Goal: Task Accomplishment & Management: Use online tool/utility

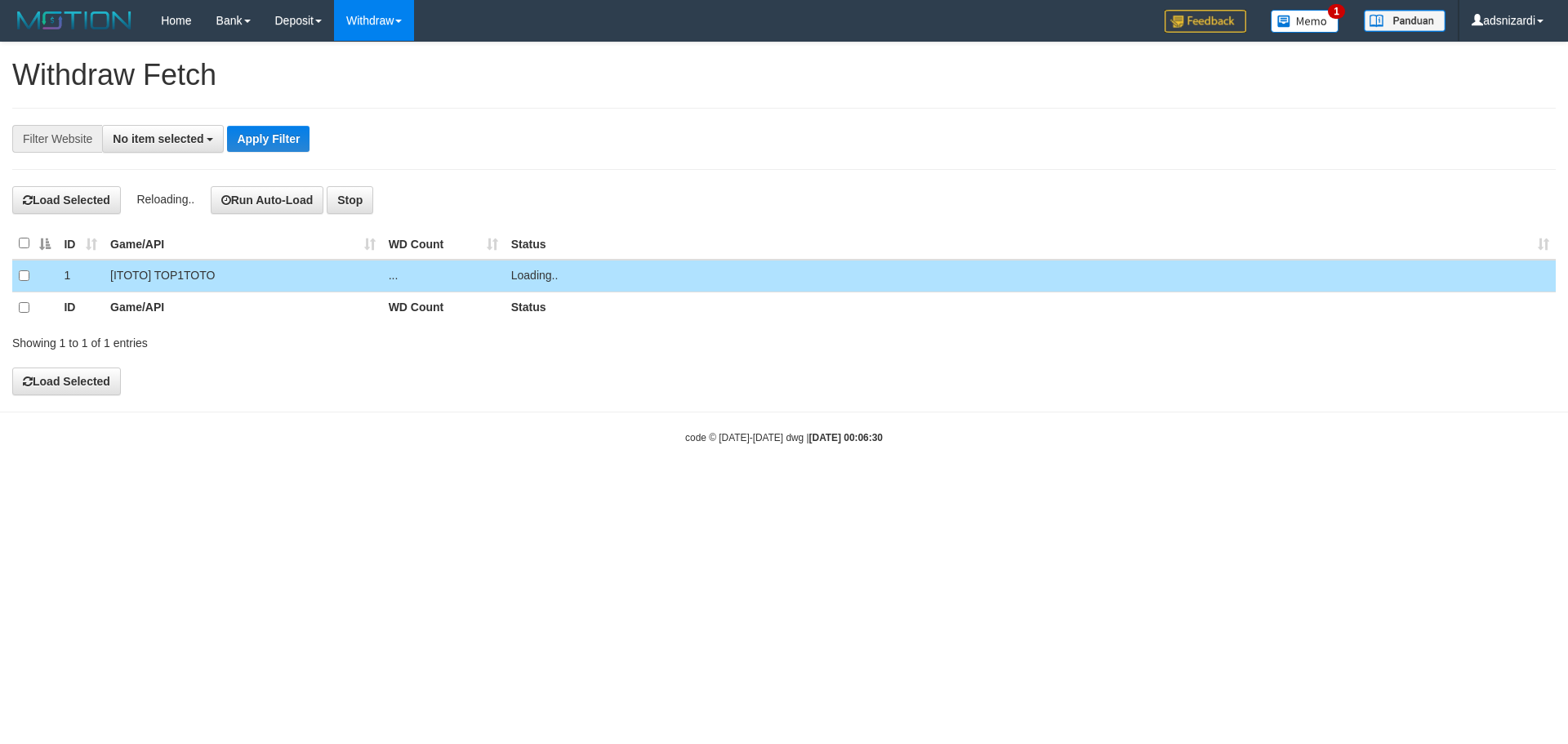
select select
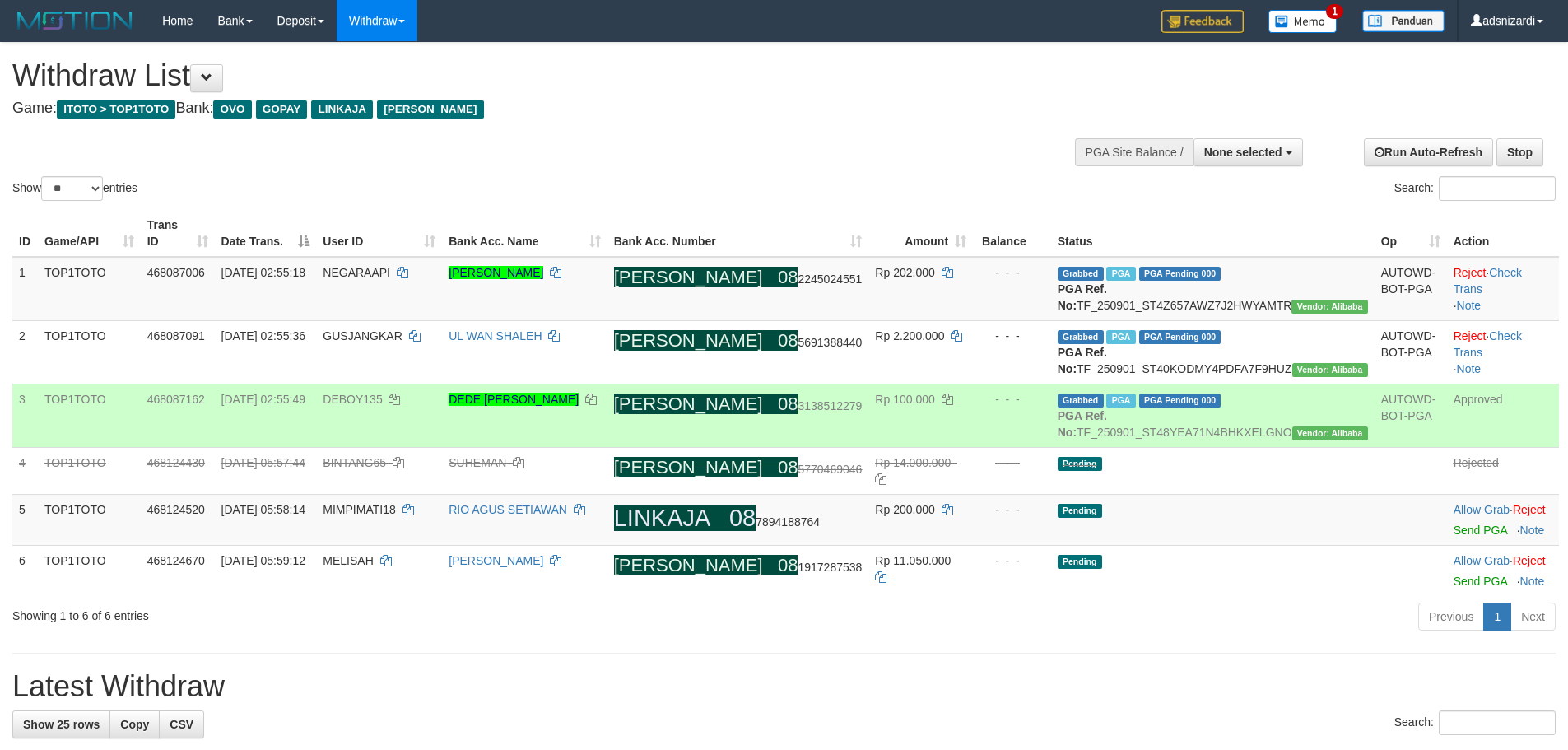
select select
select select "**"
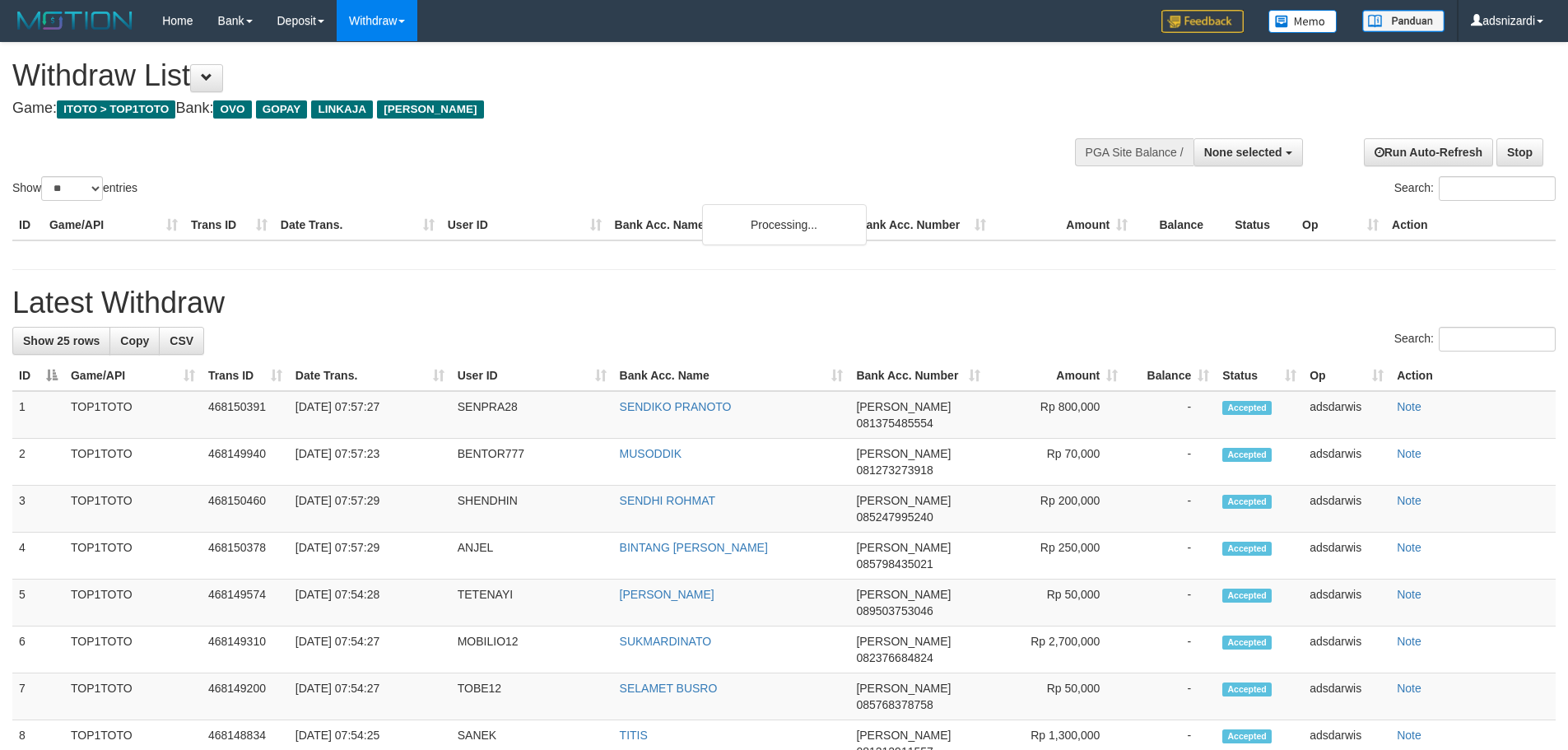
select select
select select "**"
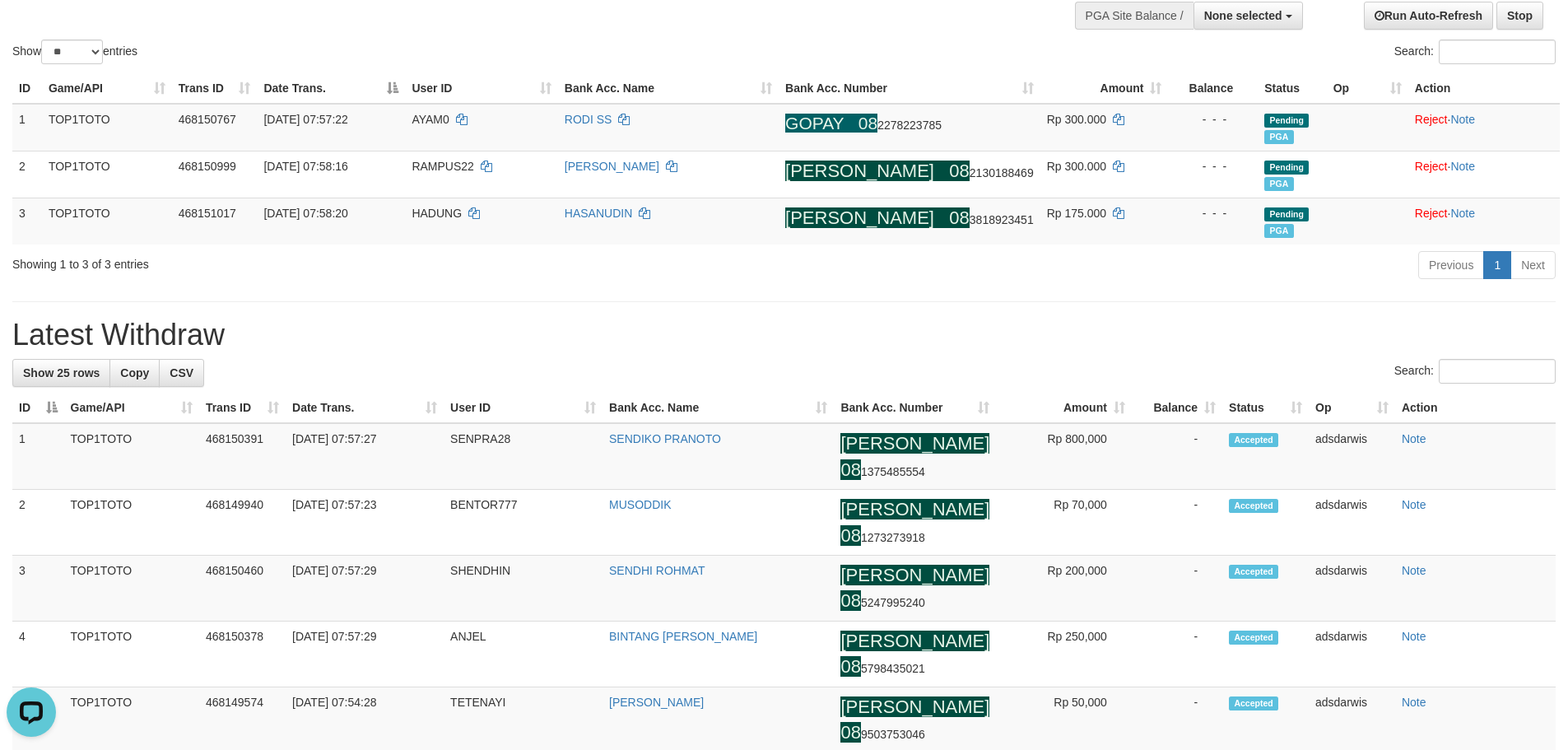
click at [1036, 277] on div "Previous 1 Next" at bounding box center [1111, 267] width 890 height 35
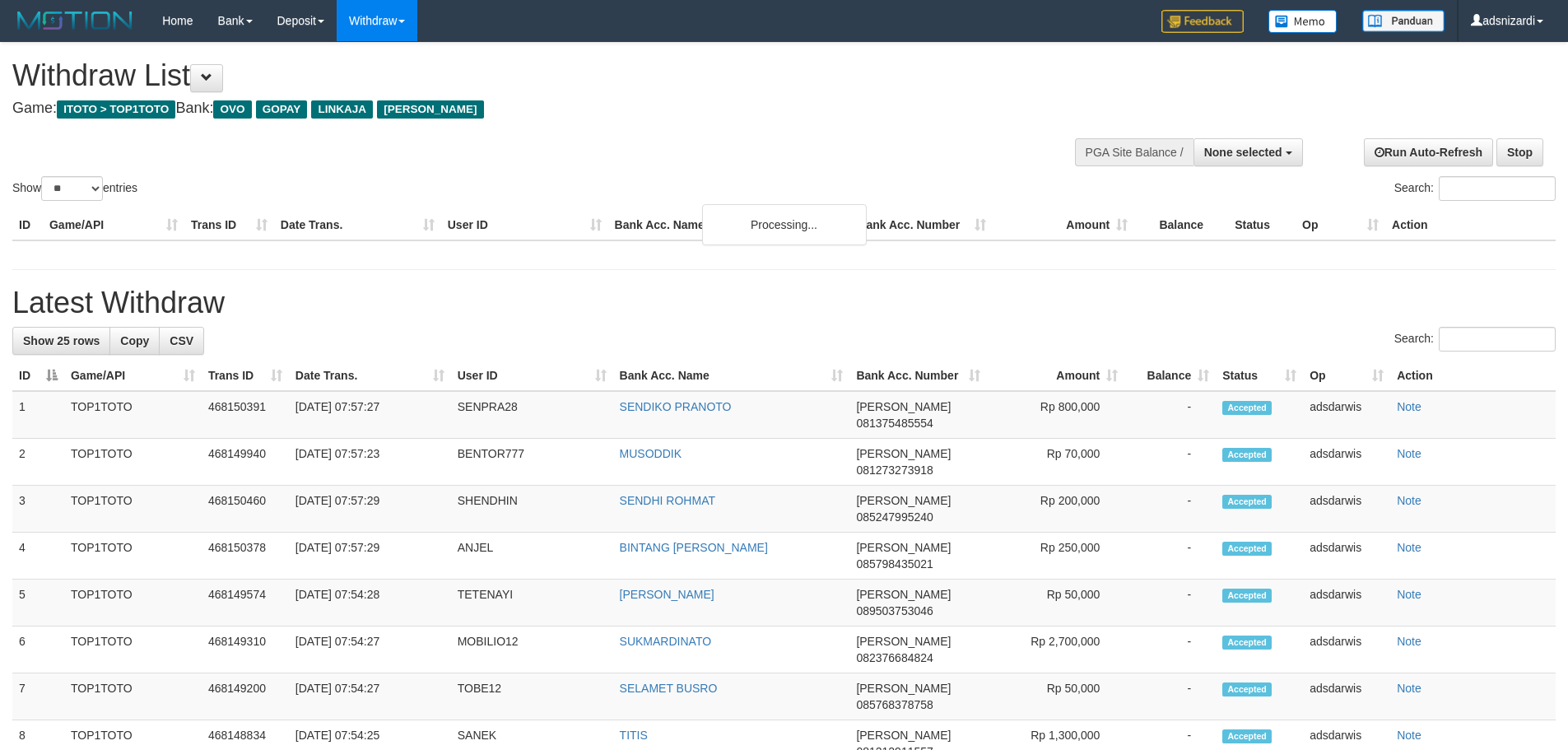
select select
select select "**"
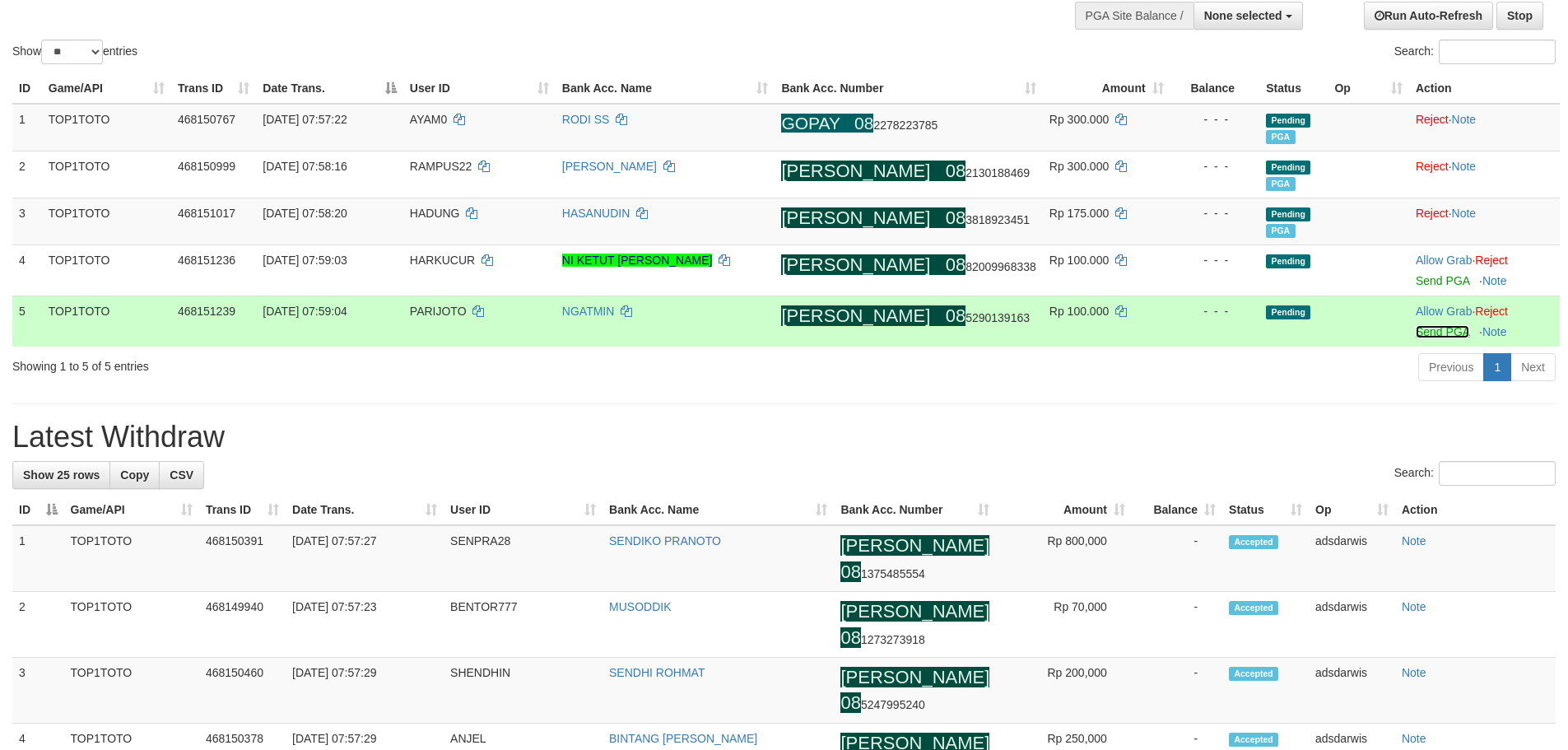
click at [1416, 334] on link "Send PGA" at bounding box center [1442, 332] width 53 height 14
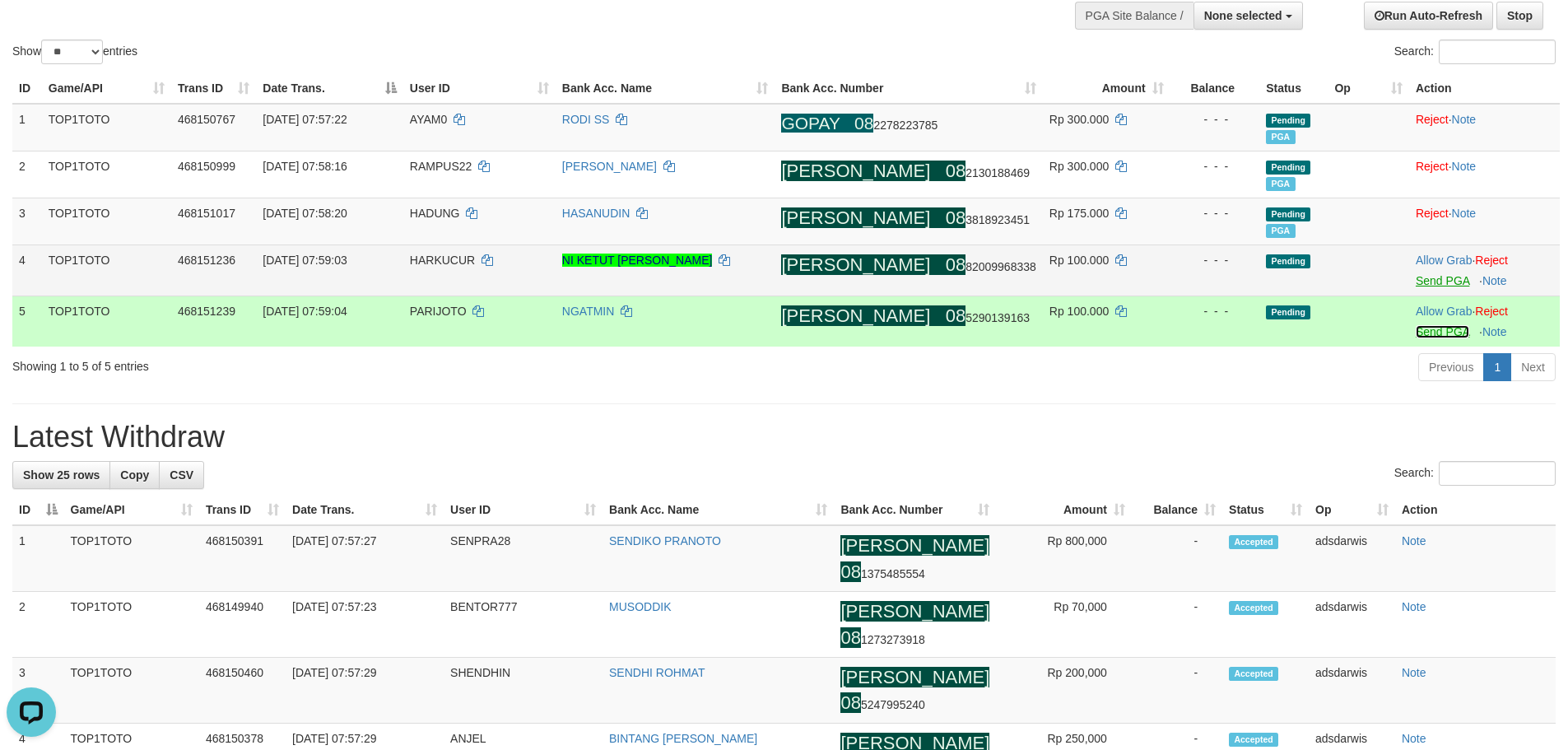
scroll to position [0, 0]
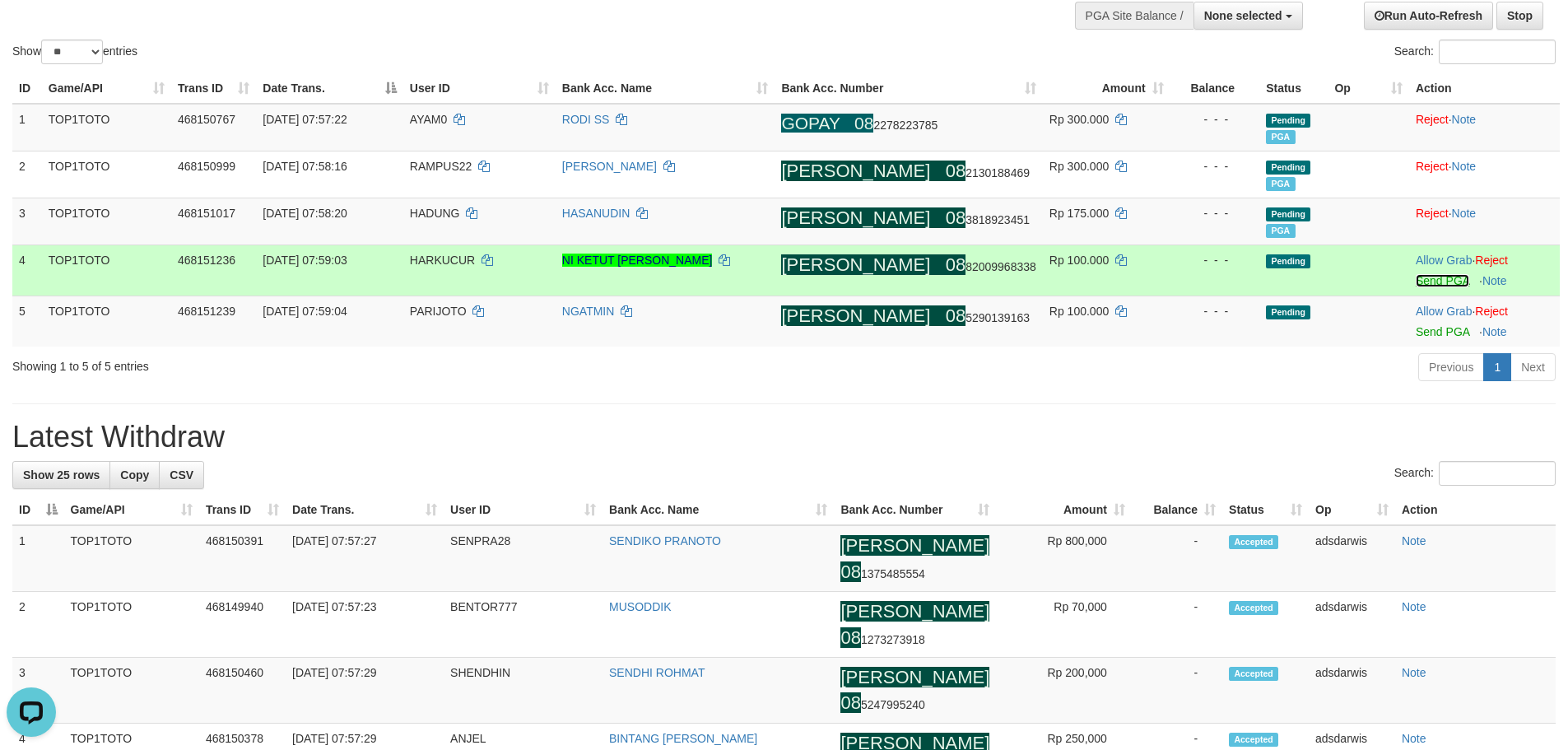
click at [1416, 281] on link "Send PGA" at bounding box center [1442, 281] width 53 height 14
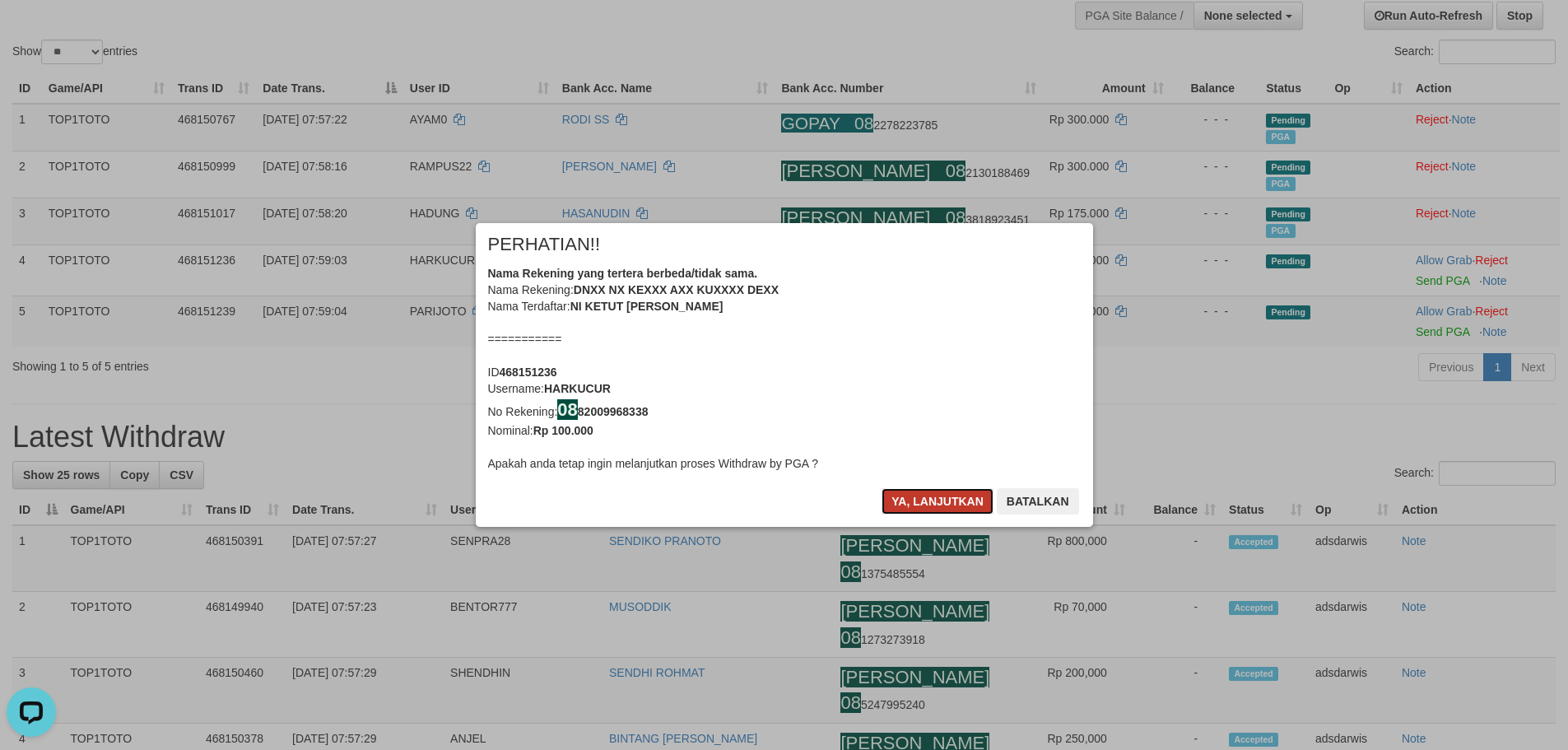
click at [920, 488] on button "Ya, lanjutkan" at bounding box center [937, 501] width 112 height 26
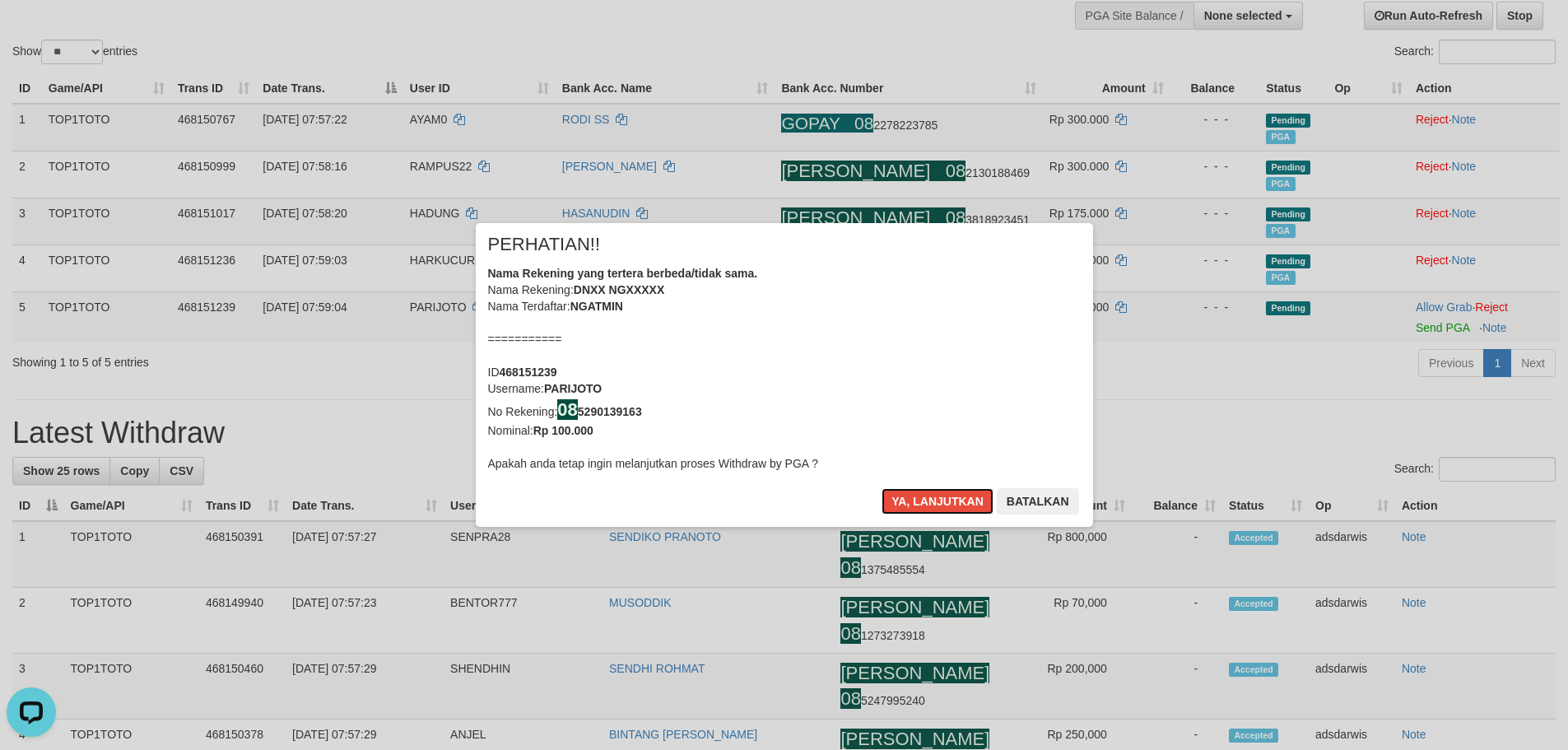
click at [920, 488] on button "Ya, lanjutkan" at bounding box center [937, 501] width 112 height 26
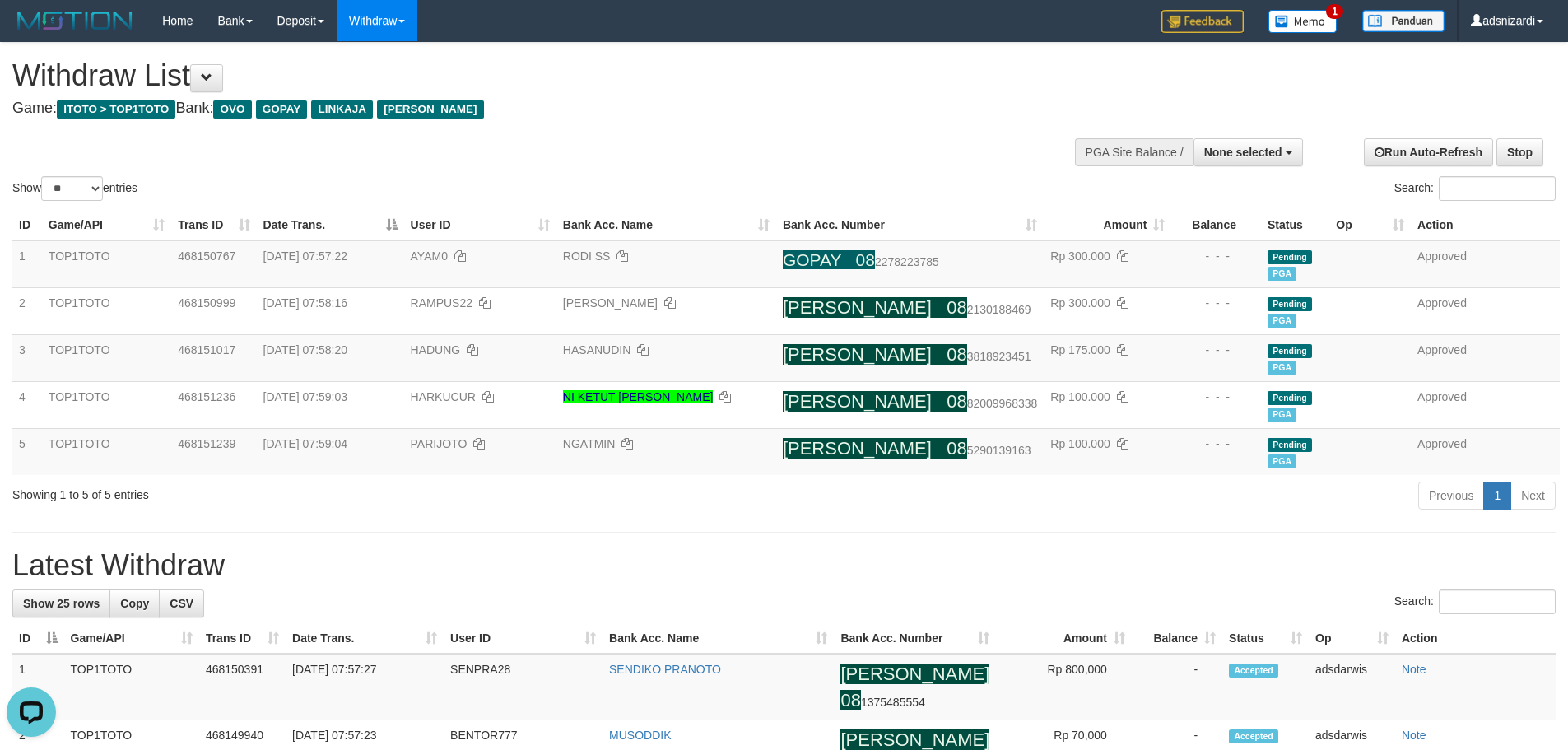
click at [542, 497] on div "Showing 1 to 5 of 5 entries" at bounding box center [327, 491] width 629 height 23
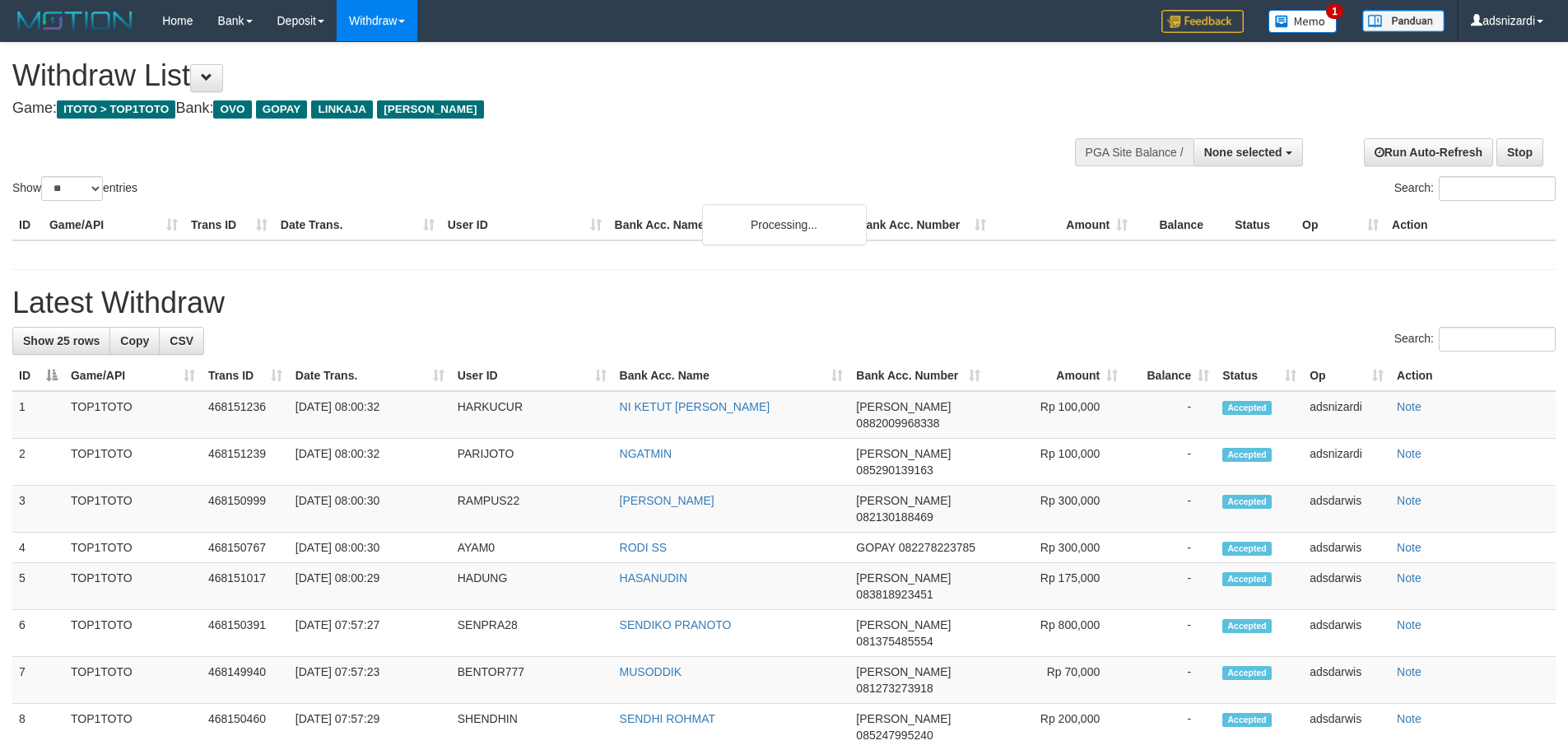
select select
select select "**"
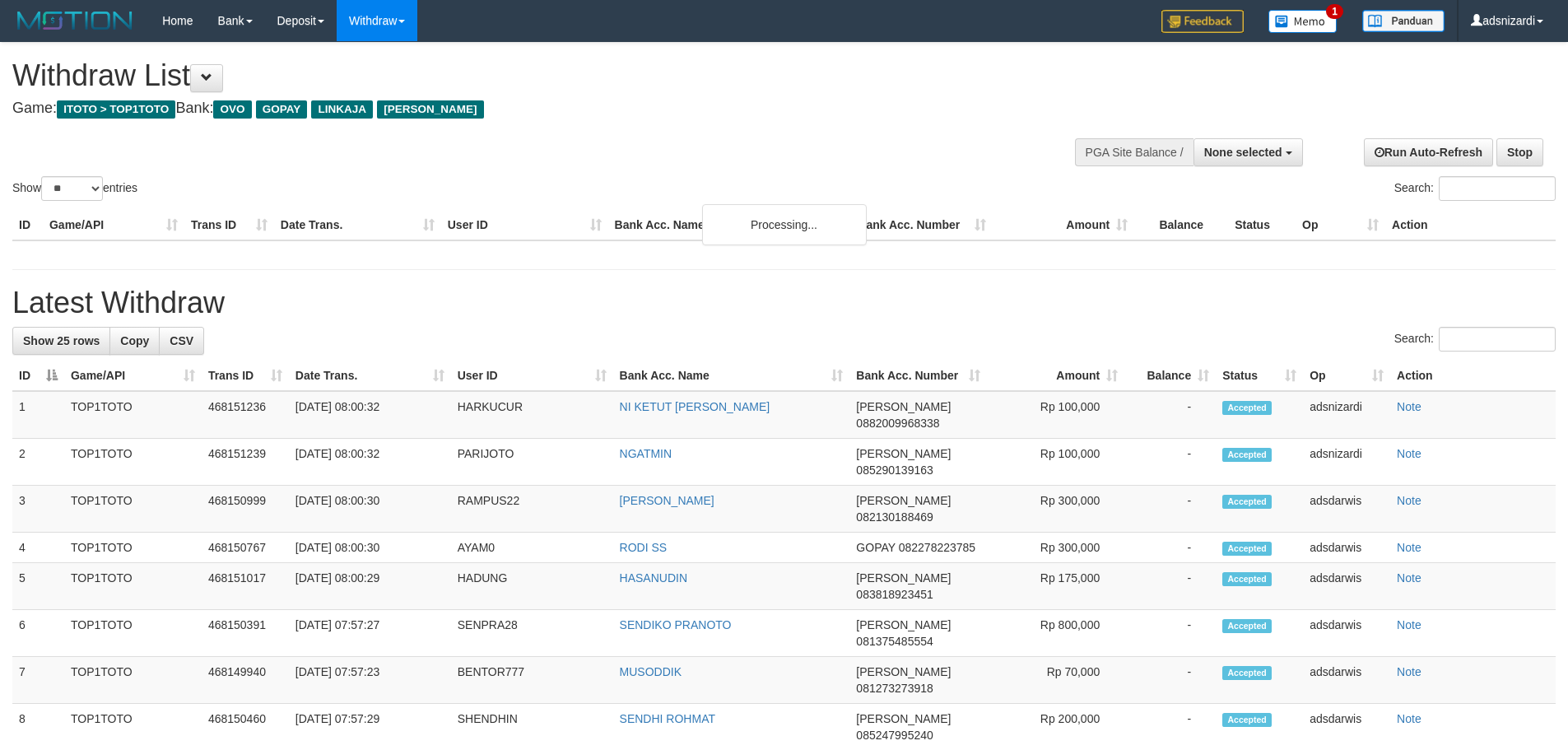
select select
select select "**"
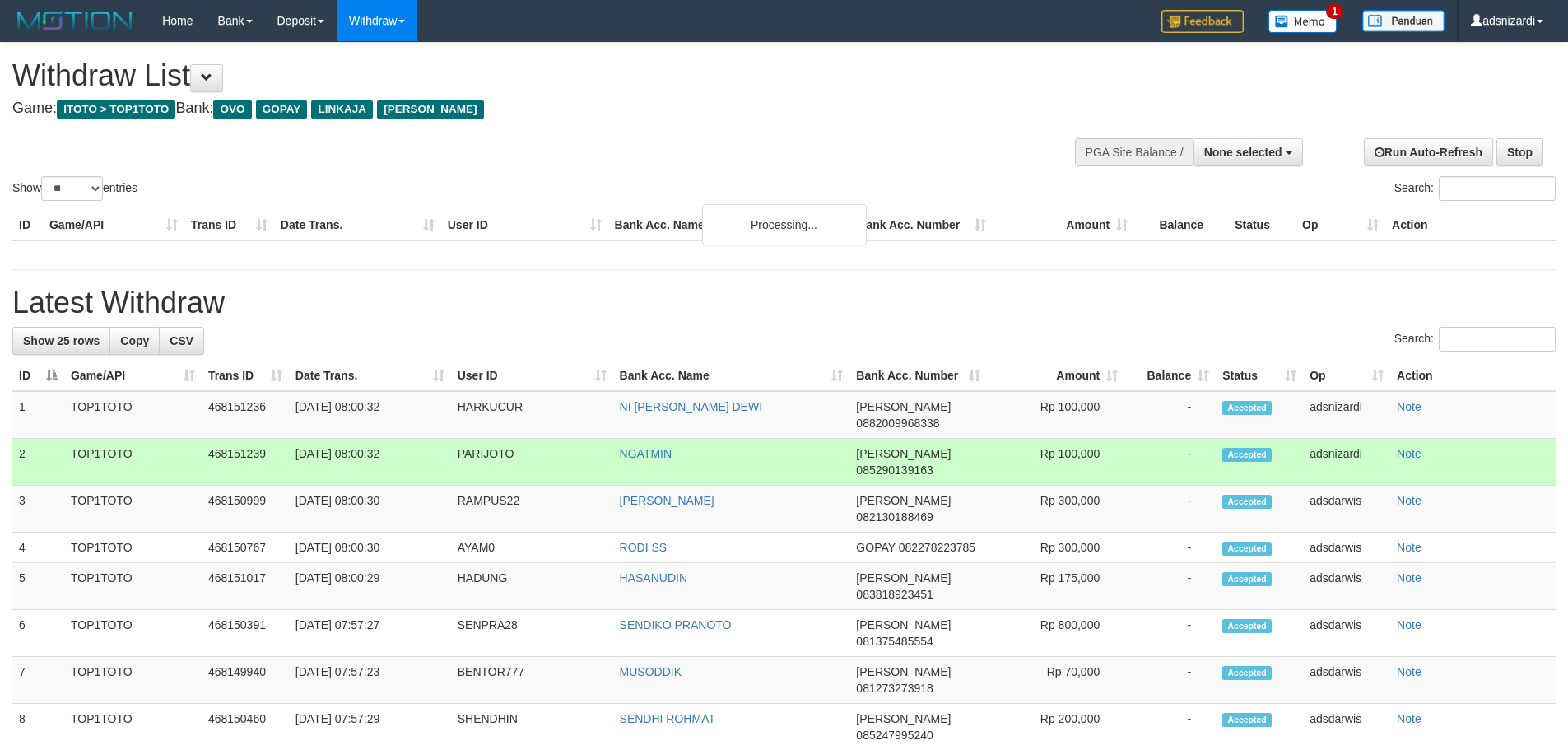
select select
select select "**"
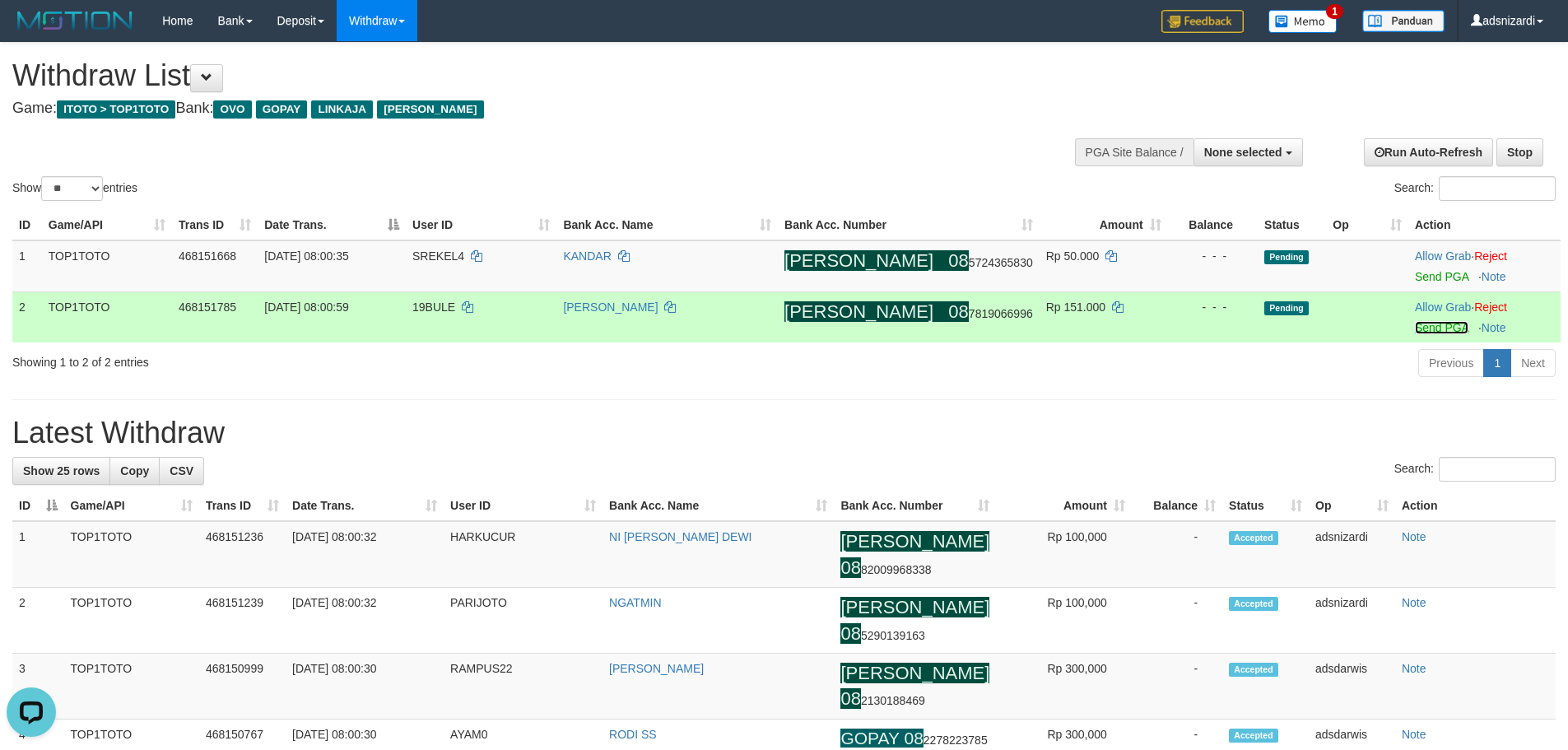
click at [1415, 332] on link "Send PGA" at bounding box center [1441, 328] width 53 height 14
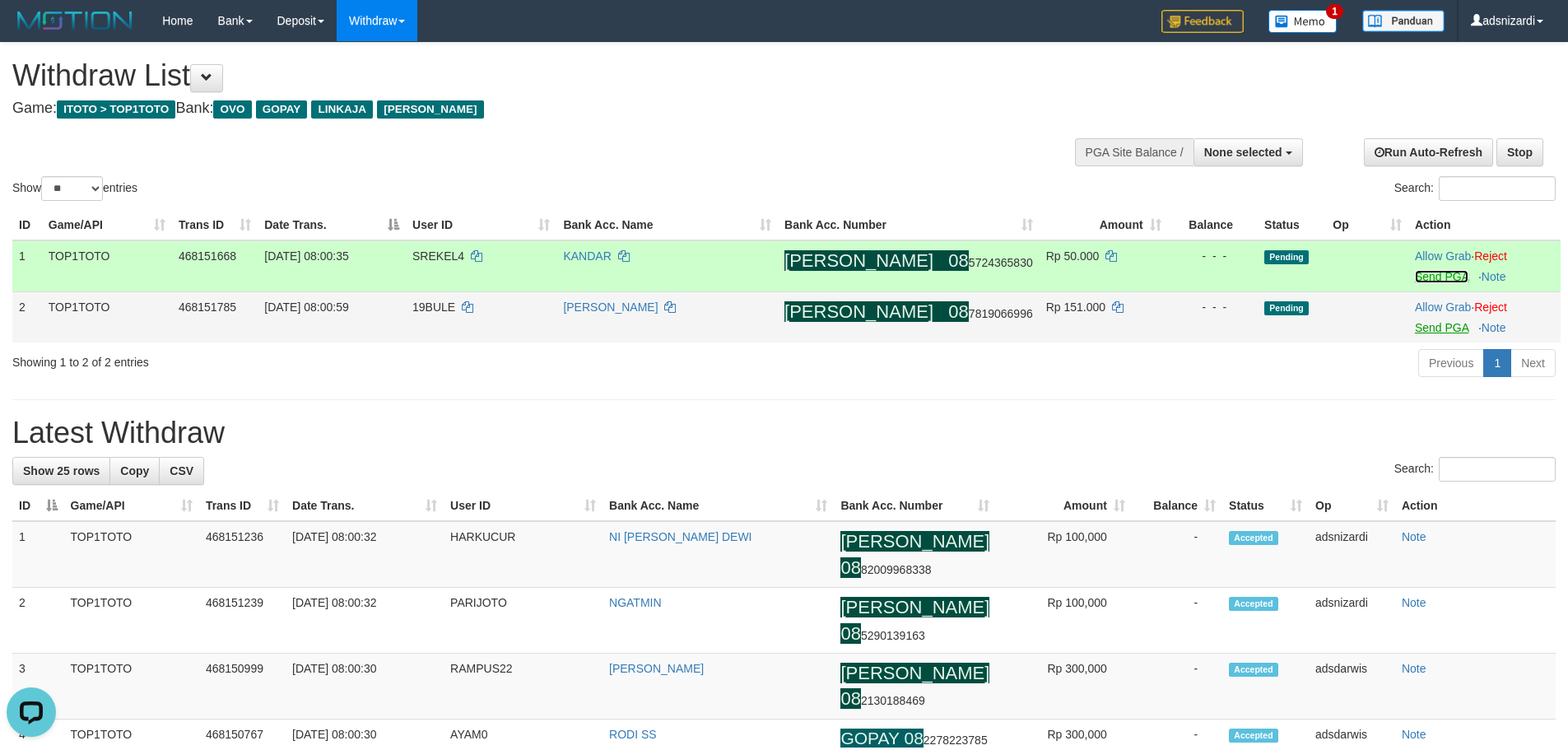
click at [1415, 279] on link "Send PGA" at bounding box center [1441, 277] width 53 height 14
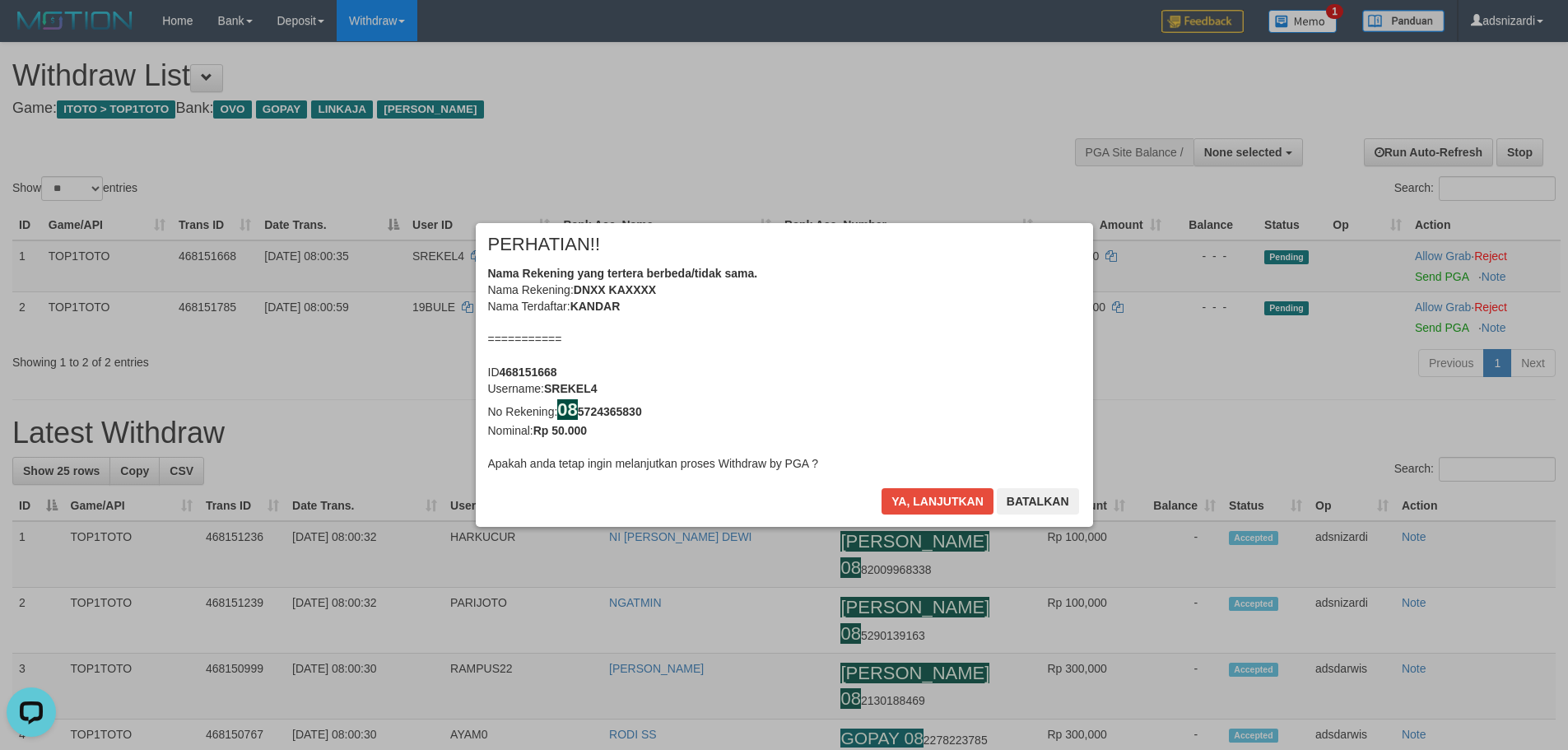
click at [937, 487] on div "× PERHATIAN!! Nama Rekening yang tertera berbeda/tidak sama. Nama Rekening: DNX…" at bounding box center [784, 375] width 617 height 305
click at [933, 500] on button "Ya, lanjutkan" at bounding box center [937, 501] width 112 height 26
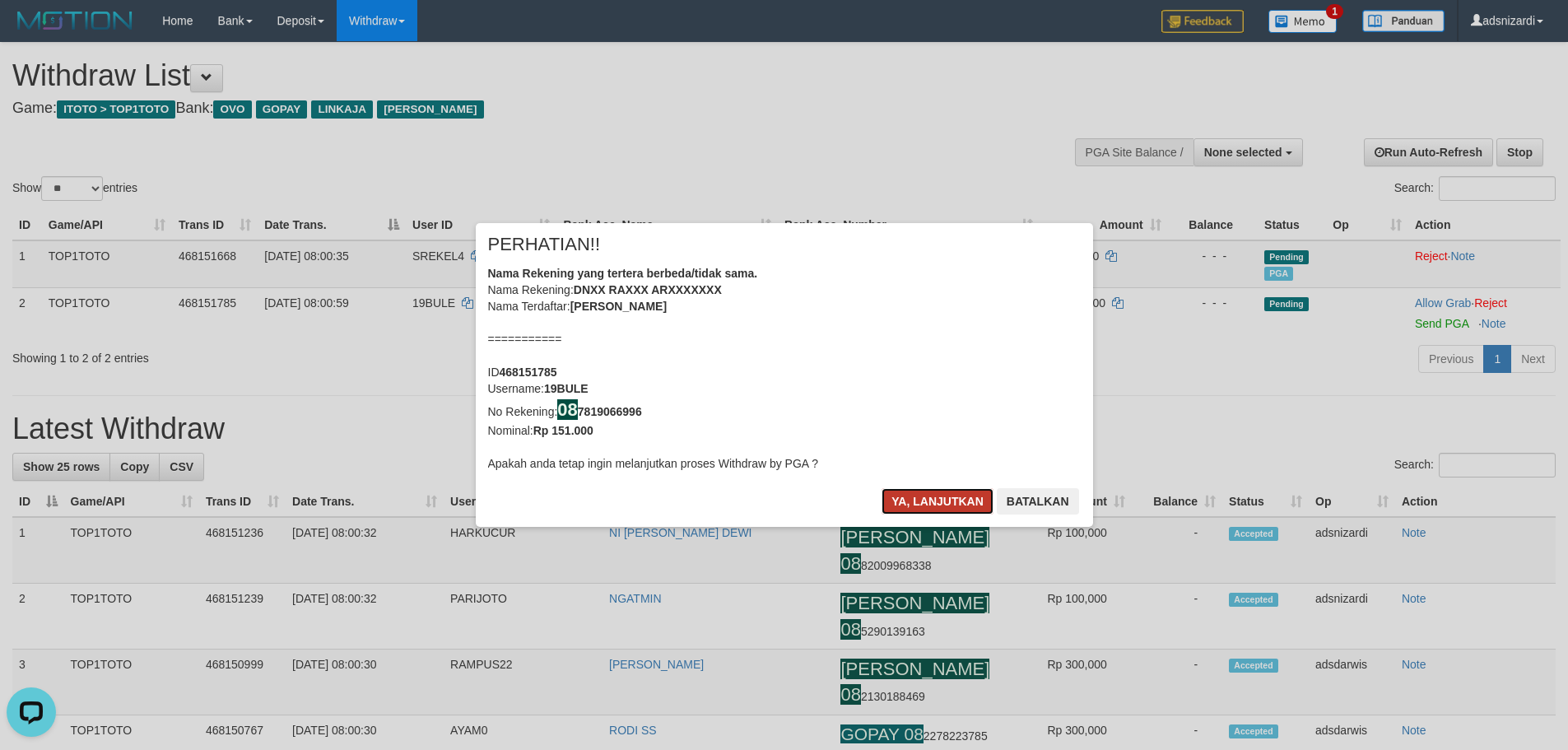
click at [943, 498] on button "Ya, lanjutkan" at bounding box center [937, 501] width 112 height 26
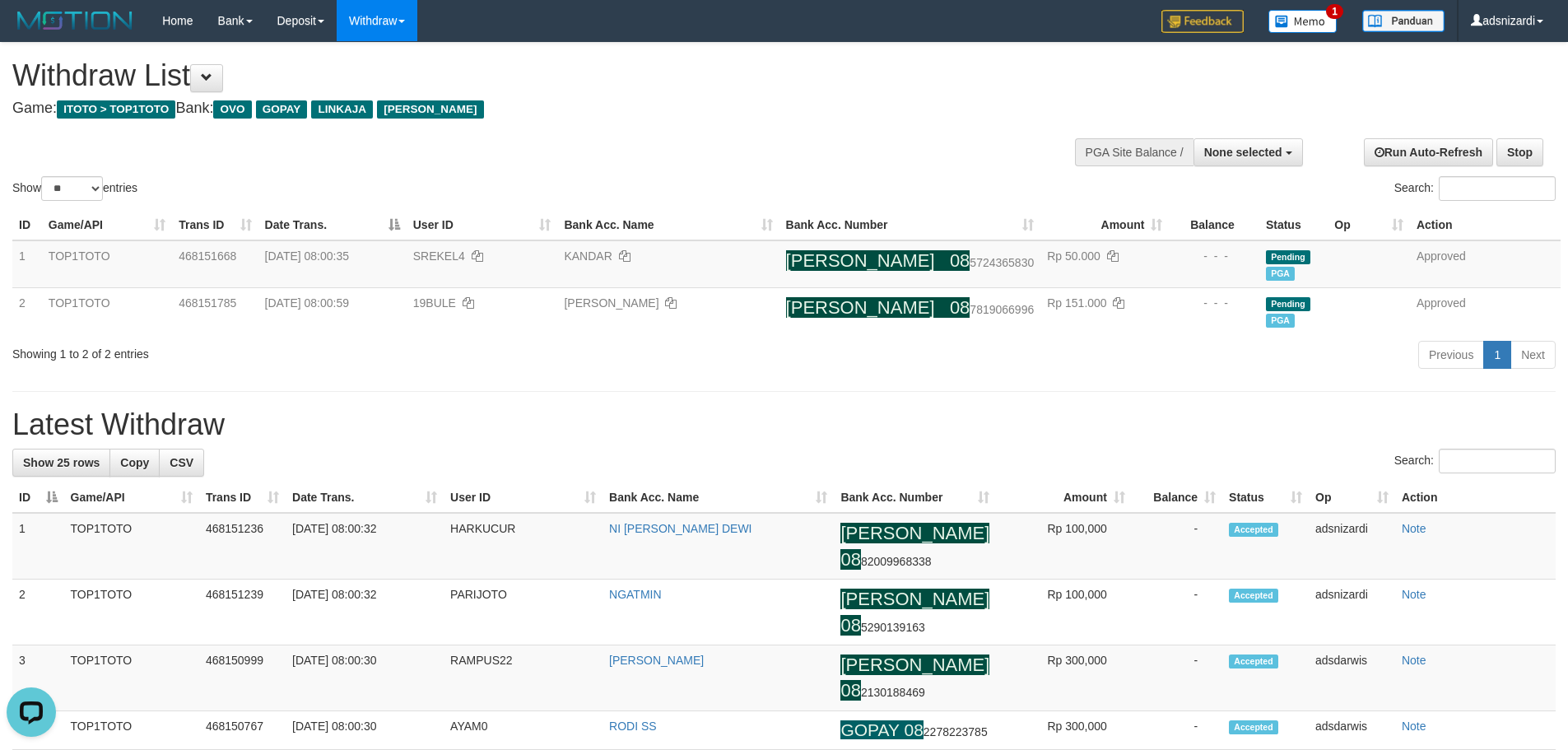
click at [1008, 365] on div "Previous 1 Next" at bounding box center [1111, 357] width 890 height 35
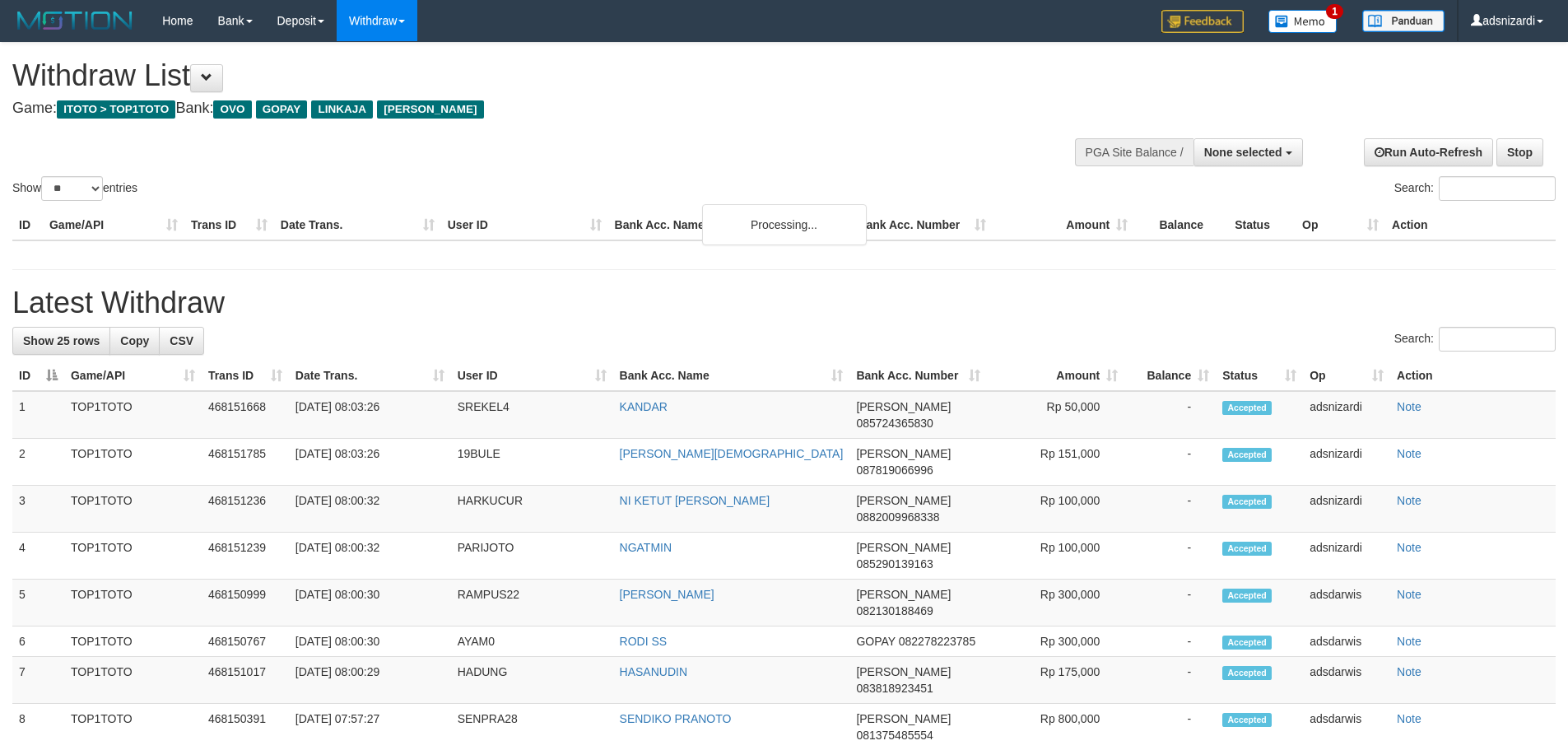
select select
select select "**"
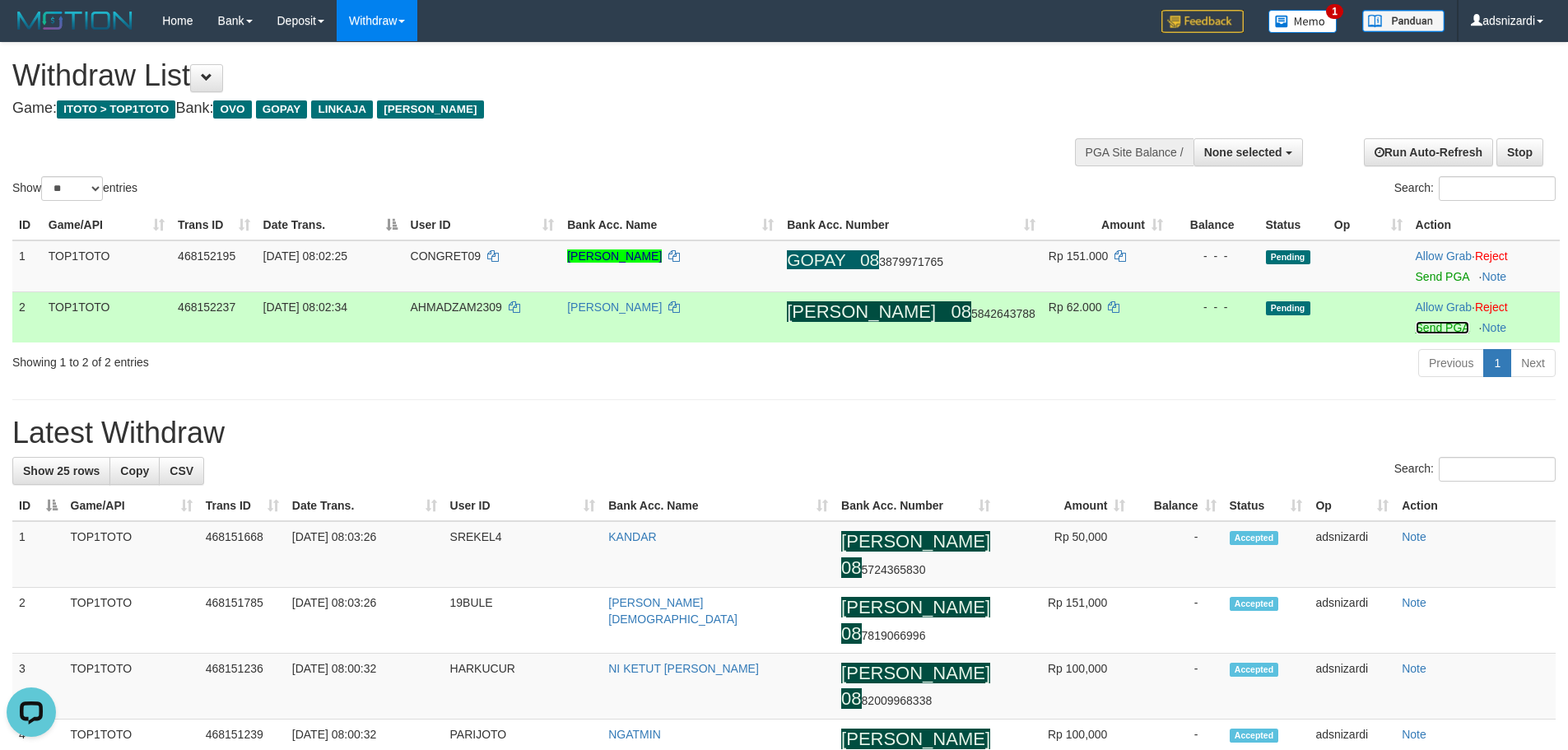
click at [1423, 329] on link "Send PGA" at bounding box center [1442, 328] width 53 height 14
click at [1419, 270] on link "Send PGA" at bounding box center [1442, 277] width 53 height 14
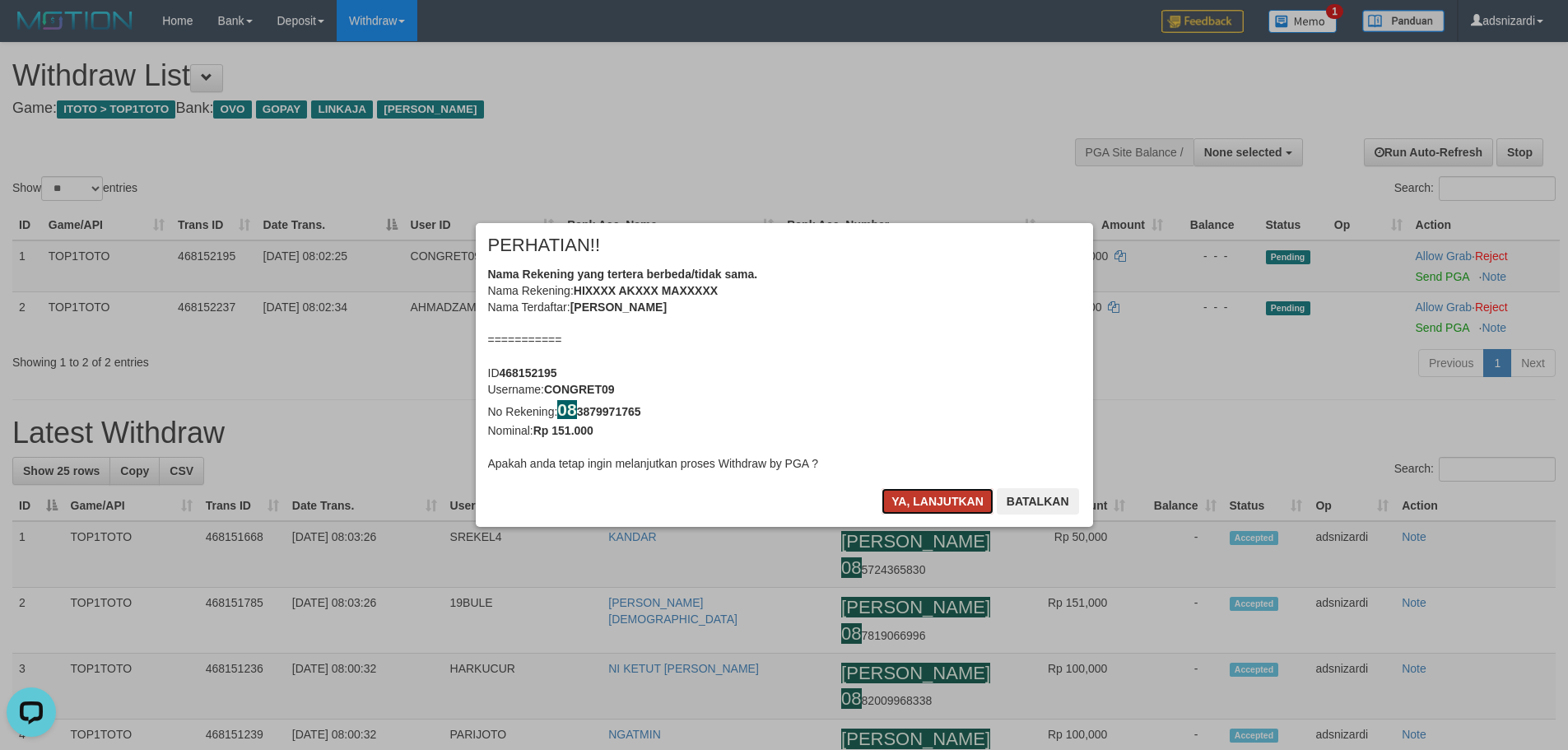
click at [924, 503] on button "Ya, lanjutkan" at bounding box center [937, 501] width 112 height 26
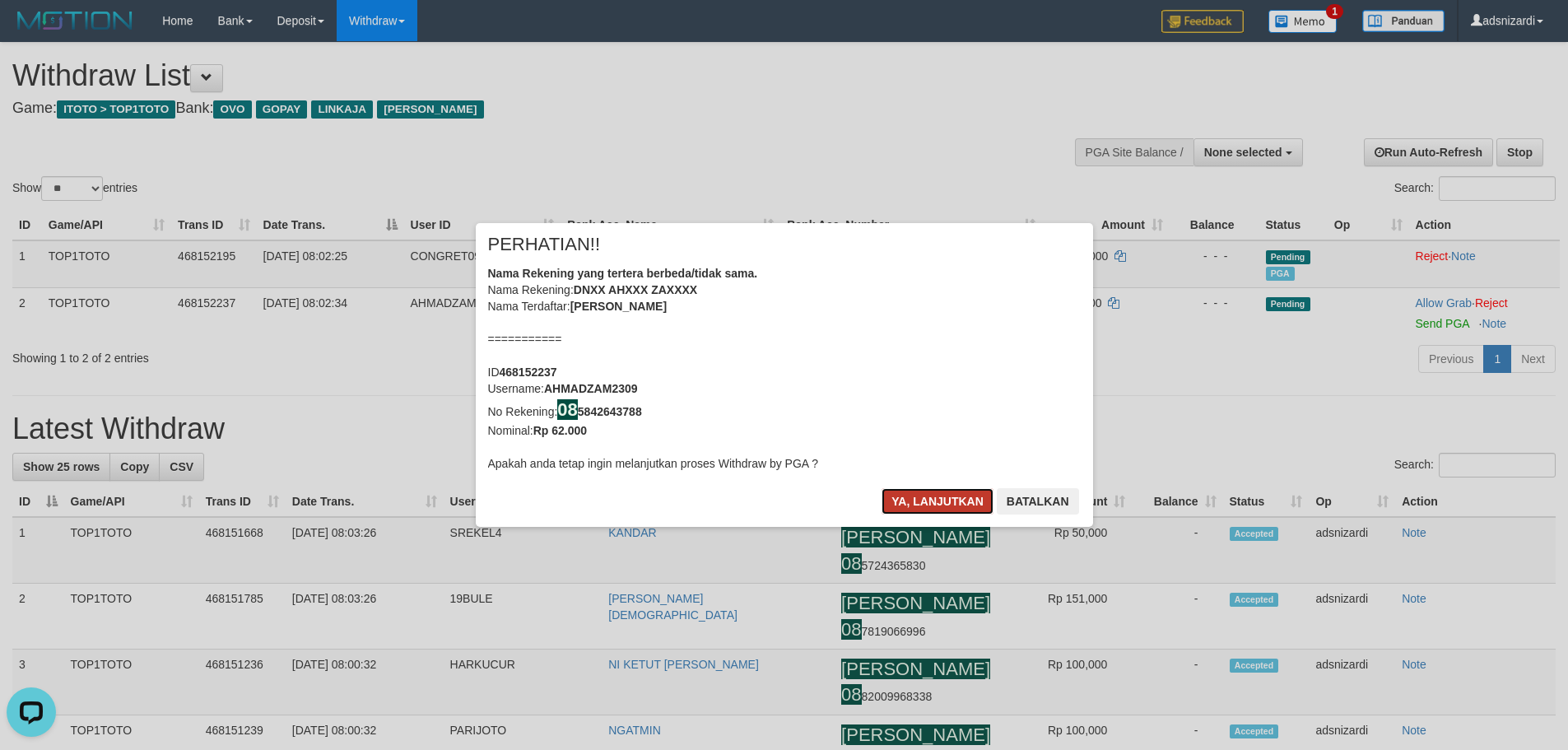
click at [924, 502] on button "Ya, lanjutkan" at bounding box center [937, 501] width 112 height 26
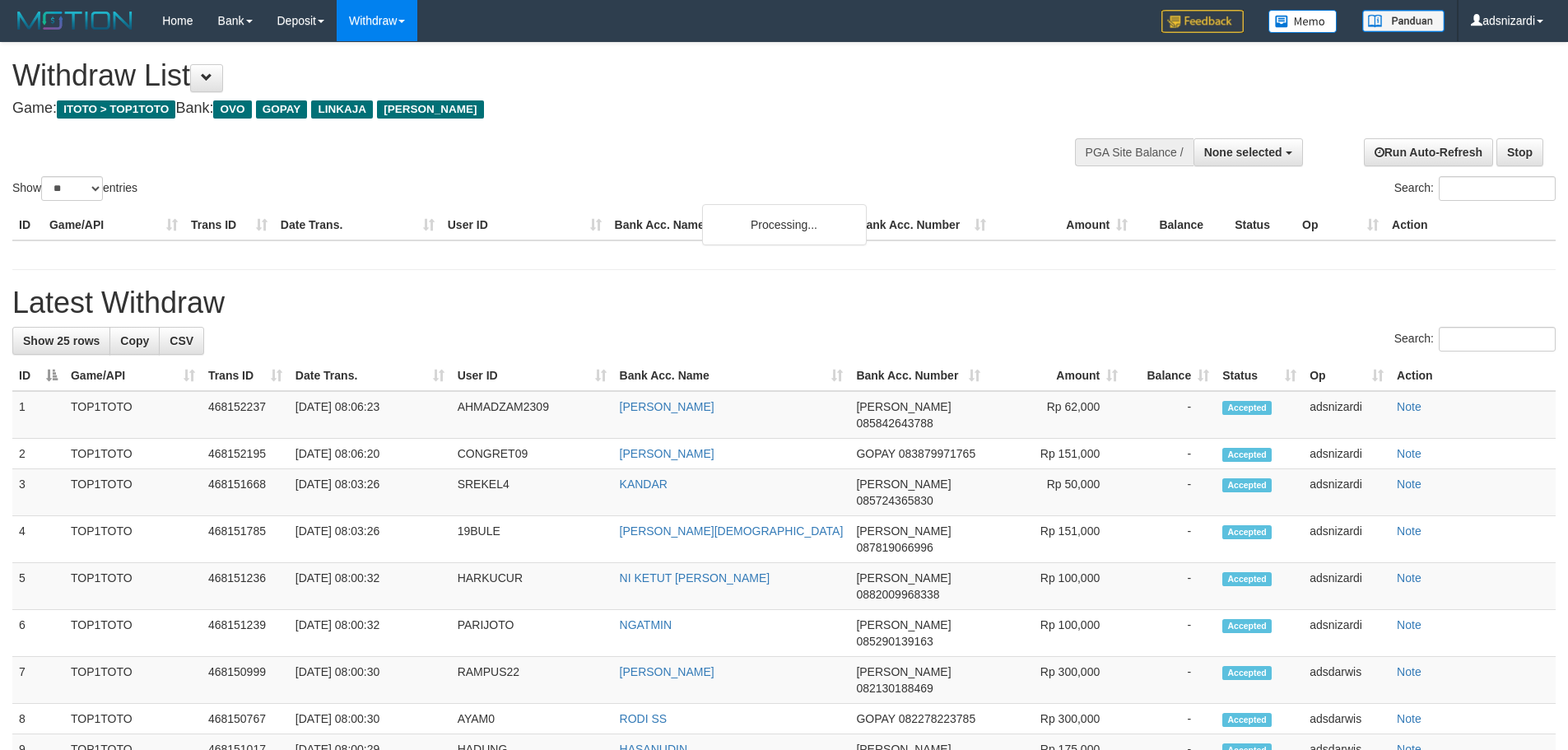
select select
select select "**"
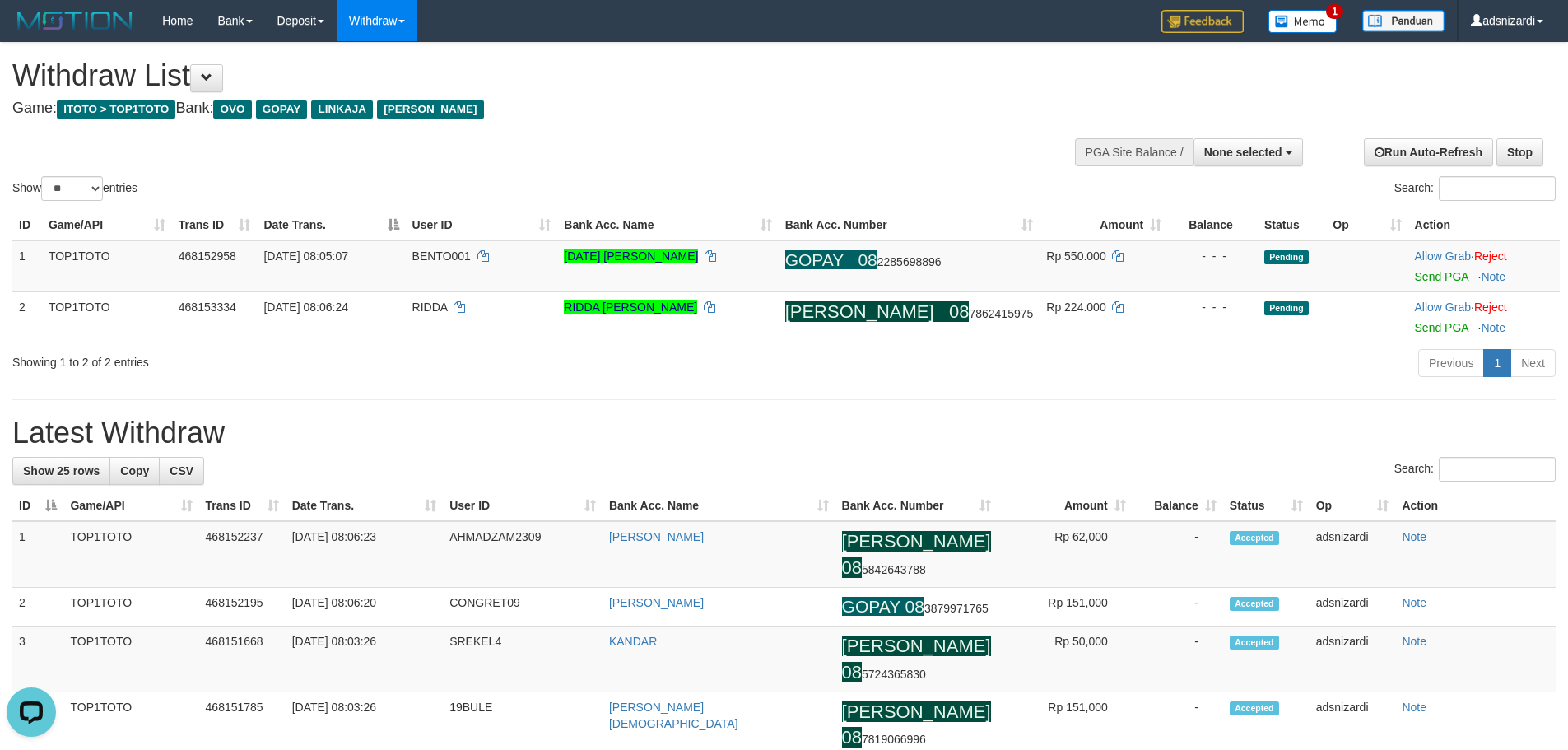
click at [827, 370] on div "Previous 1 Next" at bounding box center [1111, 365] width 890 height 35
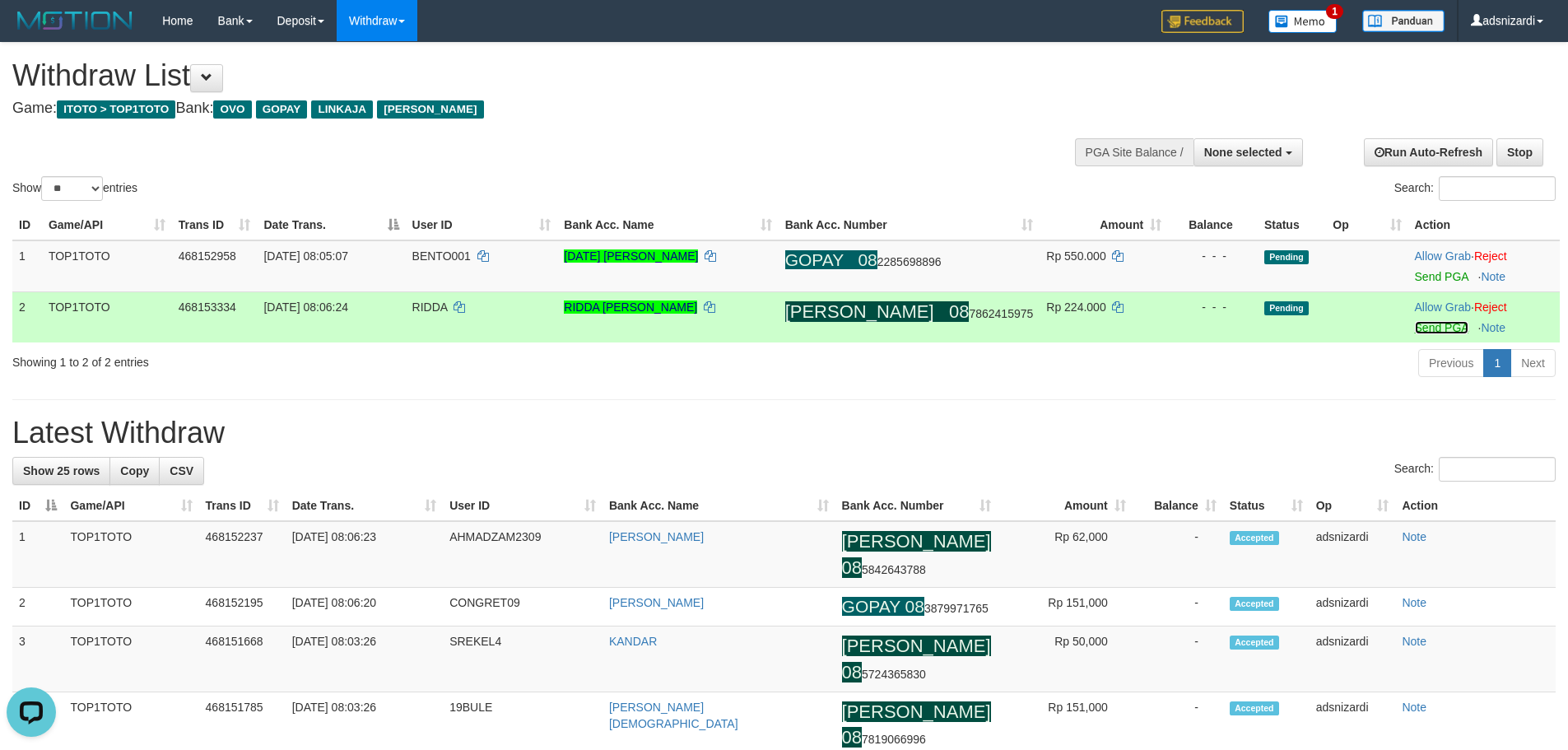
click at [1422, 327] on link "Send PGA" at bounding box center [1441, 328] width 53 height 14
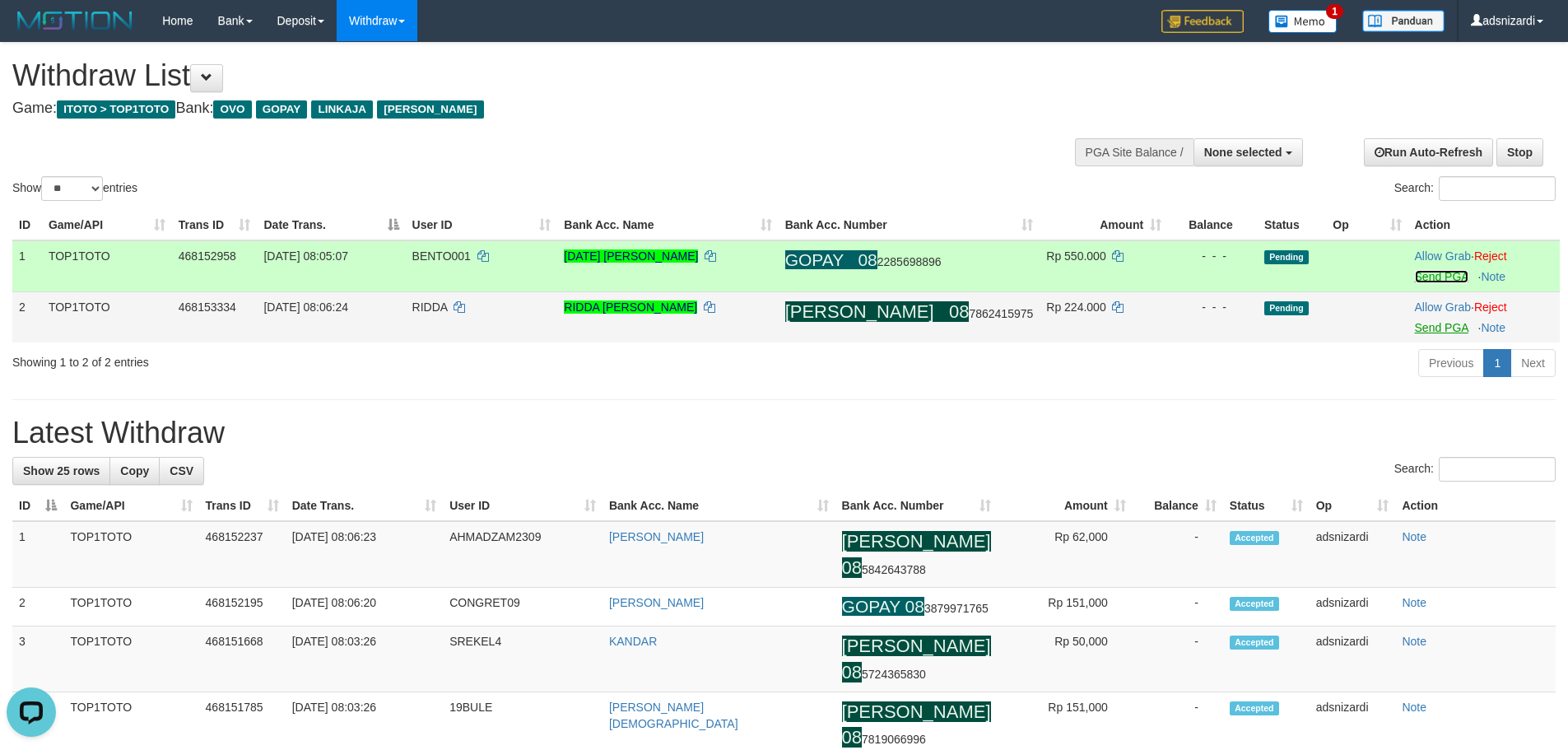
click at [1426, 274] on link "Send PGA" at bounding box center [1441, 277] width 53 height 14
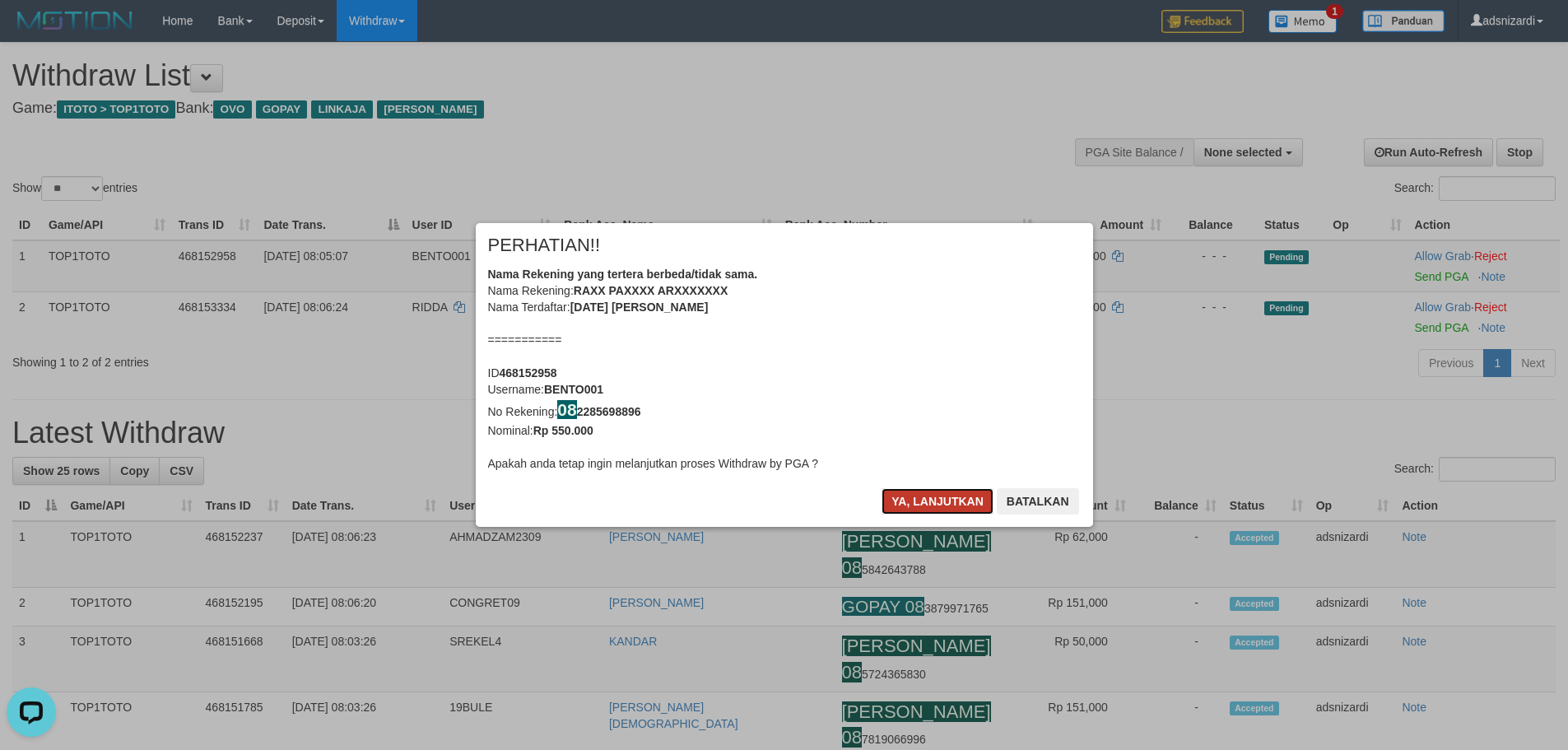
click at [928, 497] on button "Ya, lanjutkan" at bounding box center [937, 501] width 112 height 26
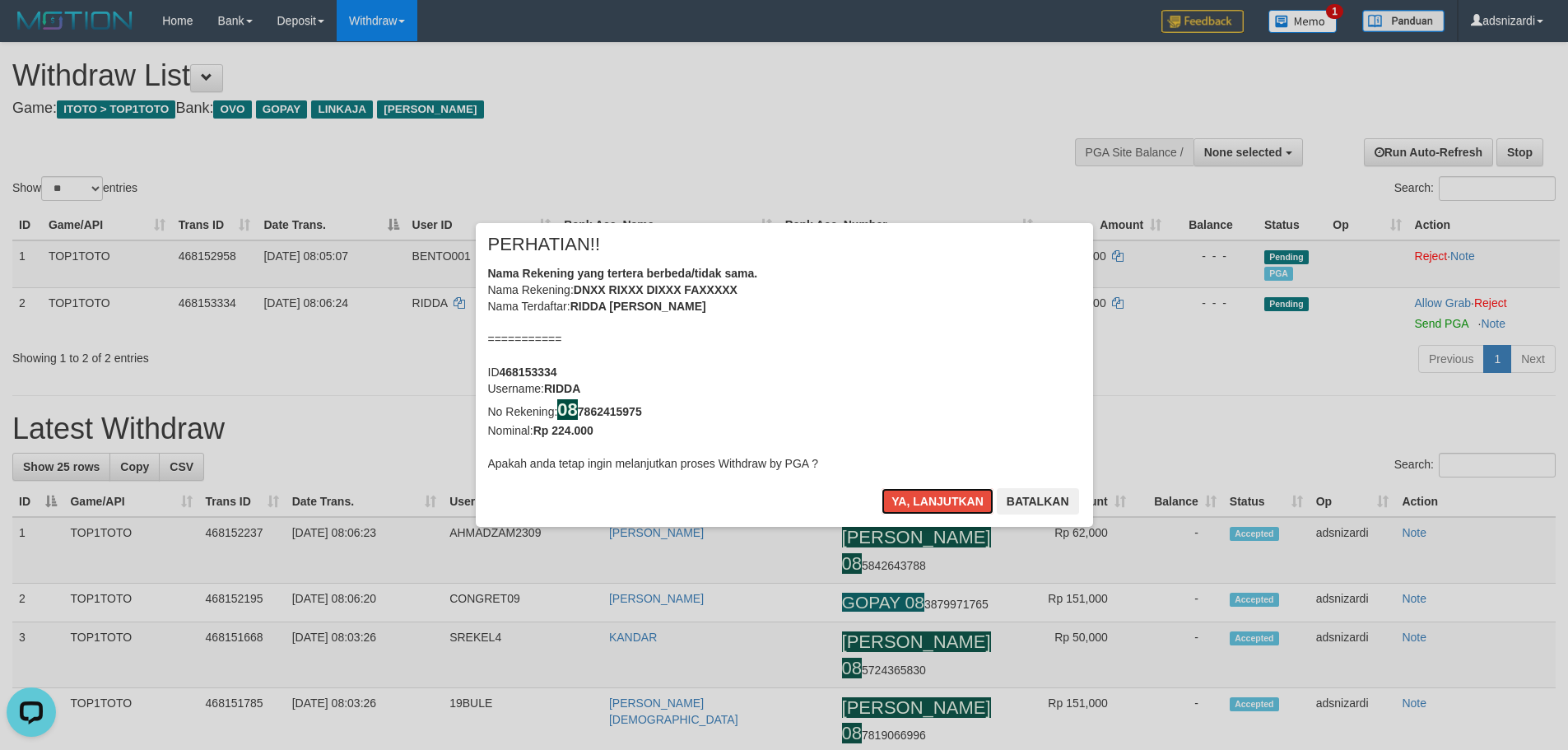
click at [928, 497] on button "Ya, lanjutkan" at bounding box center [937, 501] width 112 height 26
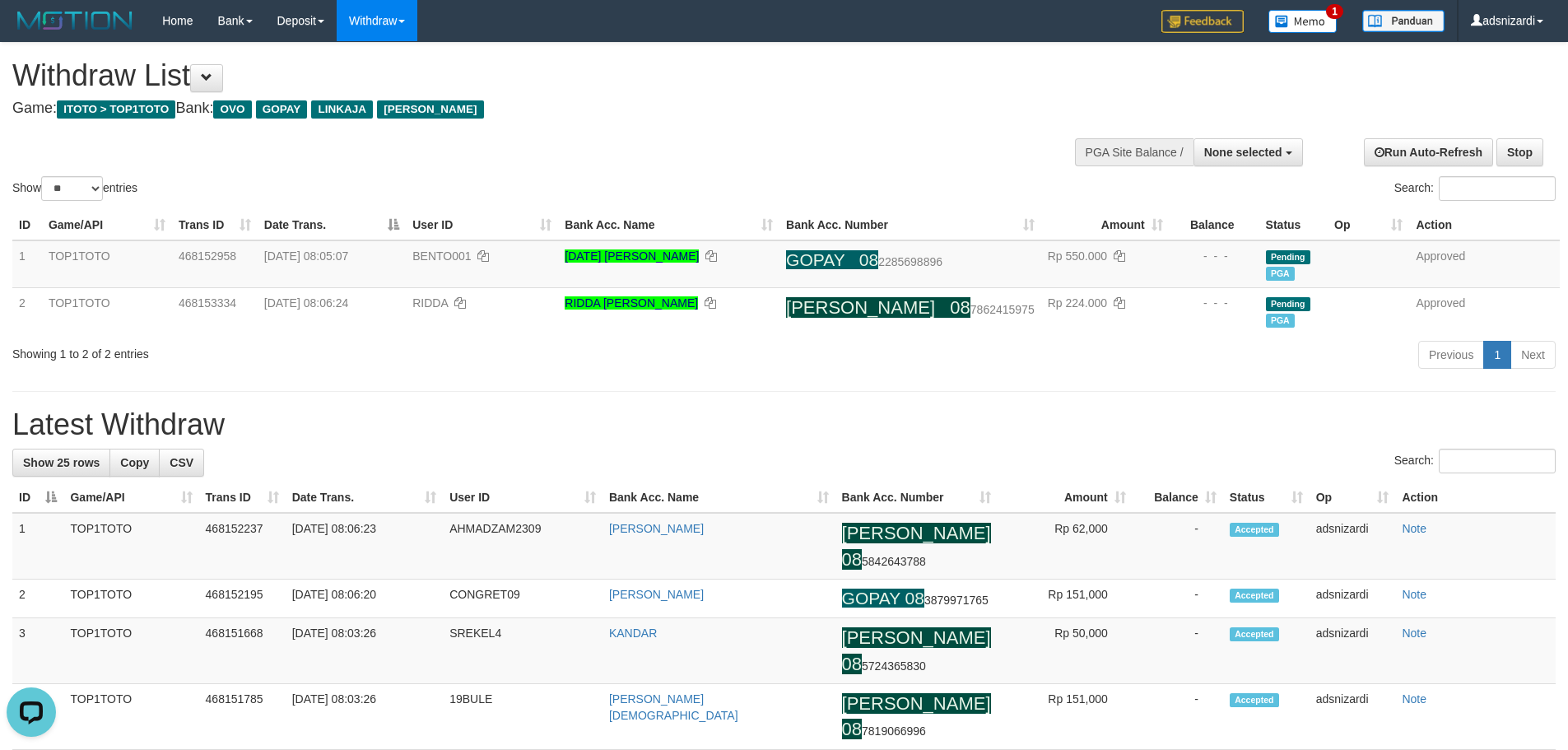
click at [905, 429] on h1 "Latest Withdraw" at bounding box center [784, 425] width 1544 height 33
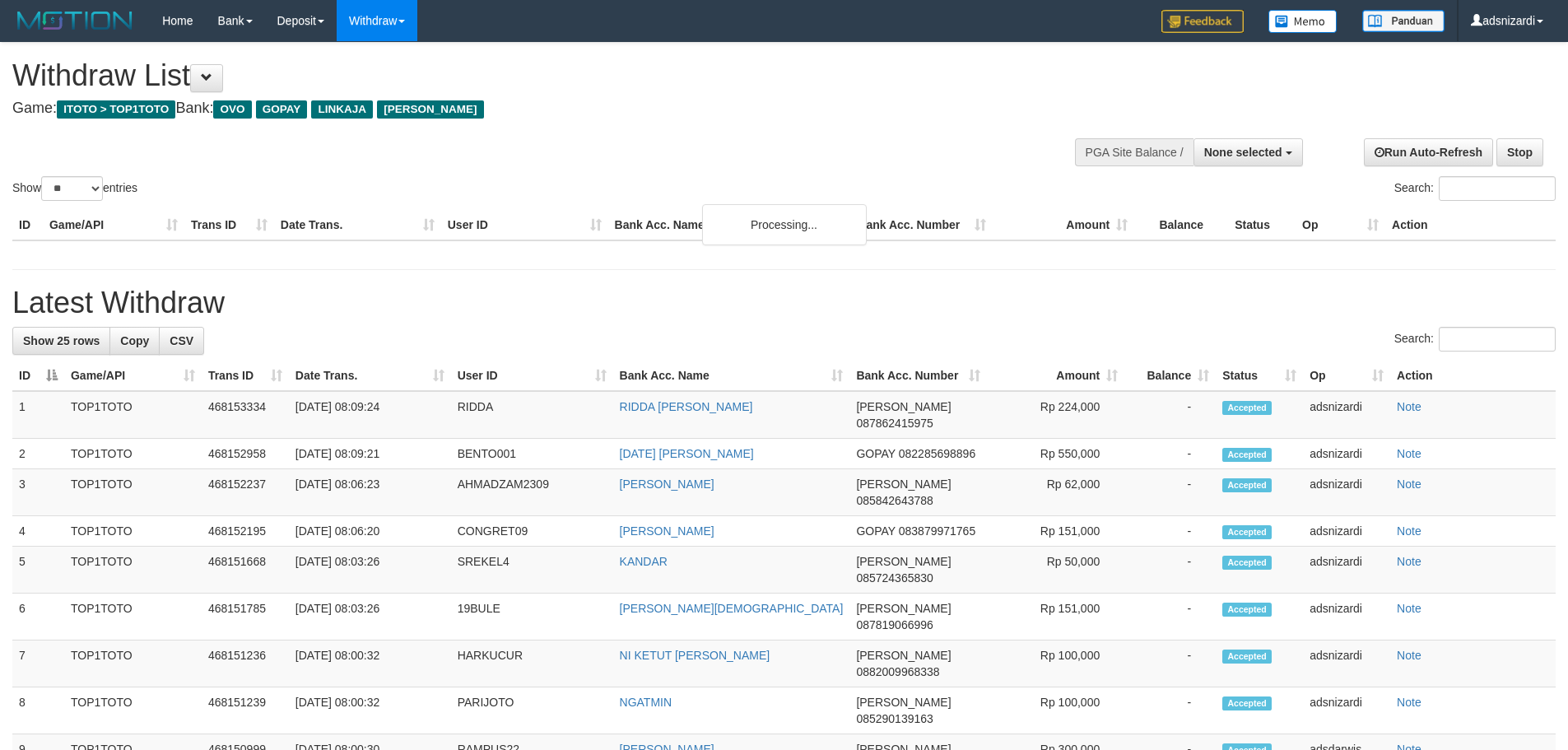
select select
select select "**"
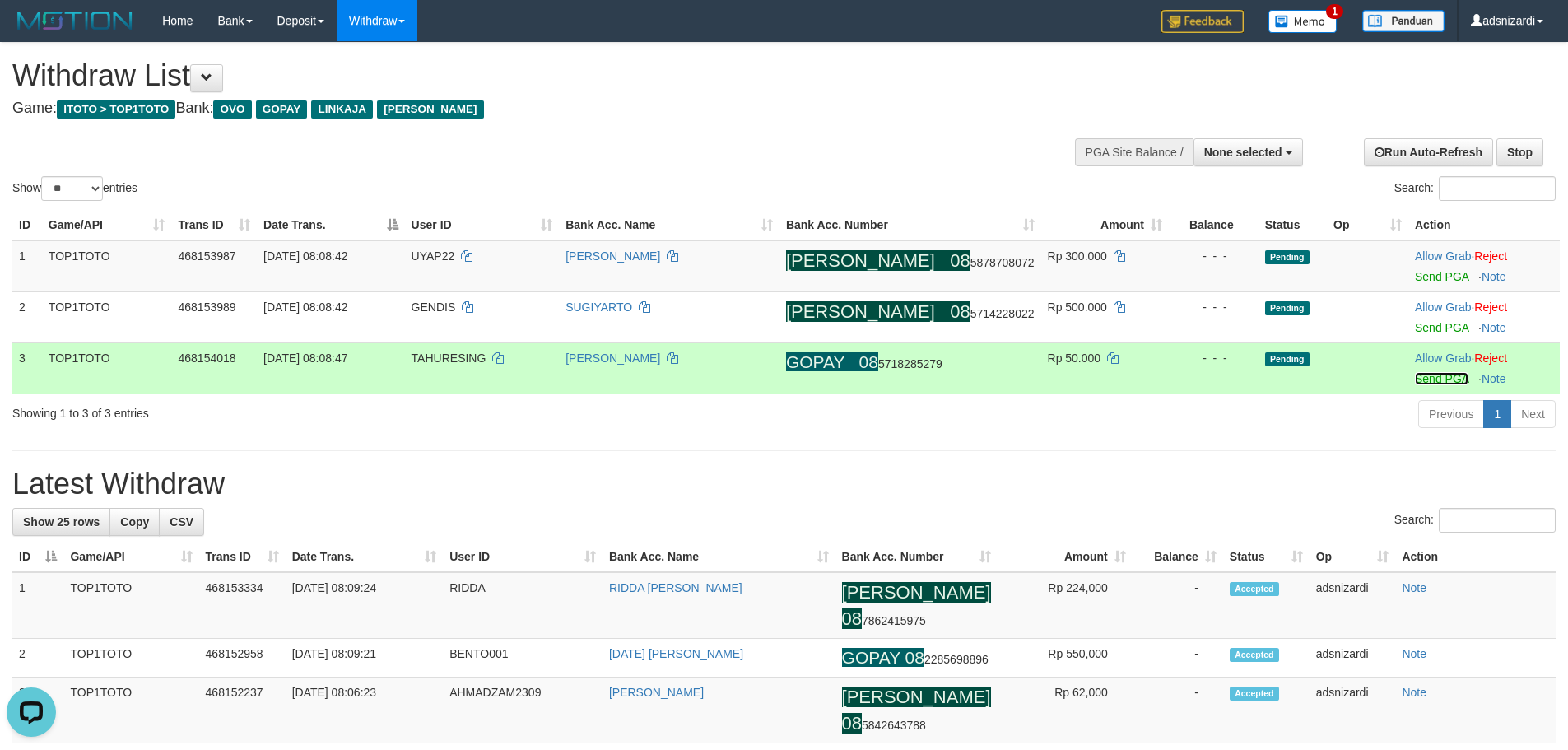
click at [1420, 378] on link "Send PGA" at bounding box center [1441, 379] width 53 height 14
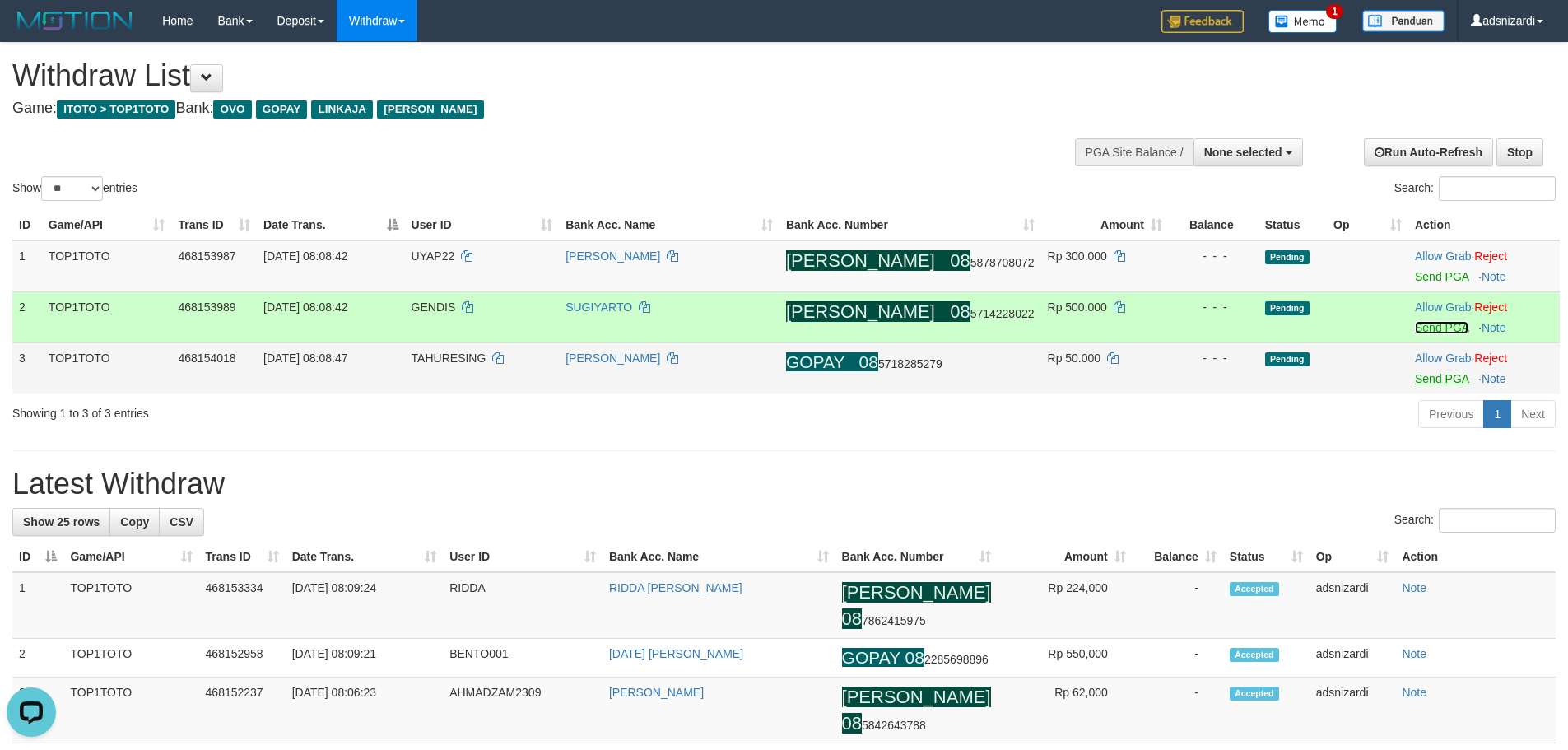
click at [1424, 329] on link "Send PGA" at bounding box center [1441, 328] width 53 height 14
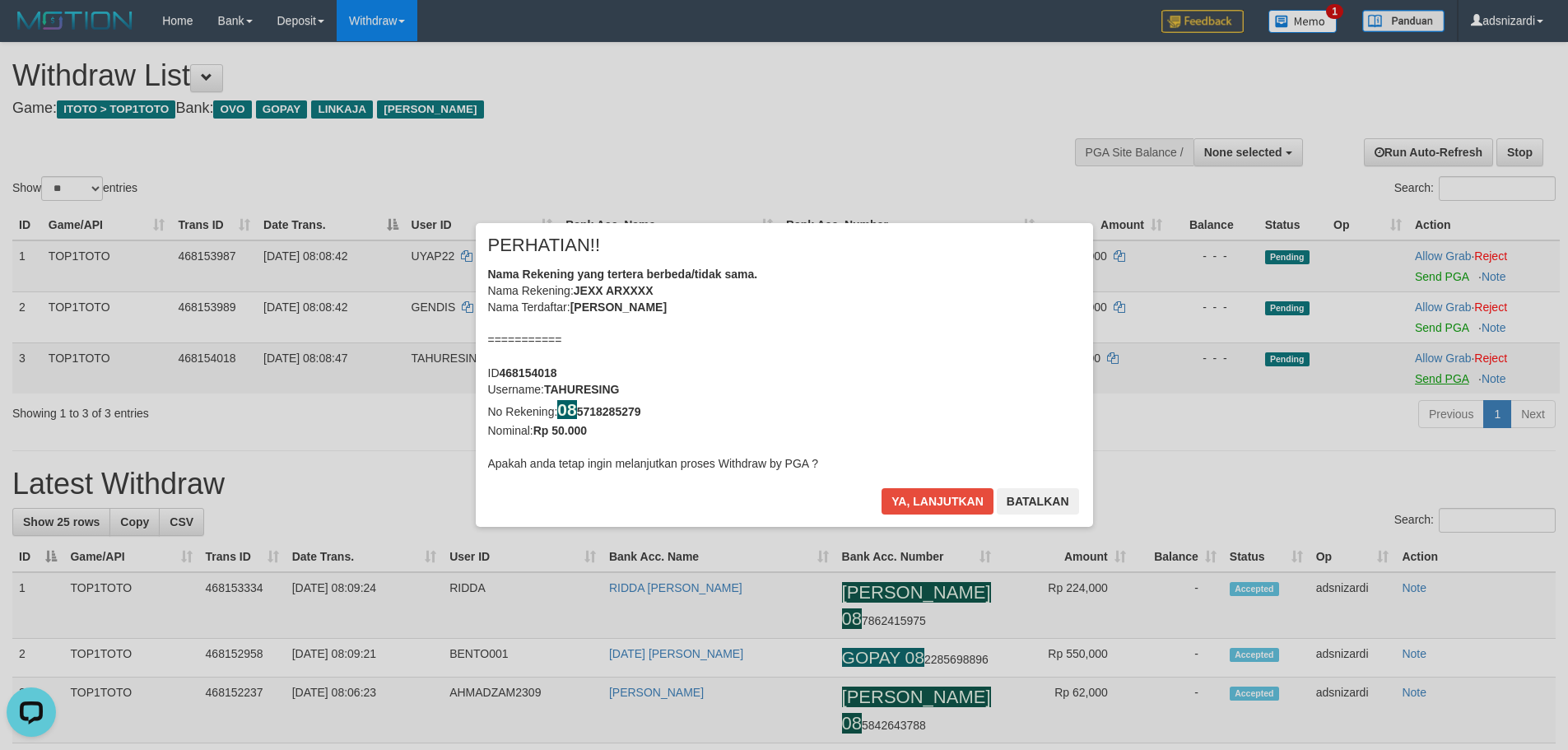
click at [1415, 285] on div "× PERHATIAN!! Nama Rekening yang tertera berbeda/tidak sama. Nama Rekening: JEX…" at bounding box center [784, 374] width 1568 height 369
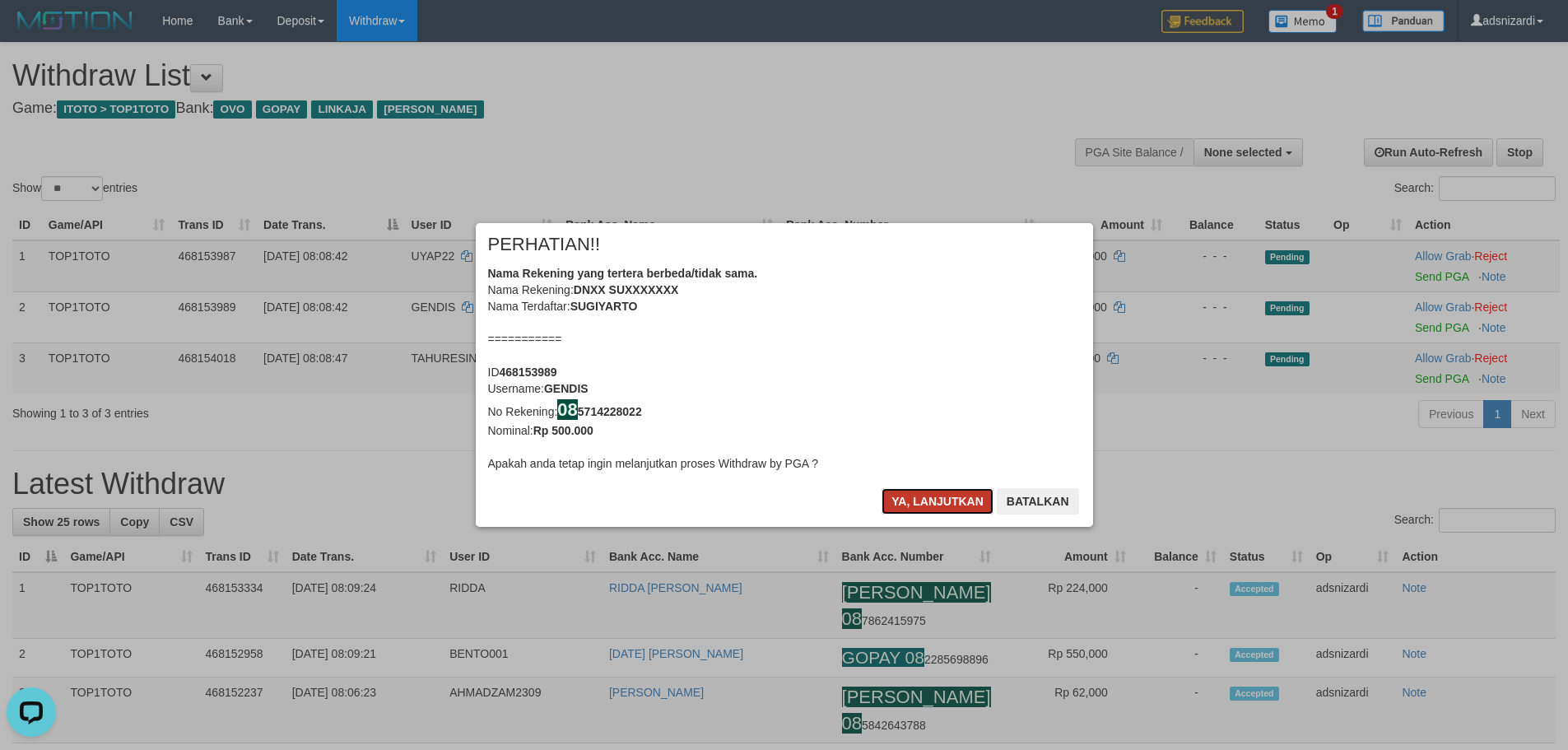
click at [927, 495] on button "Ya, lanjutkan" at bounding box center [937, 501] width 112 height 26
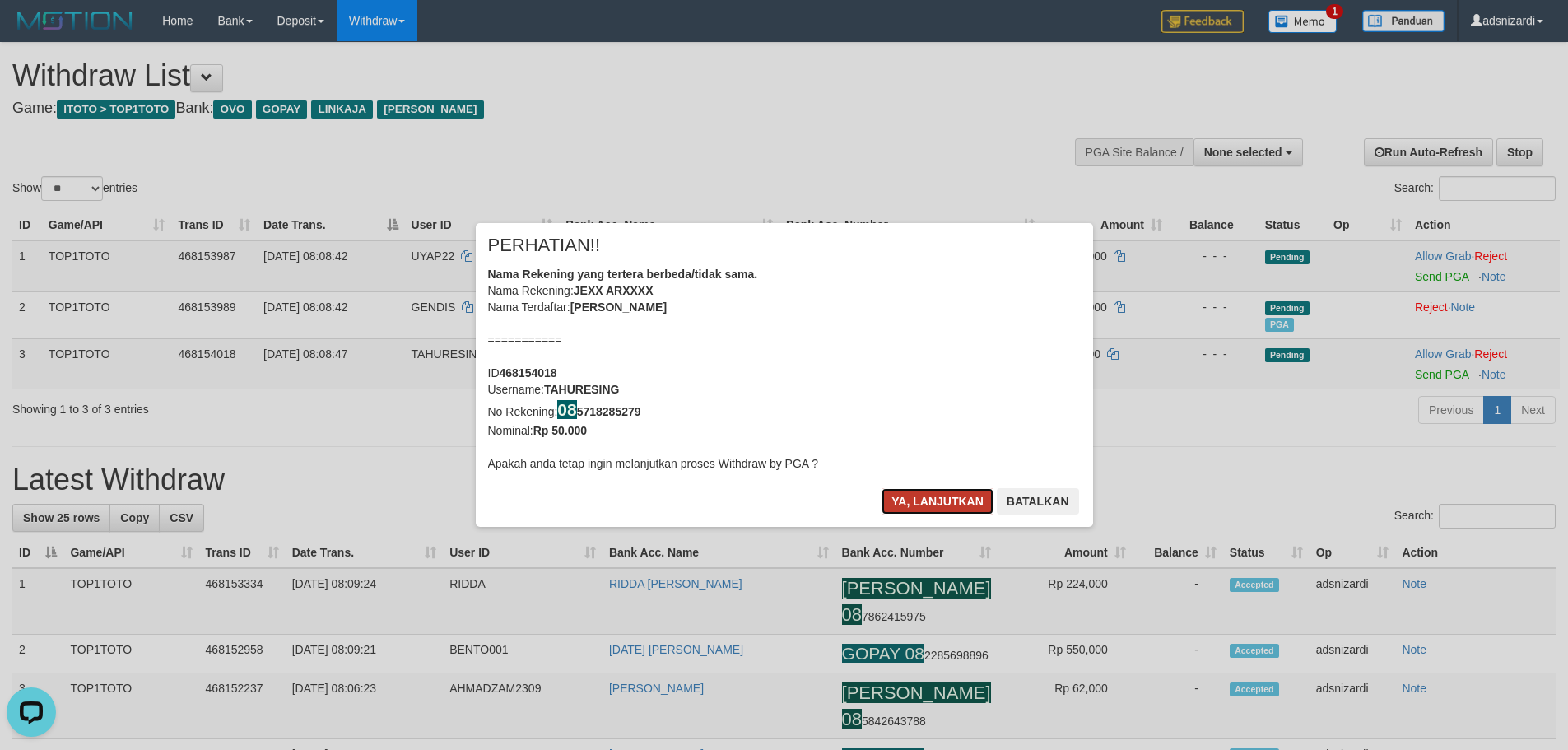
click at [928, 495] on button "Ya, lanjutkan" at bounding box center [937, 501] width 112 height 26
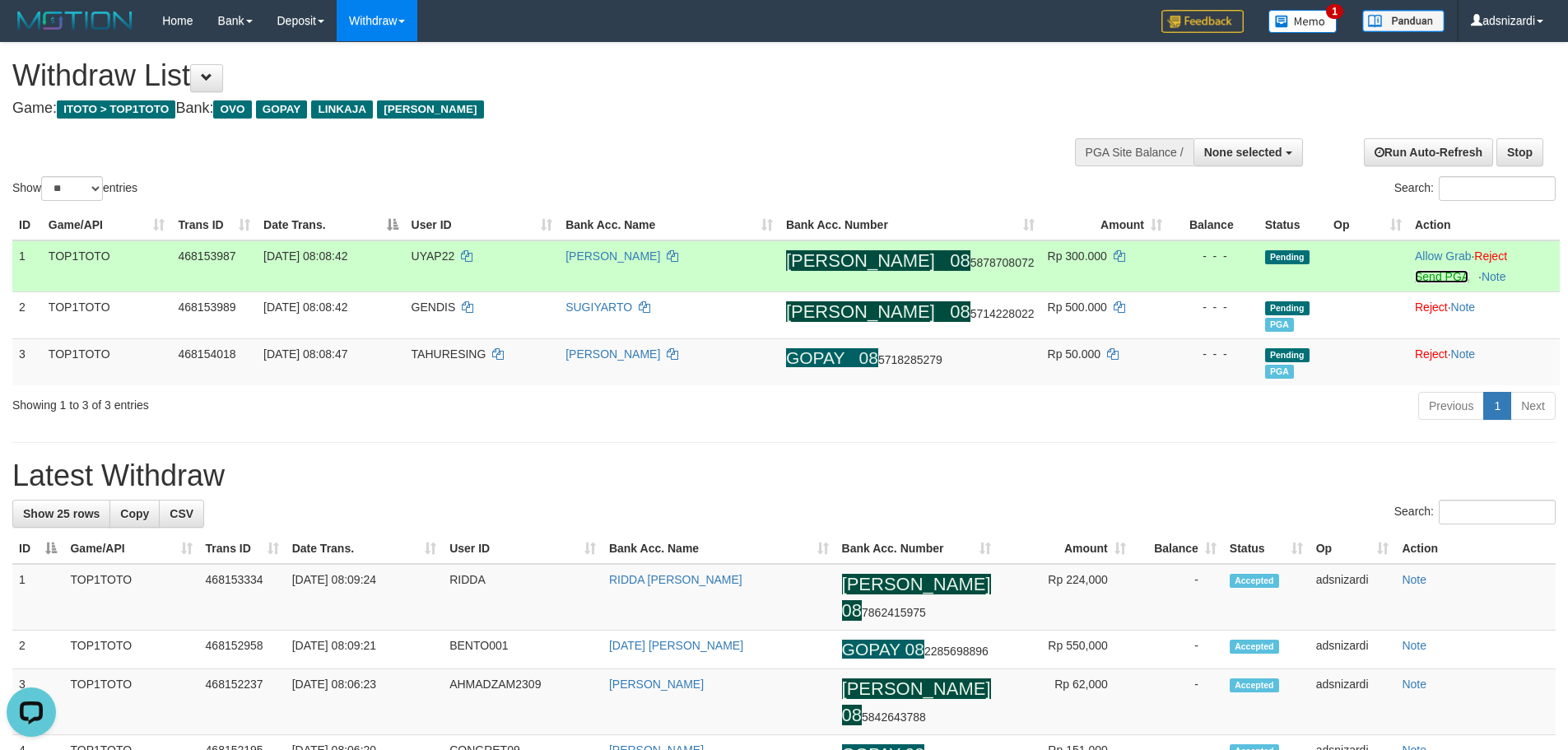
click at [1421, 277] on link "Send PGA" at bounding box center [1441, 277] width 53 height 14
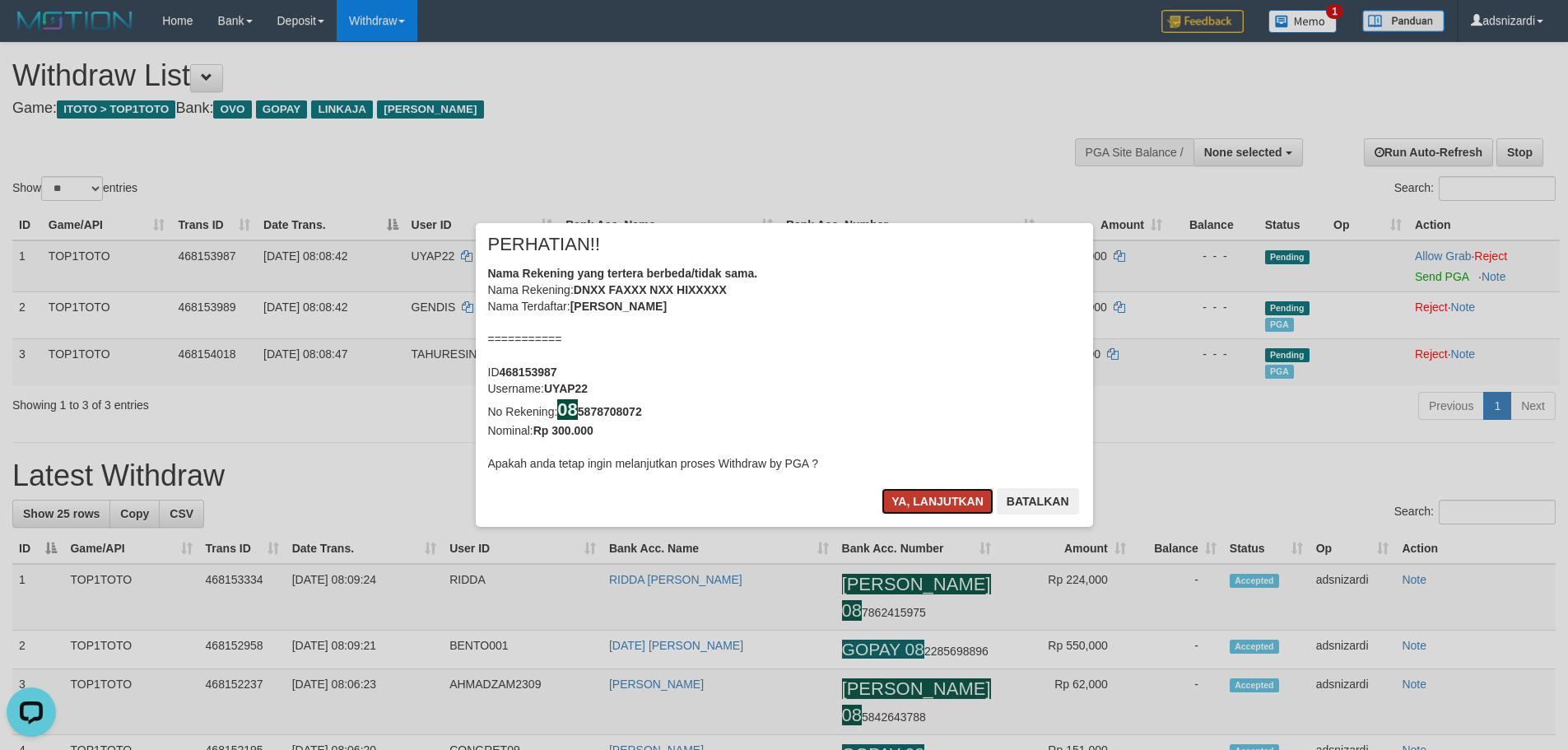
click at [933, 499] on button "Ya, lanjutkan" at bounding box center [937, 501] width 112 height 26
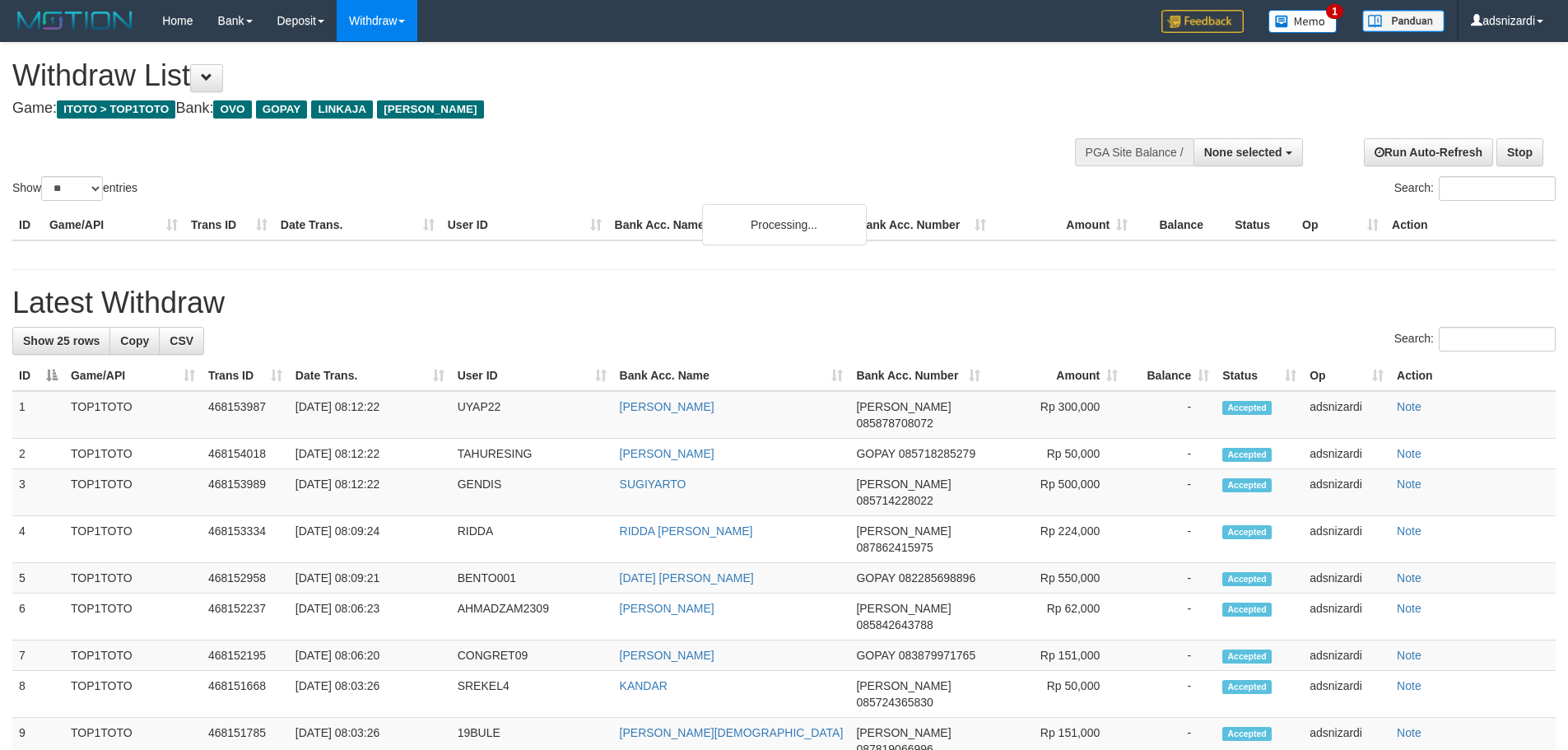
select select
select select "**"
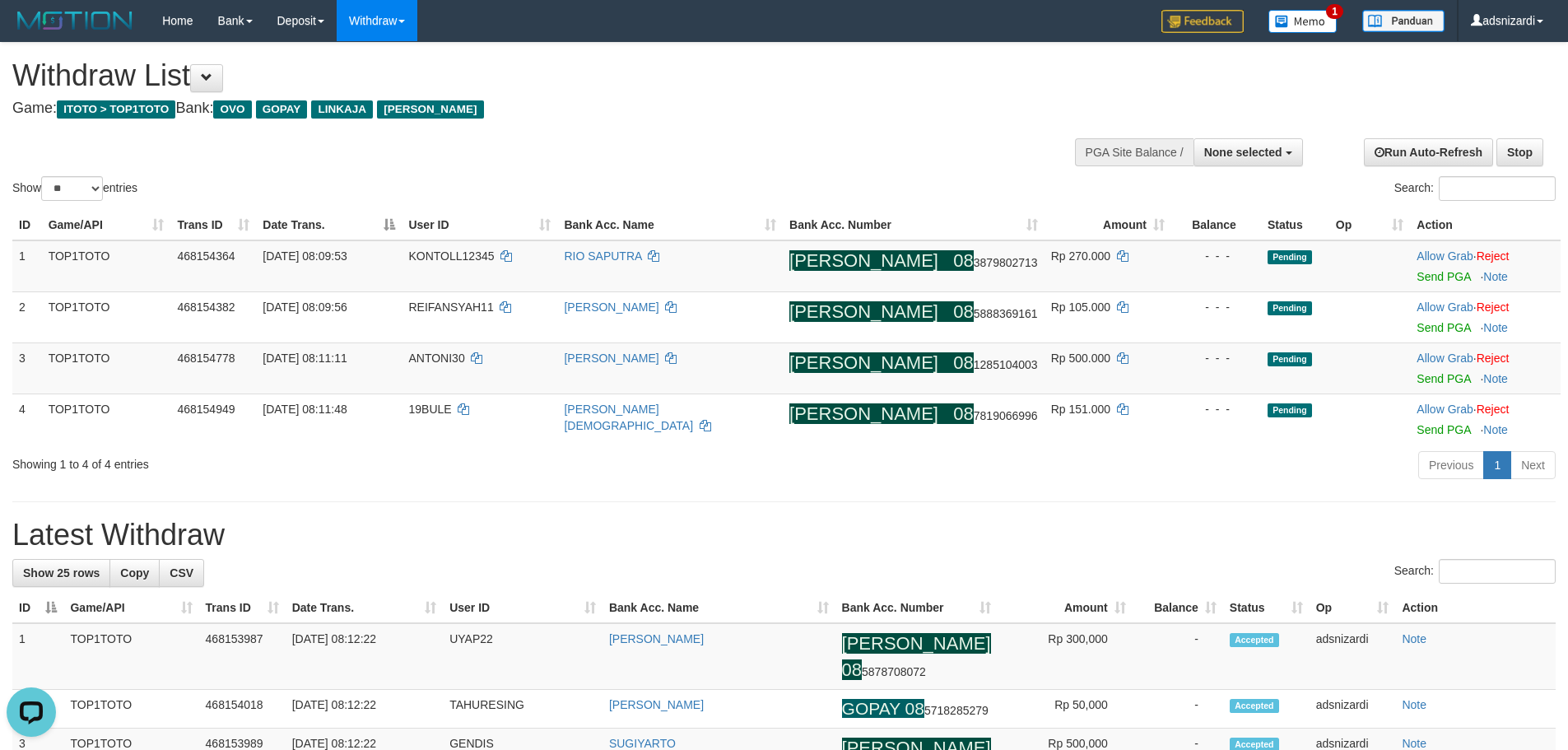
click at [1117, 471] on div "Previous 1 Next" at bounding box center [1111, 467] width 890 height 35
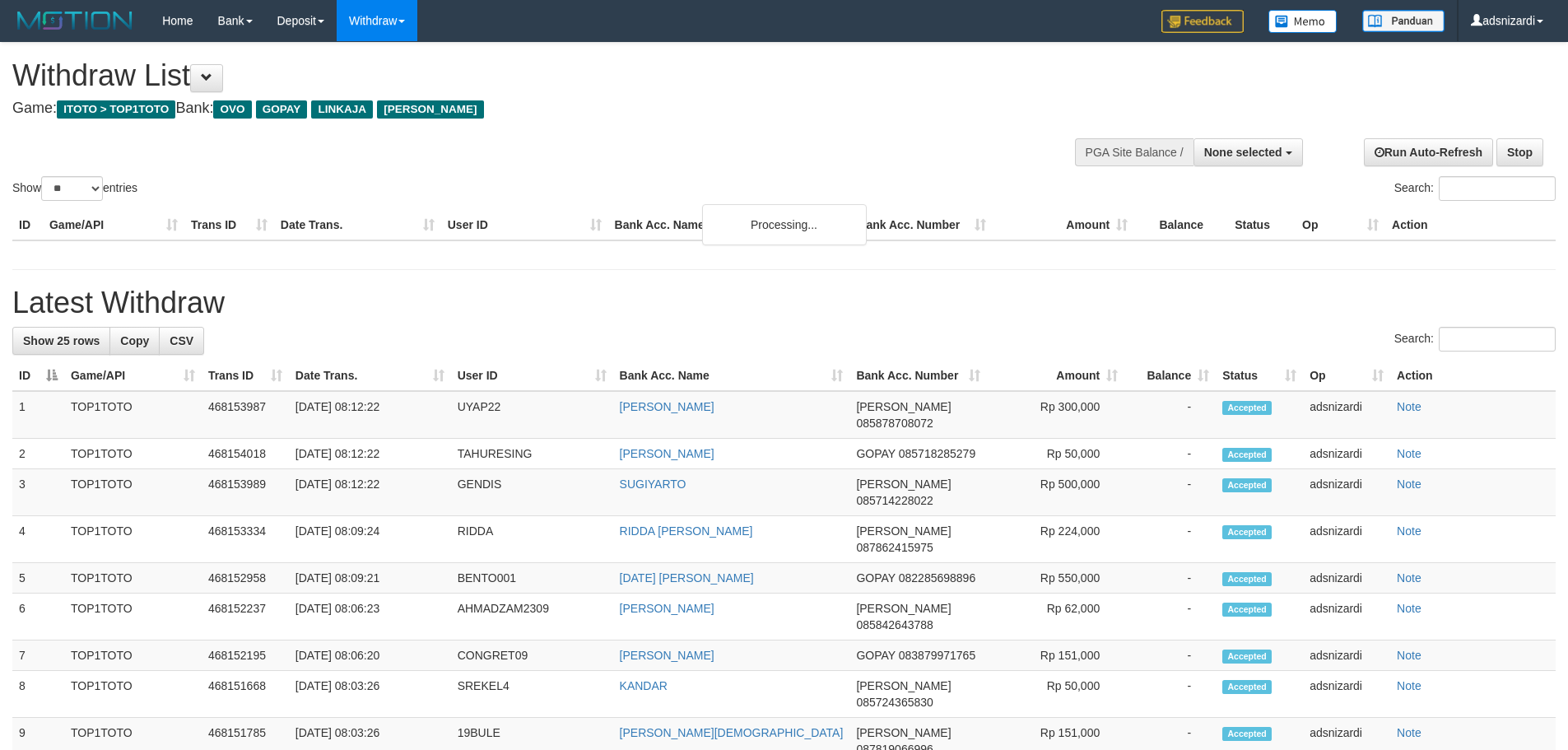
select select
select select "**"
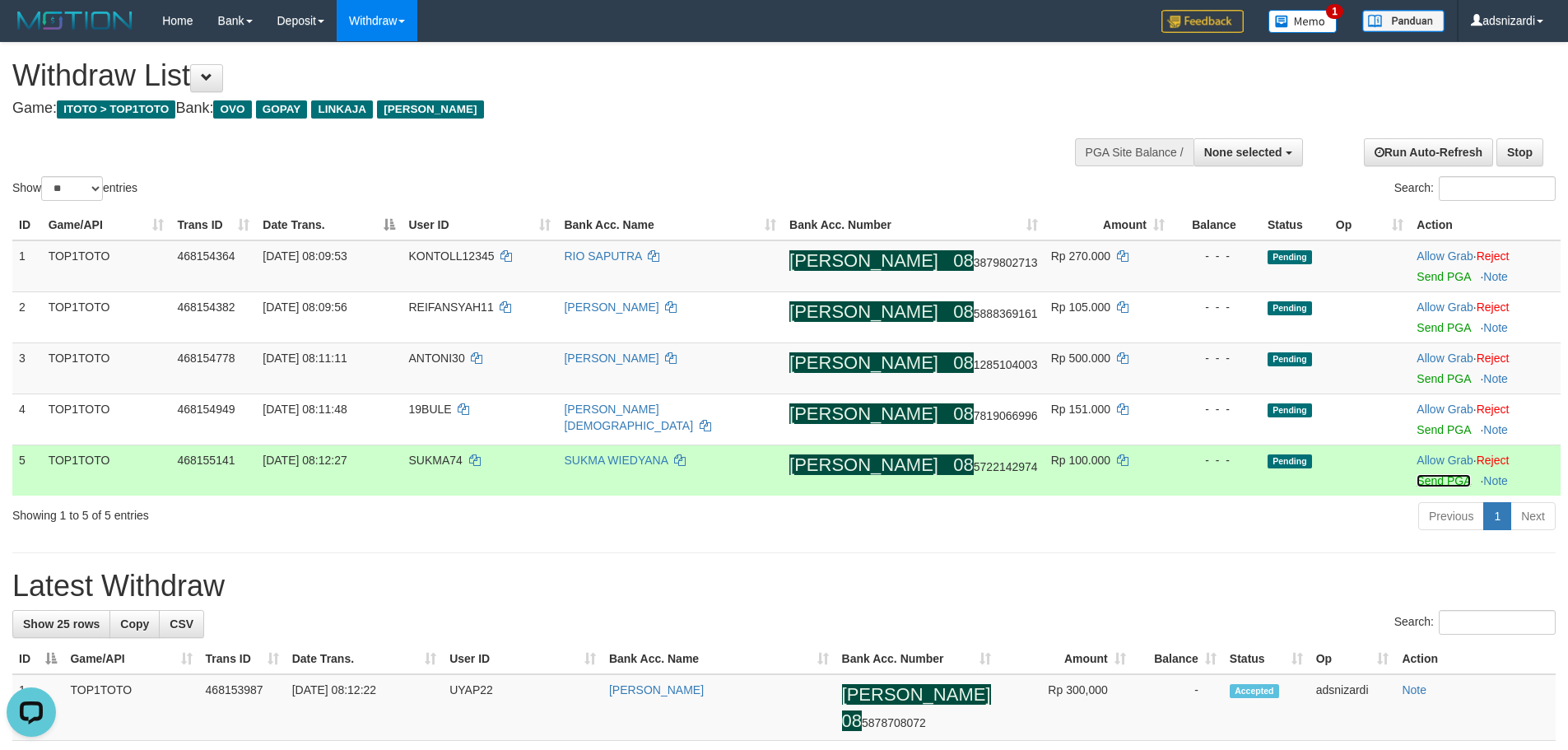
click at [1424, 478] on link "Send PGA" at bounding box center [1443, 481] width 53 height 14
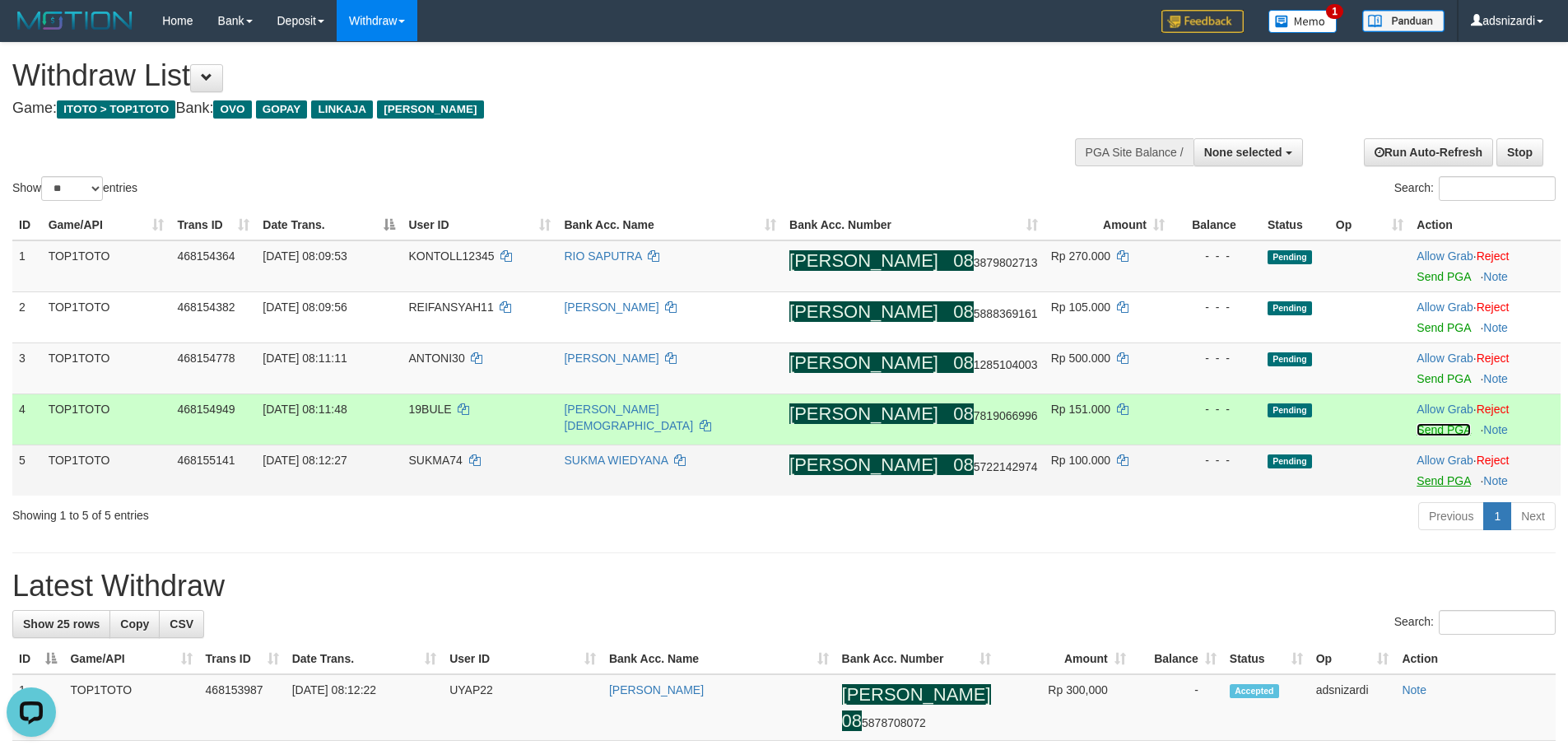
click at [1420, 427] on link "Send PGA" at bounding box center [1443, 430] width 53 height 14
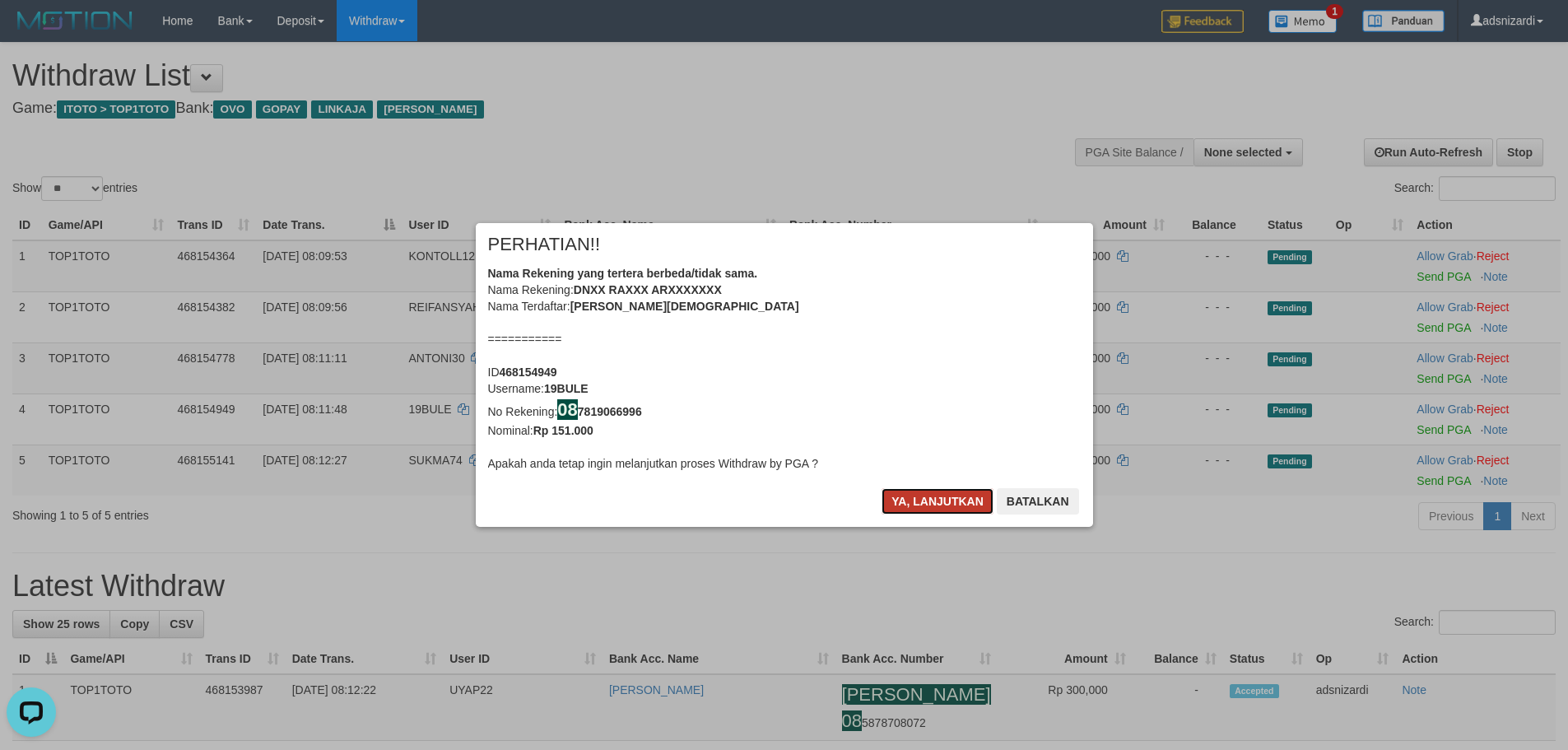
click at [925, 499] on button "Ya, lanjutkan" at bounding box center [937, 501] width 112 height 26
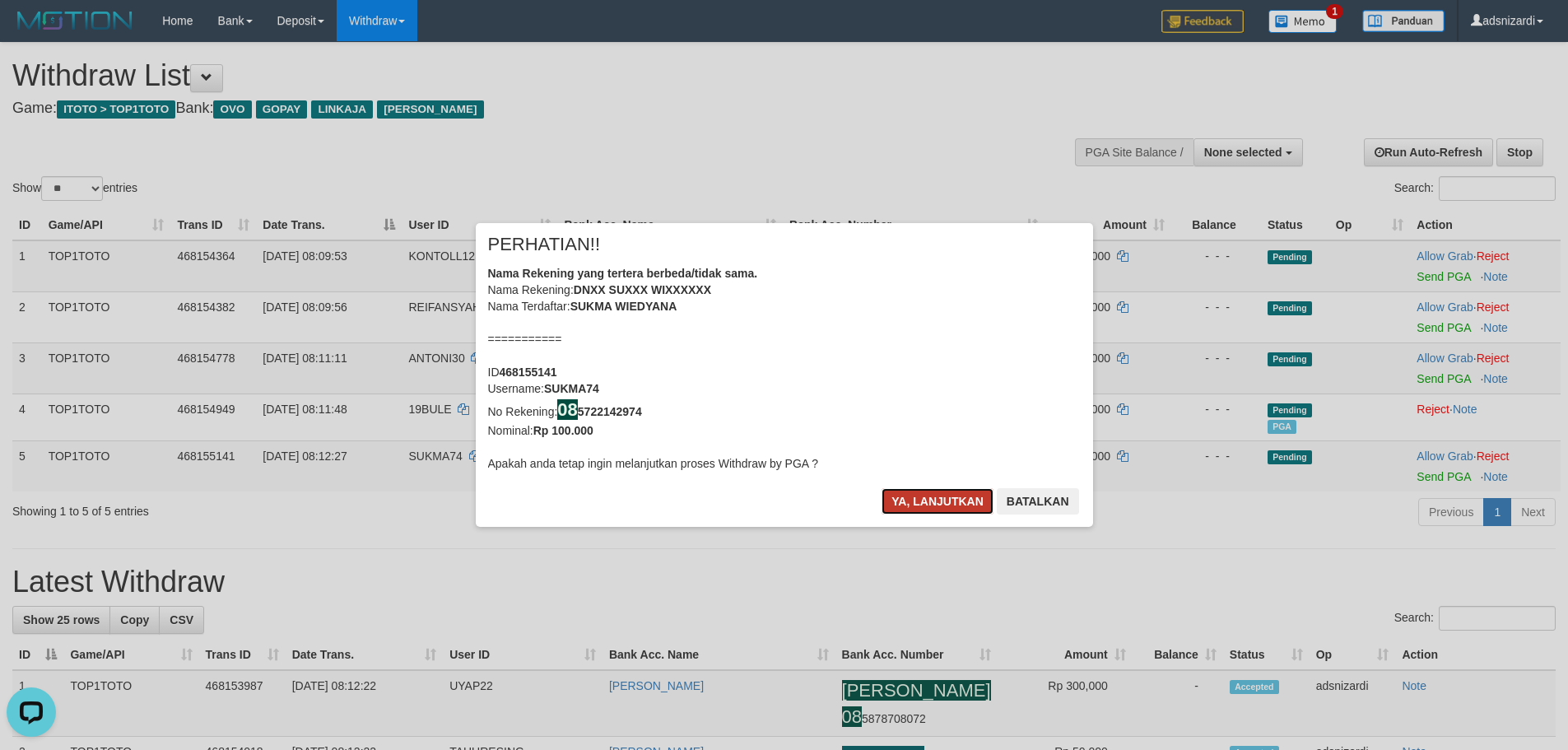
click at [926, 498] on button "Ya, lanjutkan" at bounding box center [937, 501] width 112 height 26
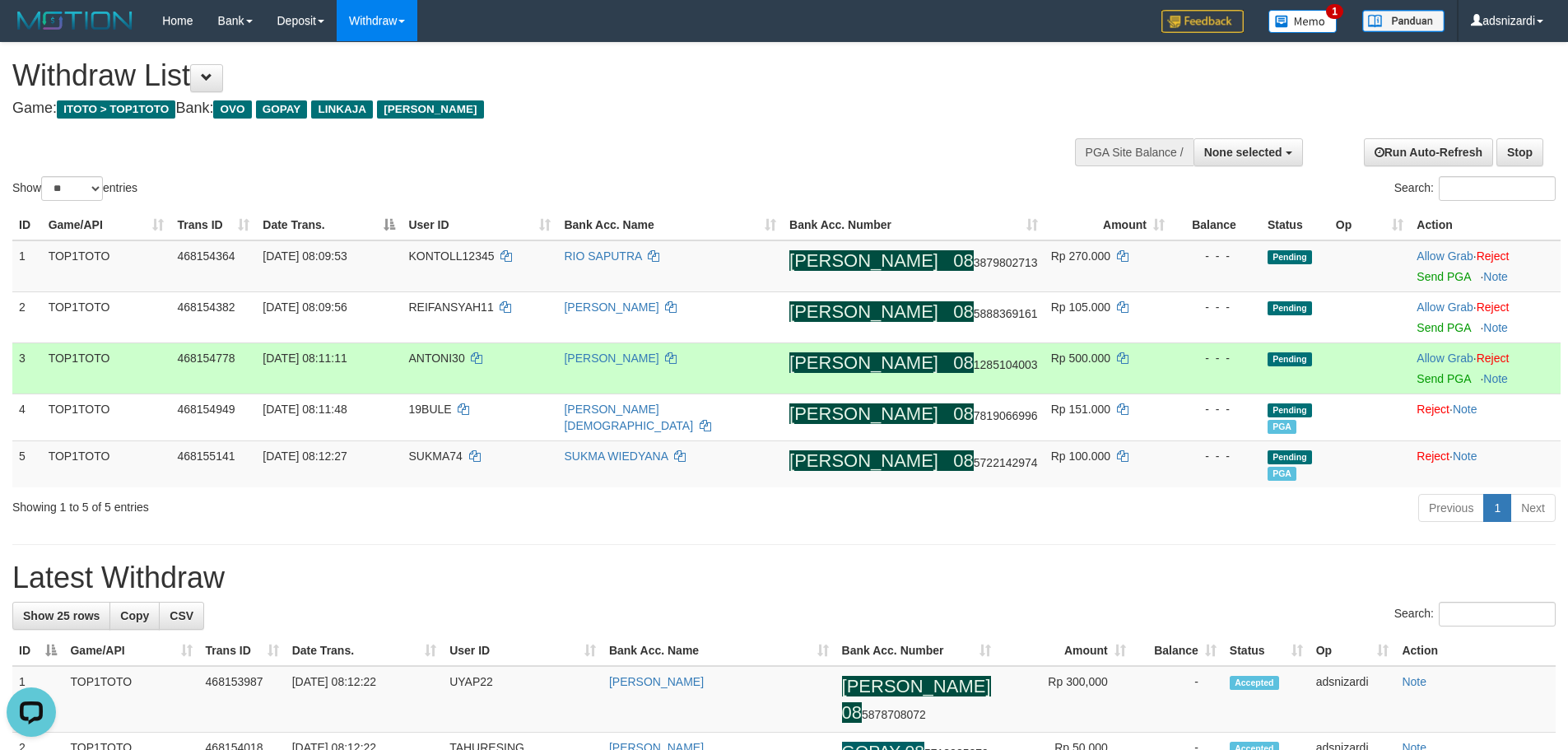
click at [1430, 369] on div at bounding box center [1485, 368] width 138 height 4
click at [1424, 378] on link "Send PGA" at bounding box center [1443, 379] width 53 height 14
click at [1420, 322] on link "Send PGA" at bounding box center [1443, 328] width 53 height 14
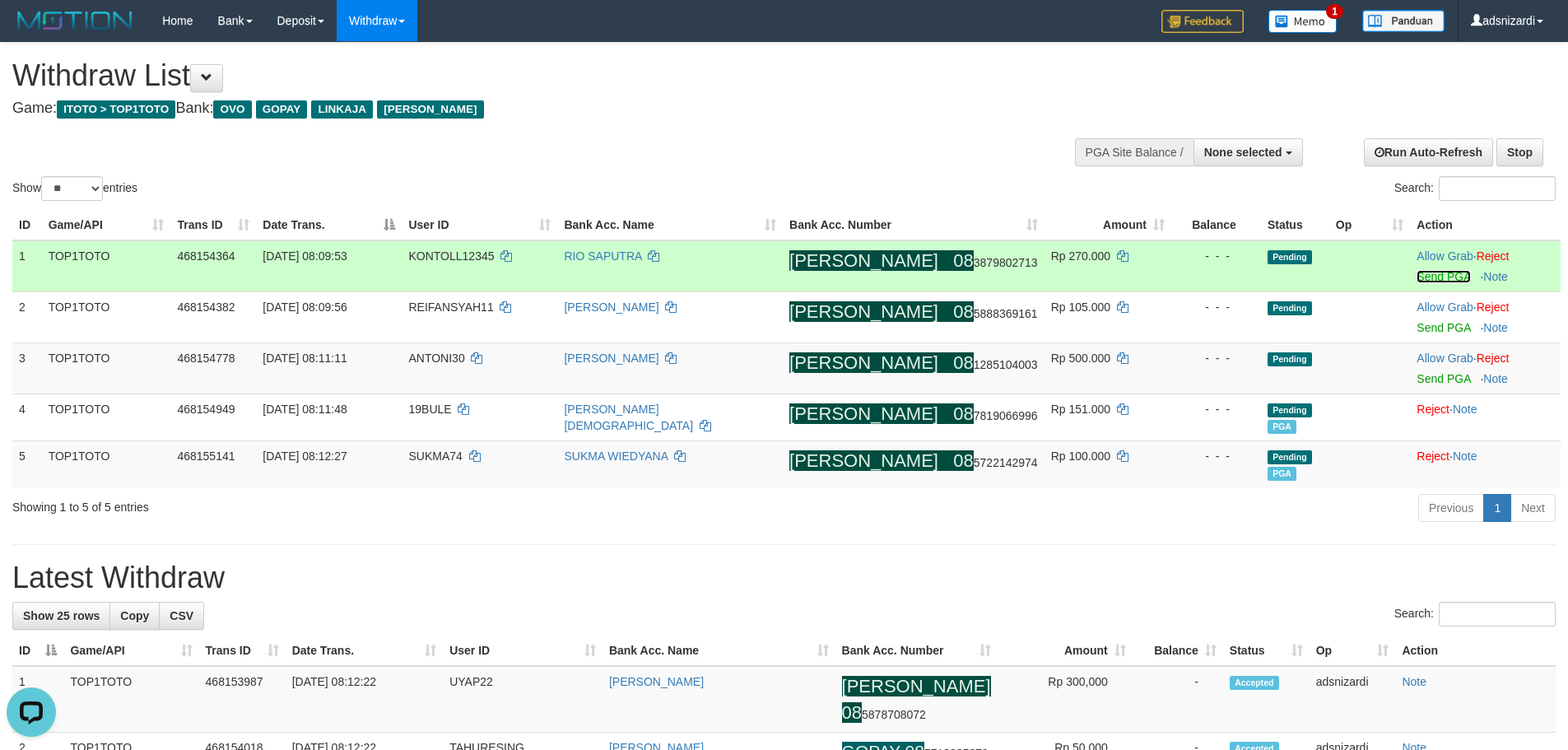
click at [1421, 279] on link "Send PGA" at bounding box center [1443, 277] width 53 height 14
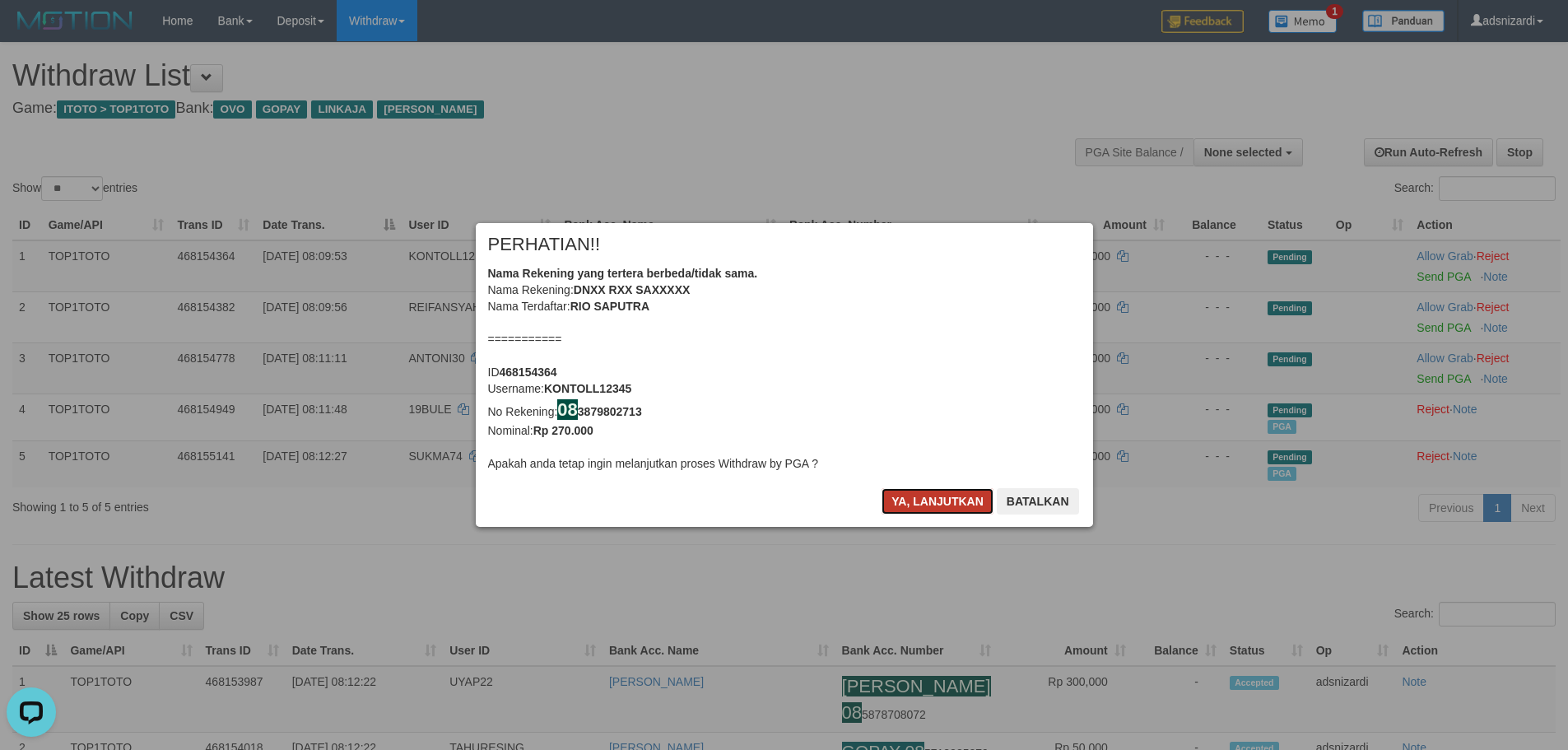
click at [918, 504] on button "Ya, lanjutkan" at bounding box center [937, 501] width 112 height 26
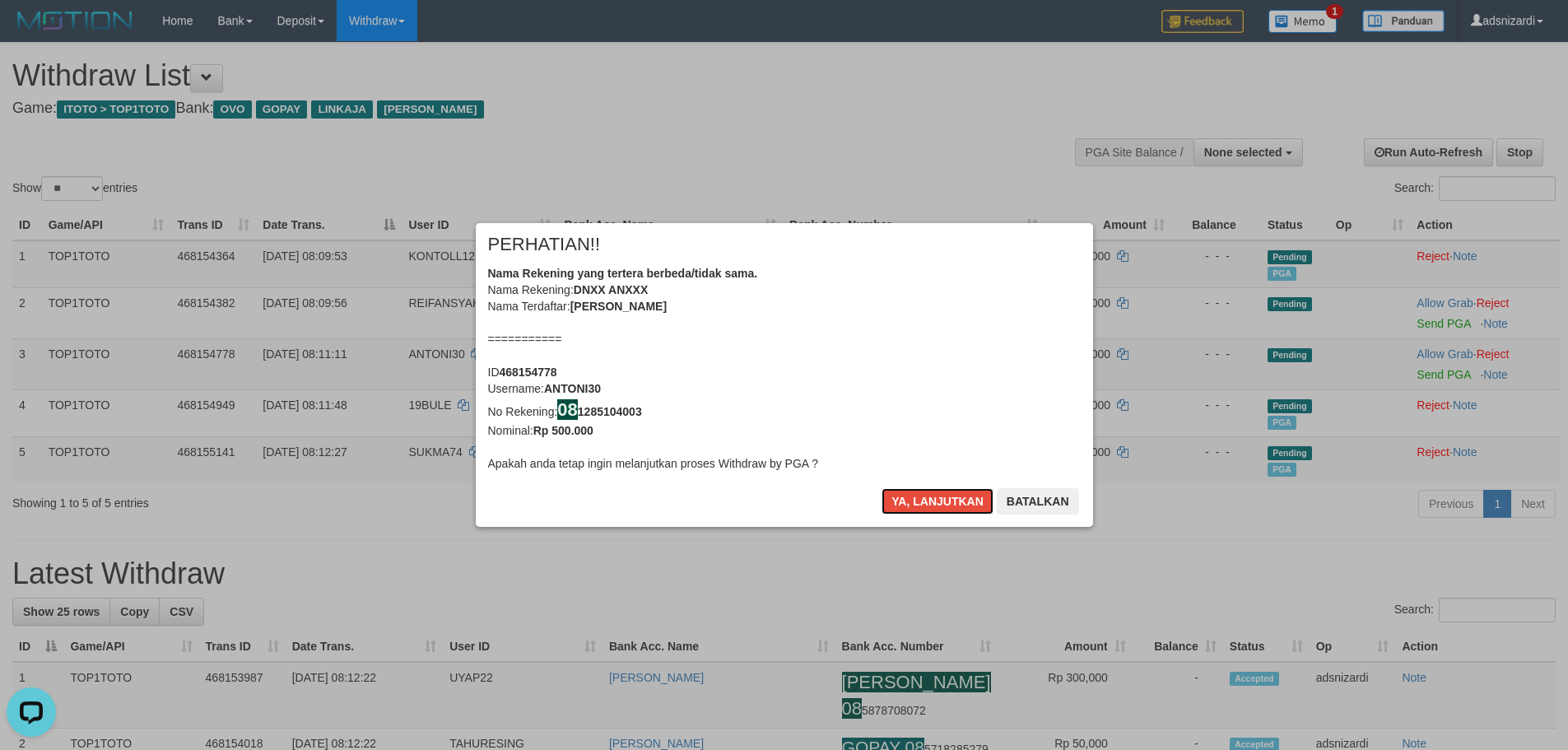
click at [918, 503] on button "Ya, lanjutkan" at bounding box center [937, 501] width 112 height 26
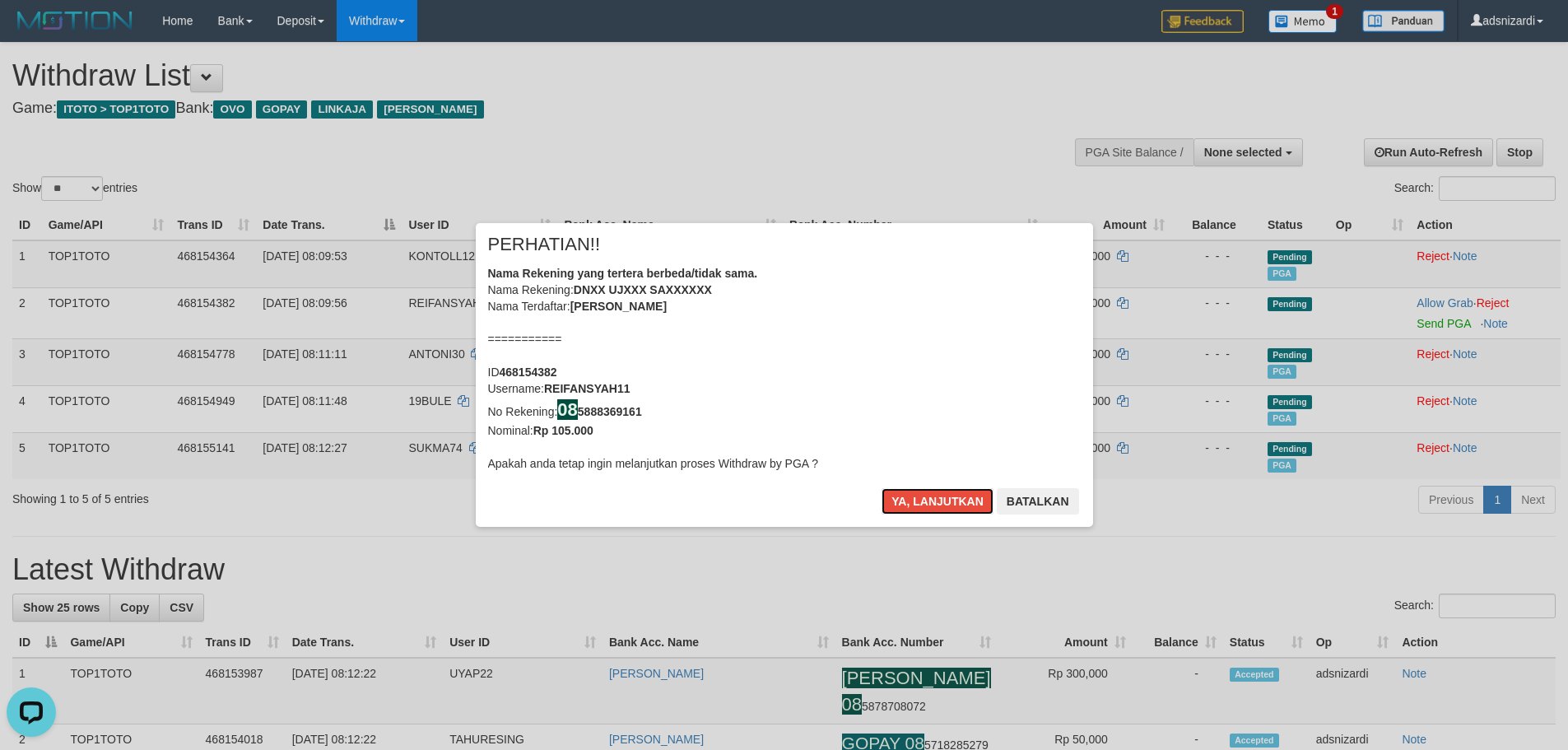
click at [918, 503] on button "Ya, lanjutkan" at bounding box center [937, 501] width 112 height 26
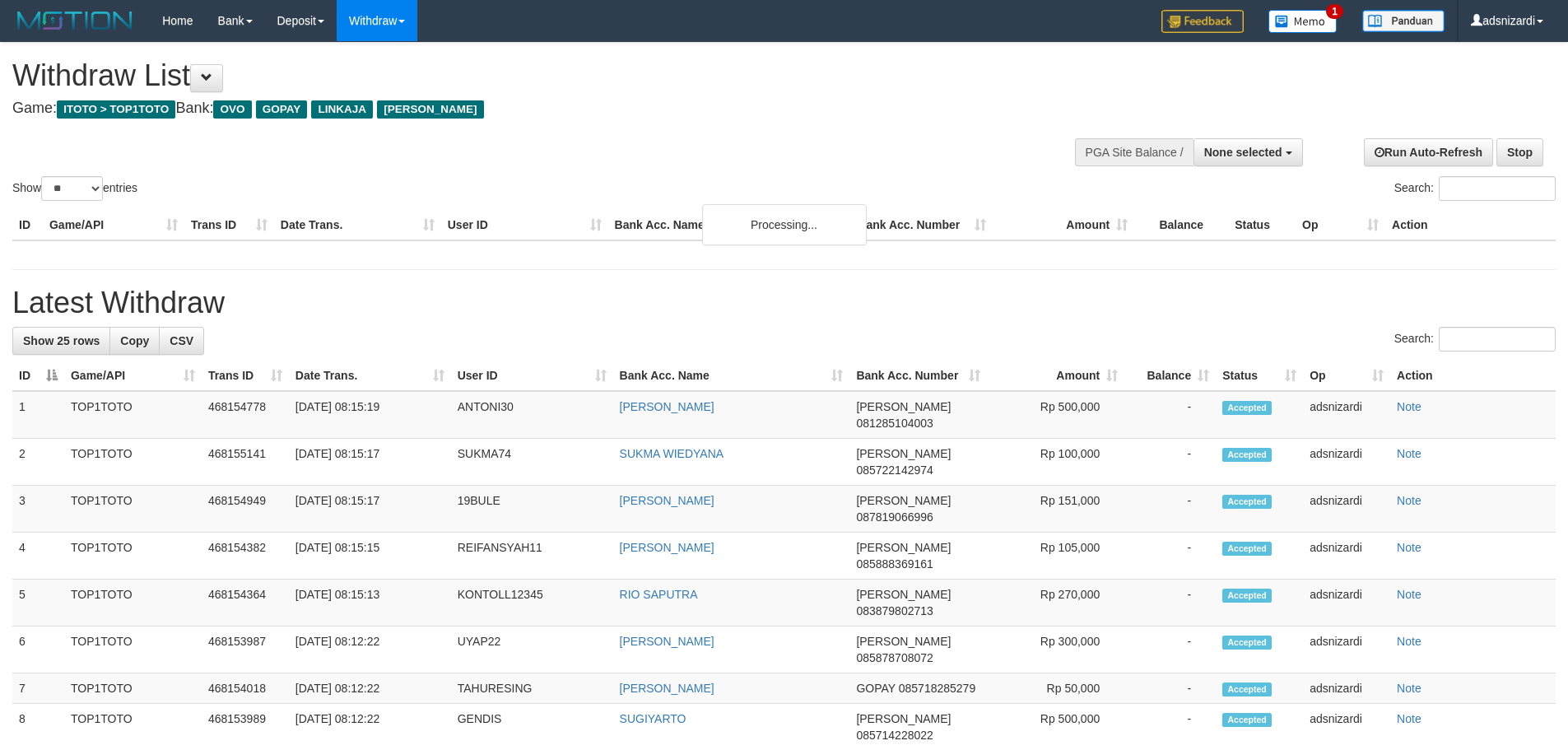
select select
select select "**"
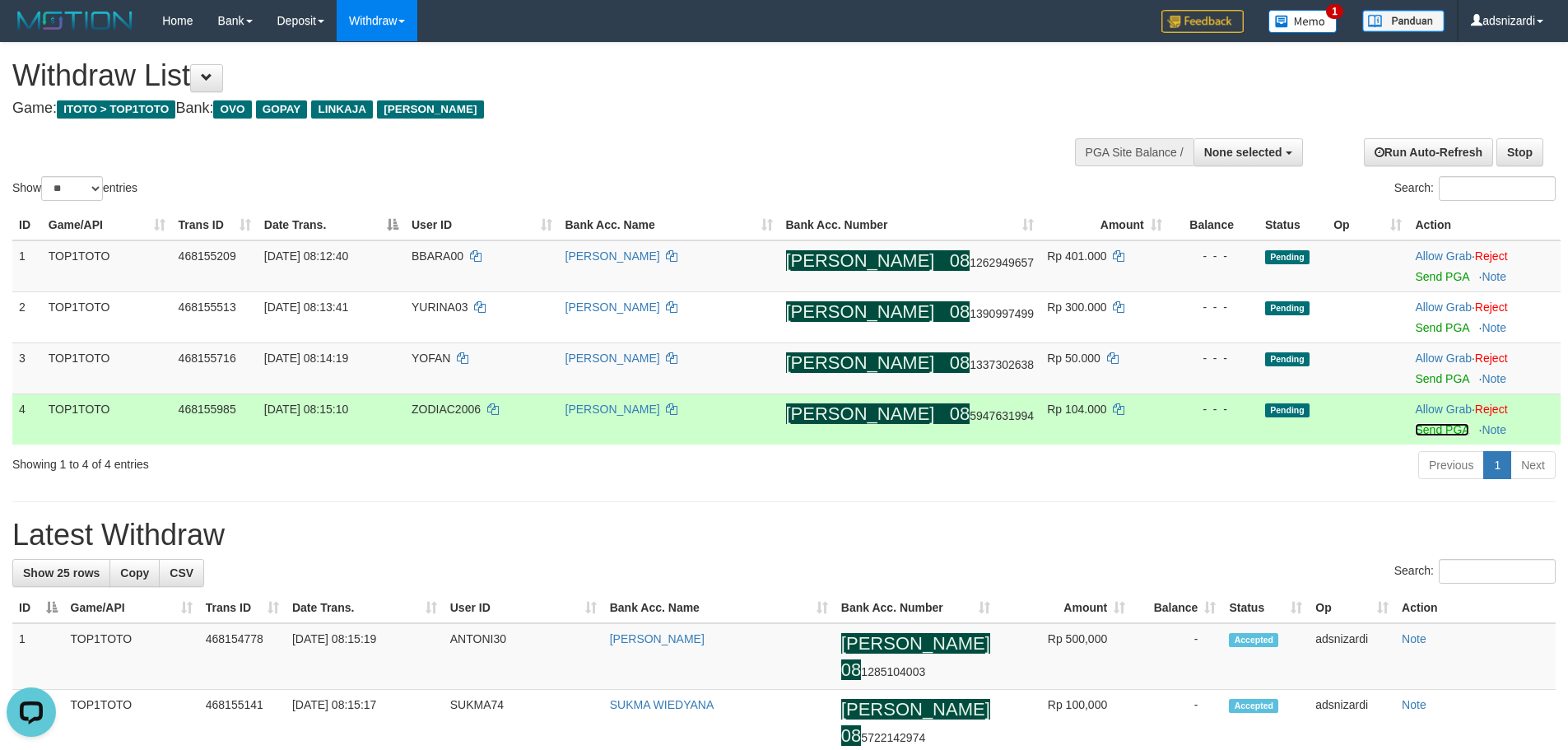
click at [1424, 427] on link "Send PGA" at bounding box center [1441, 430] width 53 height 14
click at [1426, 384] on link "Send PGA" at bounding box center [1441, 379] width 53 height 14
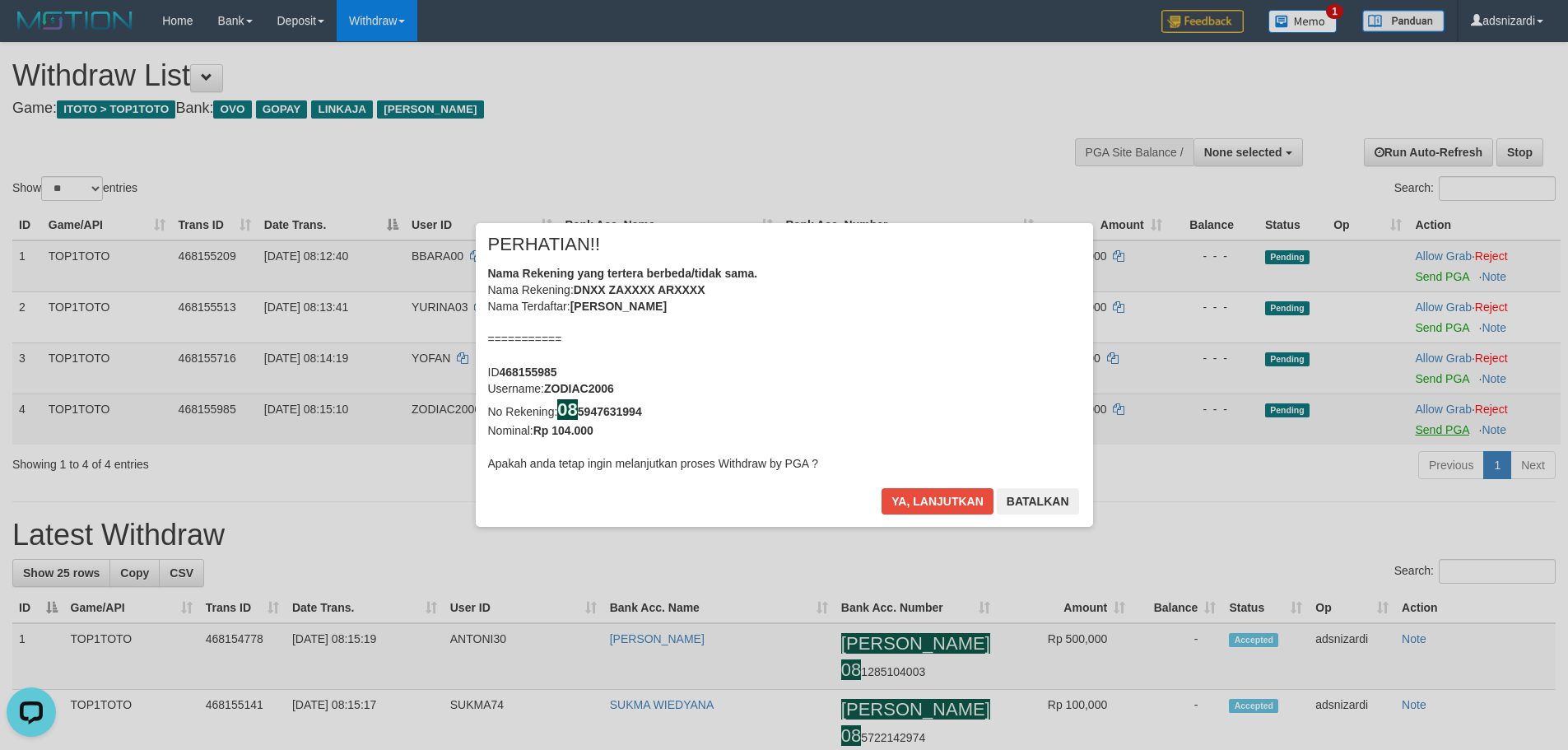
click at [1423, 336] on div "× PERHATIAN!! Nama Rekening yang tertera berbeda/tidak sama. Nama Rekening: DNX…" at bounding box center [784, 375] width 1568 height 371
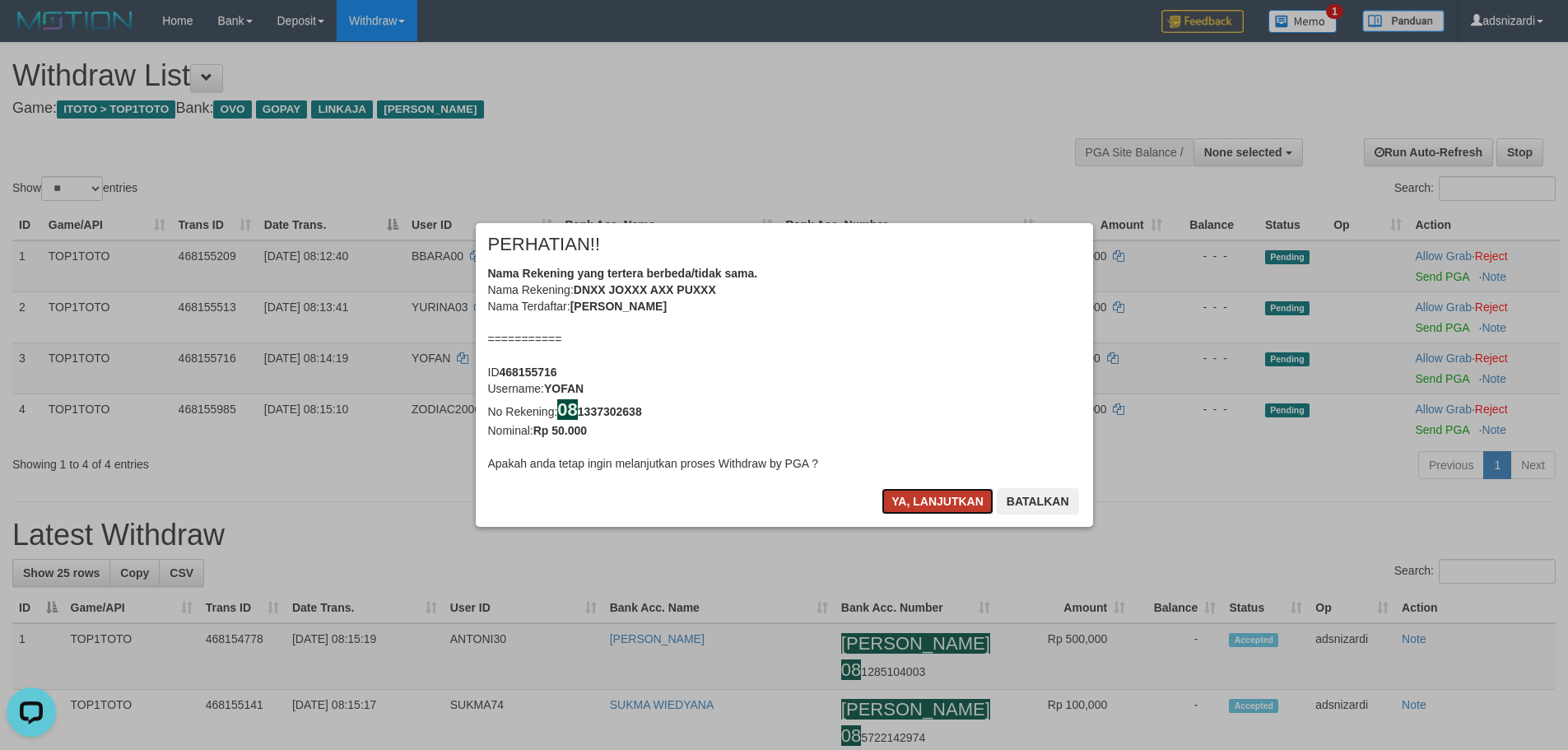
click at [925, 494] on button "Ya, lanjutkan" at bounding box center [937, 501] width 112 height 26
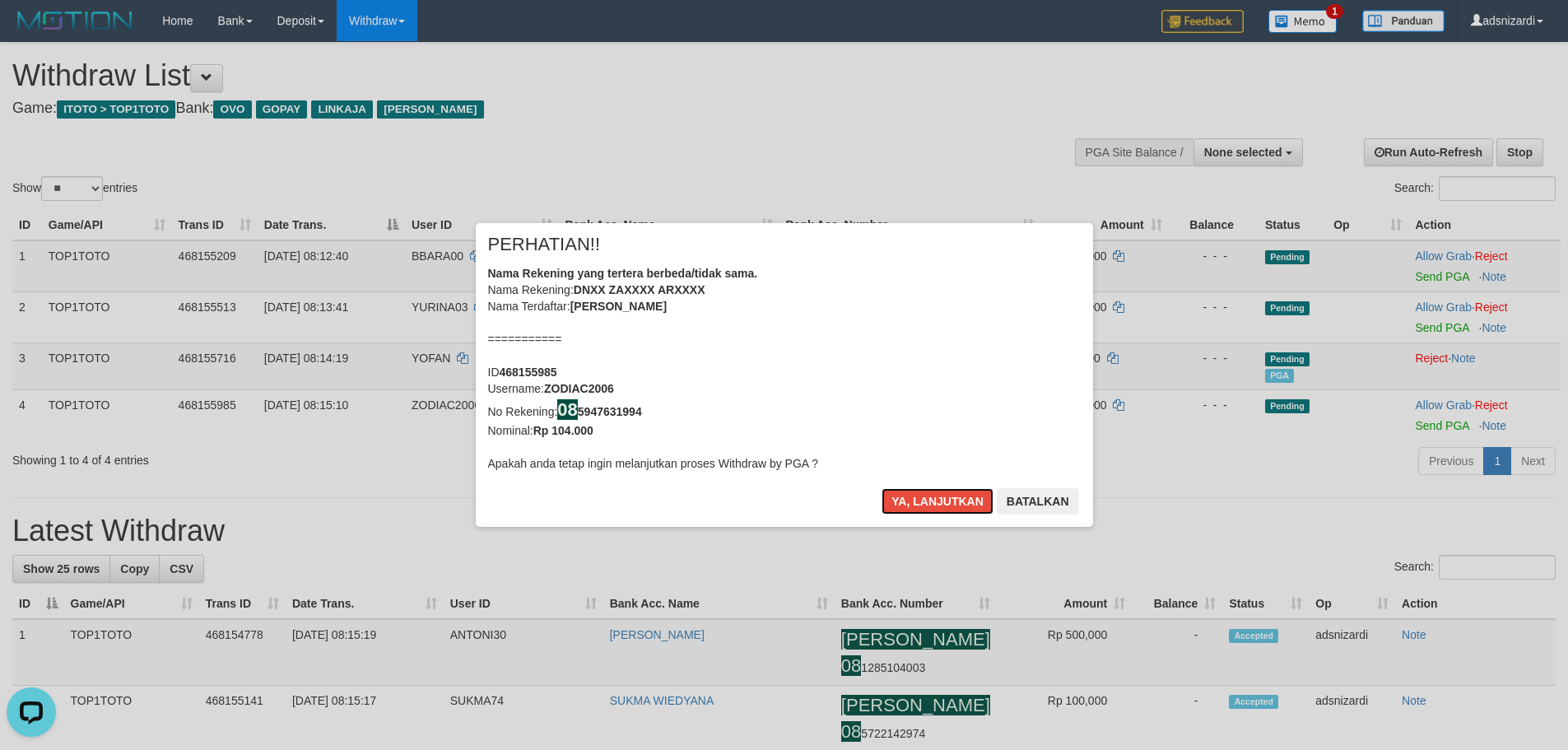
click at [925, 494] on button "Ya, lanjutkan" at bounding box center [937, 501] width 112 height 26
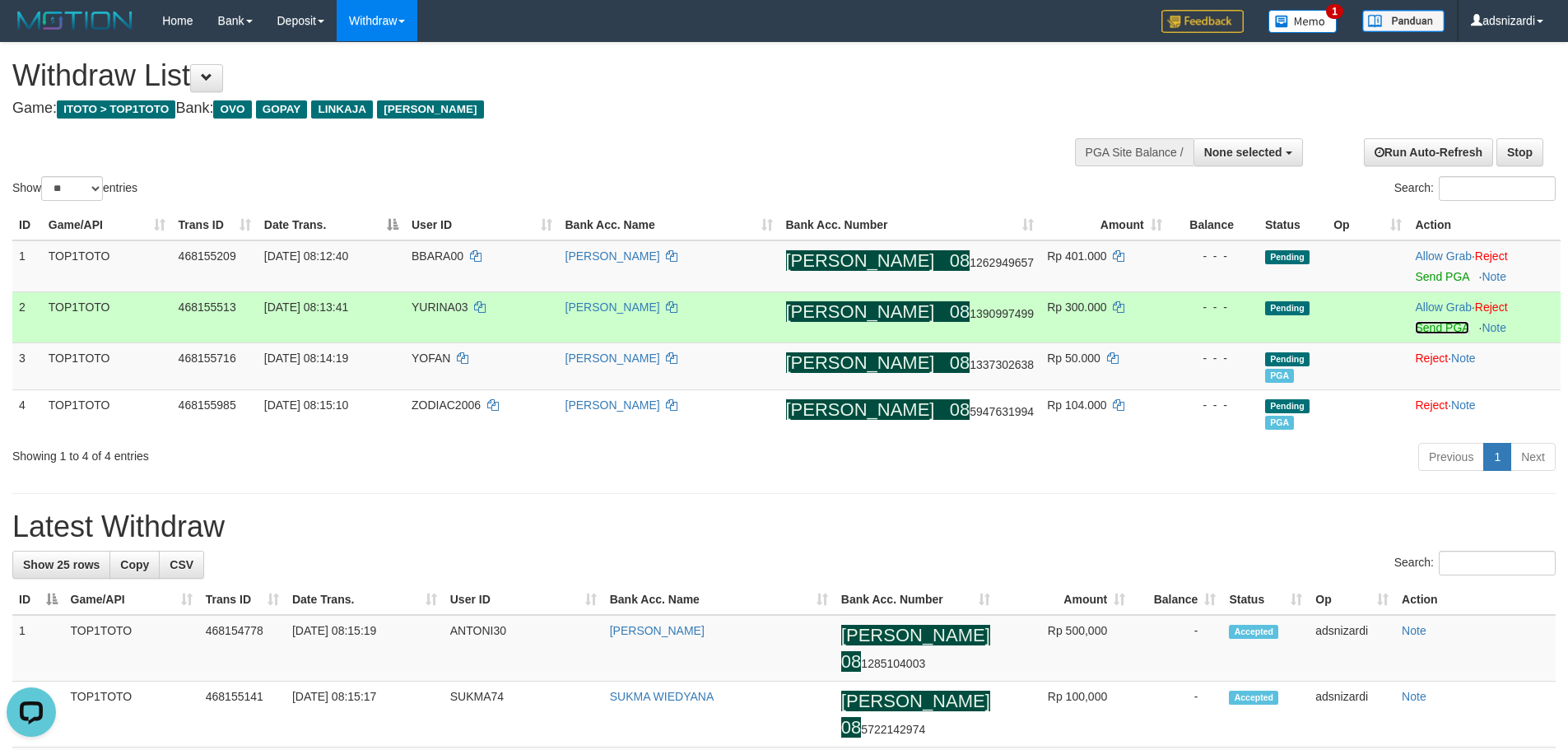
click at [1415, 333] on link "Send PGA" at bounding box center [1441, 328] width 53 height 14
click at [1420, 280] on link "Send PGA" at bounding box center [1441, 277] width 53 height 14
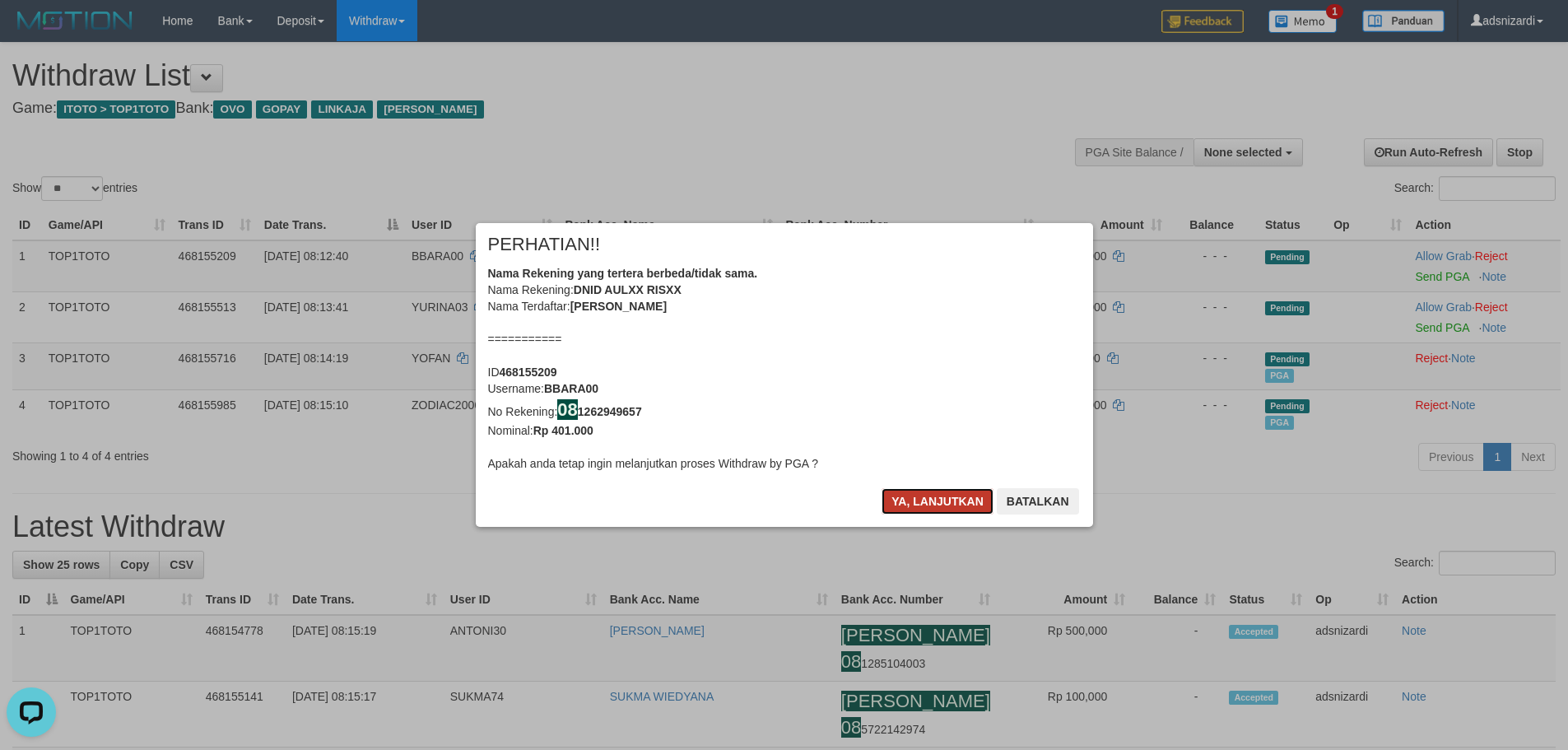
click at [936, 498] on button "Ya, lanjutkan" at bounding box center [937, 501] width 112 height 26
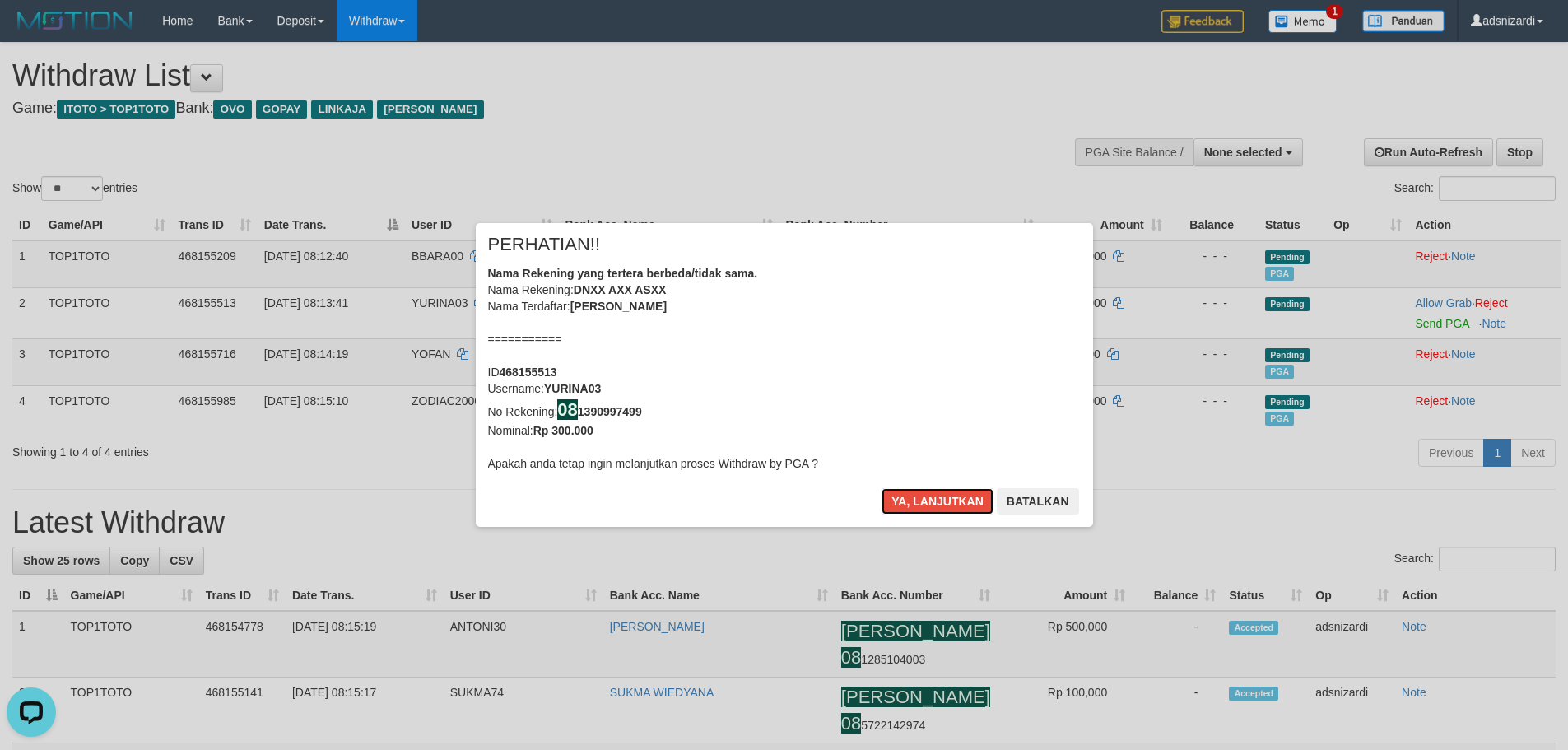
click at [936, 498] on button "Ya, lanjutkan" at bounding box center [937, 501] width 112 height 26
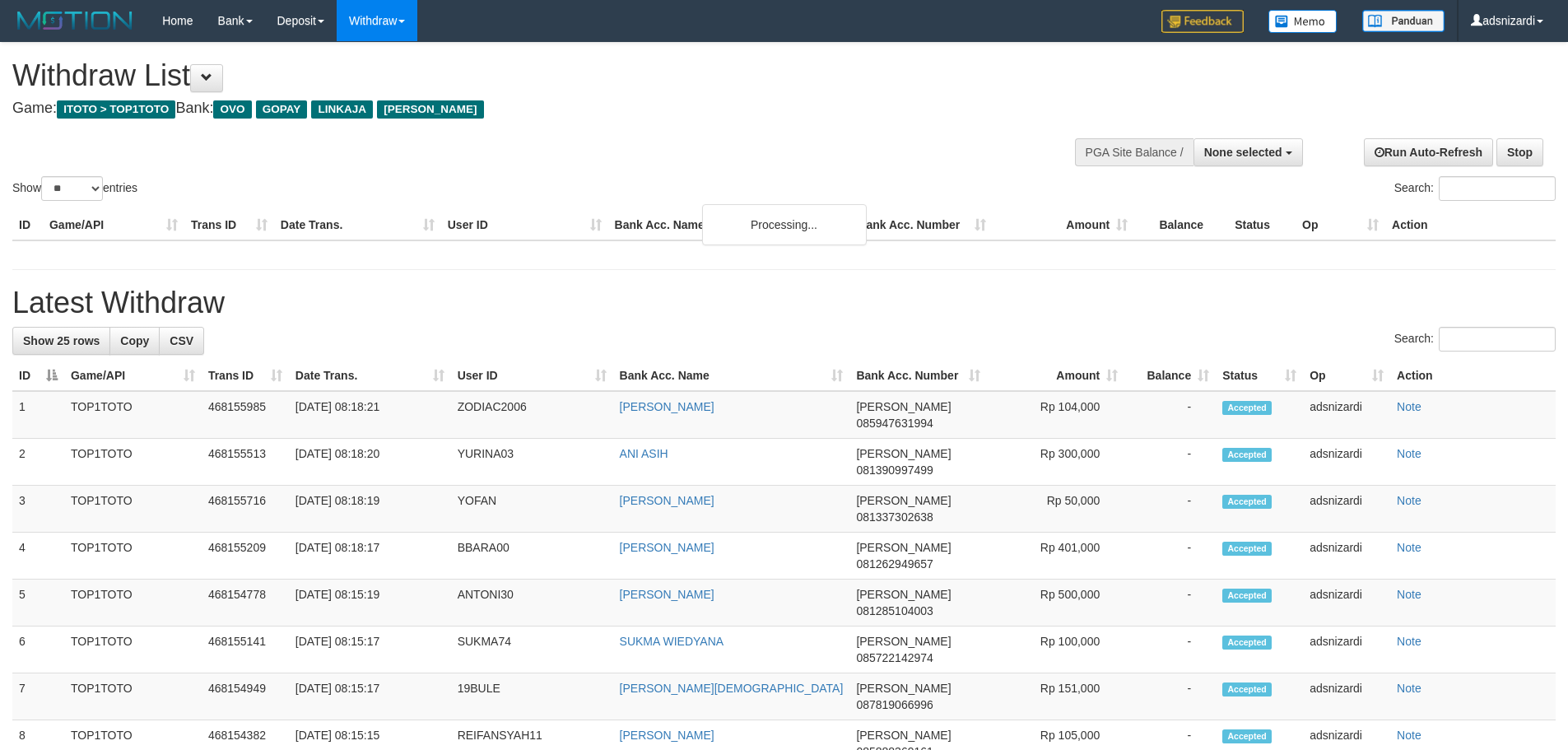
select select
select select "**"
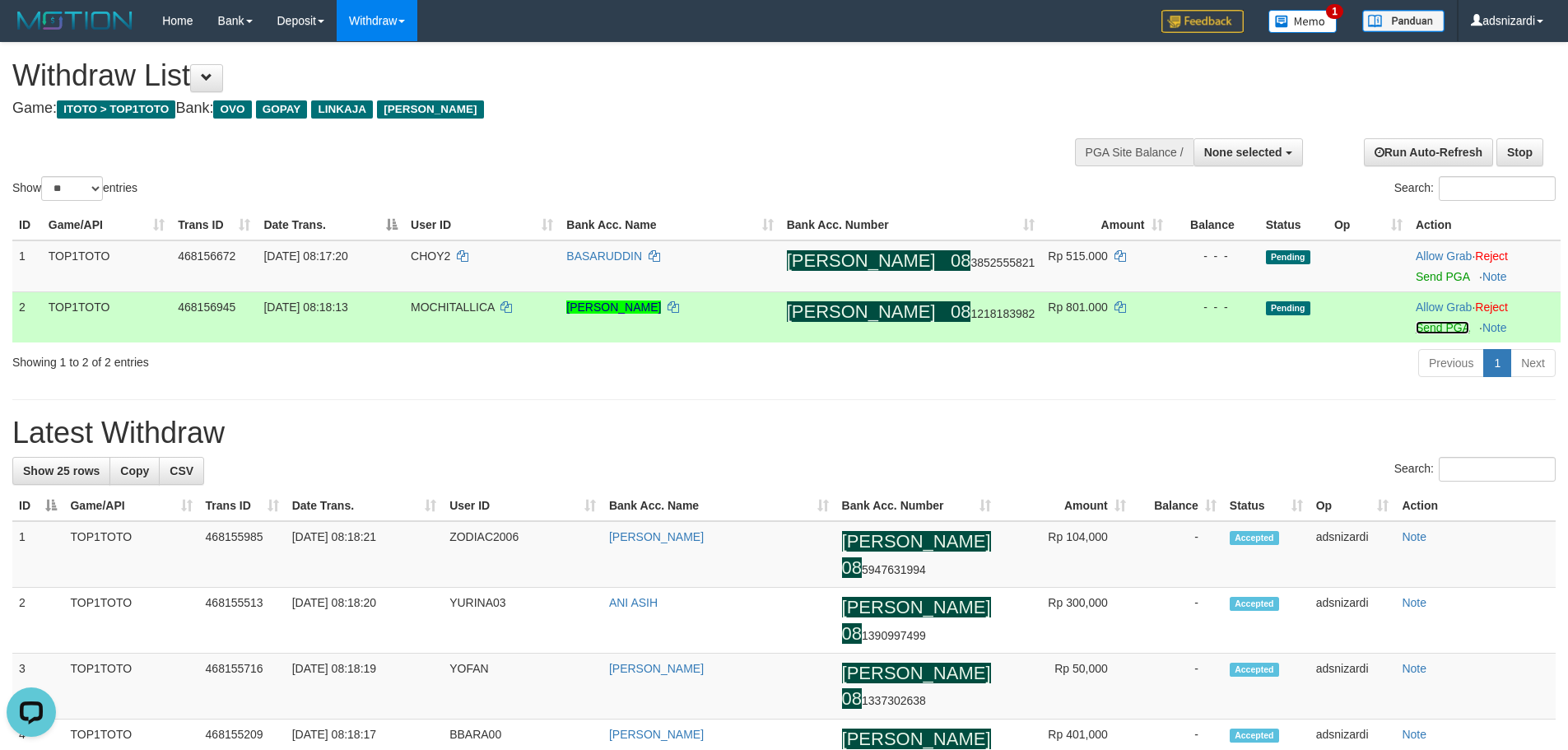
click at [1416, 334] on link "Send PGA" at bounding box center [1442, 328] width 53 height 14
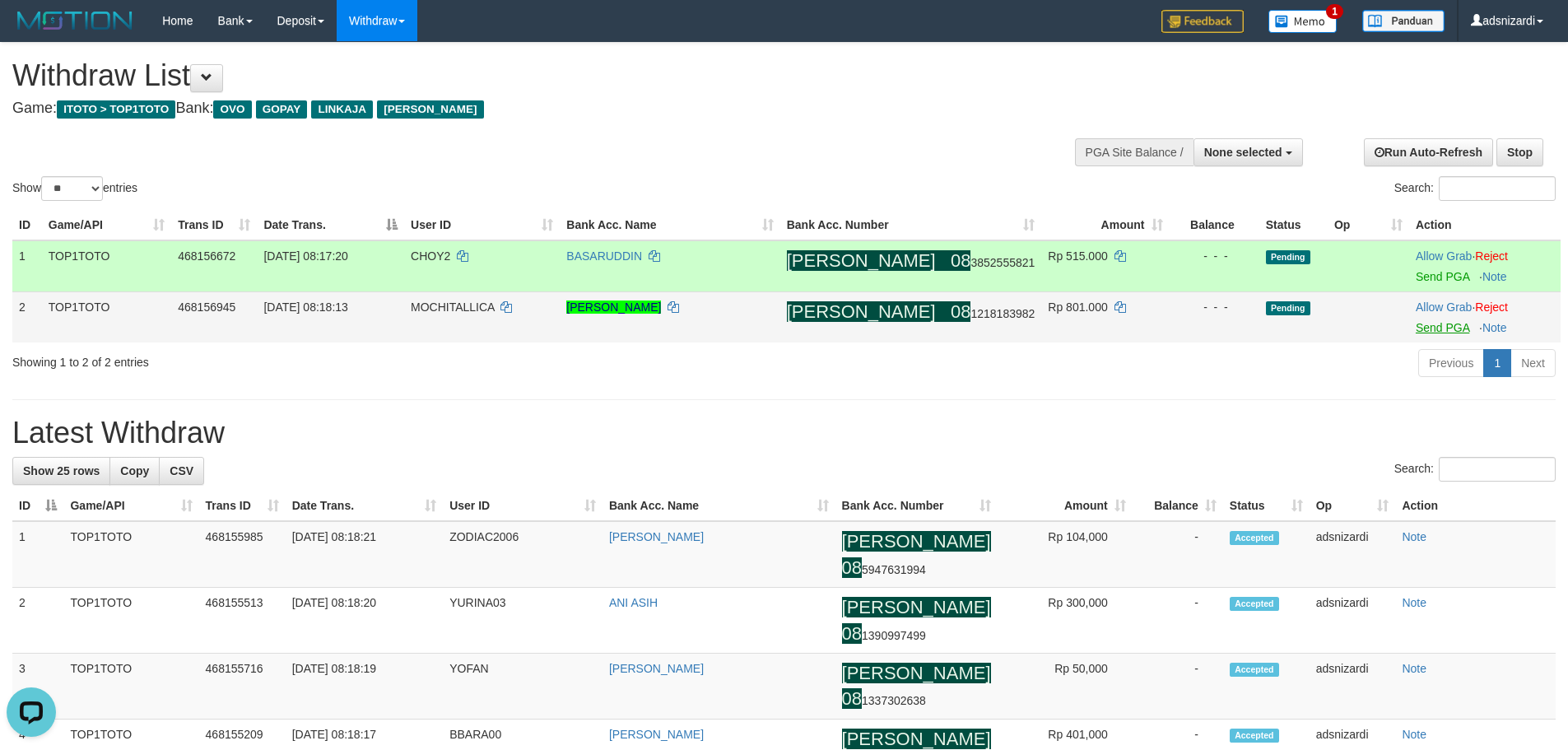
click at [1426, 285] on td "Allow Grab · Reject Send PGA · Note" at bounding box center [1484, 266] width 151 height 52
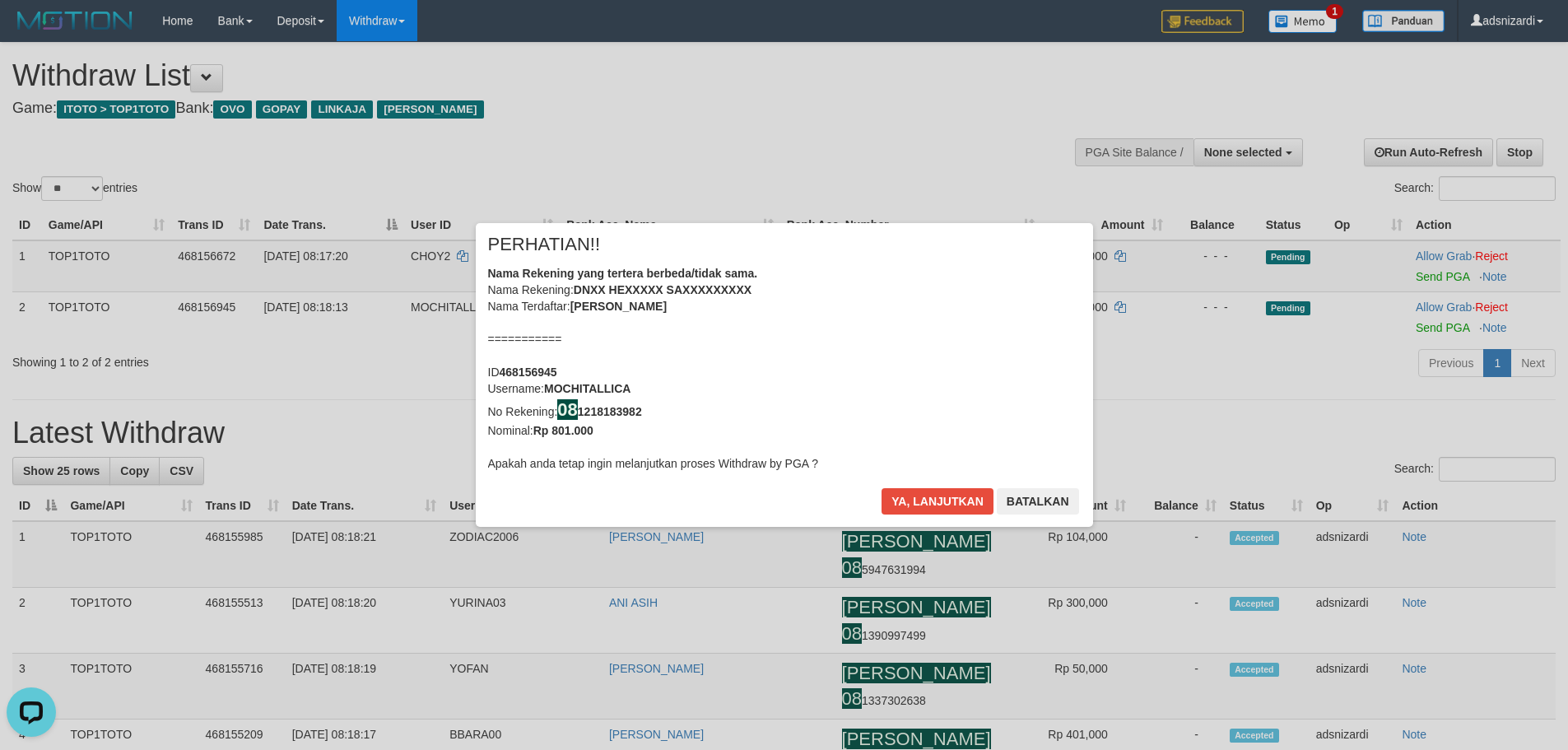
drag, startPoint x: 1429, startPoint y: 277, endPoint x: 1419, endPoint y: 283, distance: 11.7
click at [1429, 277] on div "× PERHATIAN!! Nama Rekening yang tertera berbeda/tidak sama. Nama Rekening: DNX…" at bounding box center [784, 375] width 1568 height 371
click at [930, 511] on button "Ya, lanjutkan" at bounding box center [937, 501] width 112 height 26
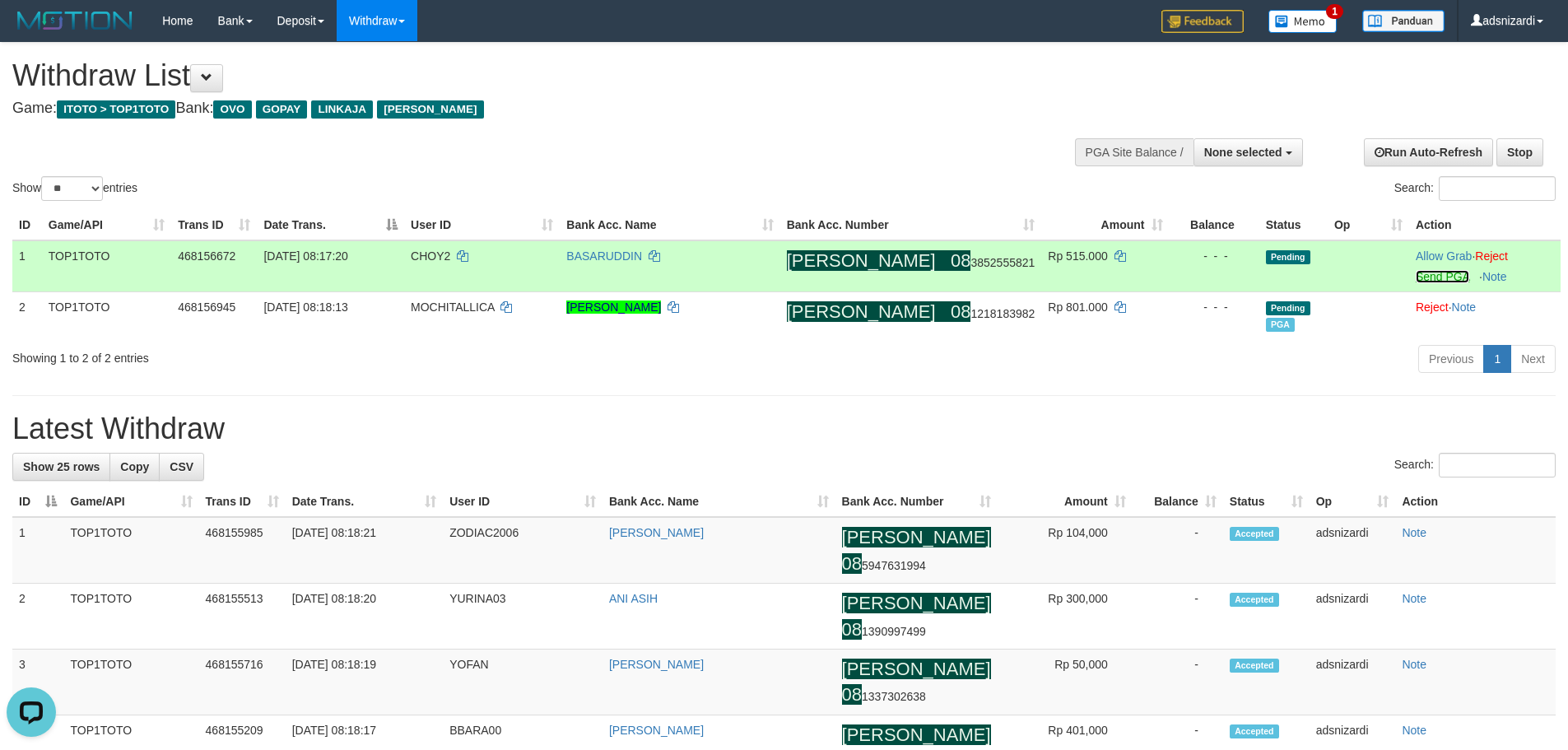
click at [1419, 277] on link "Send PGA" at bounding box center [1442, 277] width 53 height 14
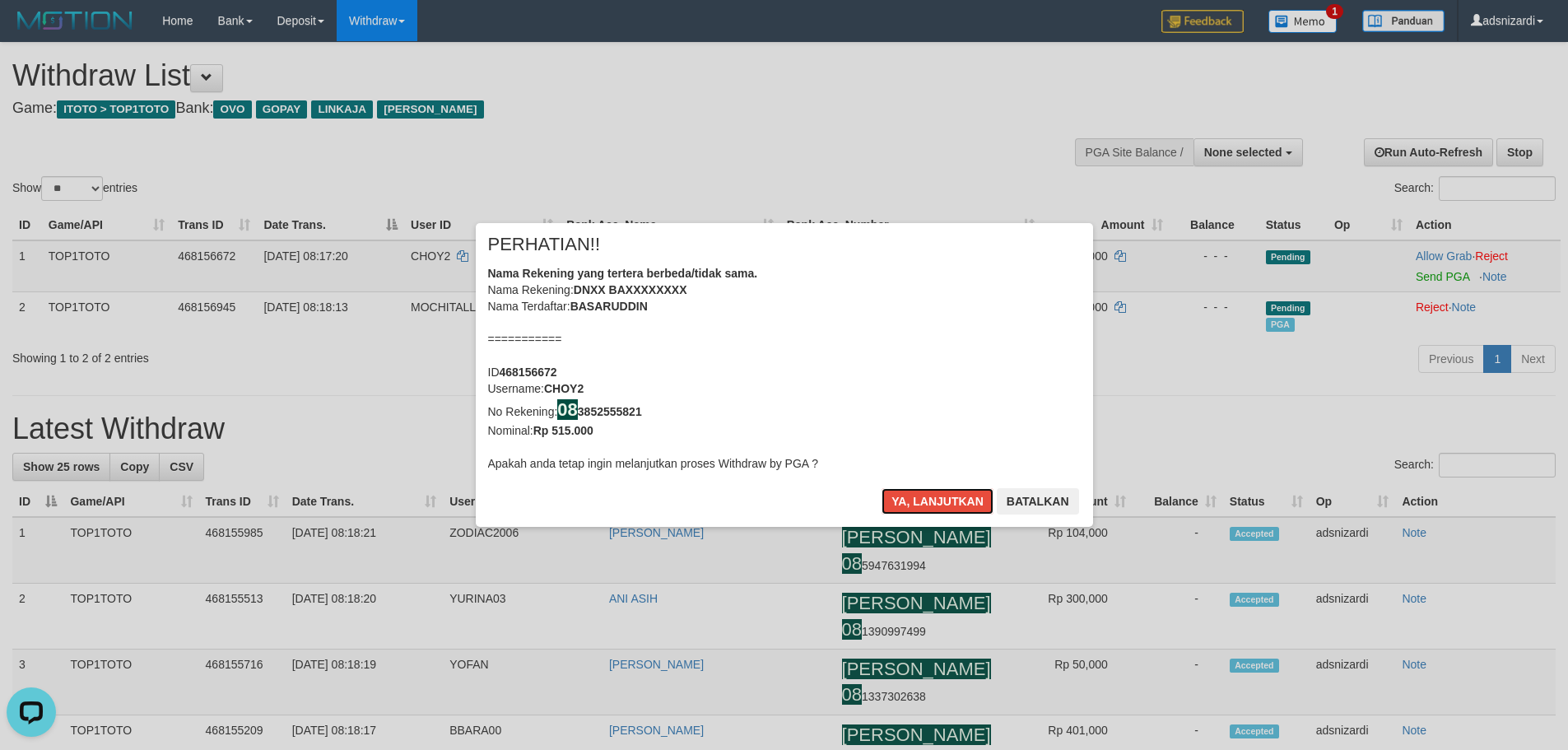
click at [882, 488] on button "Ya, lanjutkan" at bounding box center [937, 501] width 112 height 26
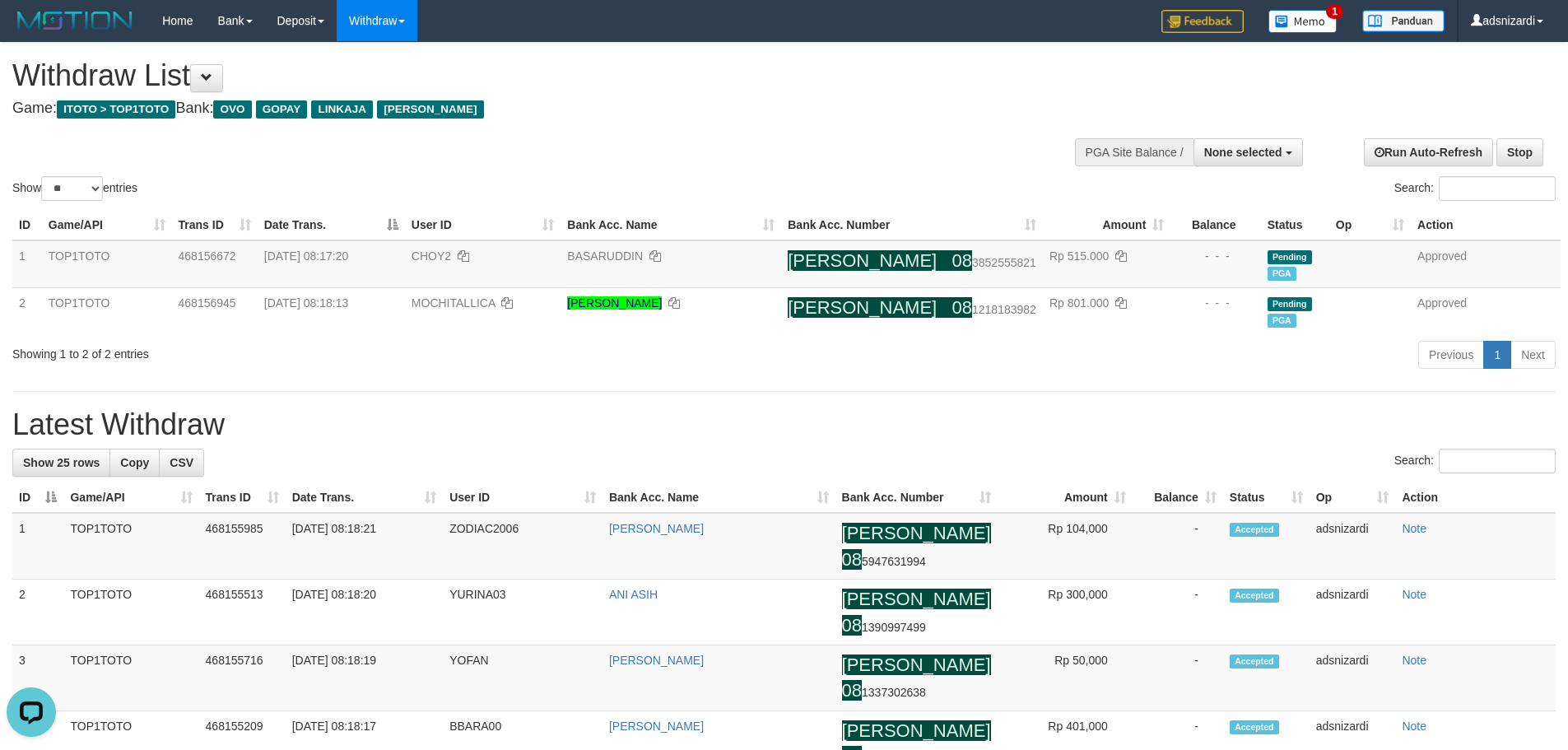
click at [605, 431] on h1 "Latest Withdraw" at bounding box center [784, 425] width 1544 height 33
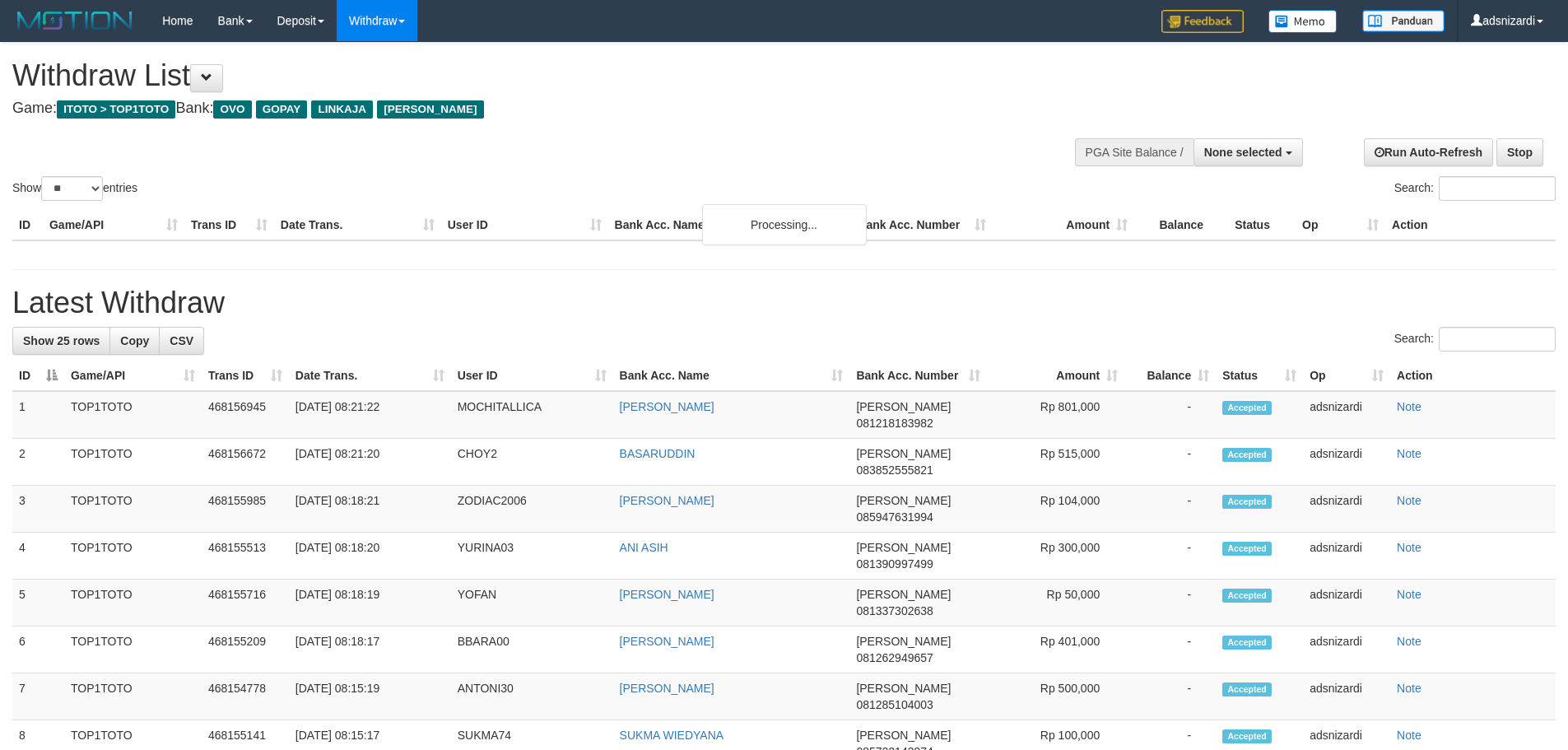
select select
select select "**"
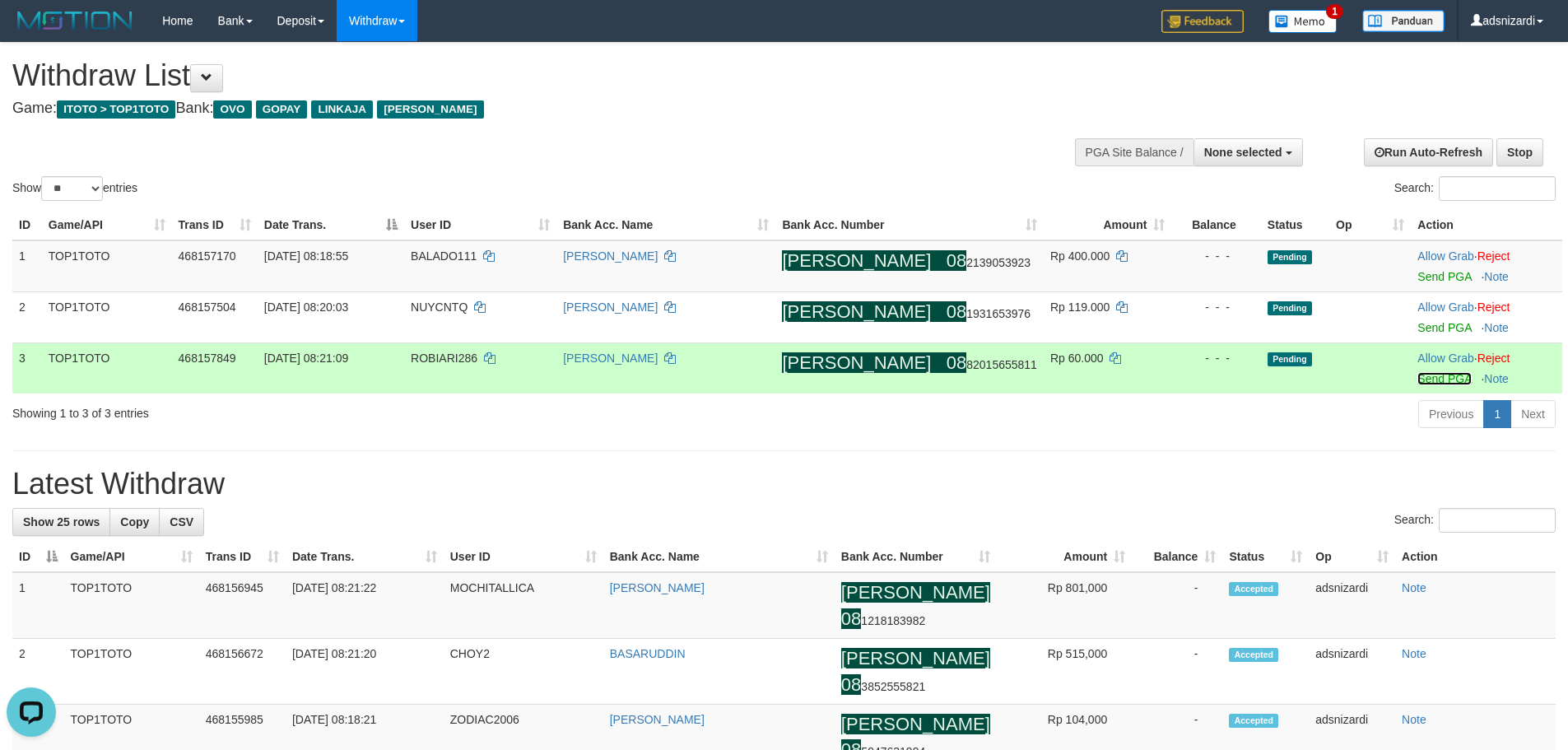
click at [1424, 384] on link "Send PGA" at bounding box center [1444, 379] width 53 height 14
click at [1422, 329] on link "Send PGA" at bounding box center [1444, 328] width 53 height 14
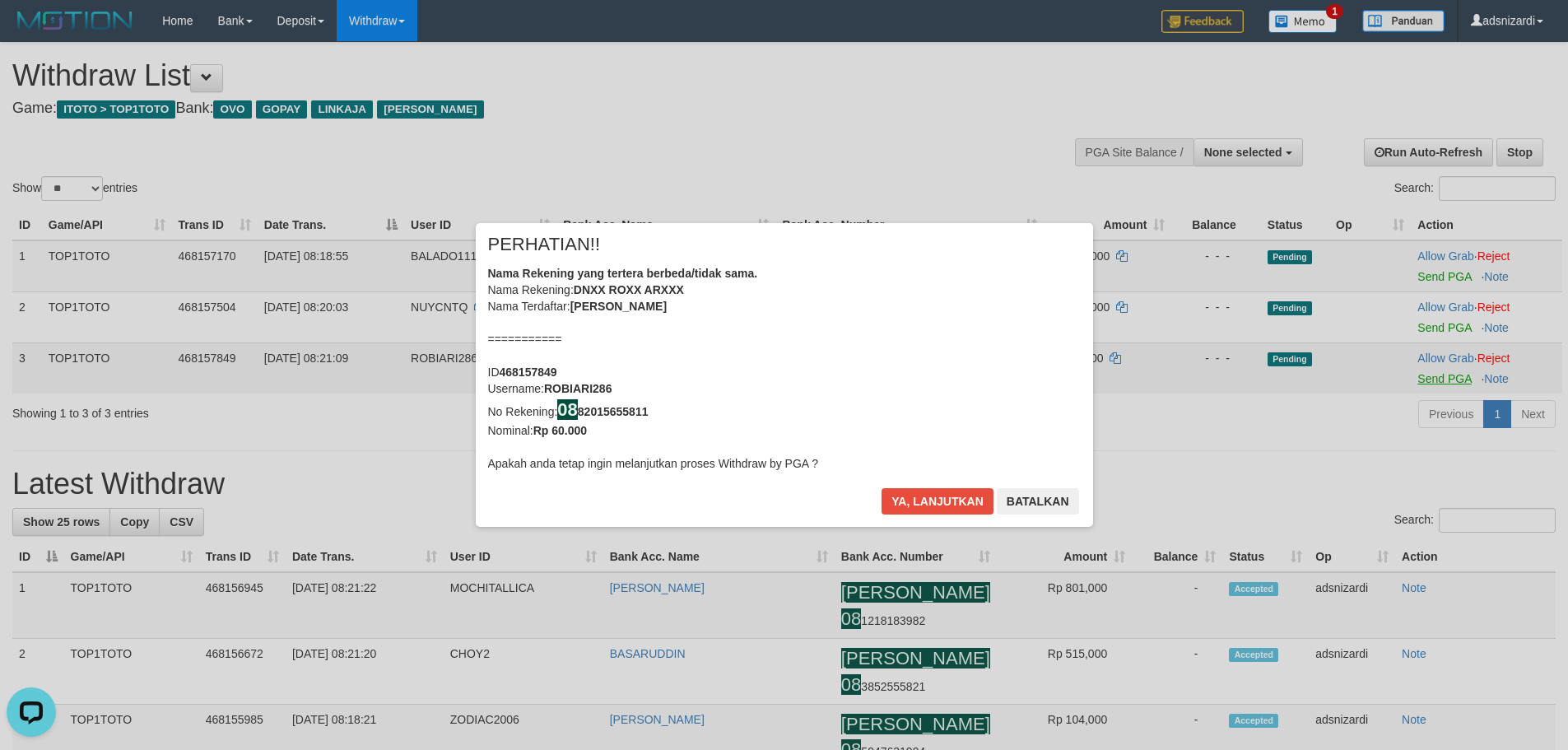
click at [1420, 277] on div "× PERHATIAN!! Nama Rekening yang tertera berbeda/tidak sama. Nama Rekening: DNX…" at bounding box center [784, 375] width 1568 height 371
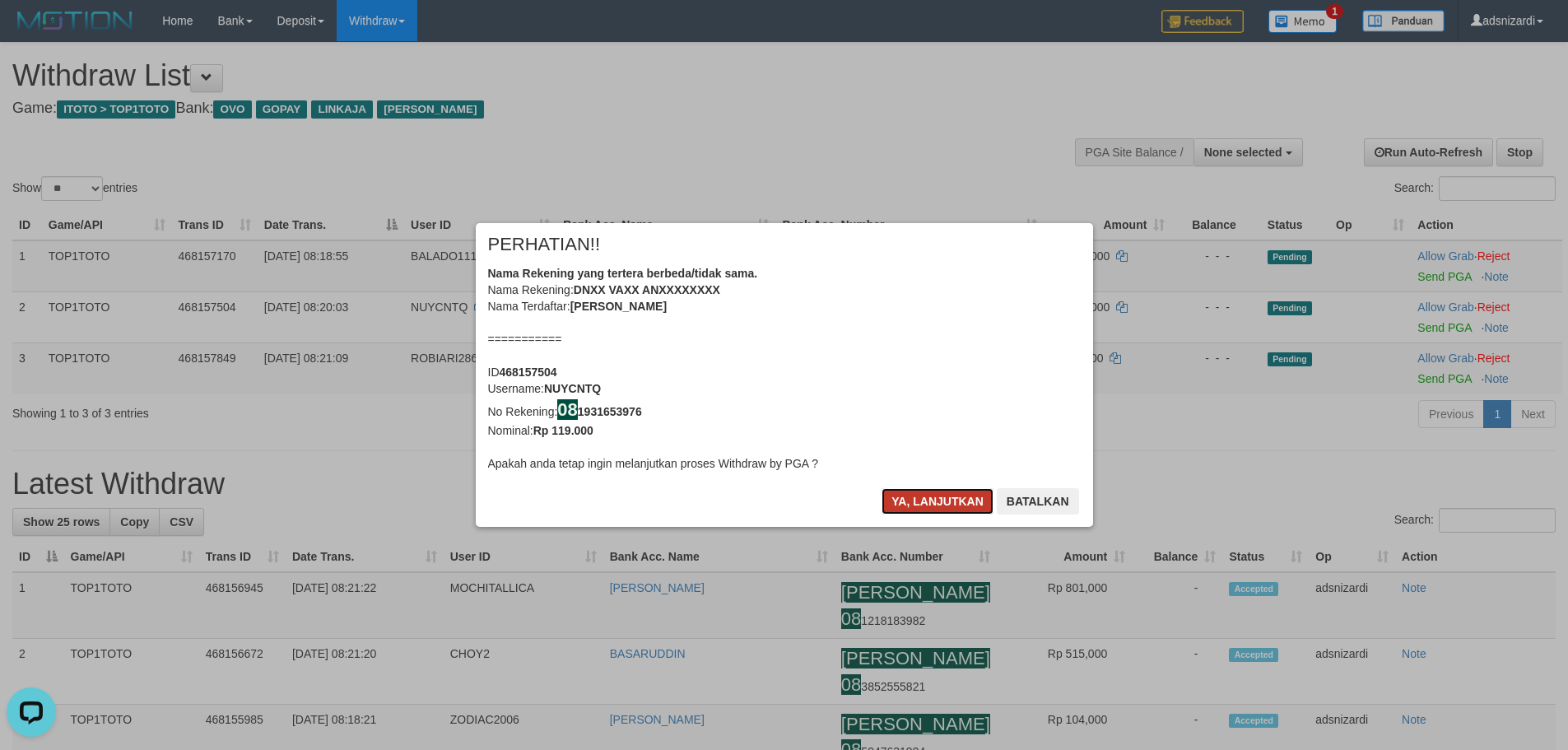
click at [933, 497] on button "Ya, lanjutkan" at bounding box center [937, 501] width 112 height 26
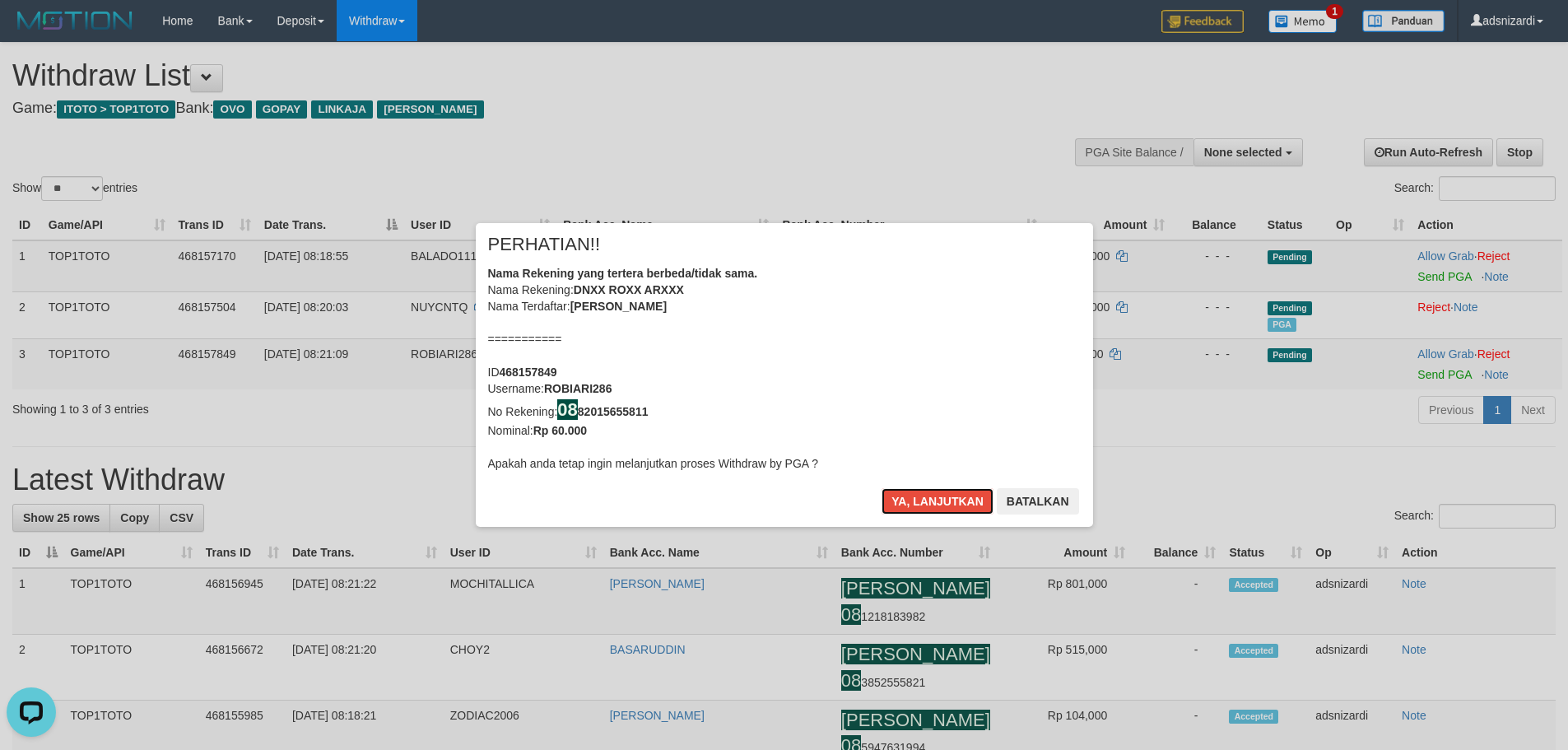
click at [933, 497] on button "Ya, lanjutkan" at bounding box center [937, 501] width 112 height 26
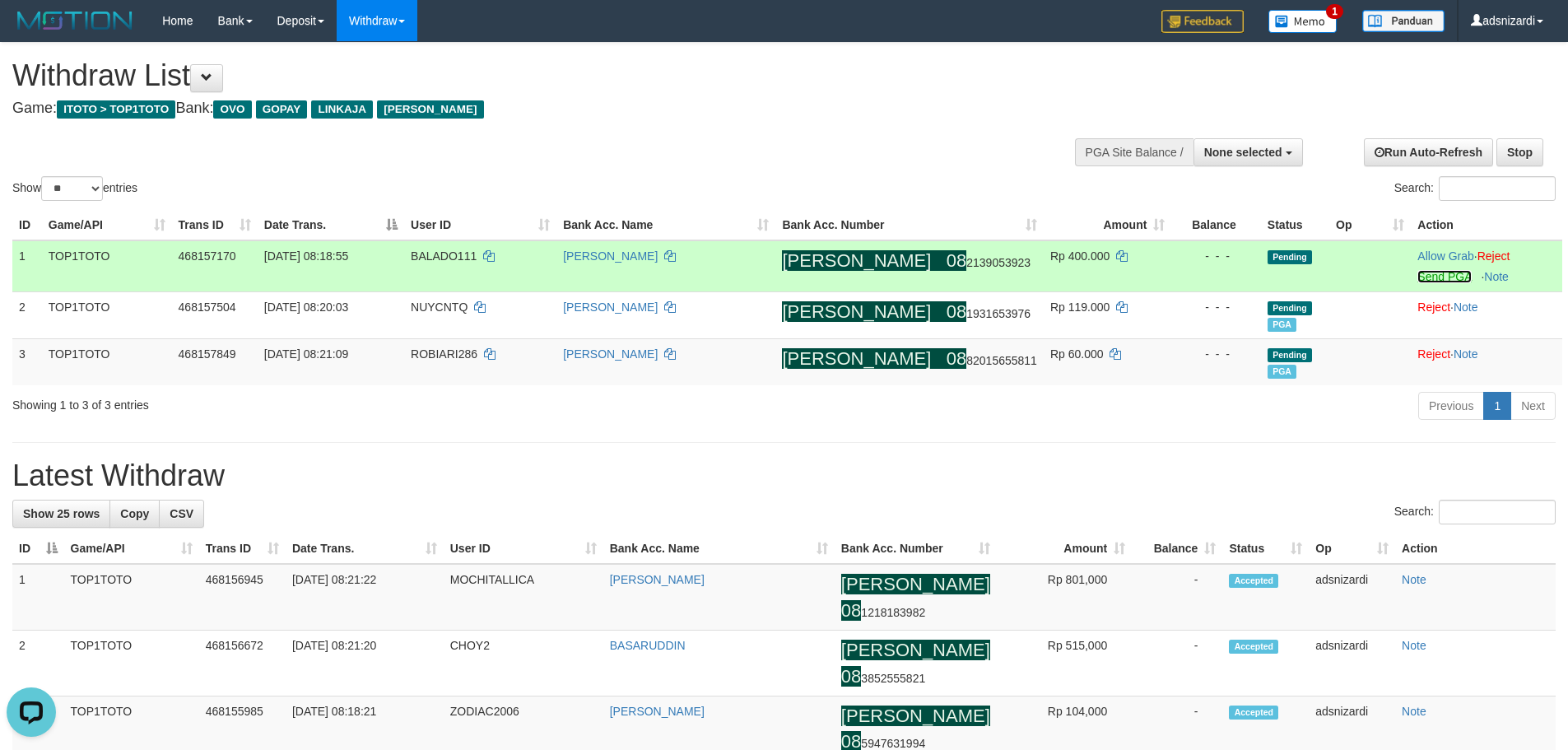
click at [1432, 282] on link "Send PGA" at bounding box center [1444, 277] width 53 height 14
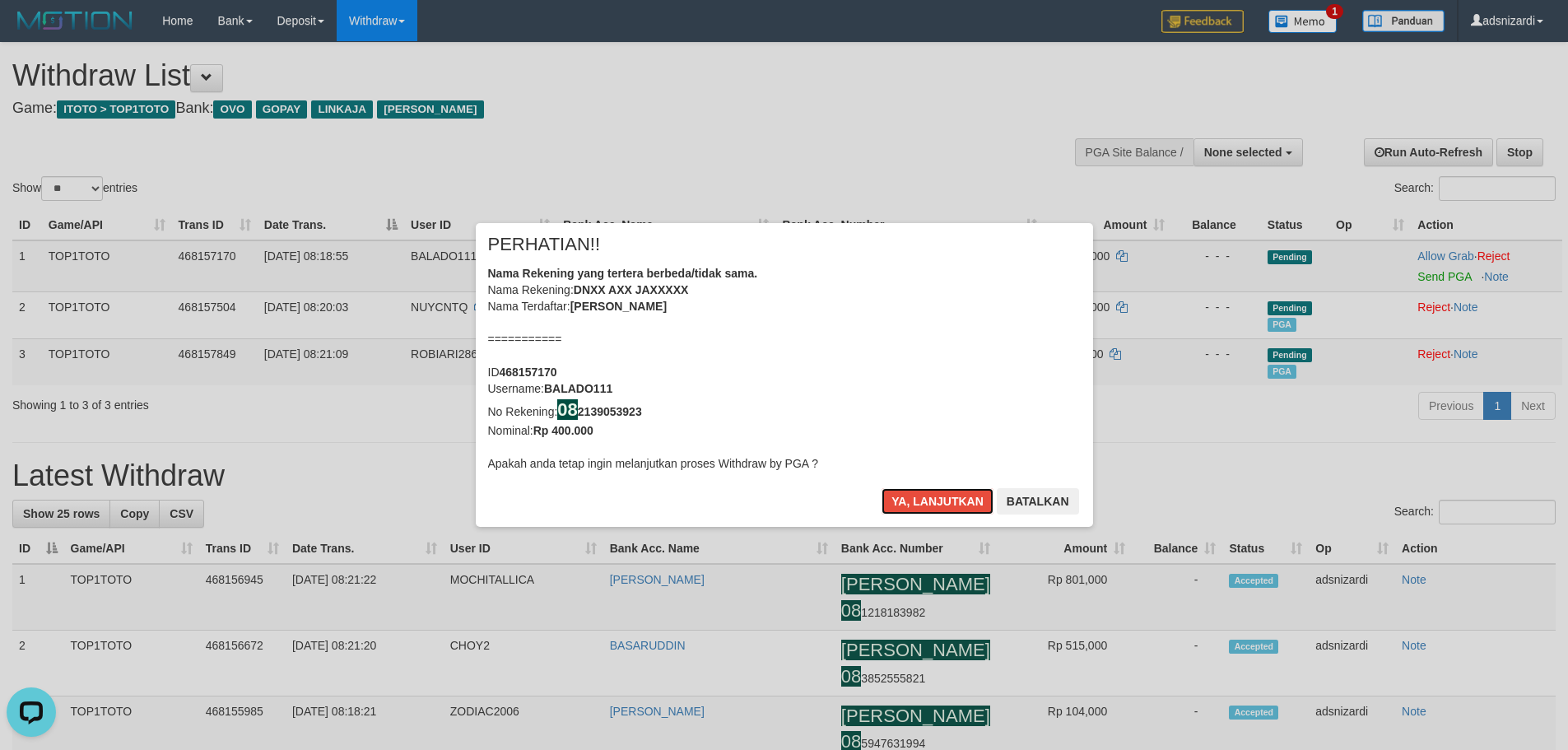
click at [882, 488] on button "Ya, lanjutkan" at bounding box center [937, 501] width 112 height 26
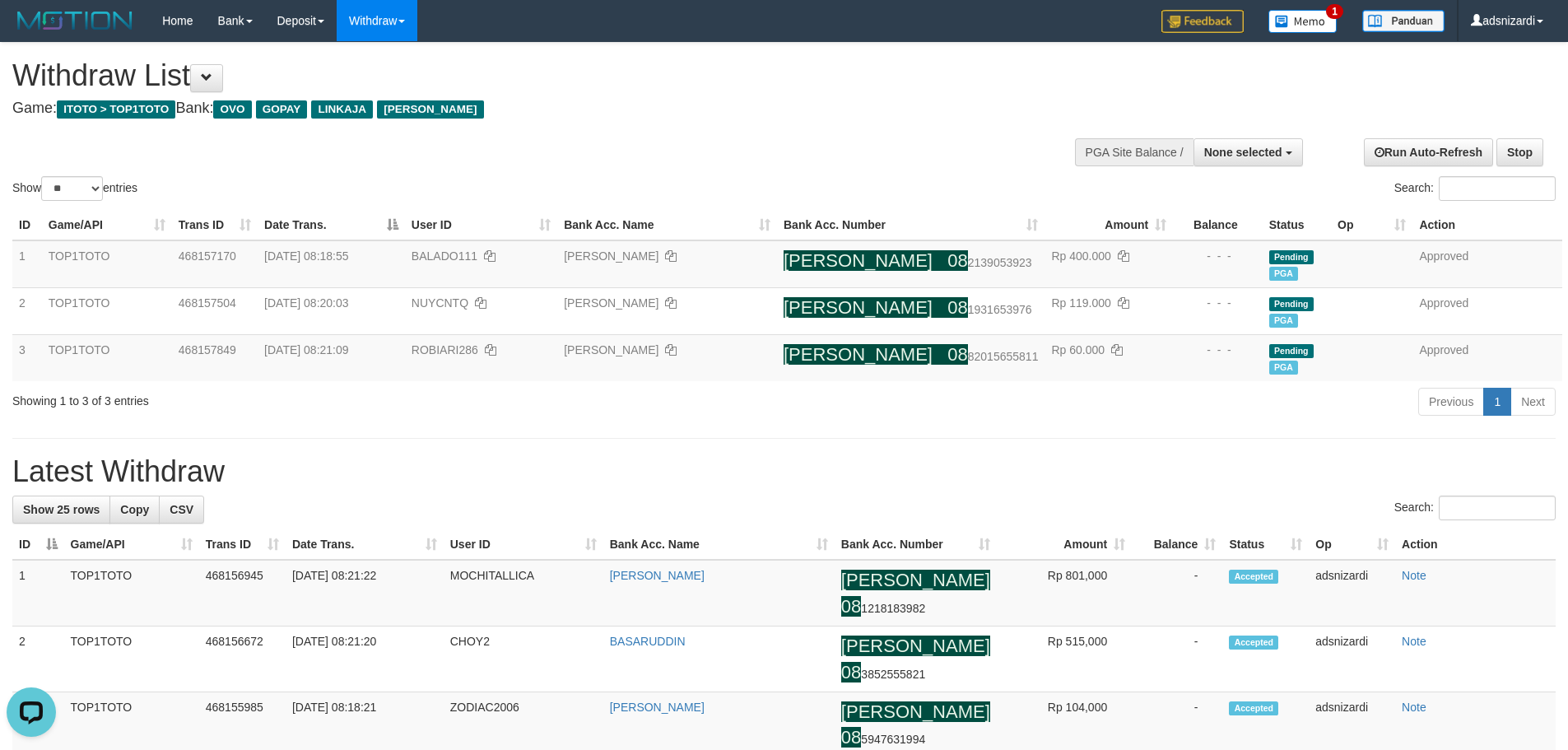
click at [591, 465] on h1 "Latest Withdraw" at bounding box center [784, 471] width 1544 height 33
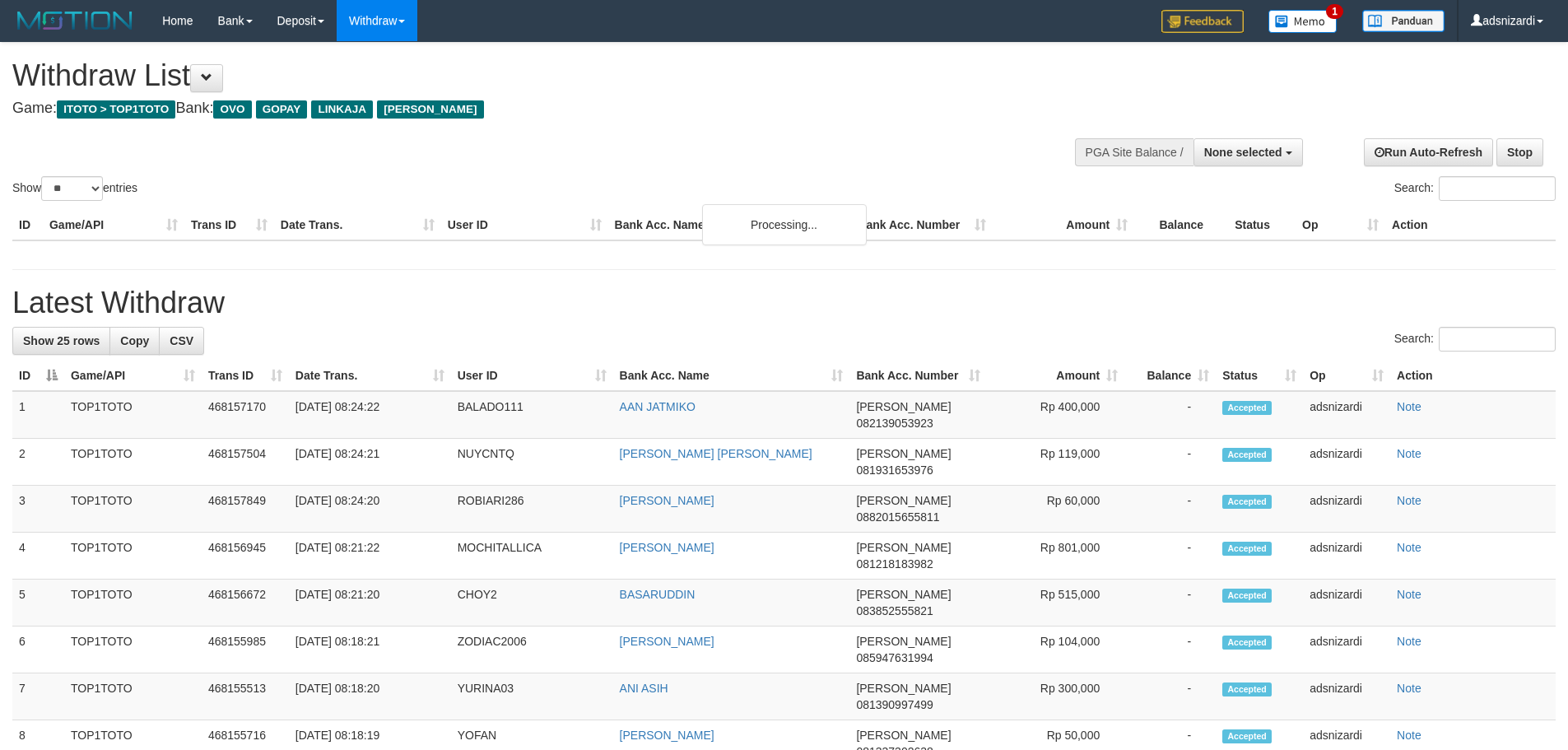
select select
select select "**"
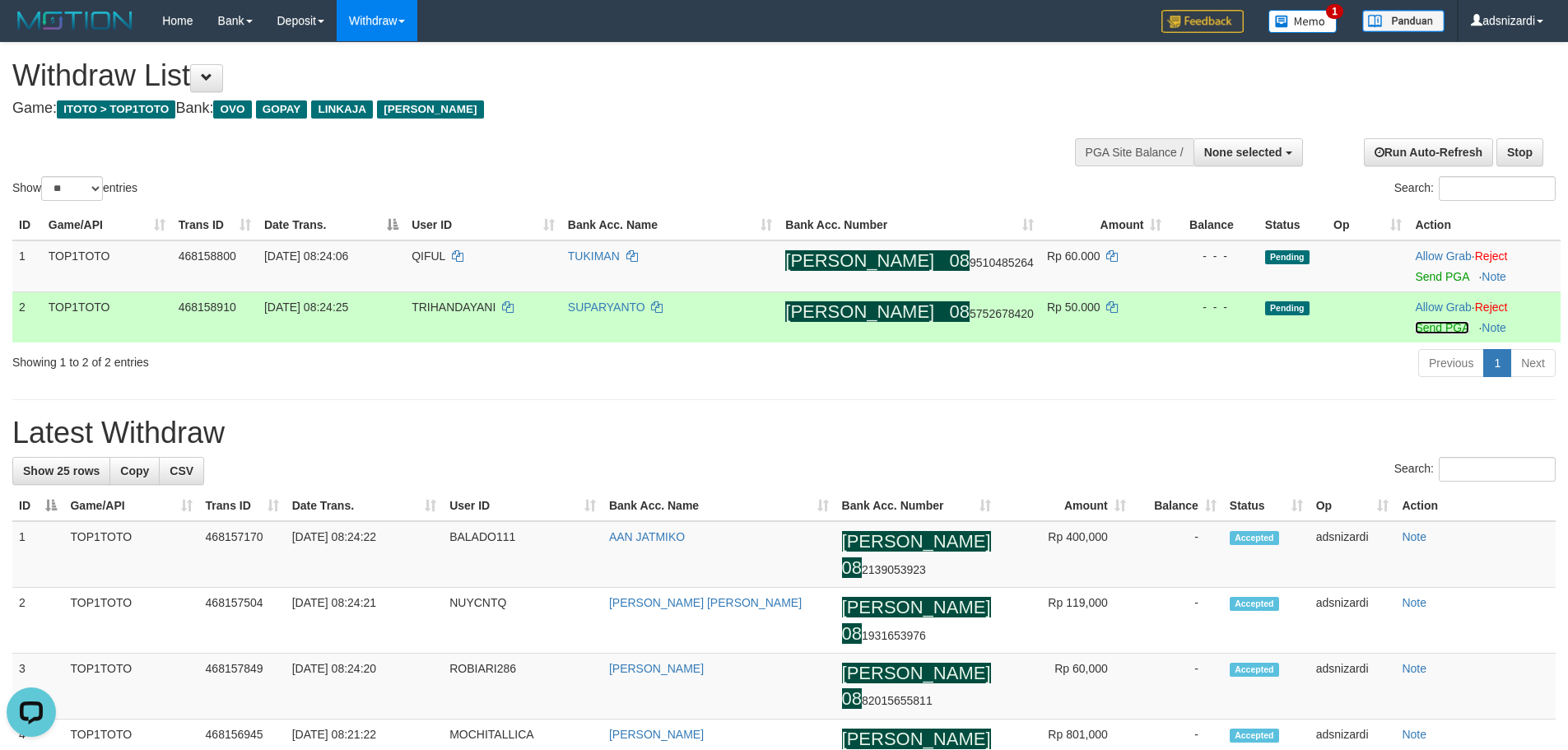
click at [1415, 326] on link "Send PGA" at bounding box center [1441, 328] width 53 height 14
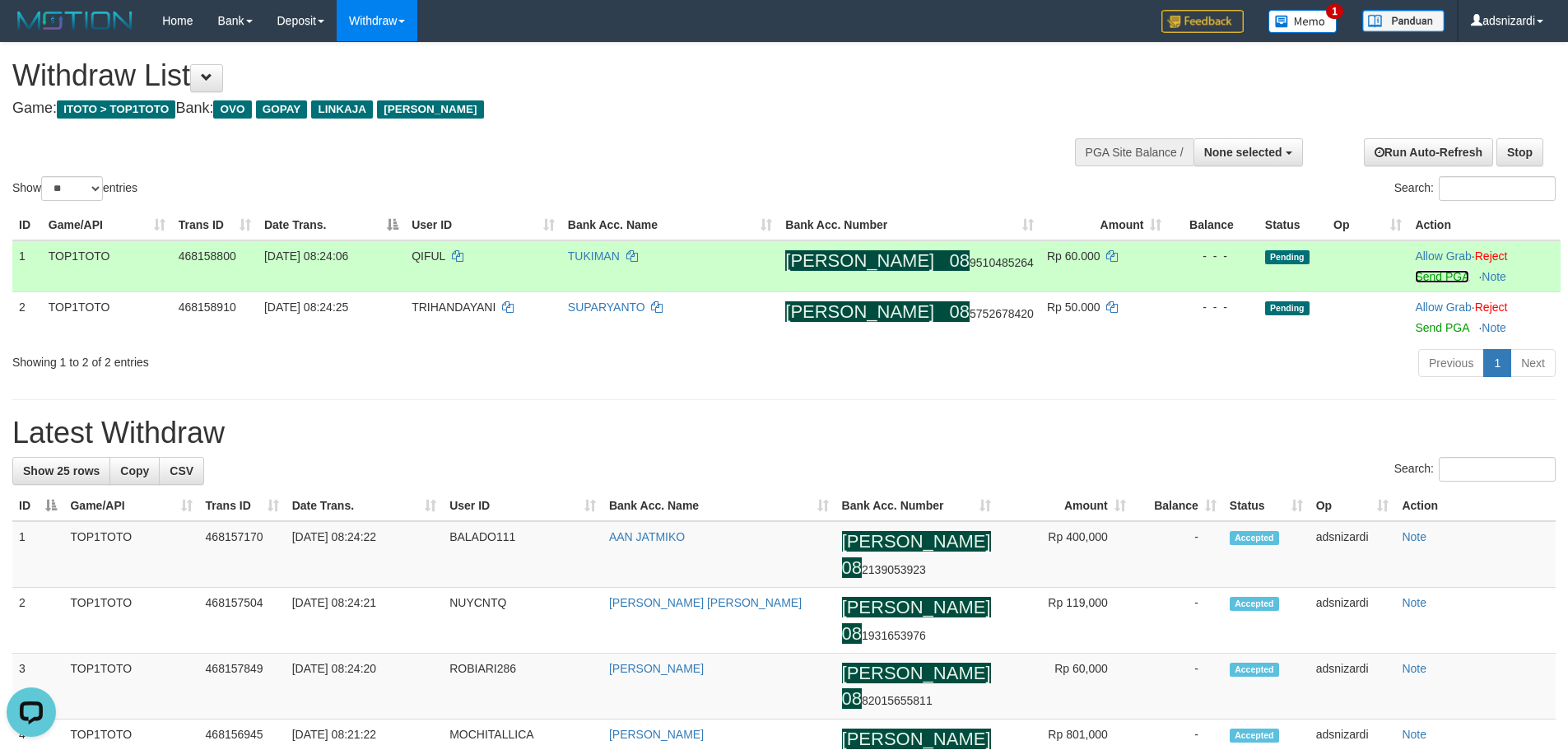
click at [1417, 280] on link "Send PGA" at bounding box center [1441, 277] width 53 height 14
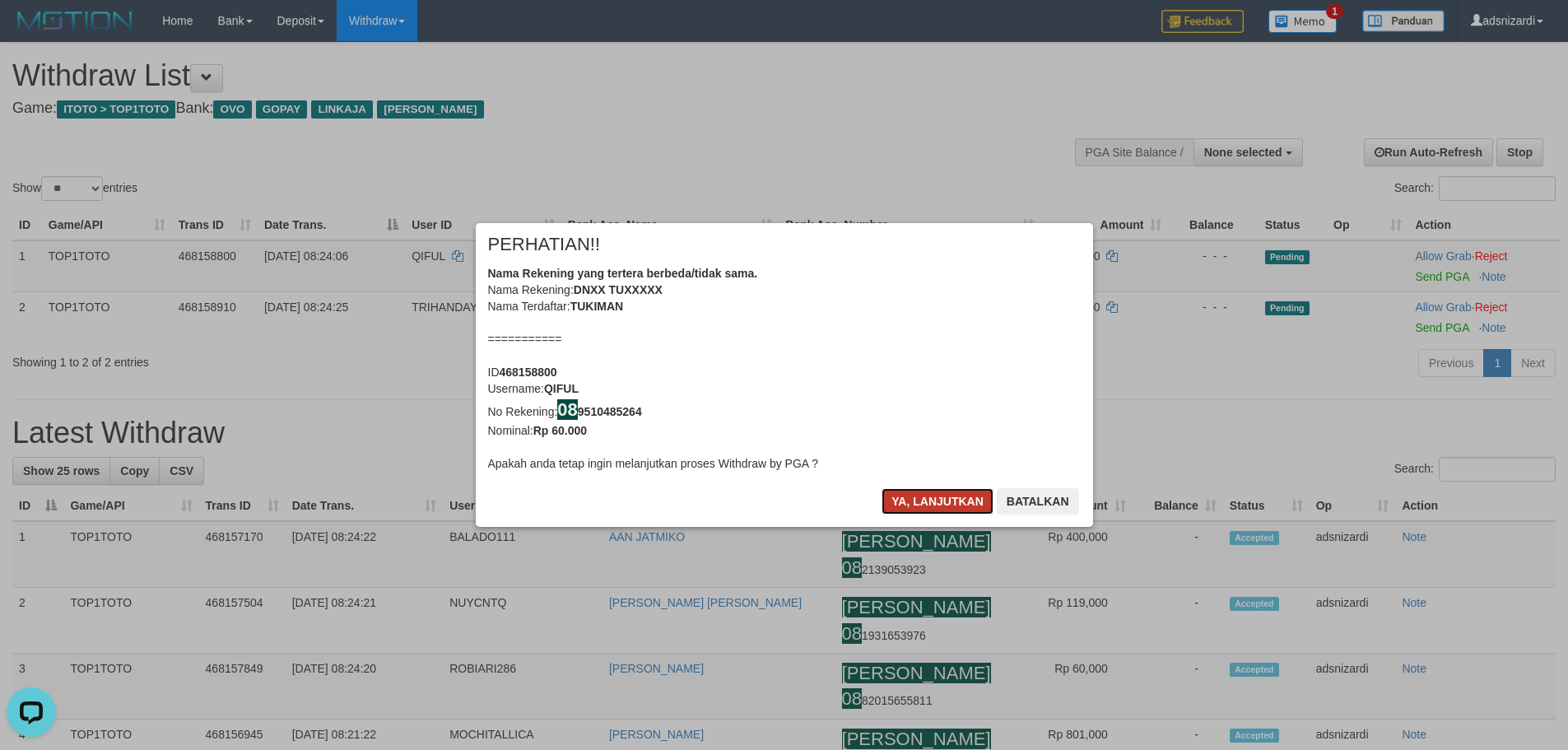
click at [943, 514] on button "Ya, lanjutkan" at bounding box center [937, 501] width 112 height 26
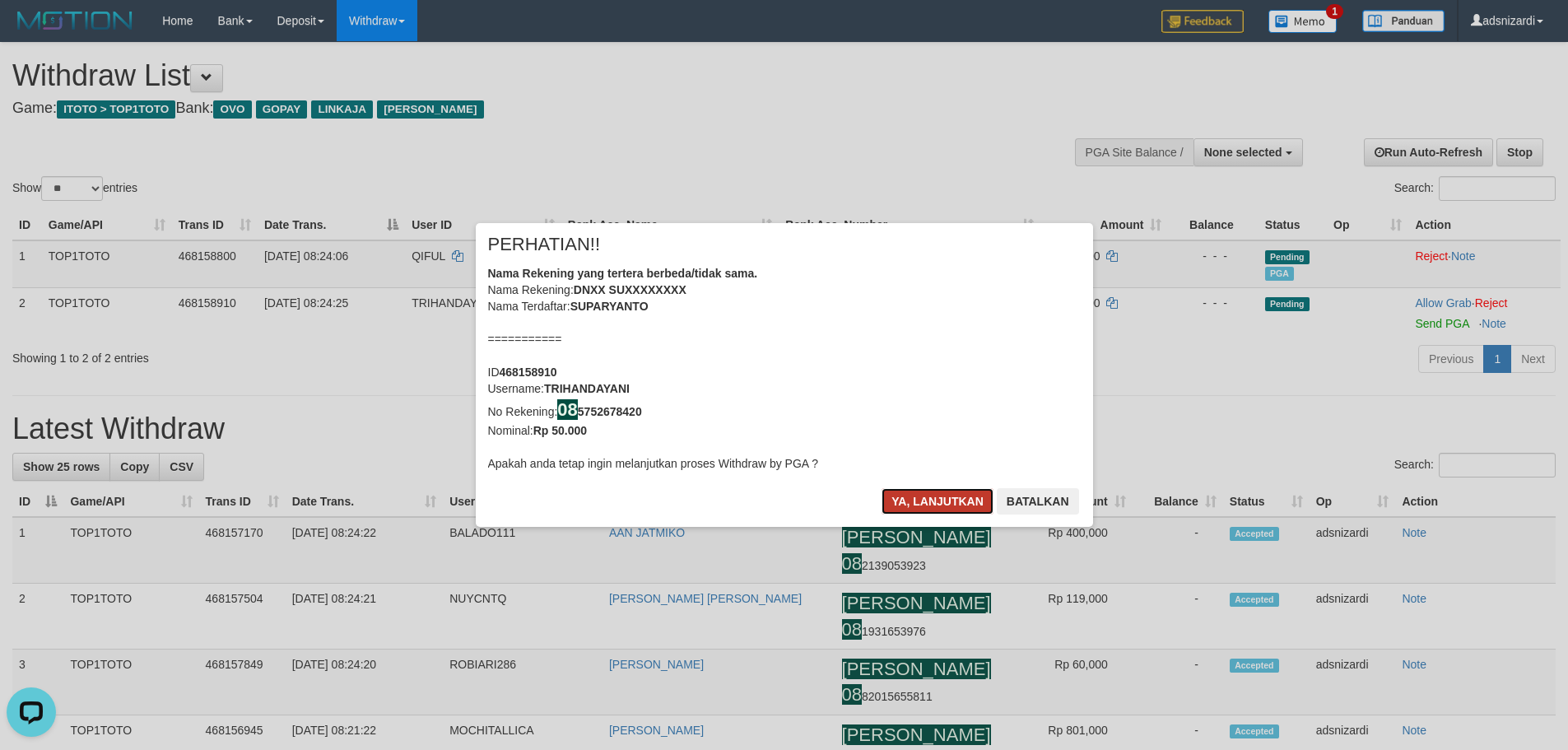
click at [941, 503] on button "Ya, lanjutkan" at bounding box center [937, 501] width 112 height 26
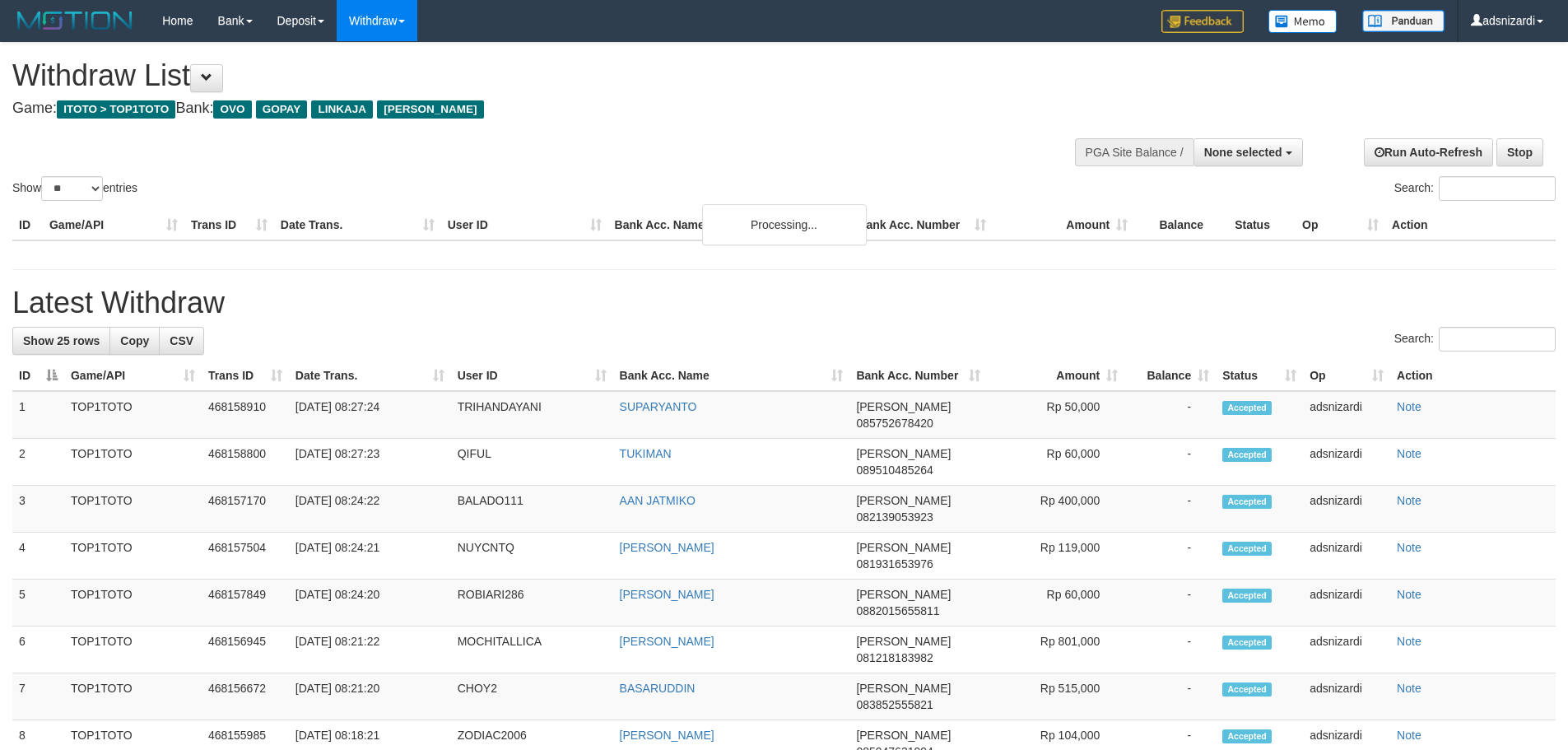
select select
select select "**"
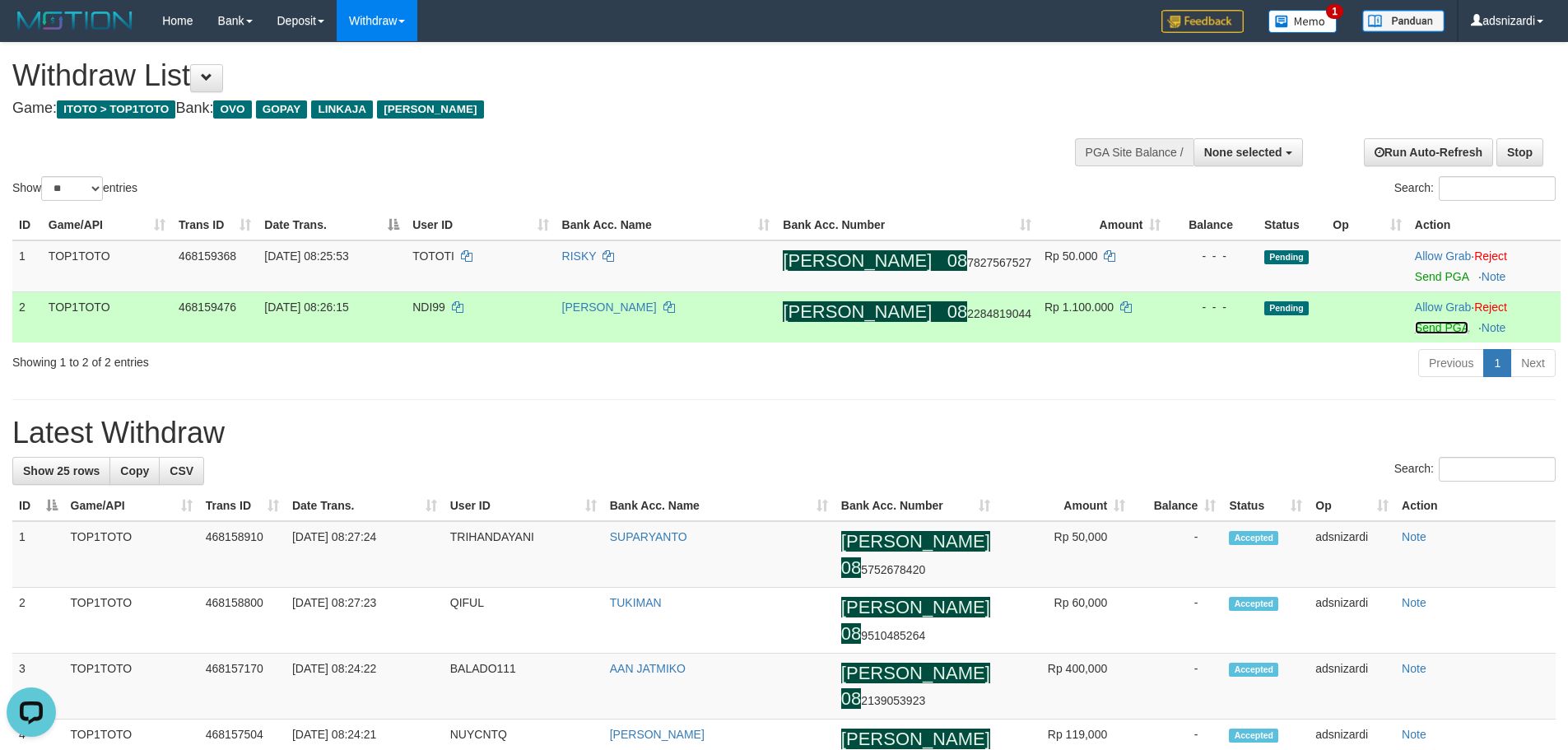
click at [1419, 331] on link "Send PGA" at bounding box center [1441, 328] width 53 height 14
click at [1418, 278] on link "Send PGA" at bounding box center [1441, 277] width 53 height 14
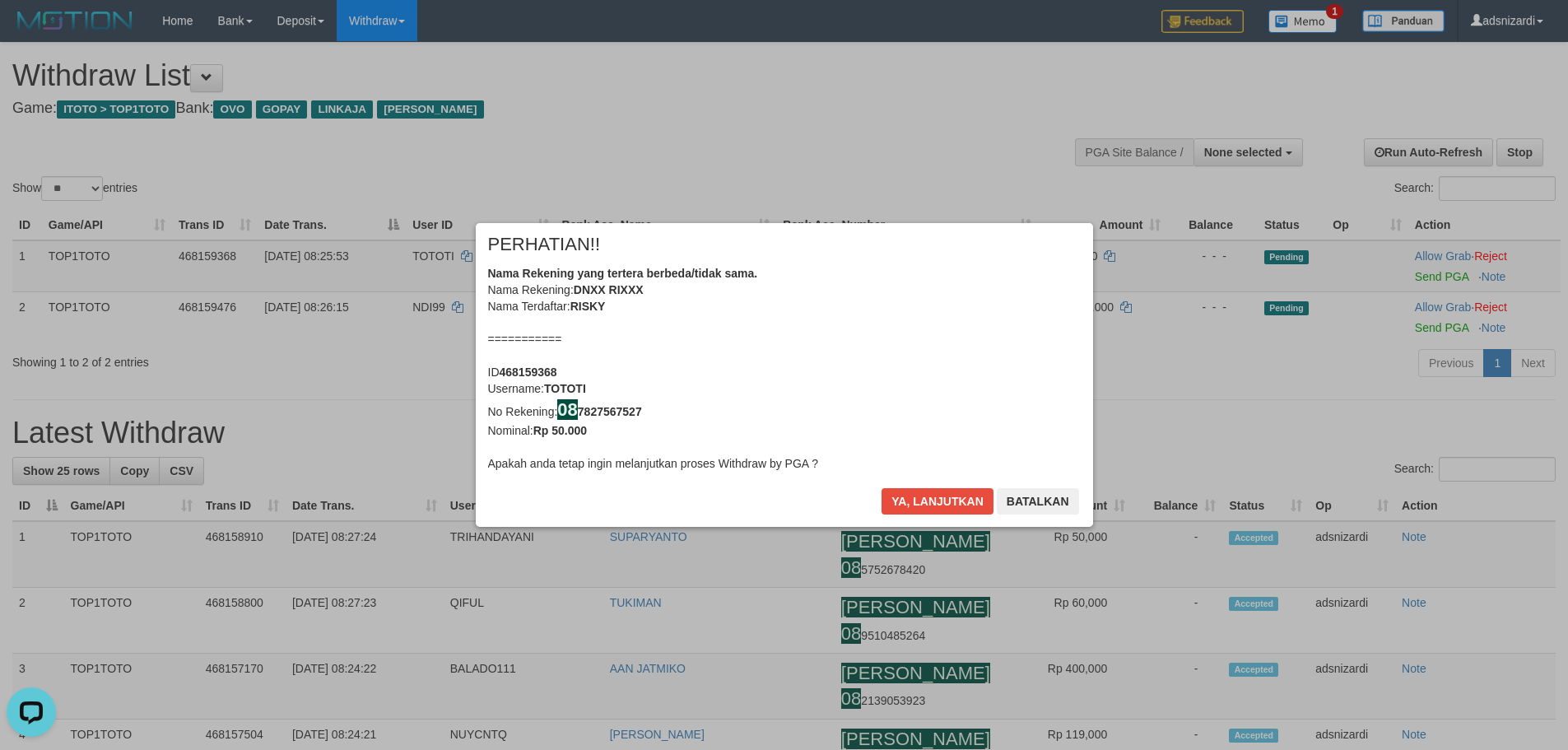
click at [900, 486] on div "× PERHATIAN!! Nama Rekening yang tertera berbeda/tidak sama. Nama Rekening: DNX…" at bounding box center [784, 375] width 617 height 305
click at [906, 492] on button "Ya, lanjutkan" at bounding box center [937, 501] width 112 height 26
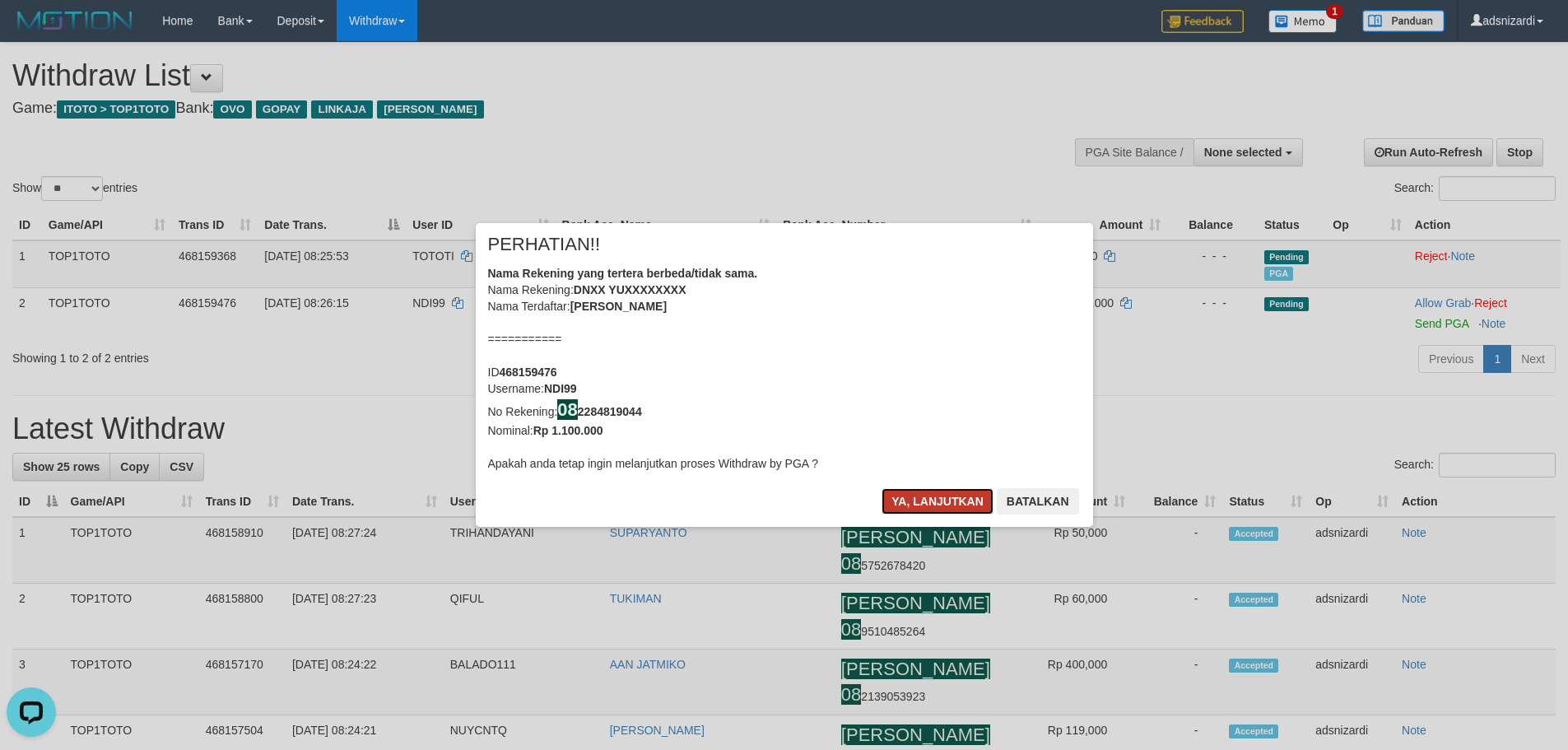
click at [917, 491] on button "Ya, lanjutkan" at bounding box center [937, 501] width 112 height 26
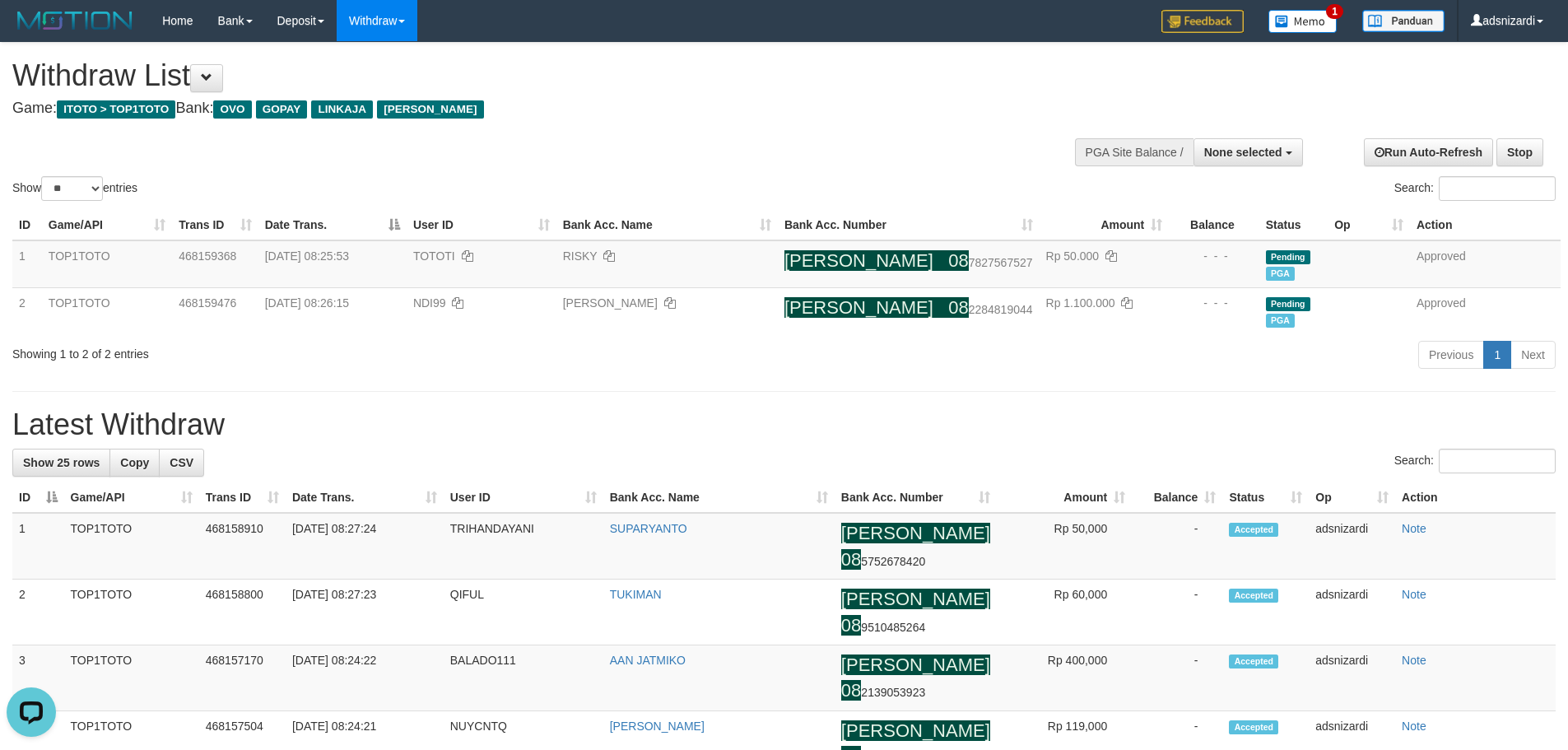
click at [1007, 427] on h1 "Latest Withdraw" at bounding box center [784, 425] width 1544 height 33
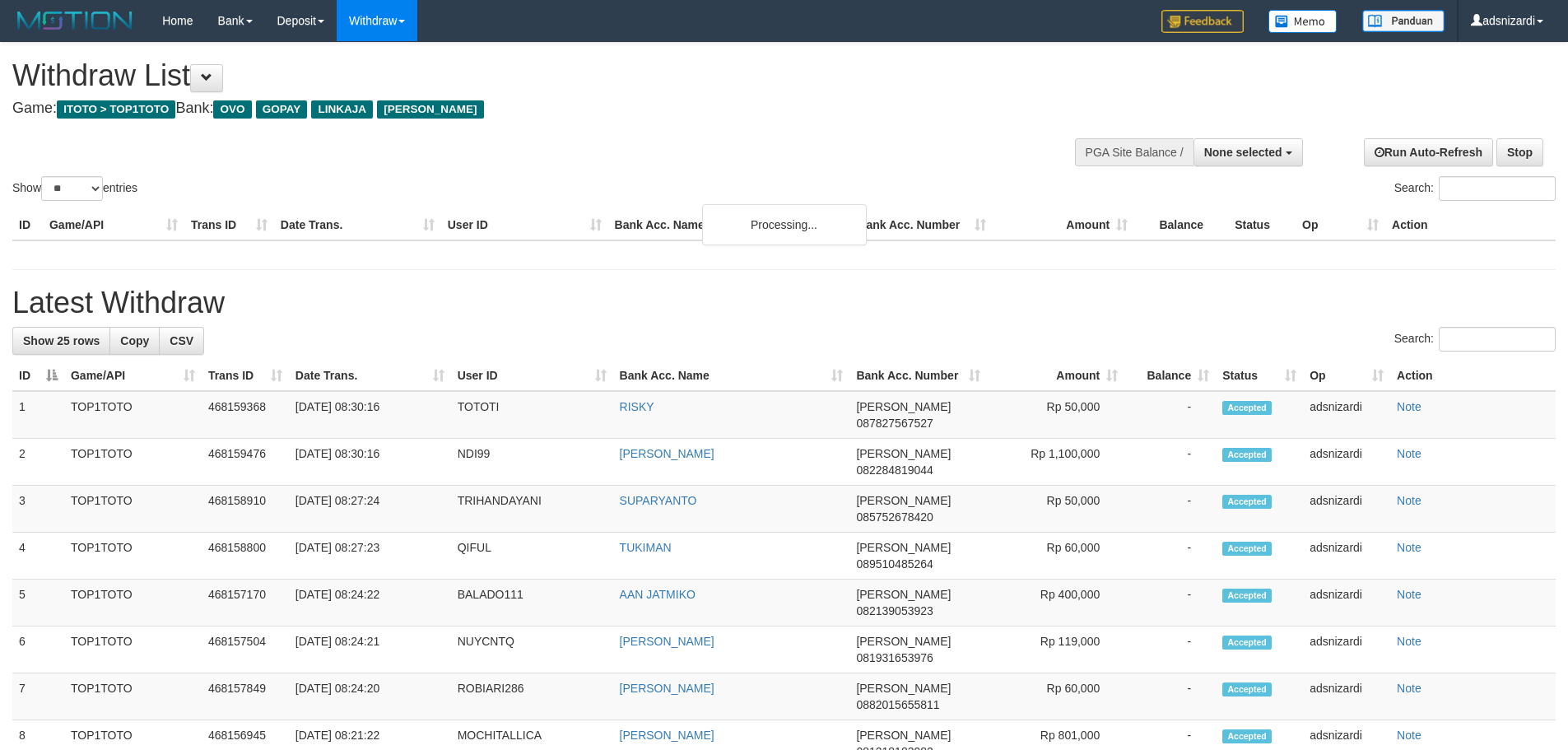
select select
select select "**"
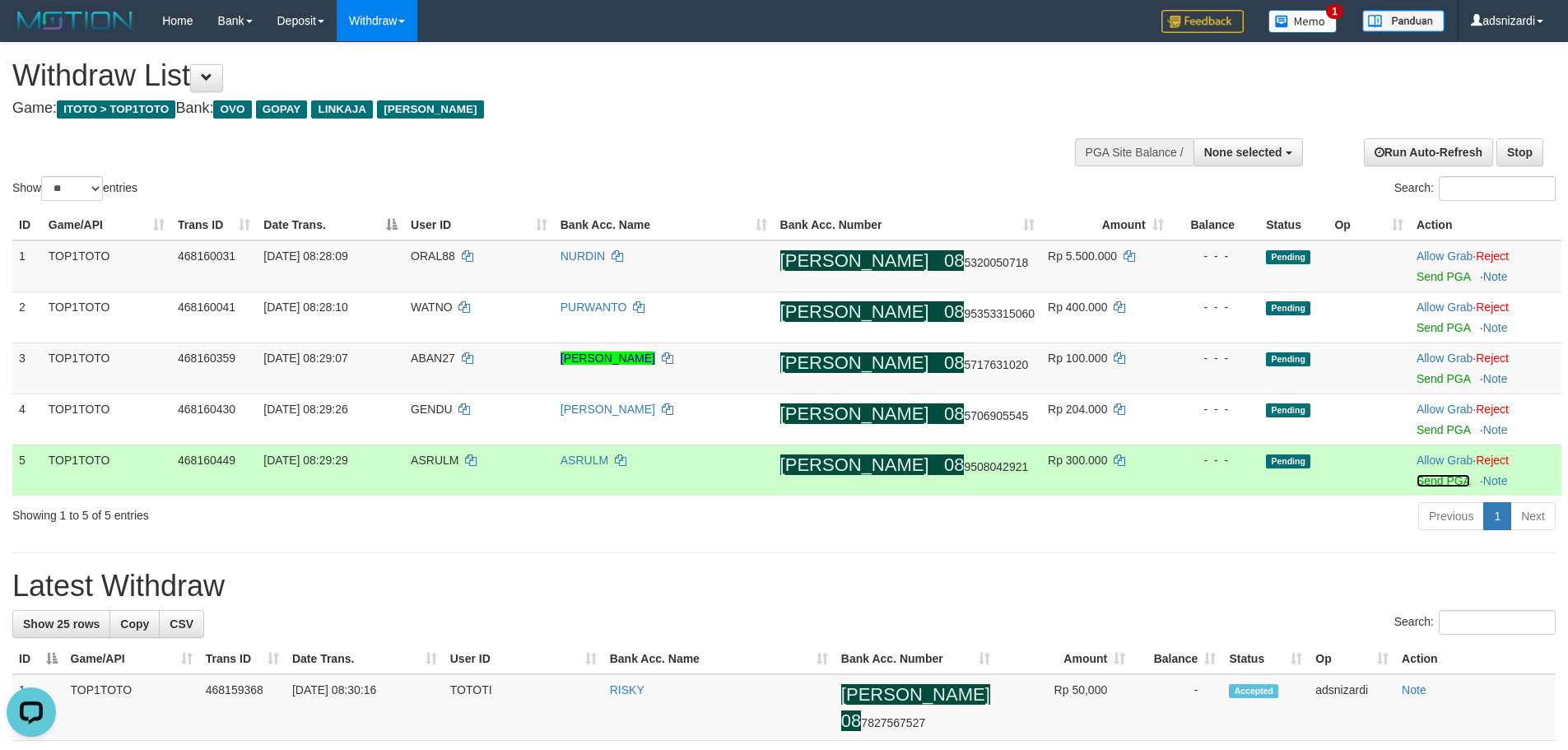
click at [1417, 478] on link "Send PGA" at bounding box center [1443, 481] width 53 height 14
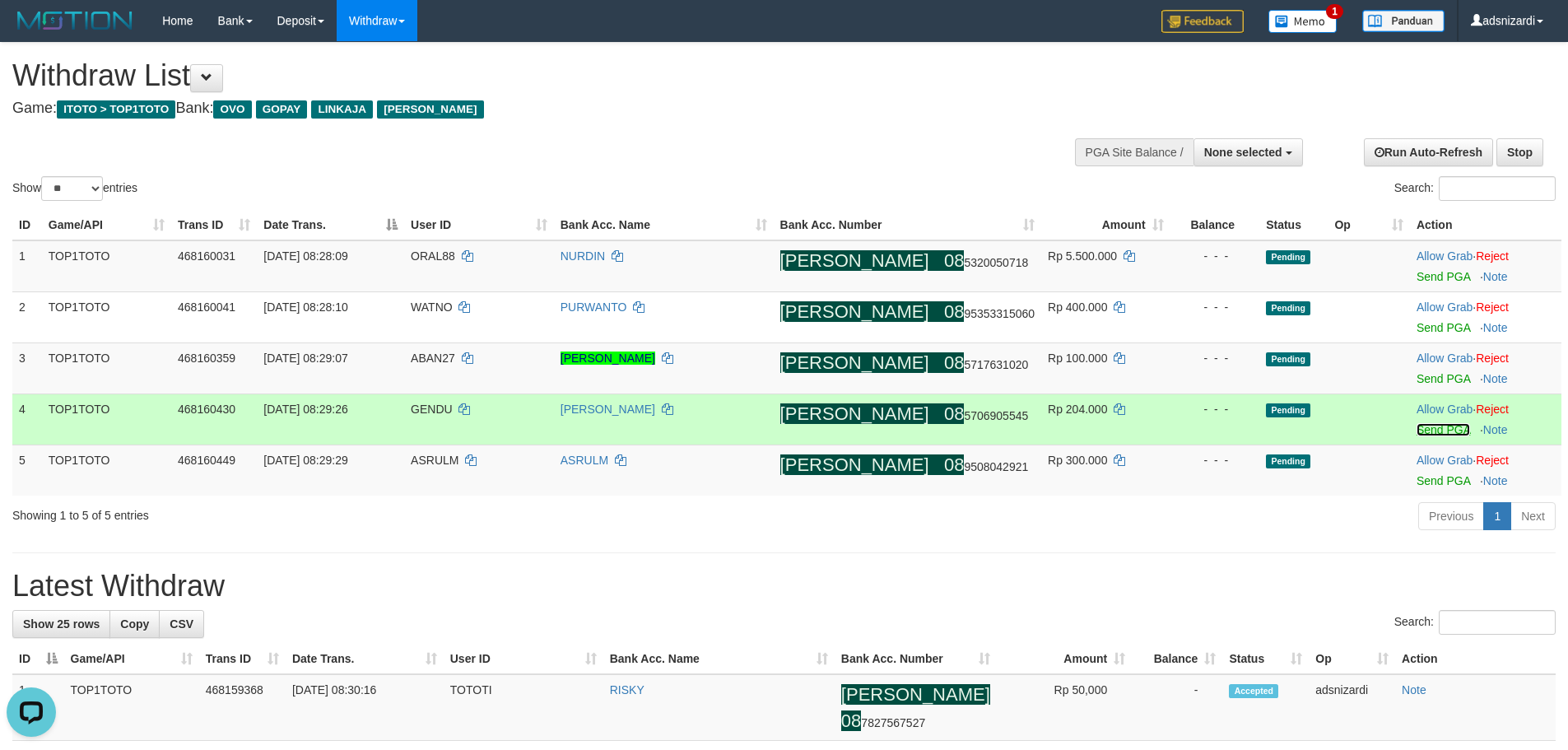
click at [1417, 433] on link "Send PGA" at bounding box center [1443, 430] width 53 height 14
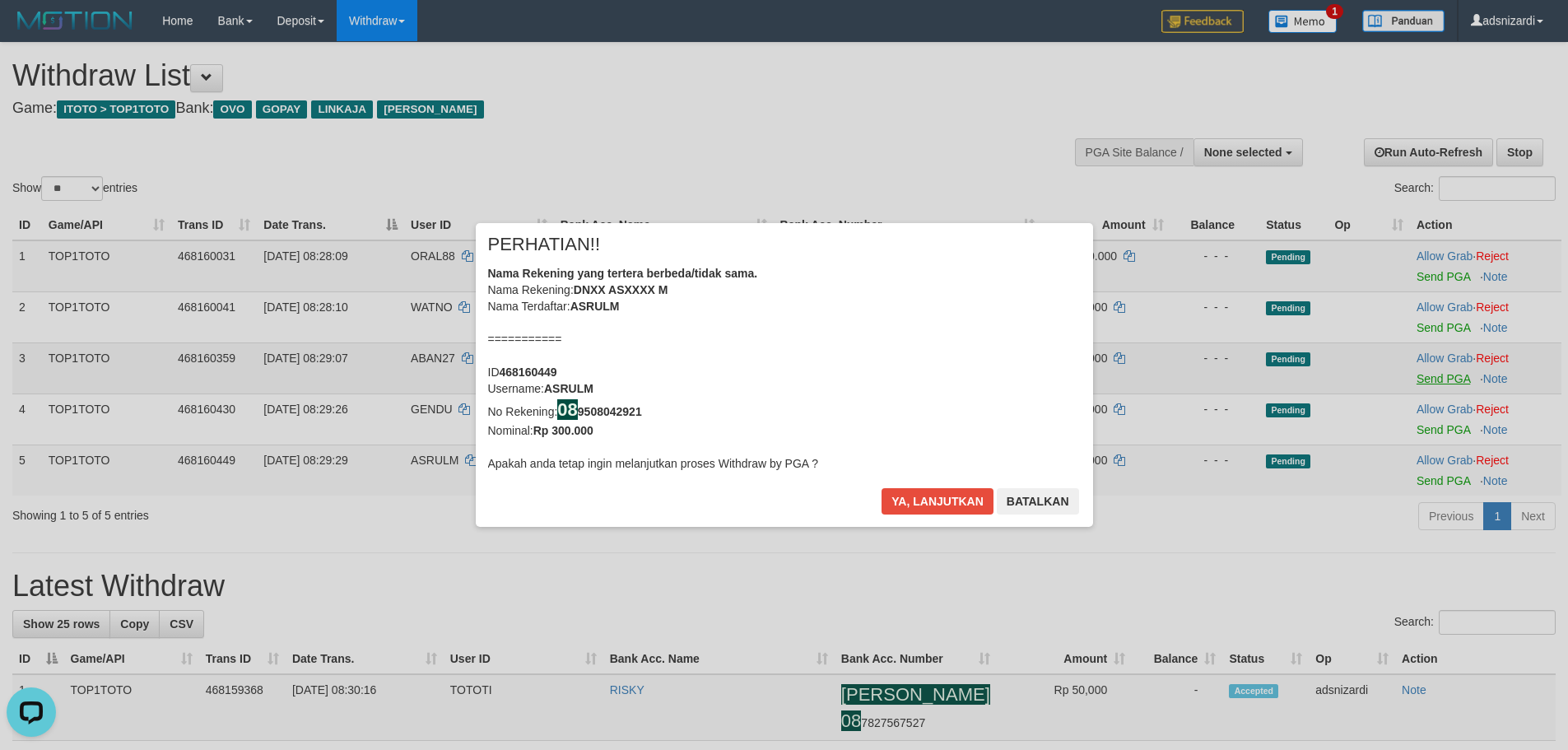
click at [1419, 382] on div "× PERHATIAN!! Nama Rekening yang tertera berbeda/tidak sama. Nama Rekening: DNX…" at bounding box center [784, 375] width 1568 height 371
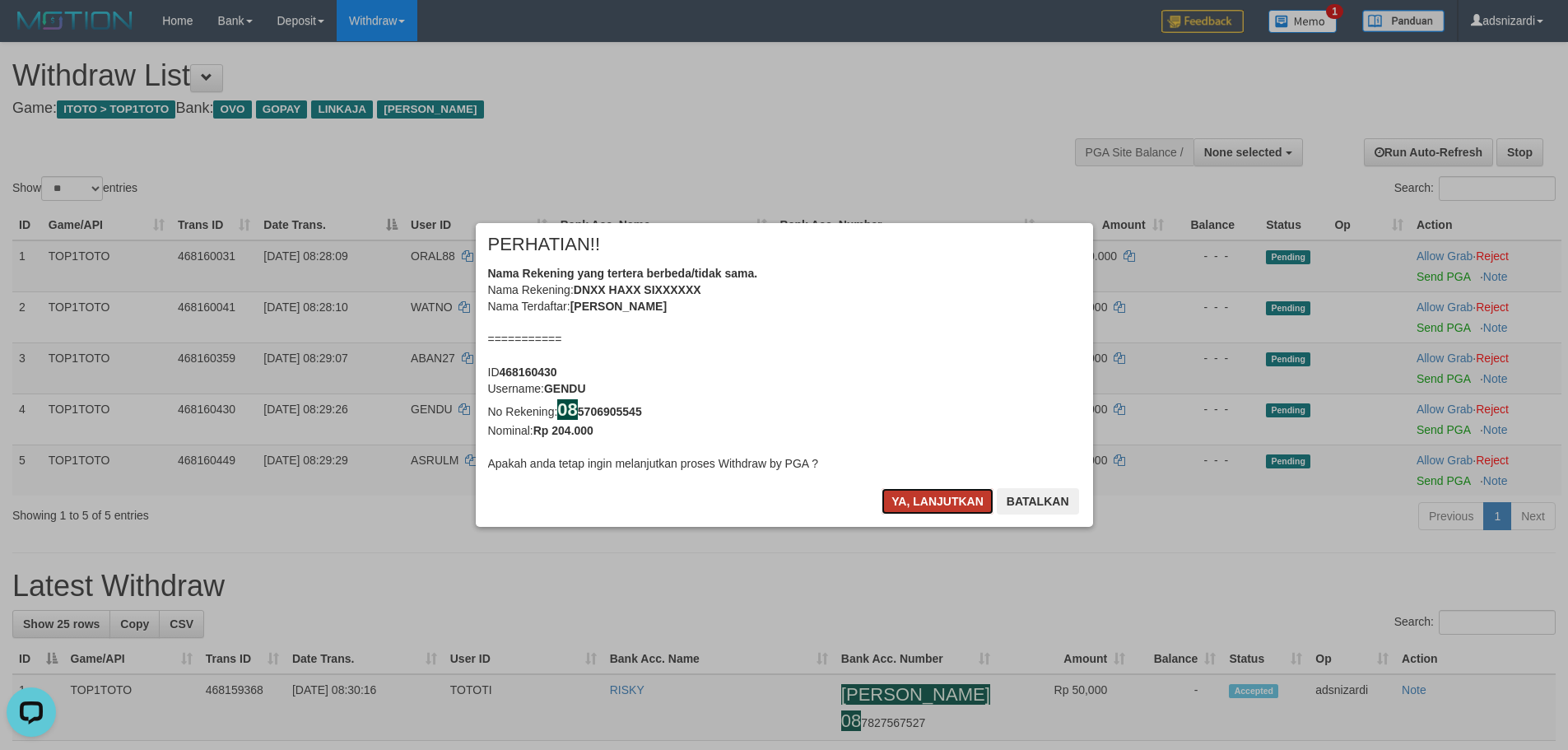
click at [904, 507] on button "Ya, lanjutkan" at bounding box center [937, 501] width 112 height 26
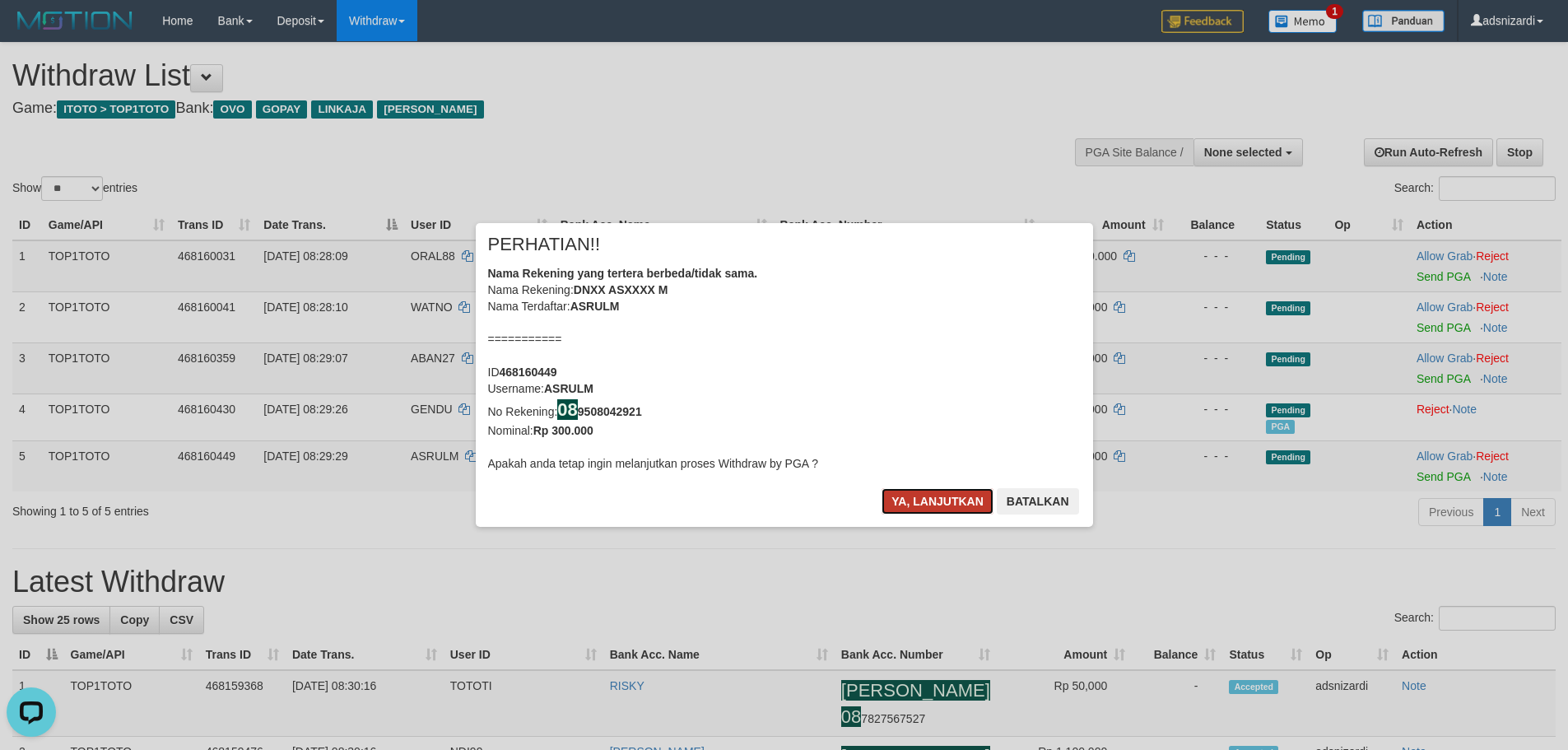
click at [905, 504] on button "Ya, lanjutkan" at bounding box center [937, 501] width 112 height 26
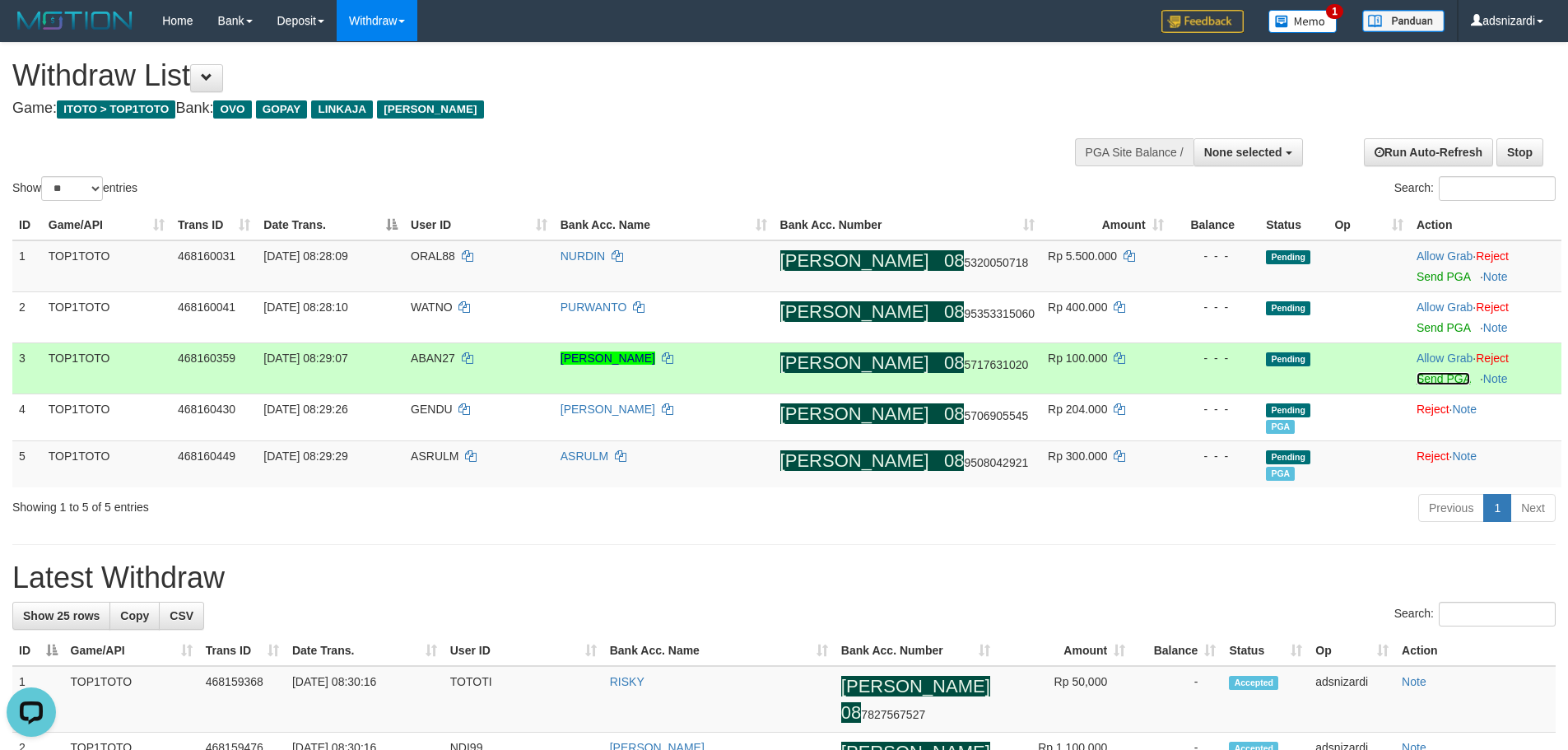
click at [1427, 378] on link "Send PGA" at bounding box center [1443, 379] width 53 height 14
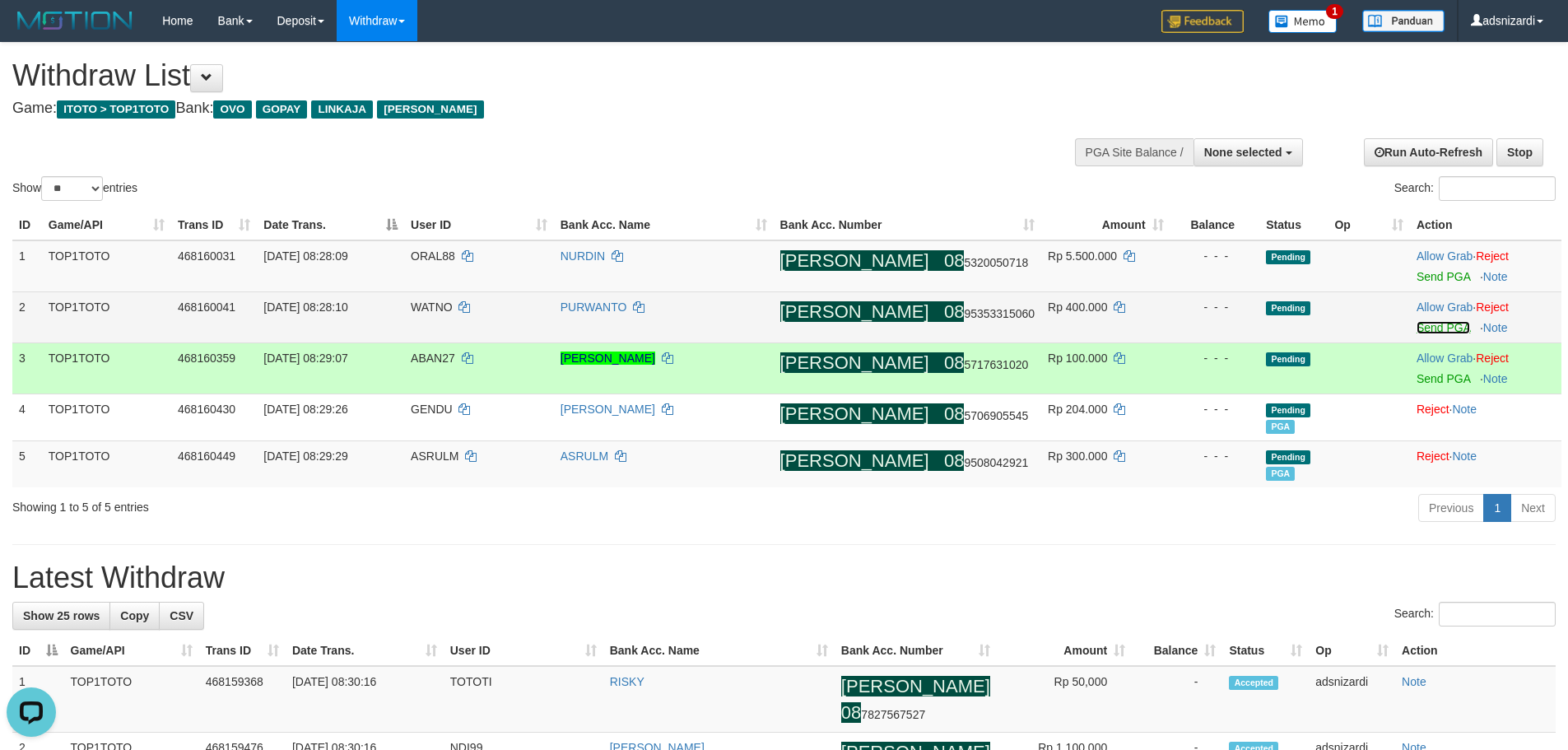
click at [1427, 328] on link "Send PGA" at bounding box center [1443, 328] width 53 height 14
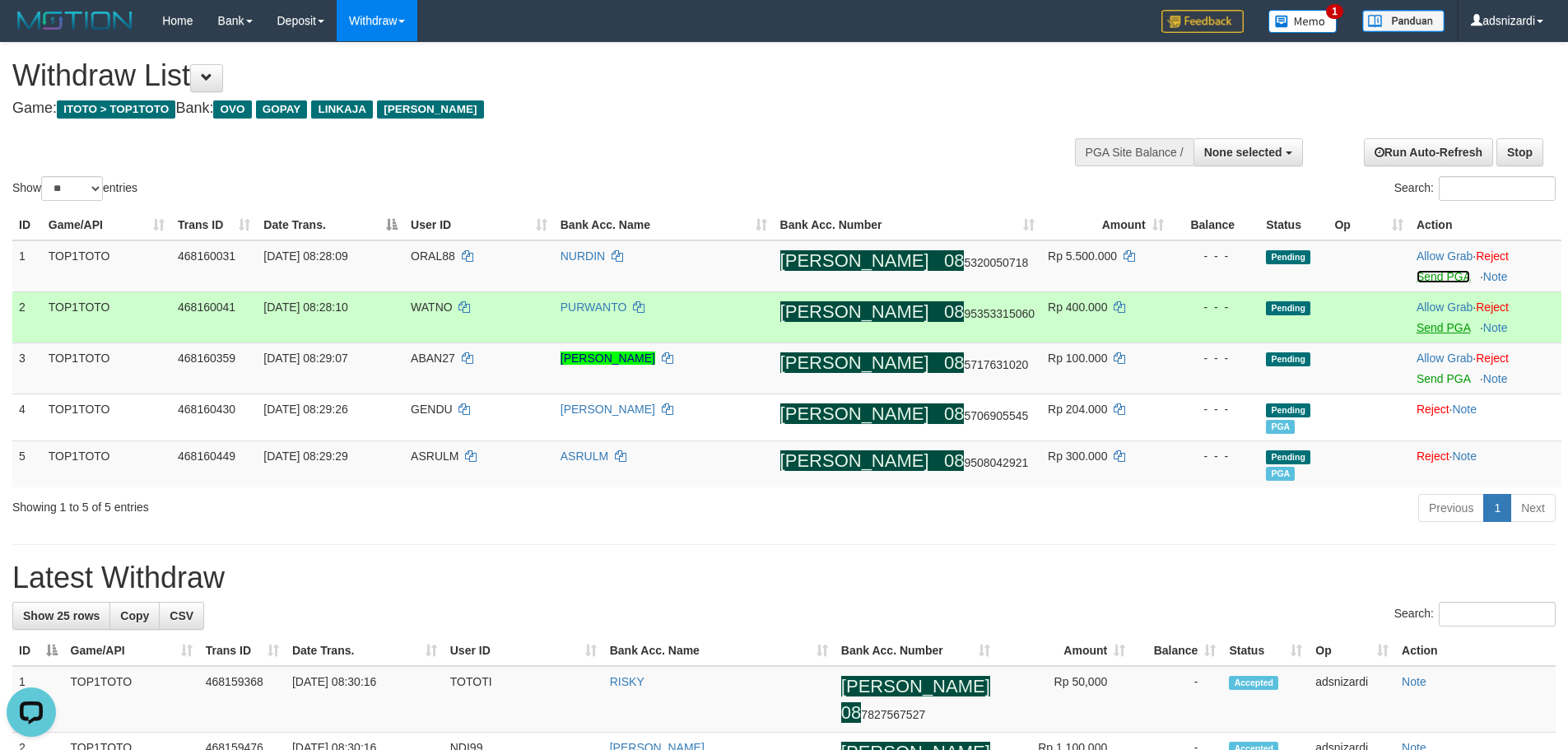
click at [1424, 281] on link "Send PGA" at bounding box center [1443, 277] width 53 height 14
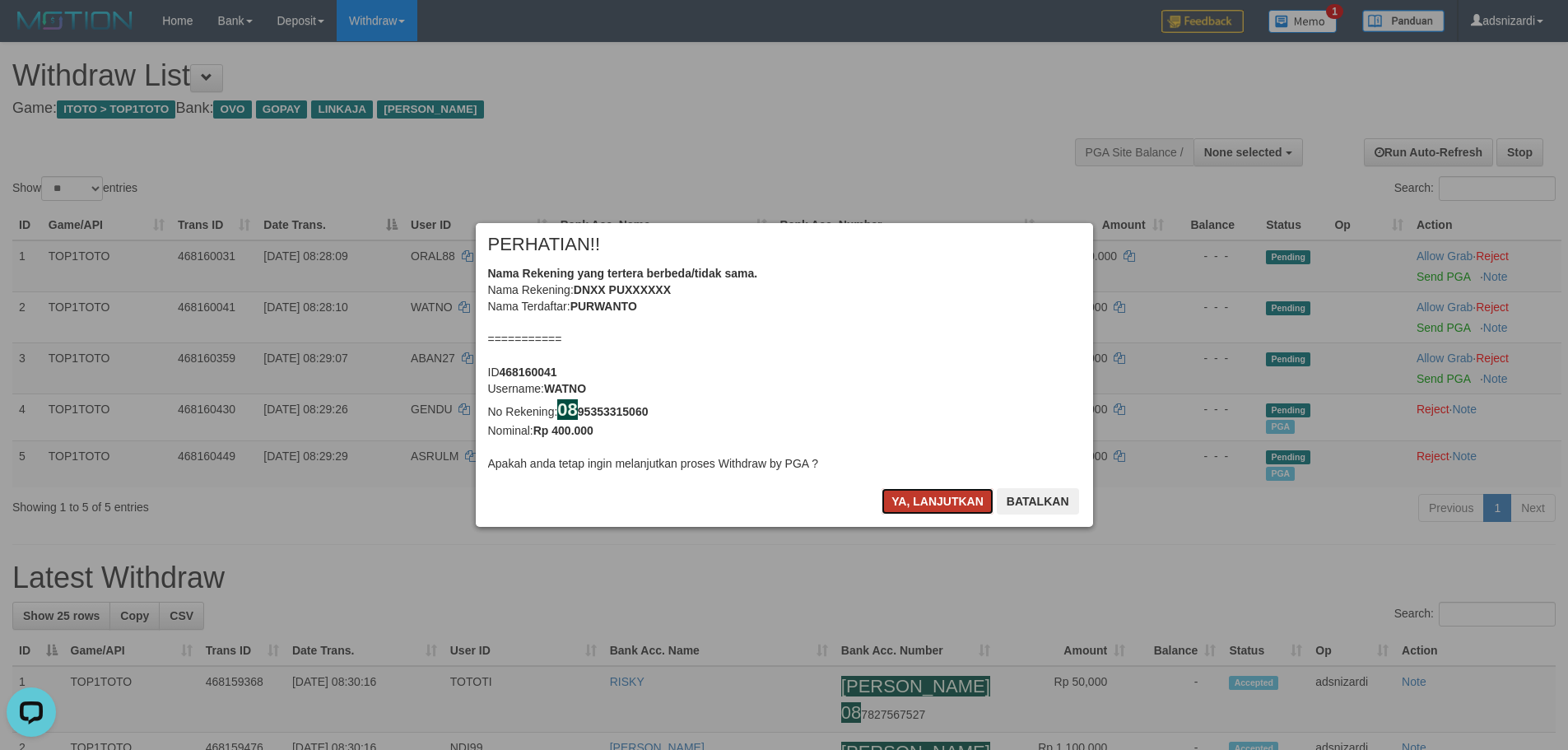
click at [914, 500] on button "Ya, lanjutkan" at bounding box center [937, 501] width 112 height 26
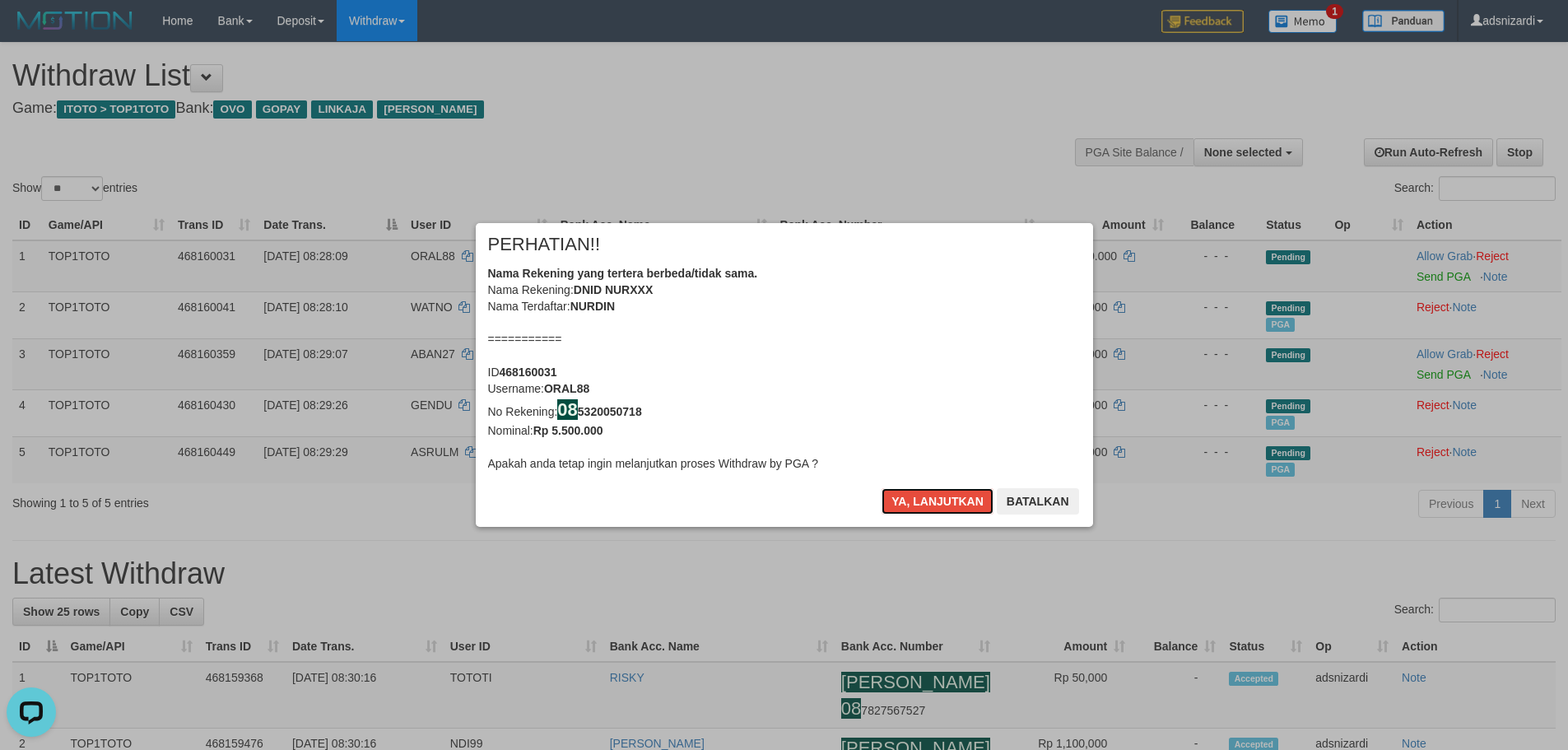
click at [914, 500] on button "Ya, lanjutkan" at bounding box center [937, 501] width 112 height 26
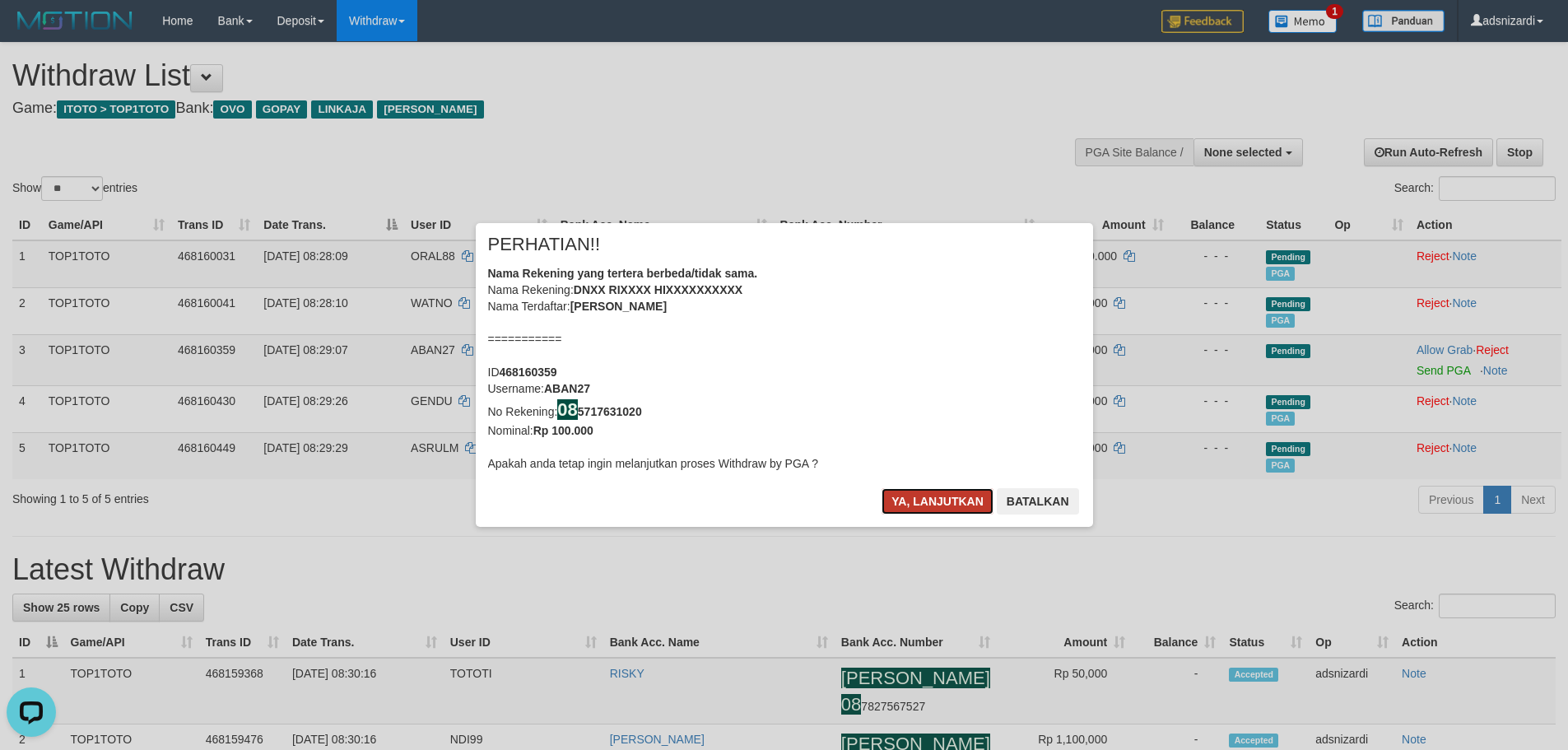
click at [914, 500] on button "Ya, lanjutkan" at bounding box center [937, 501] width 112 height 26
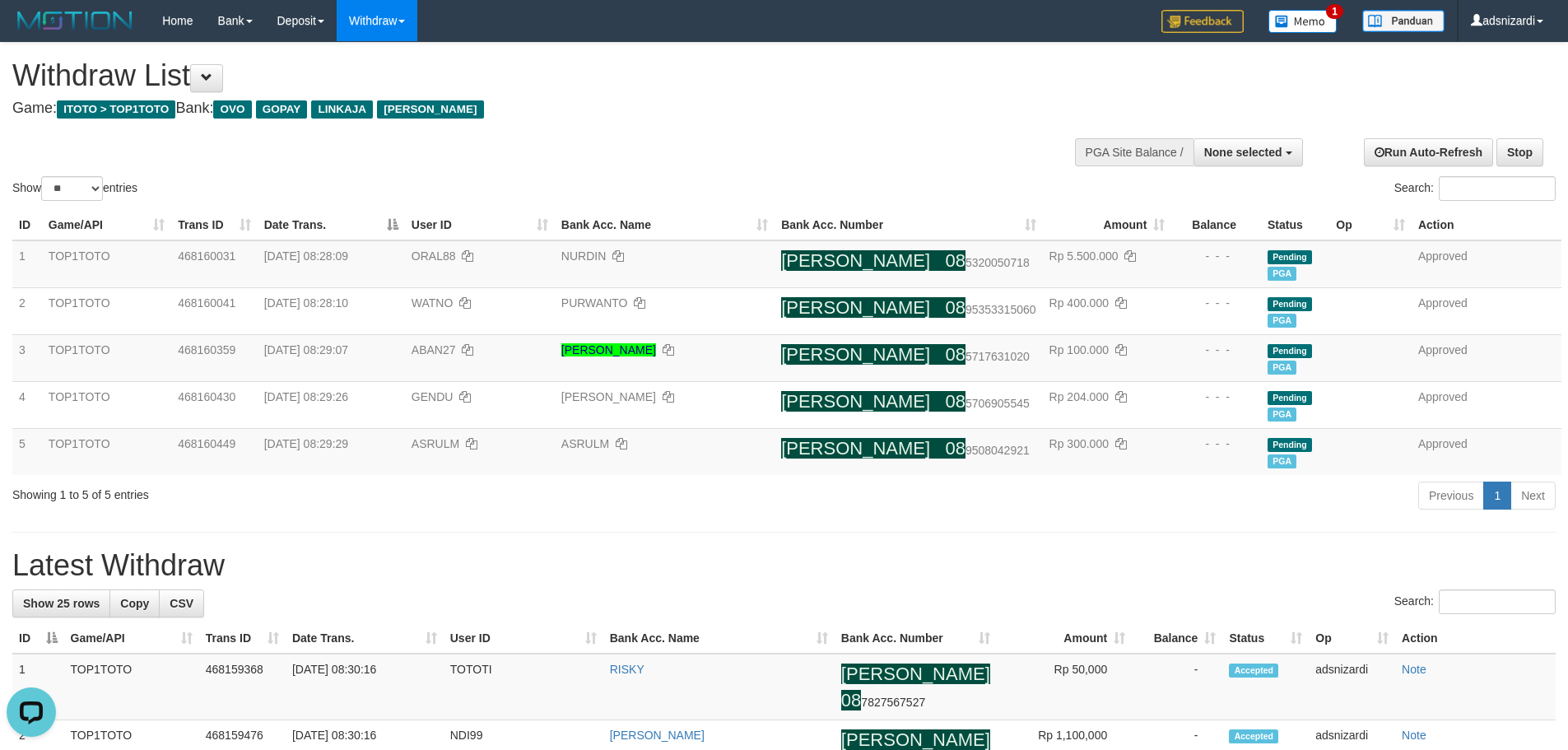
click at [923, 504] on div "Previous 1 Next" at bounding box center [1111, 497] width 890 height 35
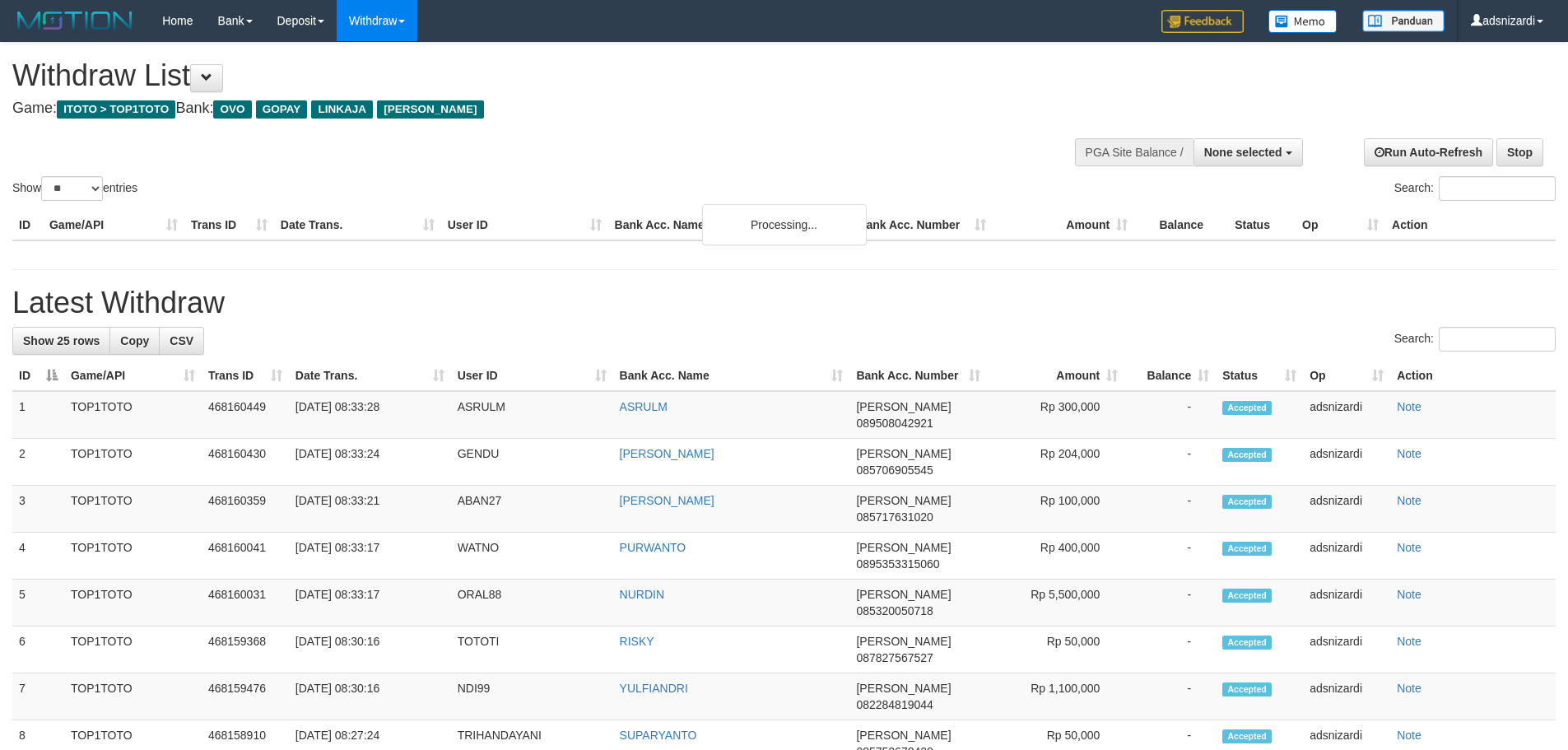
select select
select select "**"
select select
select select "**"
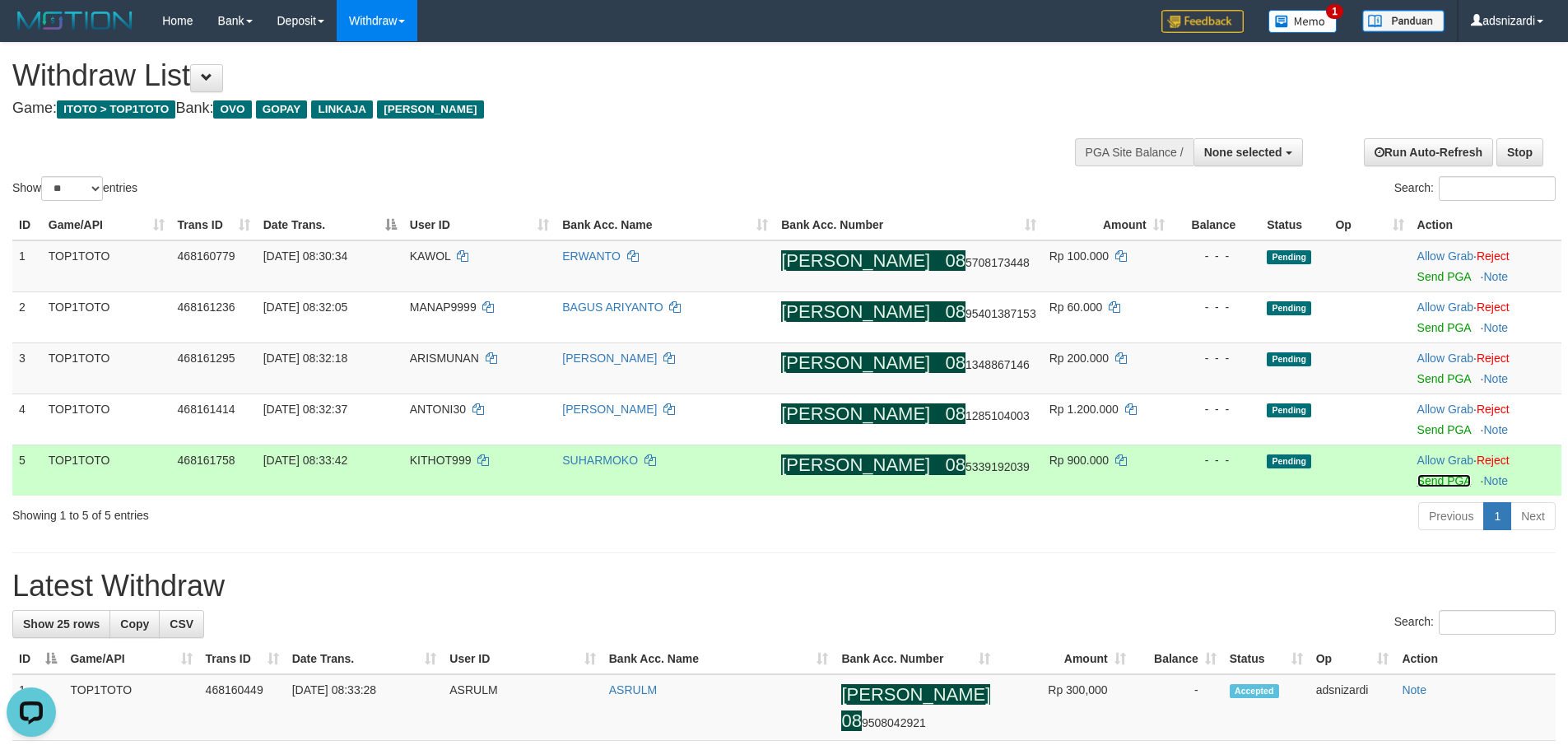
click at [1440, 481] on link "Send PGA" at bounding box center [1444, 481] width 53 height 14
click at [1428, 432] on link "Send PGA" at bounding box center [1444, 430] width 53 height 14
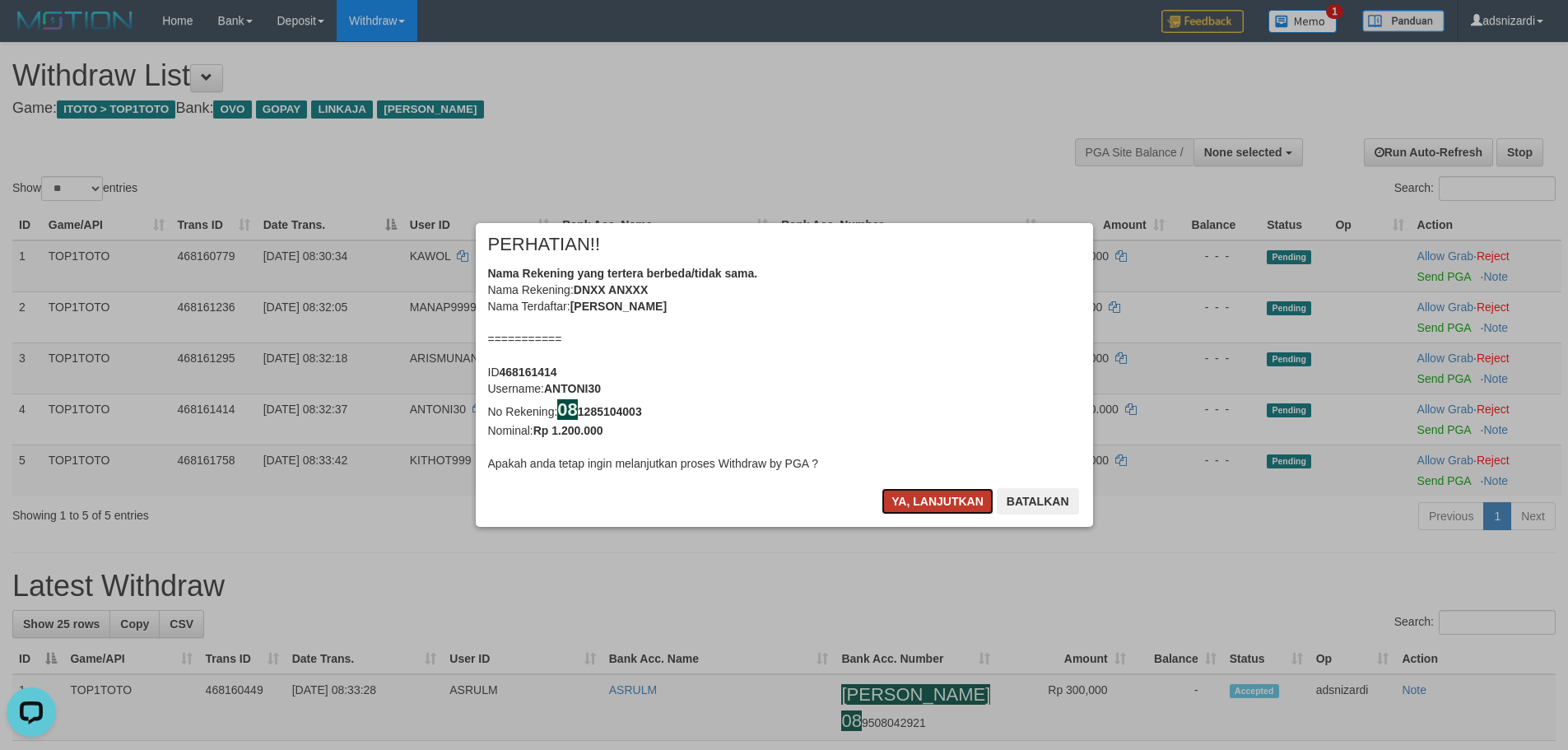
click at [930, 496] on button "Ya, lanjutkan" at bounding box center [937, 501] width 112 height 26
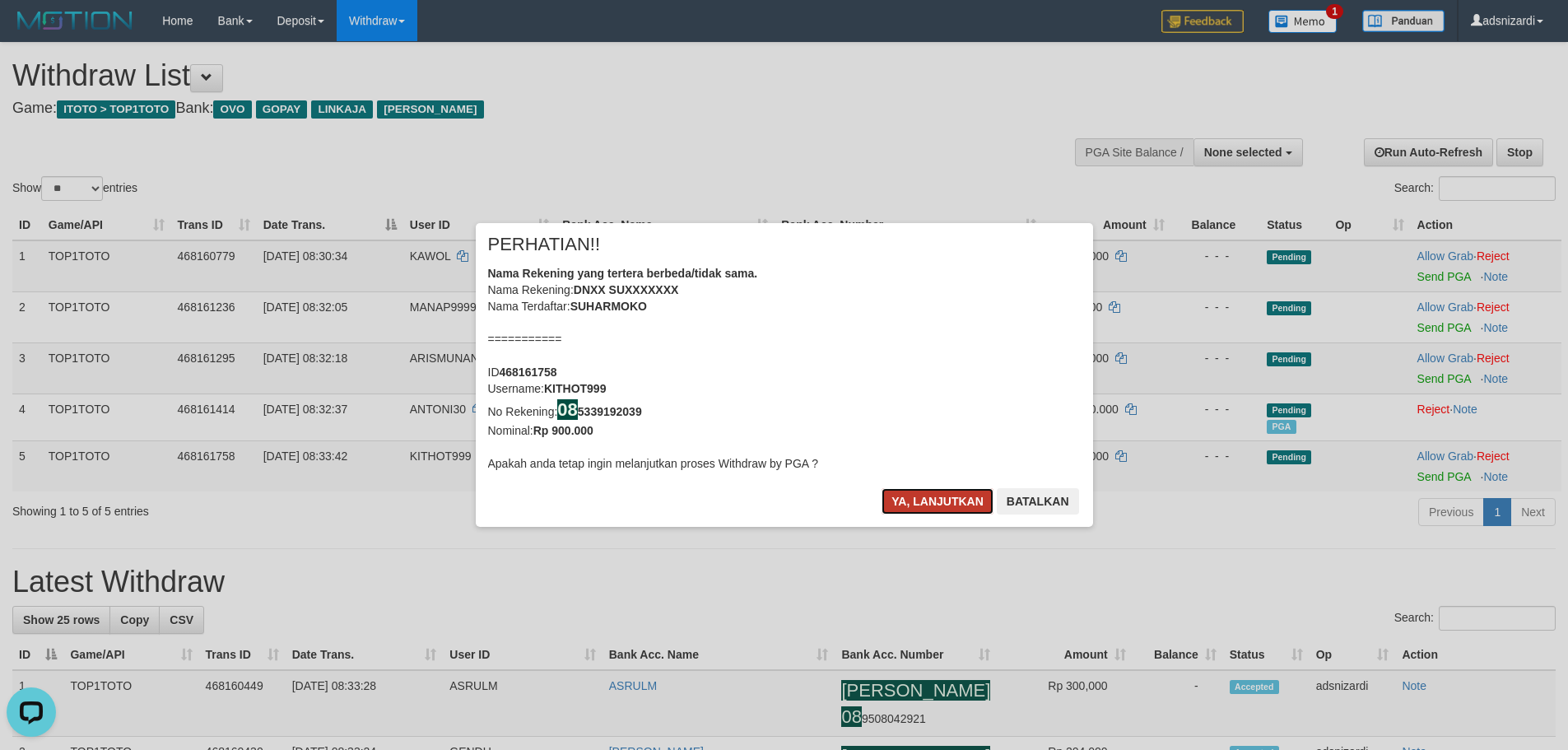
click at [932, 497] on button "Ya, lanjutkan" at bounding box center [937, 501] width 112 height 26
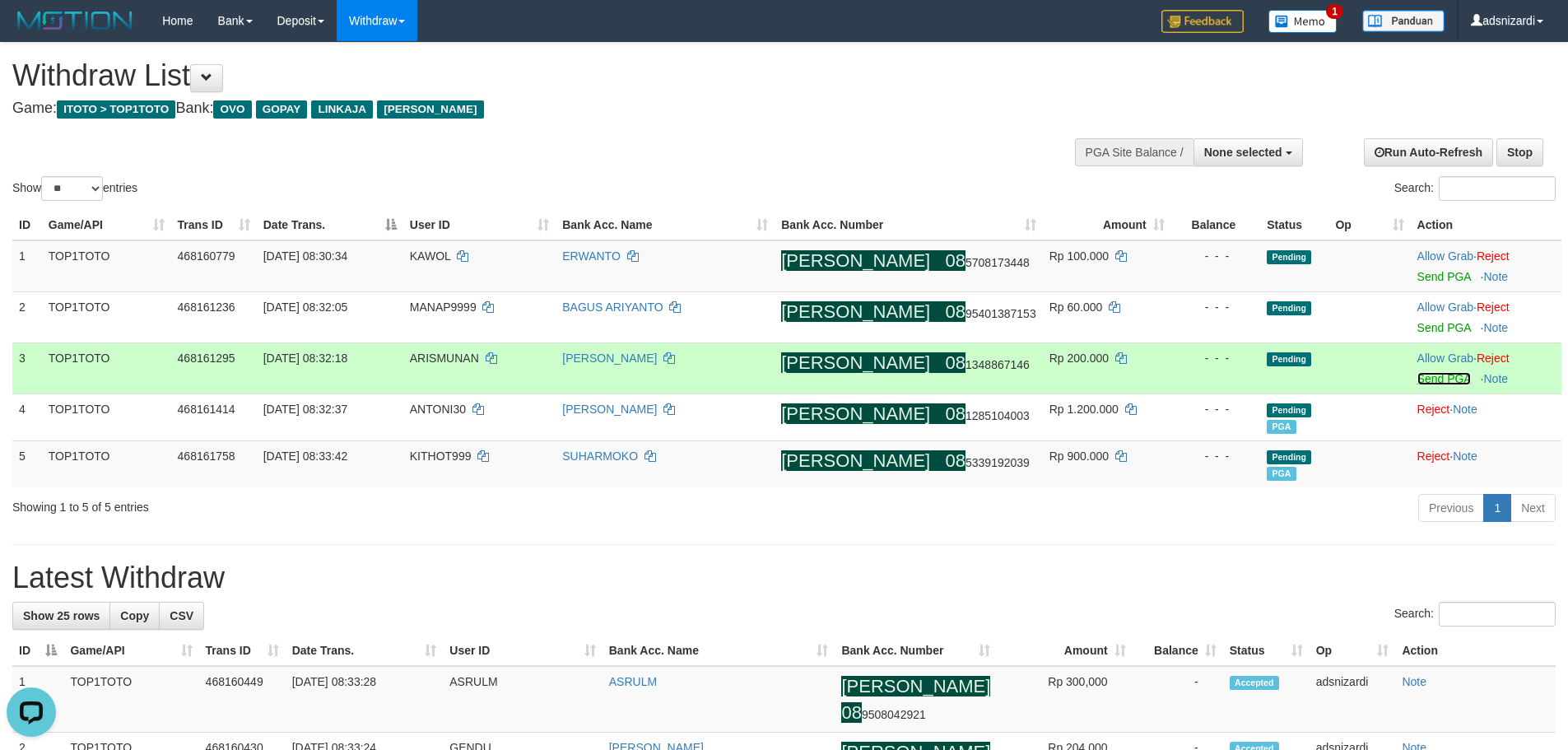
click at [1424, 377] on link "Send PGA" at bounding box center [1444, 379] width 53 height 14
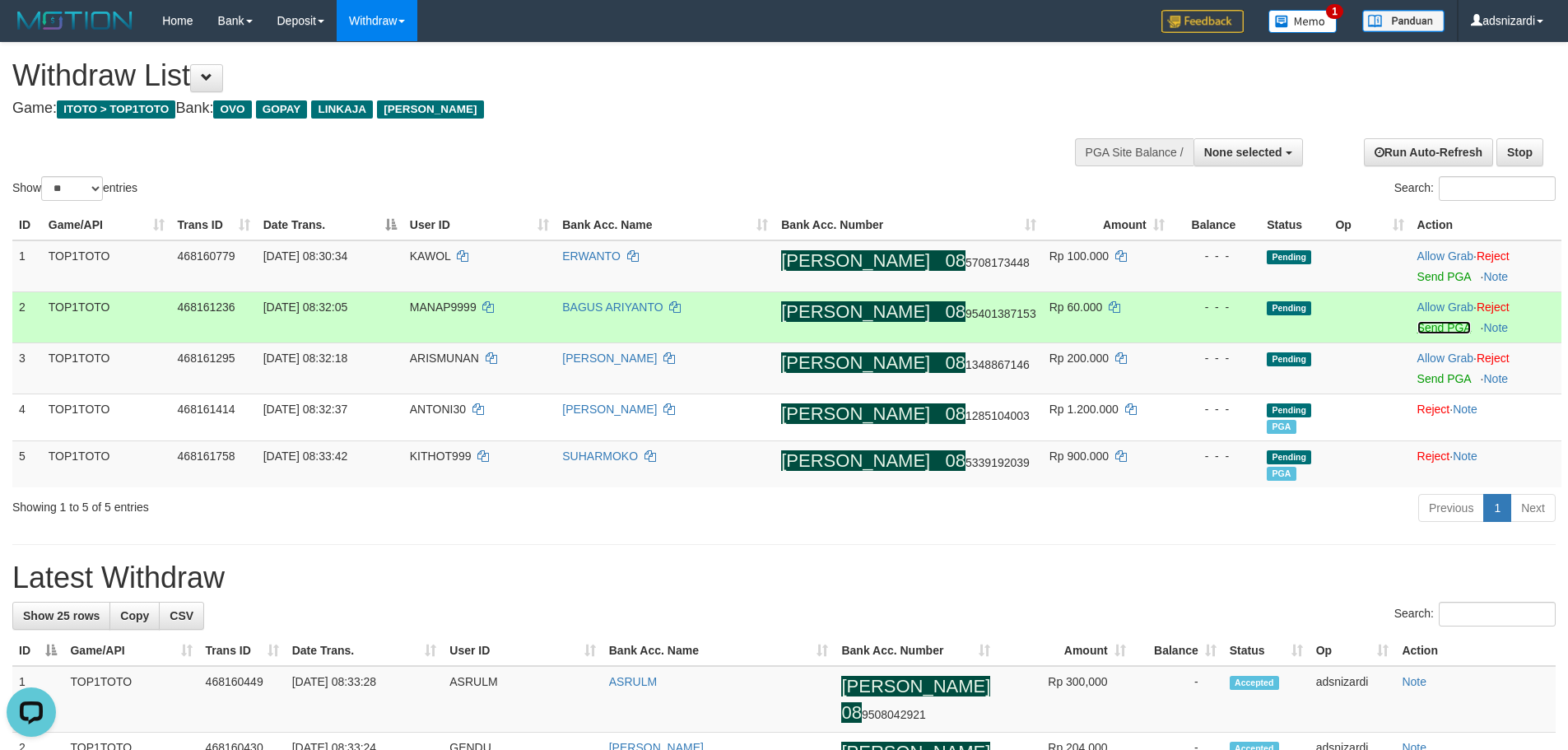
click at [1424, 334] on link "Send PGA" at bounding box center [1444, 328] width 53 height 14
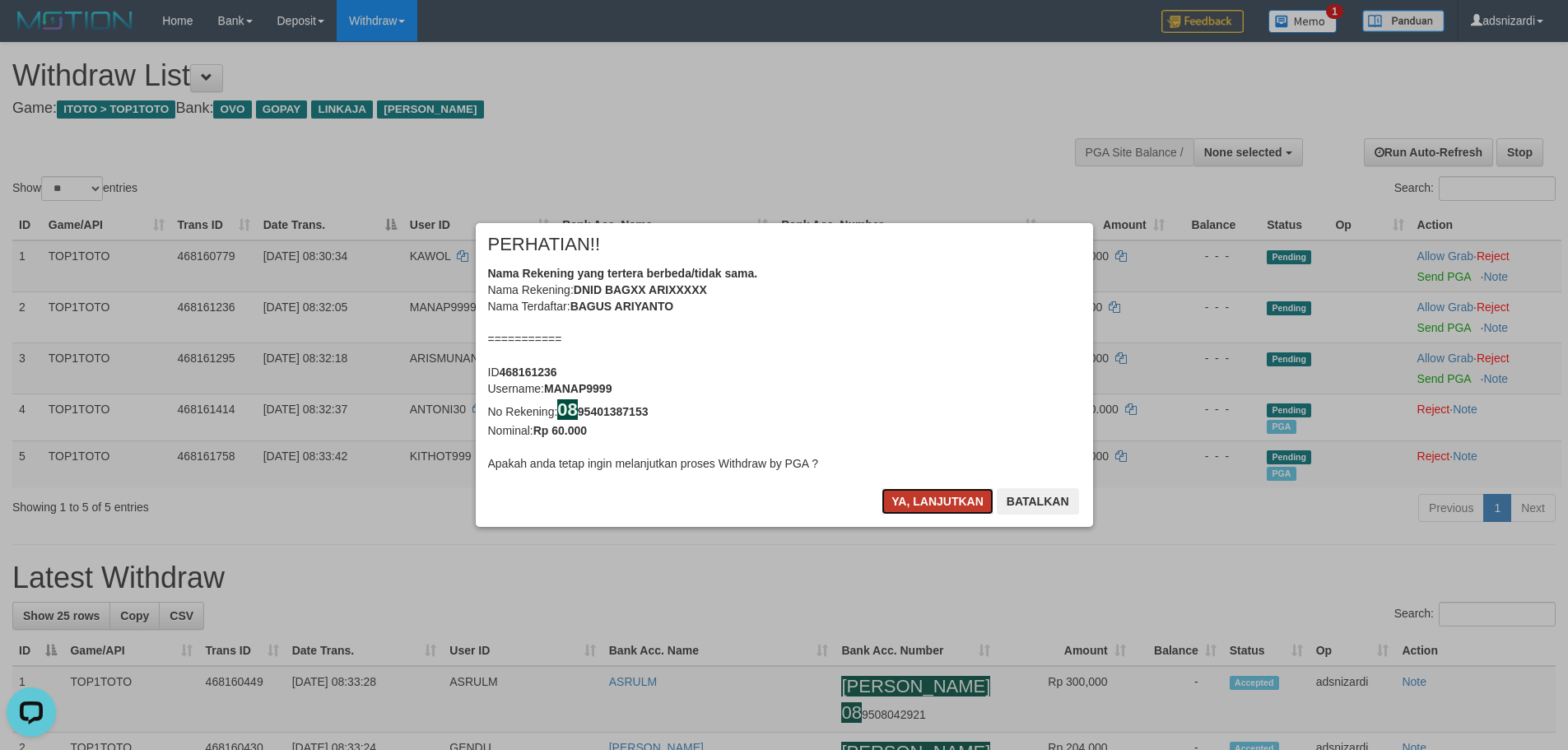
click at [936, 503] on button "Ya, lanjutkan" at bounding box center [937, 501] width 112 height 26
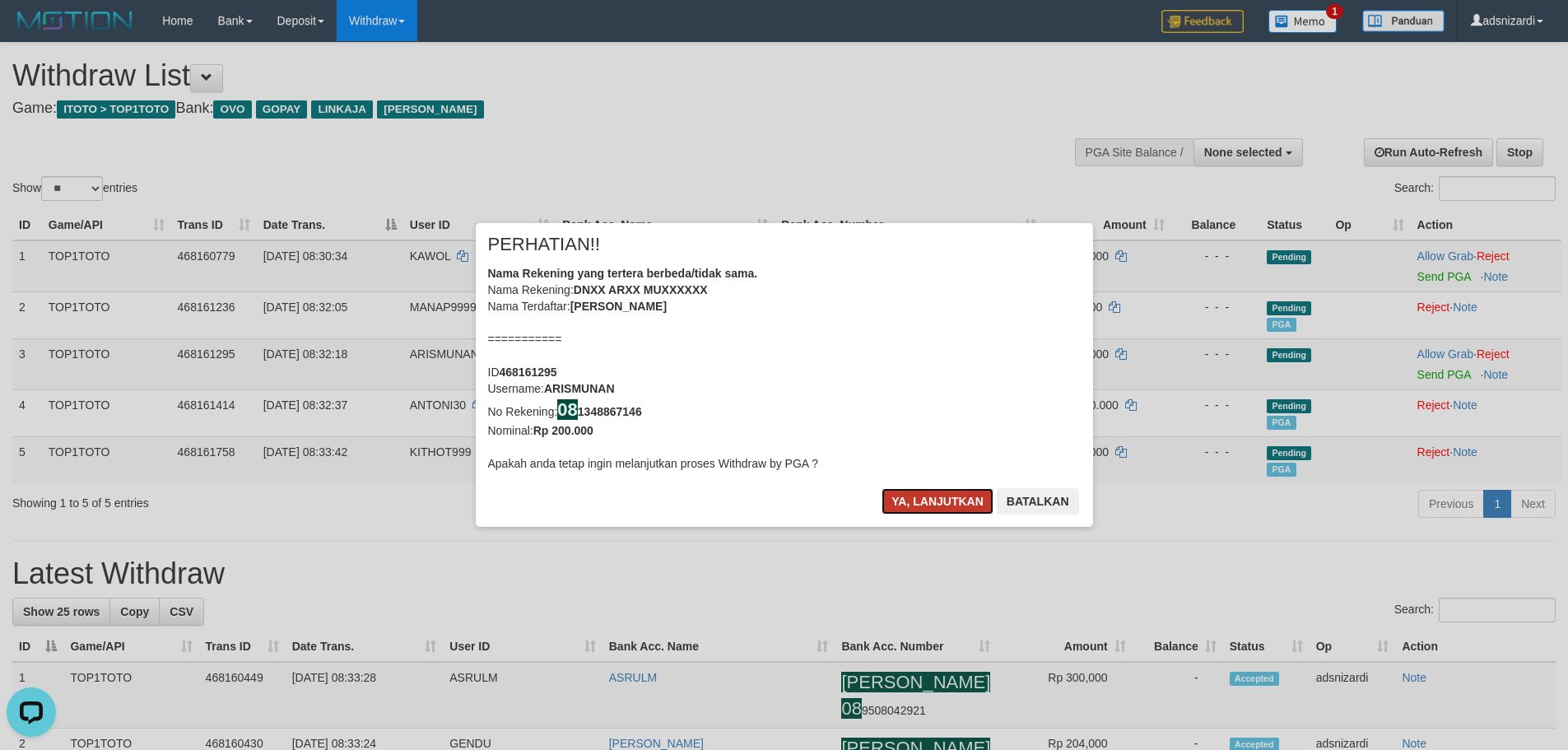
click at [932, 495] on button "Ya, lanjutkan" at bounding box center [937, 501] width 112 height 26
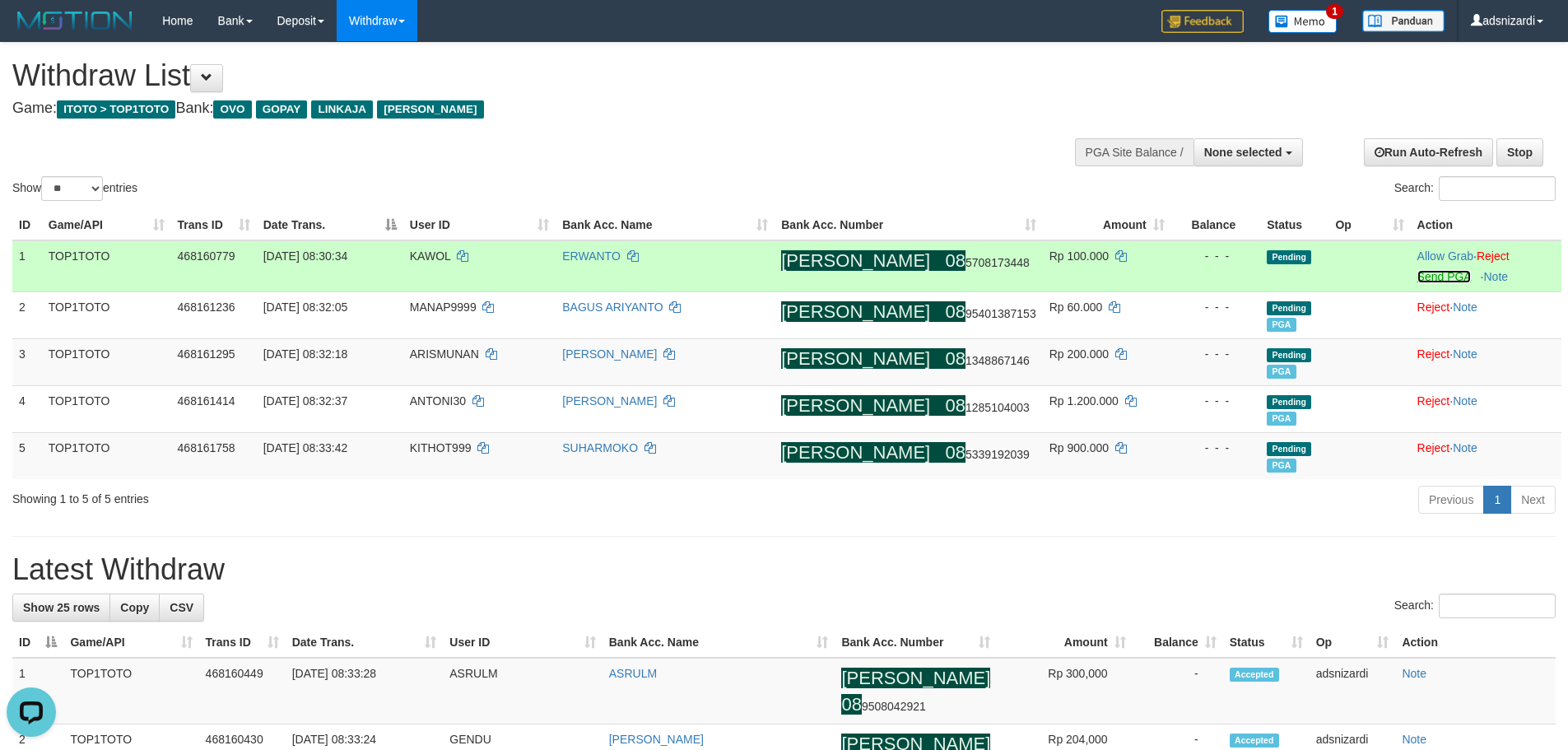
click at [1422, 278] on link "Send PGA" at bounding box center [1444, 277] width 53 height 14
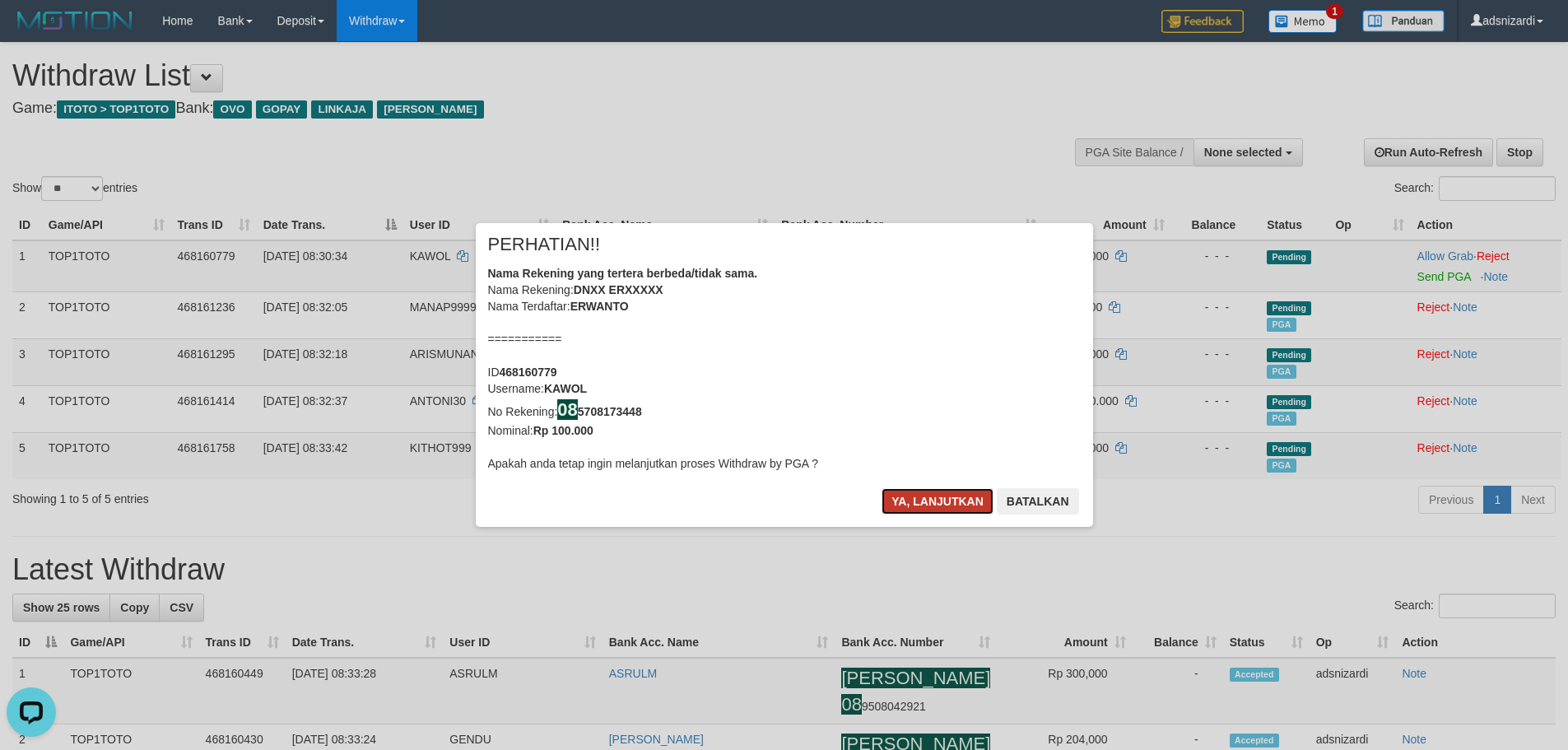
click at [950, 495] on button "Ya, lanjutkan" at bounding box center [937, 501] width 112 height 26
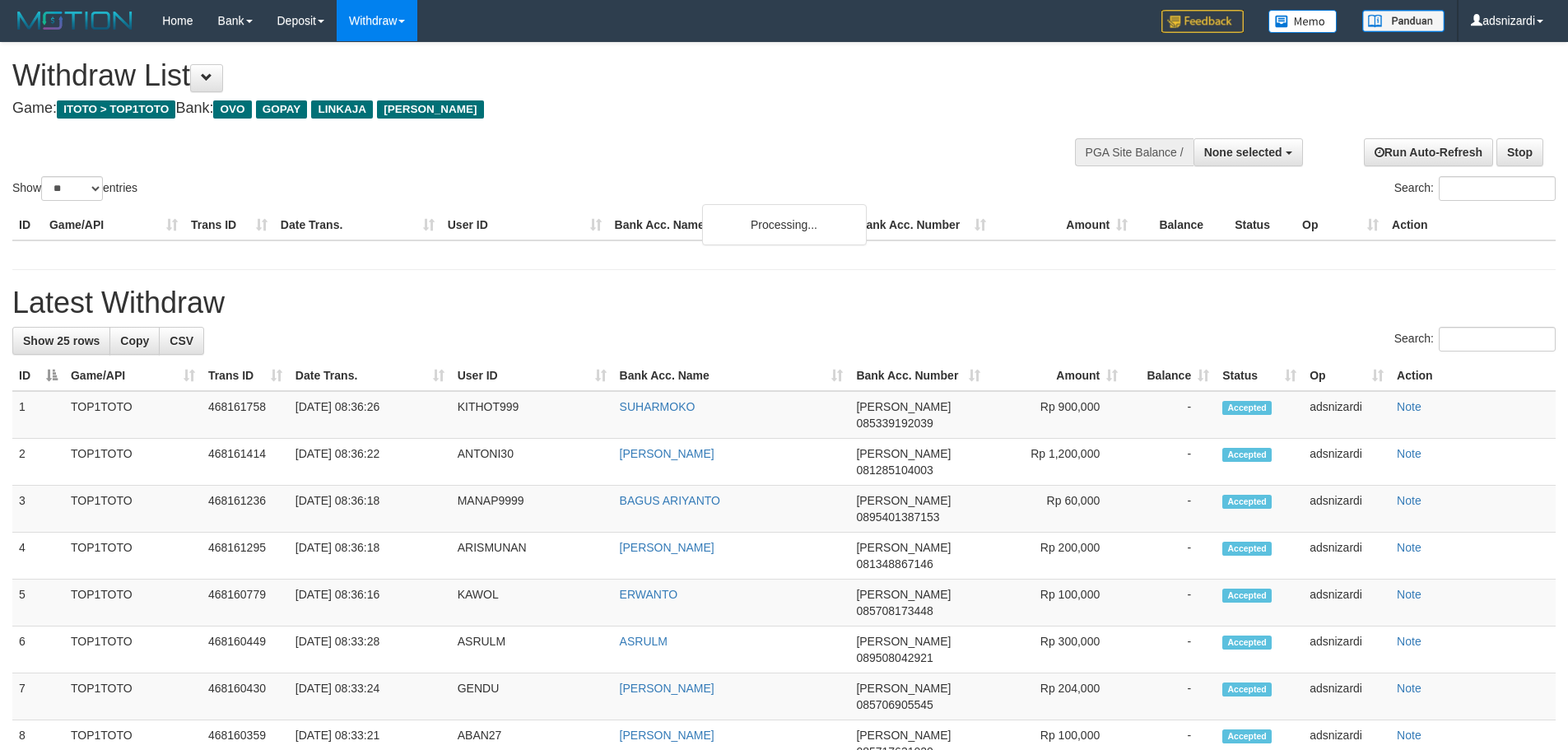
select select
select select "**"
select select
select select "**"
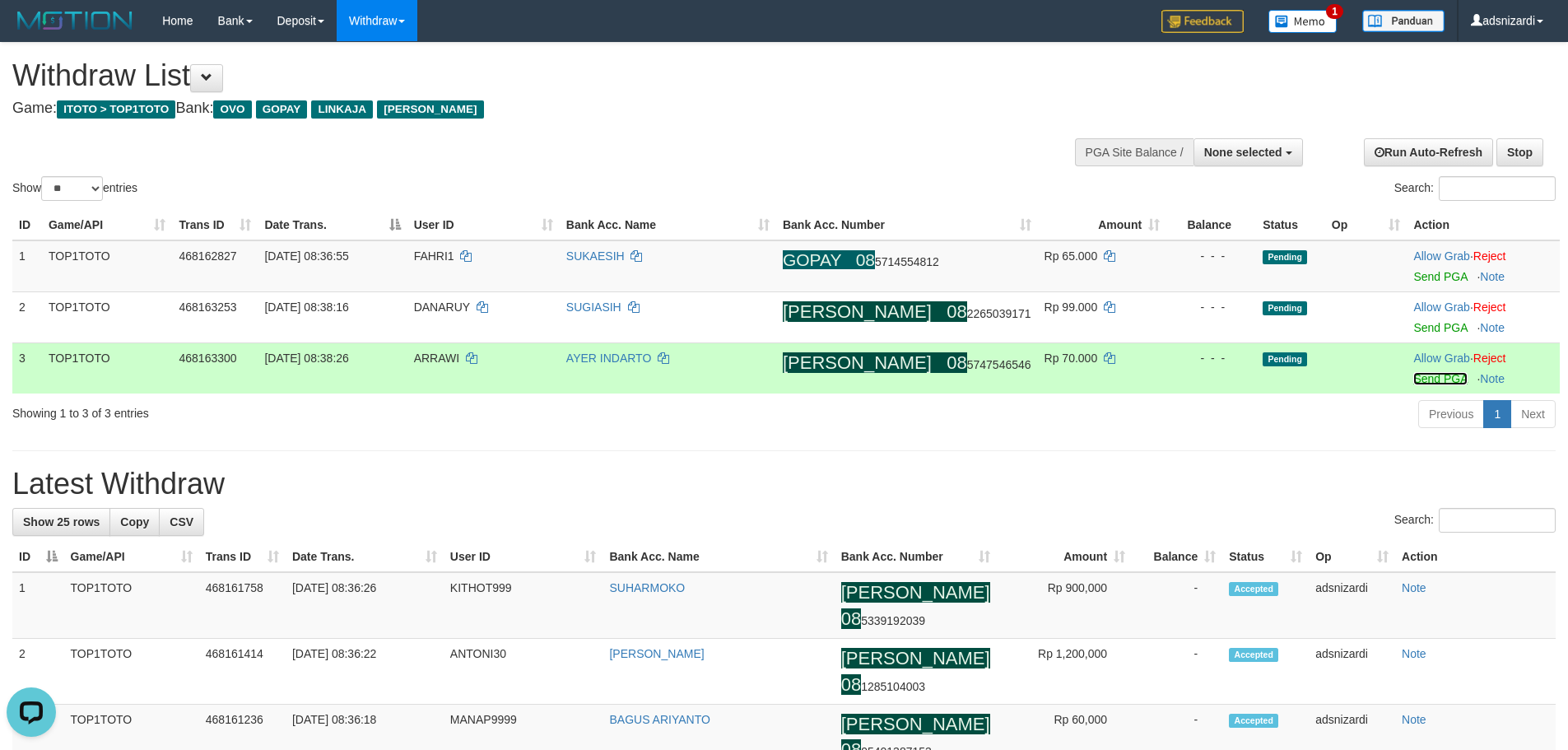
click at [1427, 377] on link "Send PGA" at bounding box center [1440, 379] width 53 height 14
click at [1424, 329] on link "Send PGA" at bounding box center [1440, 328] width 53 height 14
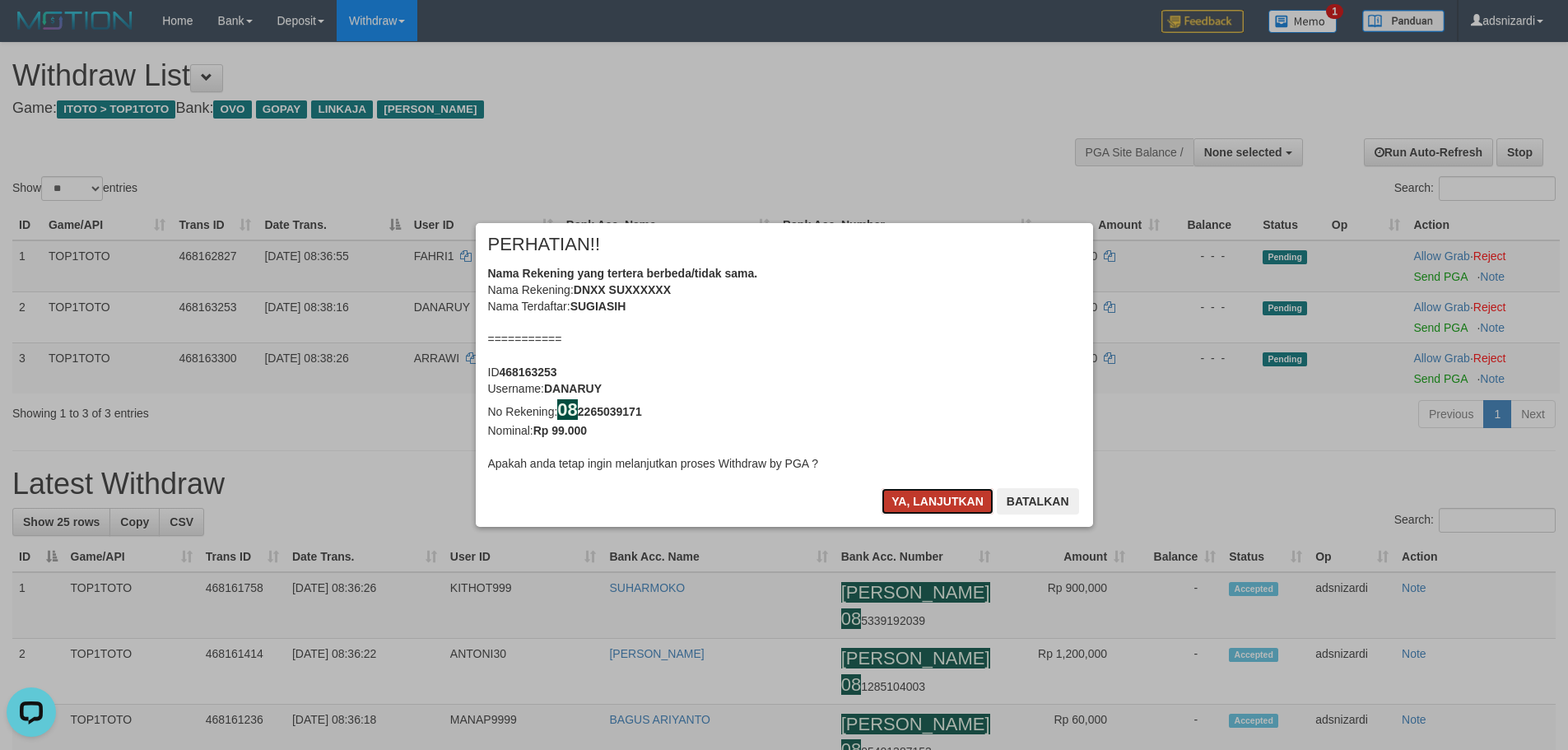
click at [931, 493] on button "Ya, lanjutkan" at bounding box center [937, 501] width 112 height 26
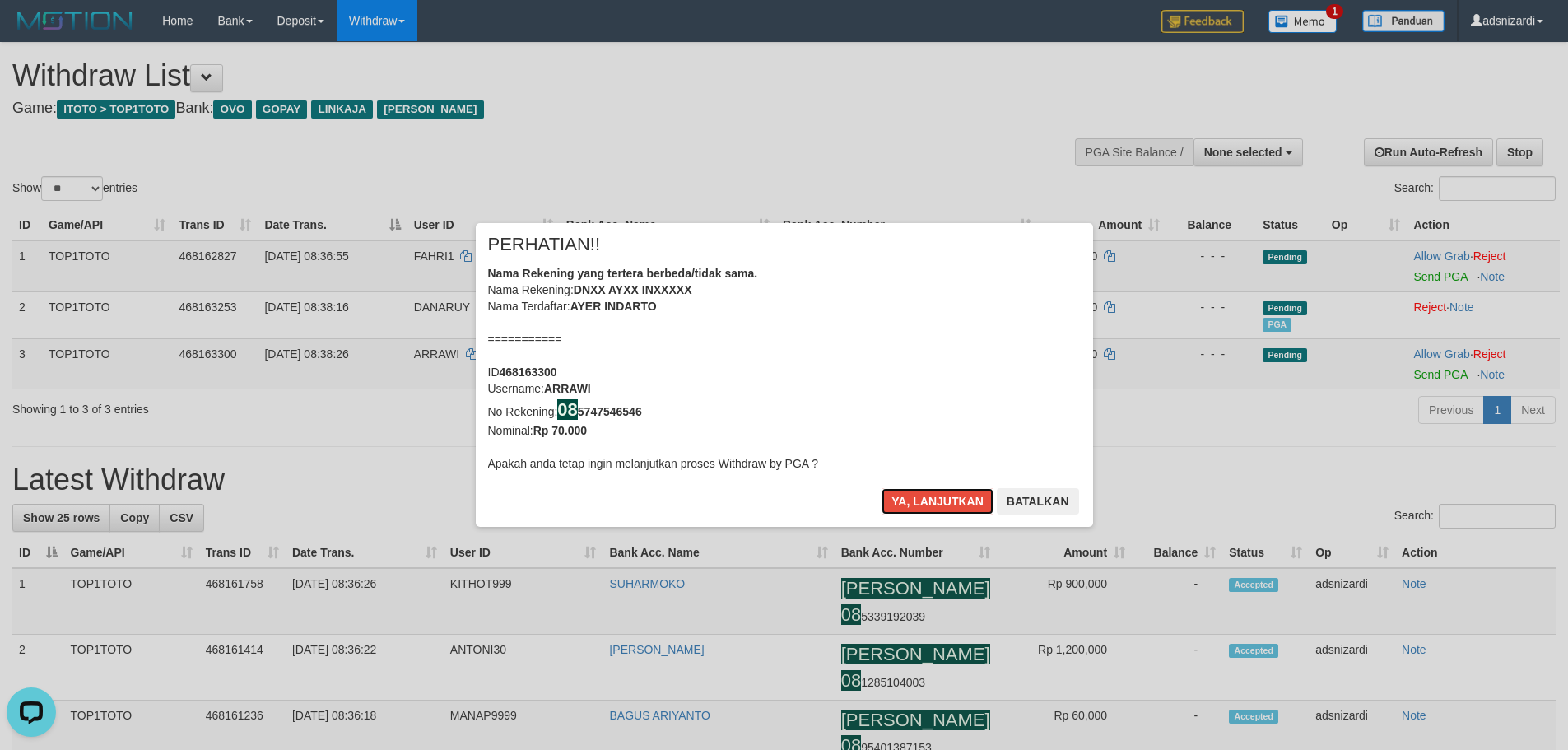
click at [930, 493] on button "Ya, lanjutkan" at bounding box center [937, 501] width 112 height 26
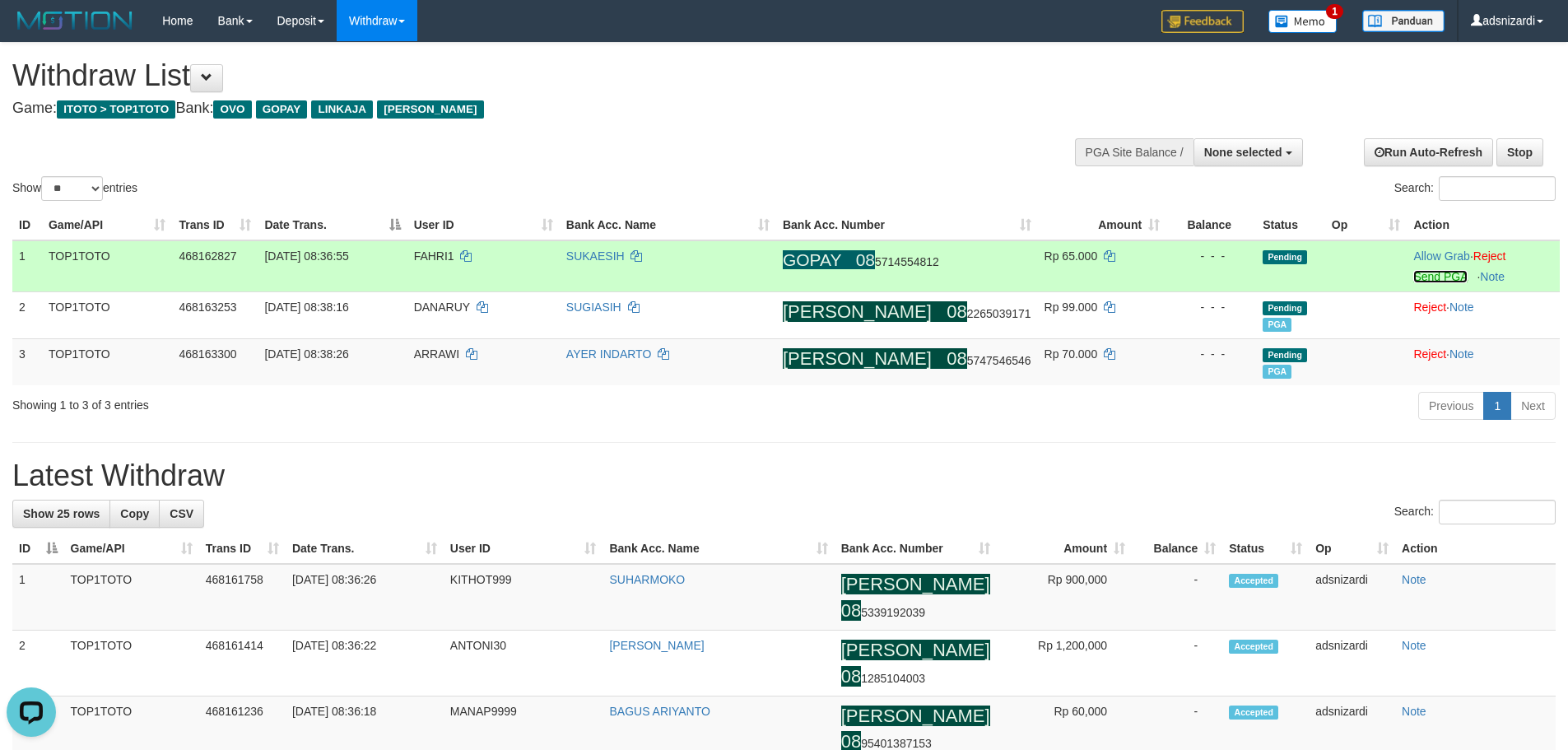
click at [1413, 281] on link "Send PGA" at bounding box center [1440, 277] width 53 height 14
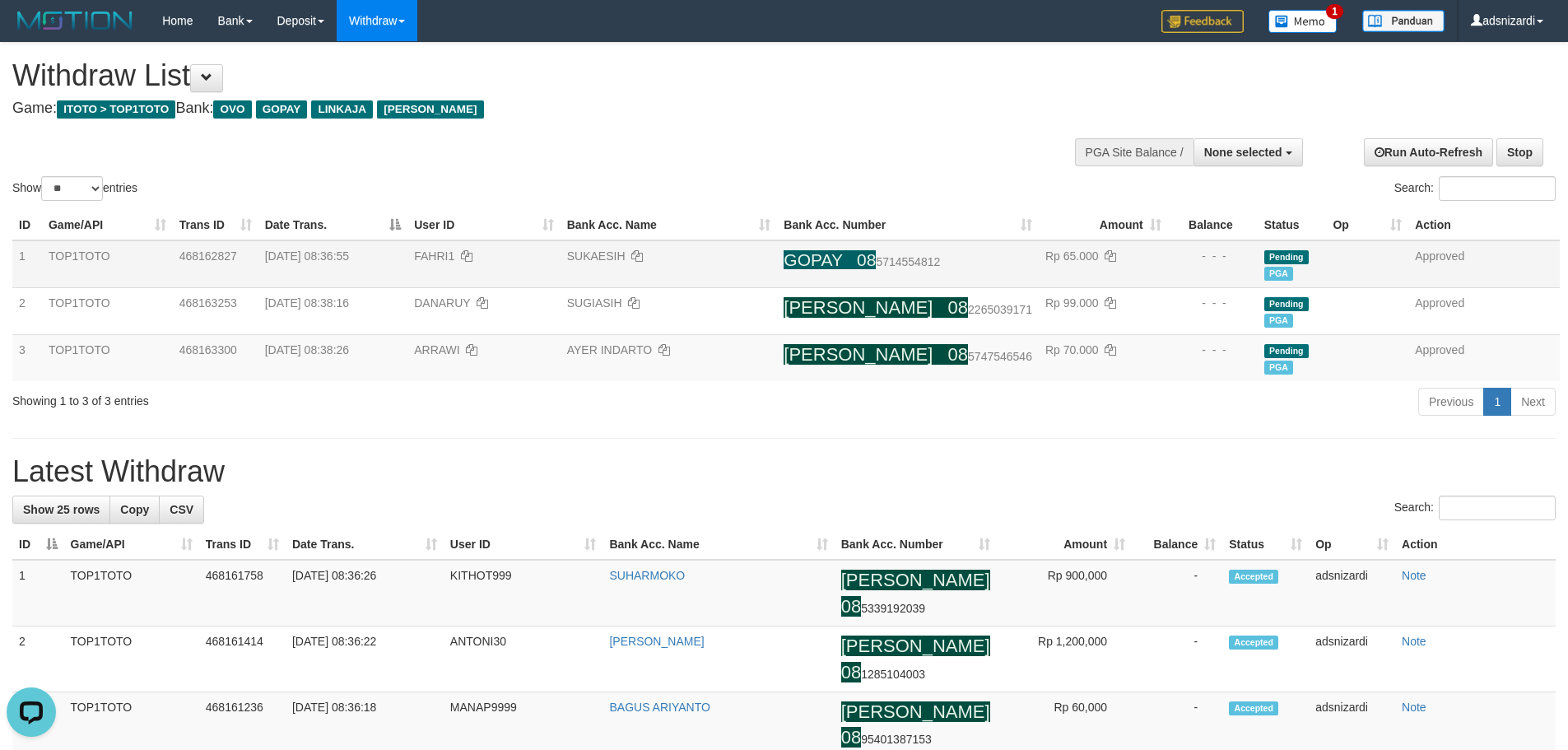
click at [751, 397] on div "Previous 1 Next" at bounding box center [1111, 404] width 890 height 35
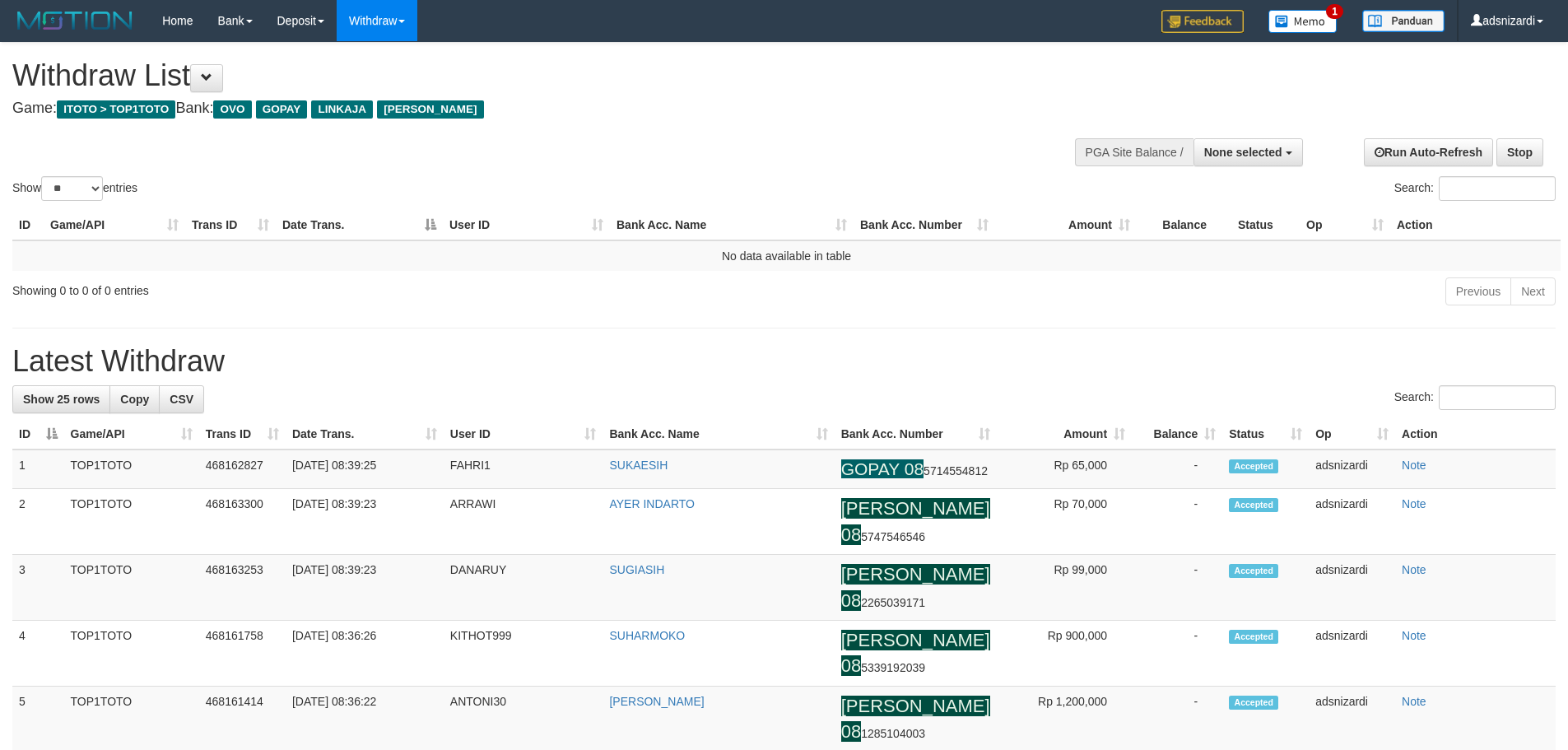
select select
select select "**"
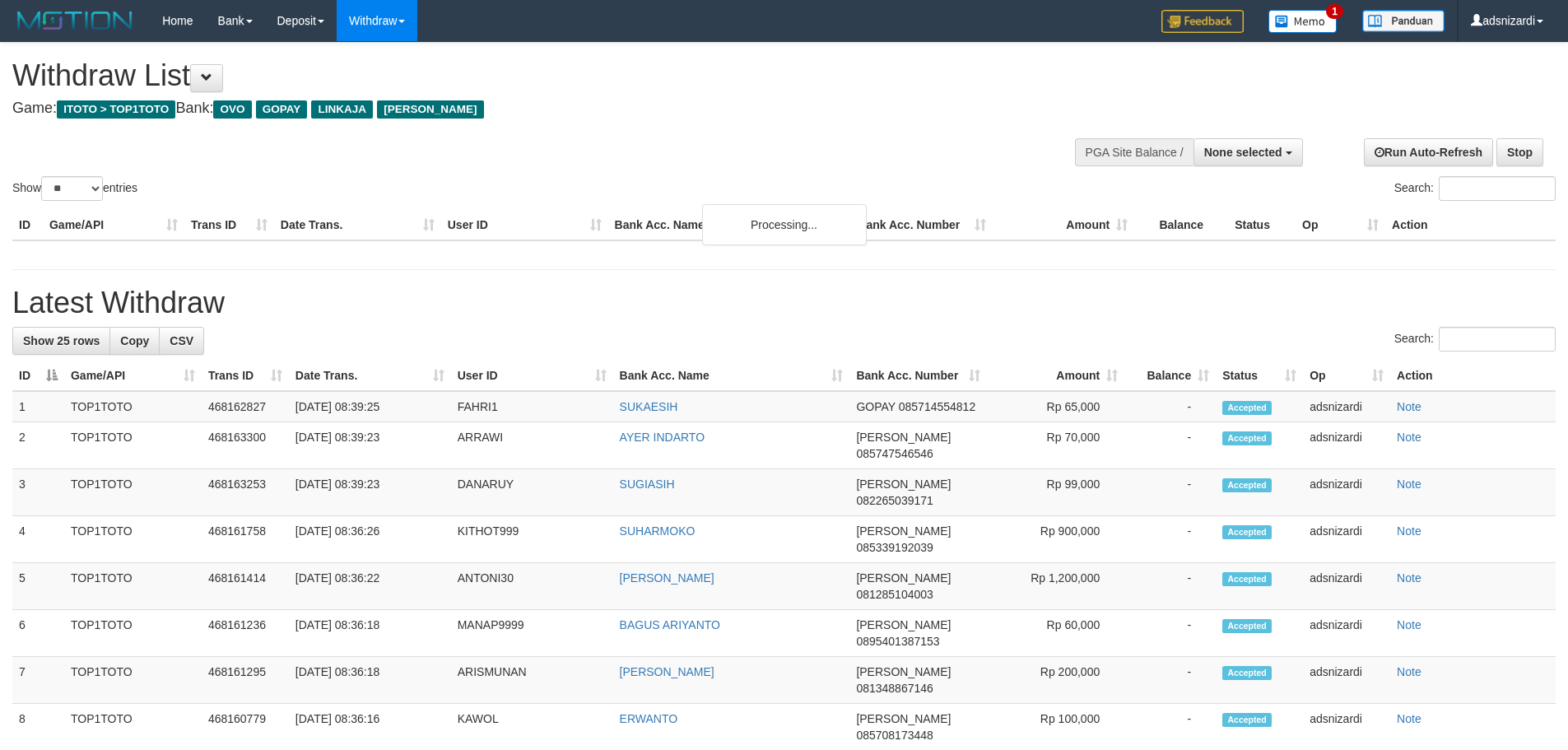
select select
select select "**"
select select
select select "**"
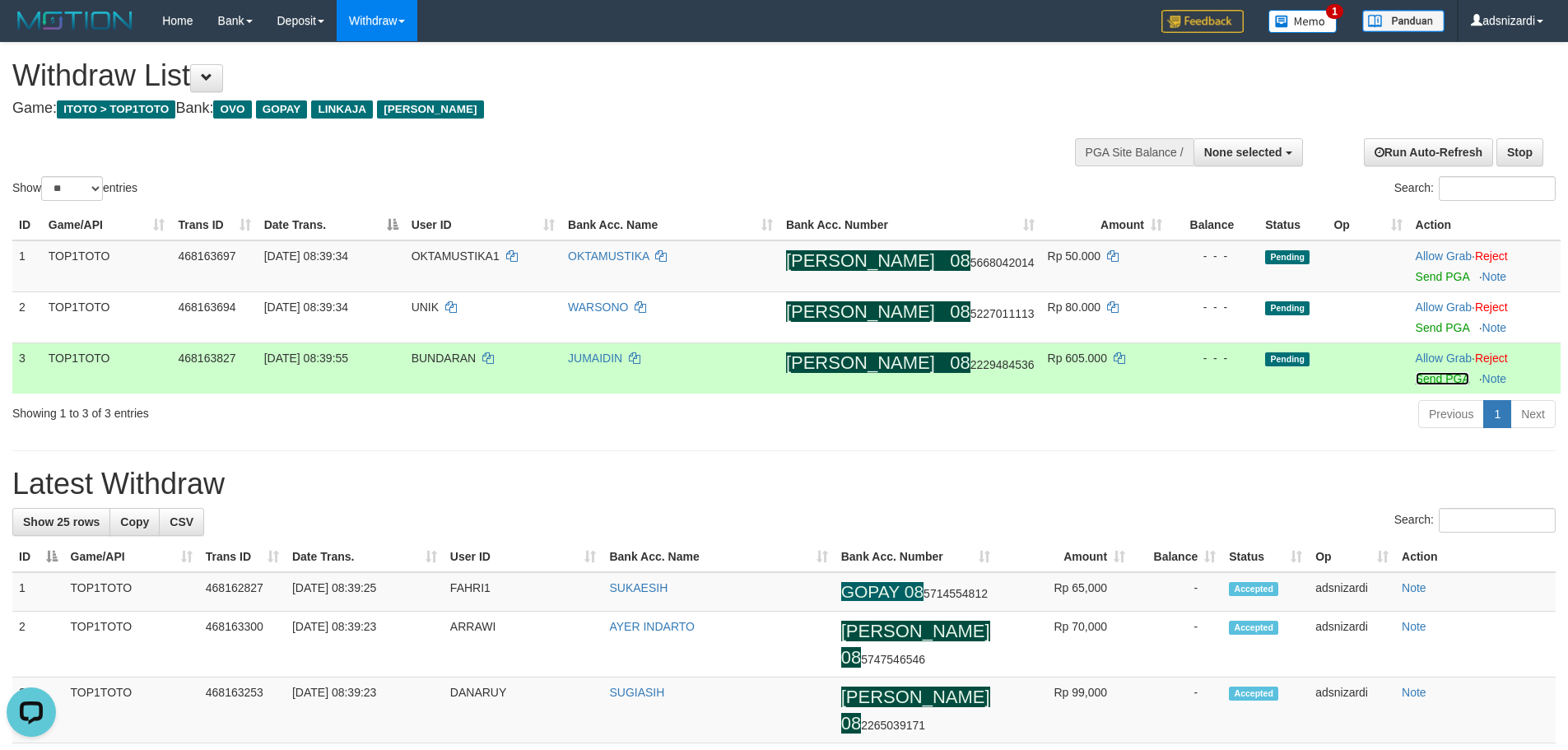
click at [1416, 378] on link "Send PGA" at bounding box center [1442, 379] width 53 height 14
click at [1420, 325] on link "Send PGA" at bounding box center [1442, 328] width 53 height 14
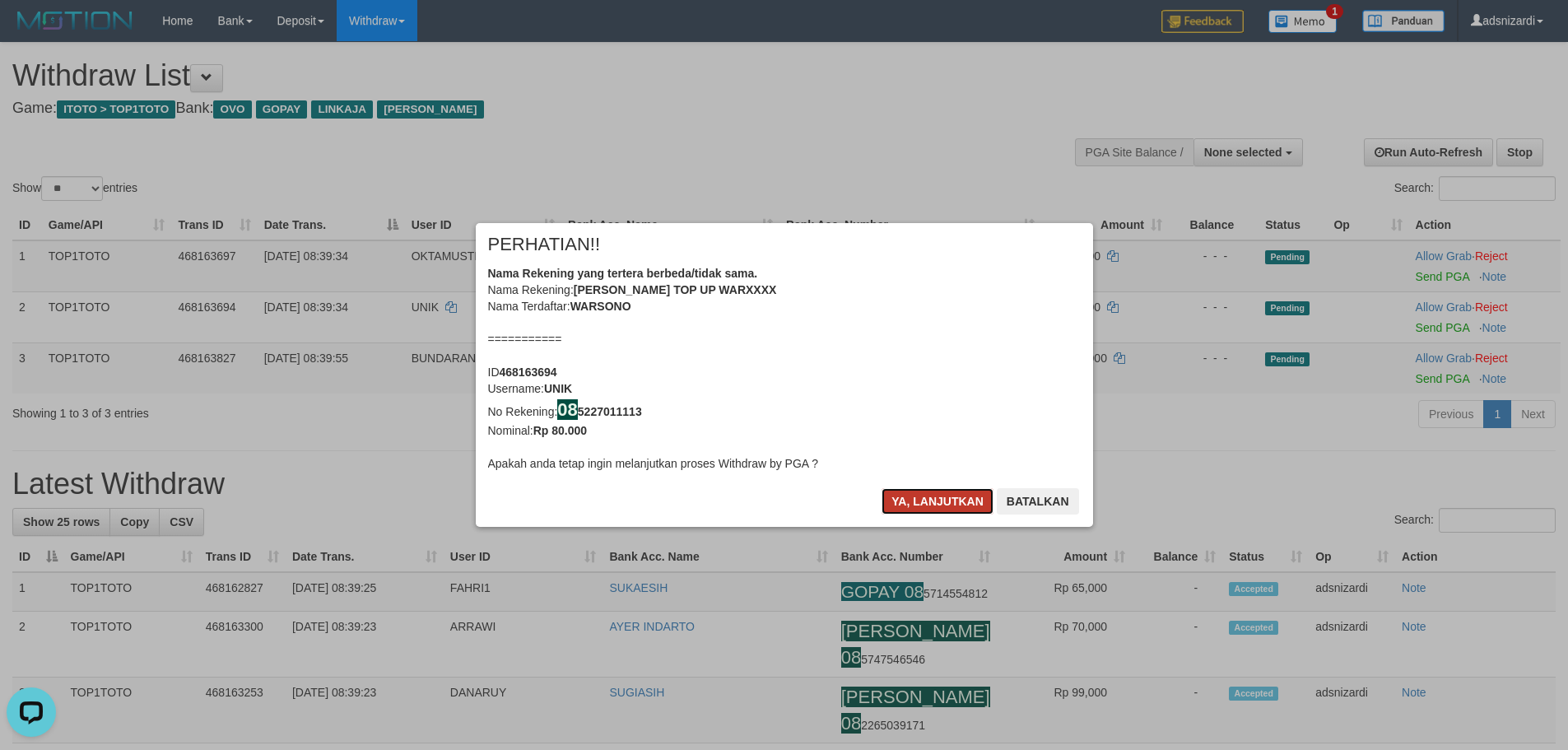
click at [920, 500] on button "Ya, lanjutkan" at bounding box center [937, 501] width 112 height 26
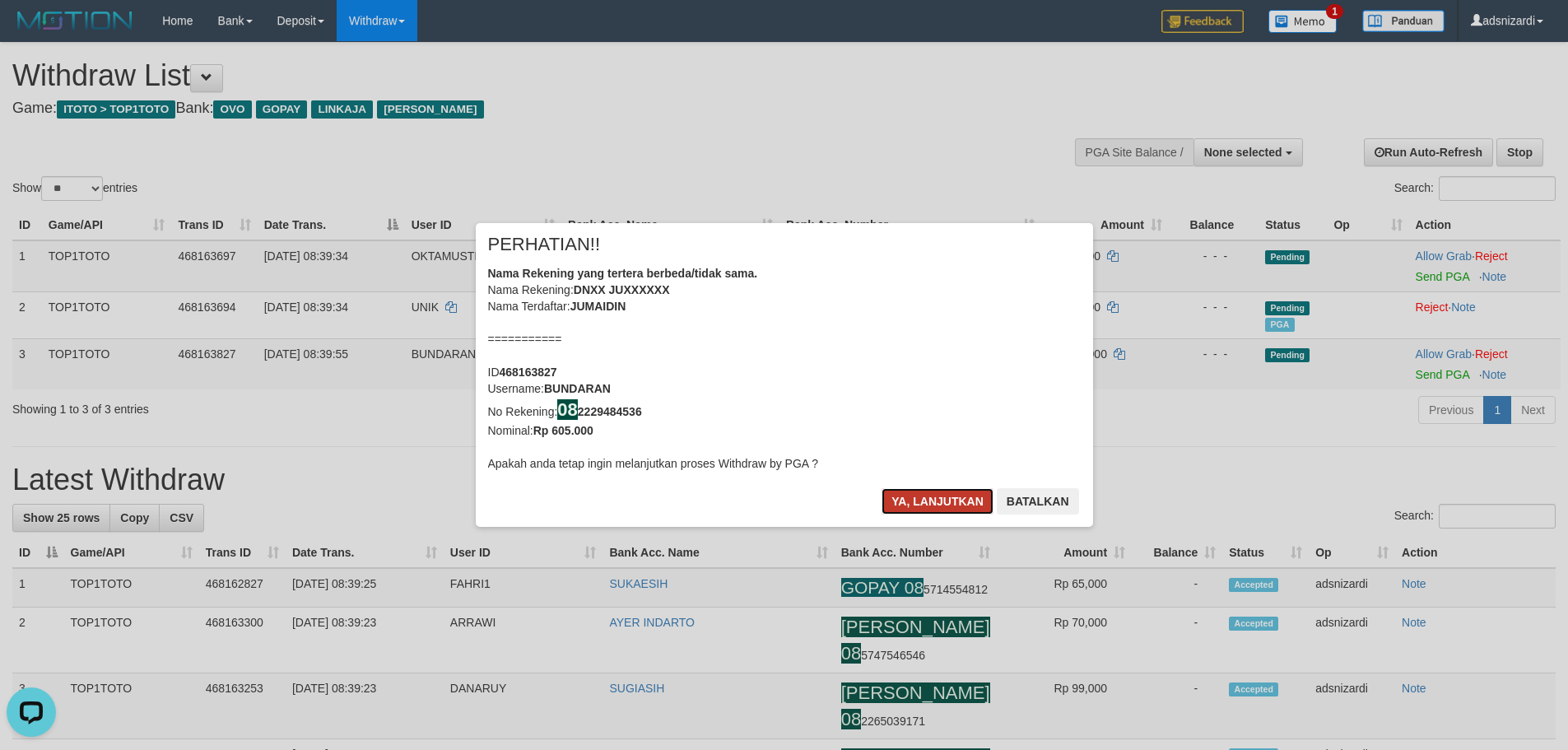
click at [923, 496] on button "Ya, lanjutkan" at bounding box center [937, 501] width 112 height 26
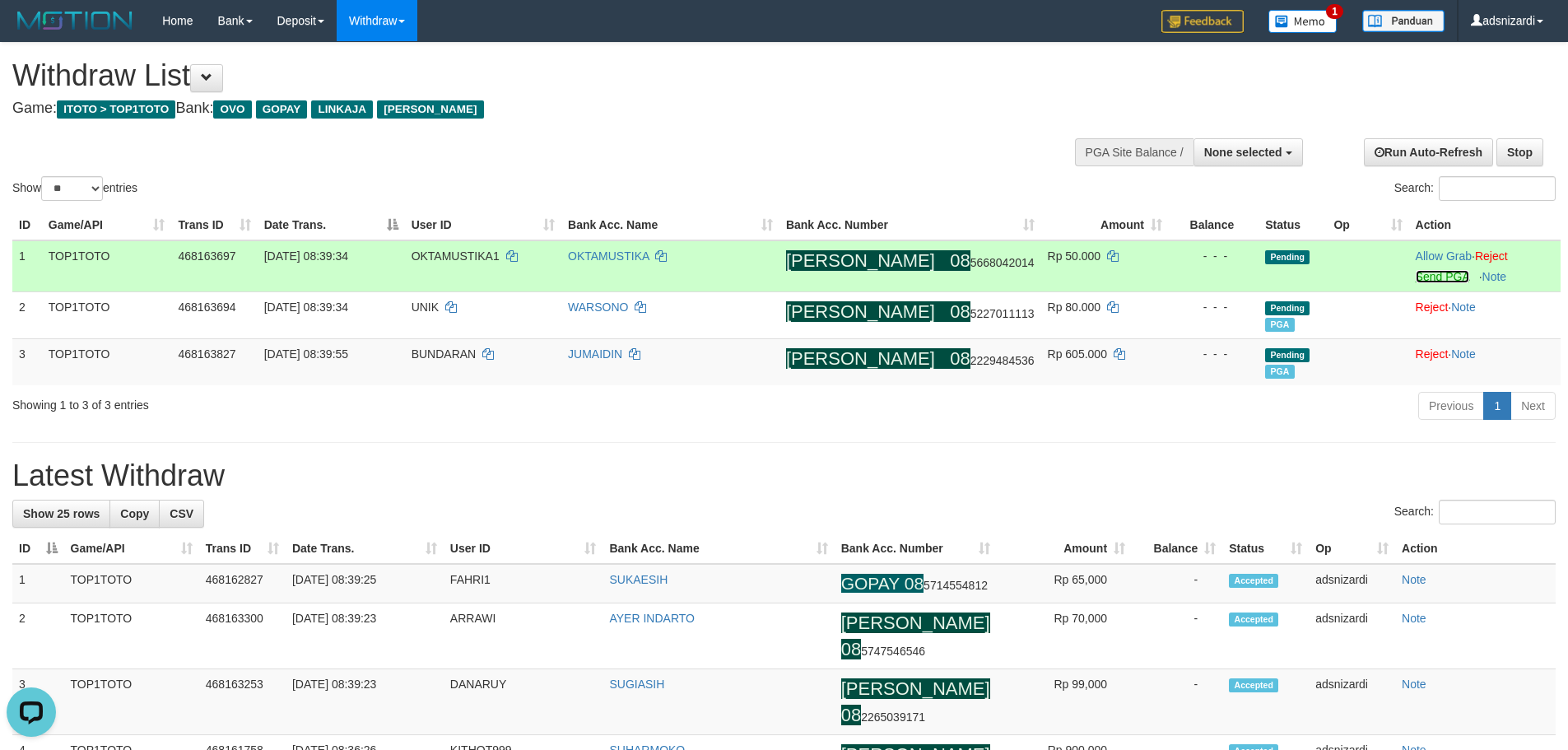
click at [1416, 280] on link "Send PGA" at bounding box center [1442, 277] width 53 height 14
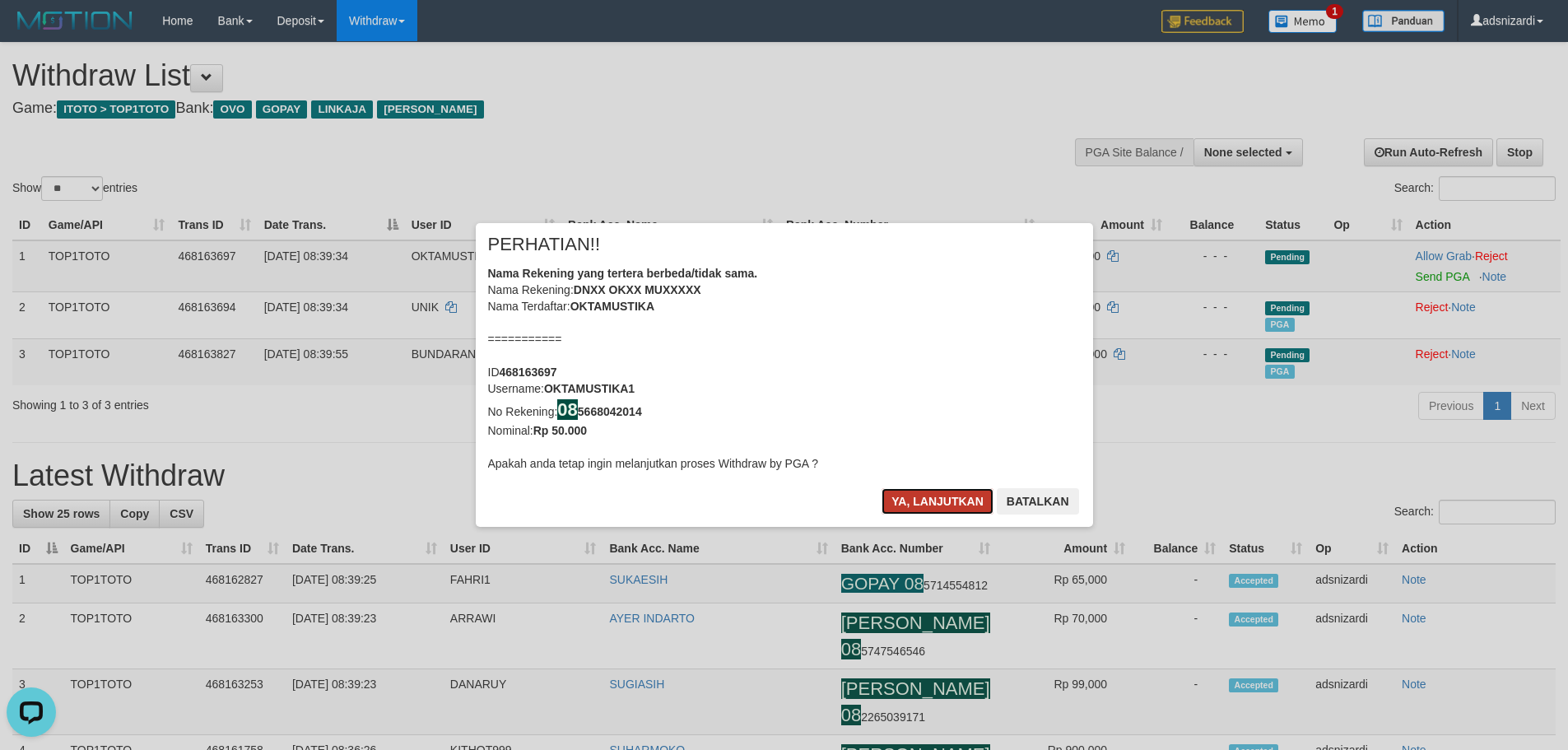
click at [933, 498] on button "Ya, lanjutkan" at bounding box center [937, 501] width 112 height 26
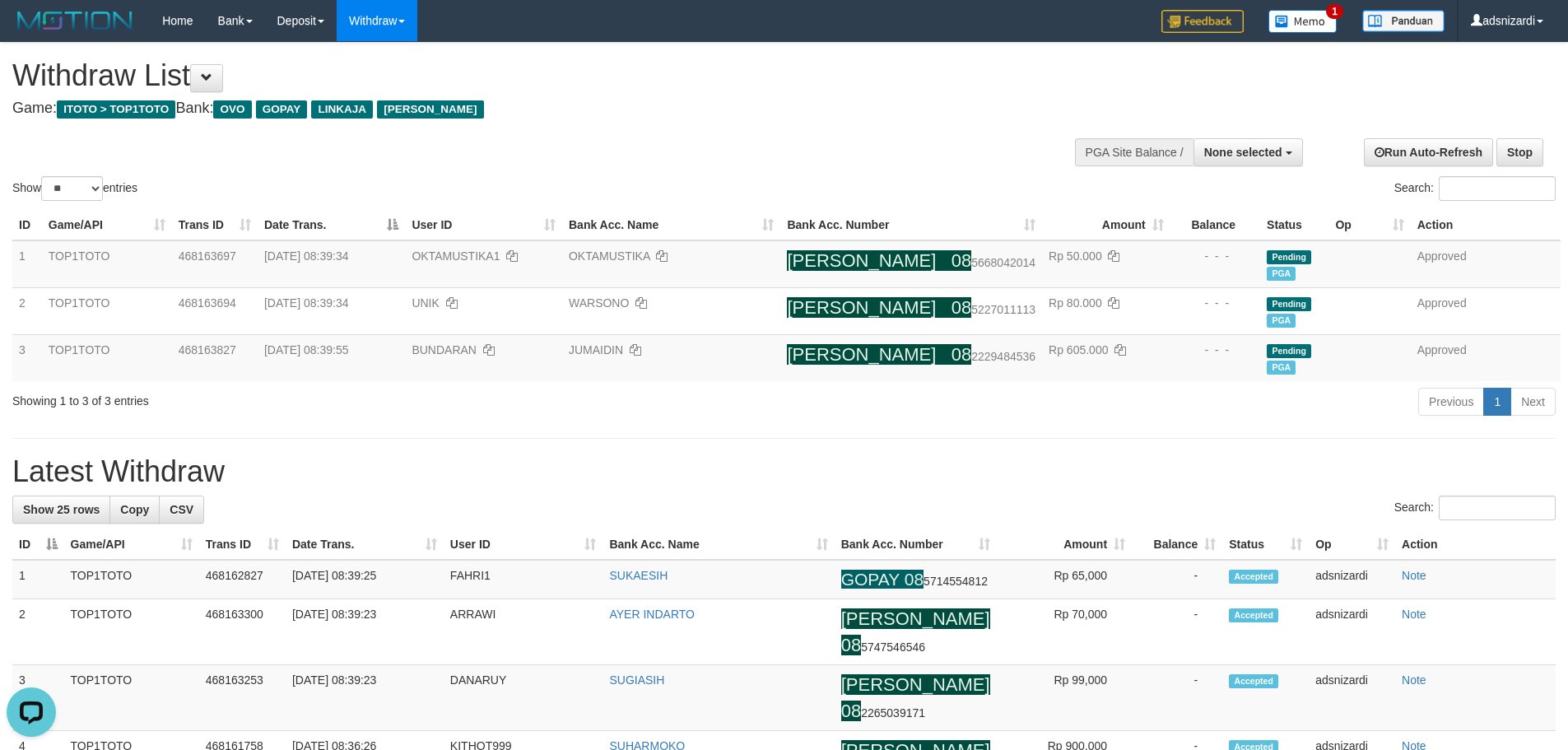
click at [799, 409] on div "Previous 1 Next" at bounding box center [1111, 404] width 890 height 35
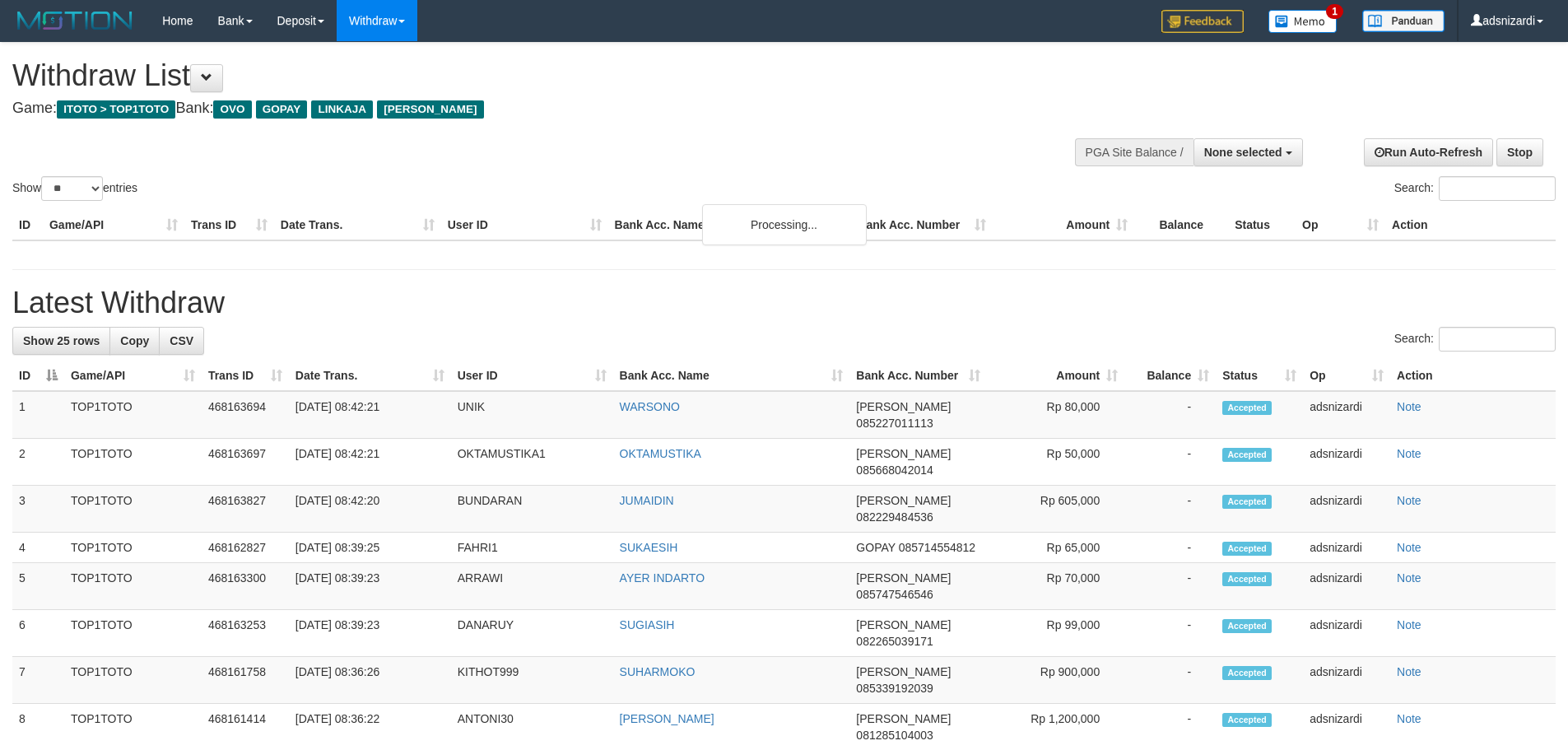
select select
select select "**"
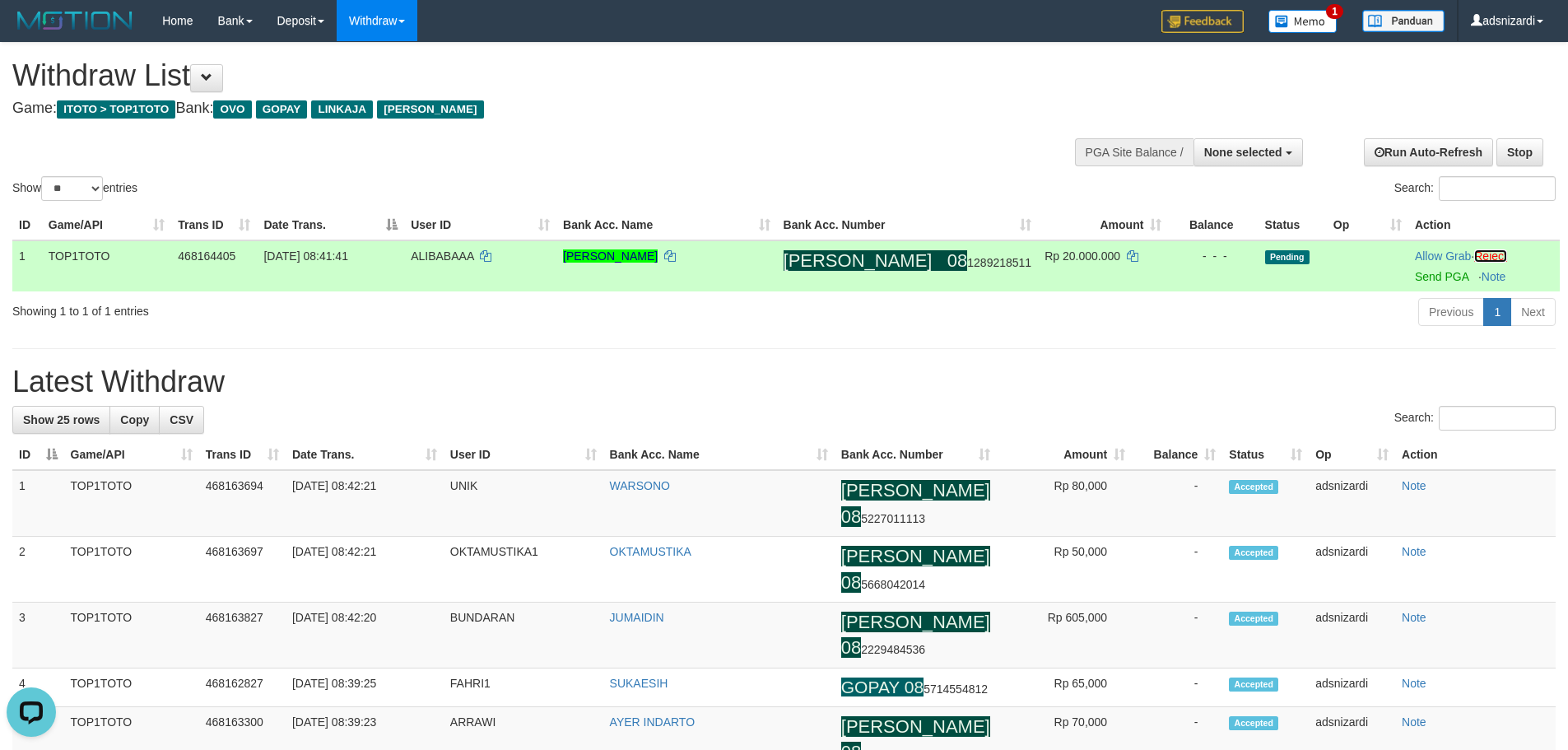
click at [1484, 258] on link "Reject" at bounding box center [1490, 256] width 33 height 14
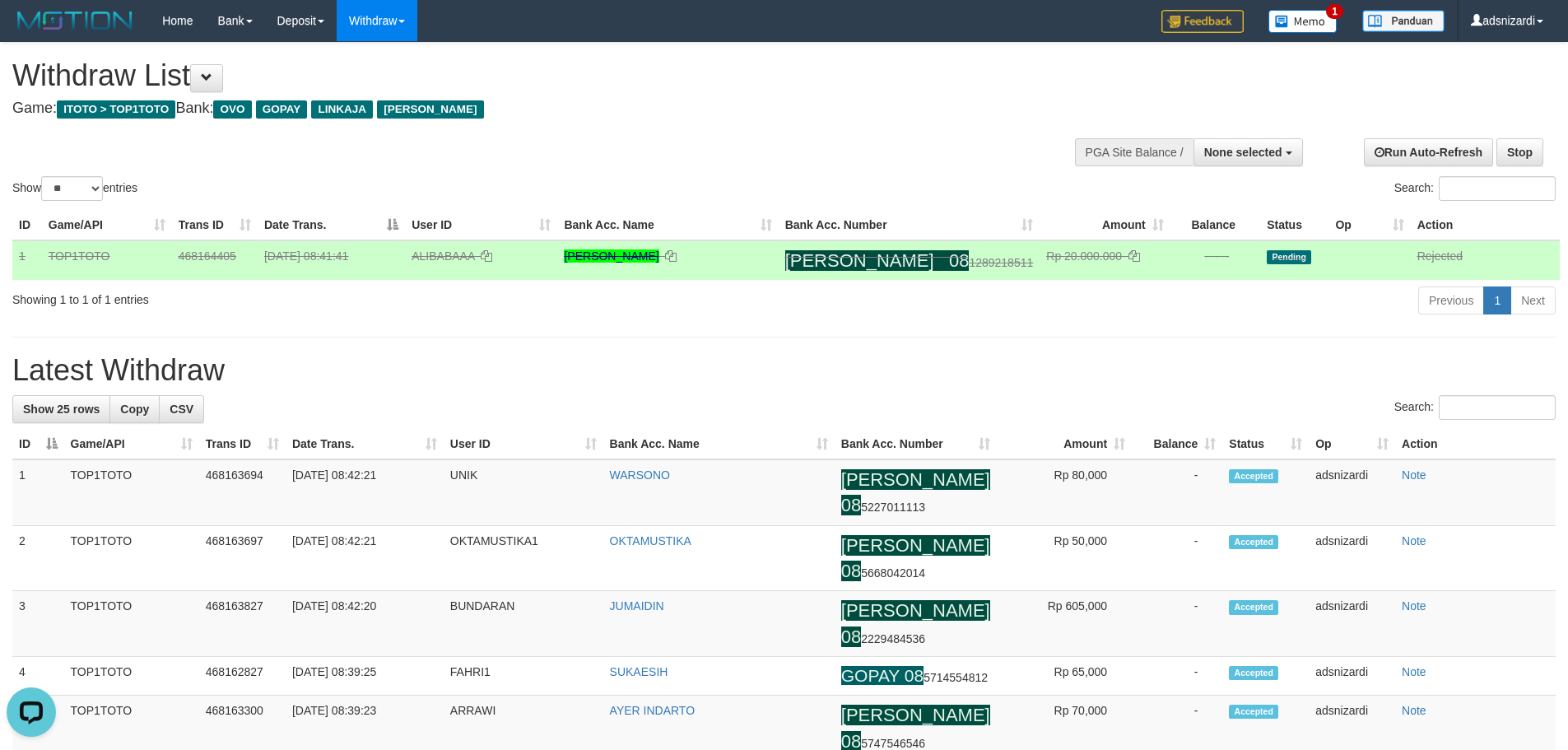
click at [465, 256] on span "ALIBABAAA" at bounding box center [442, 256] width 62 height 14
copy td "ALIBABAAA"
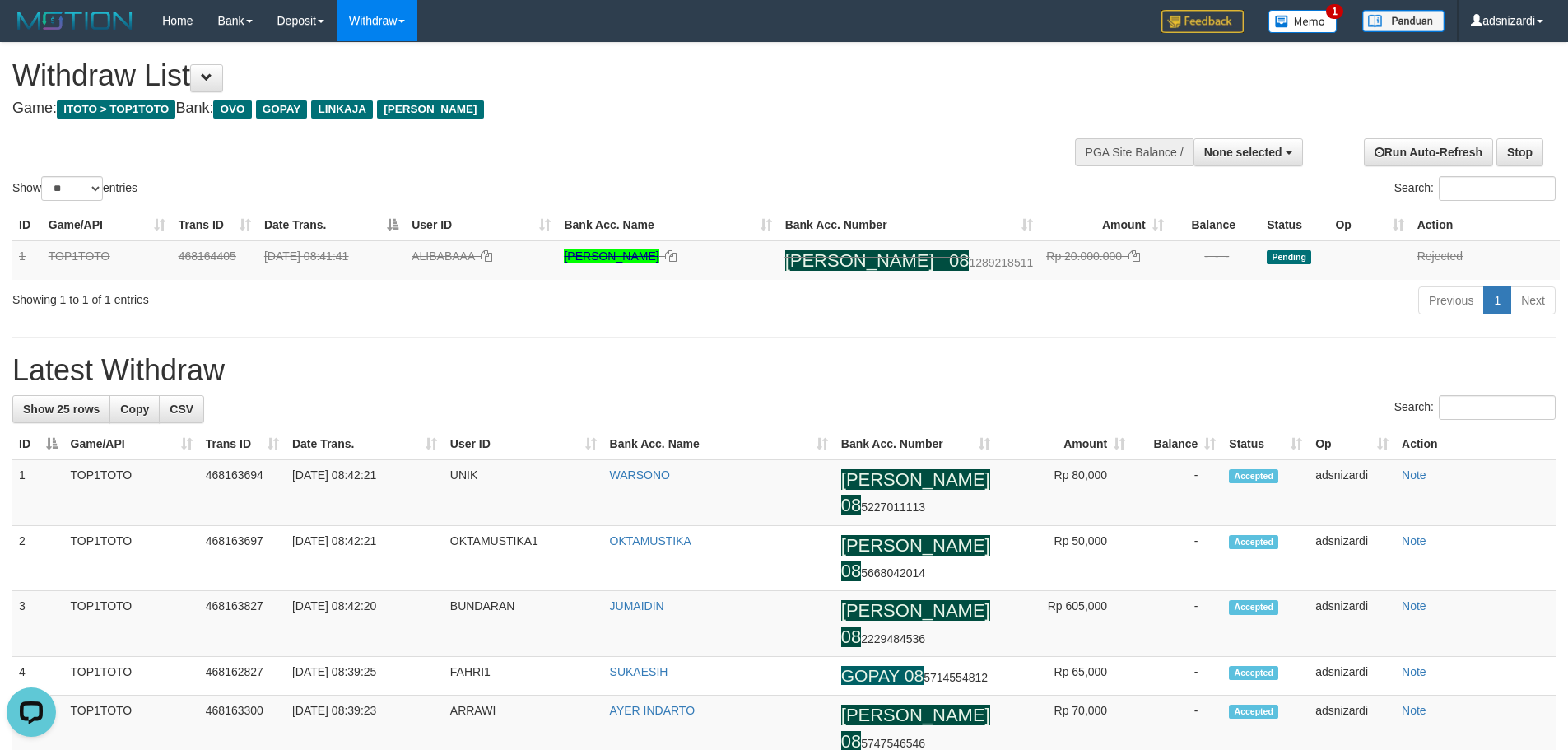
click at [953, 337] on hr at bounding box center [784, 337] width 1544 height 1
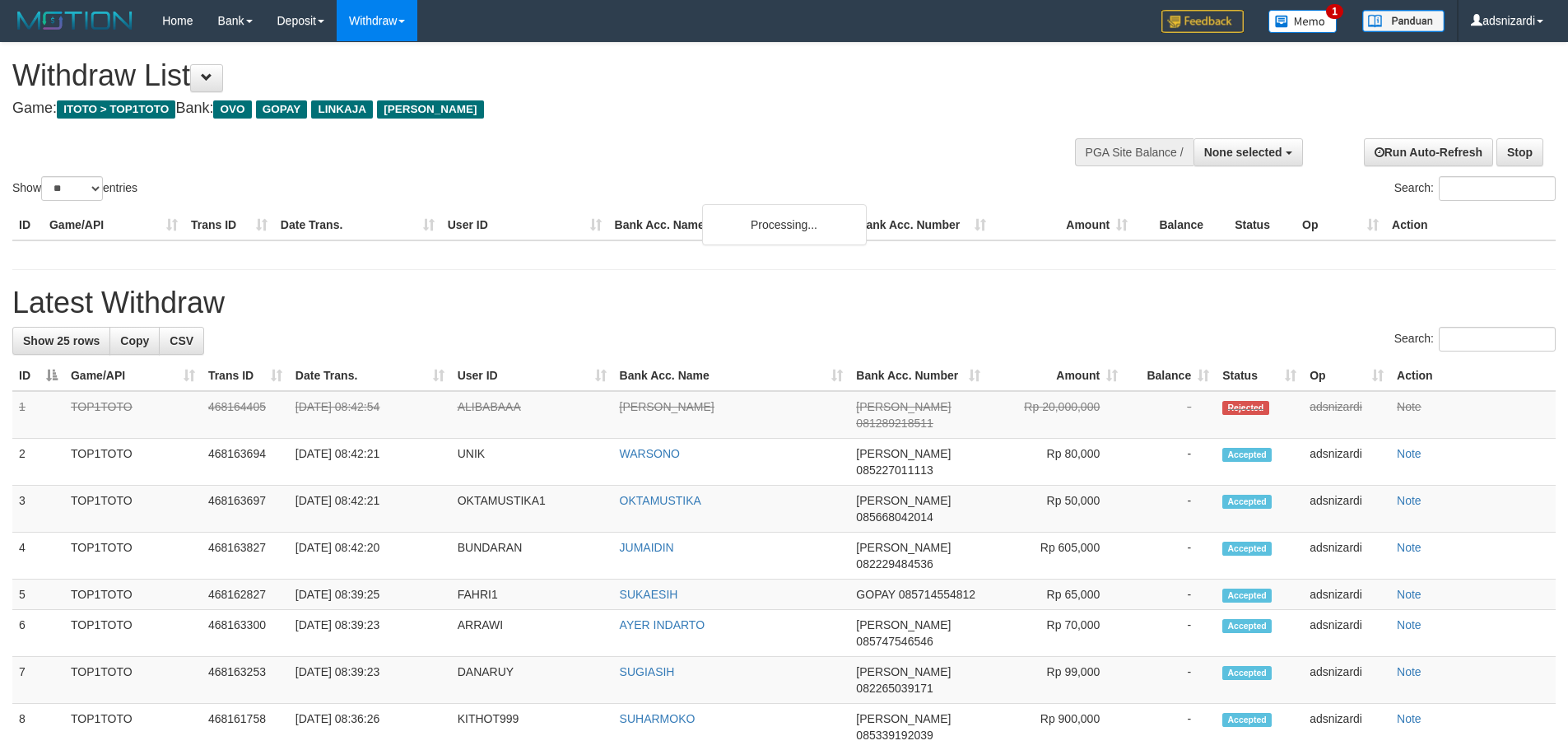
select select
select select "**"
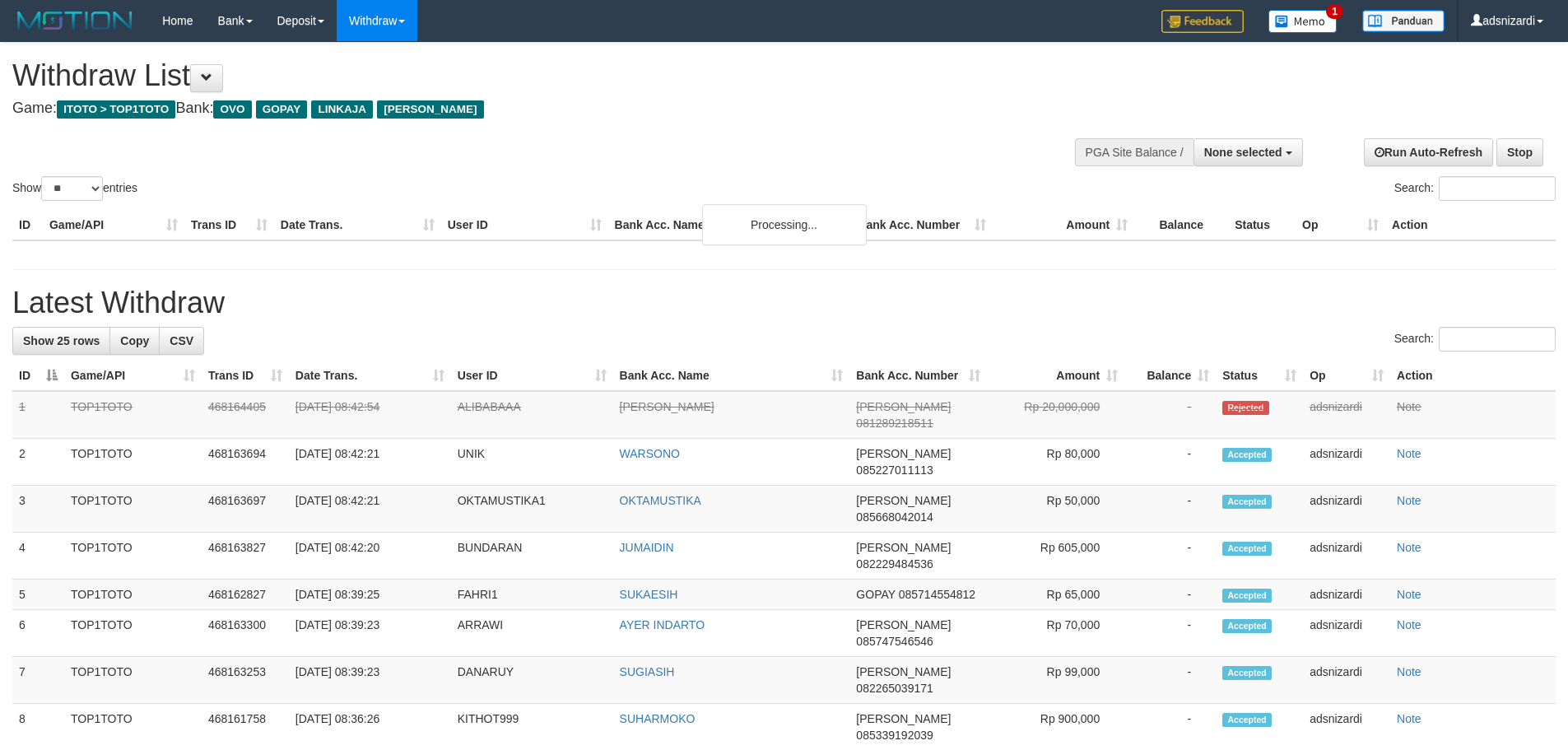
select select
select select "**"
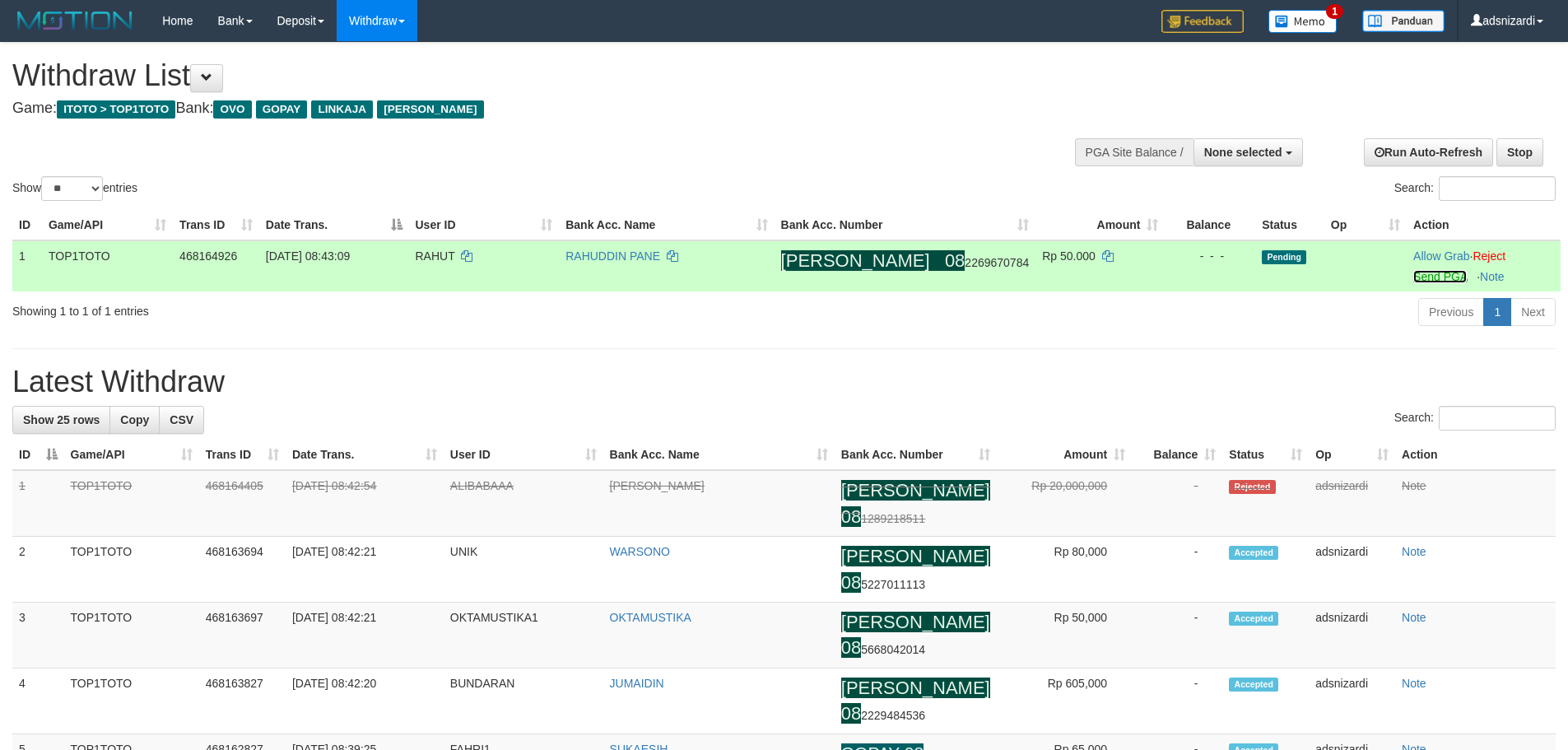
click at [1437, 276] on link "Send PGA" at bounding box center [1440, 277] width 53 height 14
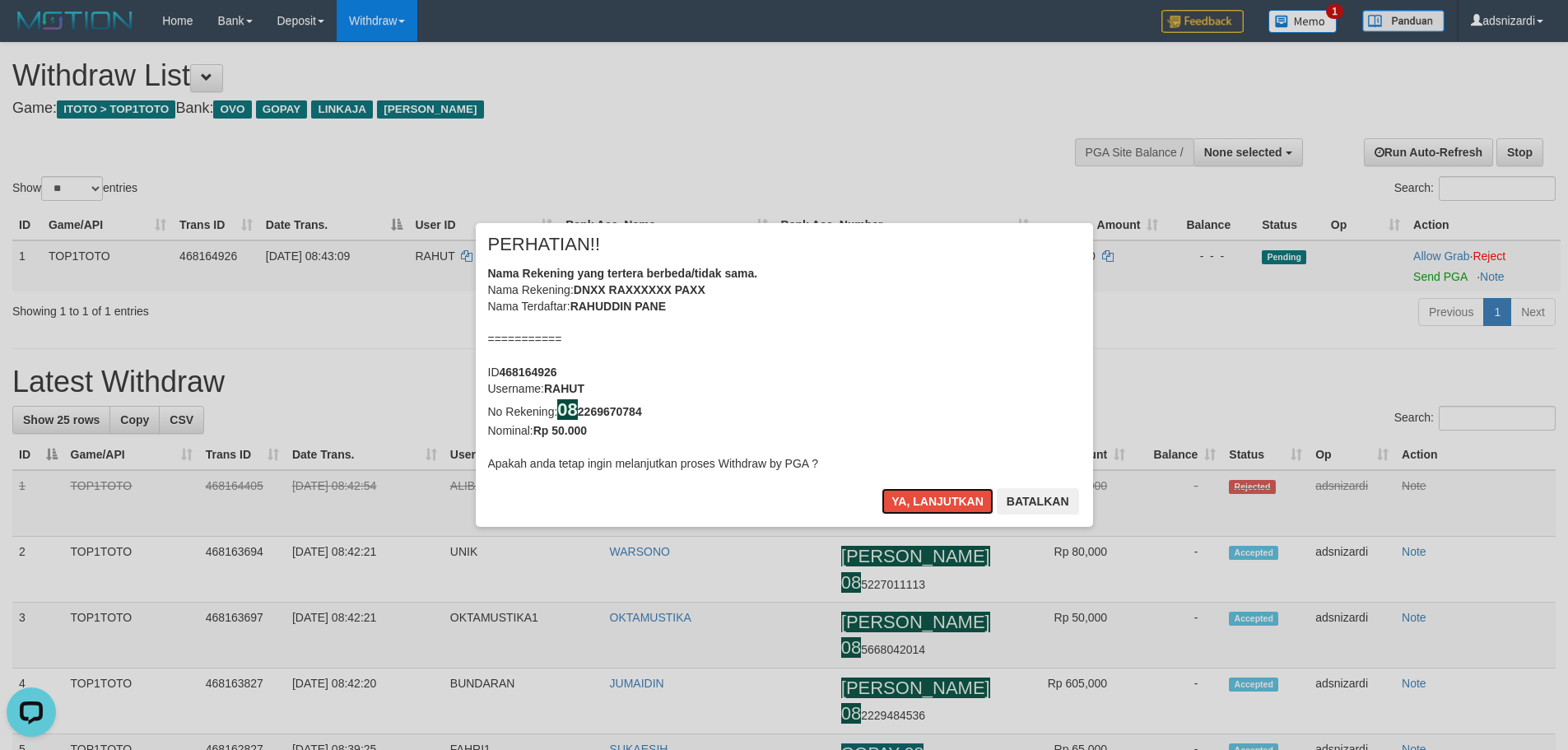
click at [882, 488] on button "Ya, lanjutkan" at bounding box center [937, 501] width 112 height 26
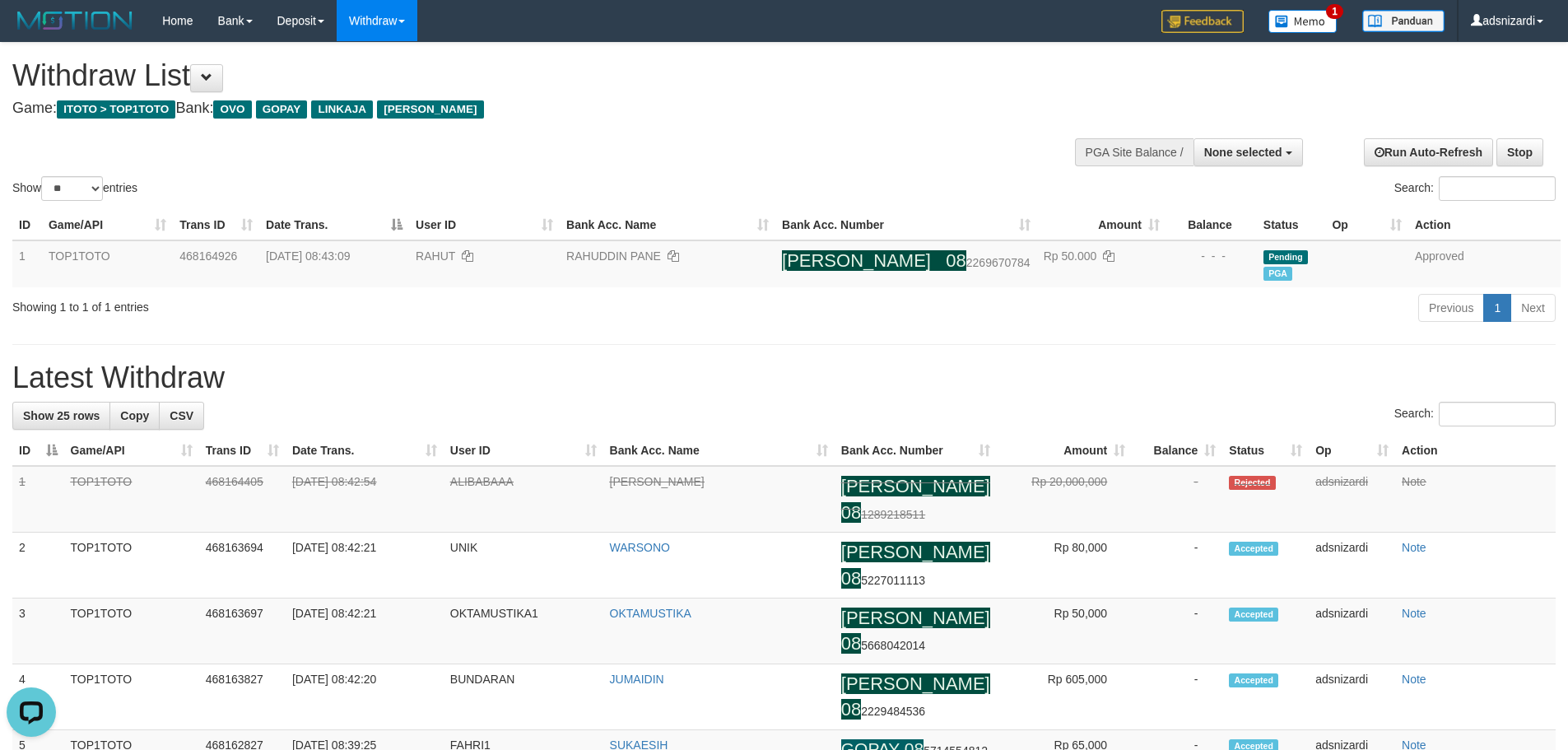
click at [1126, 383] on h1 "Latest Withdraw" at bounding box center [784, 378] width 1544 height 33
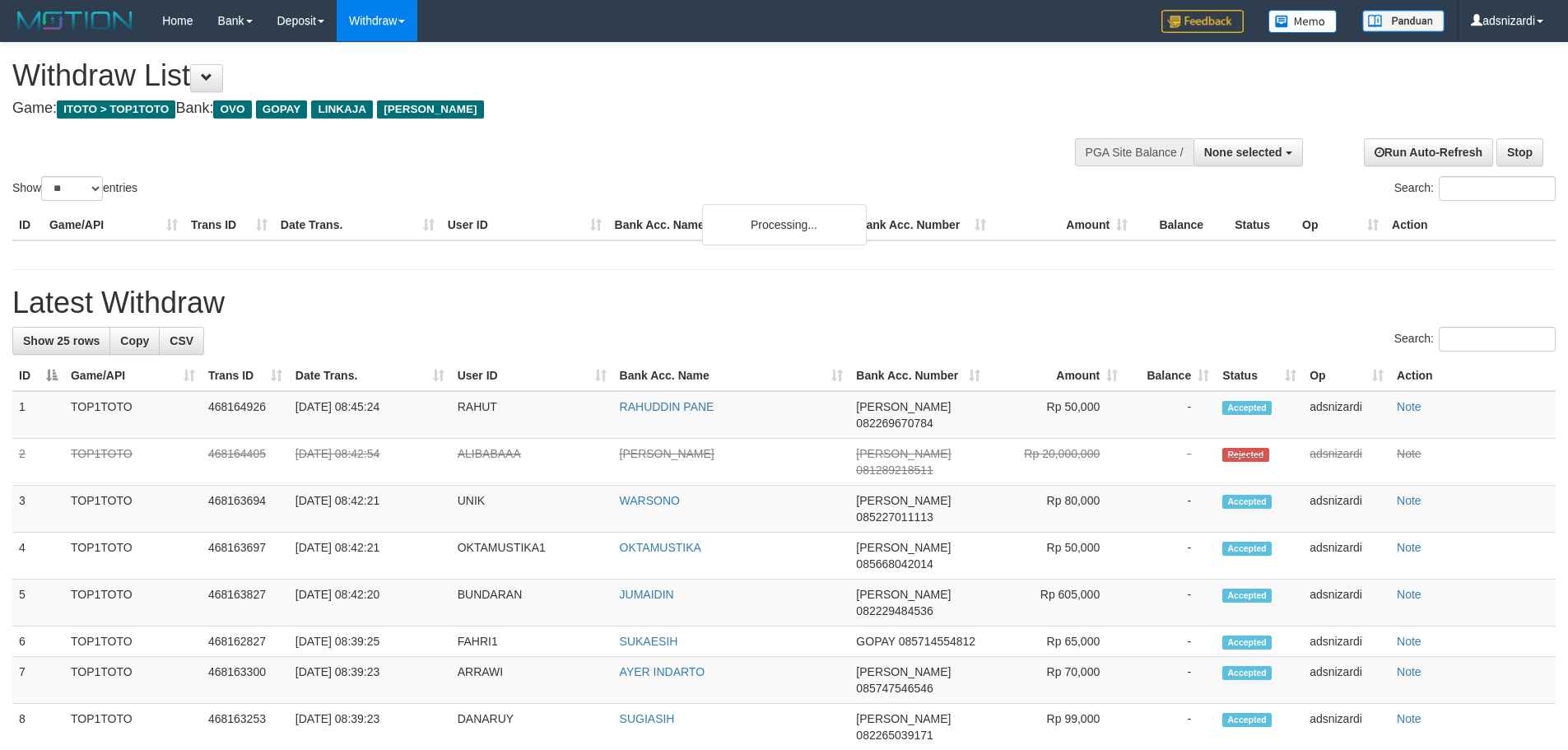
select select
select select "**"
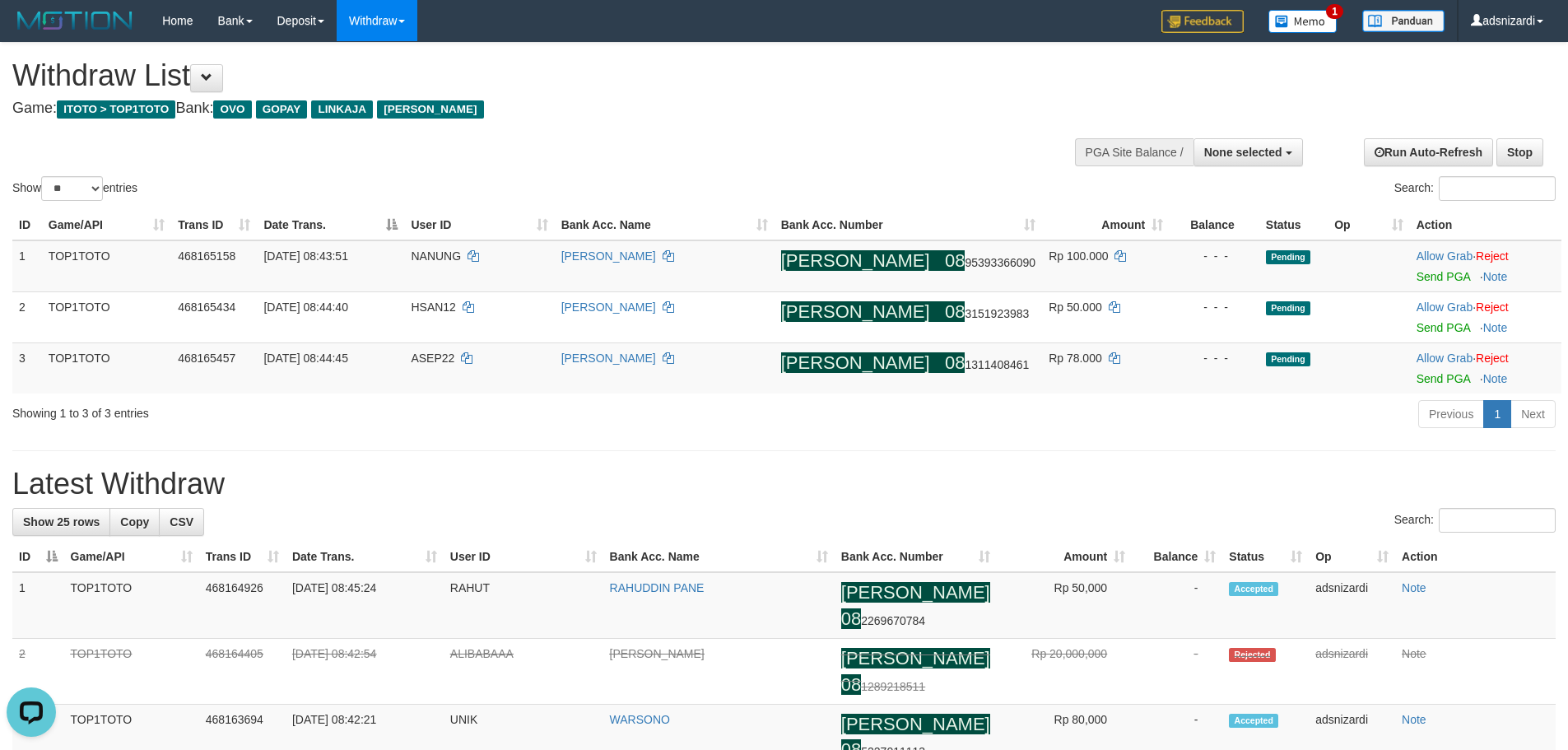
click at [941, 430] on div "Previous 1 Next" at bounding box center [1111, 416] width 890 height 35
click at [940, 431] on div "Previous 1 Next" at bounding box center [1111, 416] width 890 height 35
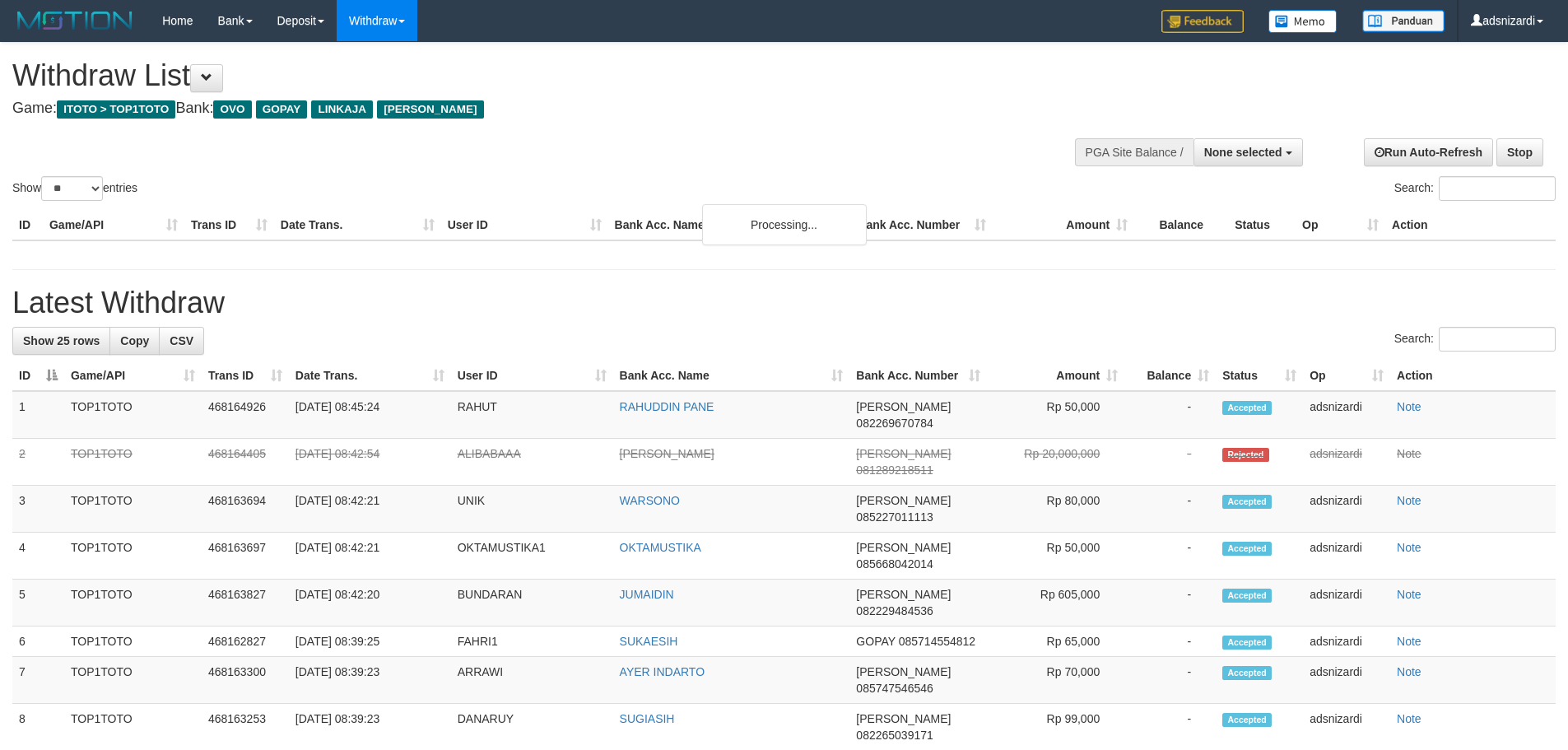
select select
select select "**"
select select
select select "**"
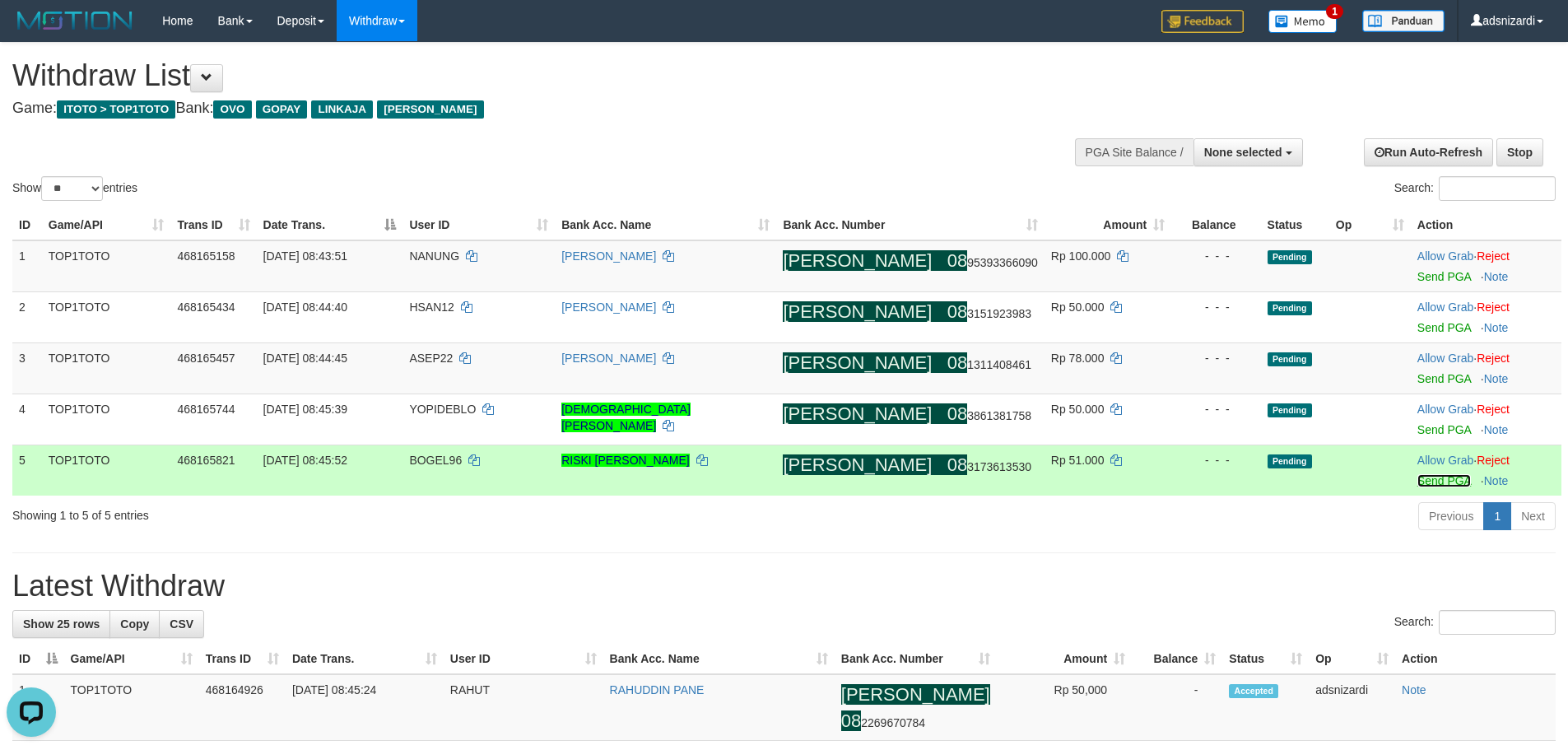
click at [1423, 482] on link "Send PGA" at bounding box center [1444, 481] width 53 height 14
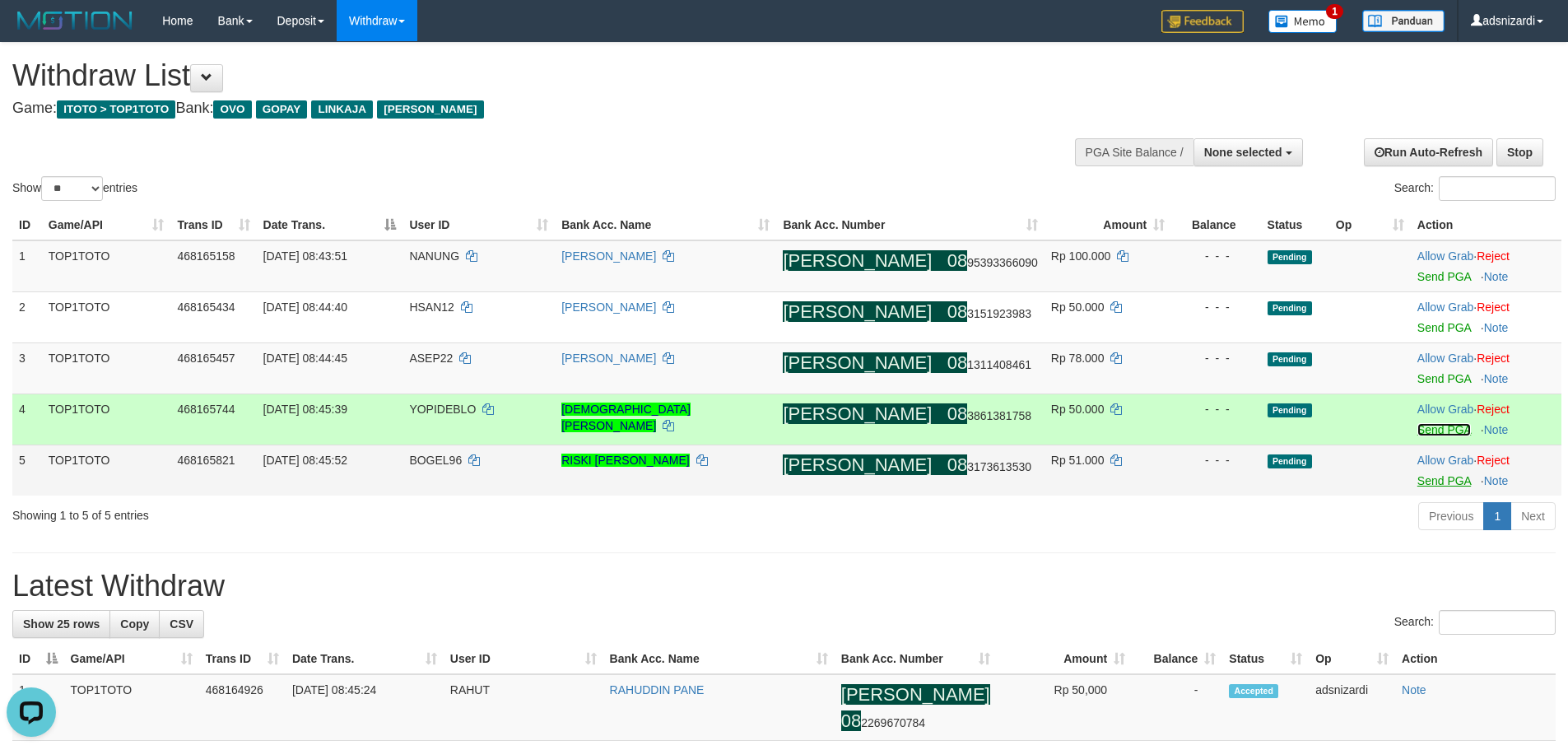
click at [1421, 427] on link "Send PGA" at bounding box center [1444, 430] width 53 height 14
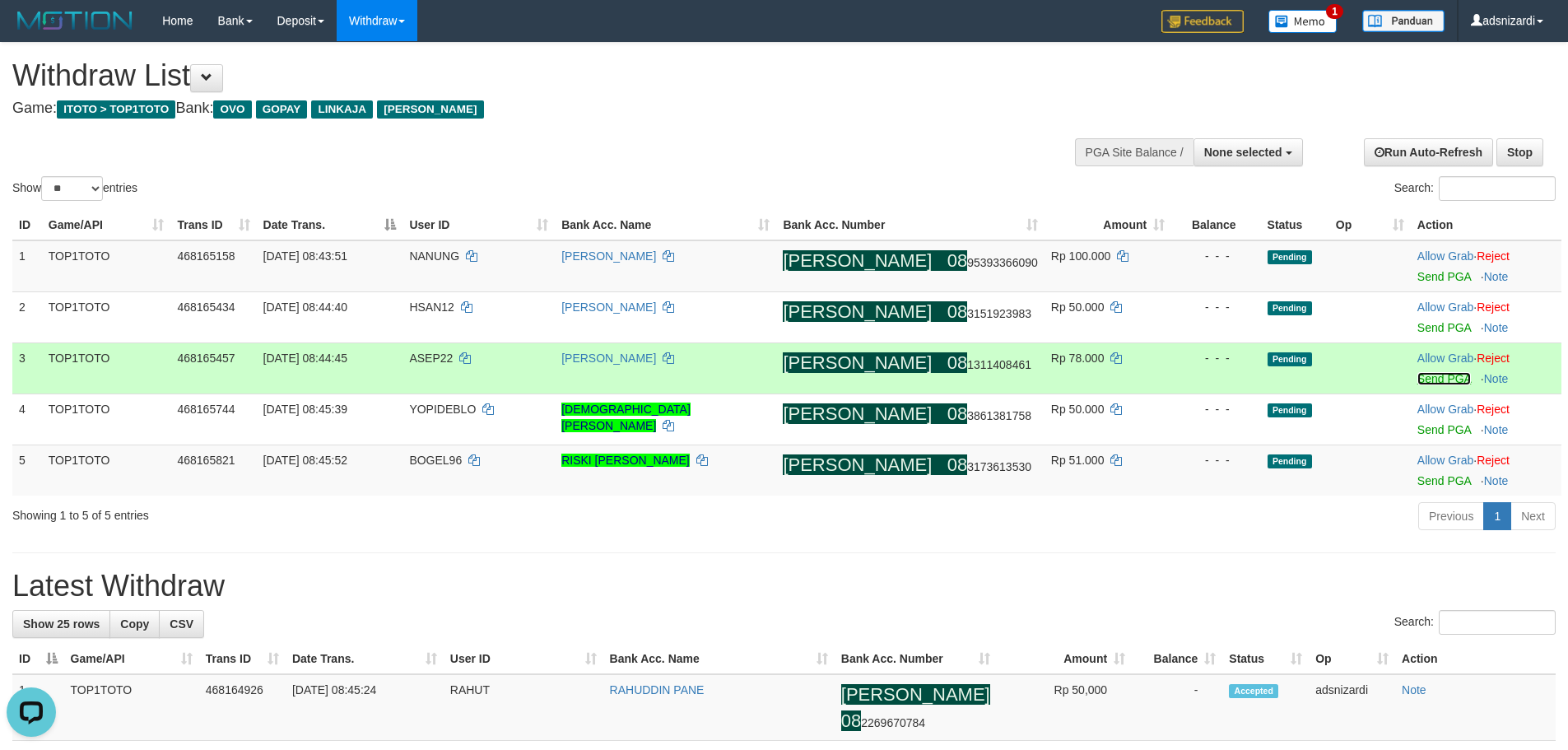
click at [1424, 379] on link "Send PGA" at bounding box center [1444, 379] width 53 height 14
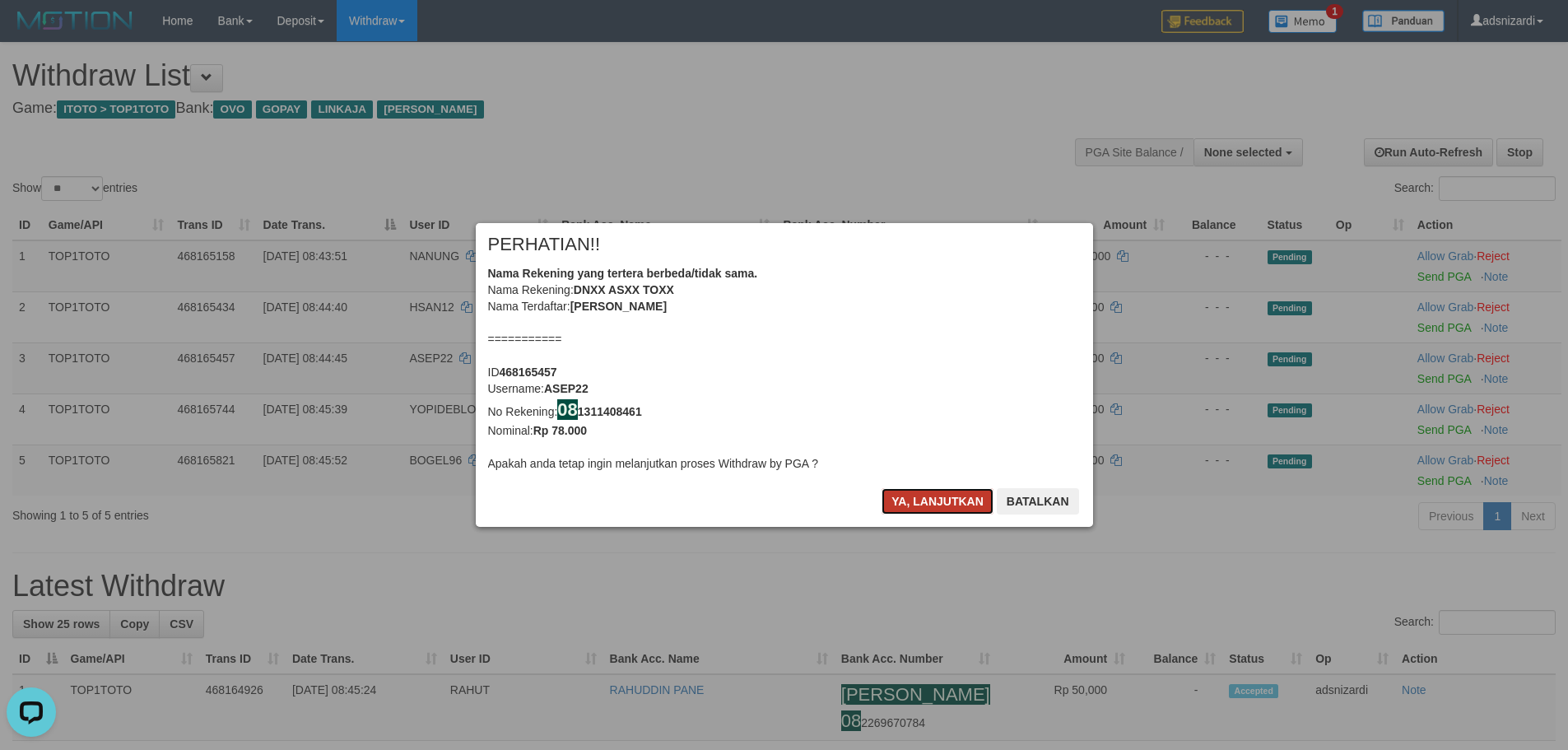
click at [927, 503] on button "Ya, lanjutkan" at bounding box center [937, 501] width 112 height 26
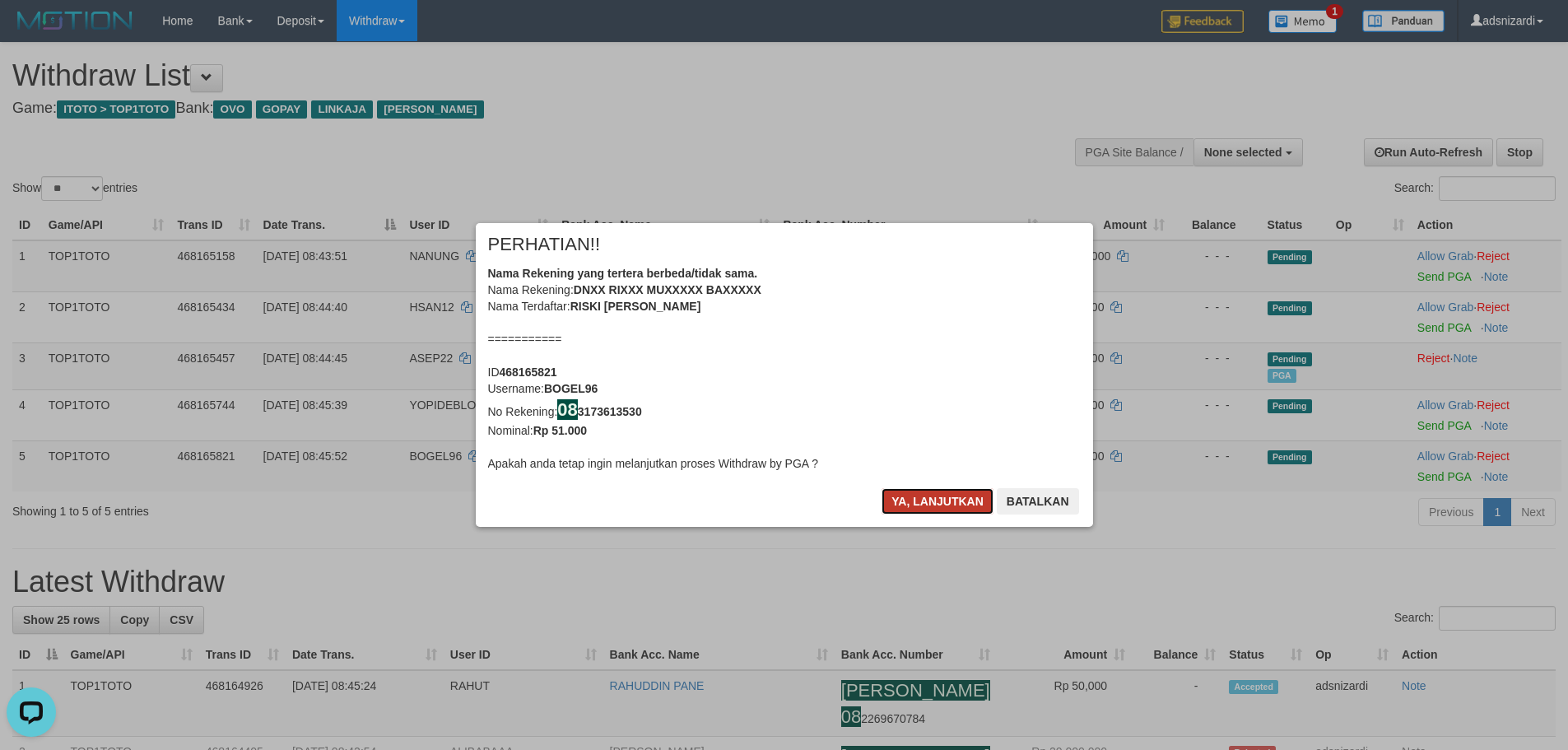
click at [928, 501] on button "Ya, lanjutkan" at bounding box center [937, 501] width 112 height 26
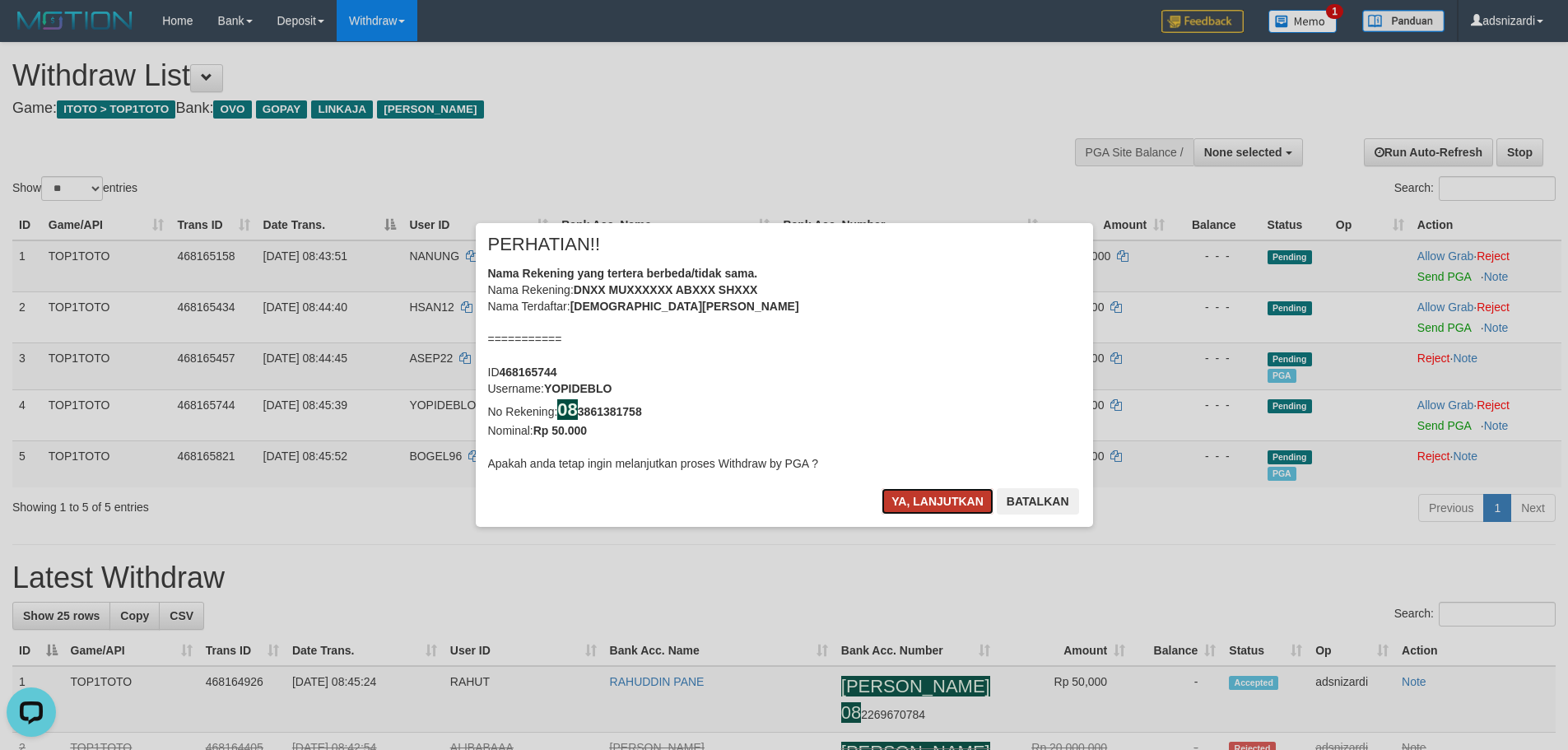
click at [943, 491] on button "Ya, lanjutkan" at bounding box center [937, 501] width 112 height 26
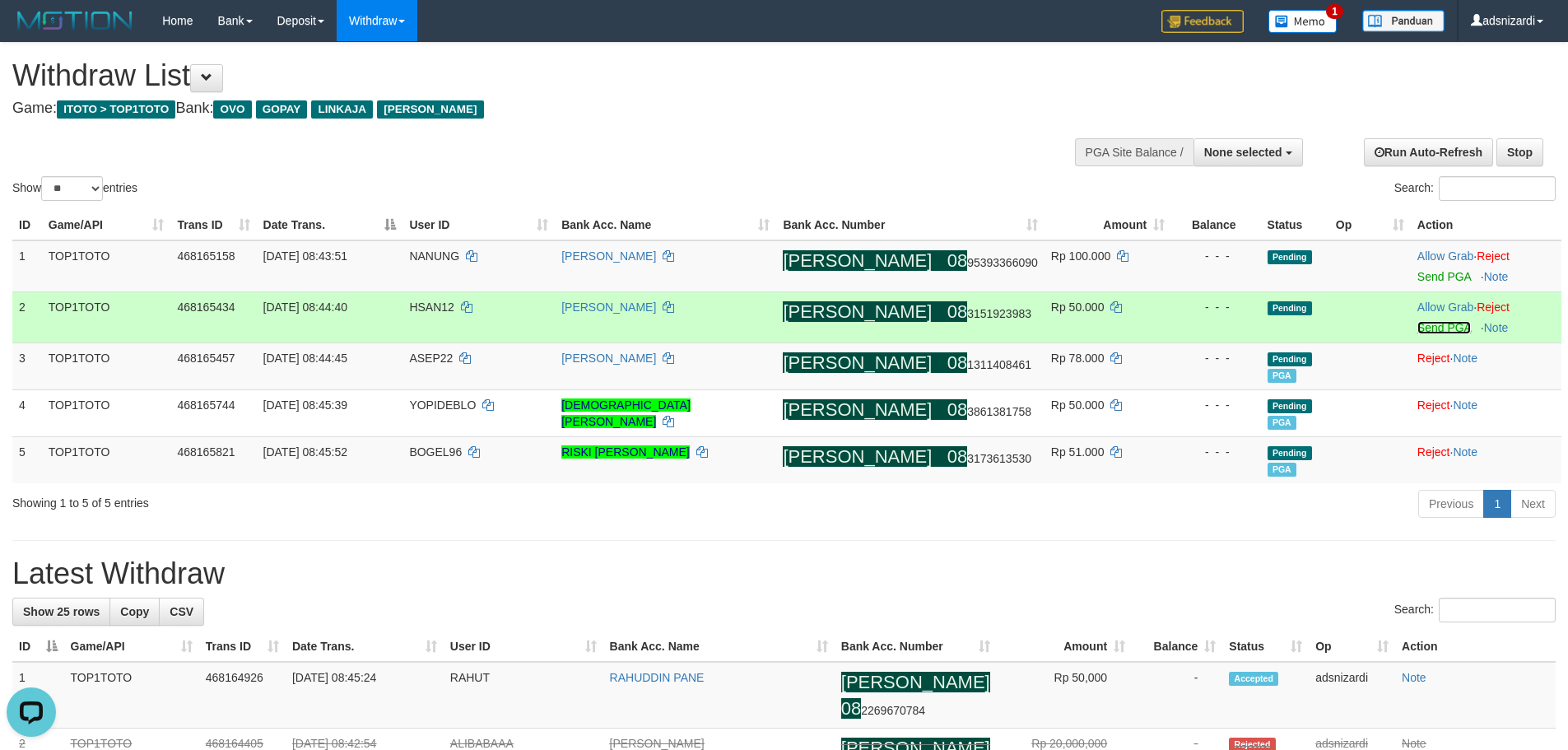
click at [1424, 327] on link "Send PGA" at bounding box center [1444, 328] width 53 height 14
click at [1430, 277] on link "Send PGA" at bounding box center [1444, 277] width 53 height 14
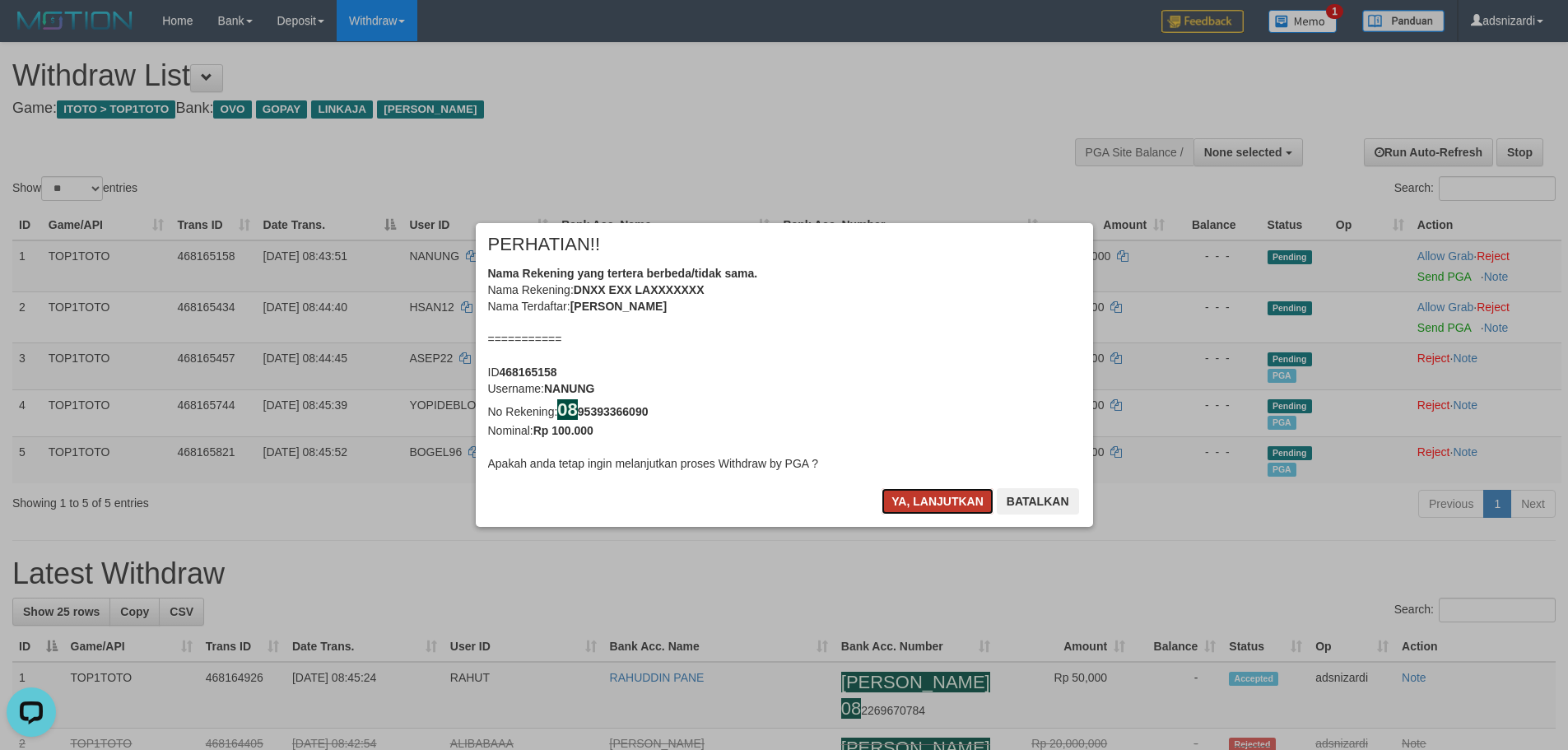
click at [924, 496] on button "Ya, lanjutkan" at bounding box center [937, 501] width 112 height 26
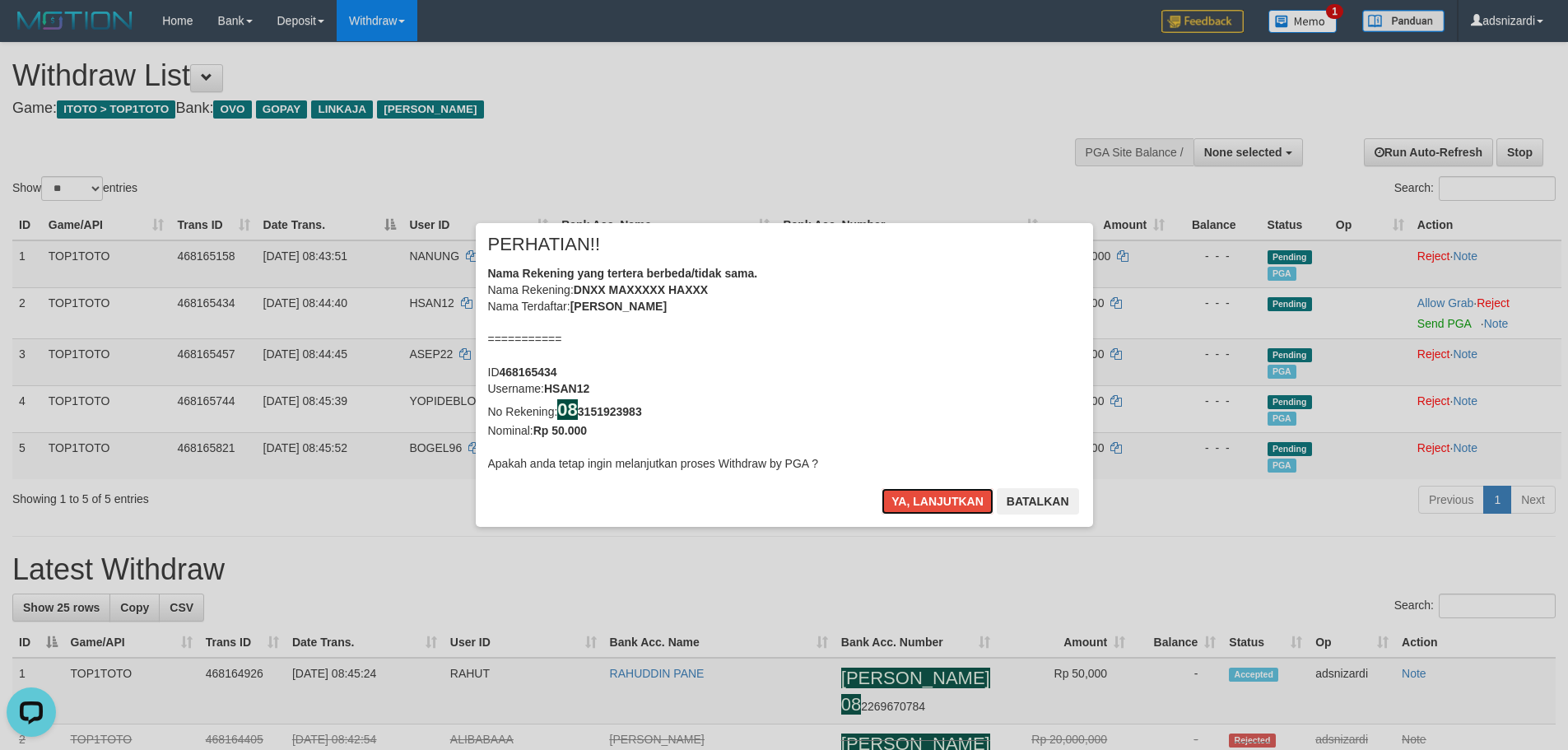
click at [924, 496] on button "Ya, lanjutkan" at bounding box center [937, 501] width 112 height 26
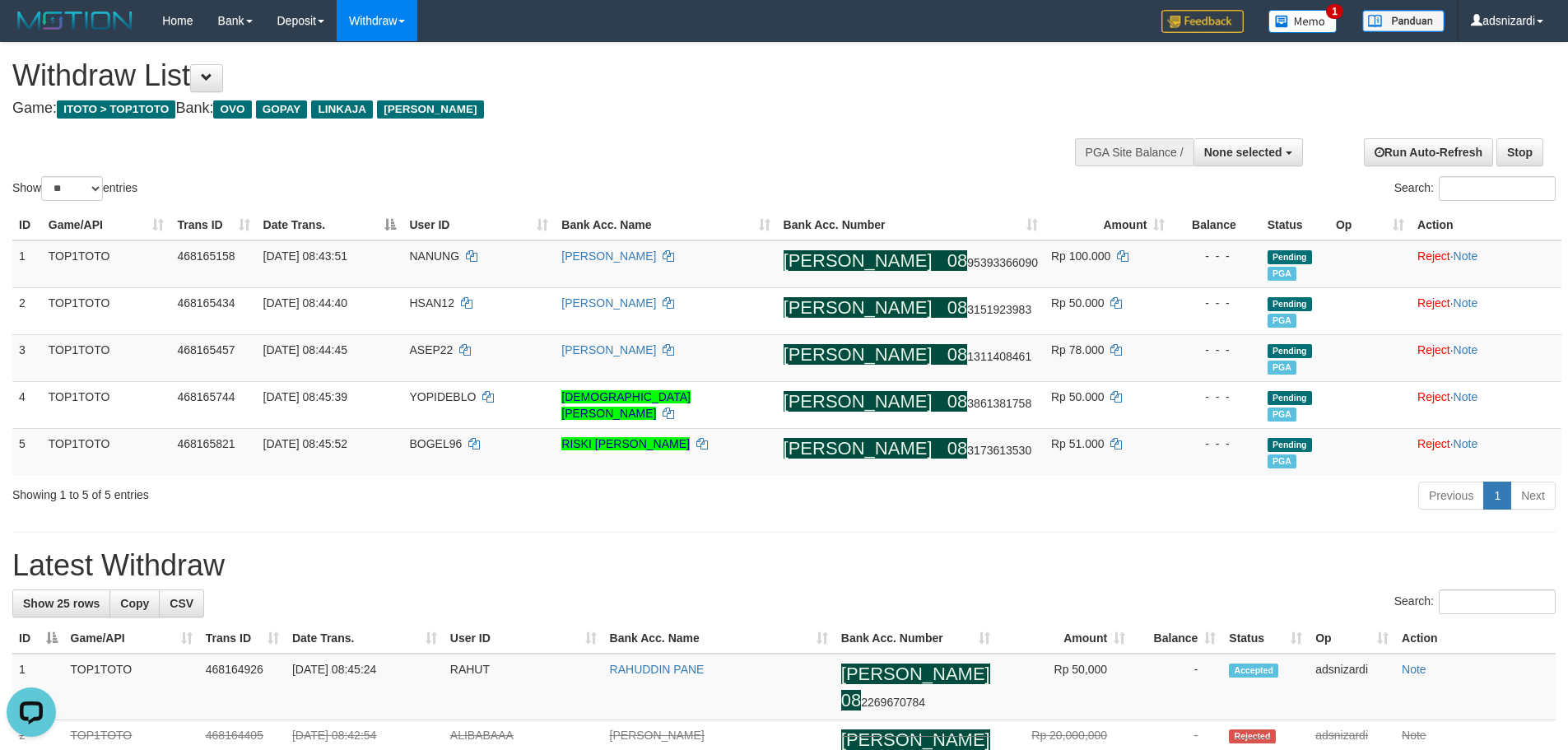
click at [1010, 559] on h1 "Latest Withdraw" at bounding box center [784, 565] width 1544 height 33
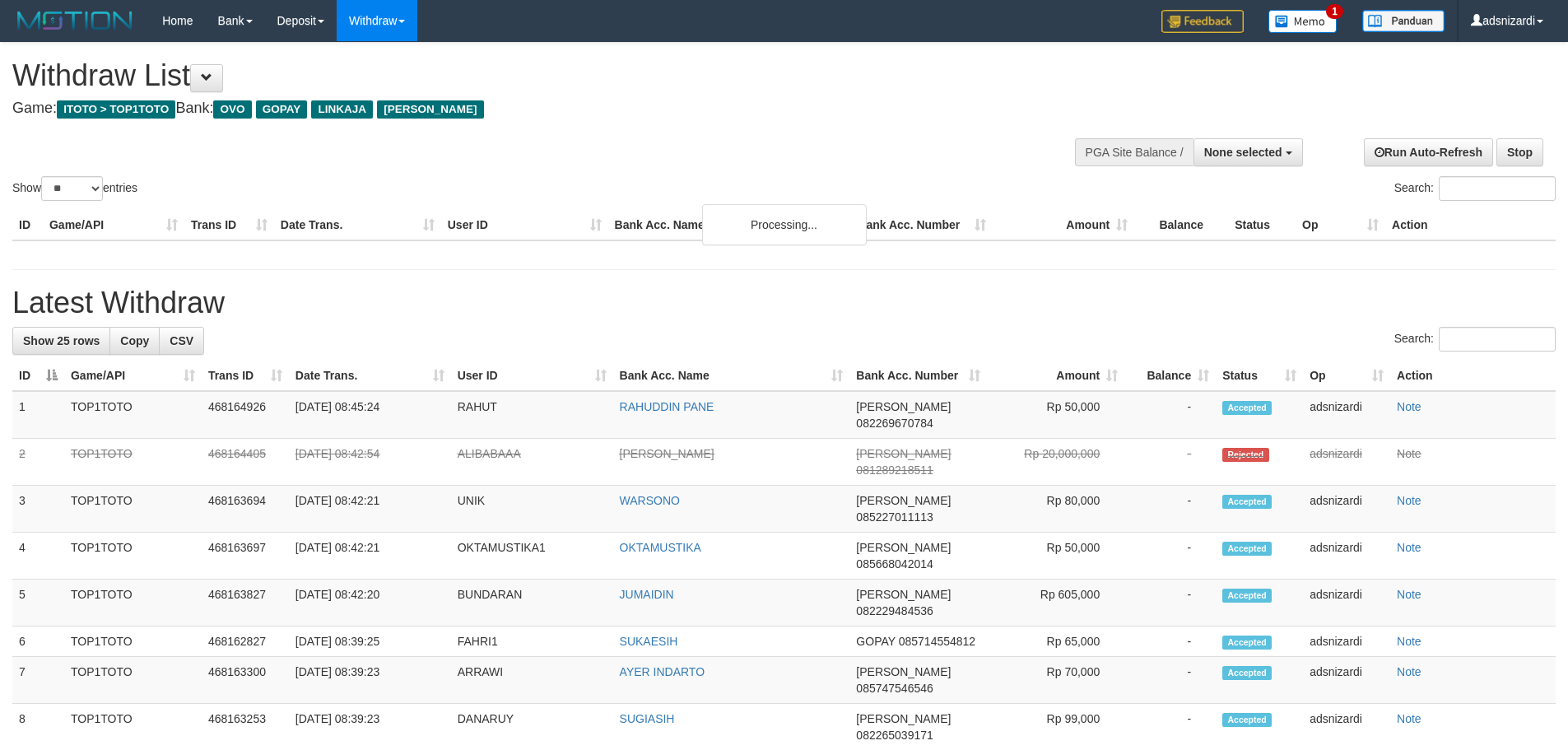
select select
select select "**"
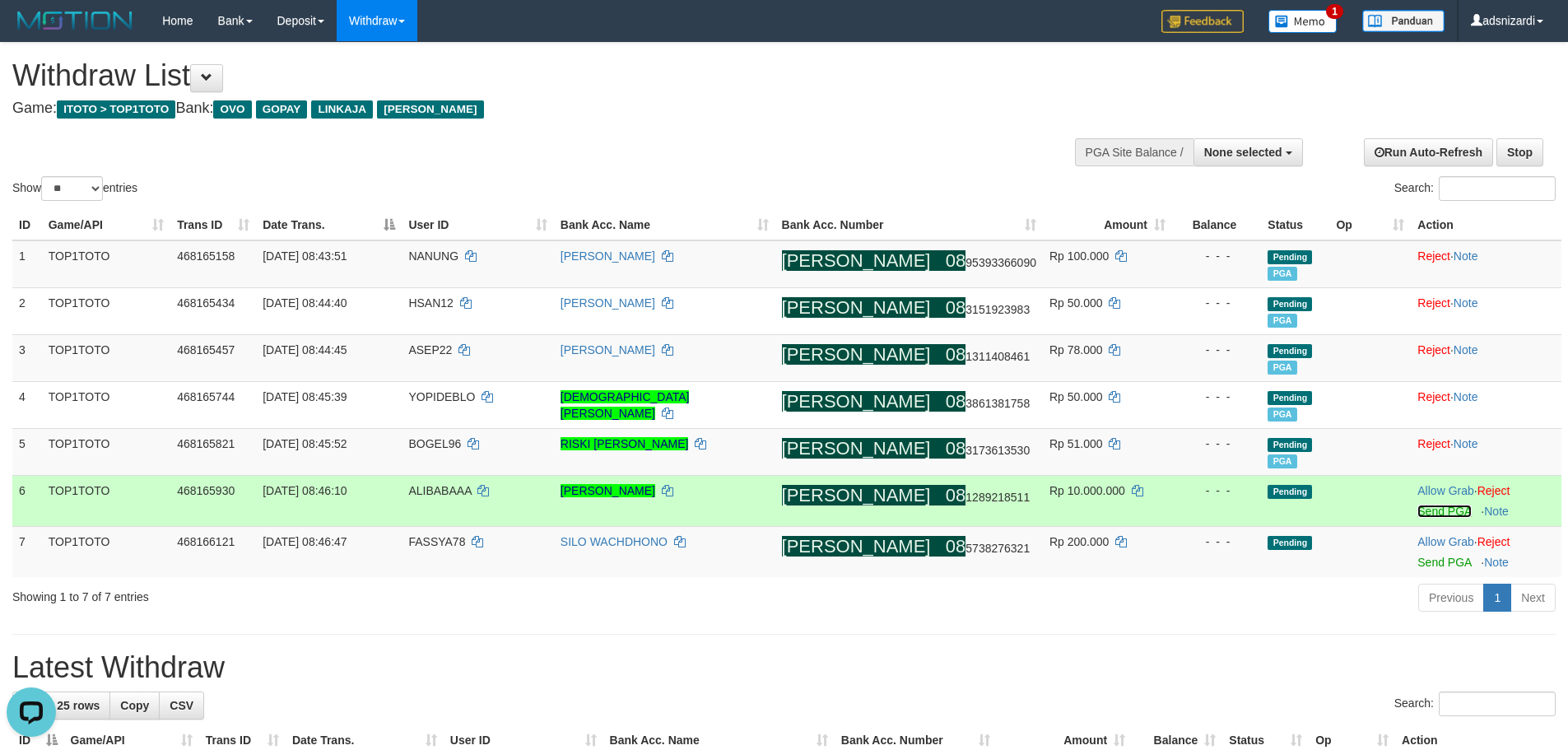
click at [1424, 510] on link "Send PGA" at bounding box center [1444, 512] width 53 height 14
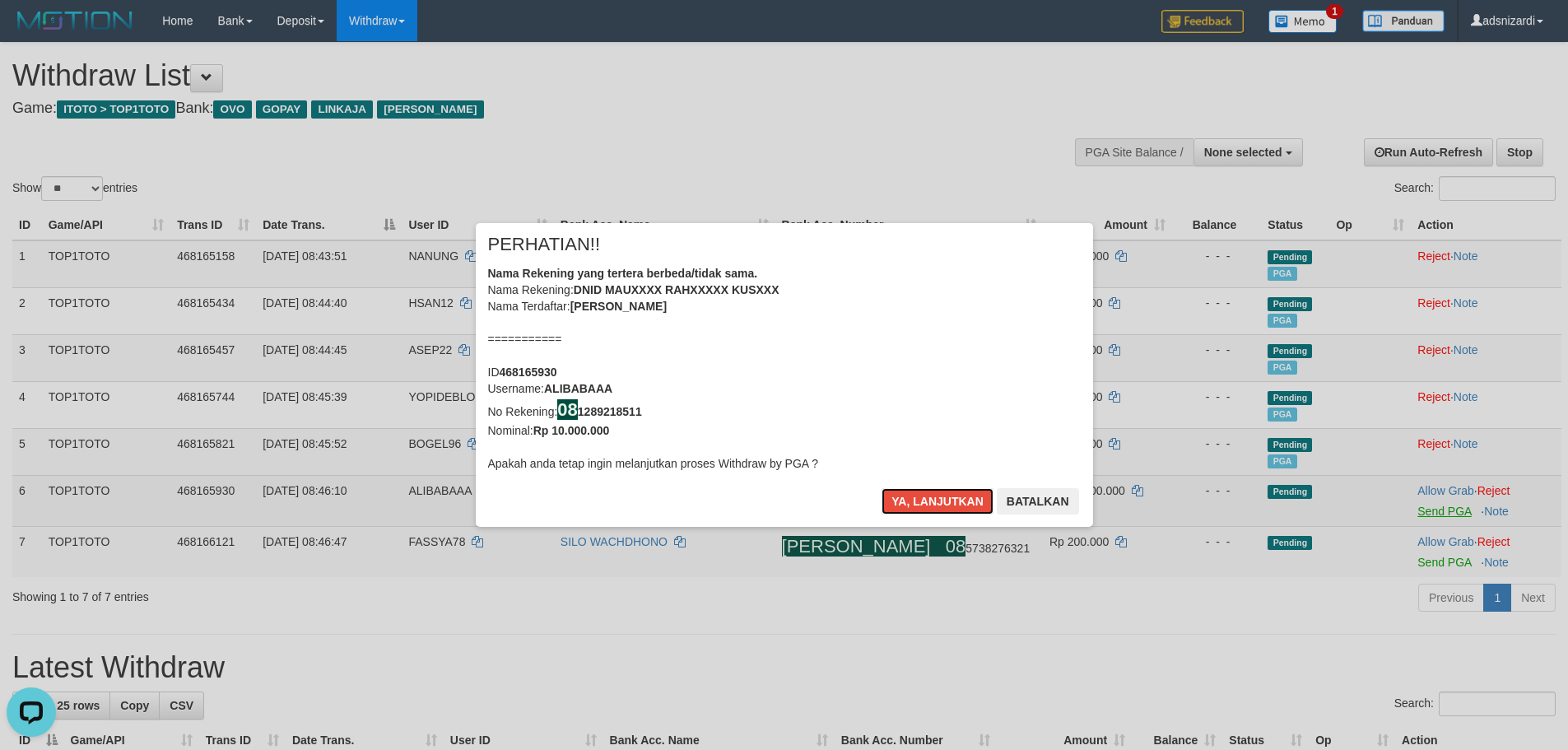
click at [882, 488] on button "Ya, lanjutkan" at bounding box center [937, 501] width 112 height 26
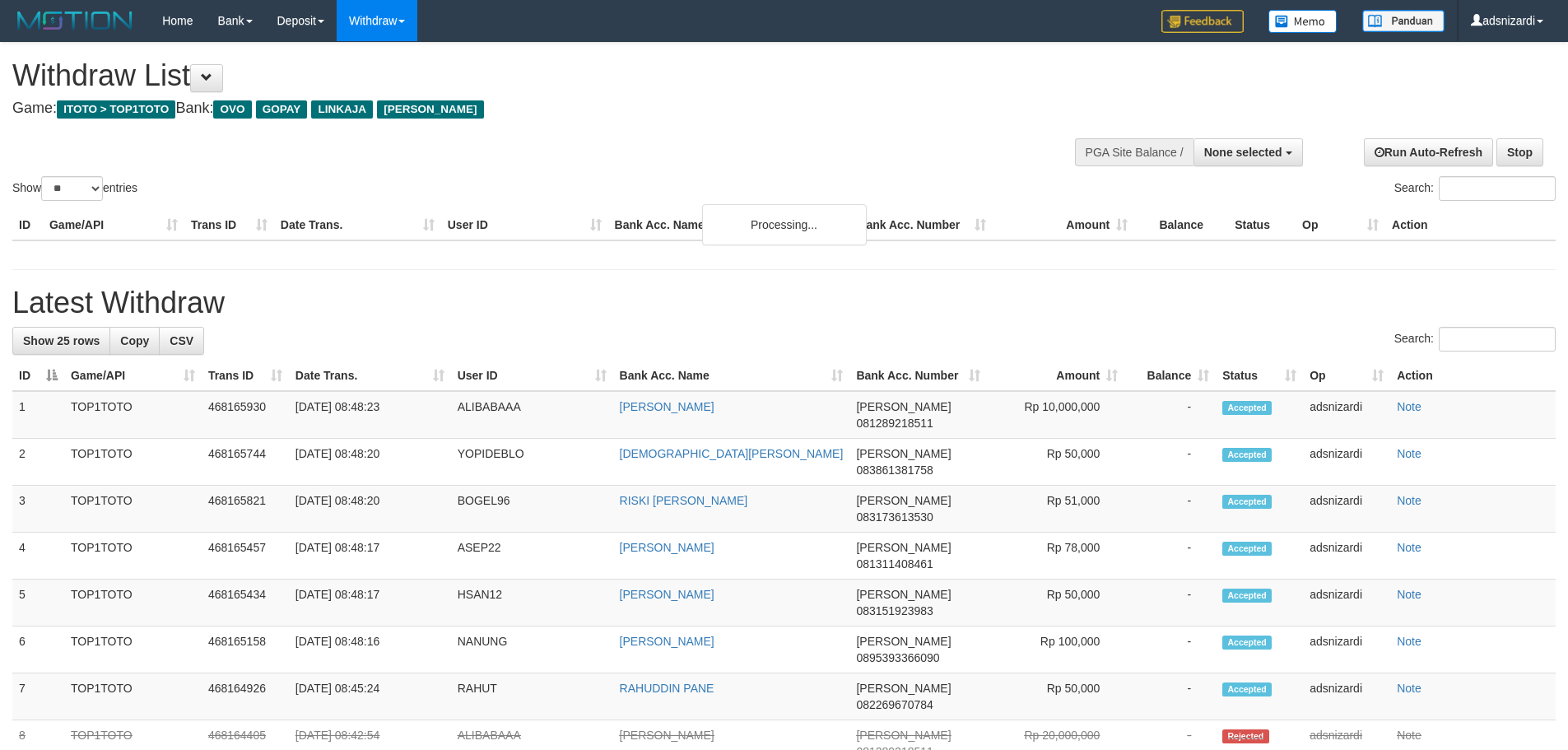
select select
select select "**"
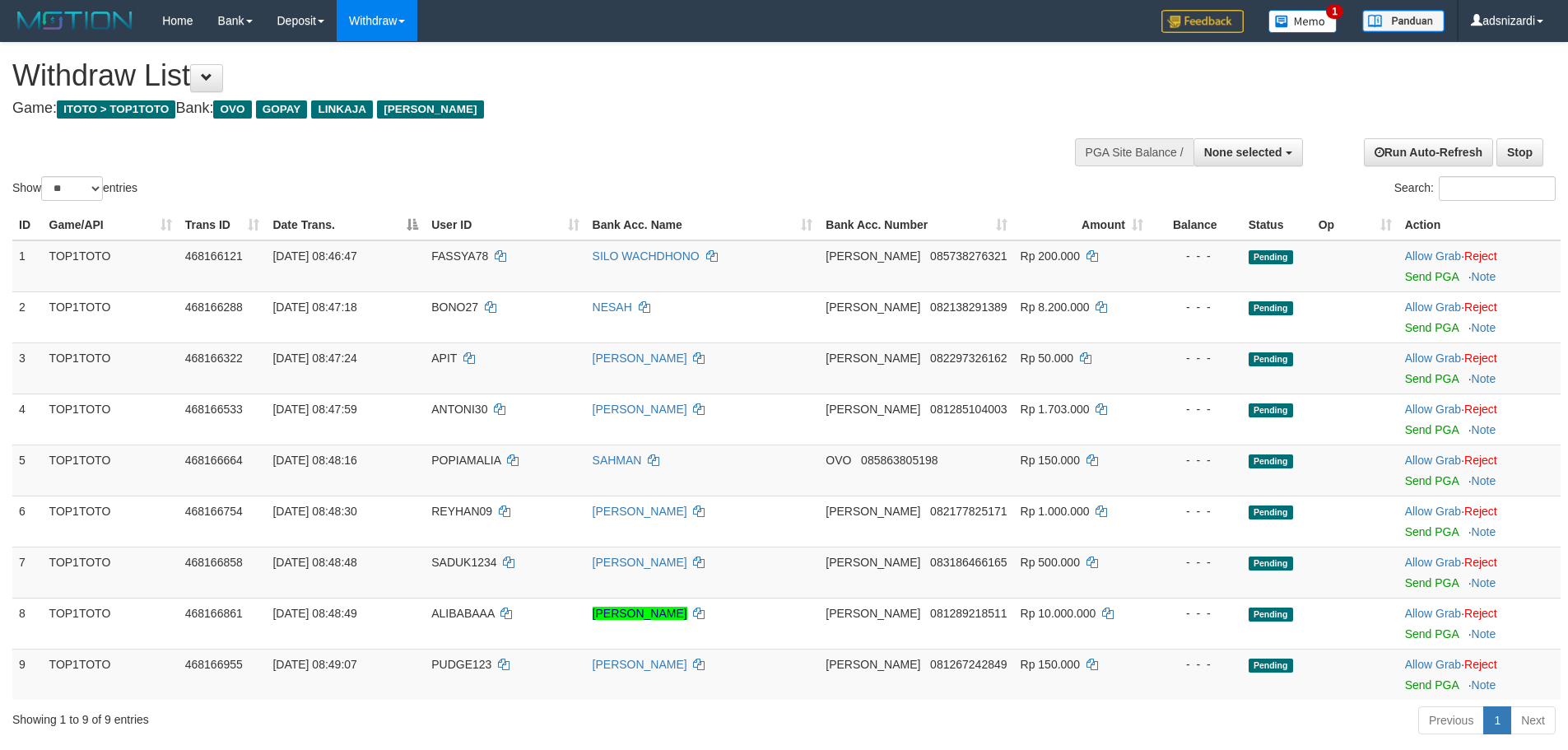
select select
select select "**"
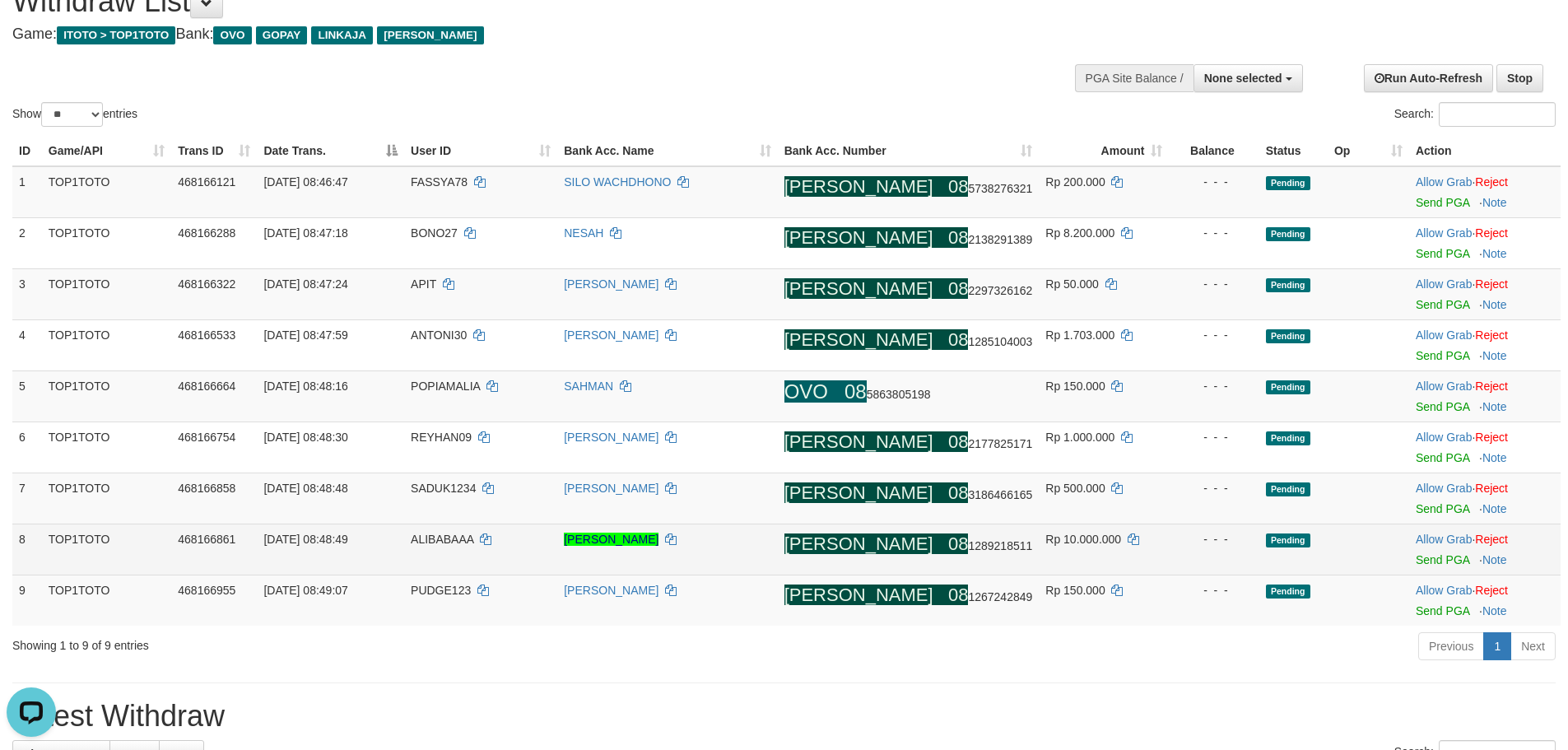
scroll to position [73, 0]
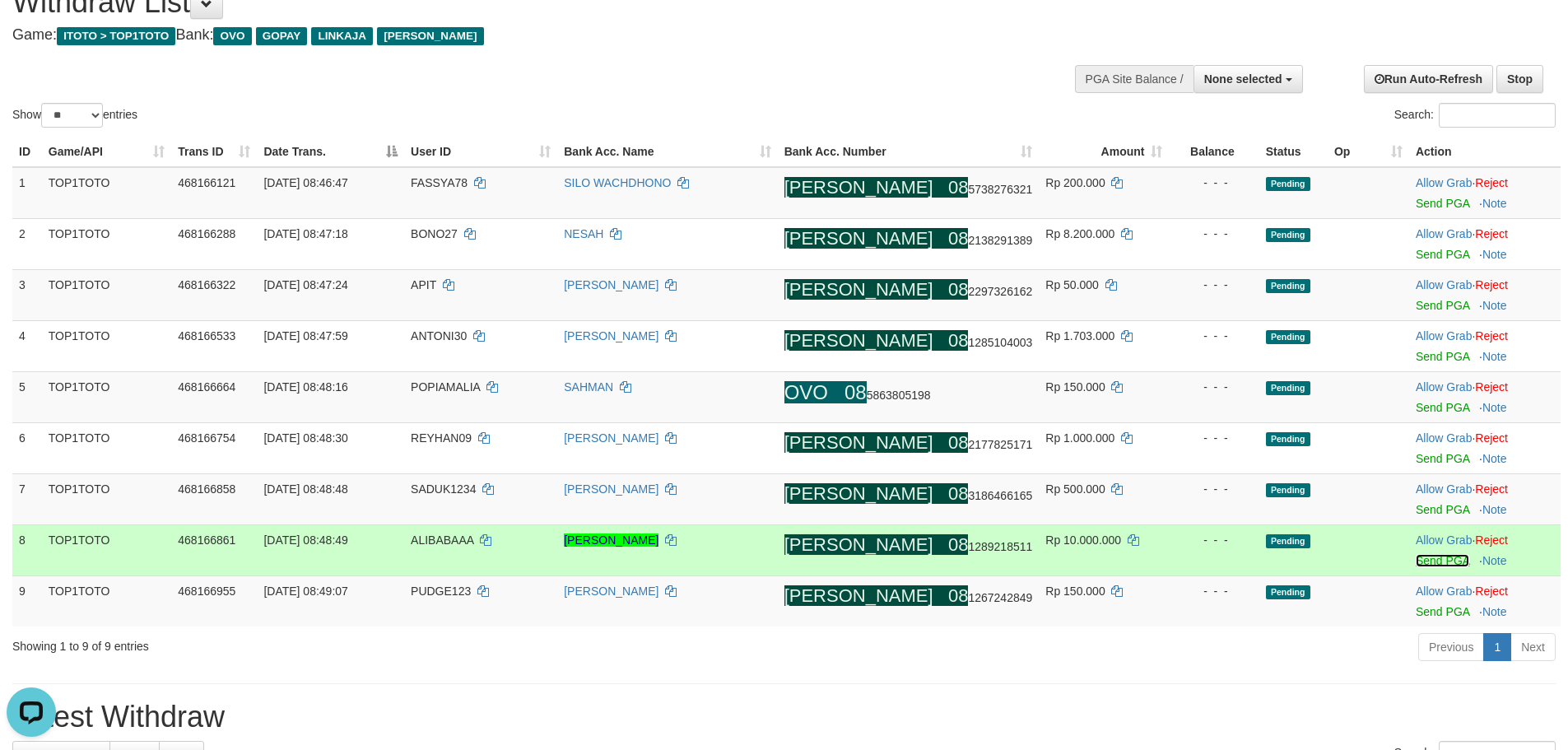
click at [1423, 557] on link "Send PGA" at bounding box center [1442, 561] width 53 height 14
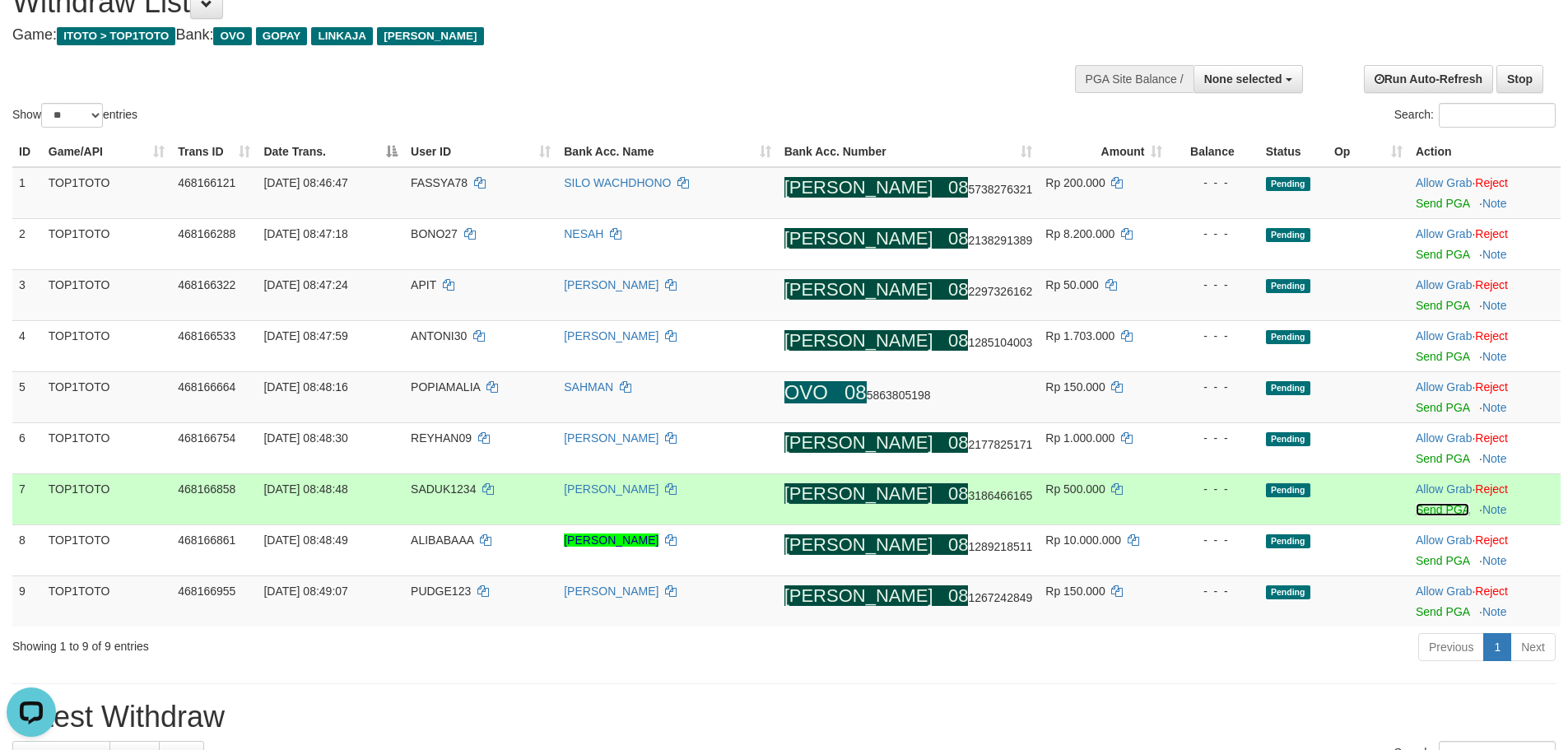
click at [1416, 505] on link "Send PGA" at bounding box center [1442, 510] width 53 height 14
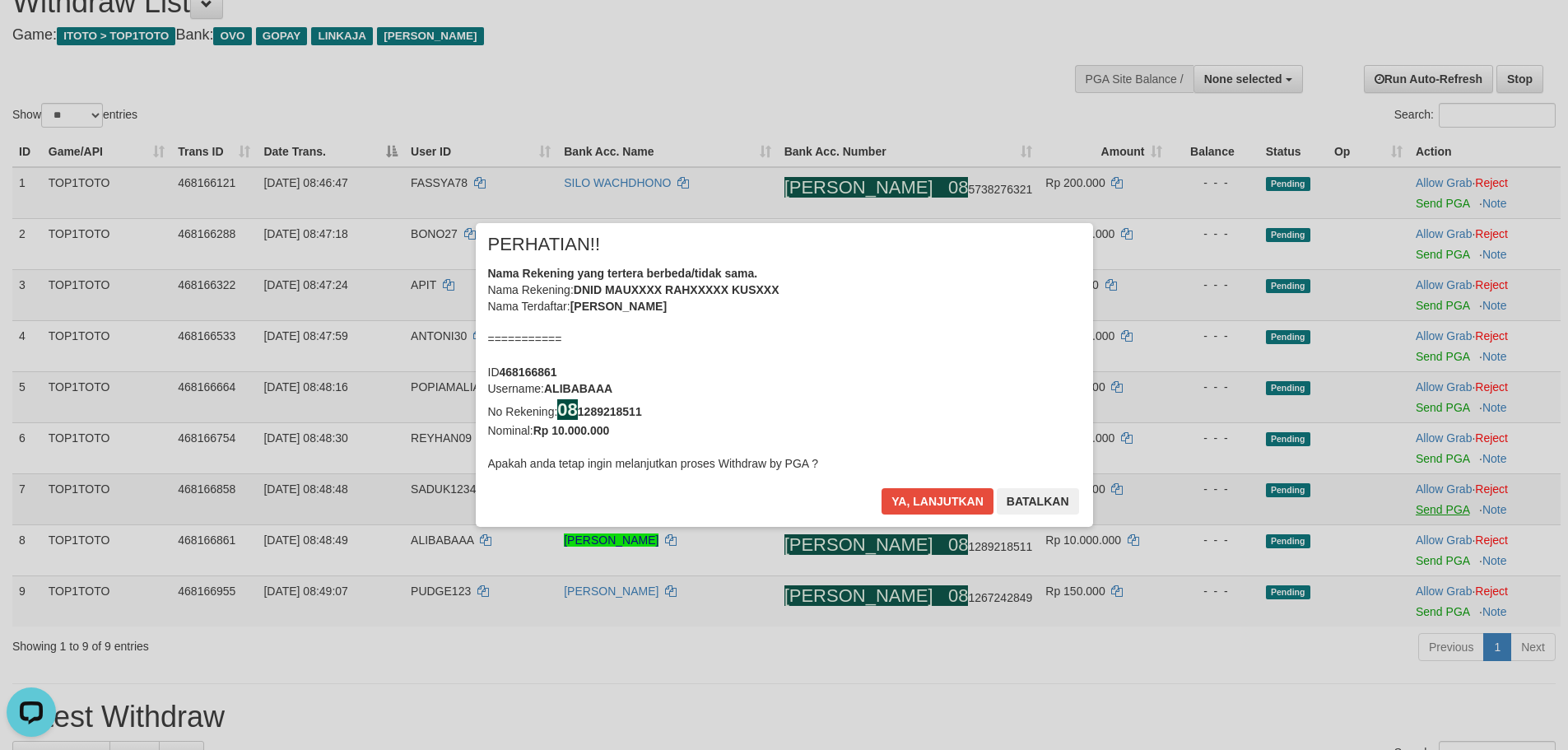
click at [1413, 450] on div "× PERHATIAN!! Nama Rekening yang tertera berbeda/tidak sama. Nama Rekening: DNI…" at bounding box center [784, 375] width 1568 height 371
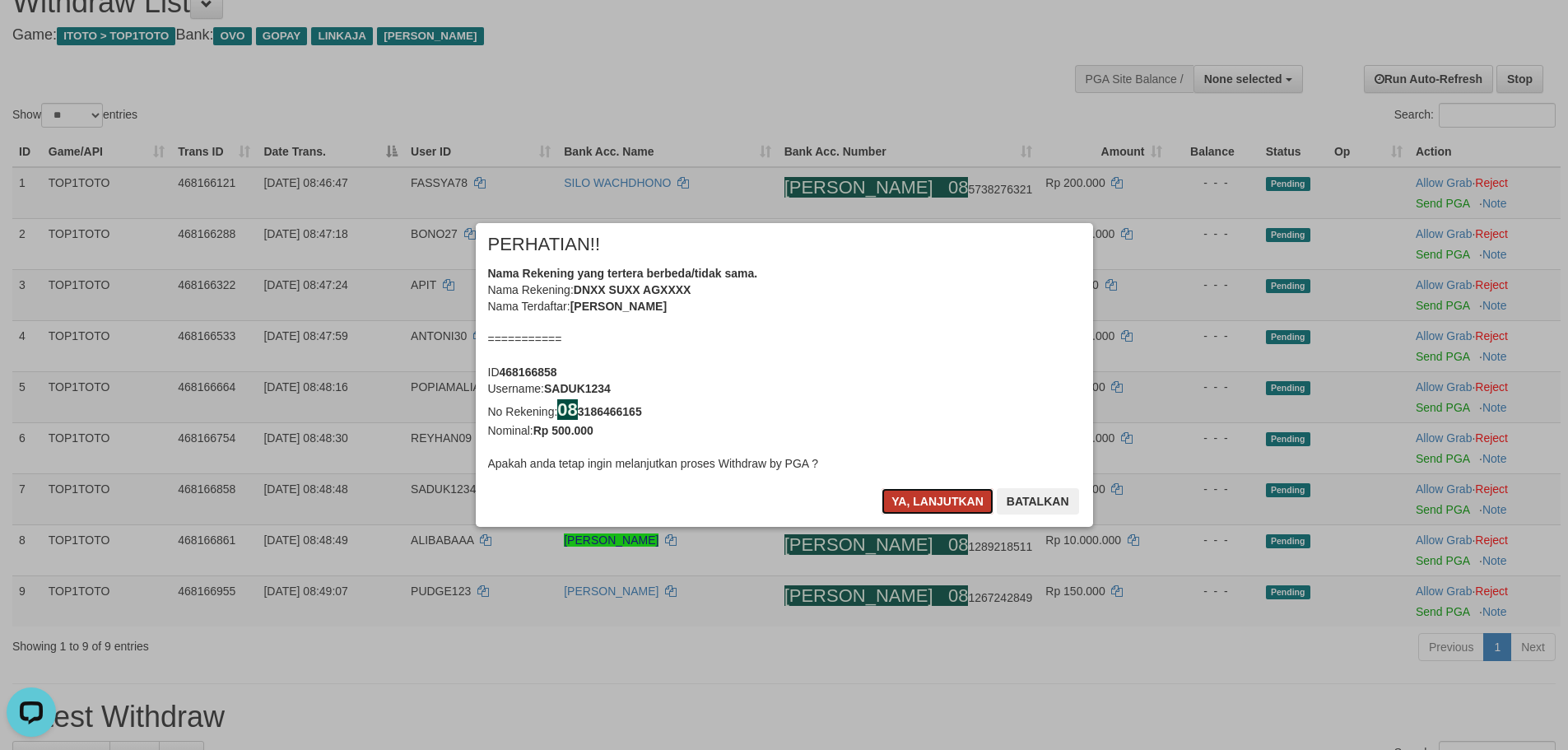
click at [928, 508] on button "Ya, lanjutkan" at bounding box center [937, 501] width 112 height 26
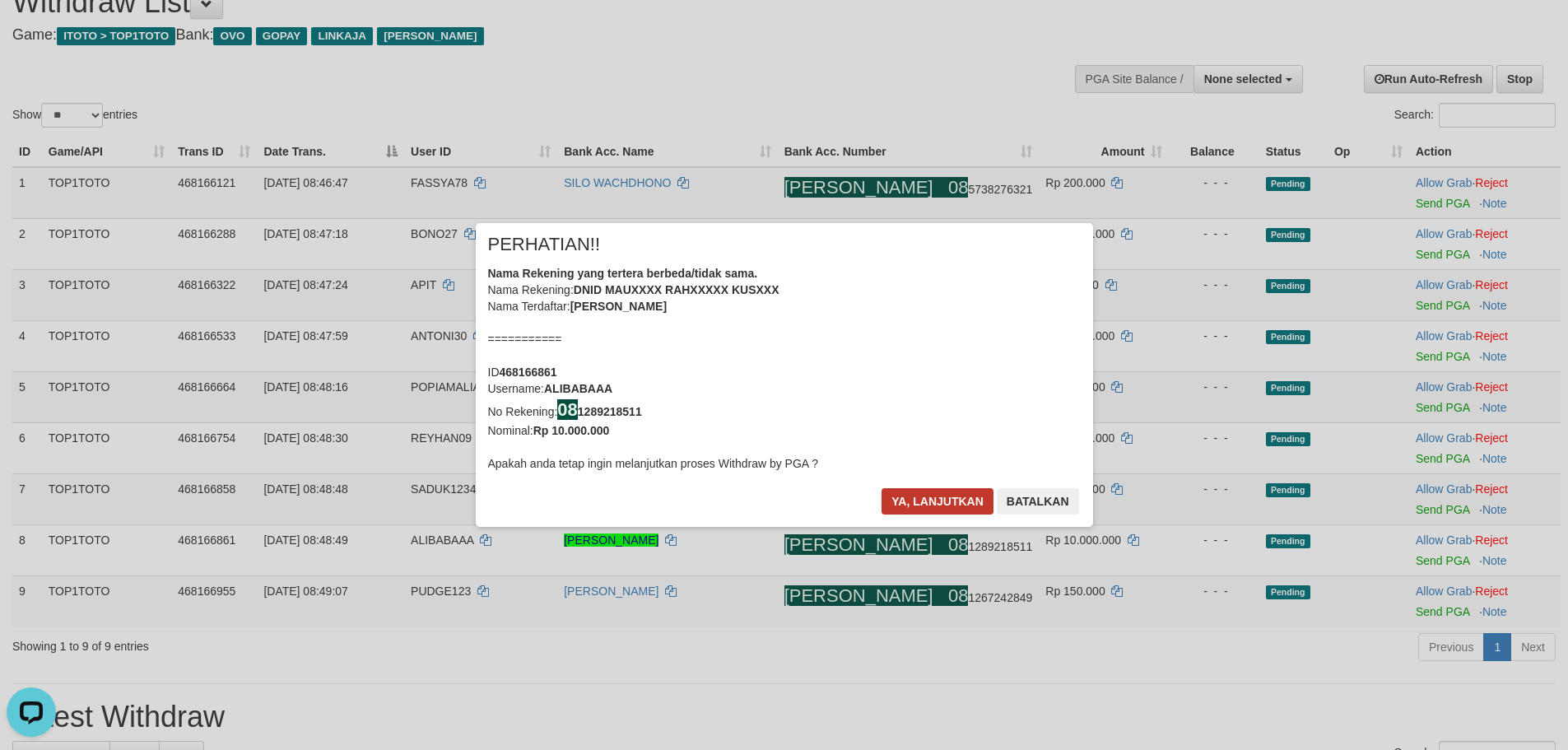
scroll to position [69, 0]
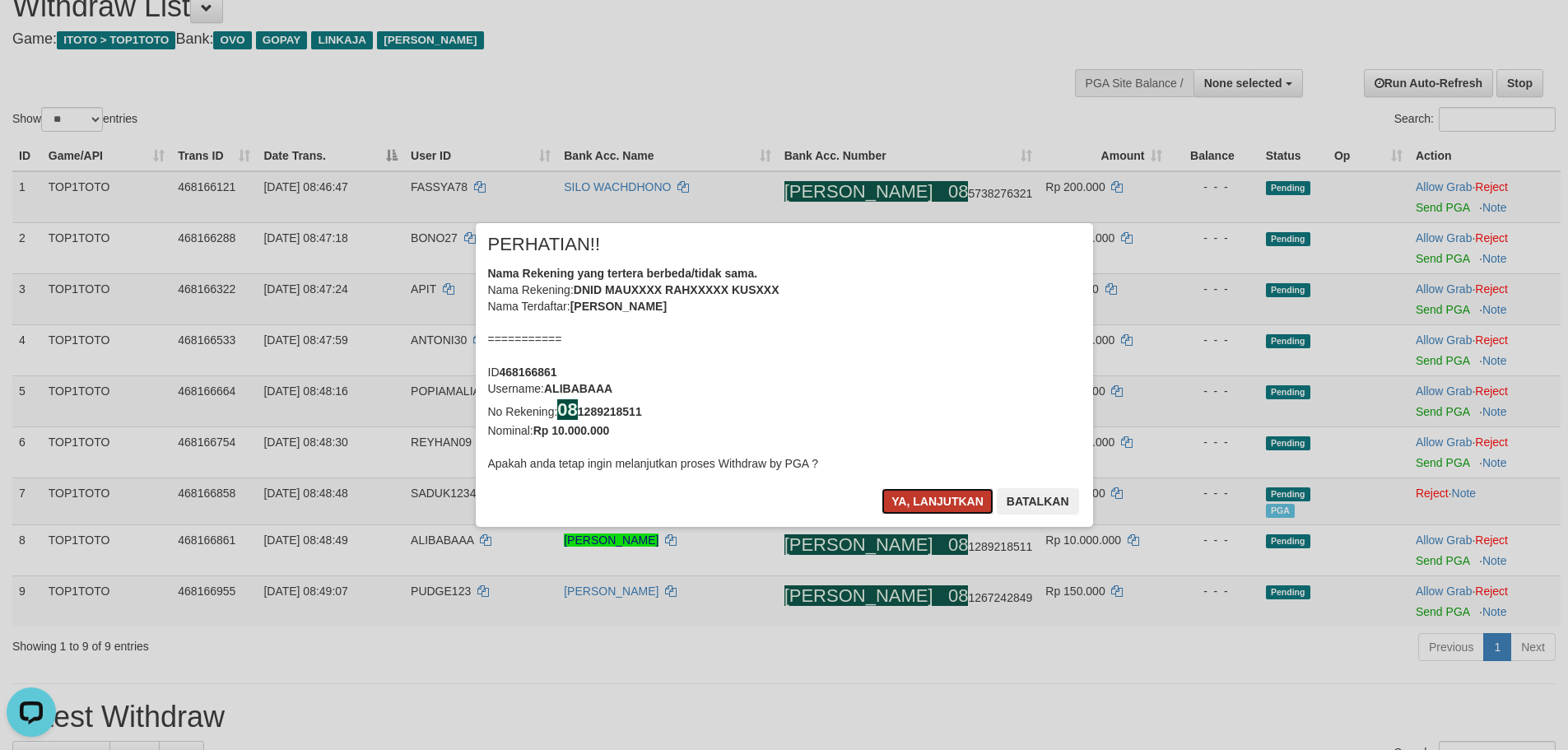
click at [930, 508] on button "Ya, lanjutkan" at bounding box center [937, 501] width 112 height 26
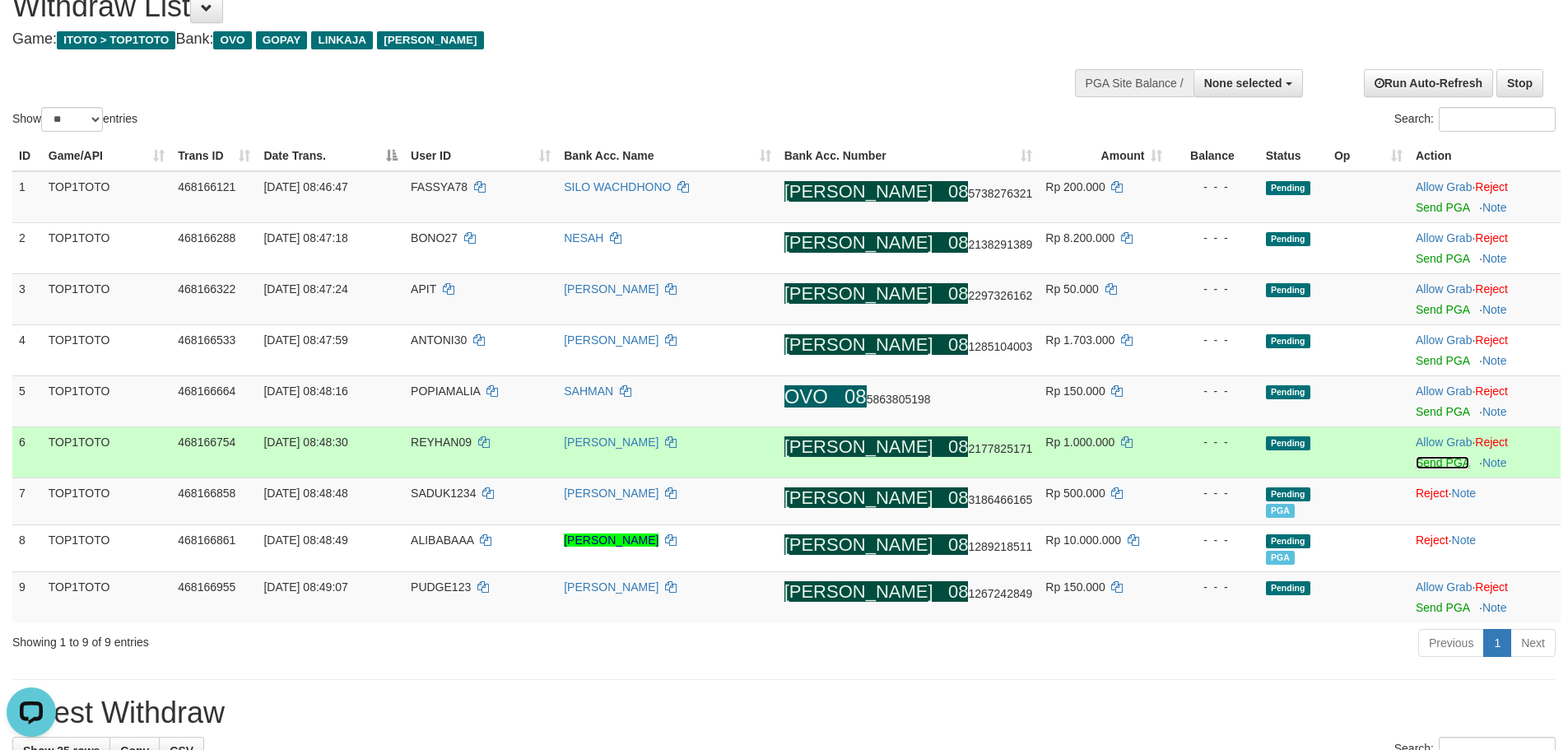
click at [1419, 463] on link "Send PGA" at bounding box center [1442, 463] width 53 height 14
click at [1430, 412] on link "Send PGA" at bounding box center [1442, 412] width 53 height 14
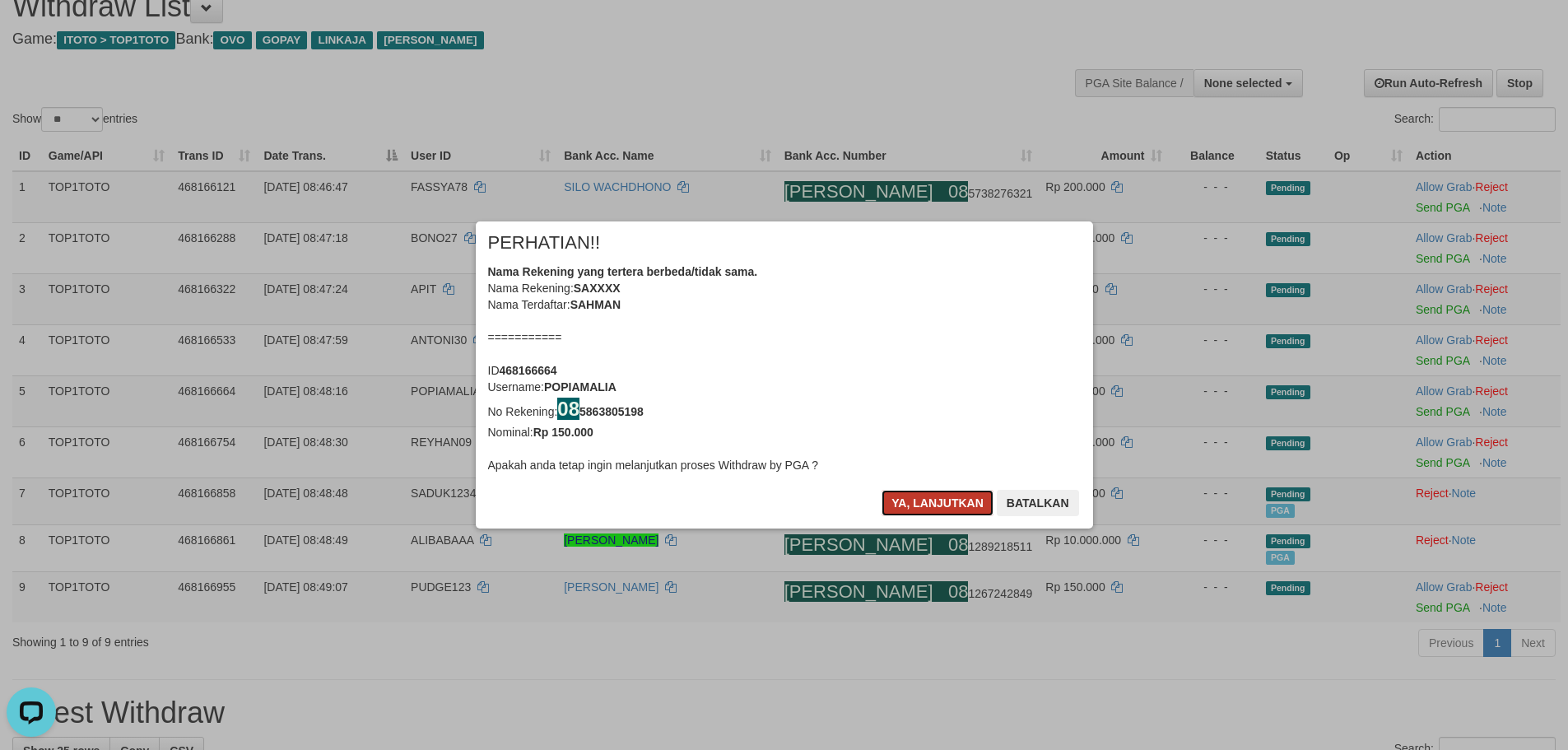
click at [926, 497] on button "Ya, lanjutkan" at bounding box center [937, 503] width 112 height 26
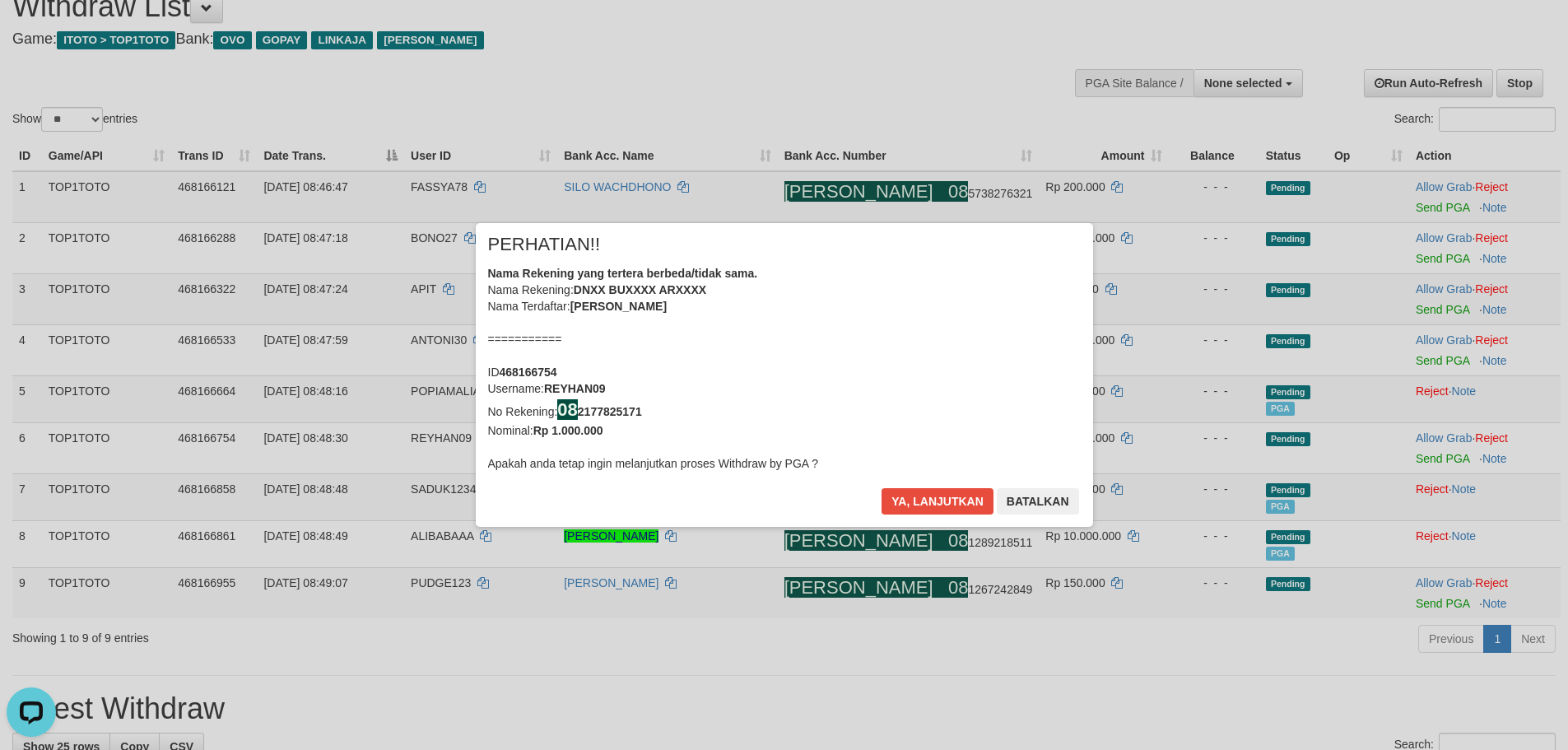
scroll to position [65, 0]
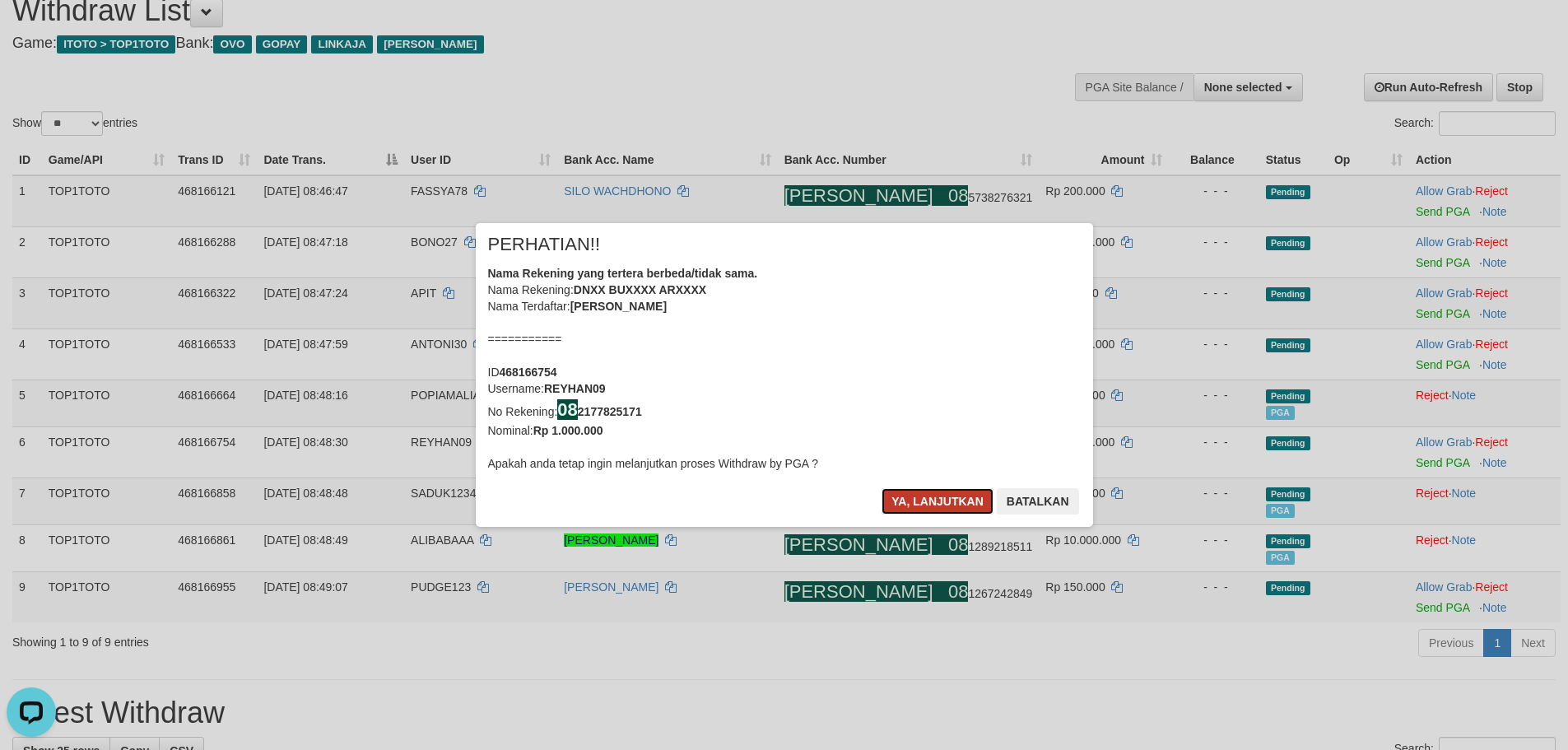
click at [927, 497] on button "Ya, lanjutkan" at bounding box center [937, 501] width 112 height 26
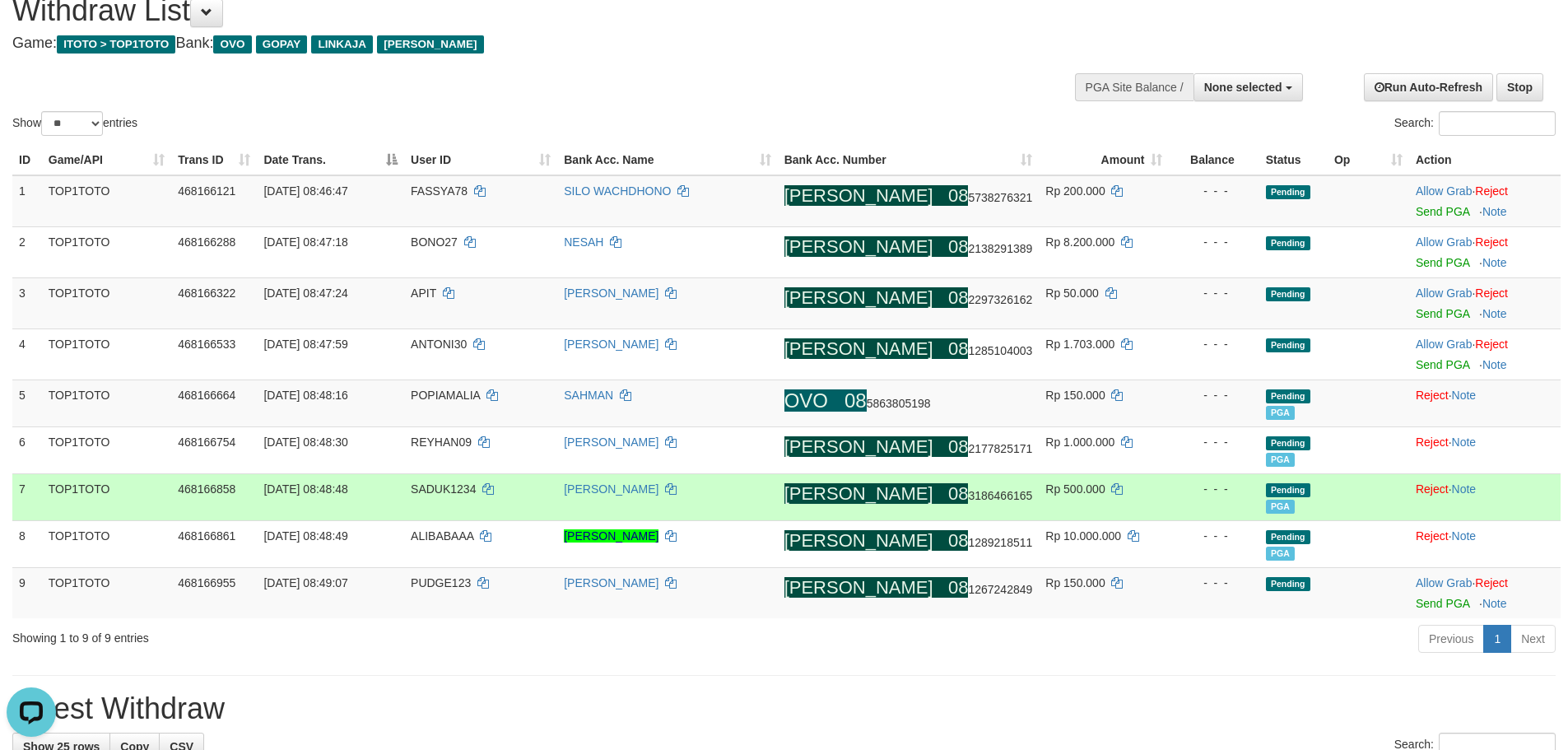
scroll to position [61, 0]
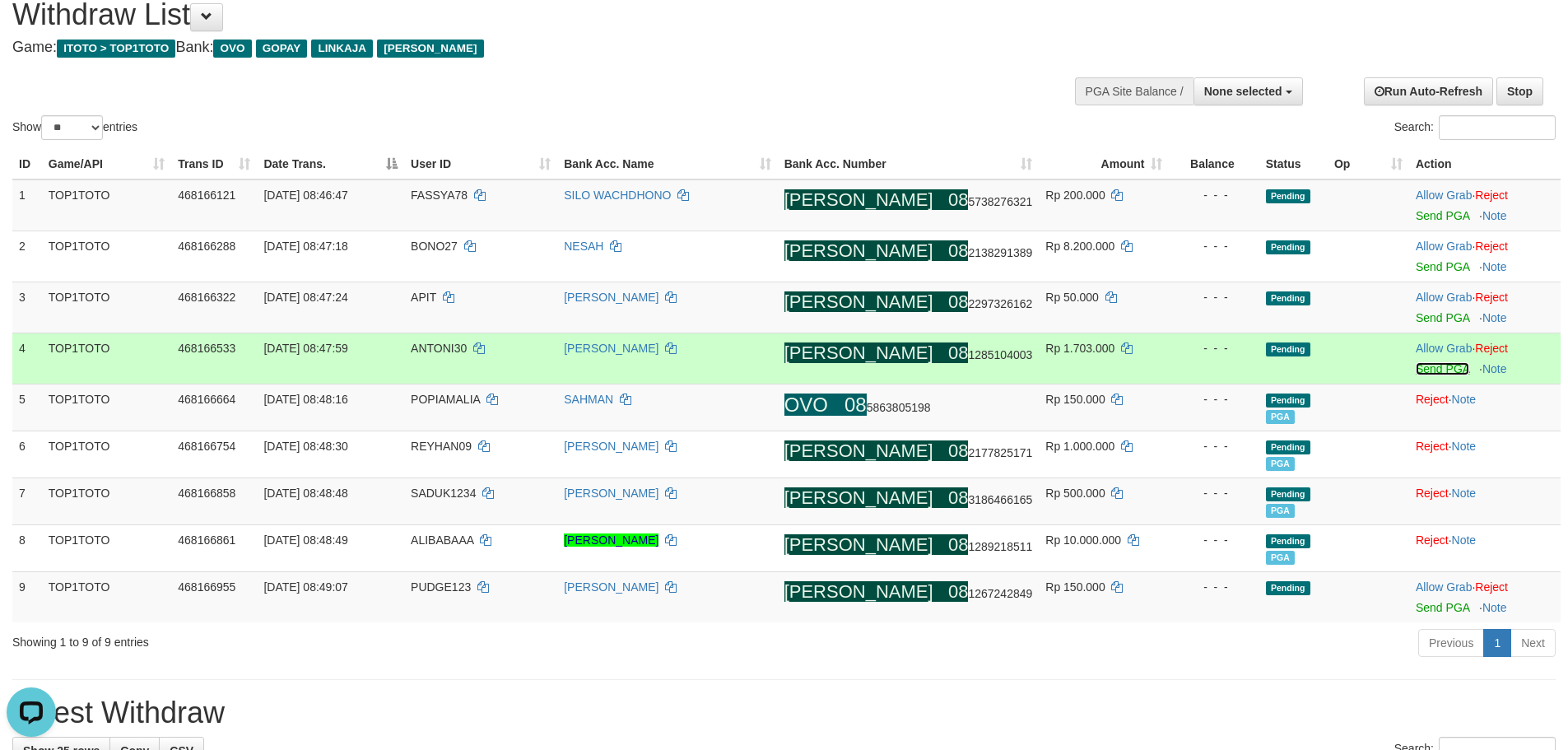
click at [1416, 362] on link "Send PGA" at bounding box center [1442, 369] width 53 height 14
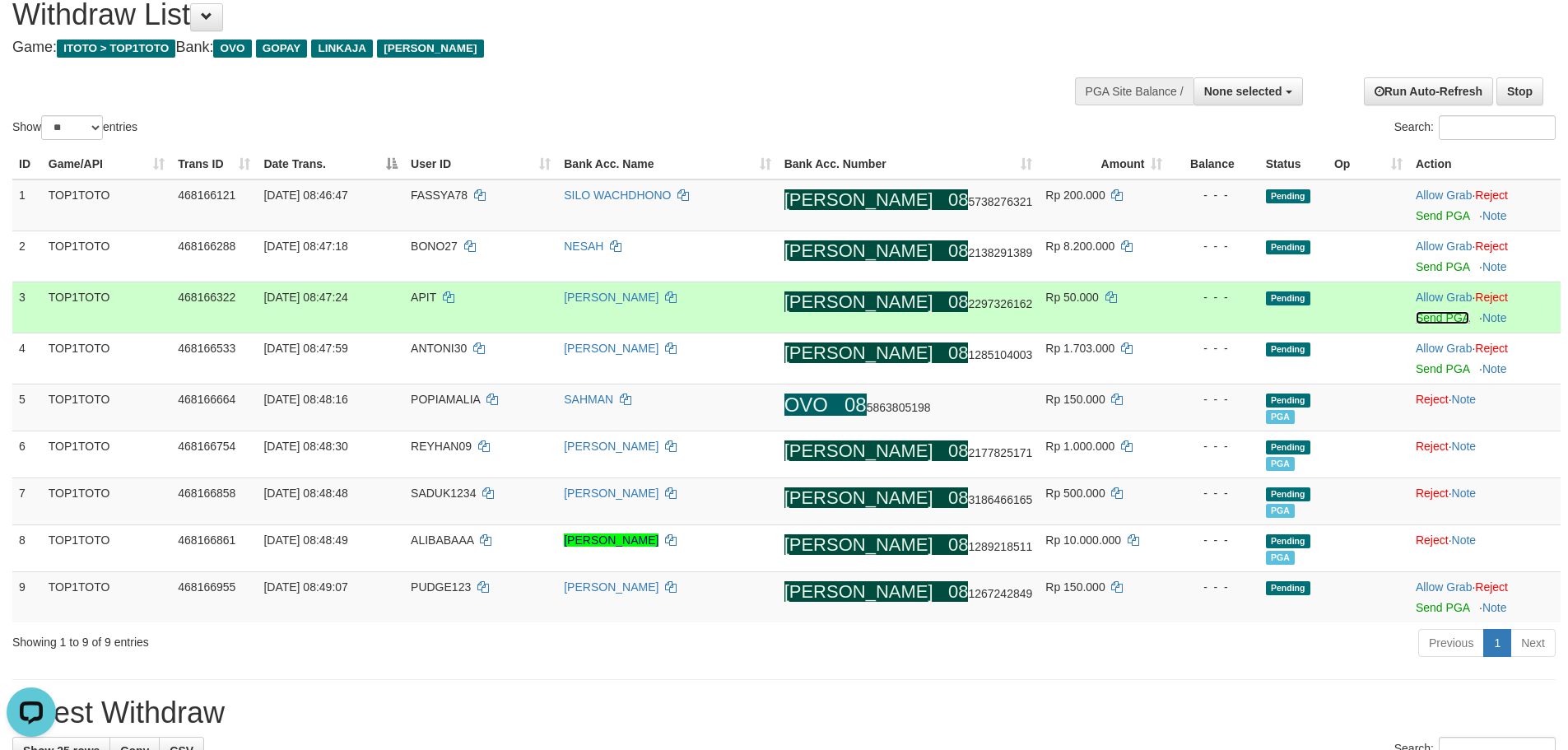
click at [1419, 318] on link "Send PGA" at bounding box center [1442, 318] width 53 height 14
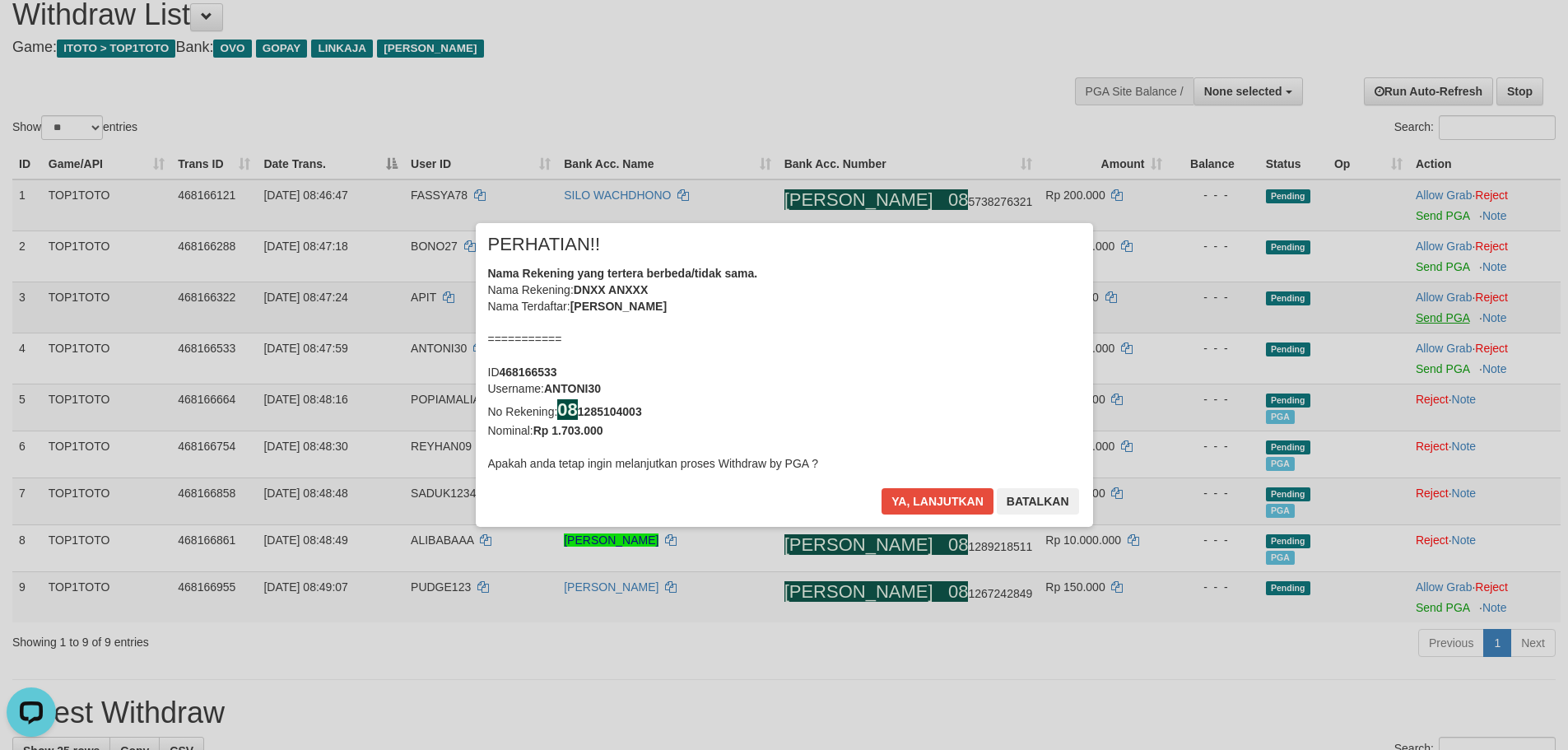
click at [1424, 262] on div "× PERHATIAN!! Nama Rekening yang tertera berbeda/tidak sama. Nama Rekening: DNX…" at bounding box center [784, 375] width 1568 height 371
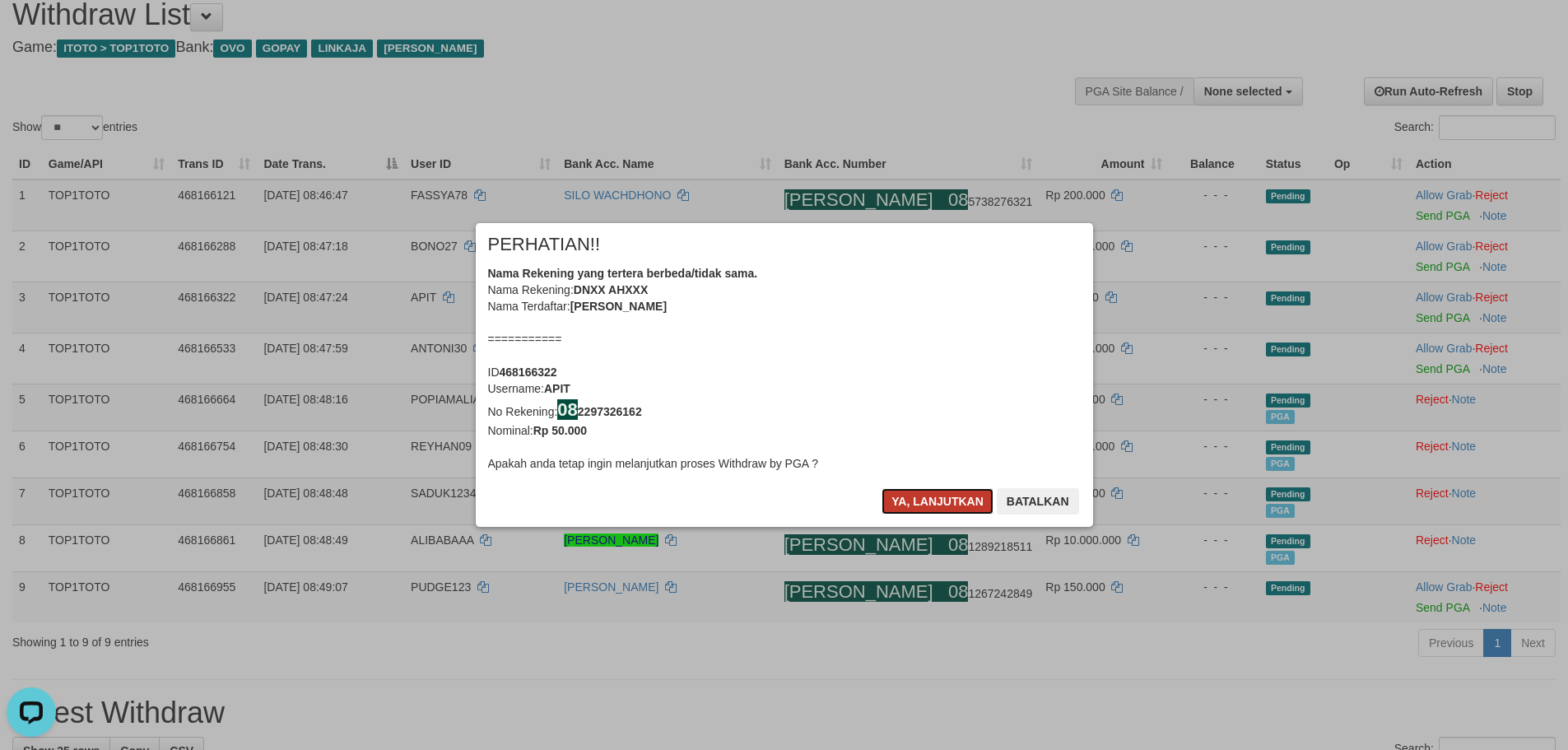
click at [926, 504] on button "Ya, lanjutkan" at bounding box center [937, 501] width 112 height 26
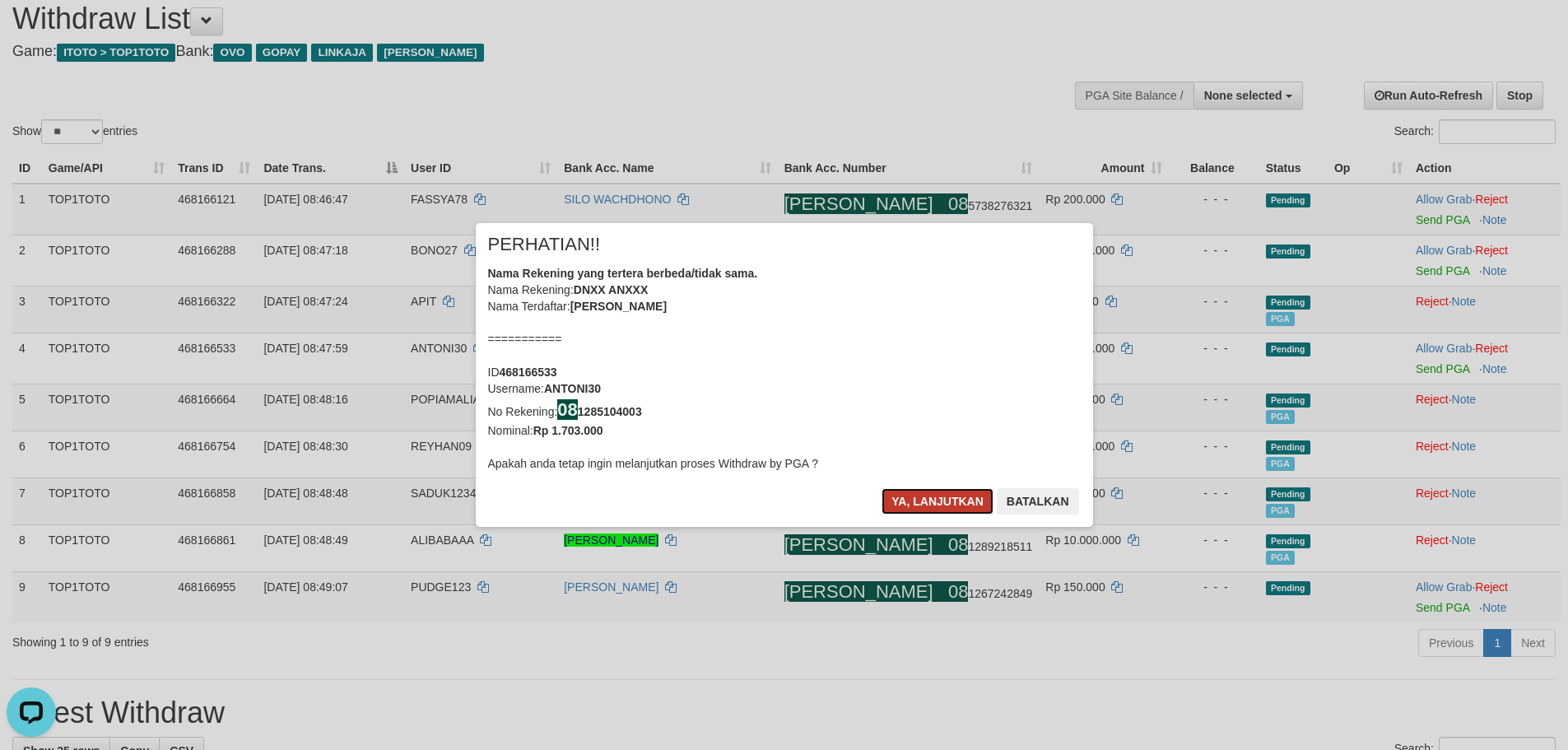
click at [931, 498] on button "Ya, lanjutkan" at bounding box center [937, 501] width 112 height 26
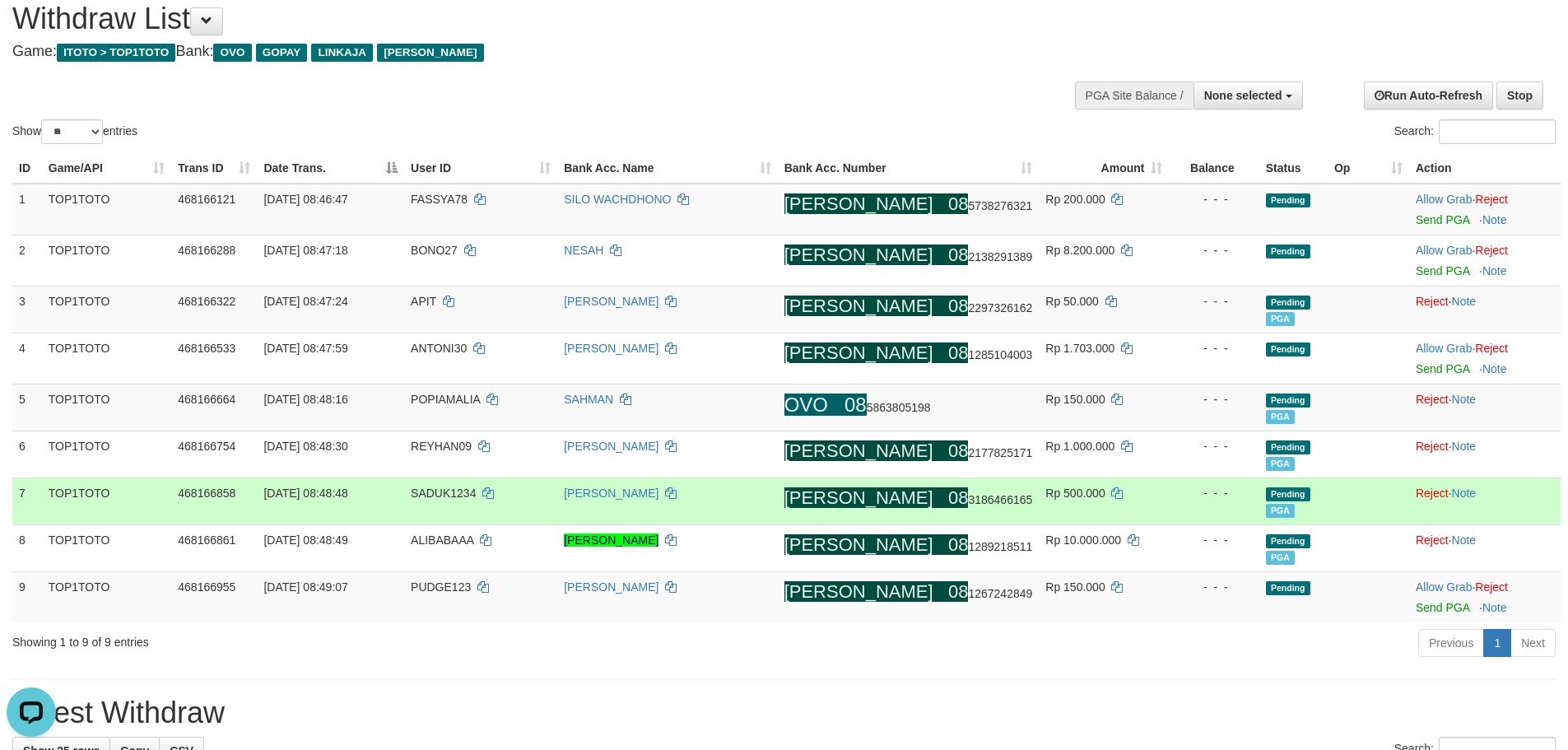
scroll to position [52, 0]
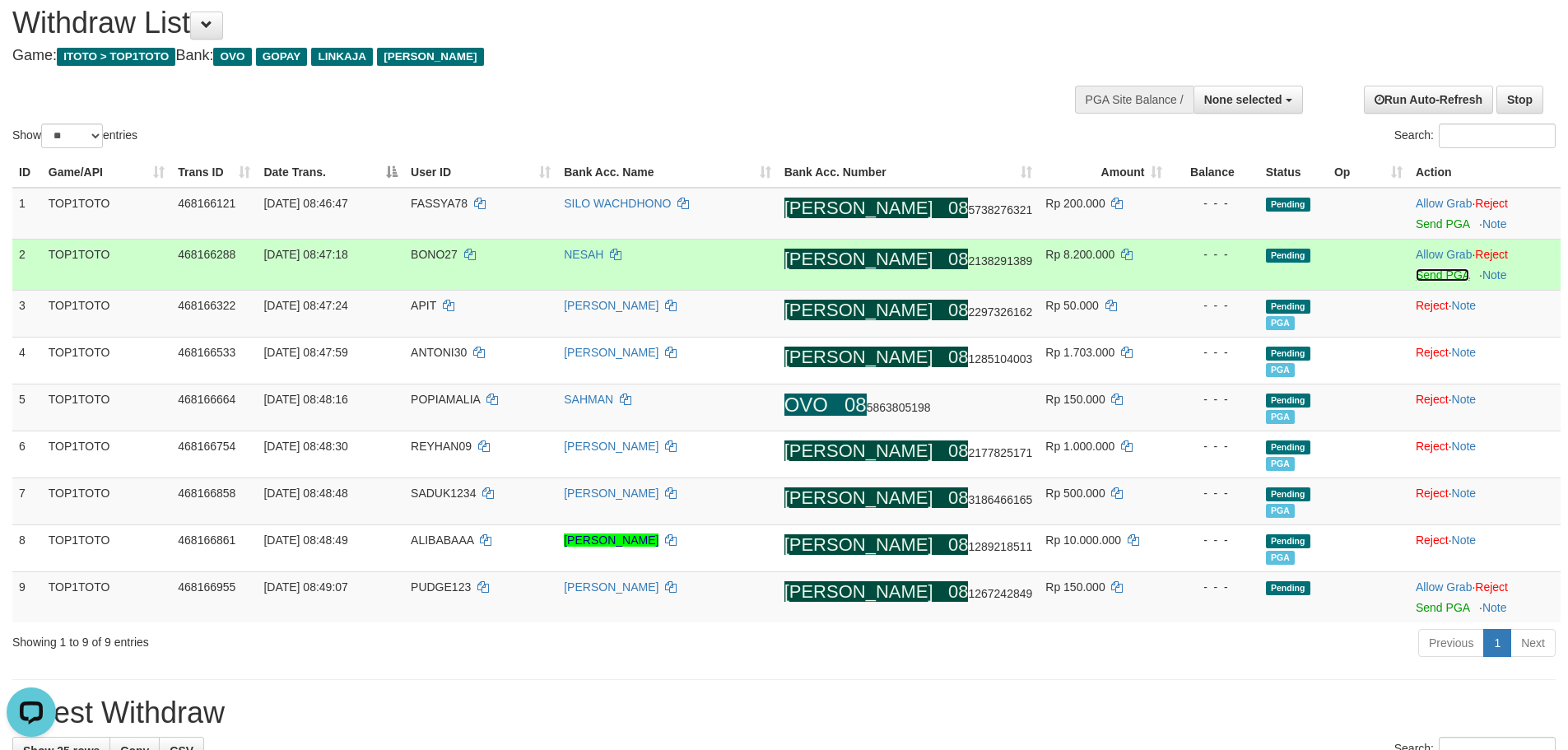
click at [1416, 274] on link "Send PGA" at bounding box center [1442, 275] width 53 height 14
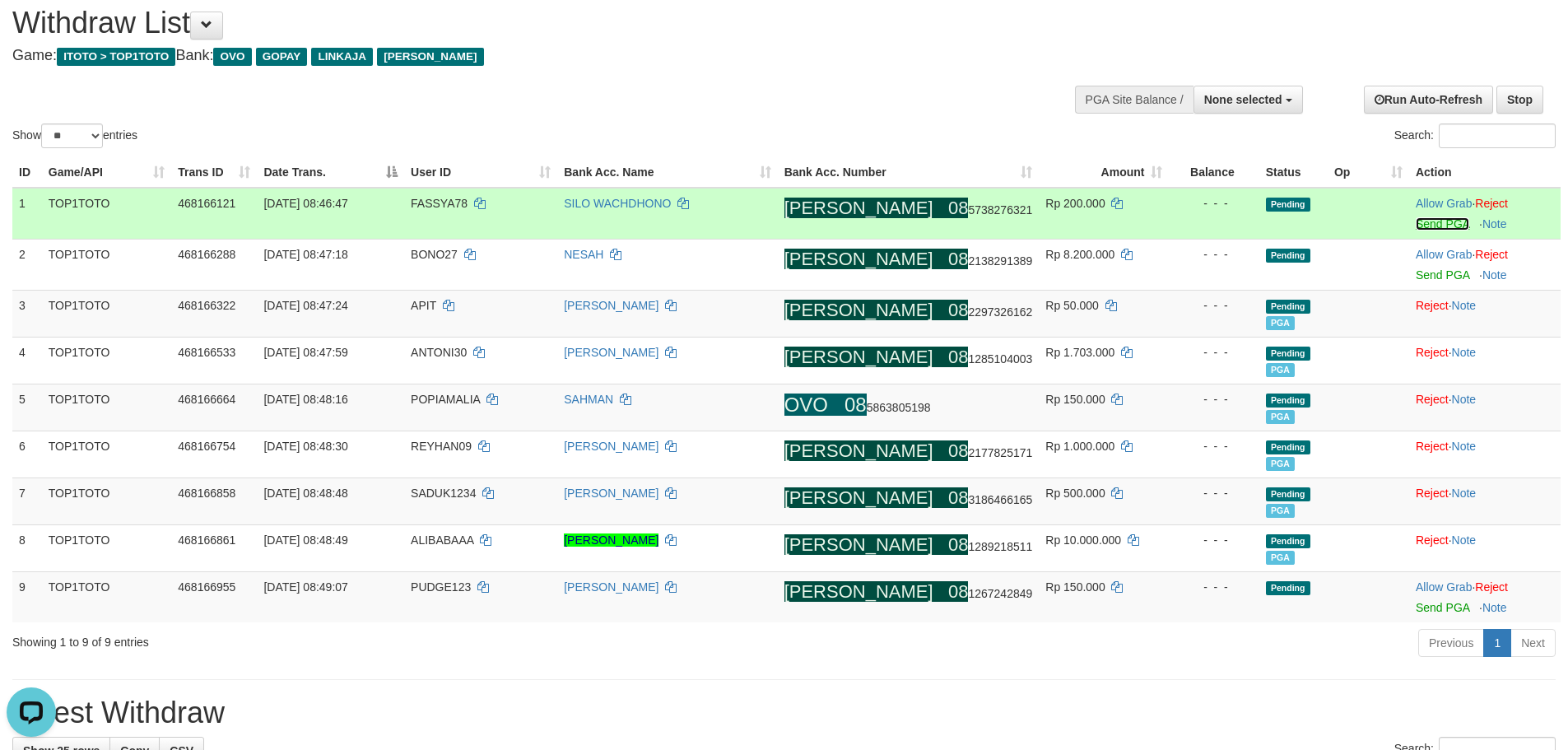
click at [1416, 224] on link "Send PGA" at bounding box center [1442, 224] width 53 height 14
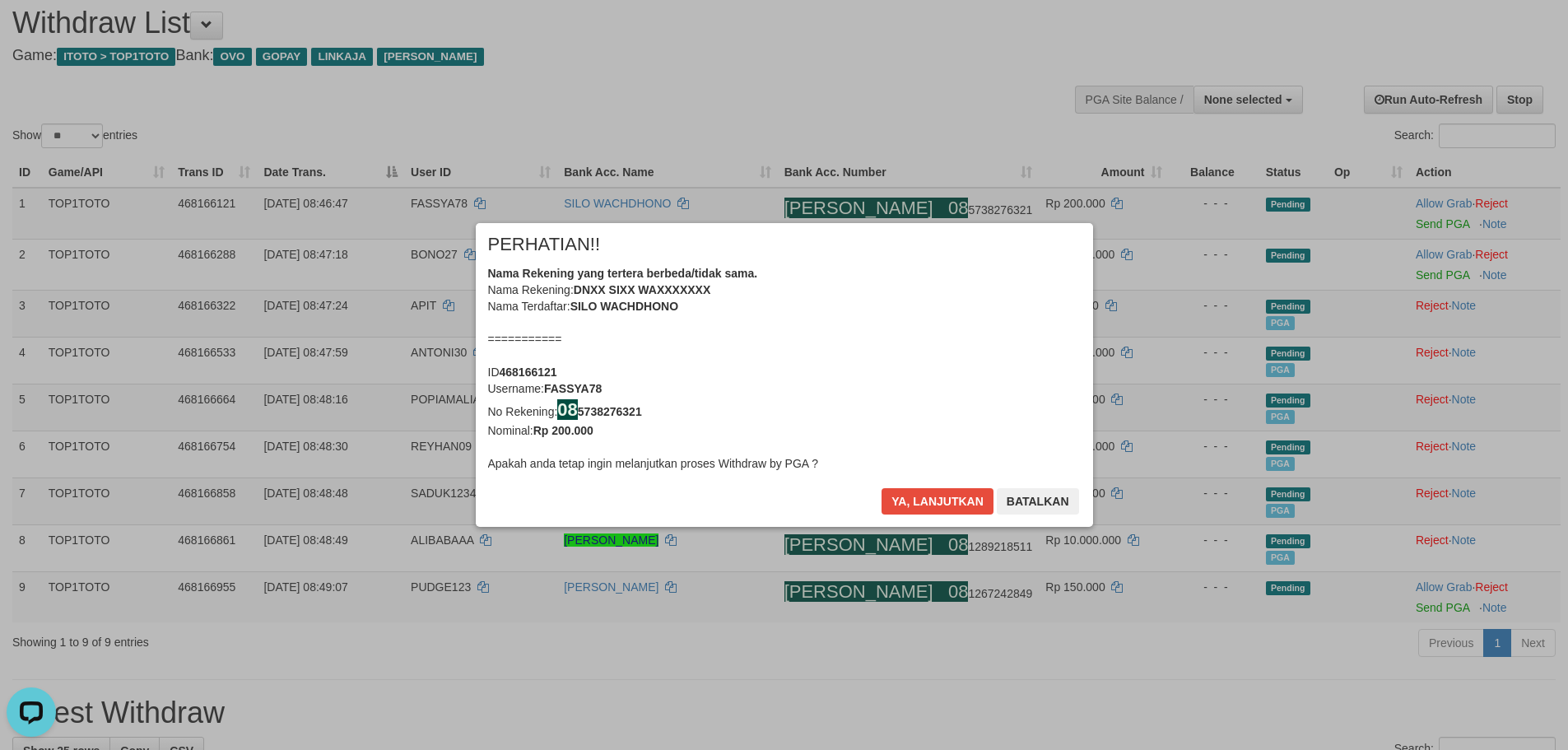
click at [905, 516] on div "Ya, lanjutkan Batalkan" at bounding box center [979, 508] width 200 height 39
click at [916, 505] on button "Ya, lanjutkan" at bounding box center [937, 501] width 112 height 26
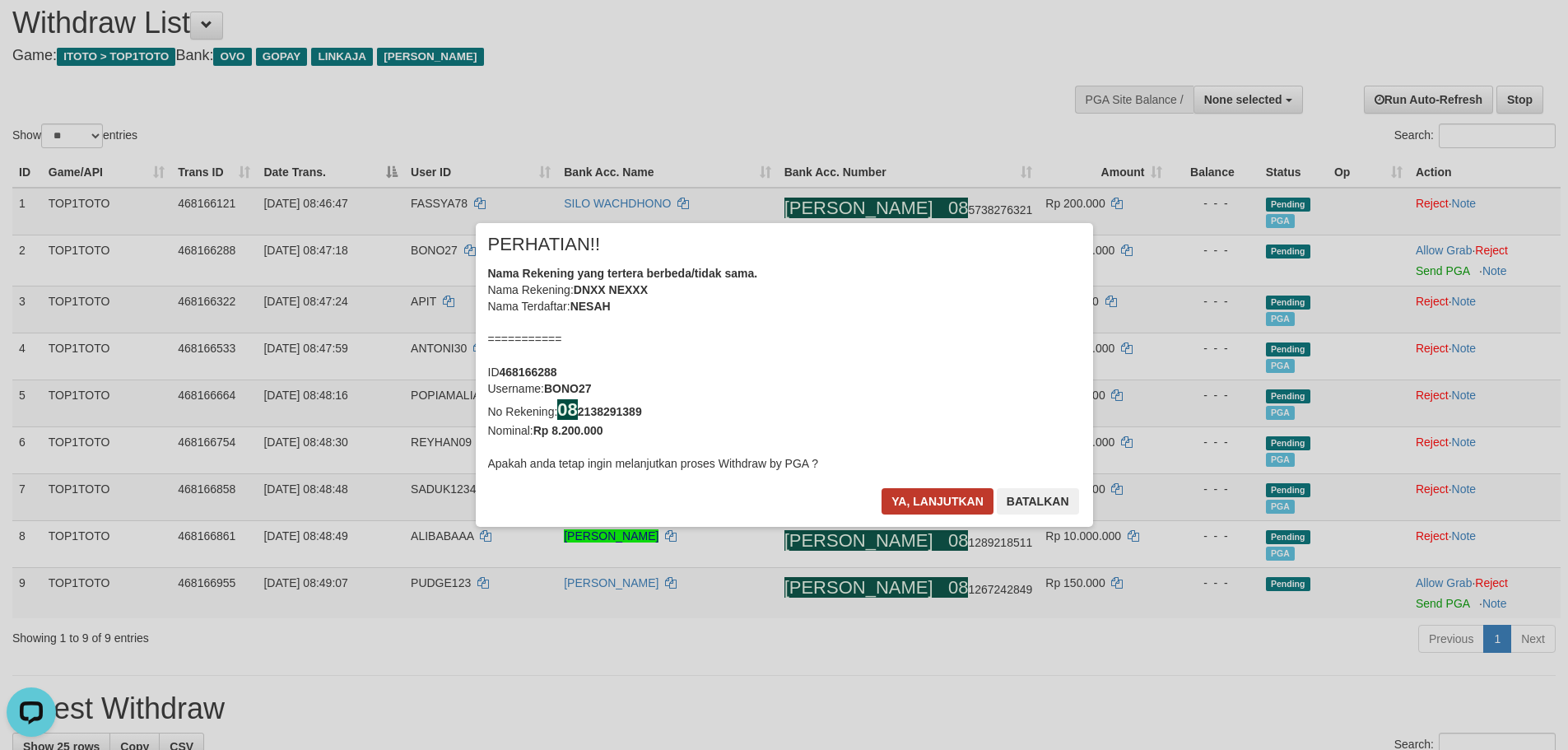
scroll to position [49, 0]
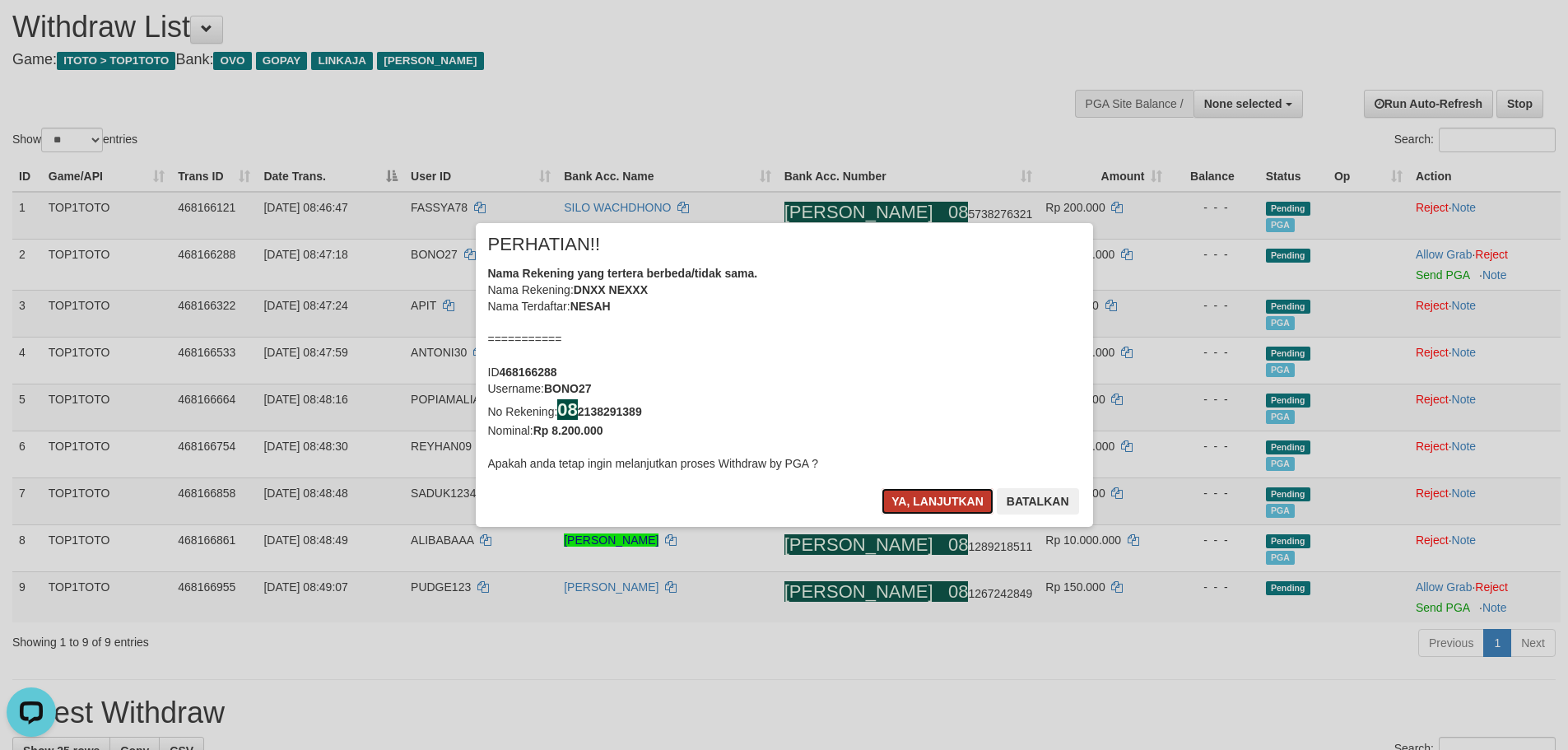
click at [926, 500] on button "Ya, lanjutkan" at bounding box center [937, 501] width 112 height 26
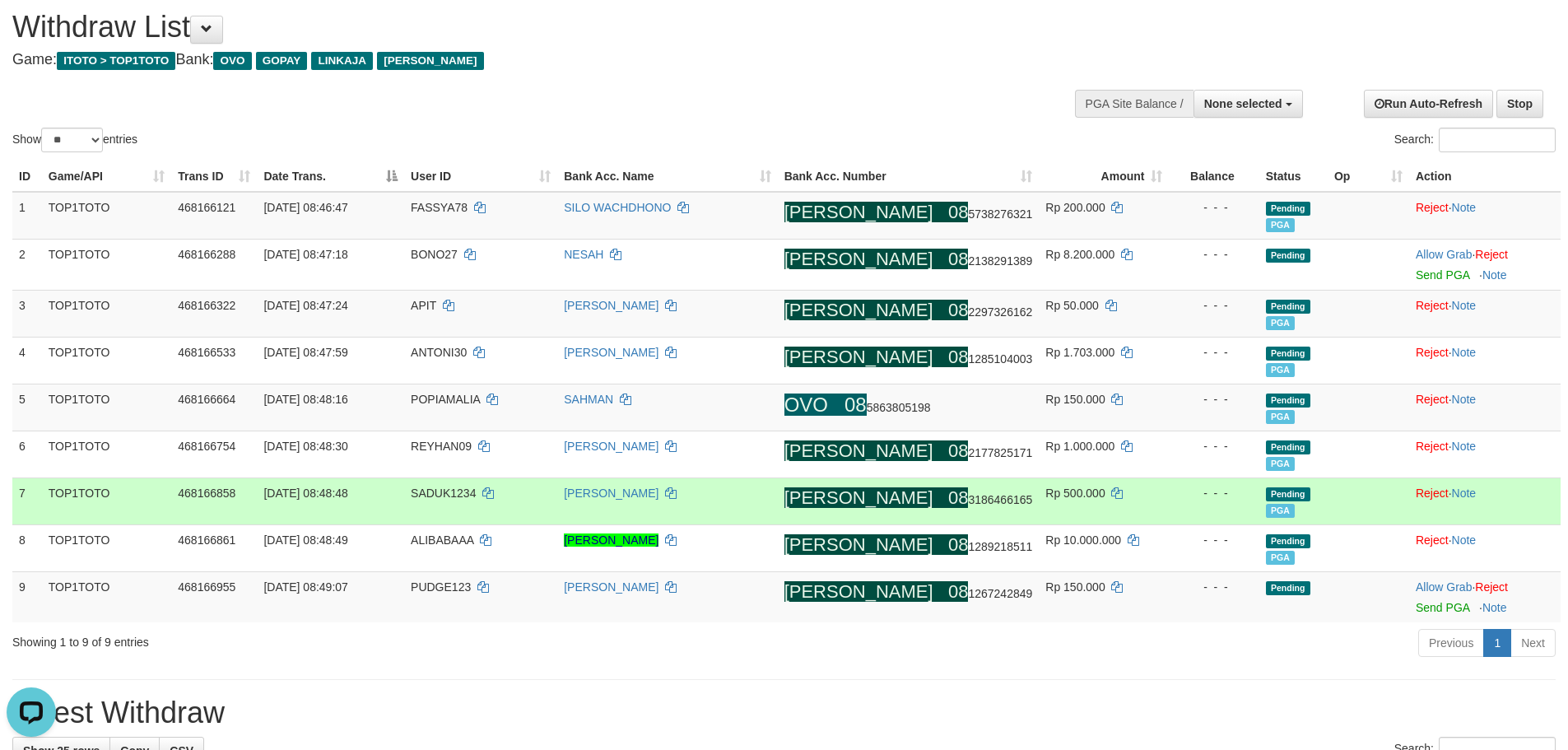
scroll to position [45, 0]
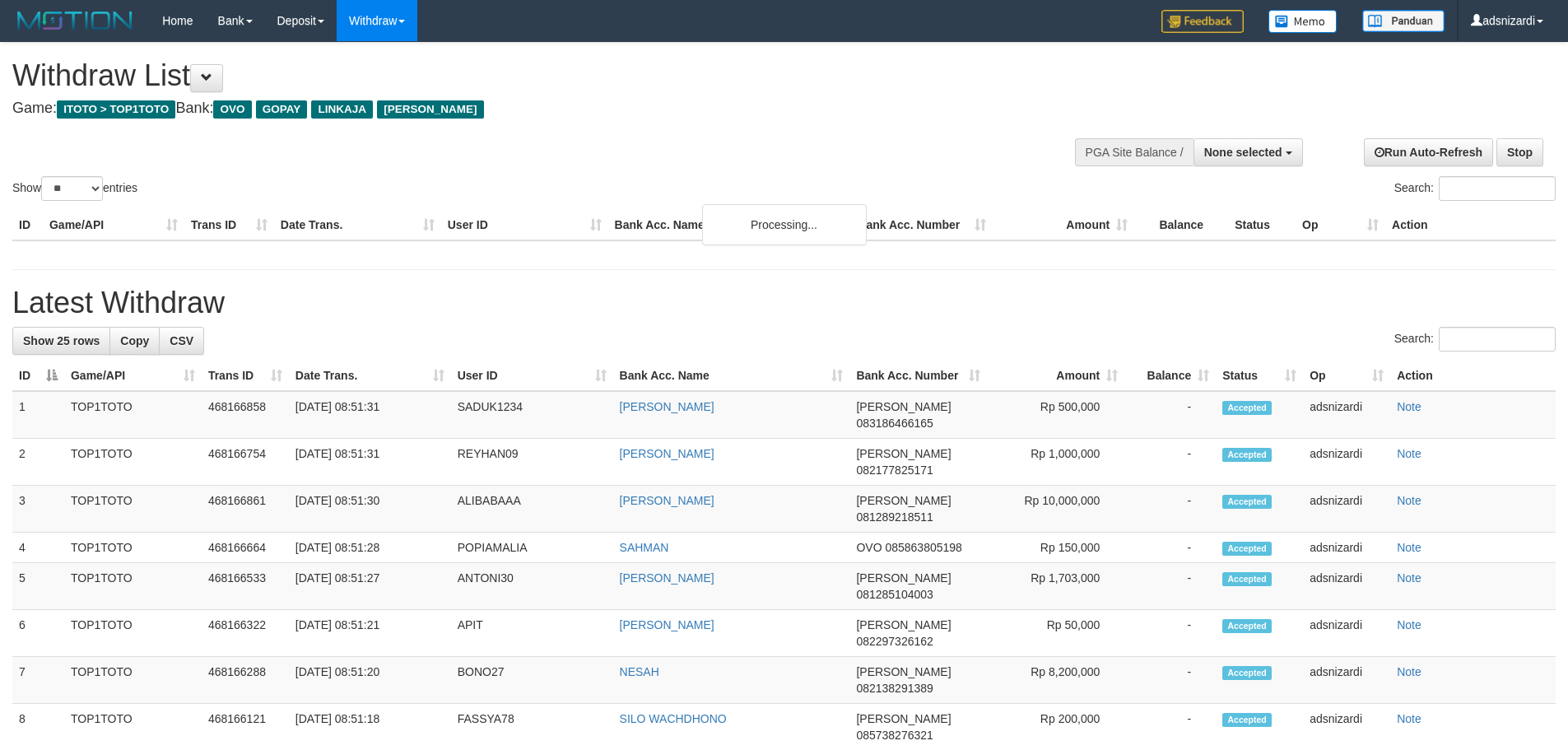
select select
select select "**"
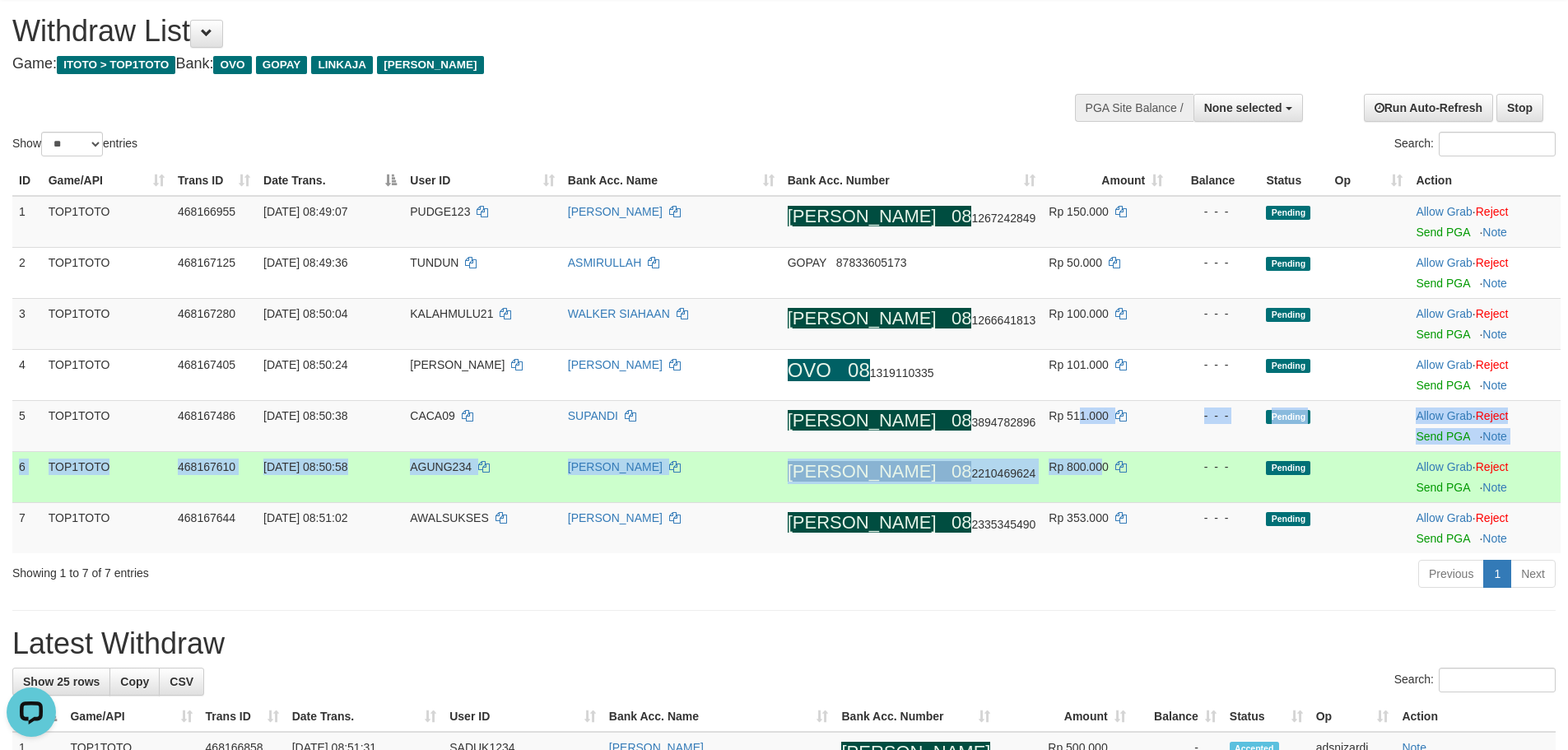
drag, startPoint x: 1052, startPoint y: 456, endPoint x: 1068, endPoint y: 463, distance: 17.5
click at [1060, 465] on tbody "1 TOP1TOTO 468166955 [DATE] 08:49:07 PUDGE123 RAHMAT [PERSON_NAME] 08 126724284…" at bounding box center [787, 374] width 1549 height 357
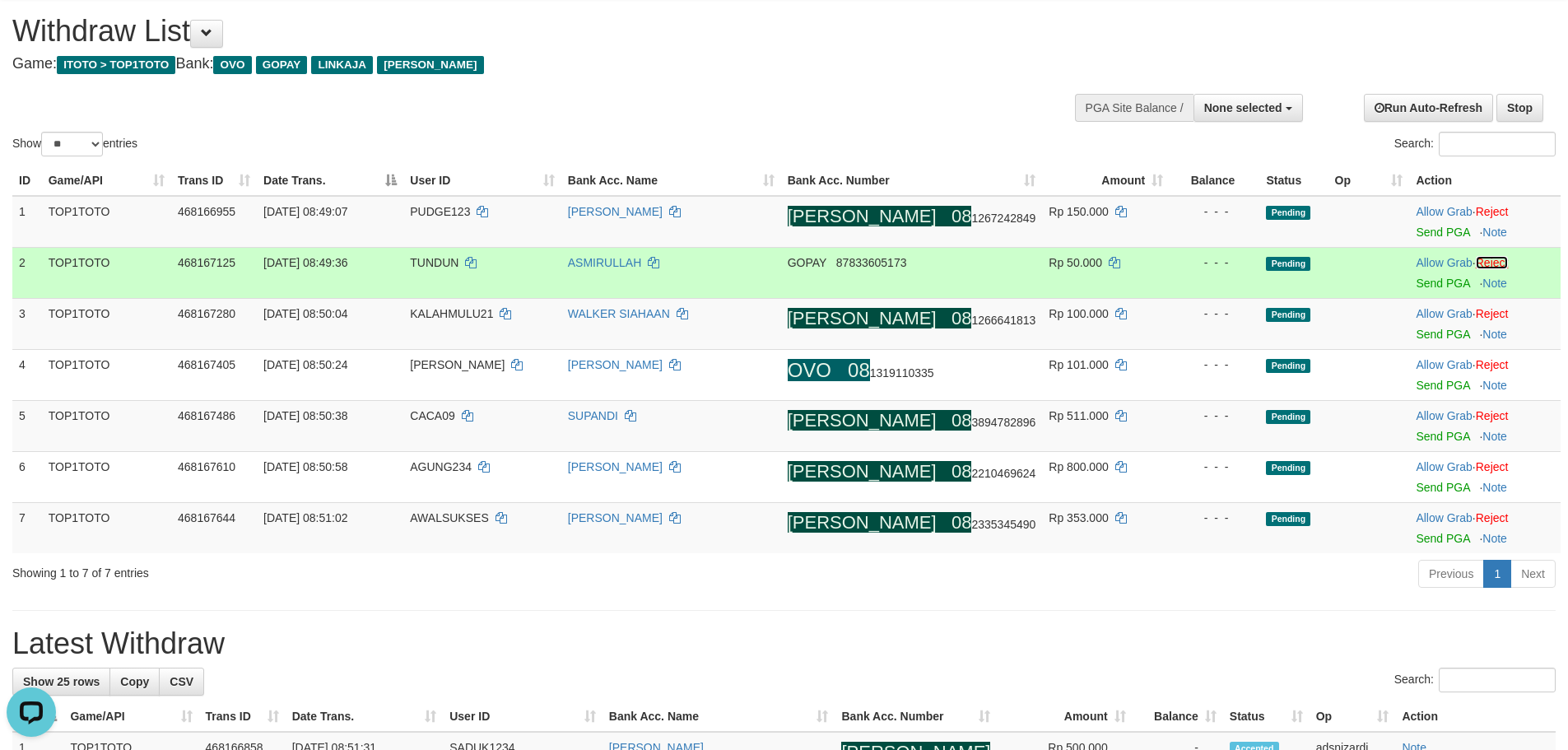
click at [1494, 264] on link "Reject" at bounding box center [1492, 263] width 33 height 14
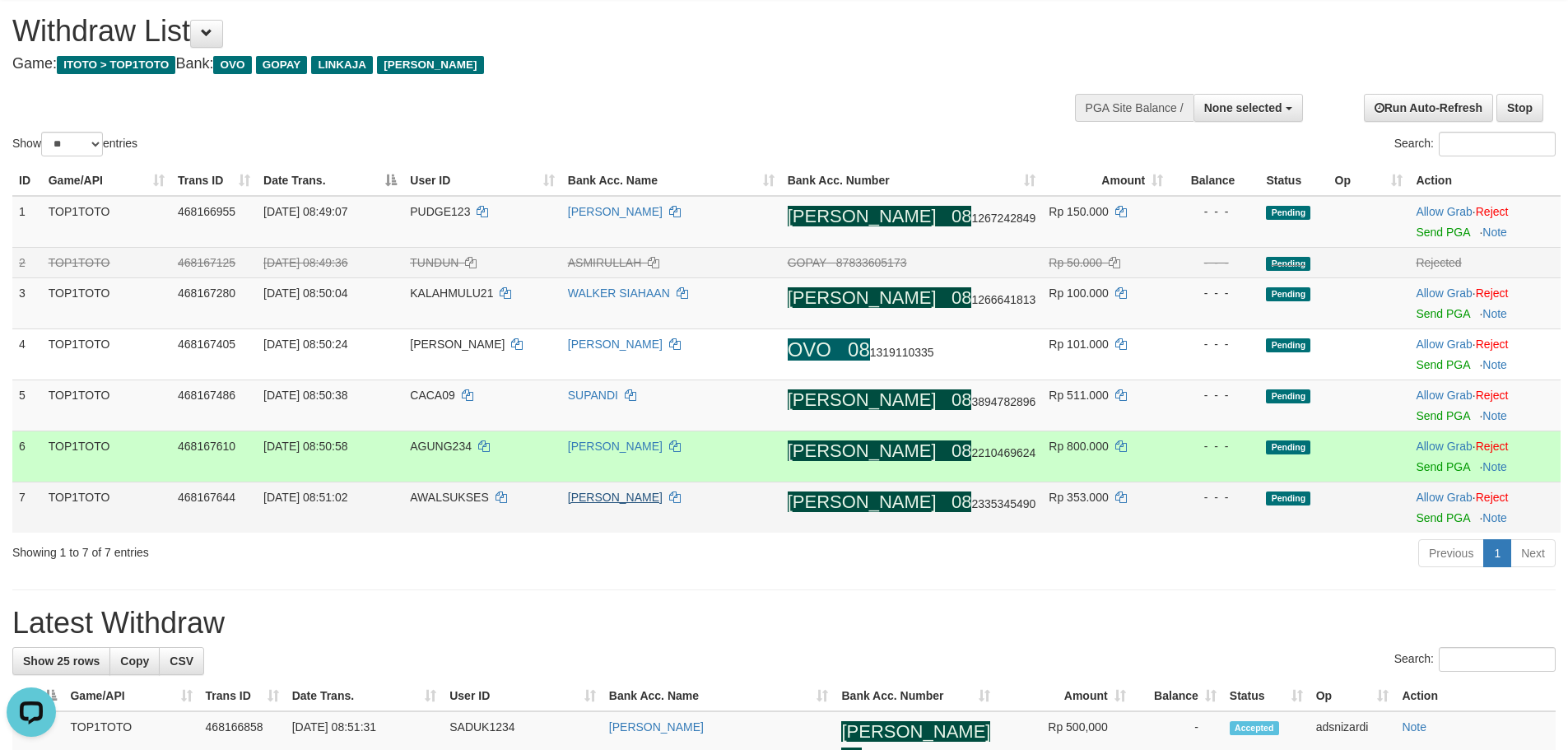
drag, startPoint x: 662, startPoint y: 470, endPoint x: 662, endPoint y: 499, distance: 29.0
click at [664, 484] on tbody "1 TOP1TOTO 468166955 [DATE] 08:49:07 PUDGE123 RAHMAT [PERSON_NAME] 08 126724284…" at bounding box center [787, 364] width 1549 height 337
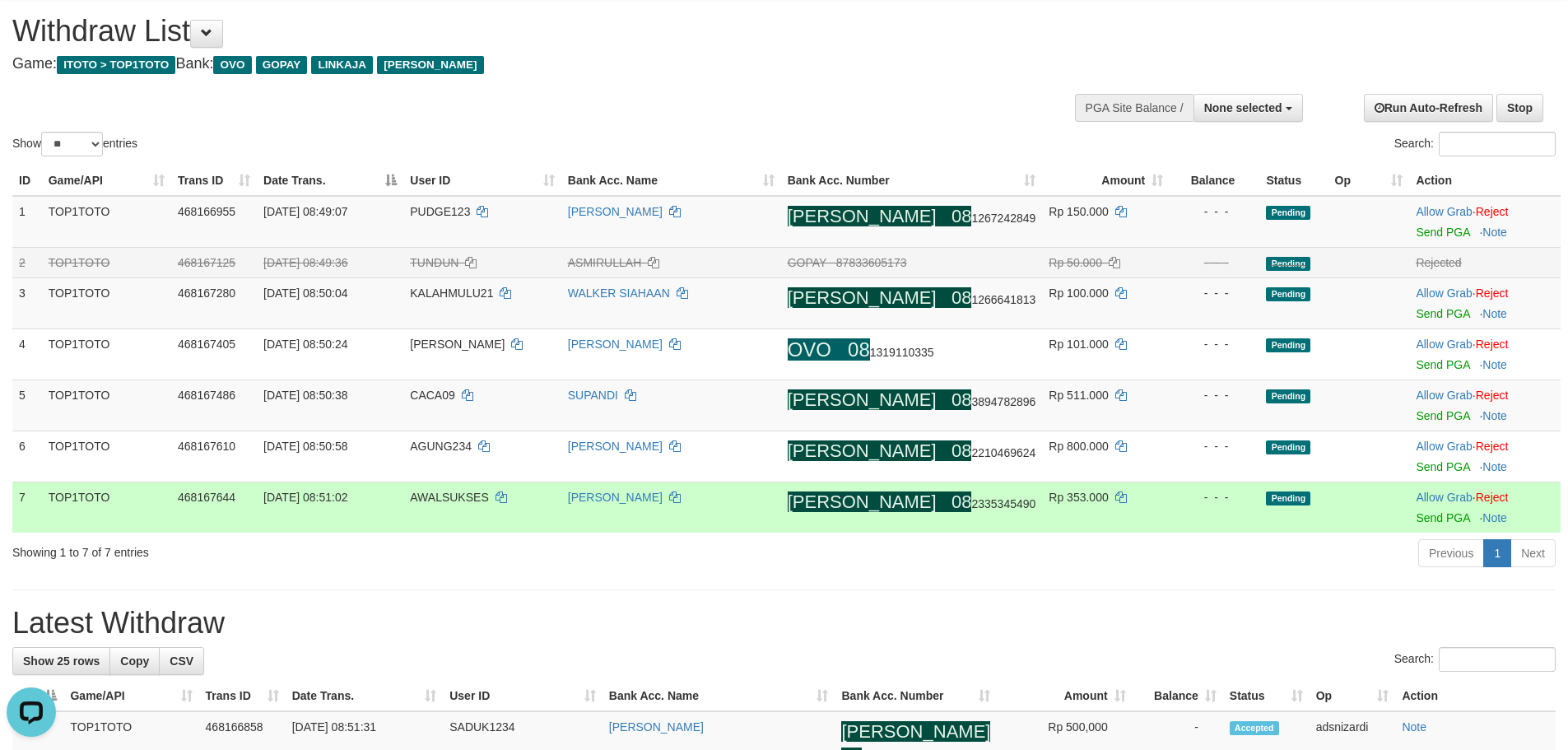
scroll to position [796, 0]
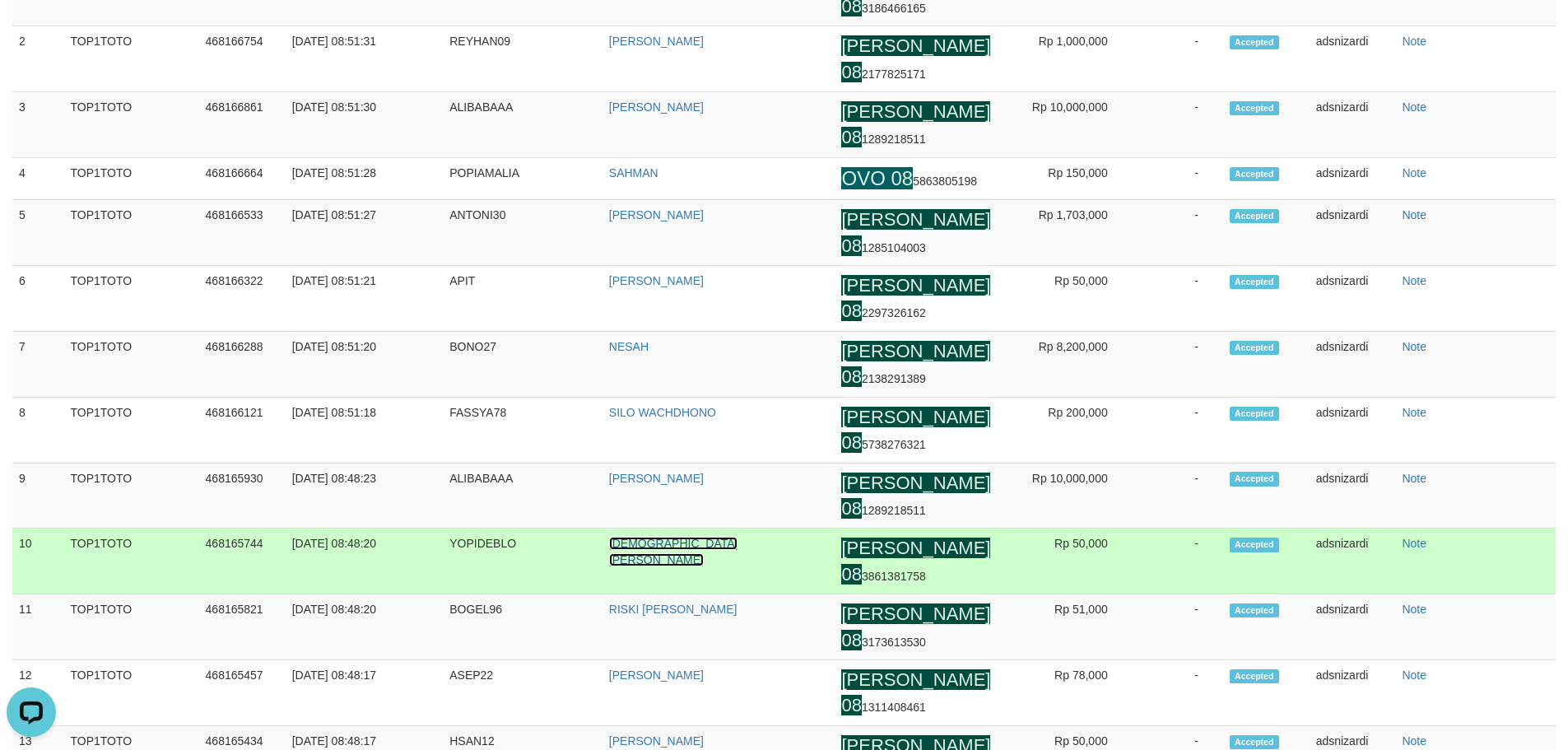
click at [688, 567] on link "[DEMOGRAPHIC_DATA][PERSON_NAME]" at bounding box center [673, 552] width 129 height 30
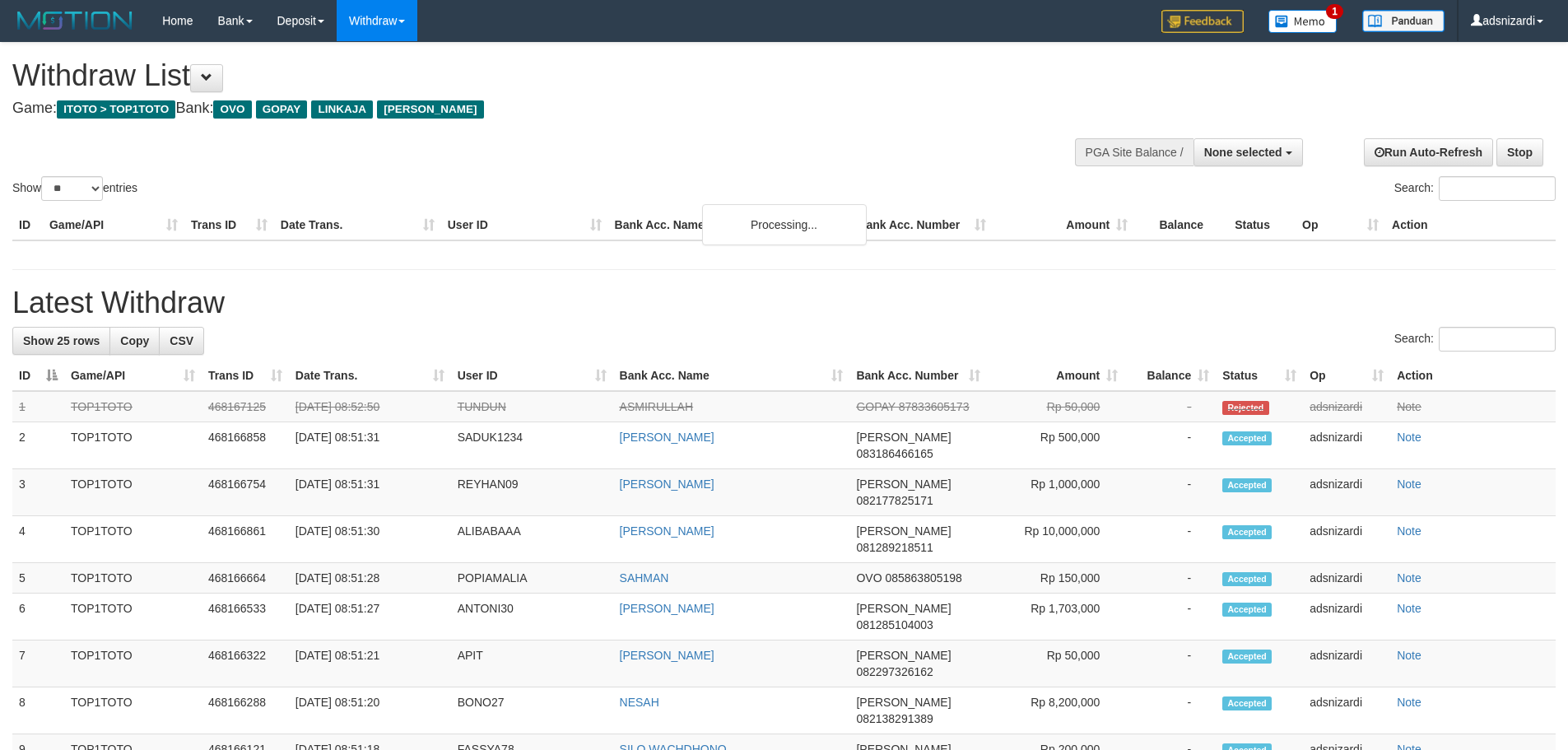
select select
select select "**"
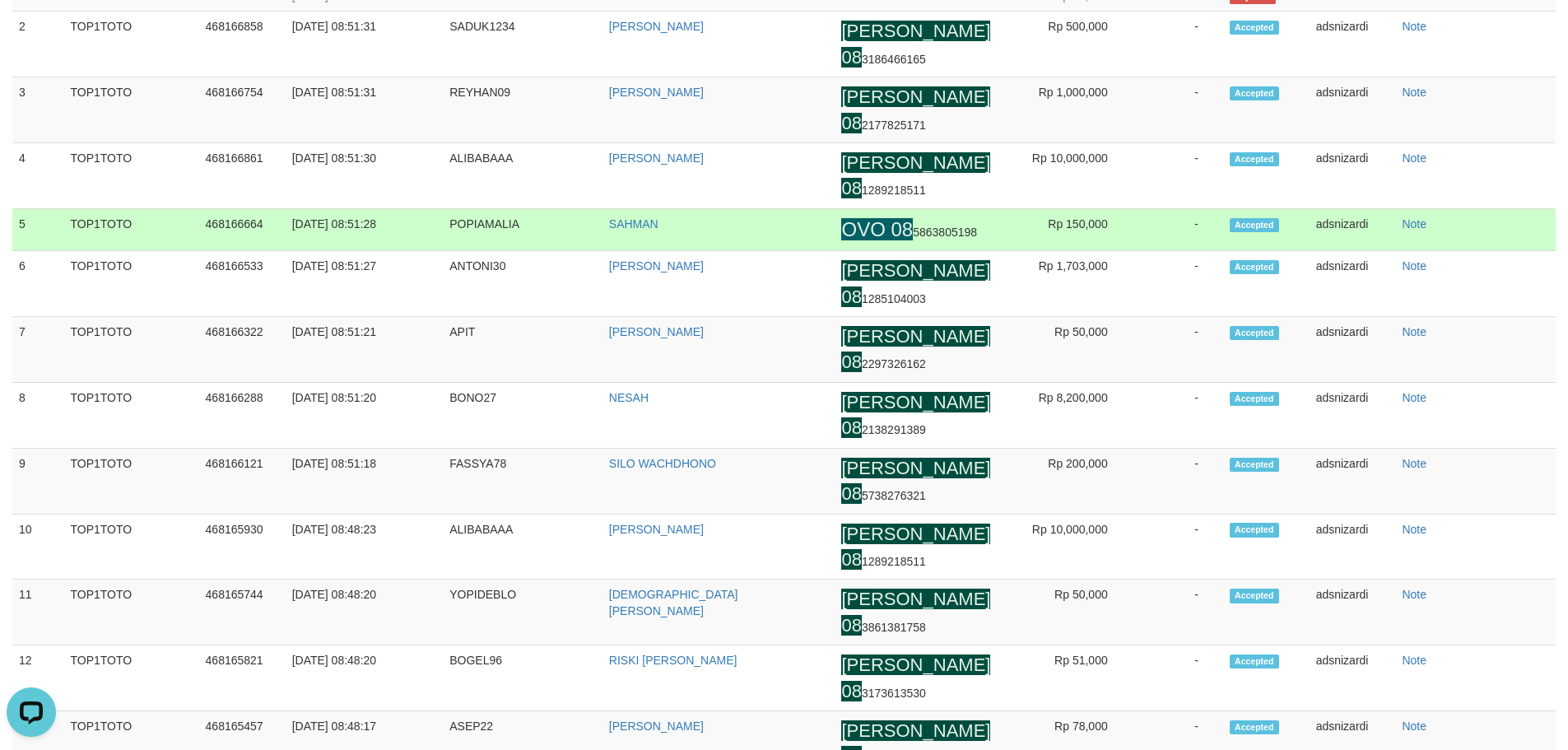
scroll to position [187, 0]
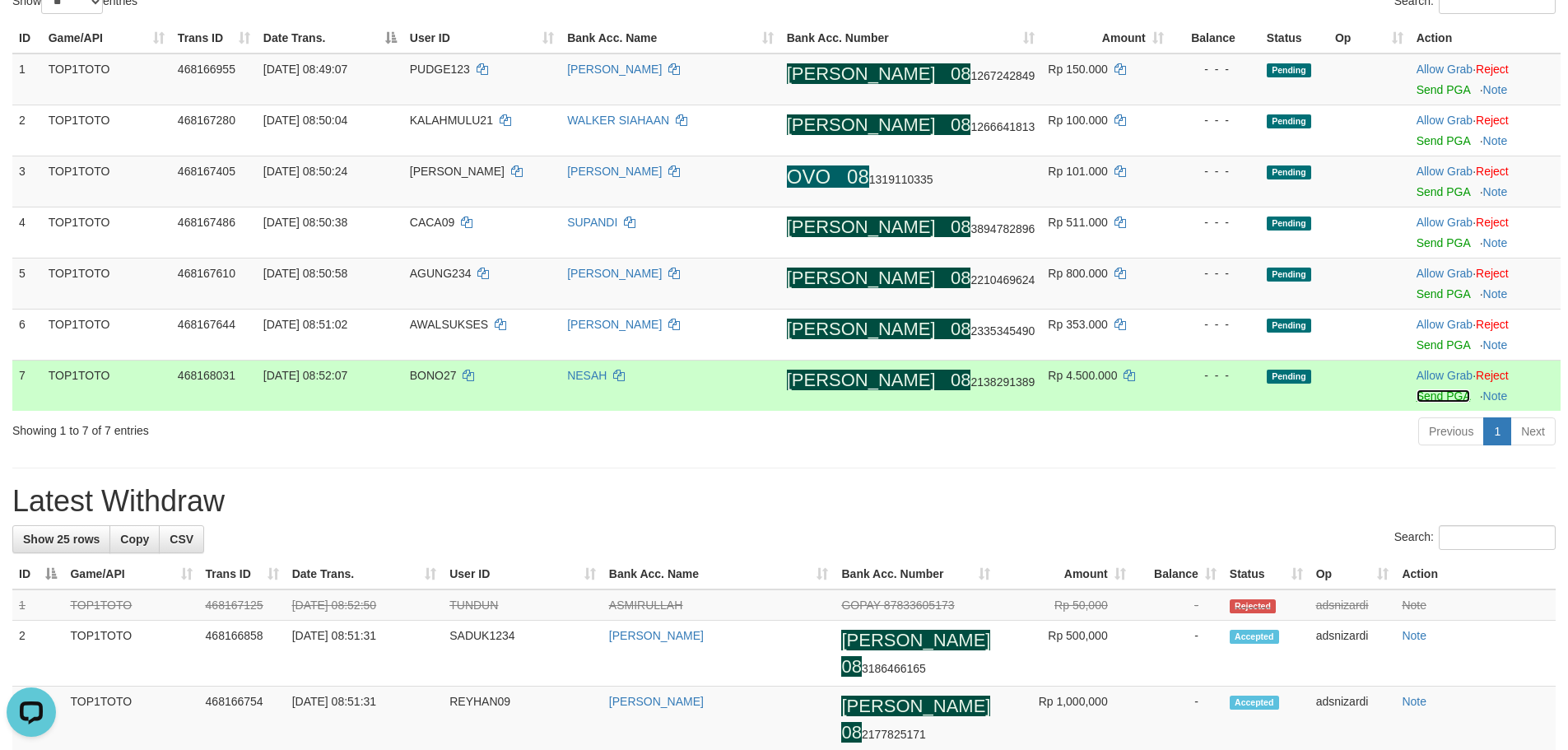
click at [1426, 389] on link "Send PGA" at bounding box center [1443, 396] width 53 height 14
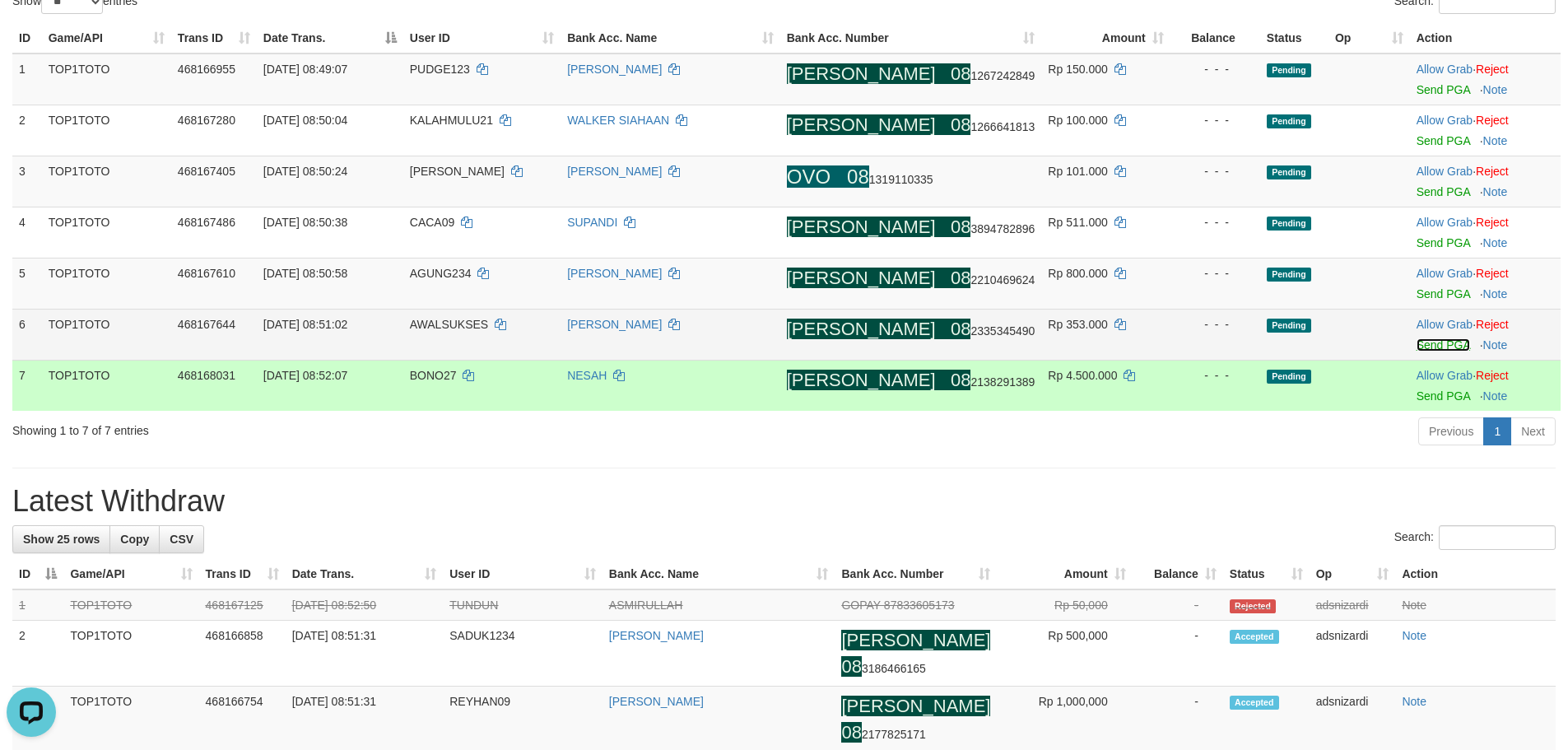
click at [1432, 343] on link "Send PGA" at bounding box center [1443, 345] width 53 height 14
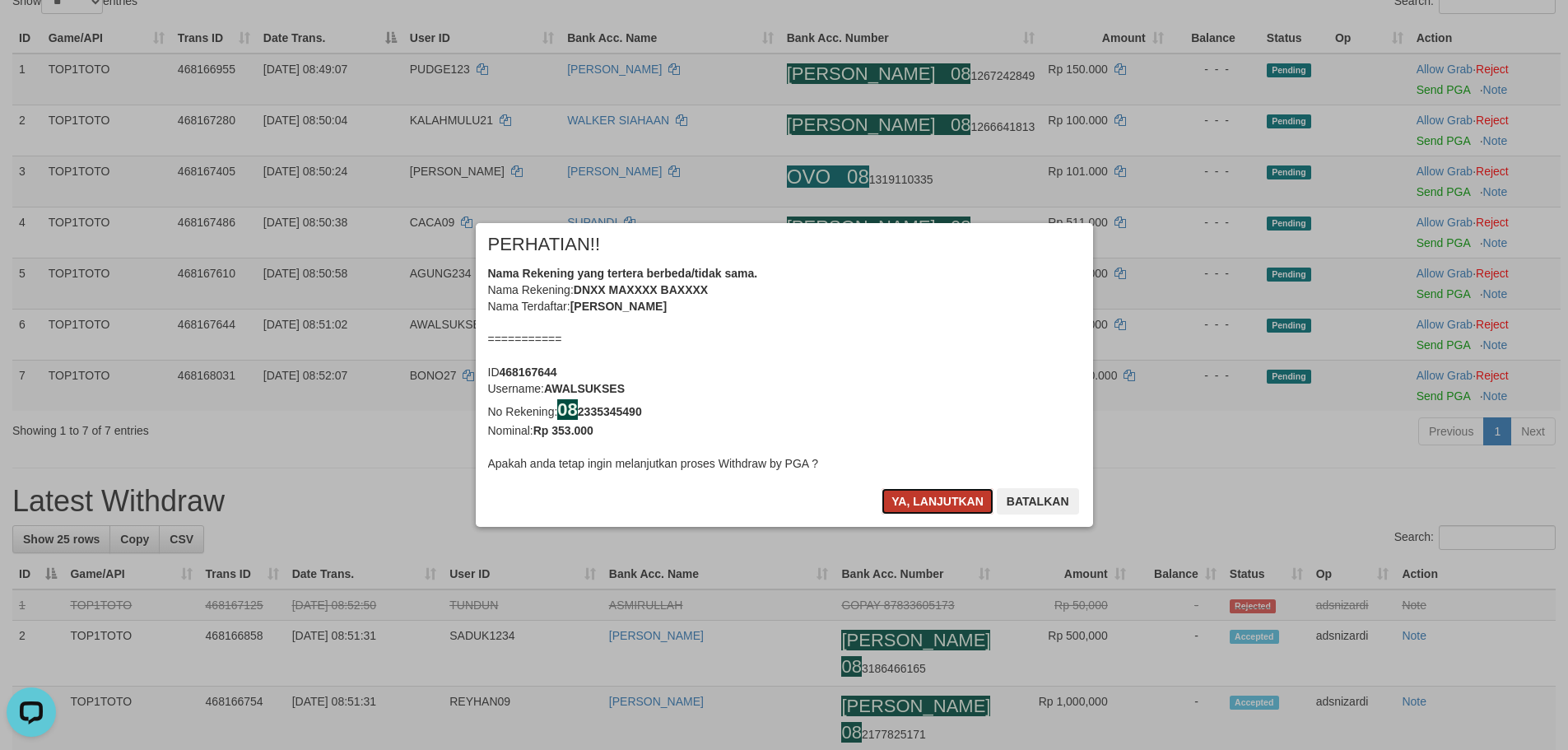
click at [920, 512] on button "Ya, lanjutkan" at bounding box center [937, 501] width 112 height 26
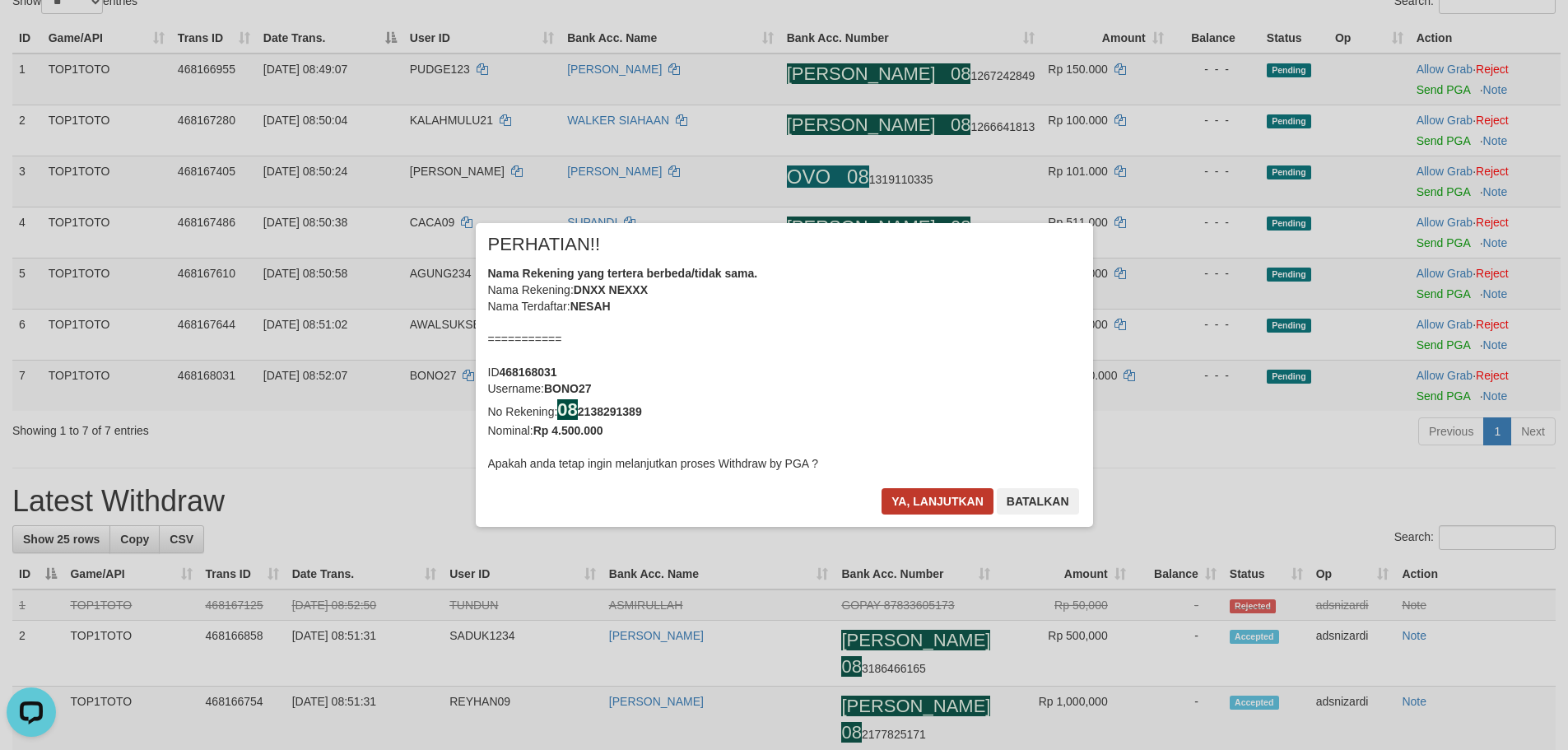
scroll to position [182, 0]
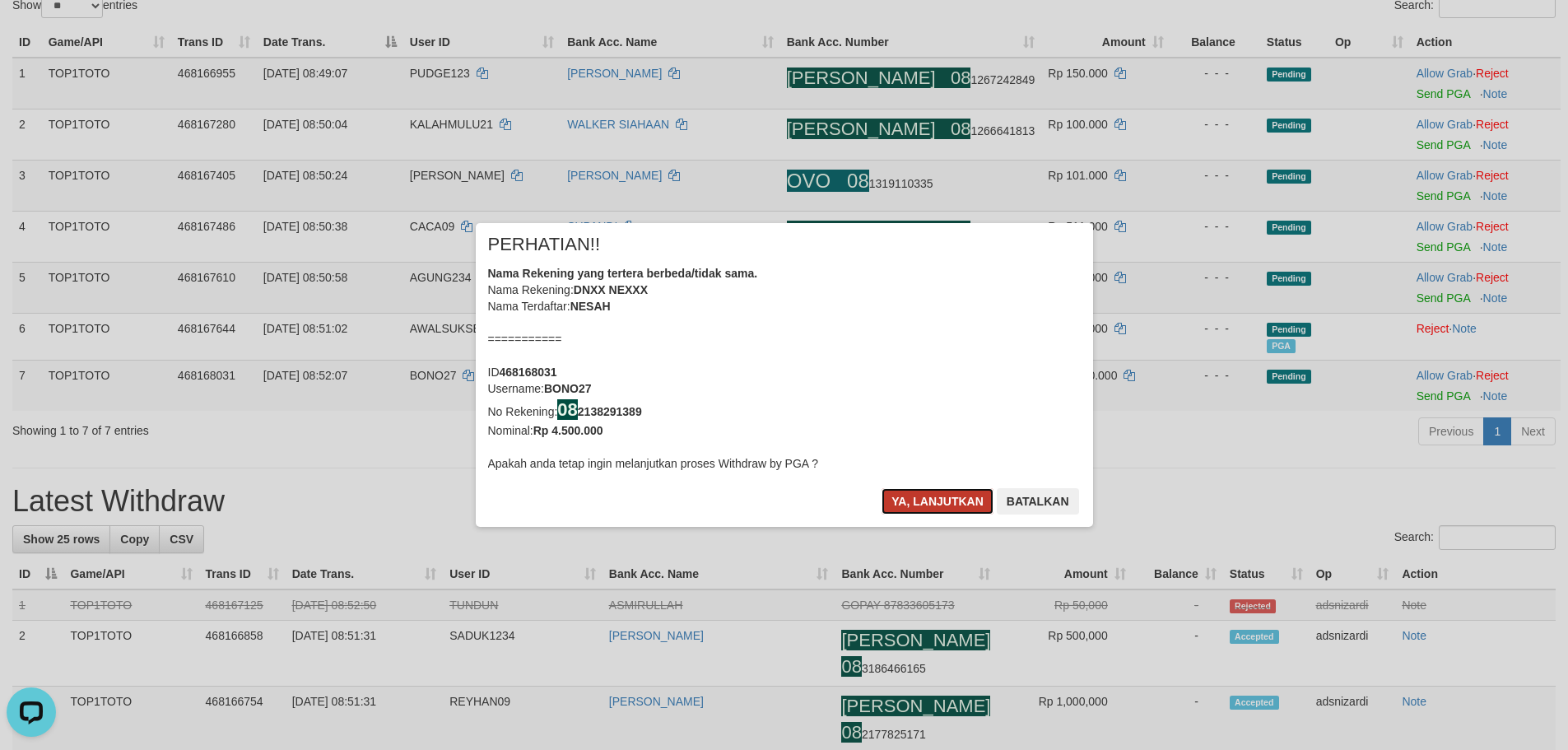
click at [922, 511] on button "Ya, lanjutkan" at bounding box center [937, 501] width 112 height 26
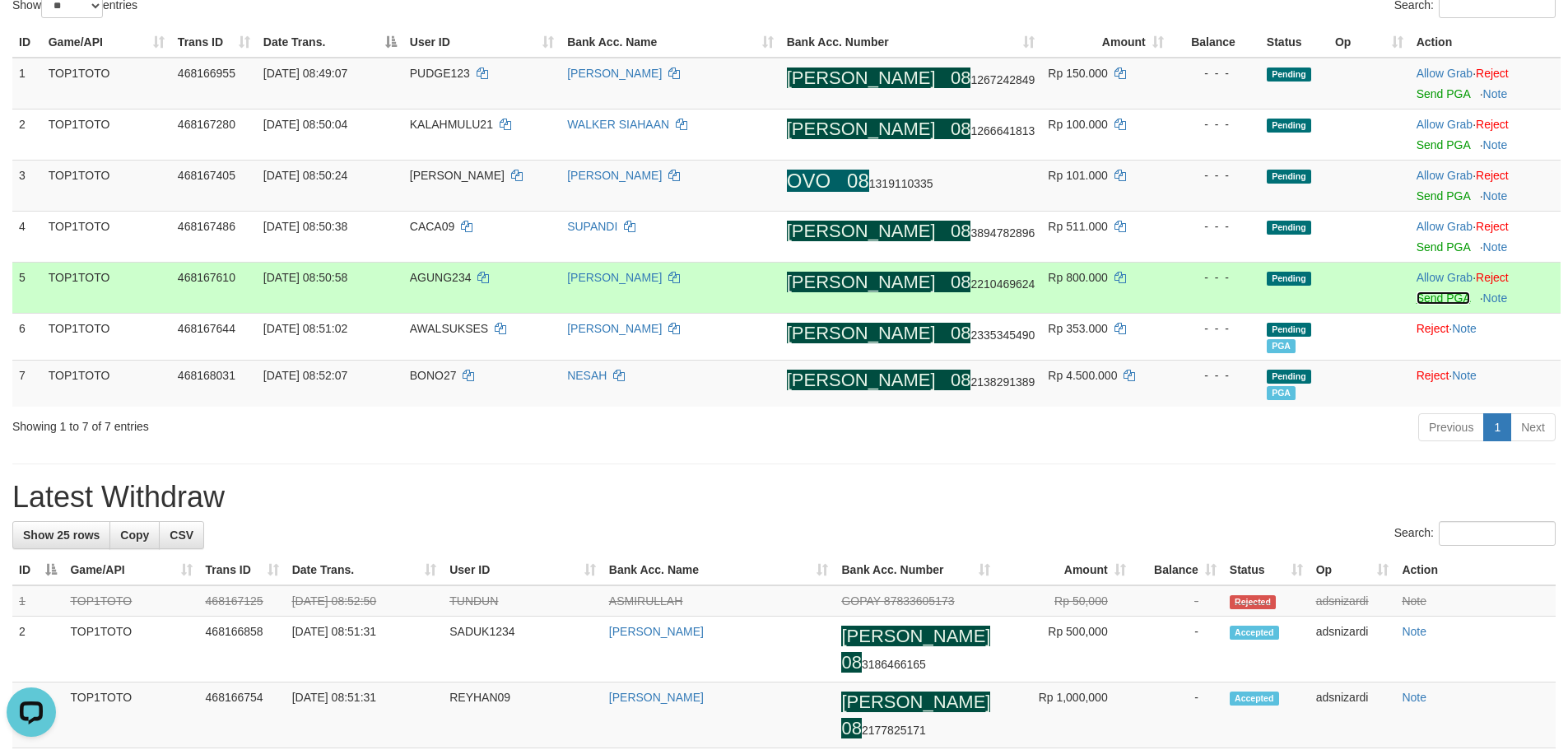
click at [1418, 302] on link "Send PGA" at bounding box center [1443, 298] width 53 height 14
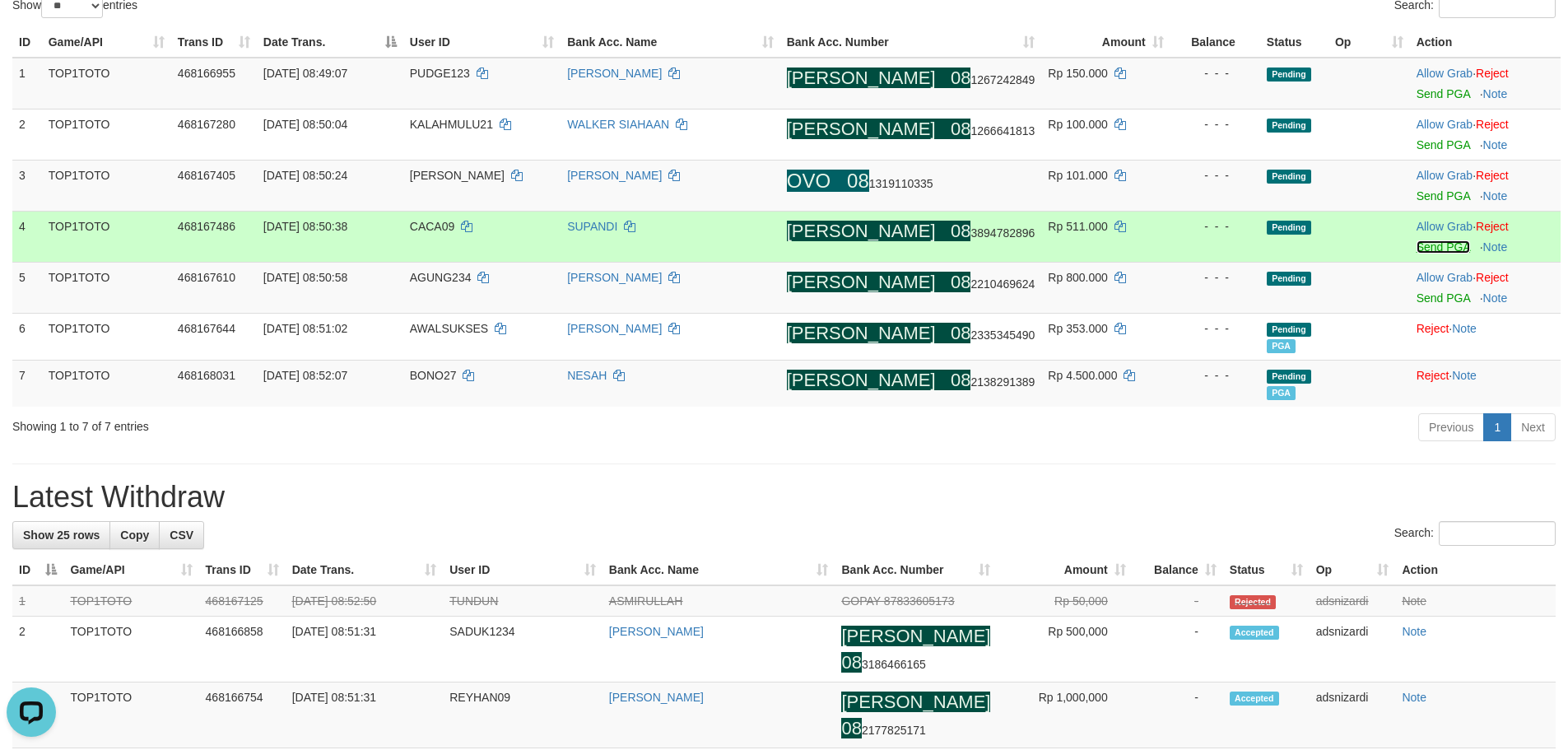
click at [1424, 246] on link "Send PGA" at bounding box center [1443, 247] width 53 height 14
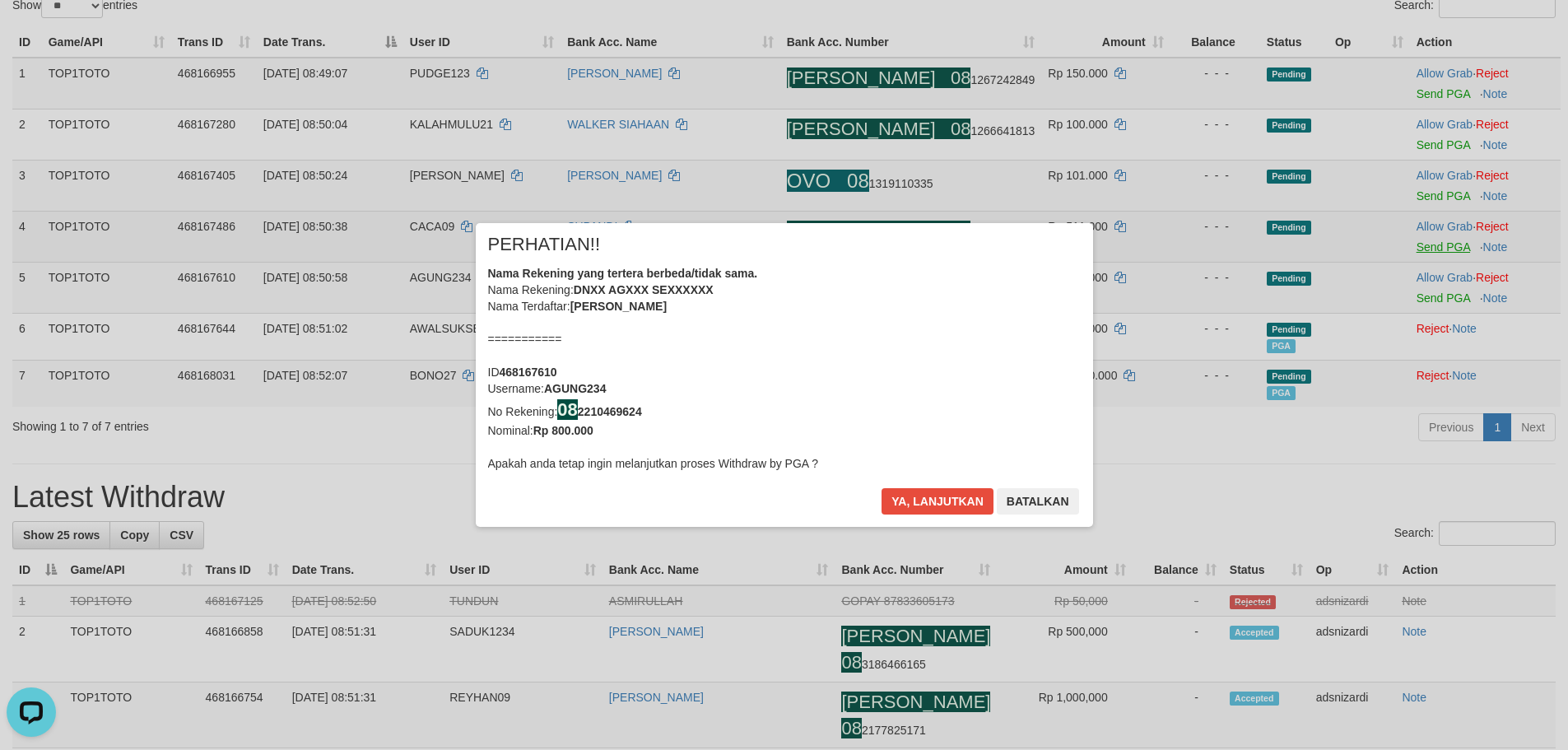
click at [1424, 201] on div "× PERHATIAN!! Nama Rekening yang tertera berbeda/tidak sama. Nama Rekening: DNX…" at bounding box center [784, 375] width 1568 height 371
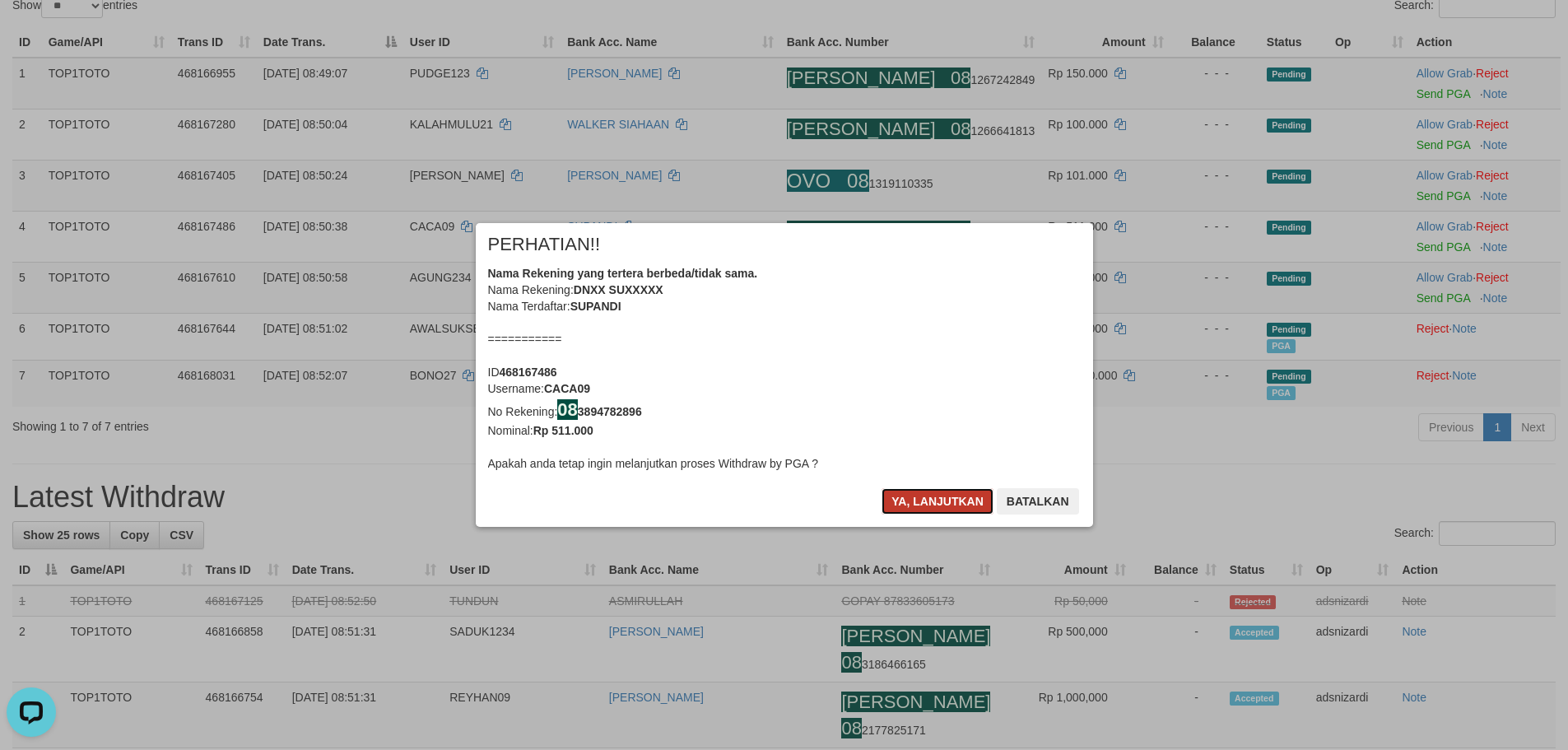
click at [911, 503] on button "Ya, lanjutkan" at bounding box center [937, 501] width 112 height 26
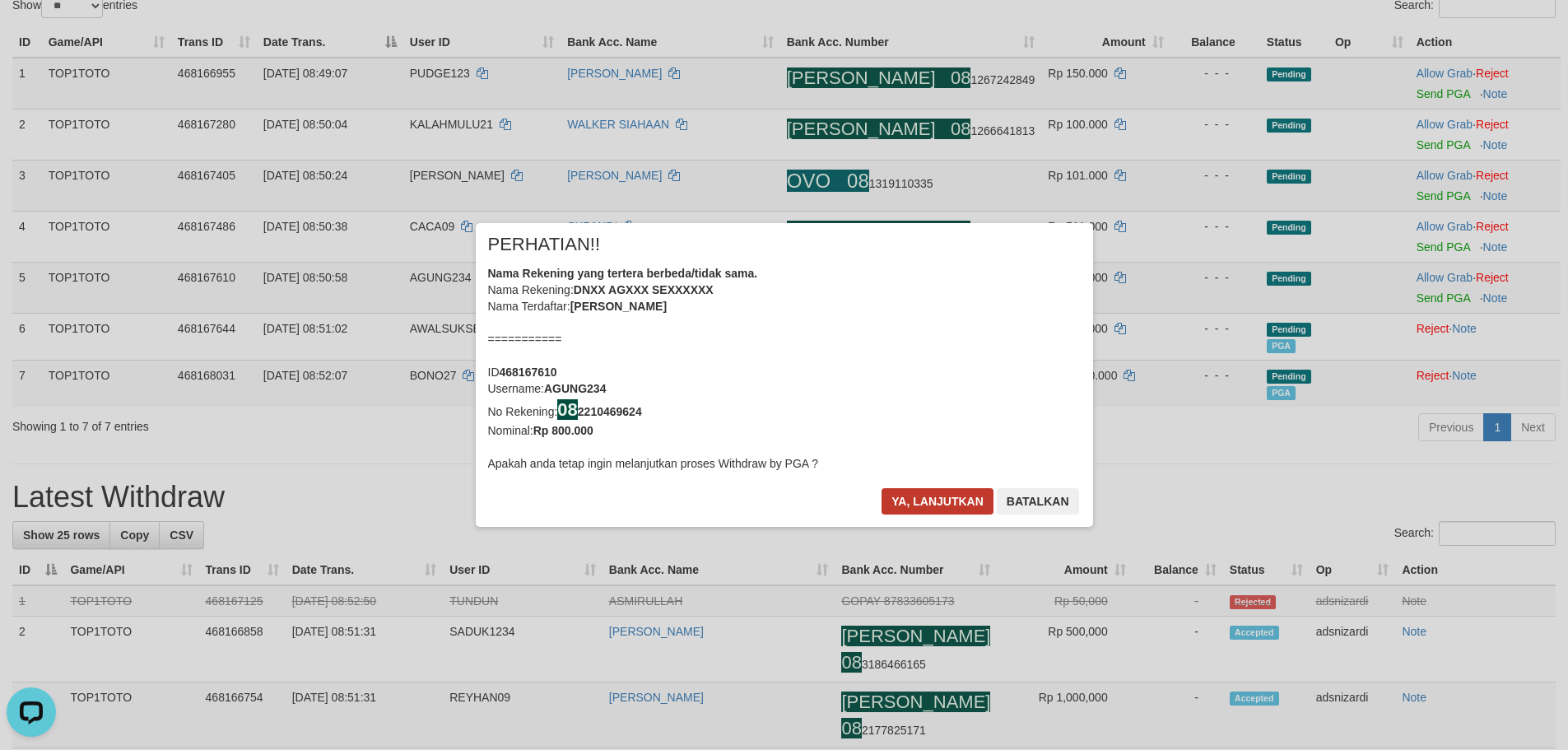
scroll to position [179, 0]
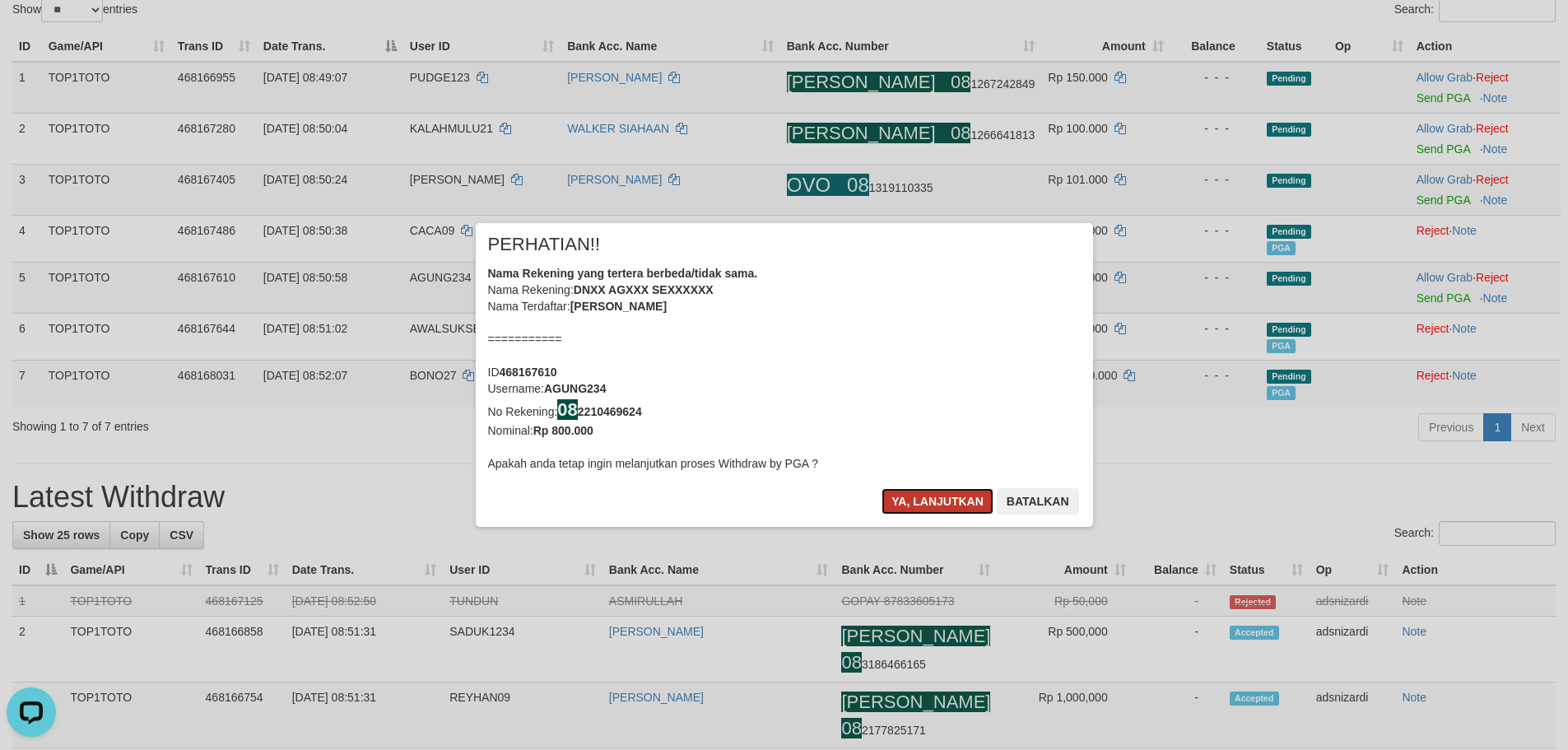
click at [914, 503] on button "Ya, lanjutkan" at bounding box center [937, 501] width 112 height 26
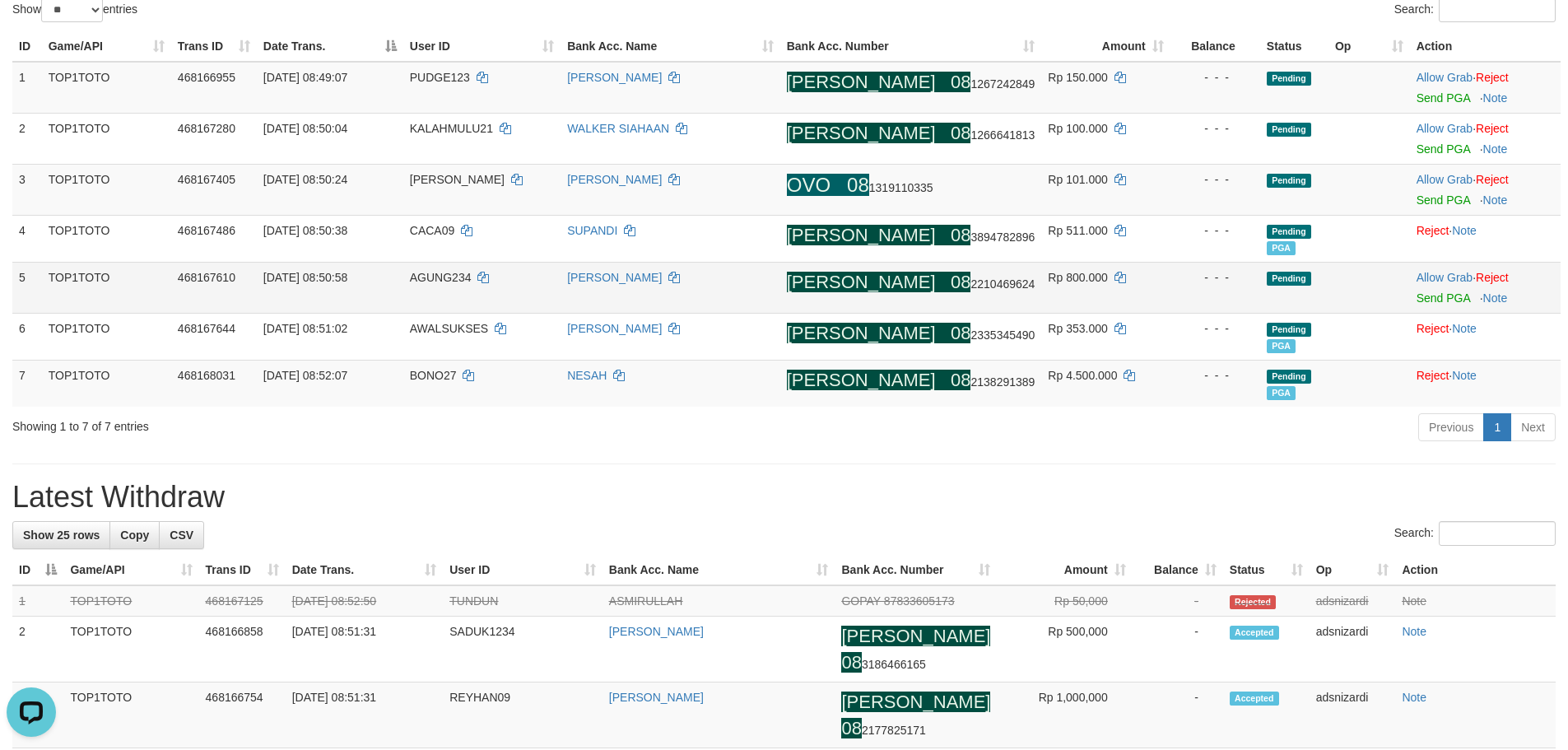
scroll to position [175, 0]
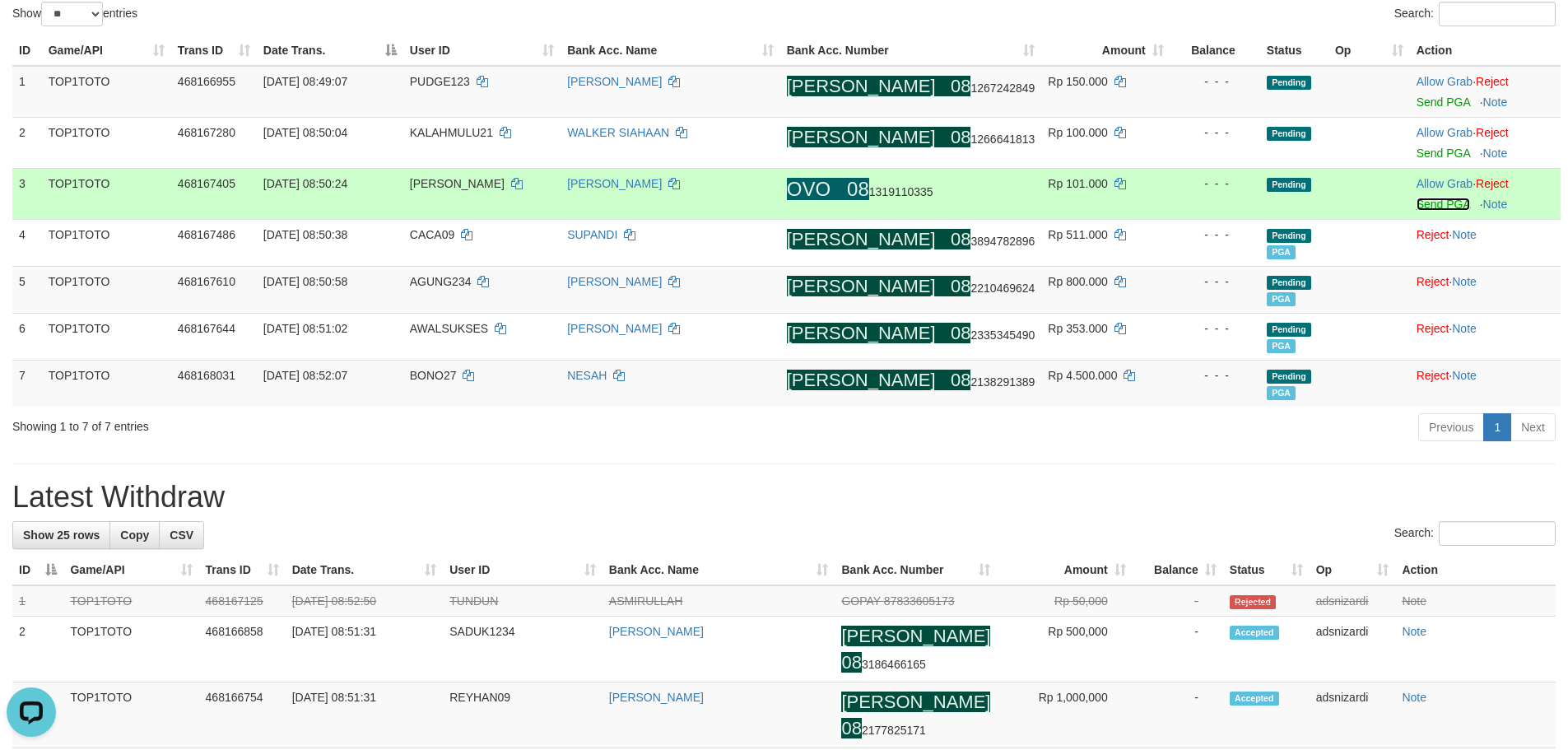
click at [1443, 204] on link "Send PGA" at bounding box center [1443, 204] width 53 height 14
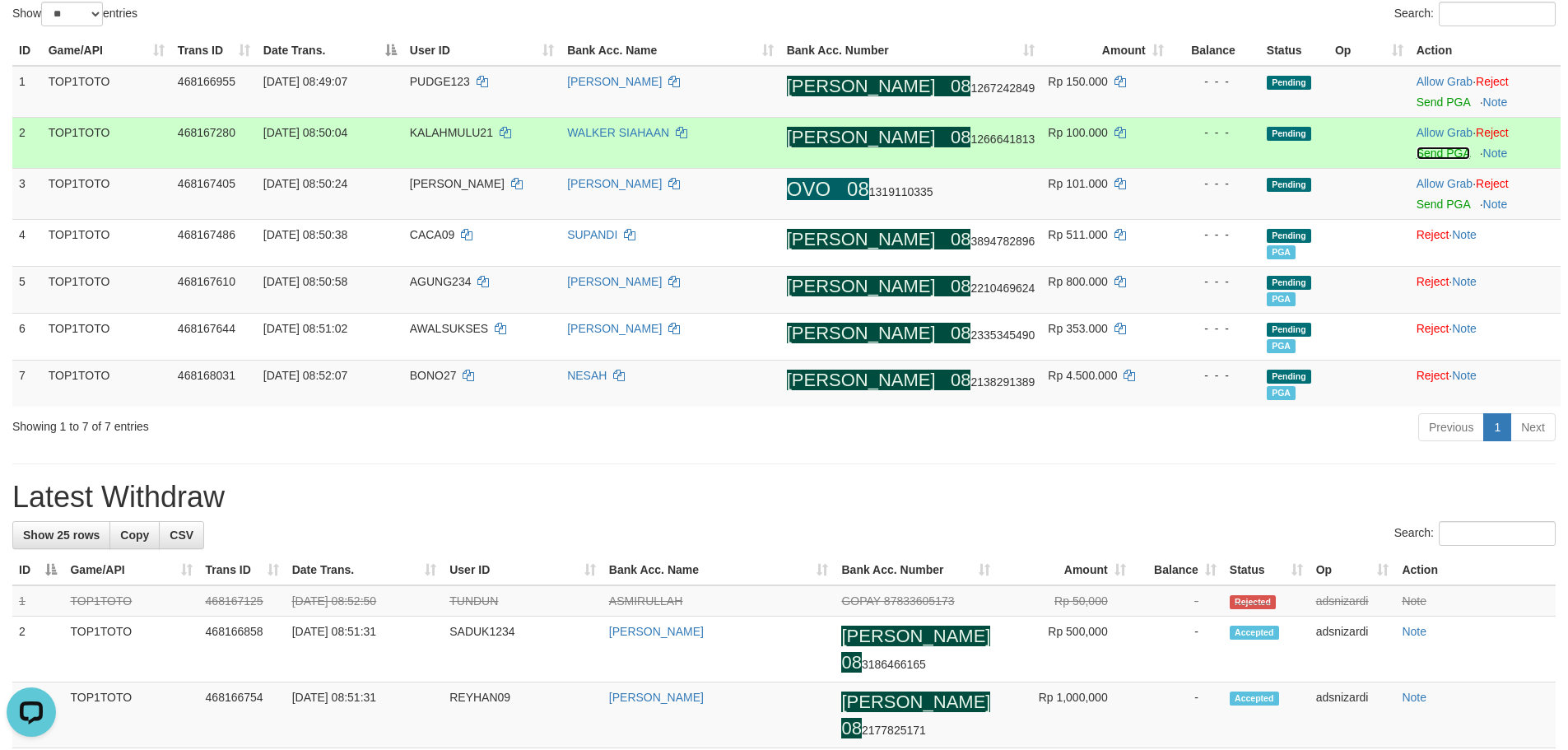
click at [1442, 155] on link "Send PGA" at bounding box center [1443, 154] width 53 height 14
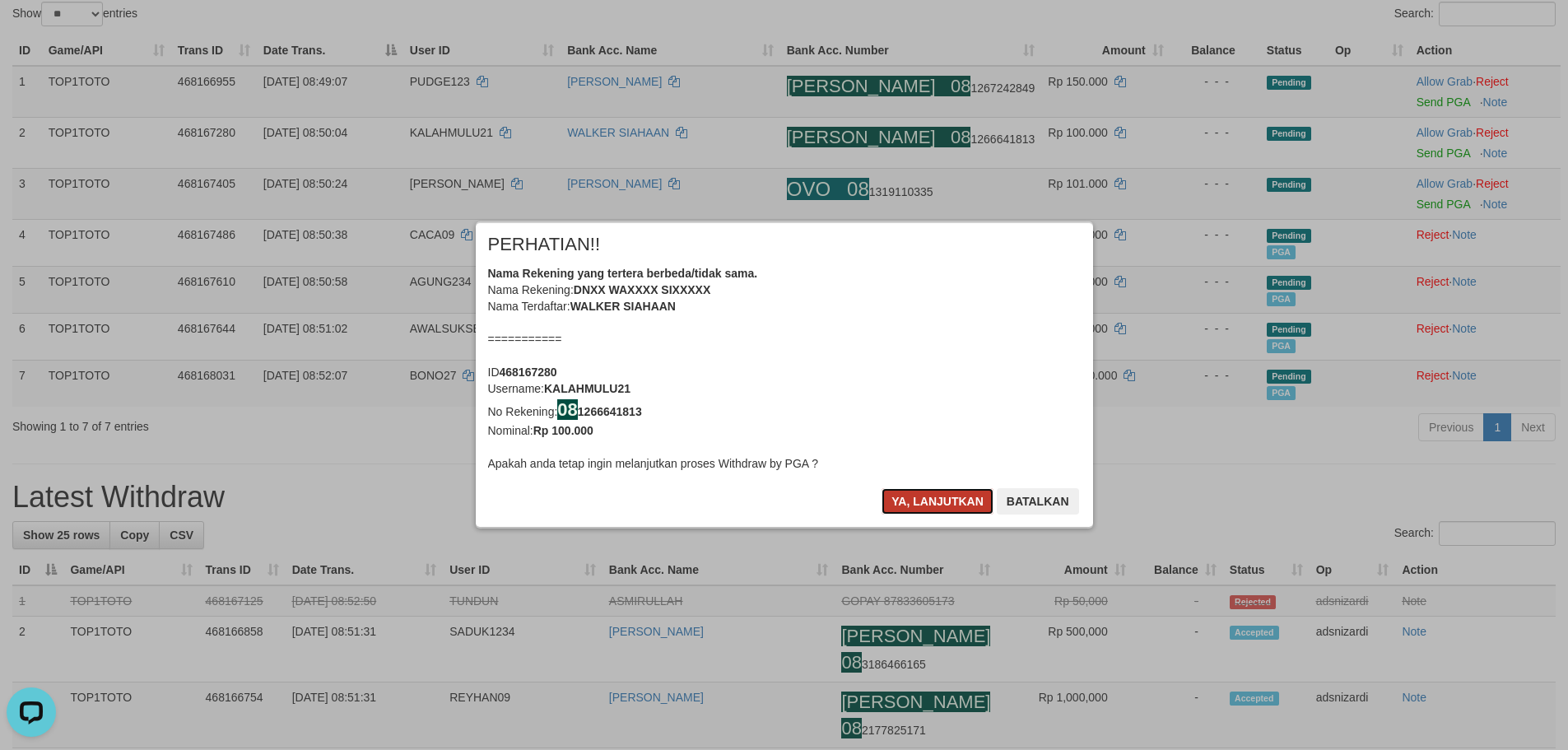
click at [916, 503] on button "Ya, lanjutkan" at bounding box center [937, 501] width 112 height 26
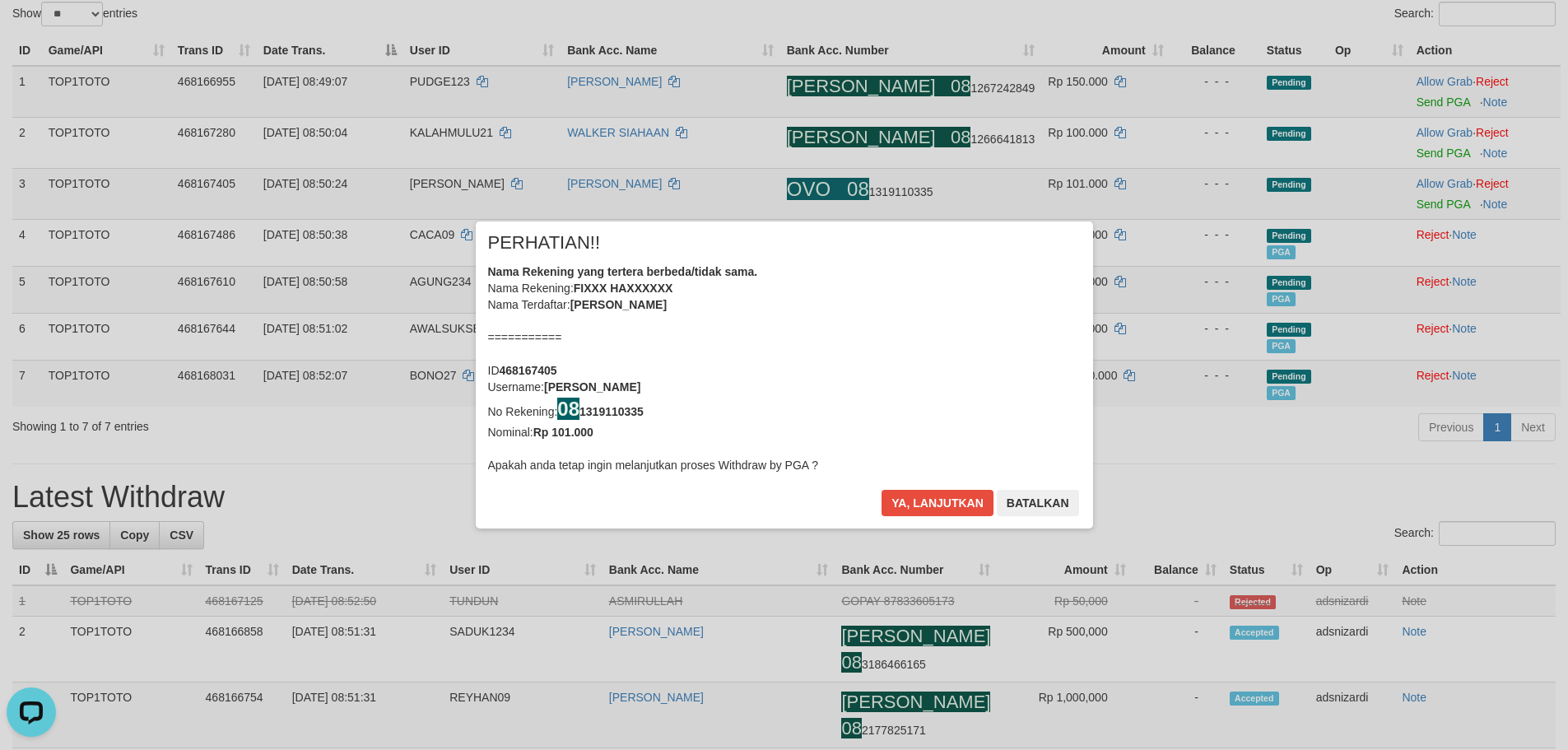
scroll to position [171, 0]
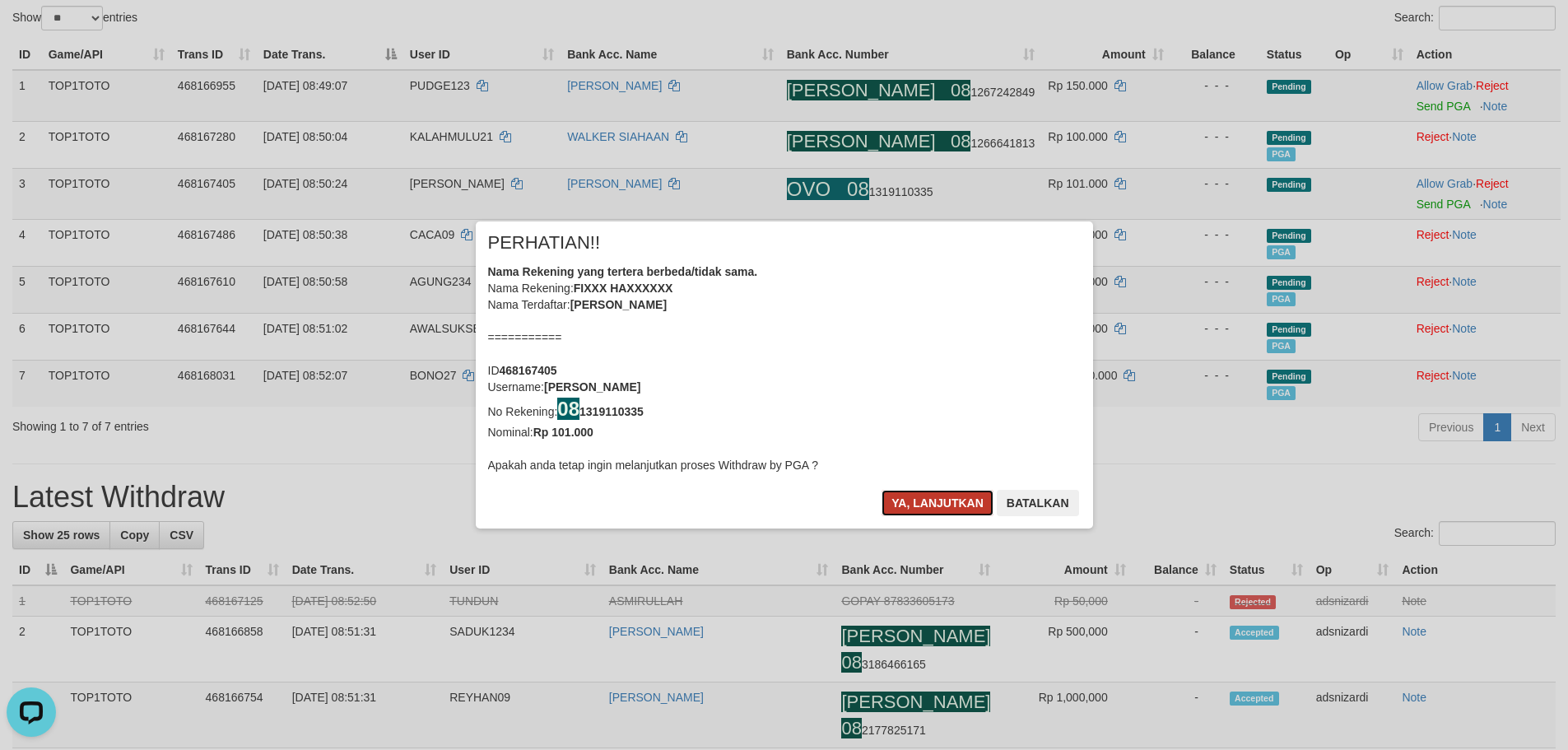
click at [916, 502] on button "Ya, lanjutkan" at bounding box center [937, 503] width 112 height 26
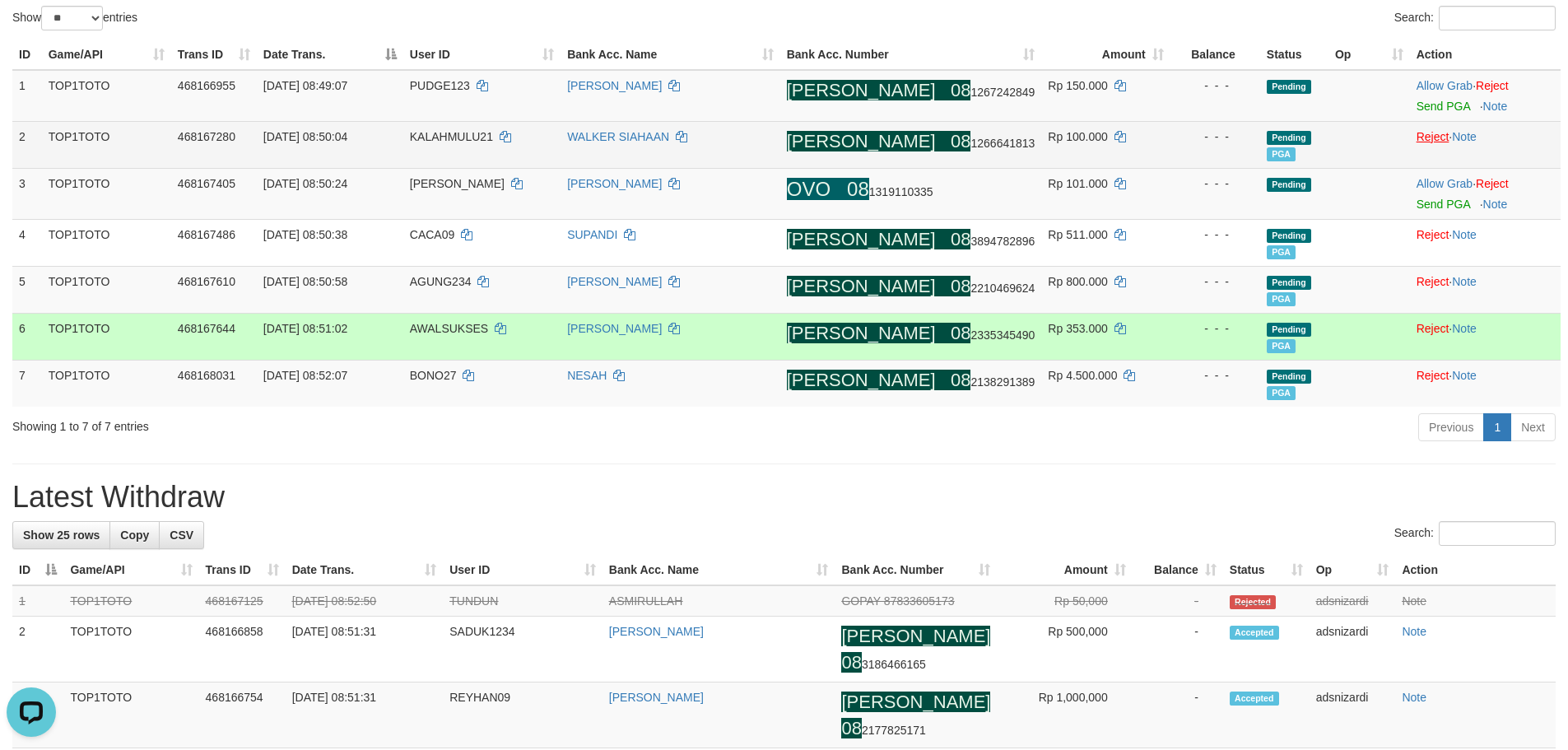
scroll to position [166, 0]
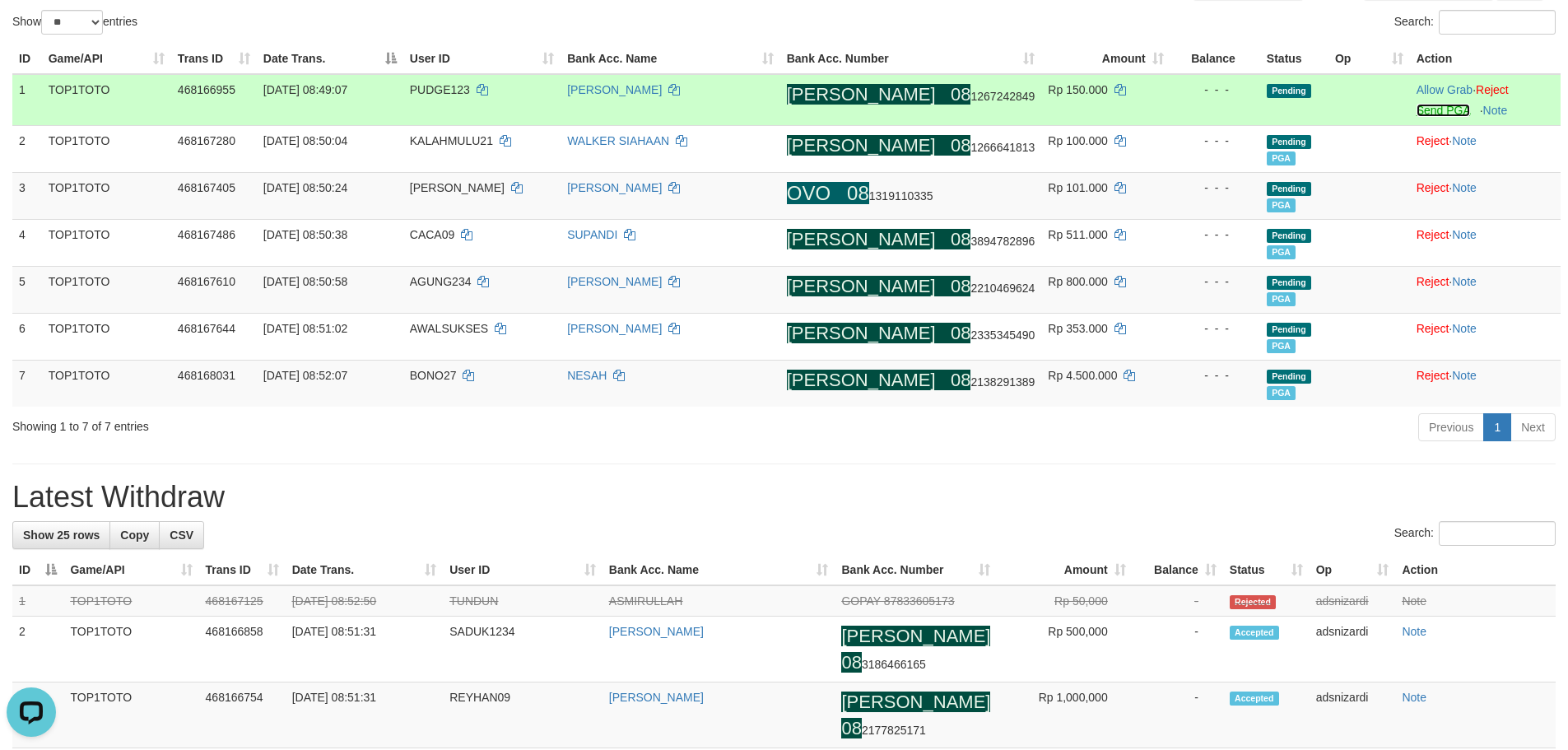
click at [1424, 107] on link "Send PGA" at bounding box center [1443, 111] width 53 height 14
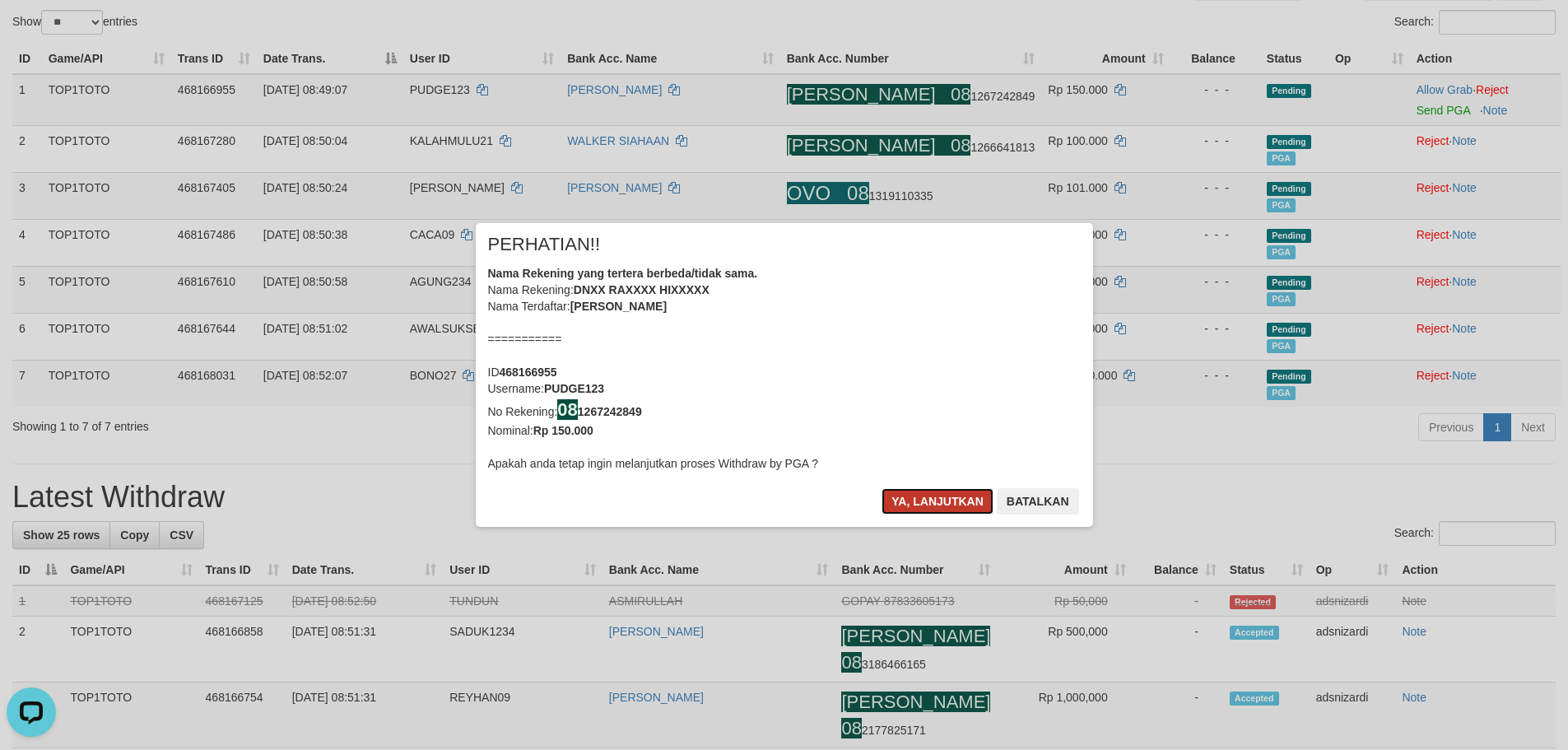
click at [948, 501] on button "Ya, lanjutkan" at bounding box center [937, 501] width 112 height 26
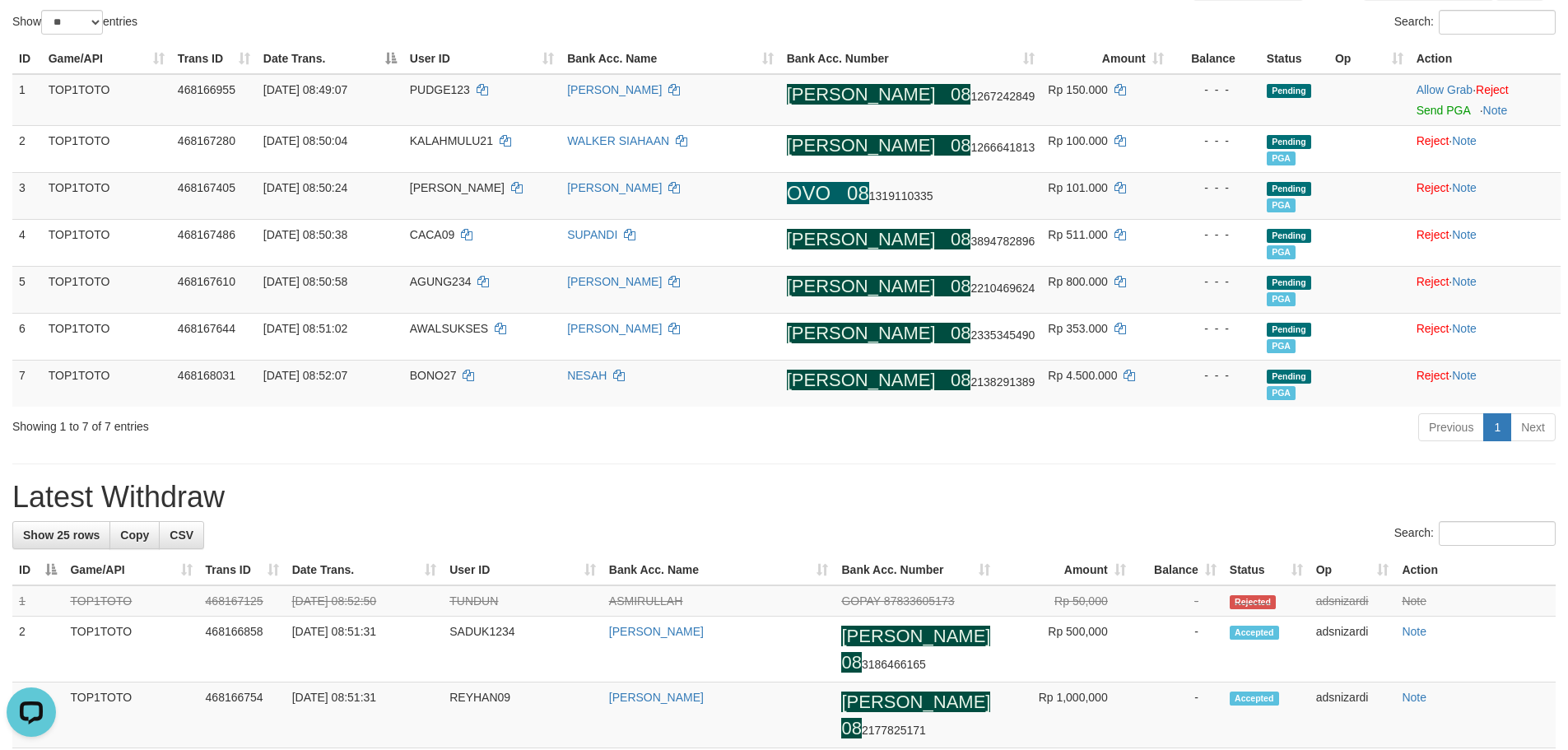
scroll to position [162, 0]
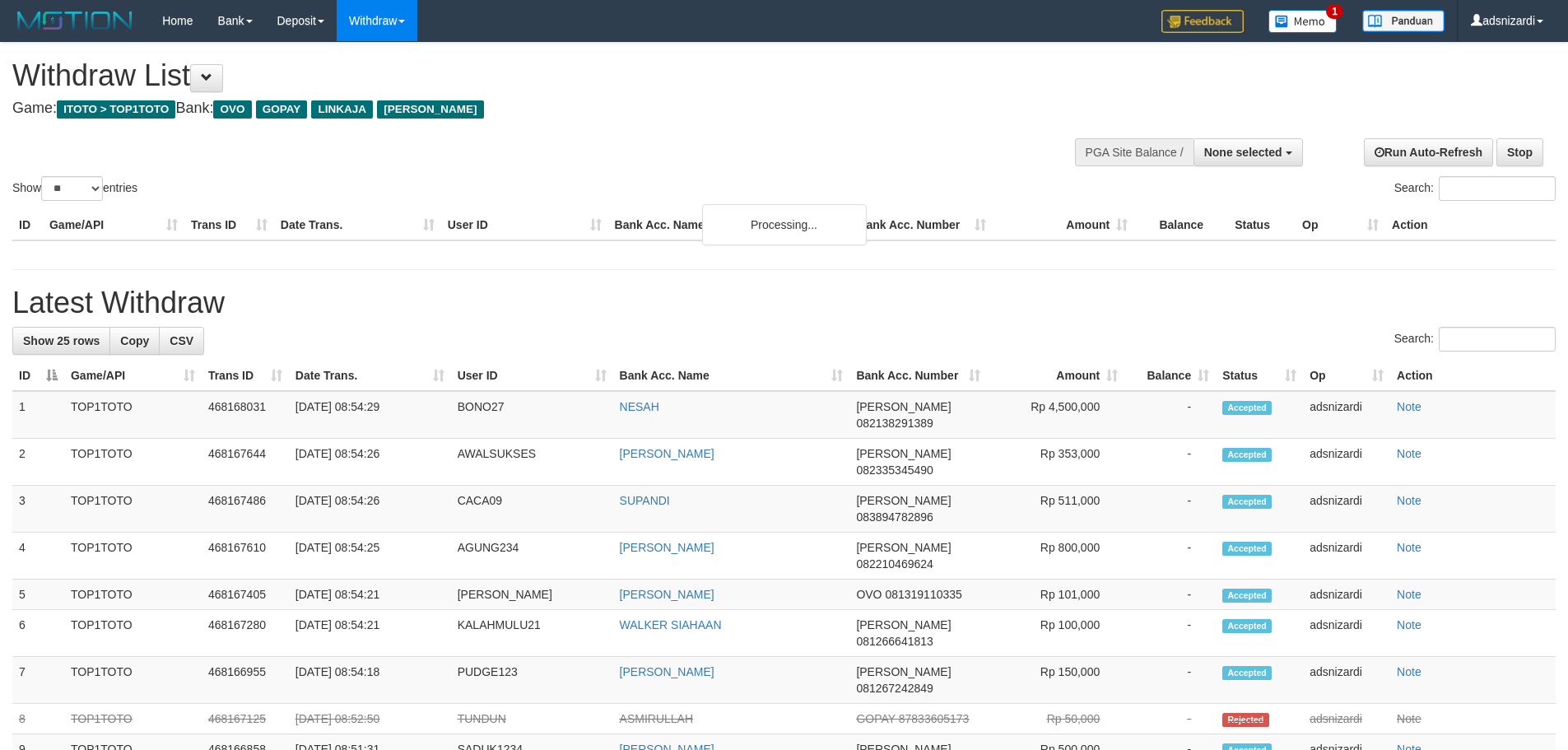
select select
select select "**"
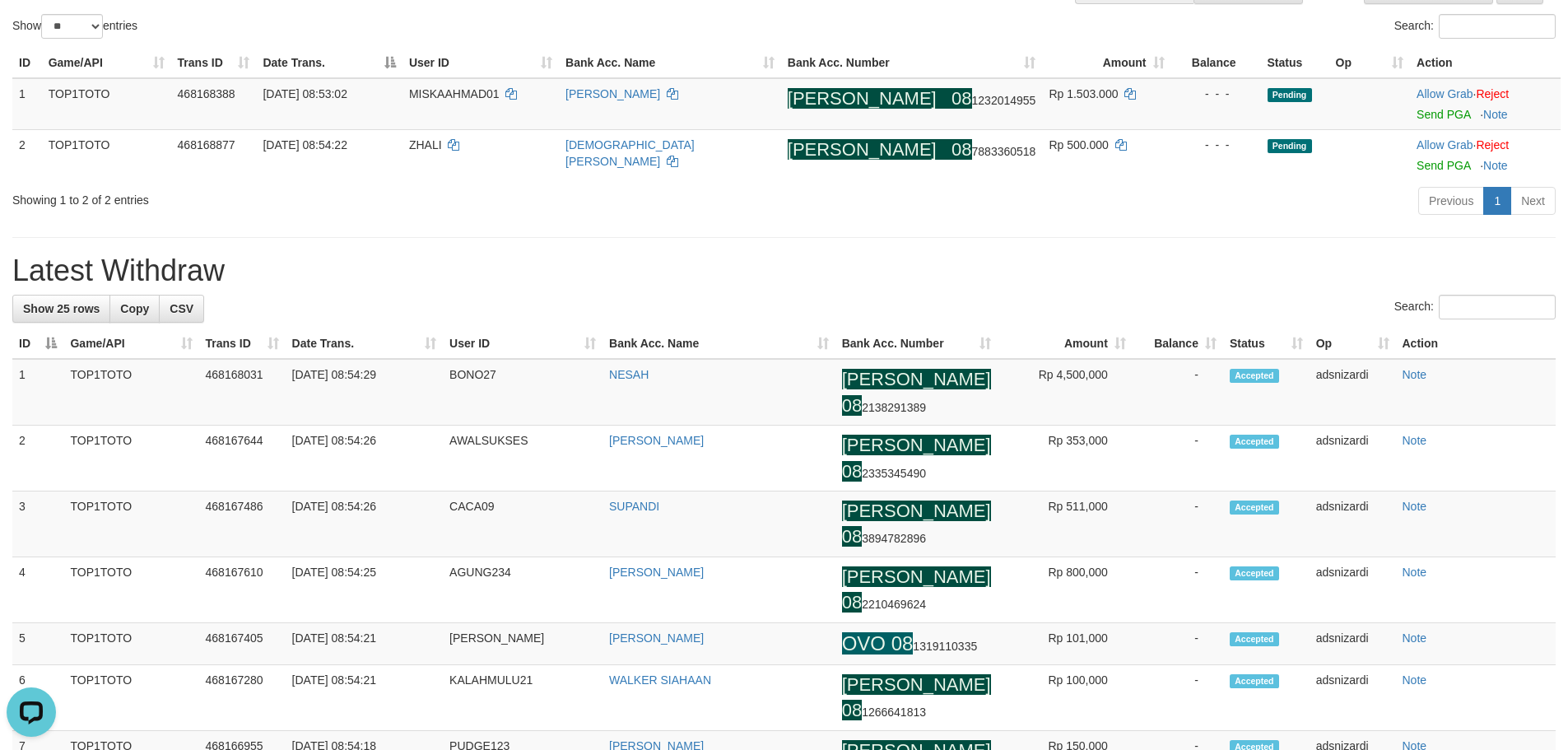
click at [758, 337] on th "Bank Acc. Name" at bounding box center [719, 344] width 233 height 30
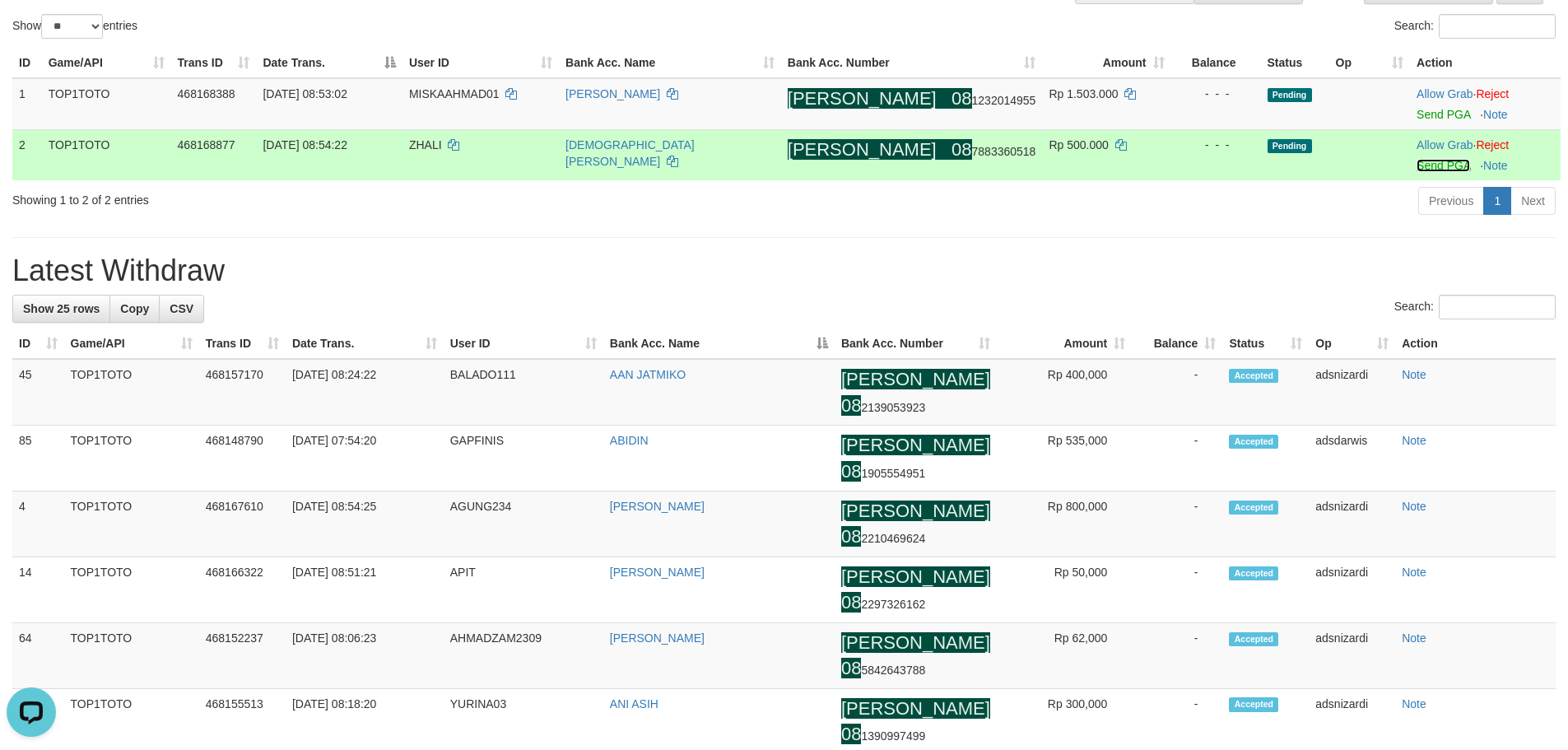
click at [1417, 164] on link "Send PGA" at bounding box center [1443, 166] width 53 height 14
click at [1417, 117] on link "Send PGA" at bounding box center [1443, 115] width 53 height 14
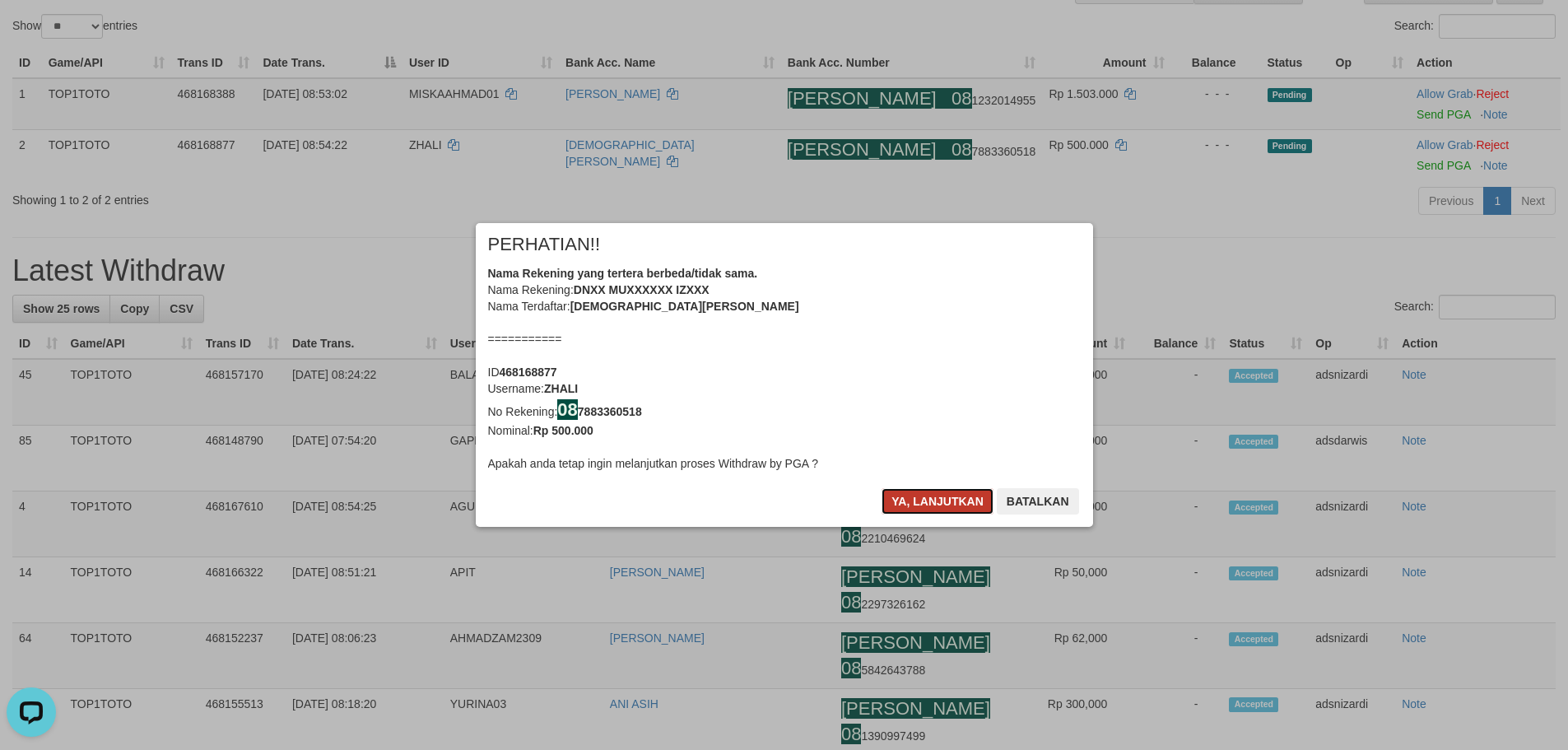
click at [924, 490] on button "Ya, lanjutkan" at bounding box center [937, 501] width 112 height 26
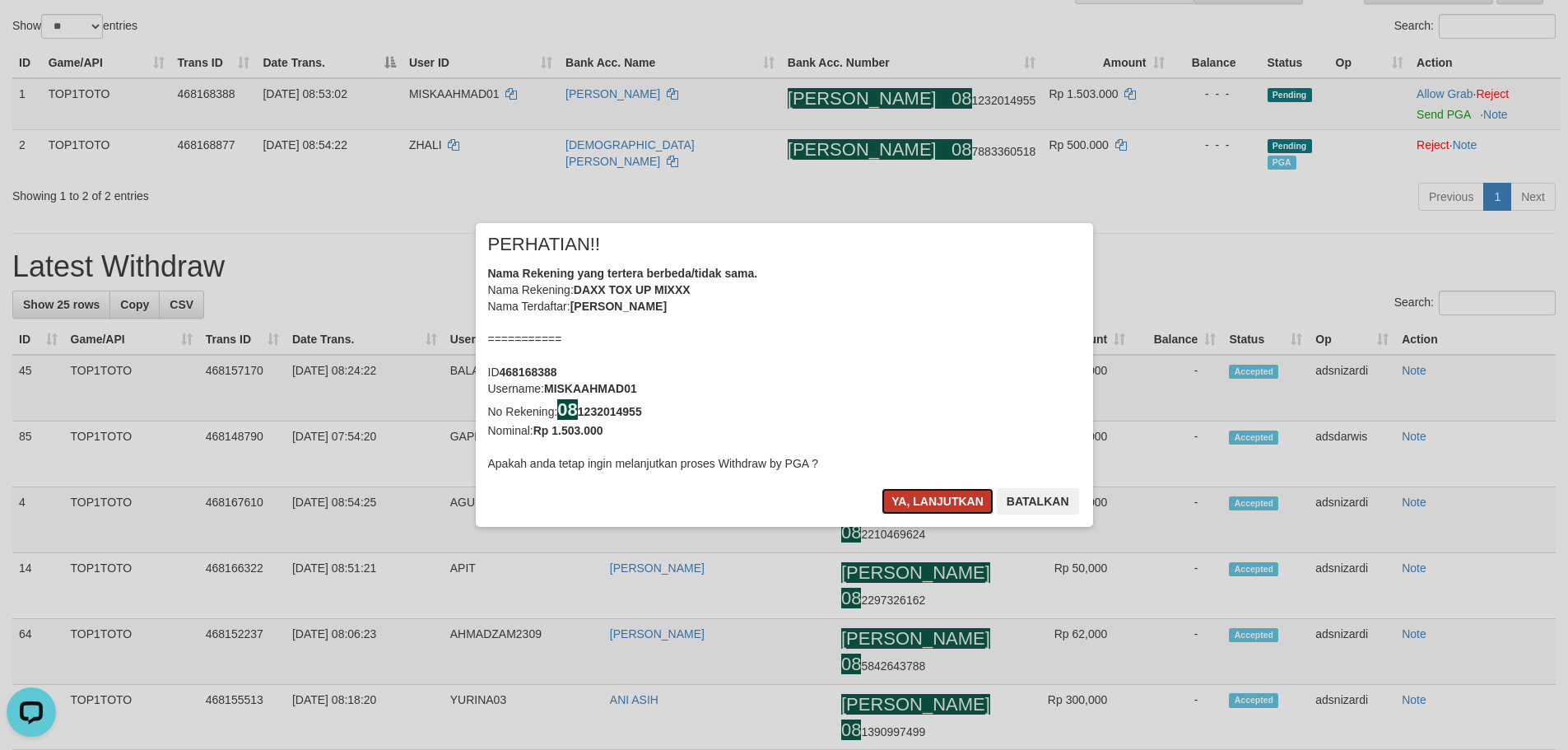
click at [929, 492] on button "Ya, lanjutkan" at bounding box center [937, 501] width 112 height 26
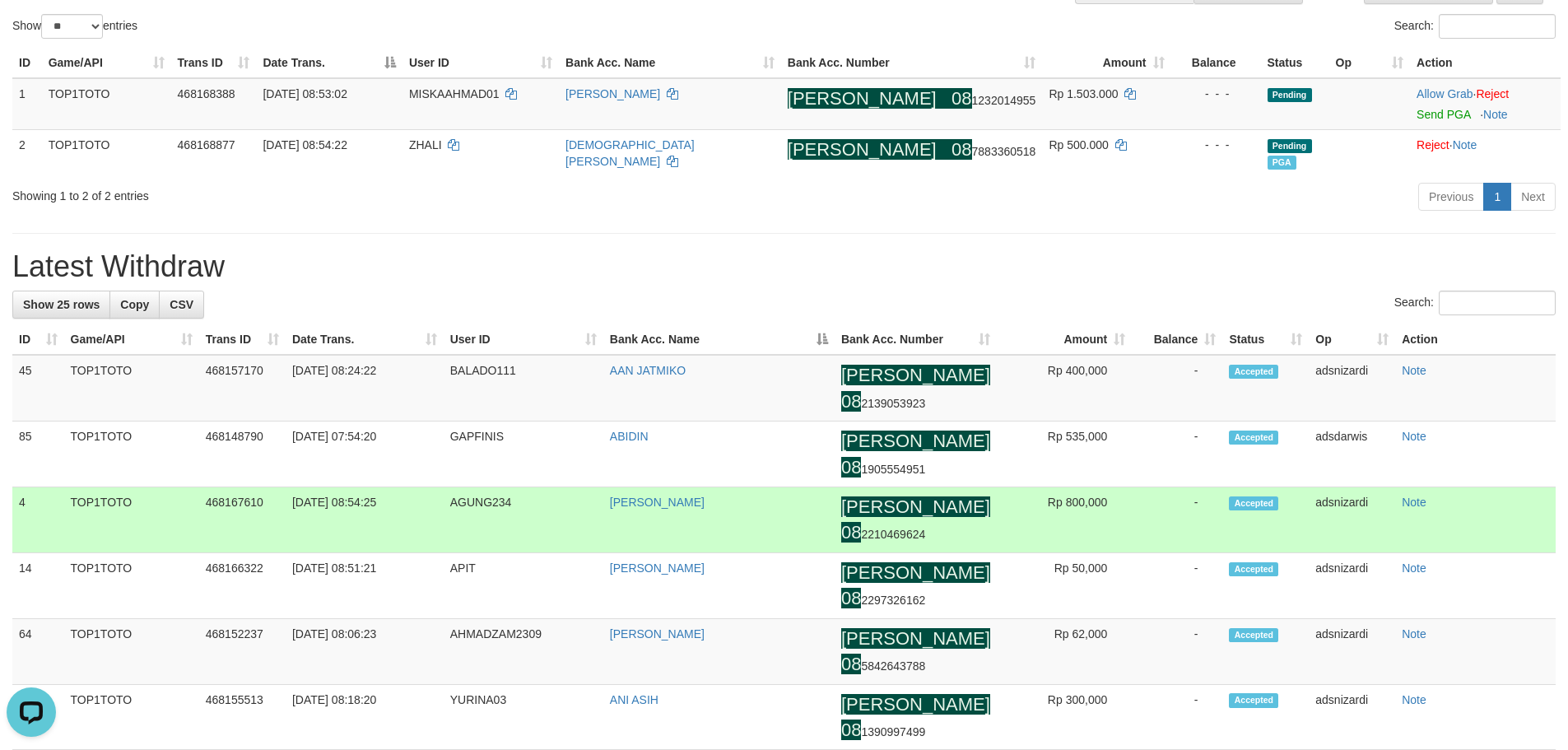
scroll to position [158, 0]
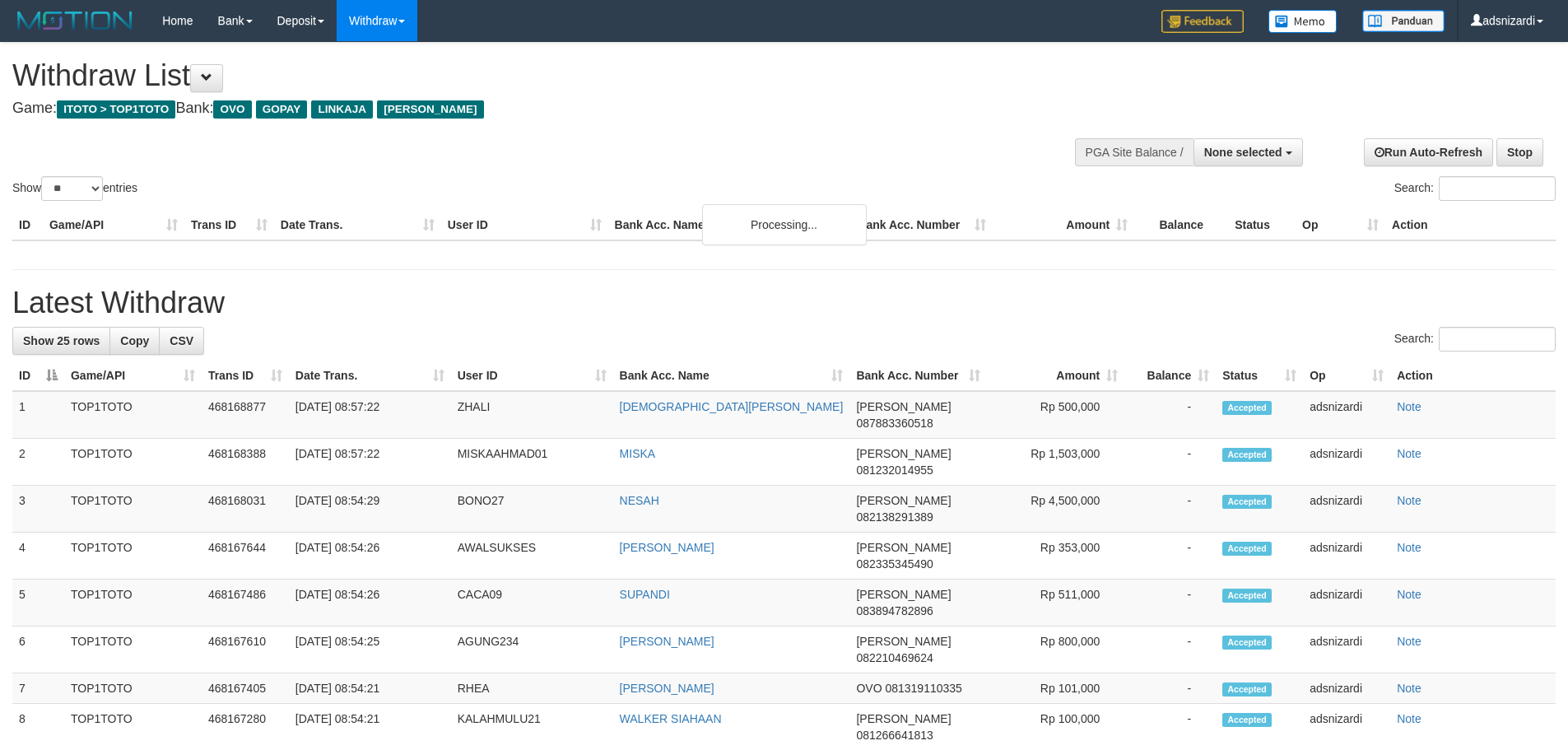
select select
select select "**"
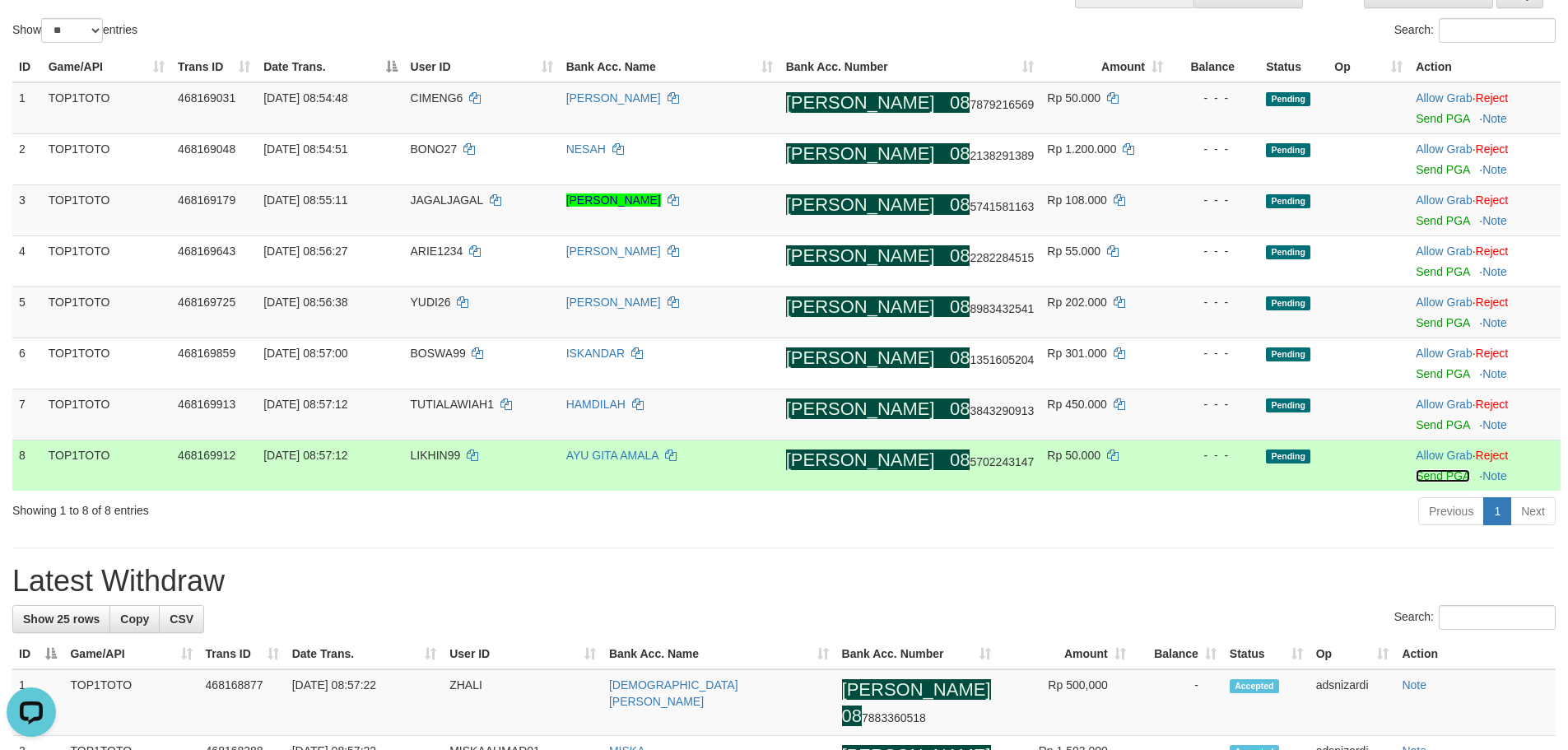
click at [1418, 473] on link "Send PGA" at bounding box center [1442, 476] width 53 height 14
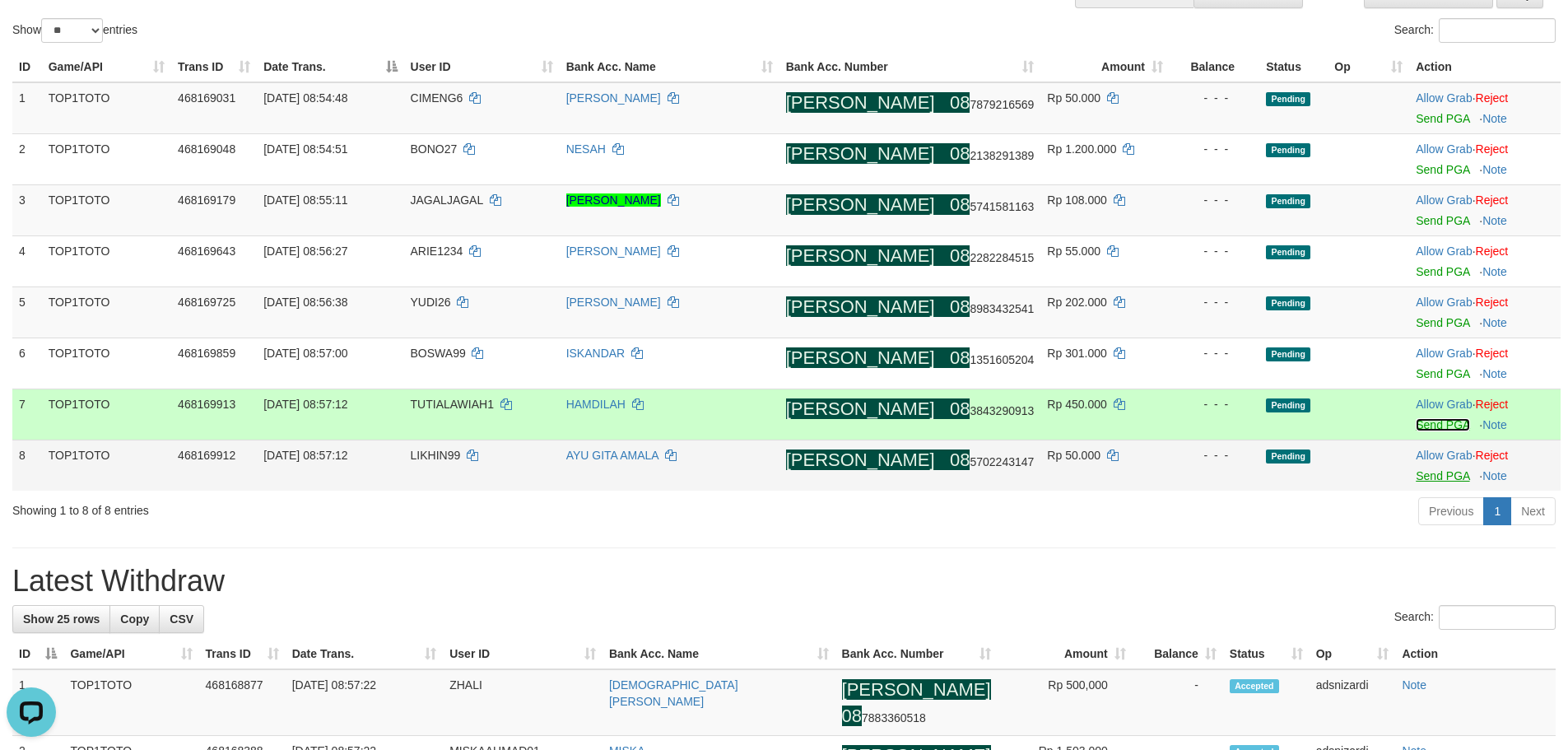
click at [1420, 428] on link "Send PGA" at bounding box center [1442, 425] width 53 height 14
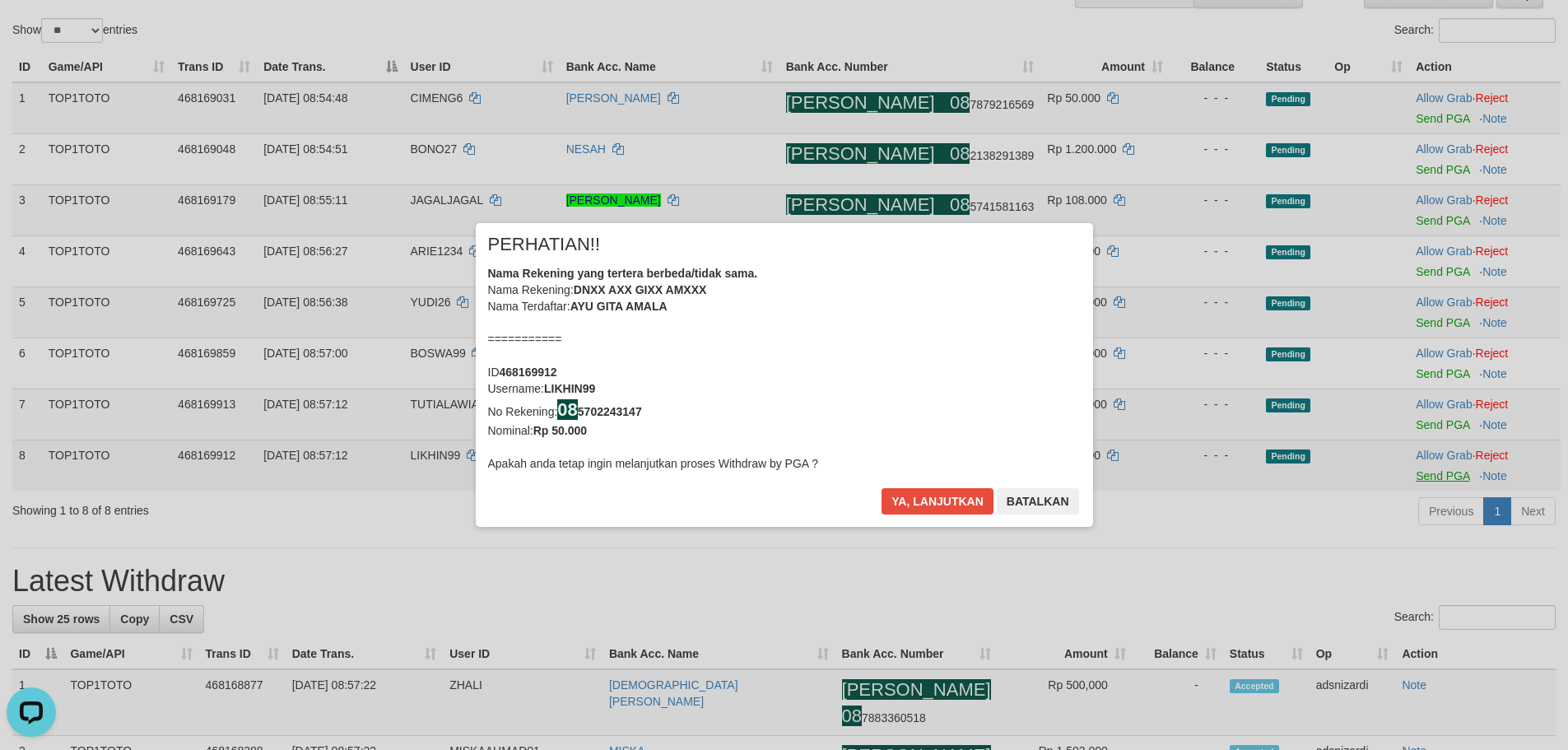
click at [1420, 377] on div "× PERHATIAN!! Nama Rekening yang tertera berbeda/tidak sama. Nama Rekening: DNX…" at bounding box center [784, 375] width 1568 height 371
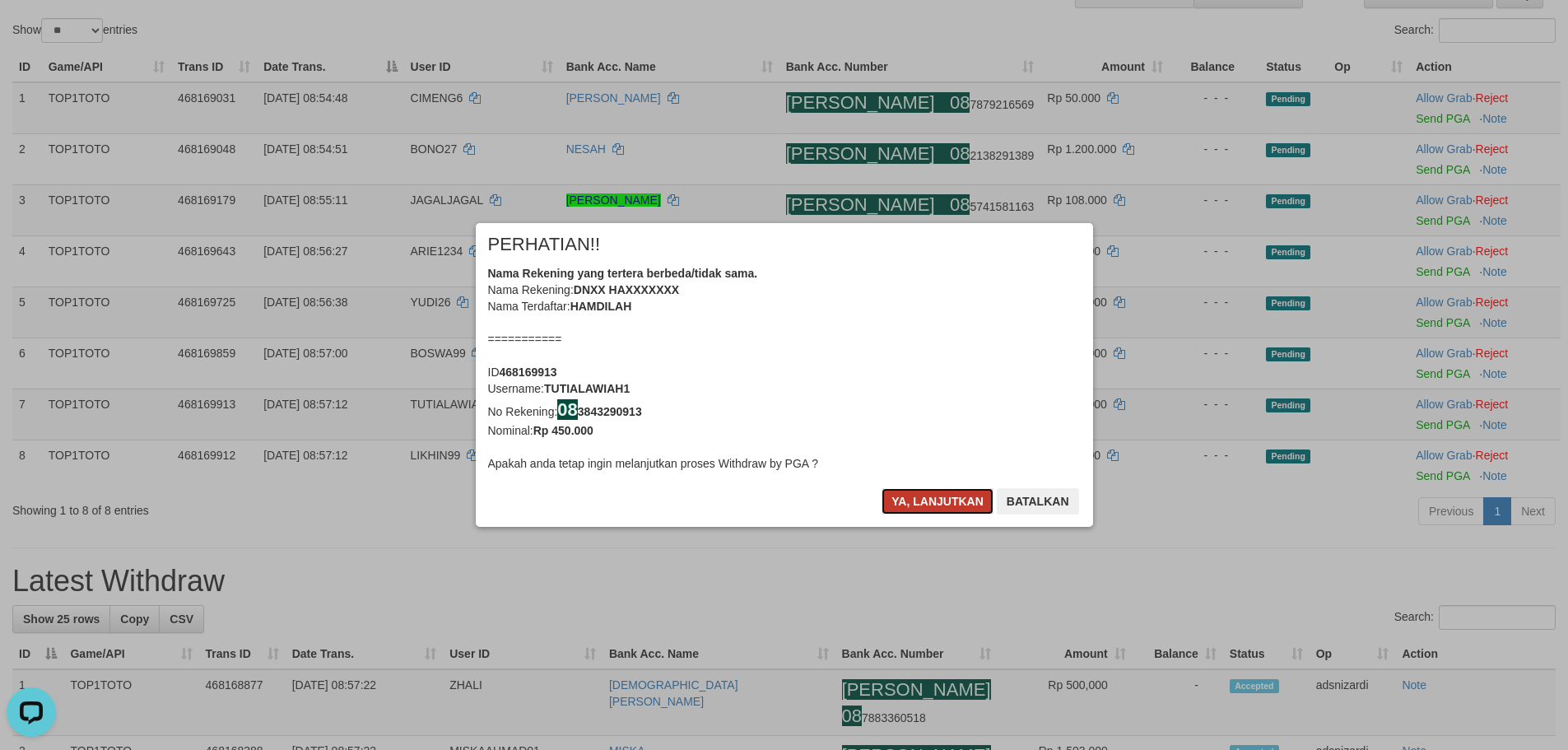
click at [916, 500] on button "Ya, lanjutkan" at bounding box center [937, 501] width 112 height 26
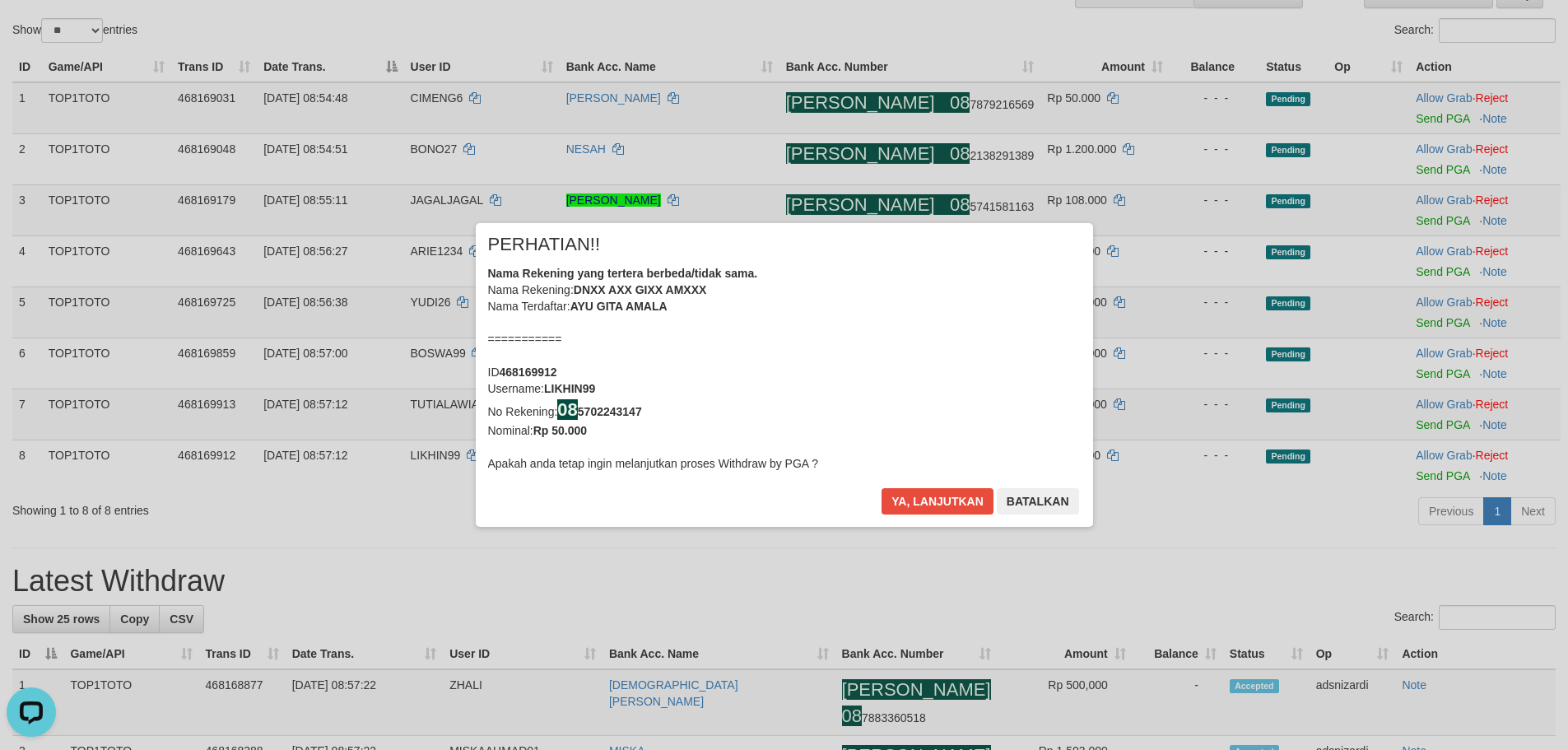
scroll to position [154, 0]
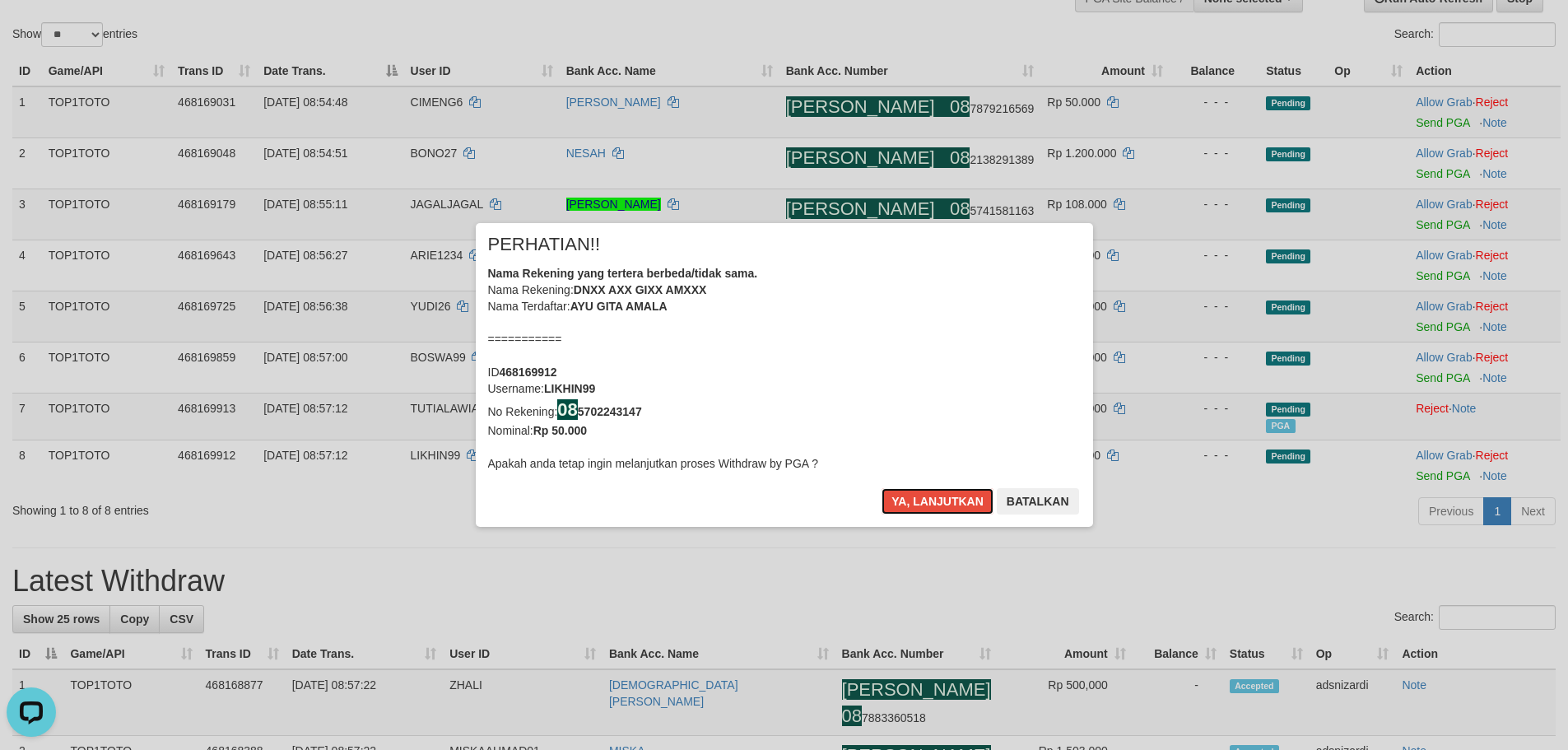
click at [916, 500] on button "Ya, lanjutkan" at bounding box center [937, 501] width 112 height 26
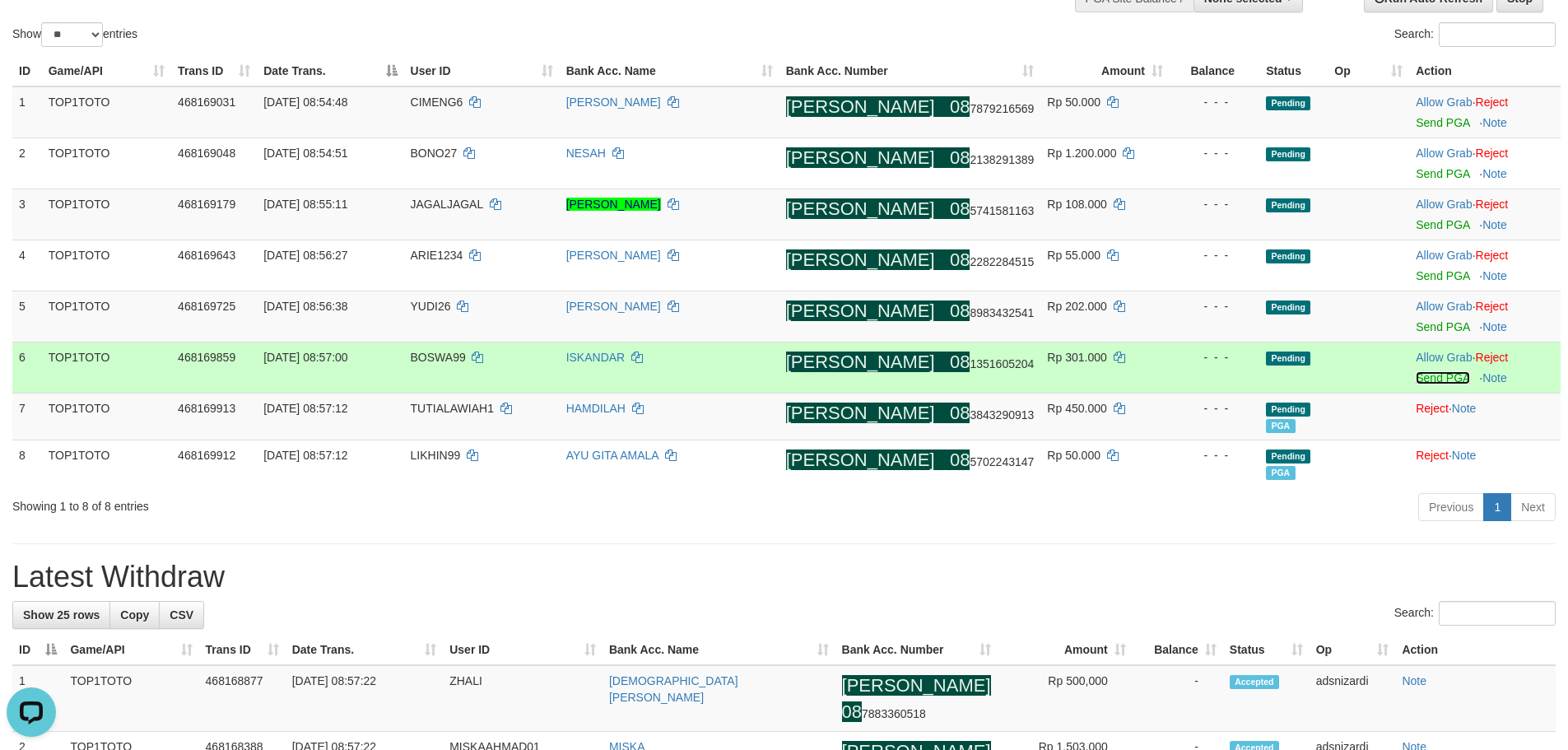
click at [1418, 377] on link "Send PGA" at bounding box center [1442, 378] width 53 height 14
click at [1416, 328] on link "Send PGA" at bounding box center [1442, 327] width 53 height 14
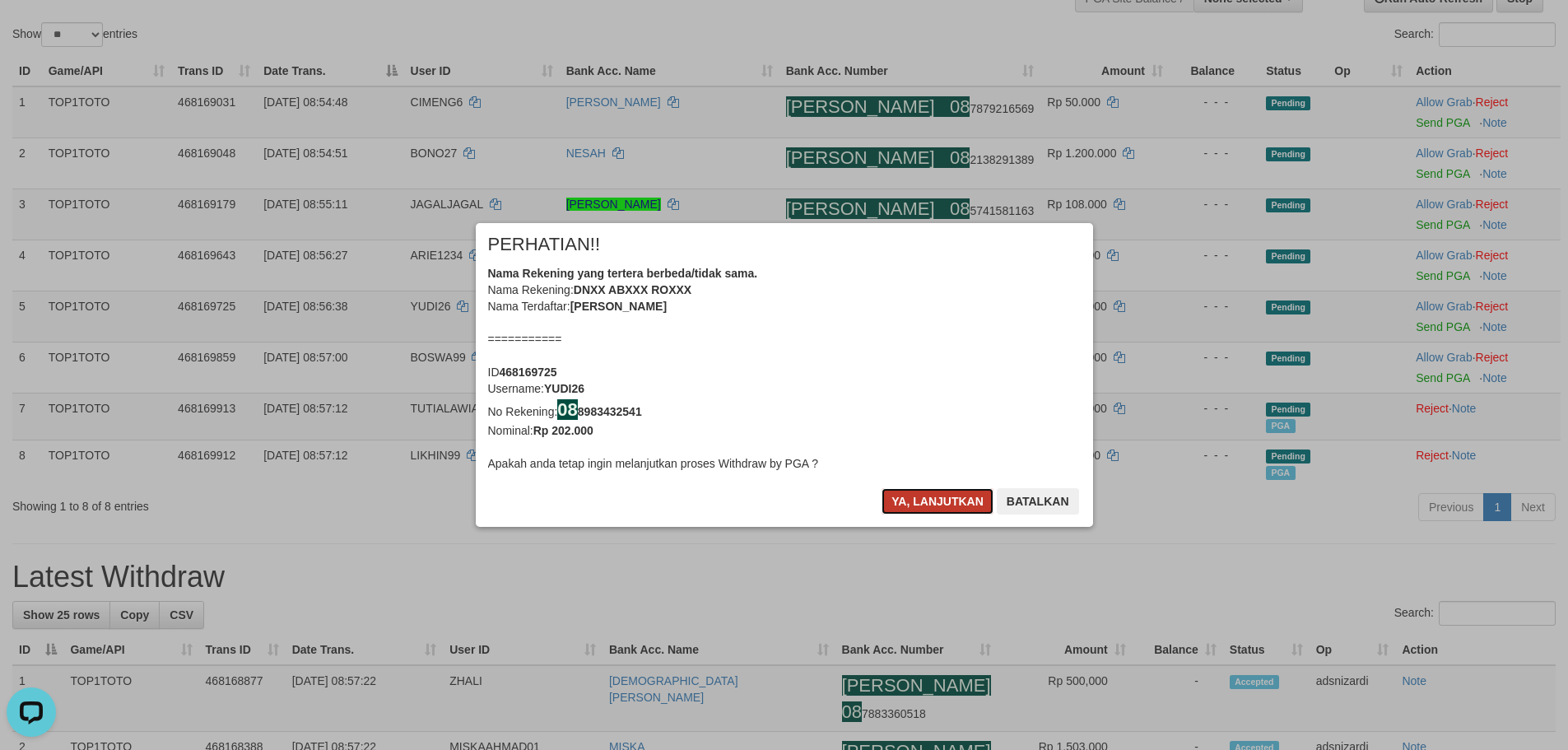
click at [930, 502] on button "Ya, lanjutkan" at bounding box center [937, 501] width 112 height 26
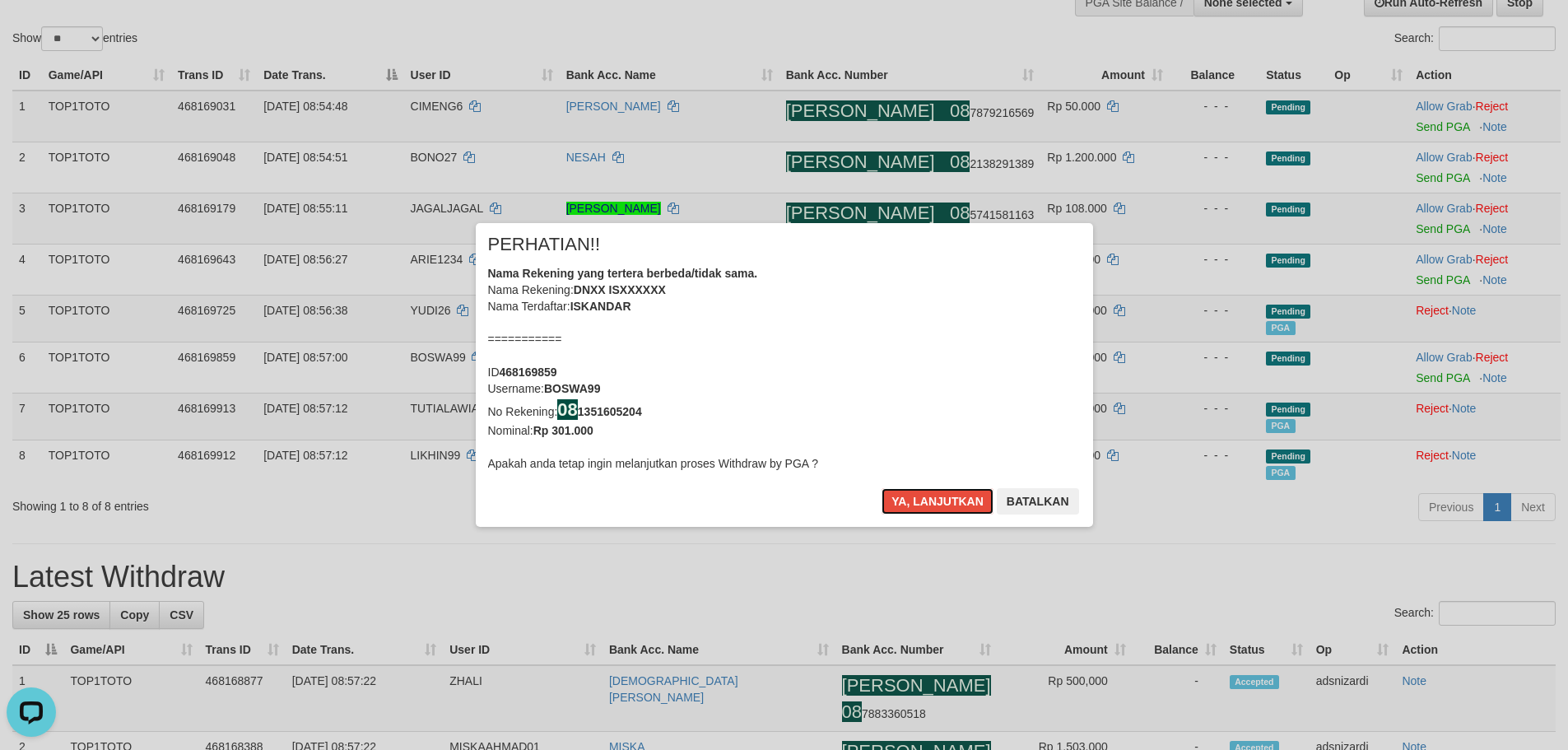
click at [930, 500] on button "Ya, lanjutkan" at bounding box center [937, 501] width 112 height 26
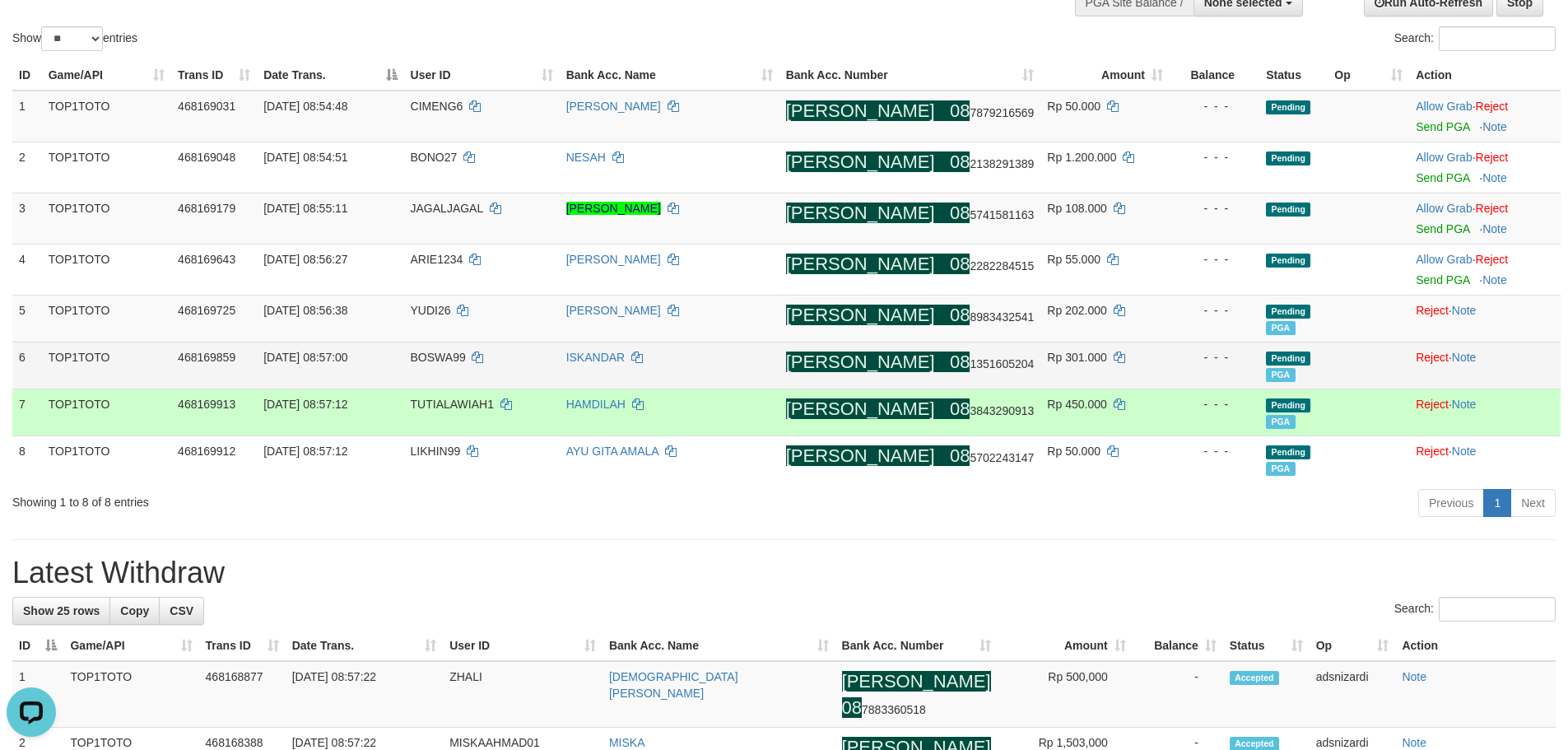
scroll to position [146, 0]
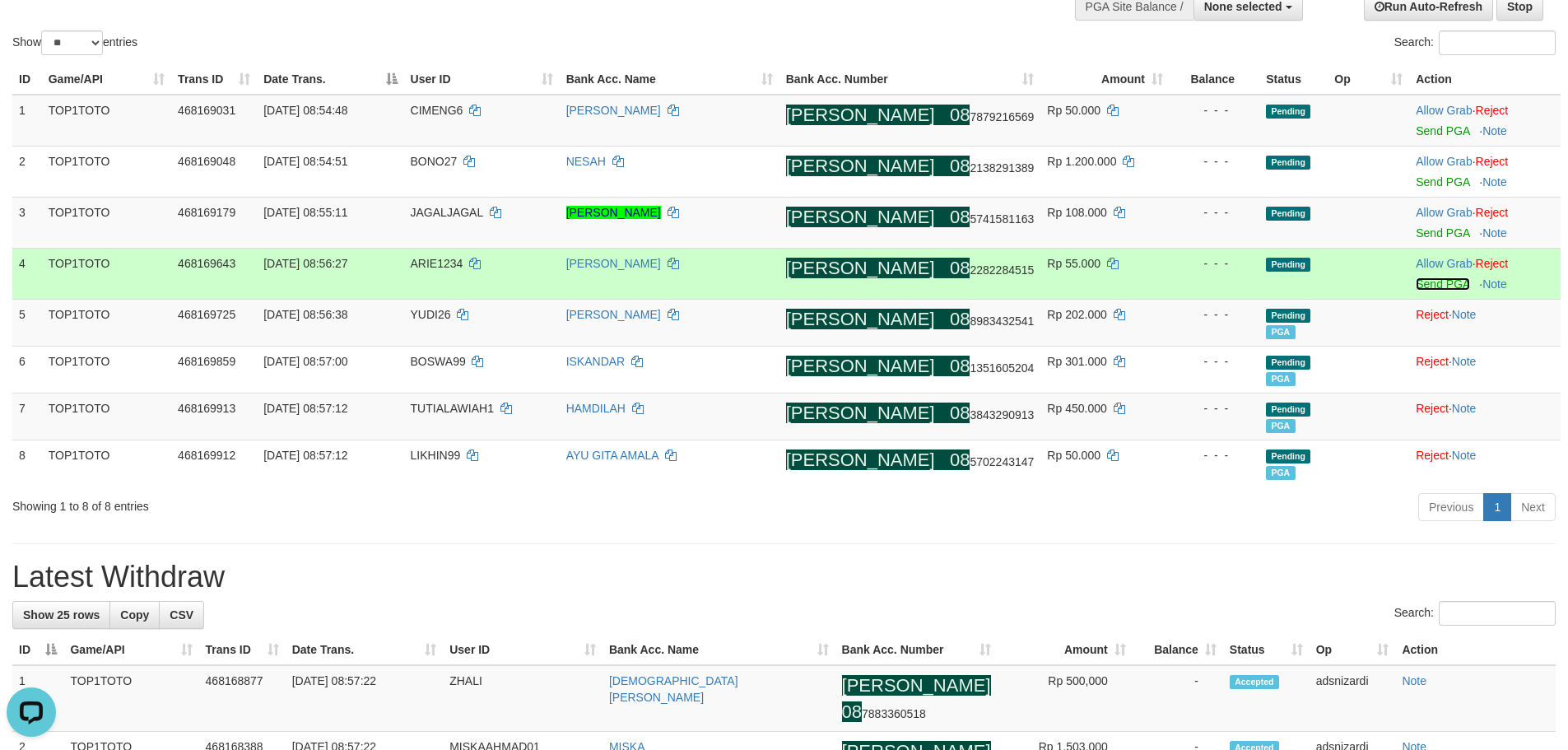
click at [1416, 289] on link "Send PGA" at bounding box center [1442, 285] width 53 height 14
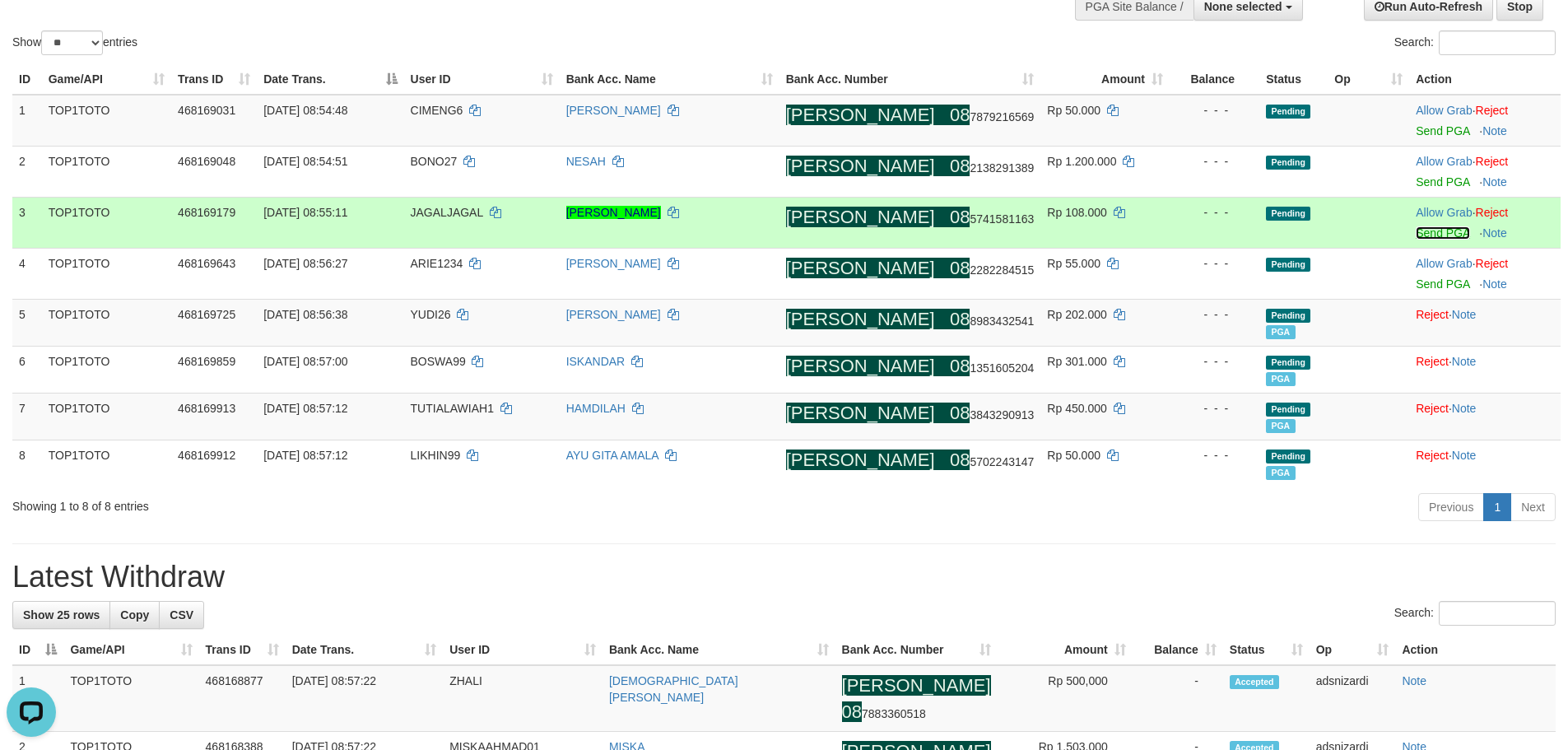
click at [1430, 231] on link "Send PGA" at bounding box center [1442, 233] width 53 height 14
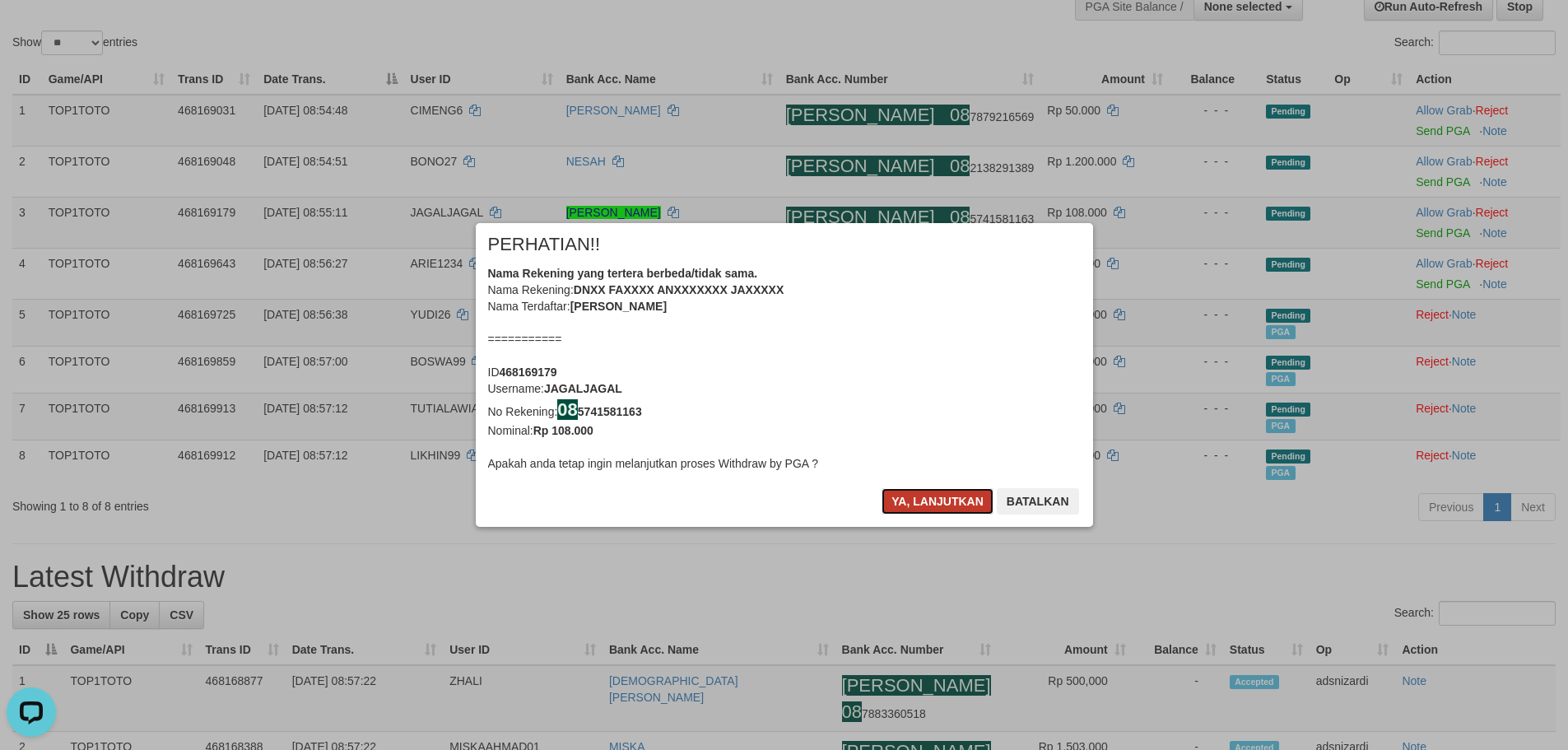
click at [933, 489] on button "Ya, lanjutkan" at bounding box center [937, 501] width 112 height 26
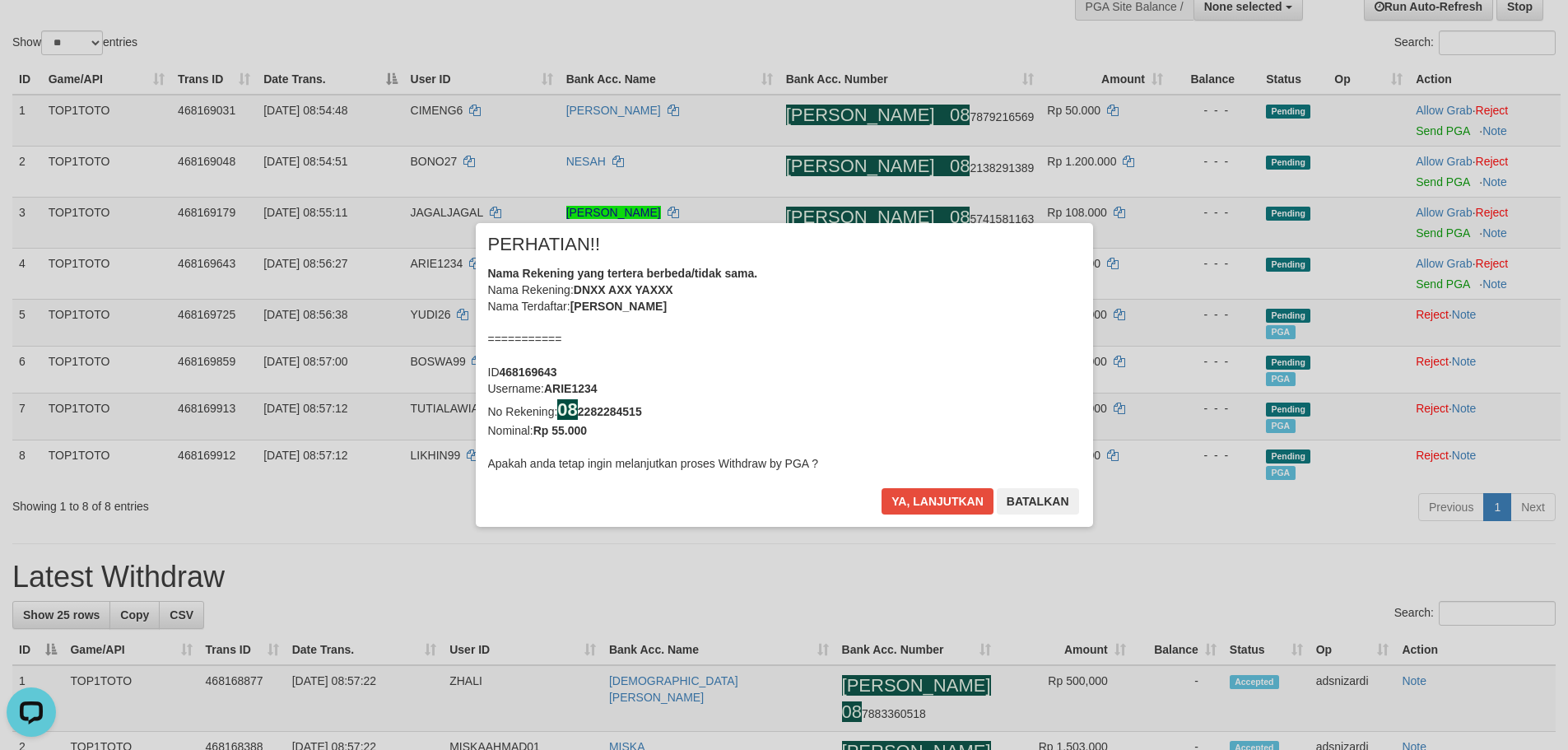
scroll to position [142, 0]
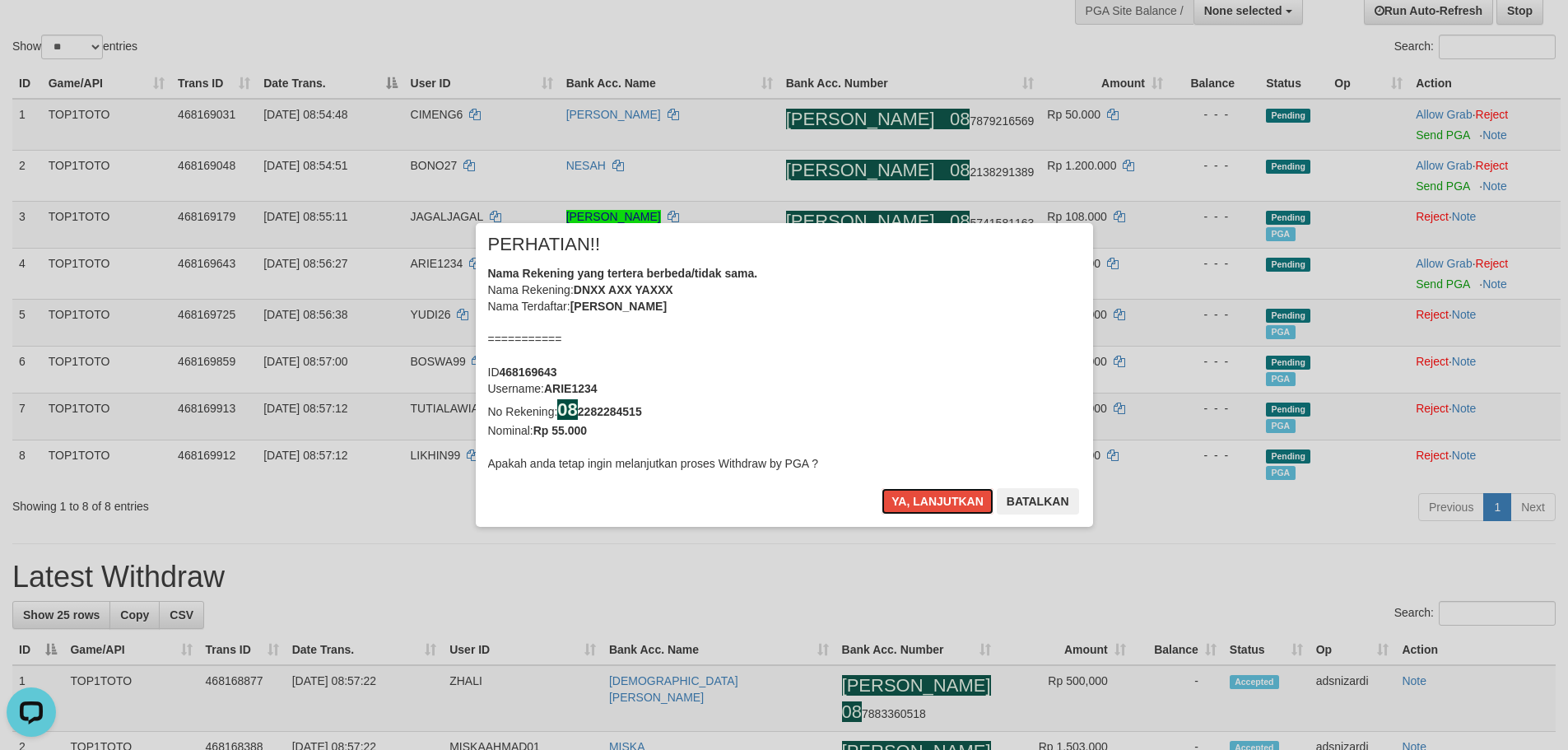
click at [934, 489] on button "Ya, lanjutkan" at bounding box center [937, 501] width 112 height 26
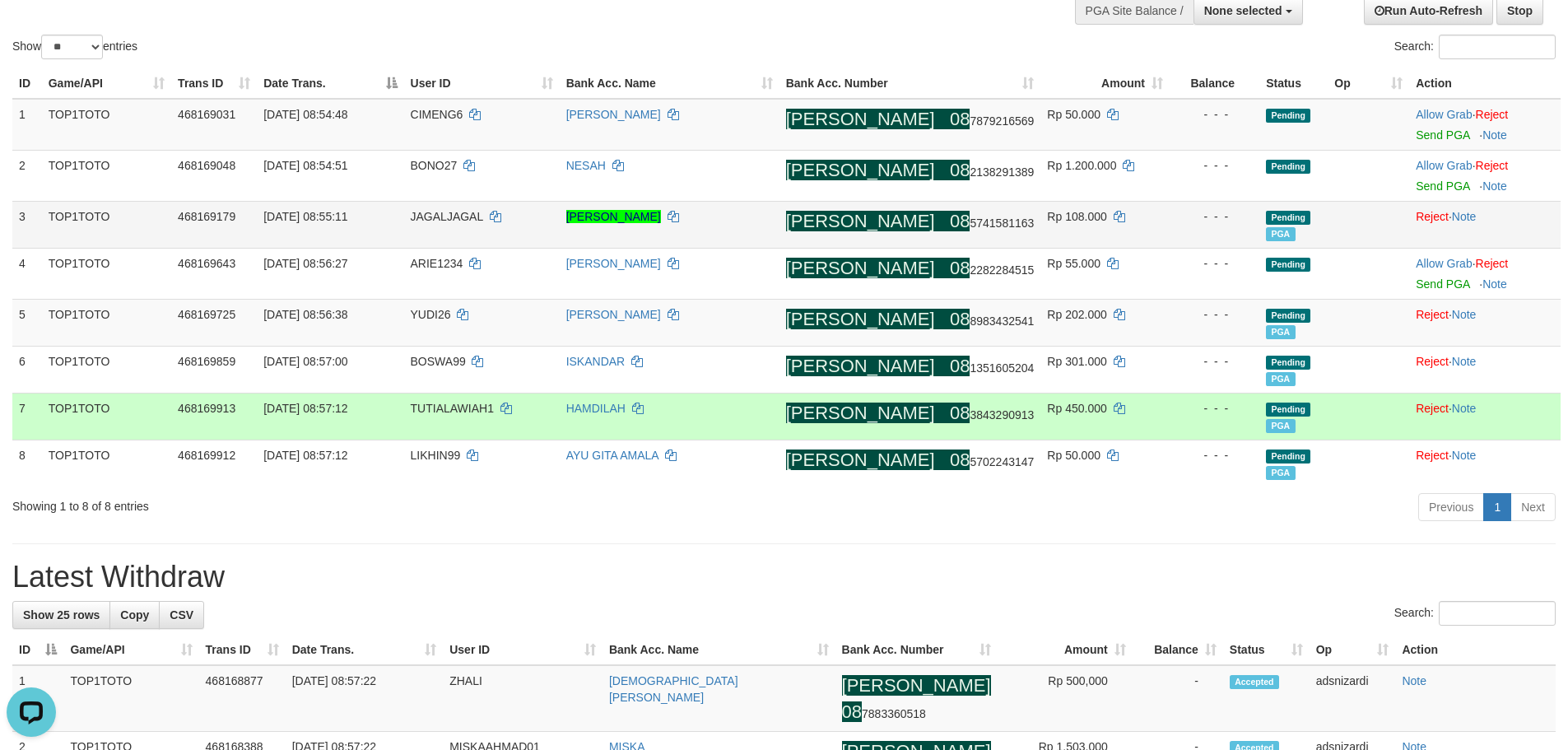
scroll to position [138, 0]
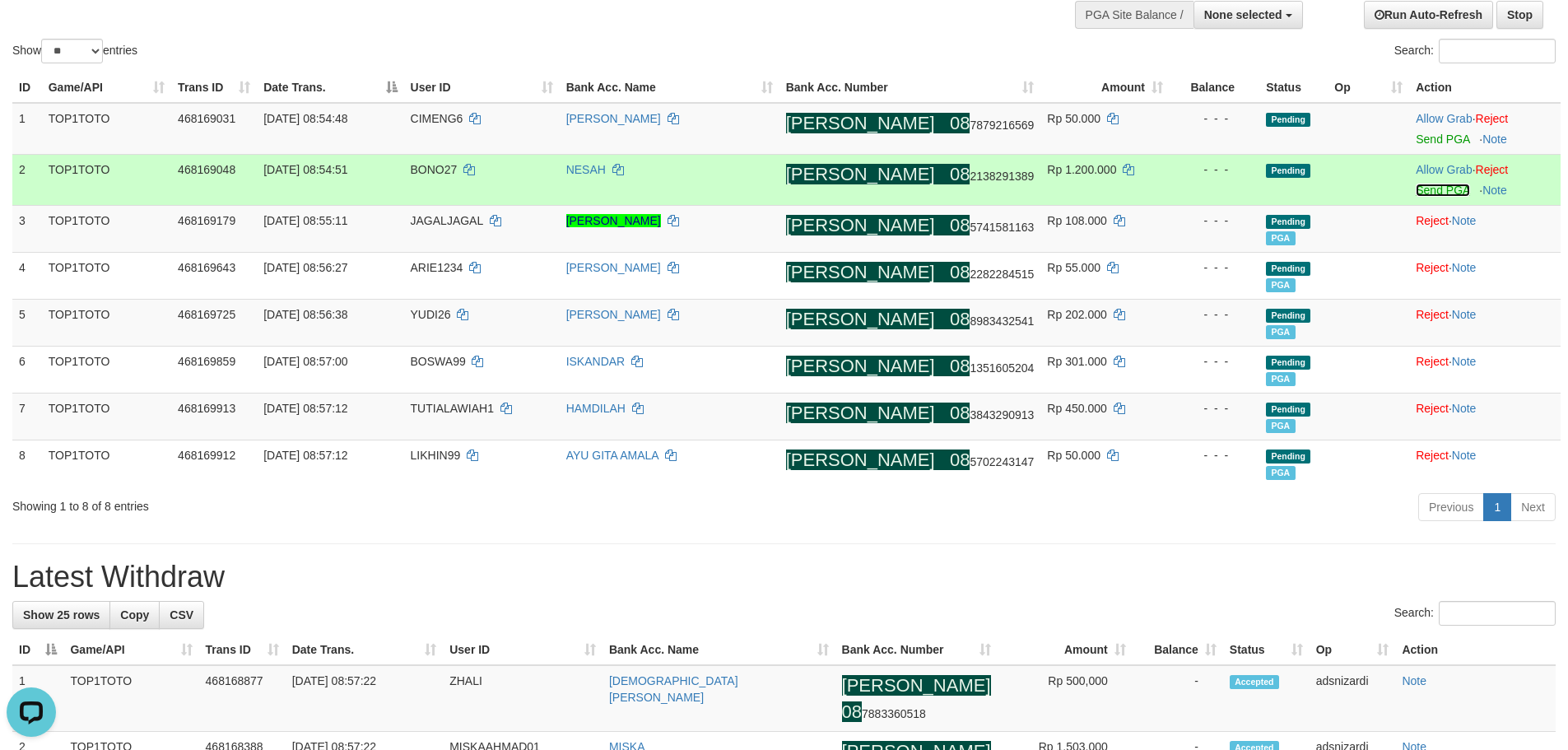
click at [1433, 193] on link "Send PGA" at bounding box center [1442, 190] width 53 height 14
click at [1431, 147] on td "Allow Grab · Reject Send PGA · Note" at bounding box center [1484, 128] width 151 height 52
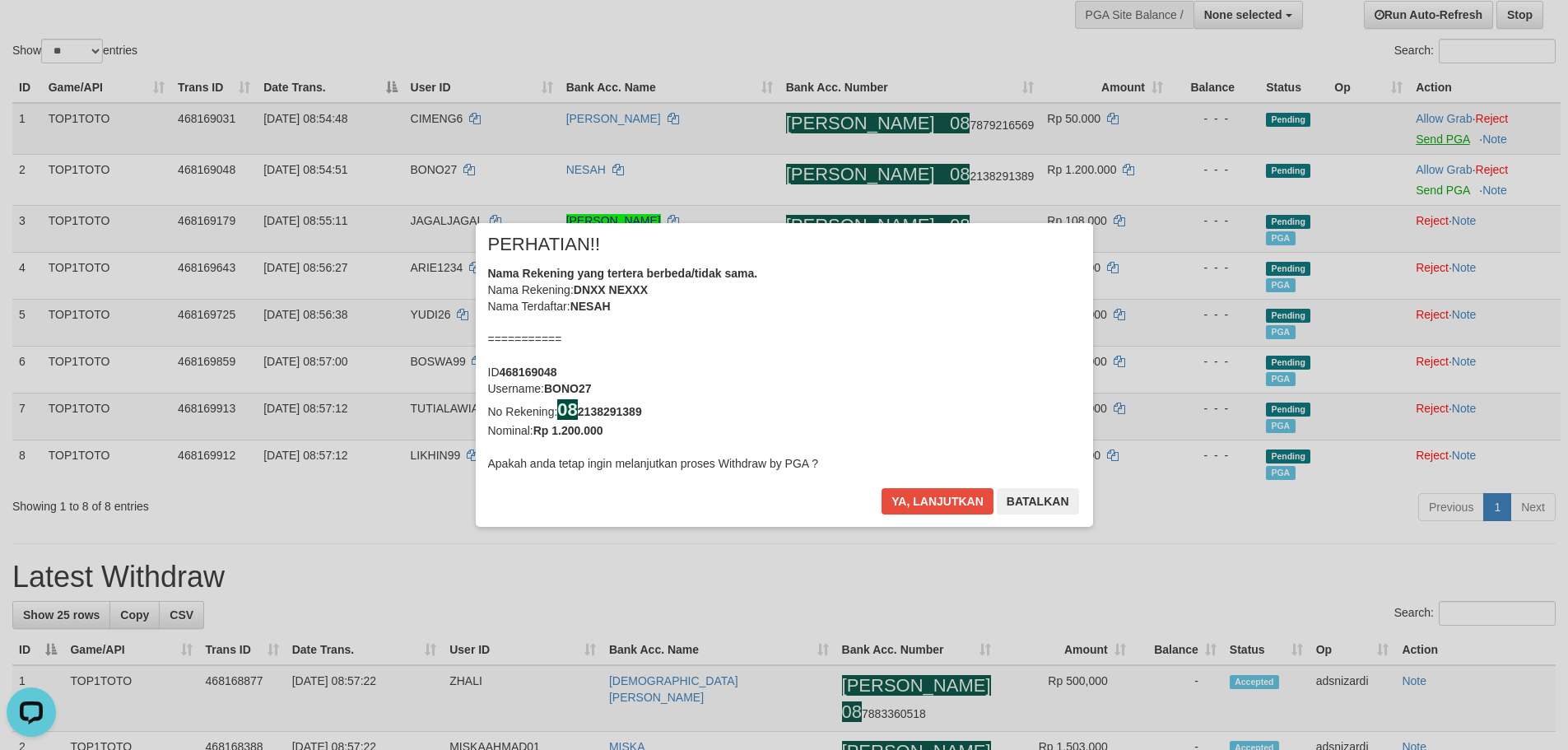
click at [1435, 139] on div "× PERHATIAN!! Nama Rekening yang tertera berbeda/tidak sama. Nama Rekening: DNX…" at bounding box center [784, 375] width 1568 height 750
click at [933, 498] on button "Ya, lanjutkan" at bounding box center [937, 501] width 112 height 26
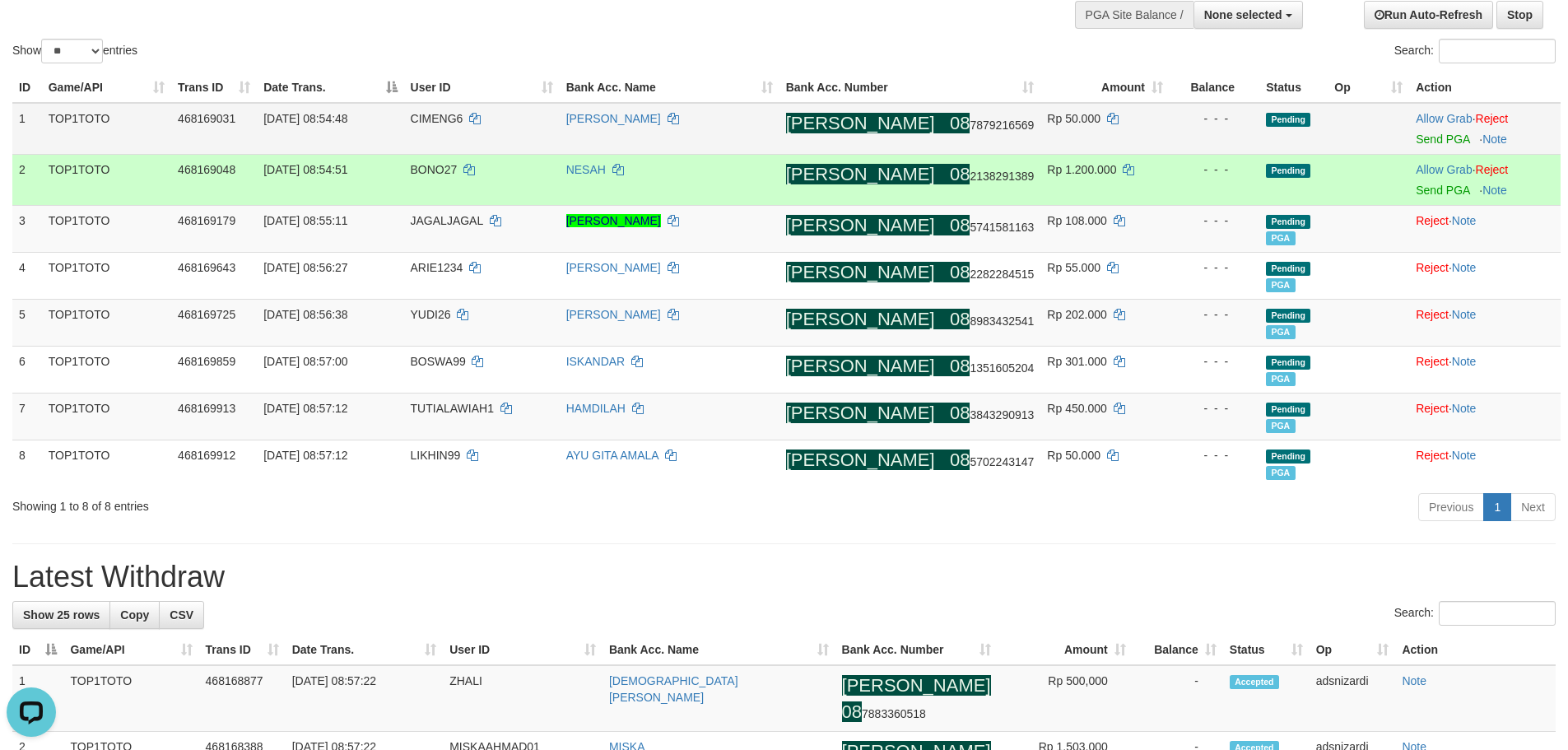
scroll to position [133, 0]
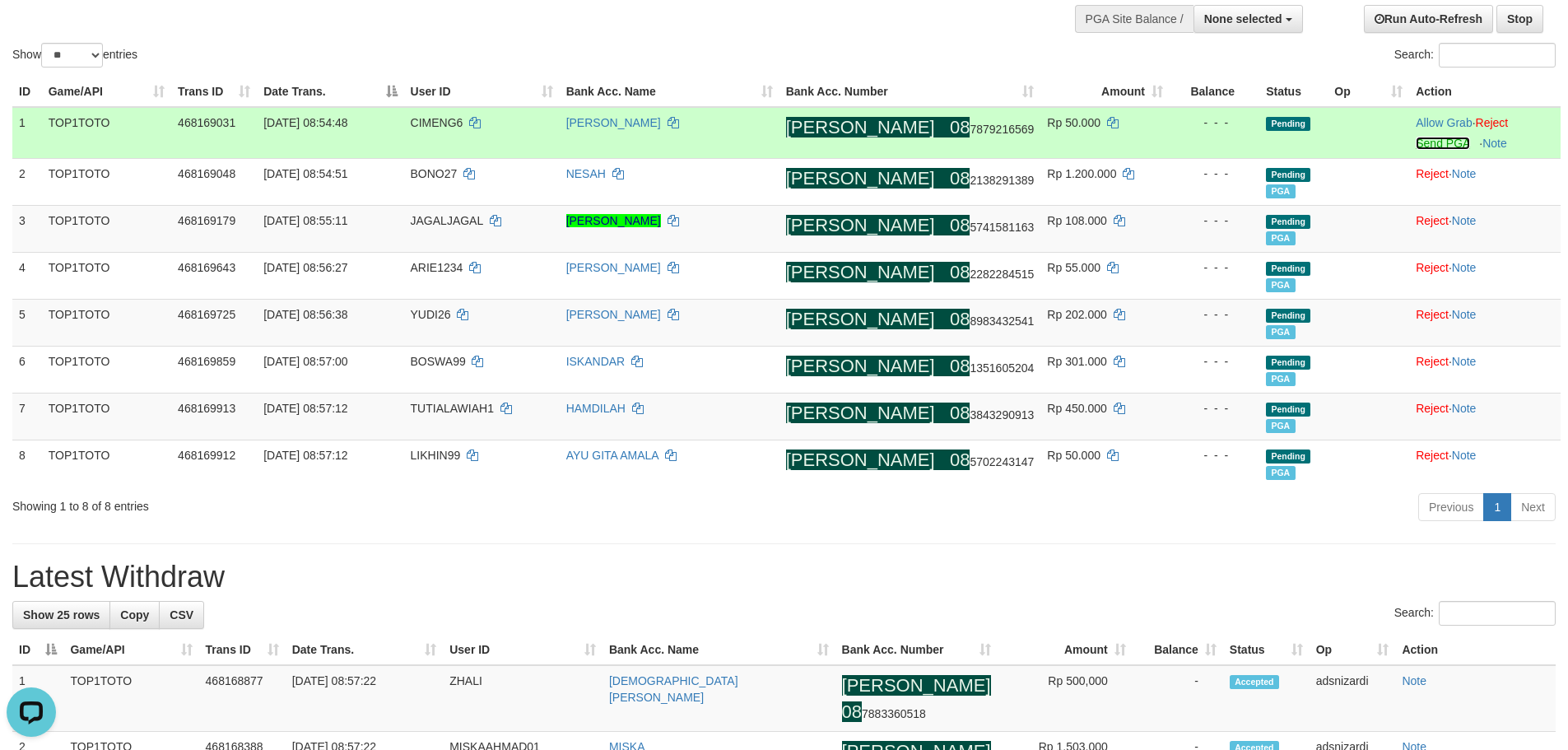
click at [1426, 148] on link "Send PGA" at bounding box center [1442, 144] width 53 height 14
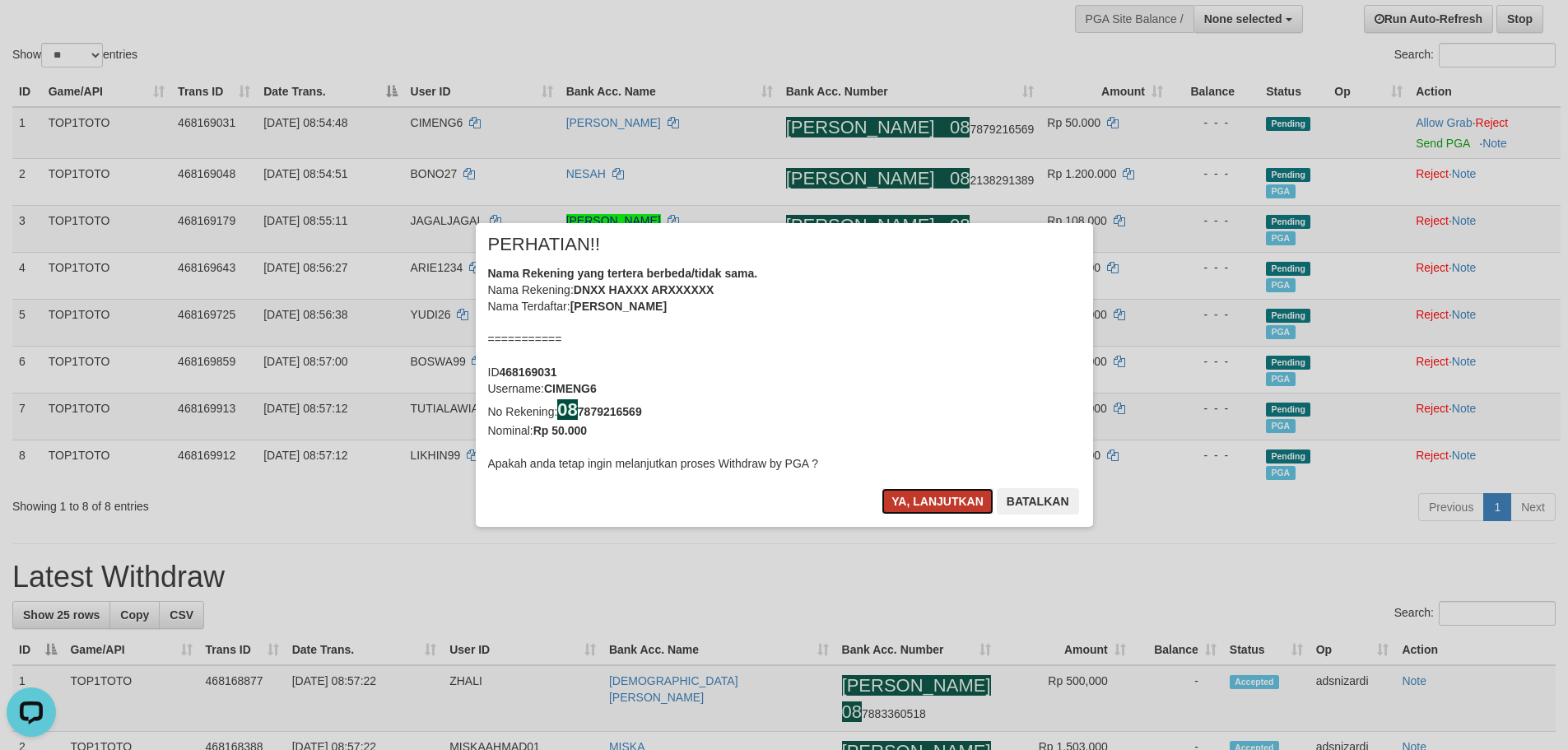
click at [943, 497] on button "Ya, lanjutkan" at bounding box center [937, 501] width 112 height 26
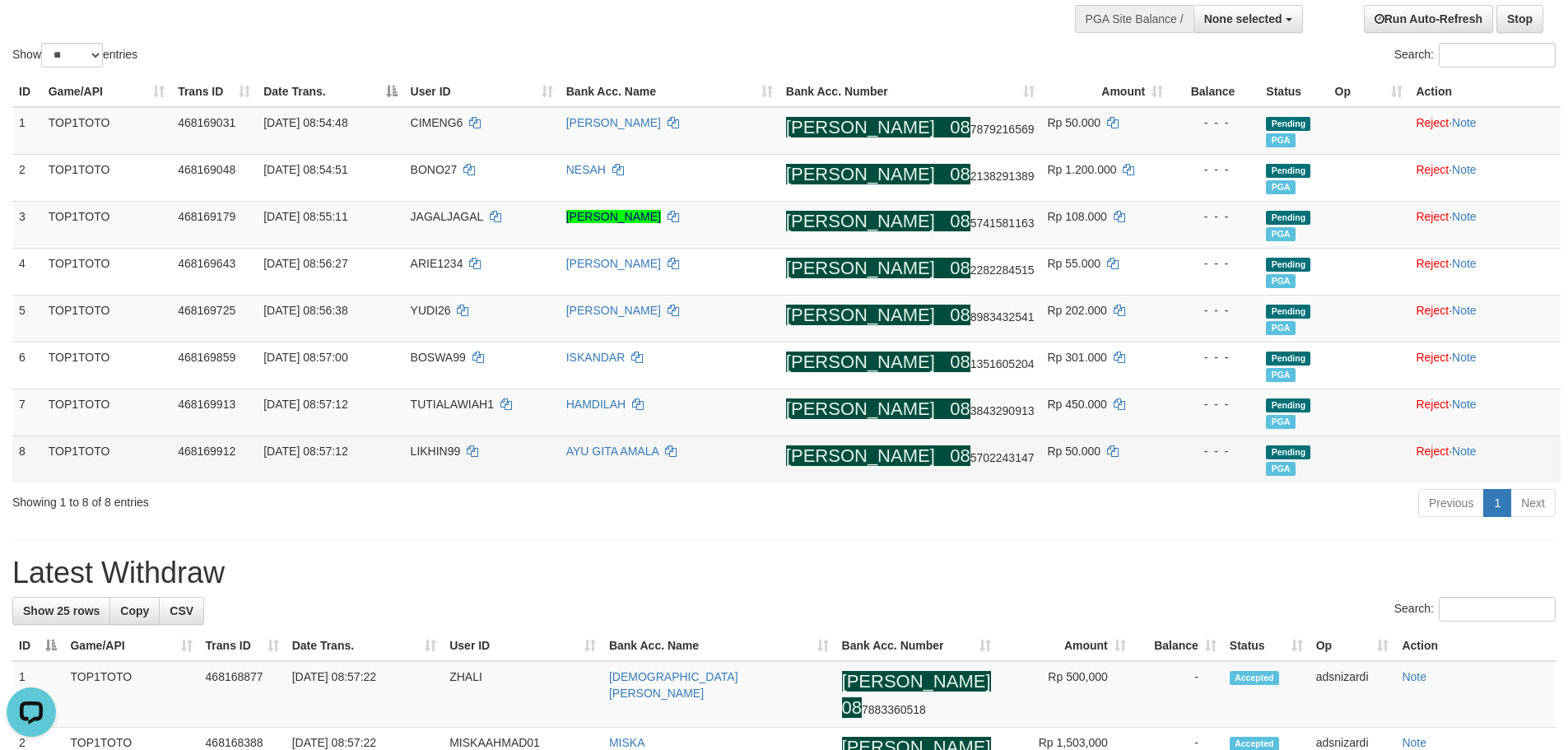
scroll to position [129, 0]
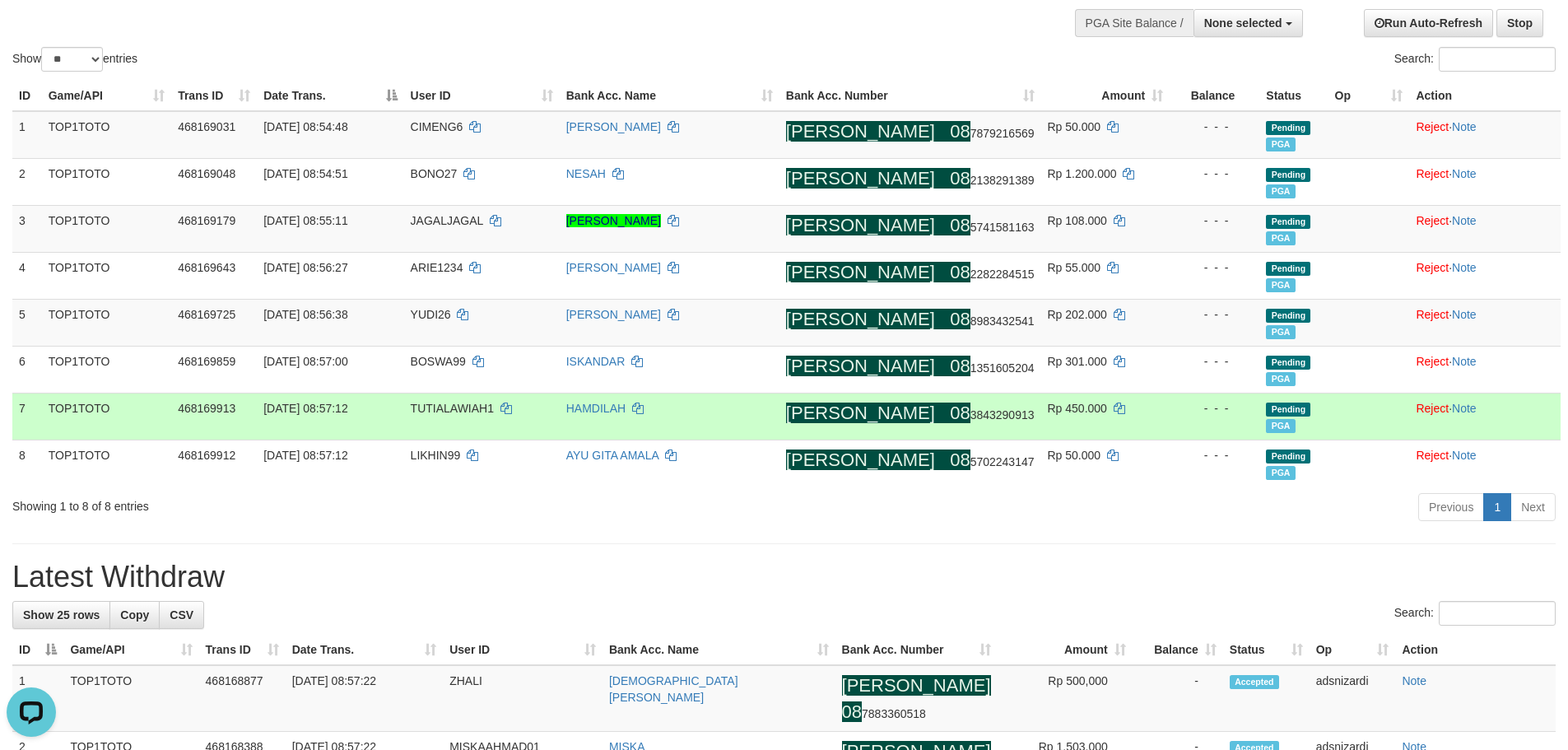
click at [1079, 417] on td "Rp 450.000" at bounding box center [1105, 416] width 129 height 47
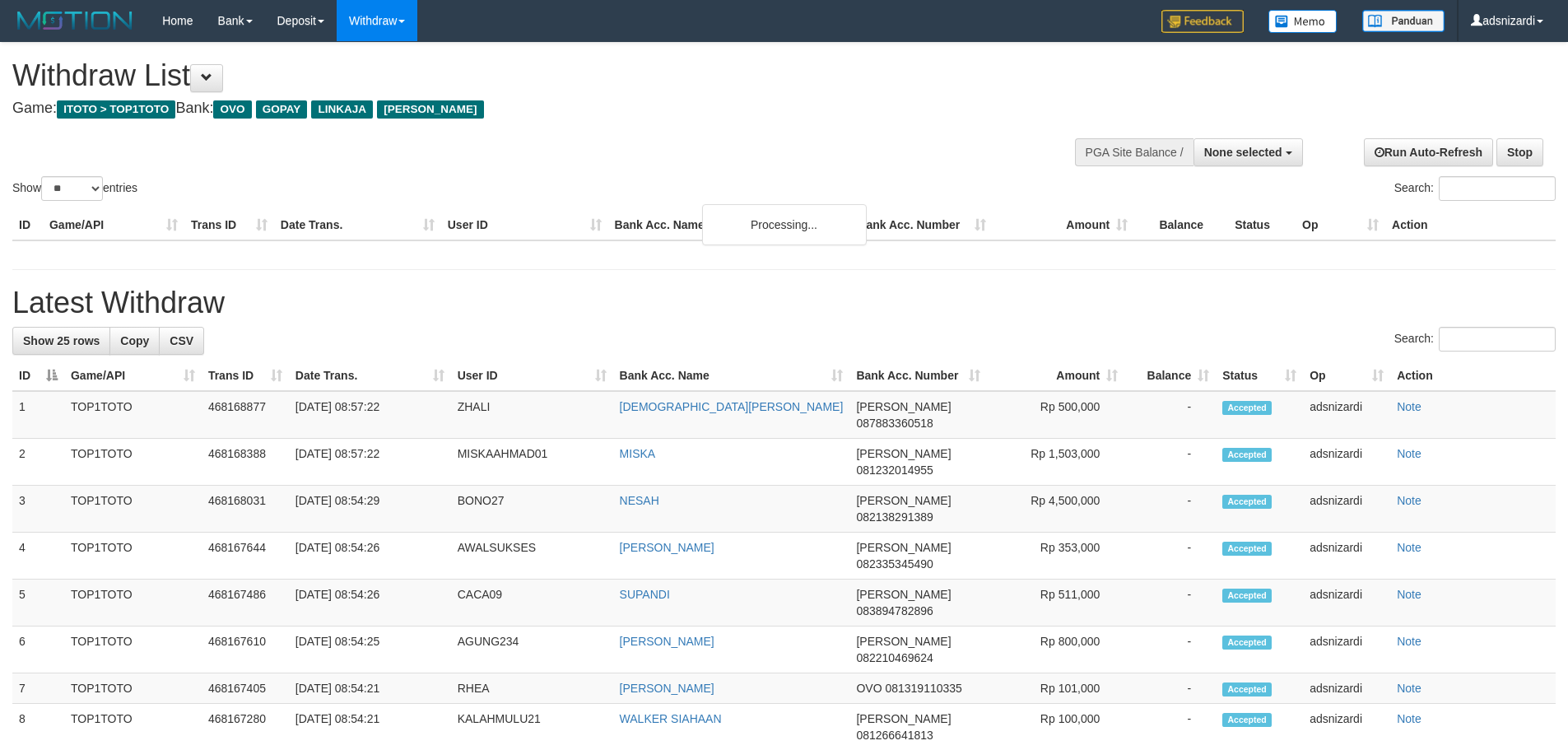
select select
select select "**"
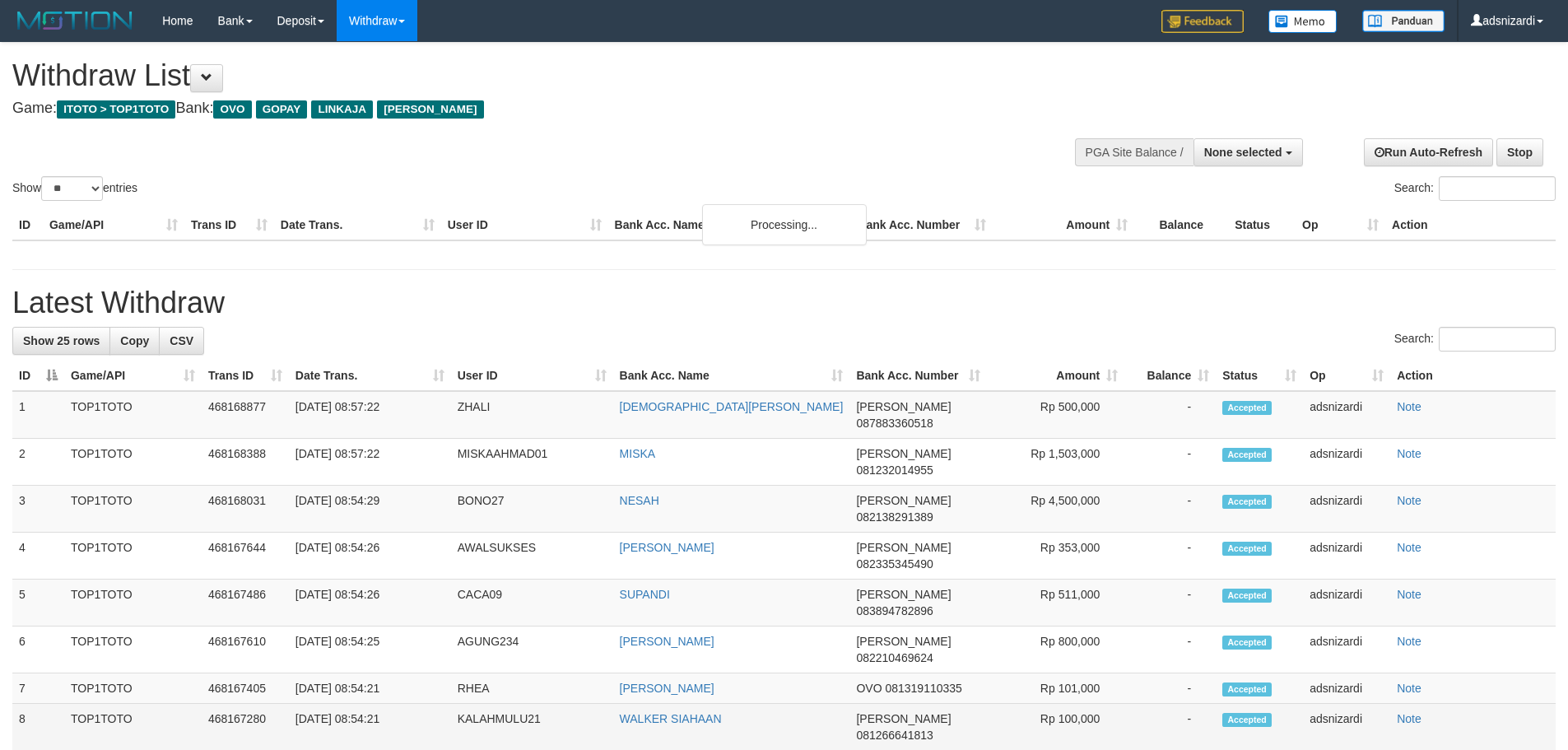
scroll to position [129, 0]
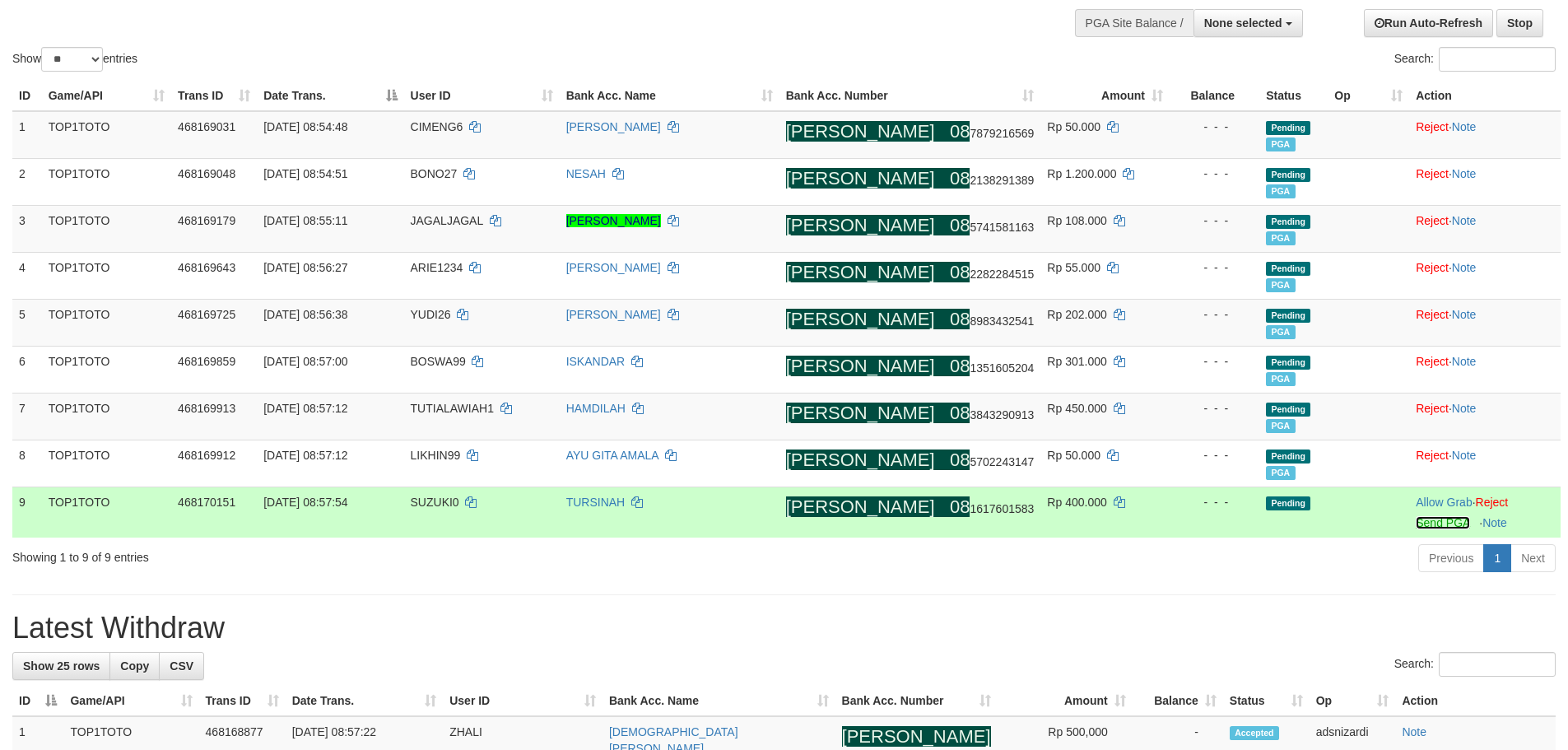
click at [1416, 522] on link "Send PGA" at bounding box center [1442, 523] width 53 height 14
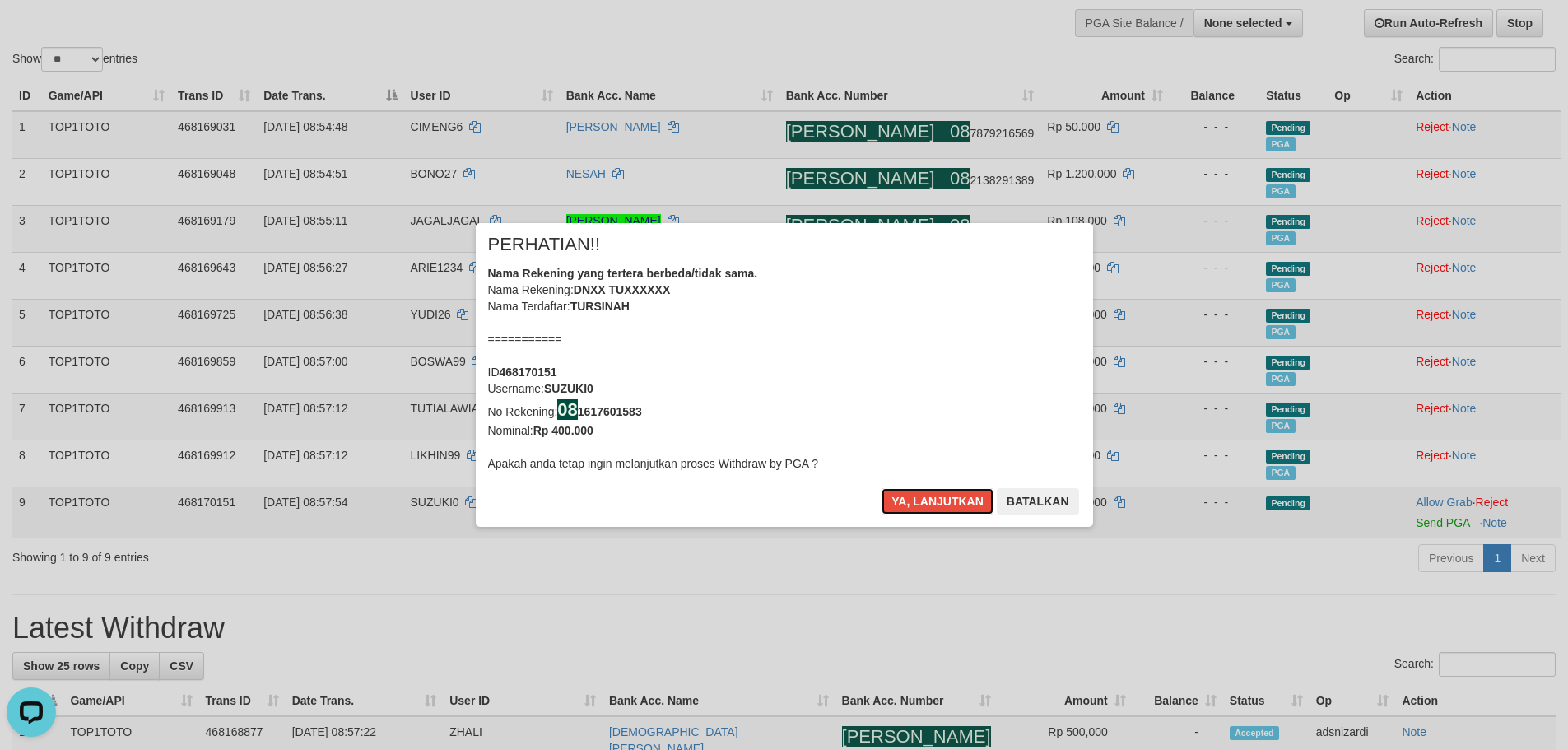
click at [882, 488] on button "Ya, lanjutkan" at bounding box center [937, 501] width 112 height 26
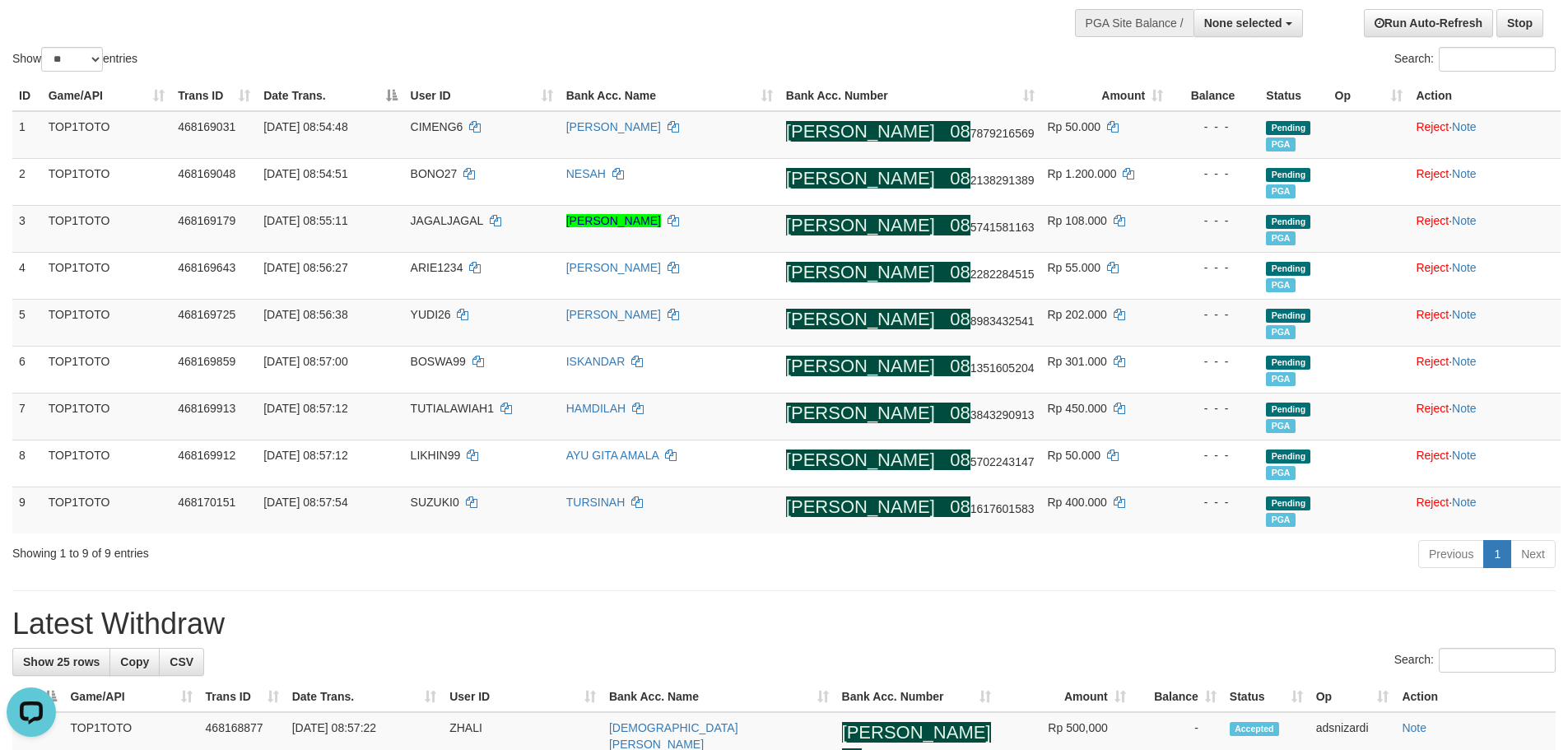
click at [697, 559] on div "Previous 1 Next" at bounding box center [1111, 557] width 890 height 35
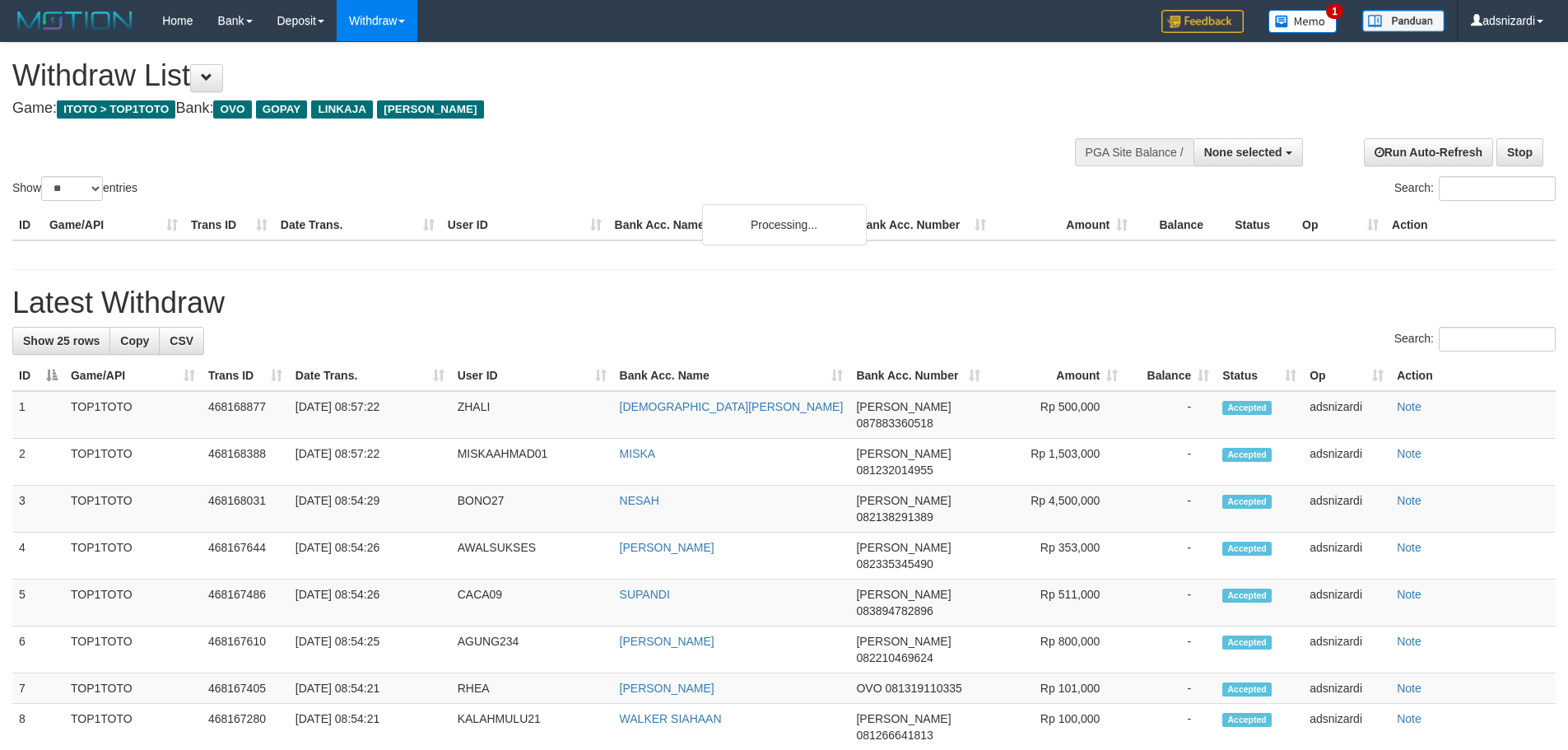
select select
select select "**"
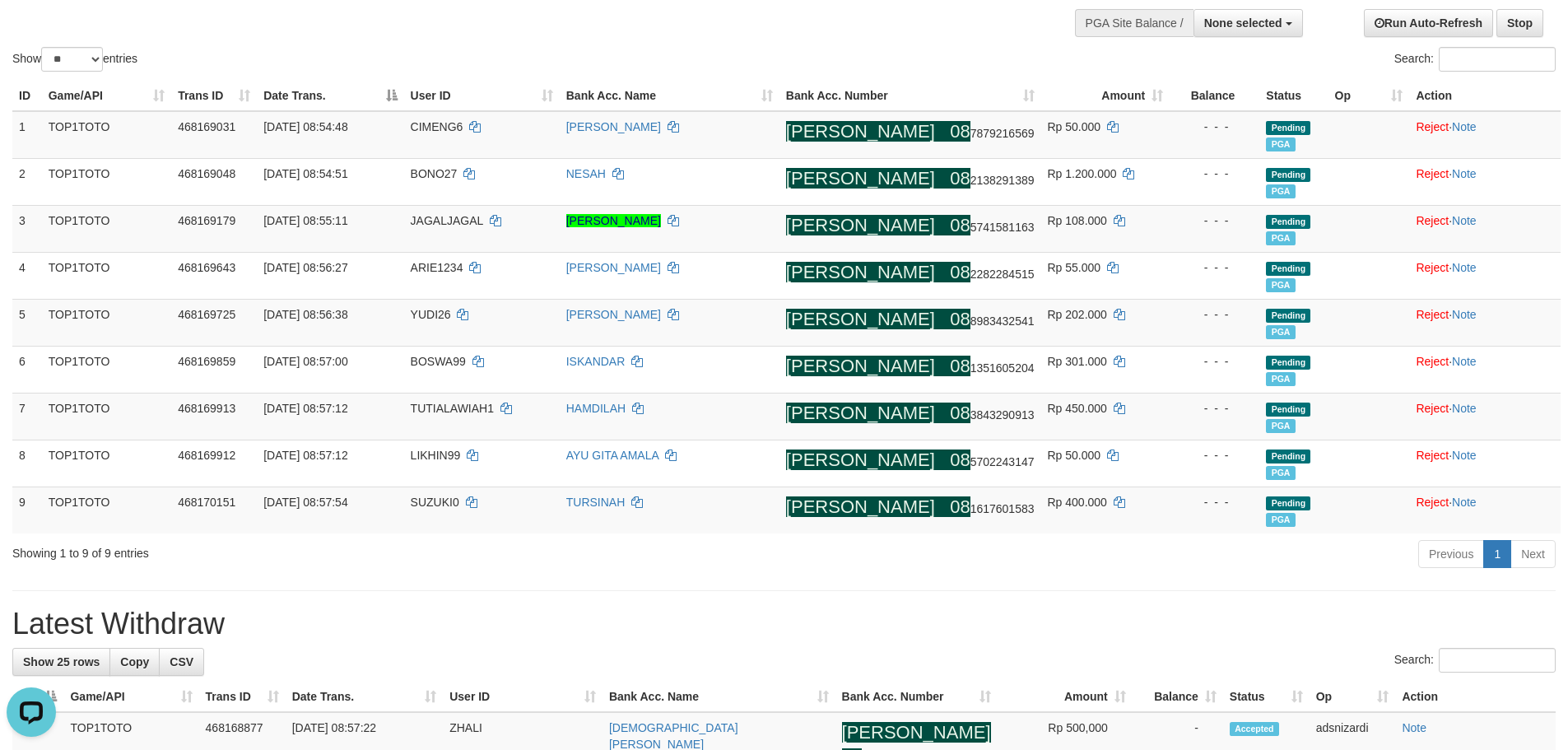
click at [1005, 568] on div "Previous 1 Next" at bounding box center [1111, 557] width 890 height 35
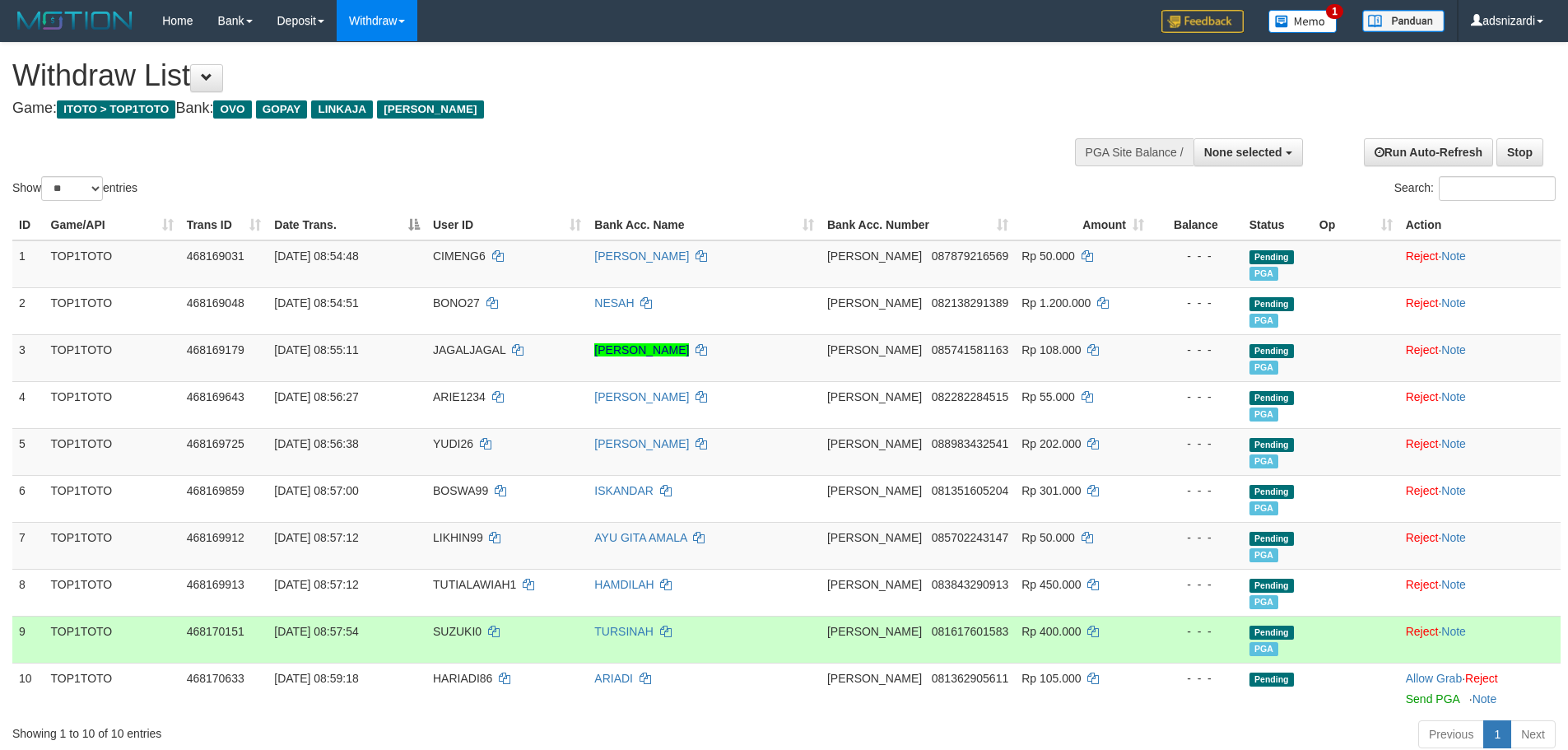
select select
select select "**"
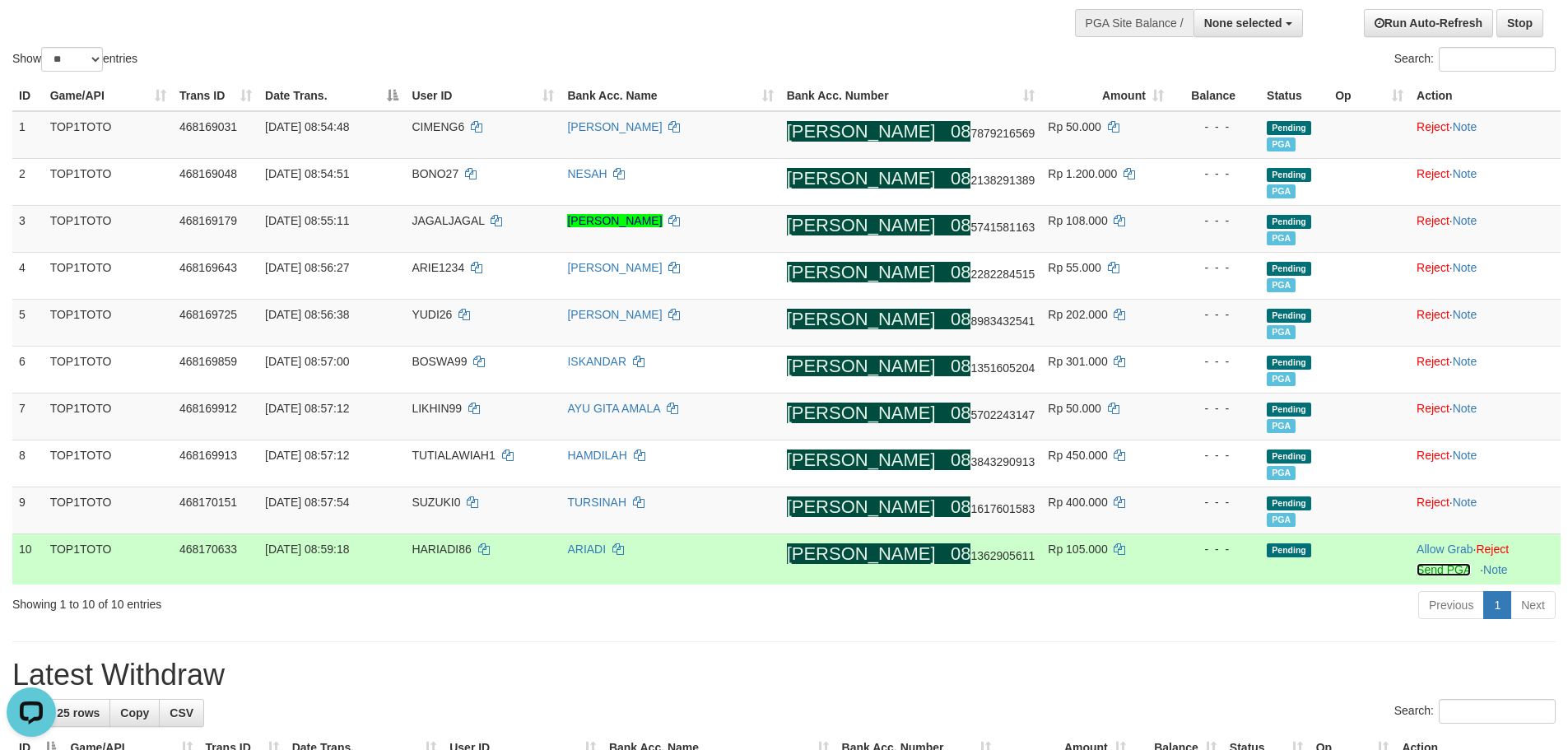
click at [1427, 573] on link "Send PGA" at bounding box center [1443, 570] width 53 height 14
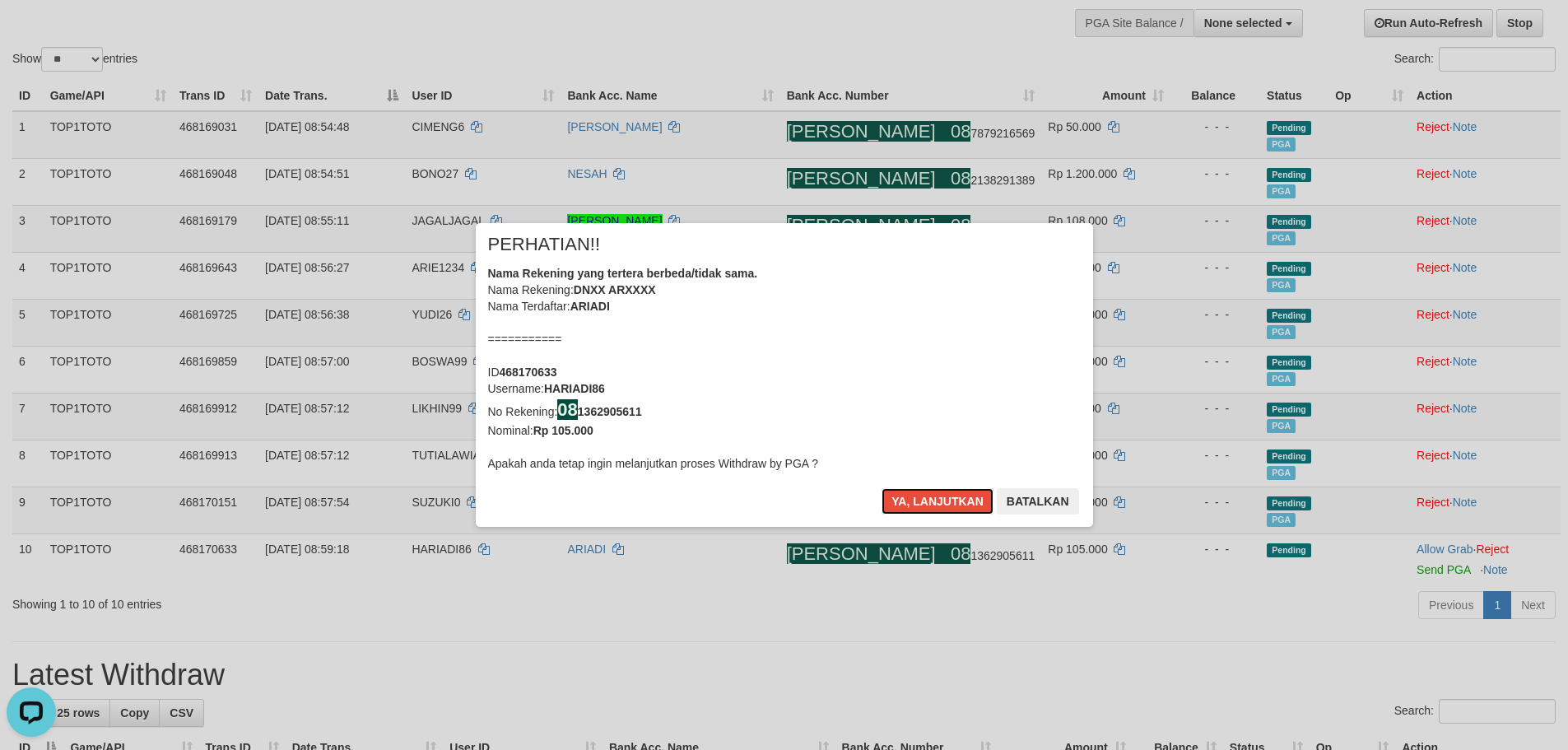
click at [882, 488] on button "Ya, lanjutkan" at bounding box center [937, 501] width 112 height 26
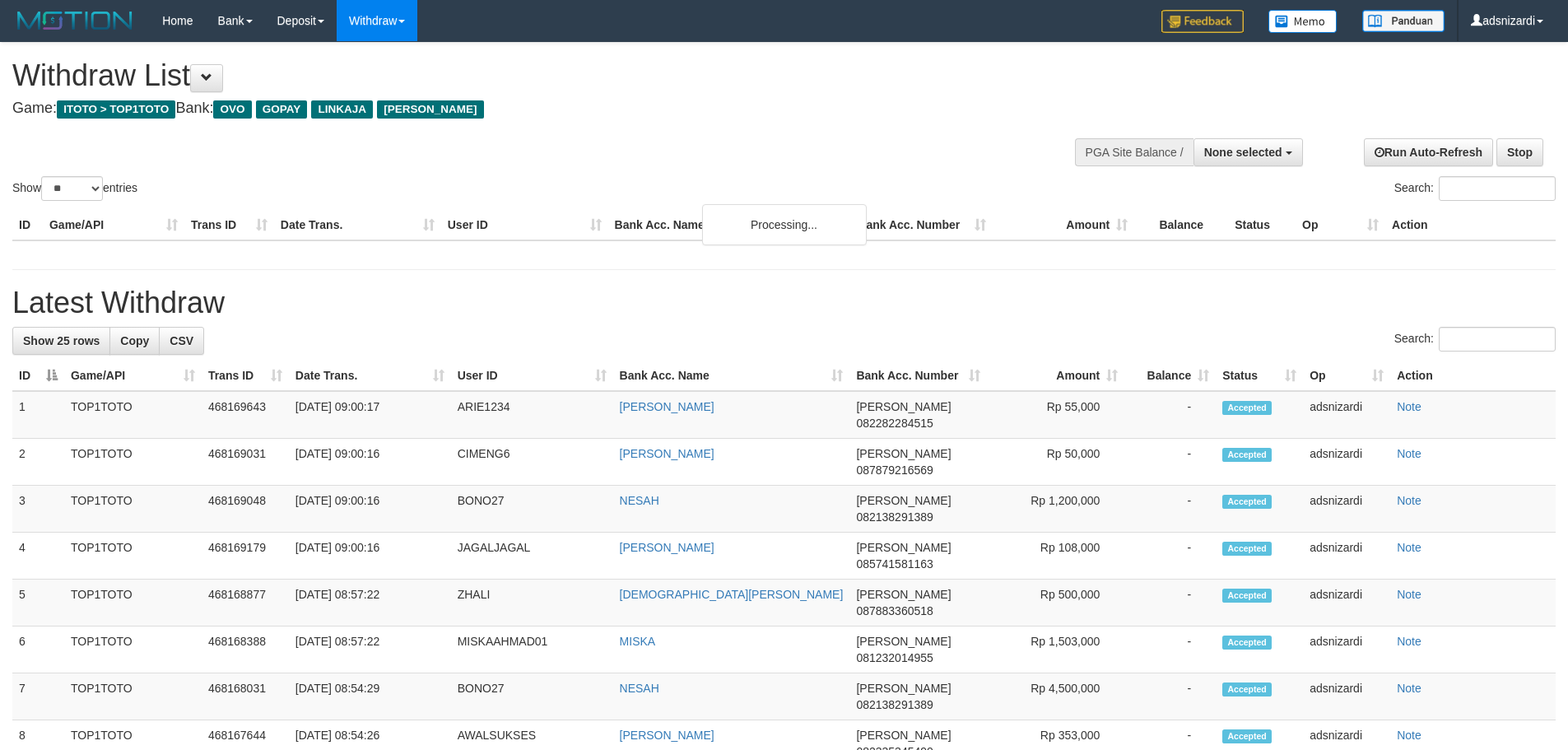
select select
select select "**"
select select
select select "**"
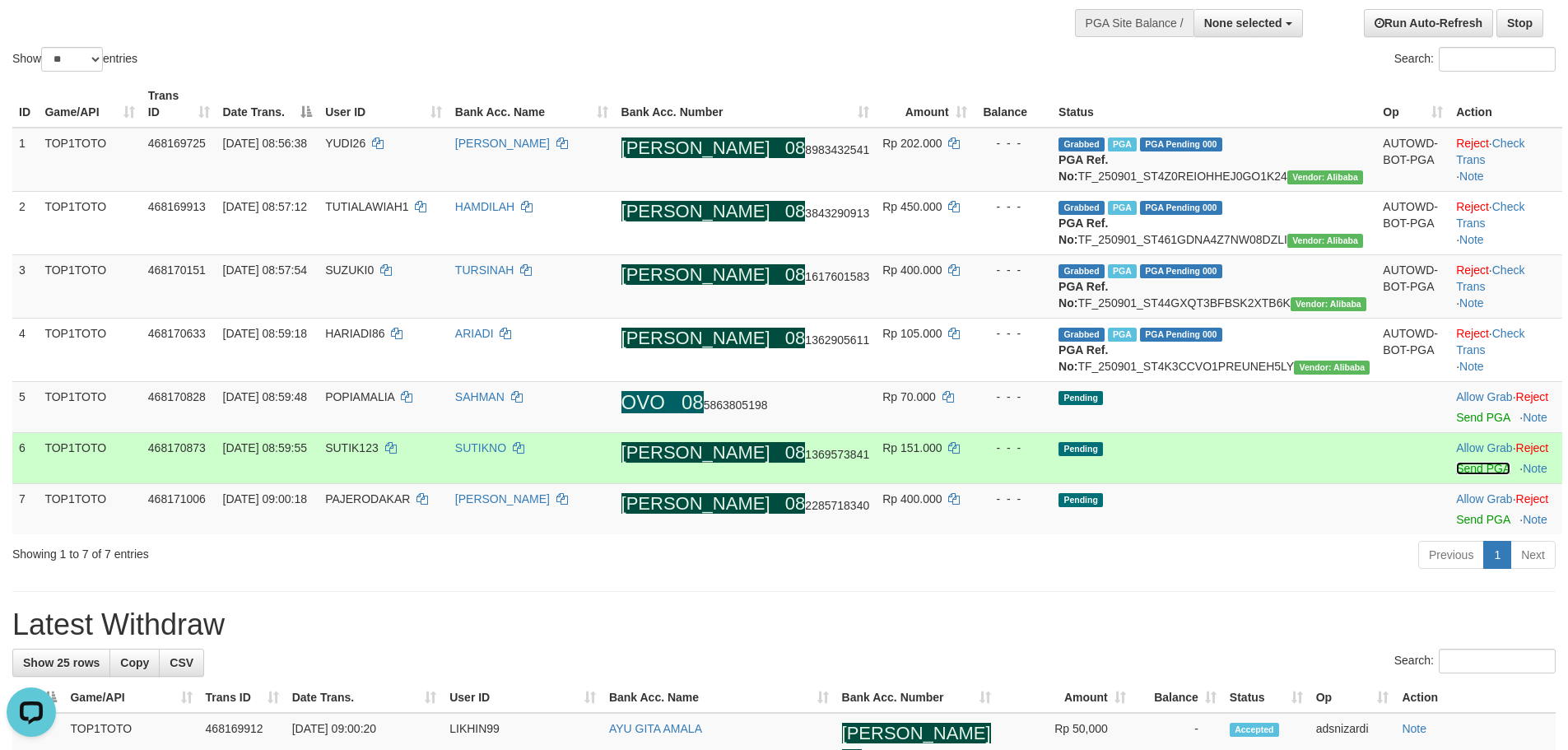
click at [1457, 475] on link "Send PGA" at bounding box center [1483, 469] width 53 height 14
click at [1457, 424] on link "Send PGA" at bounding box center [1483, 417] width 53 height 14
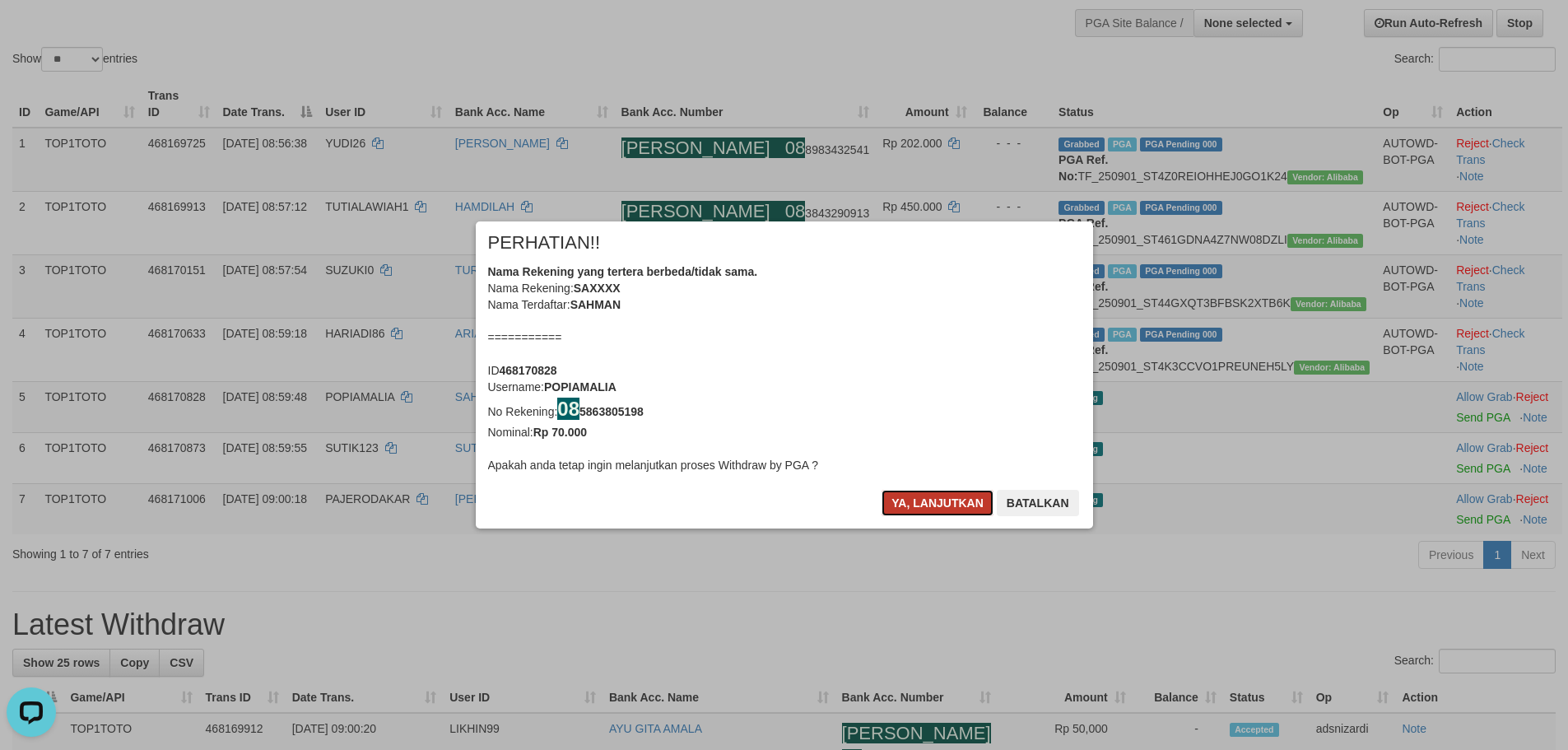
click at [936, 502] on button "Ya, lanjutkan" at bounding box center [937, 503] width 112 height 26
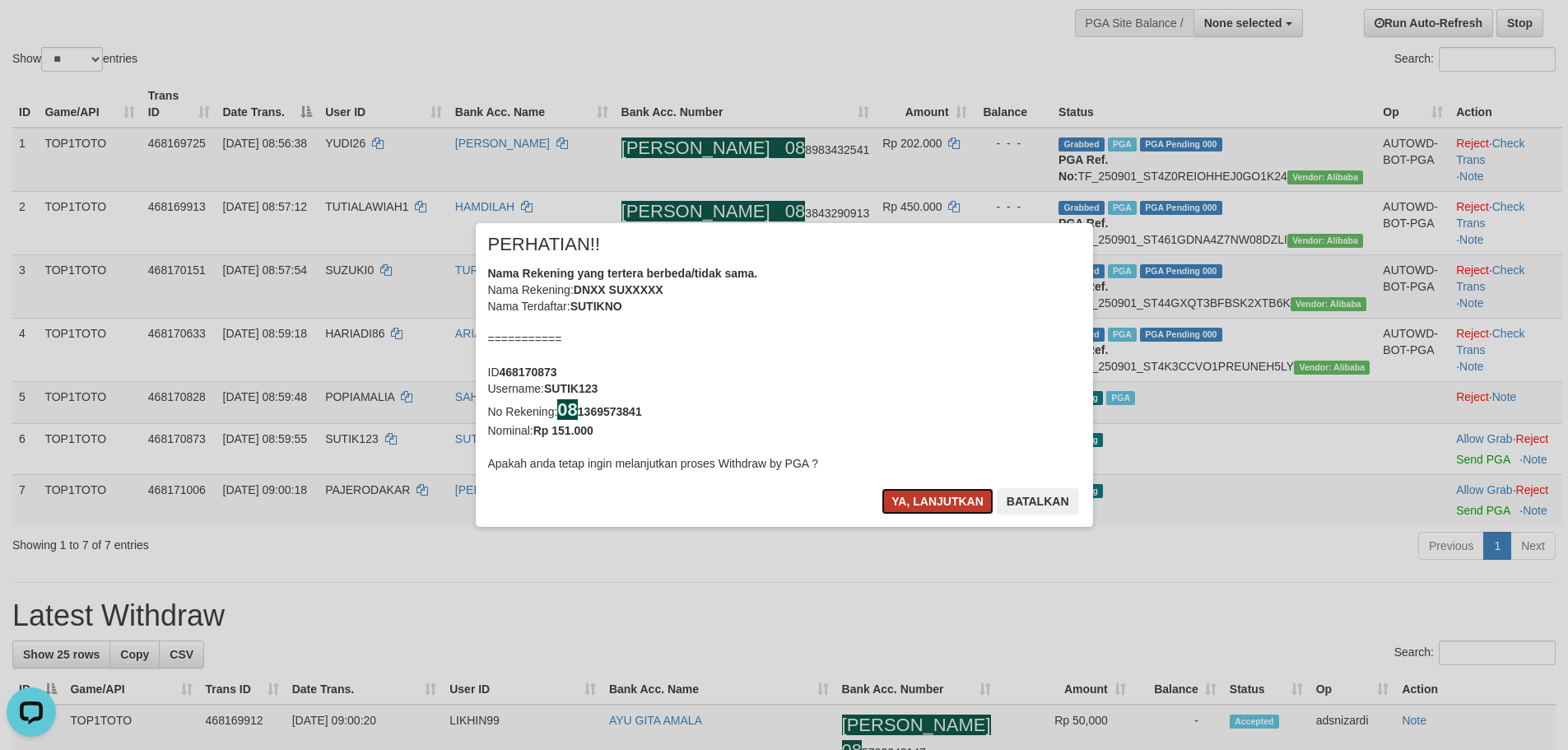
click at [939, 501] on button "Ya, lanjutkan" at bounding box center [937, 501] width 112 height 26
